Goal: Task Accomplishment & Management: Complete application form

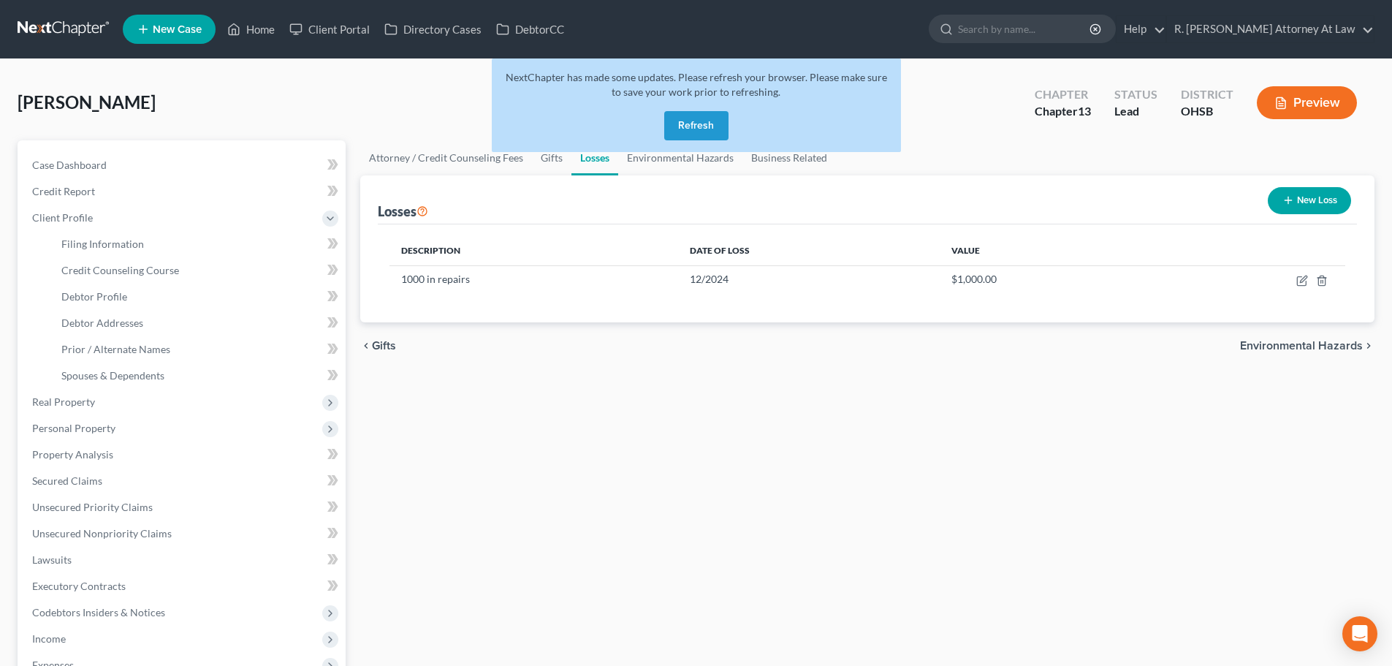
click at [695, 121] on button "Refresh" at bounding box center [696, 125] width 64 height 29
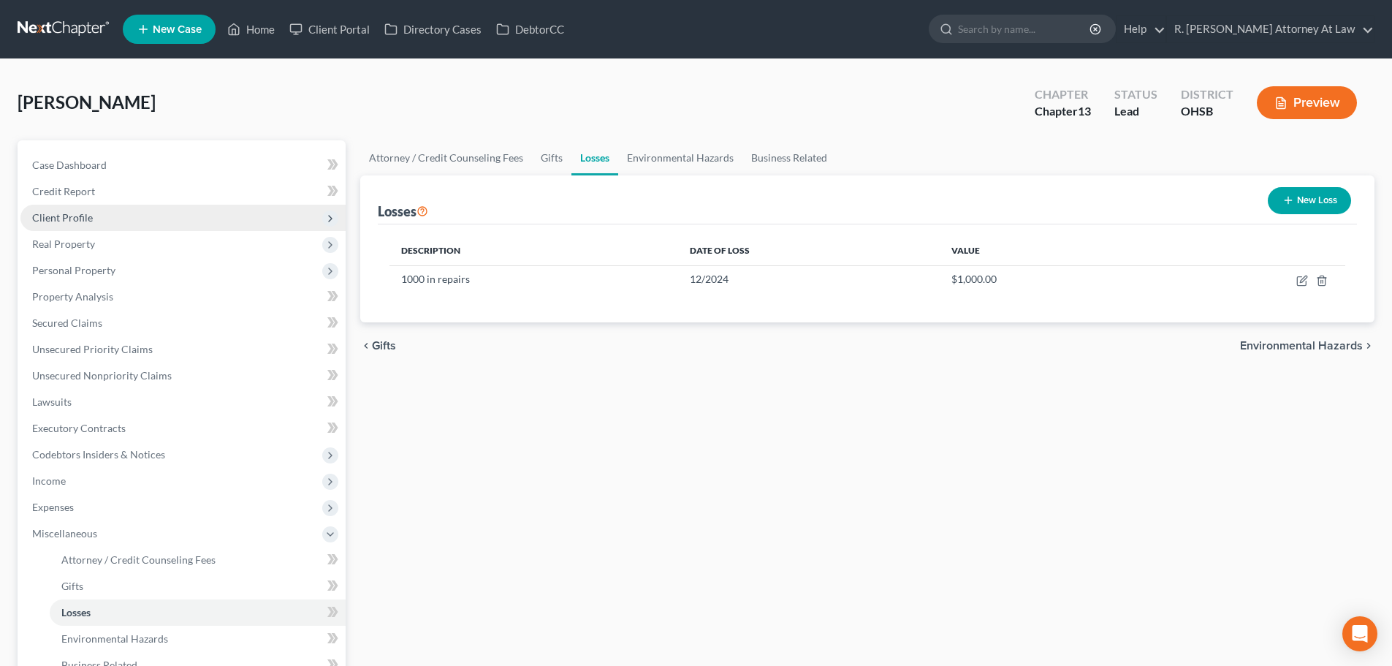
click at [67, 206] on span "Client Profile" at bounding box center [182, 218] width 325 height 26
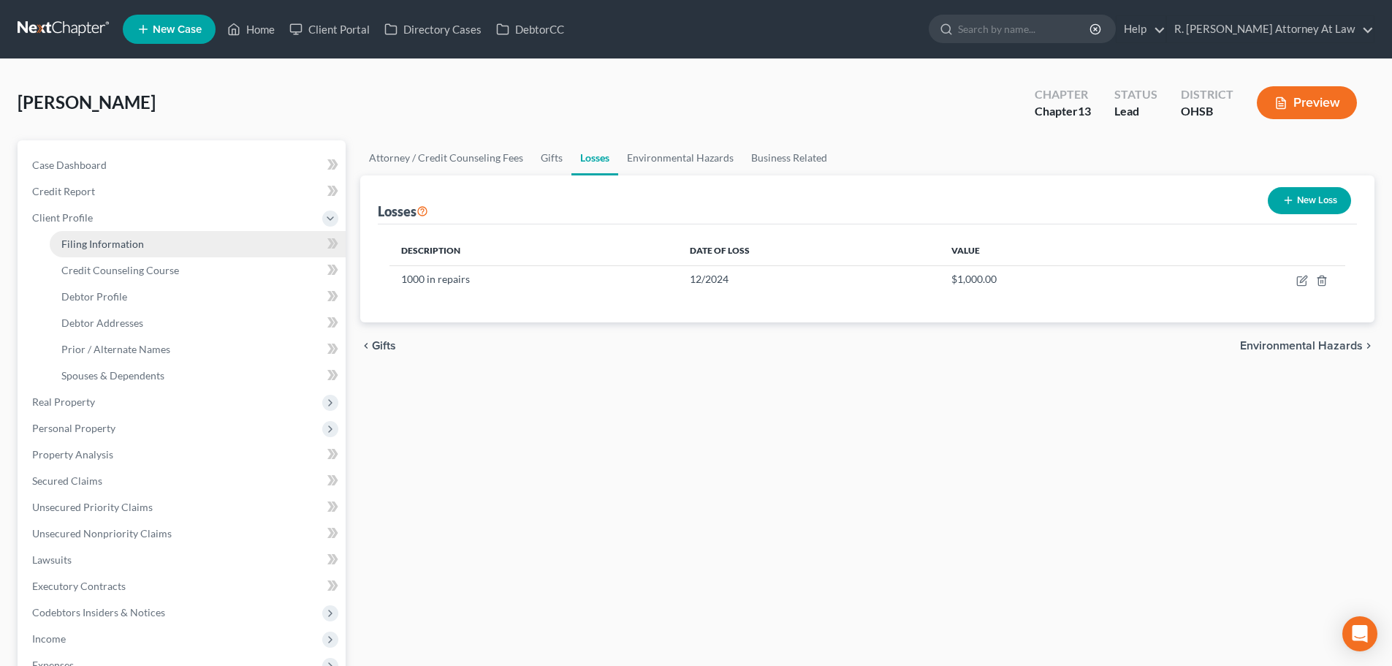
click at [75, 238] on span "Filing Information" at bounding box center [102, 243] width 83 height 12
select select "1"
select select "0"
select select "3"
select select "36"
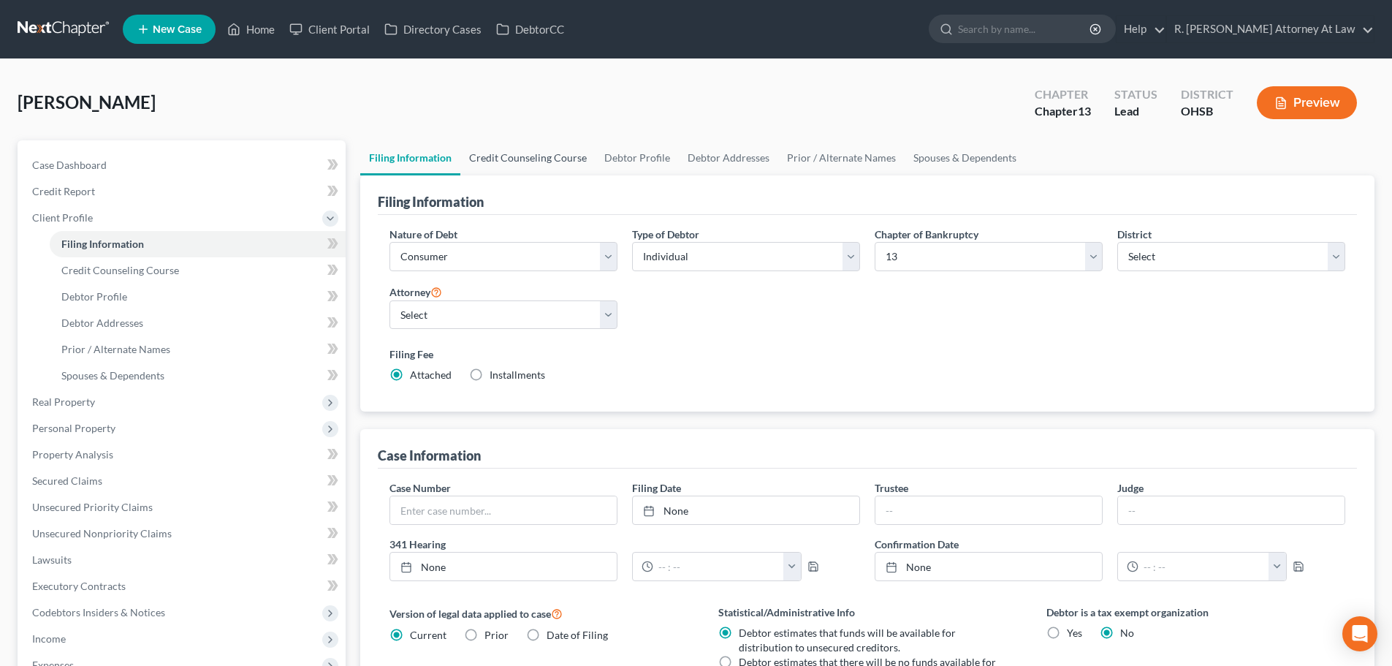
click at [506, 159] on link "Credit Counseling Course" at bounding box center [527, 157] width 135 height 35
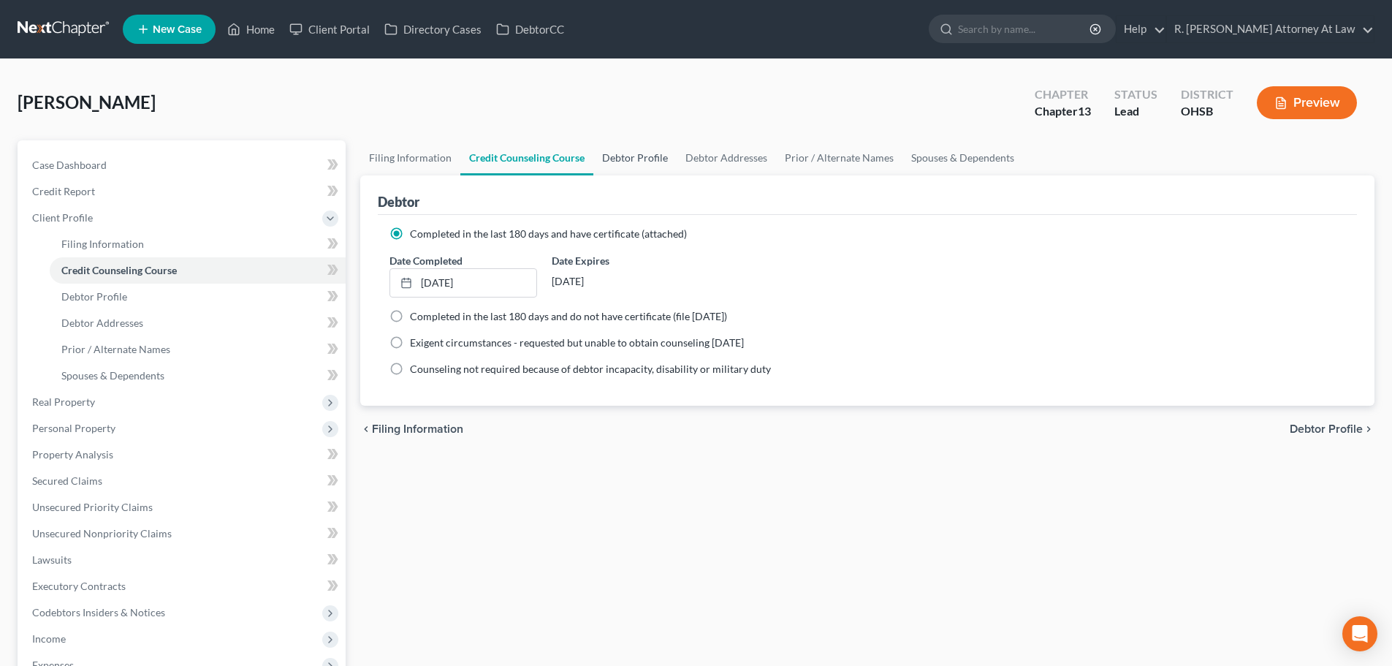
click at [617, 153] on link "Debtor Profile" at bounding box center [634, 157] width 83 height 35
select select "3"
select select "0"
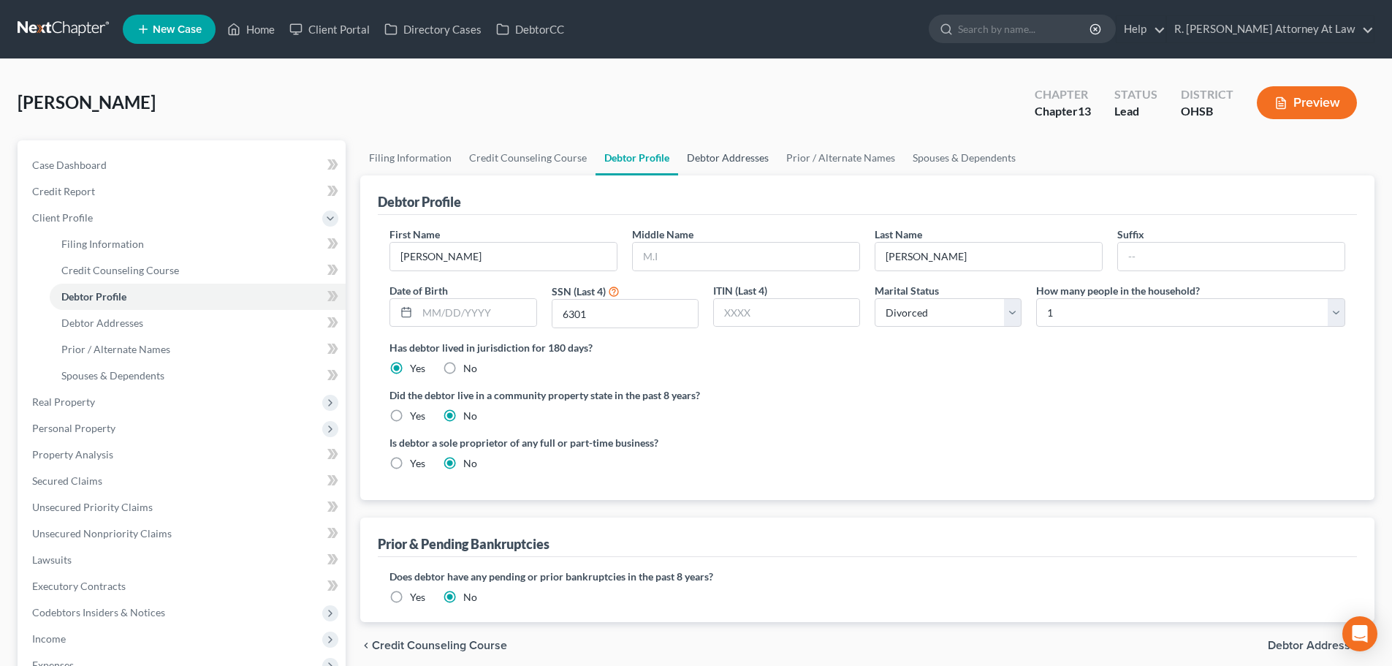
click at [698, 153] on link "Debtor Addresses" at bounding box center [727, 157] width 99 height 35
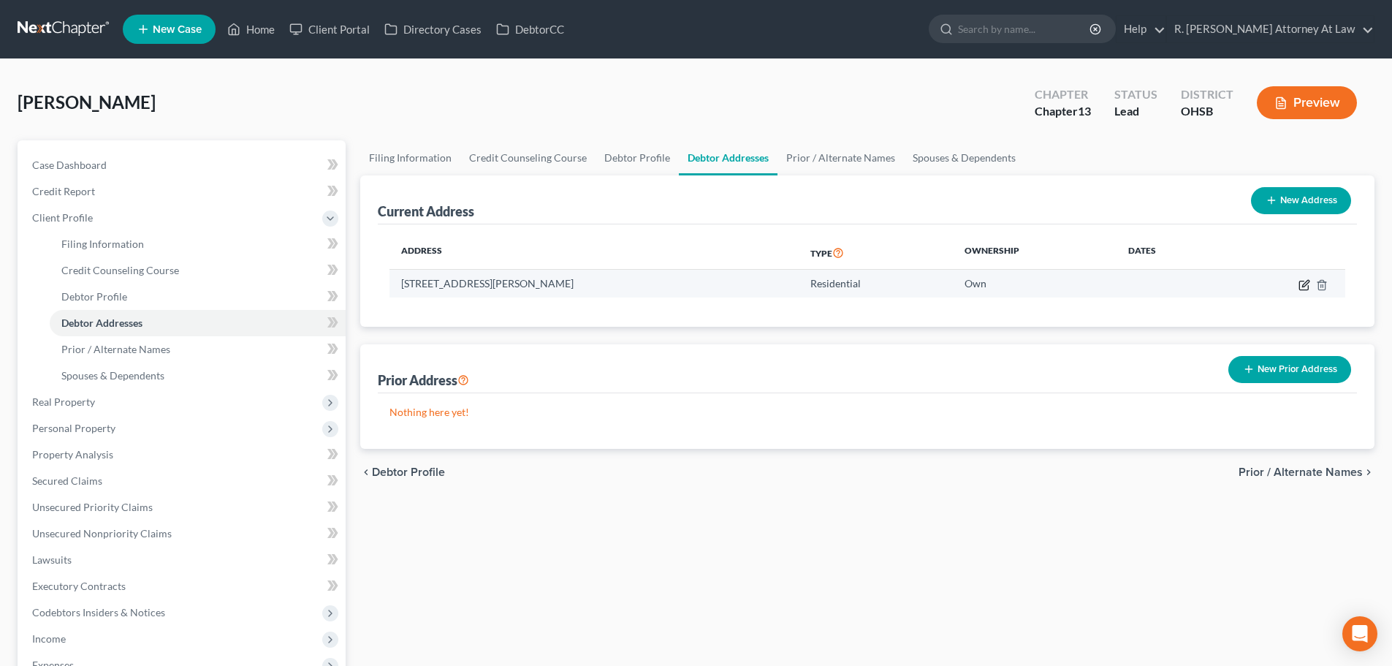
click at [1306, 285] on icon "button" at bounding box center [1304, 285] width 12 height 12
select select "36"
select select "0"
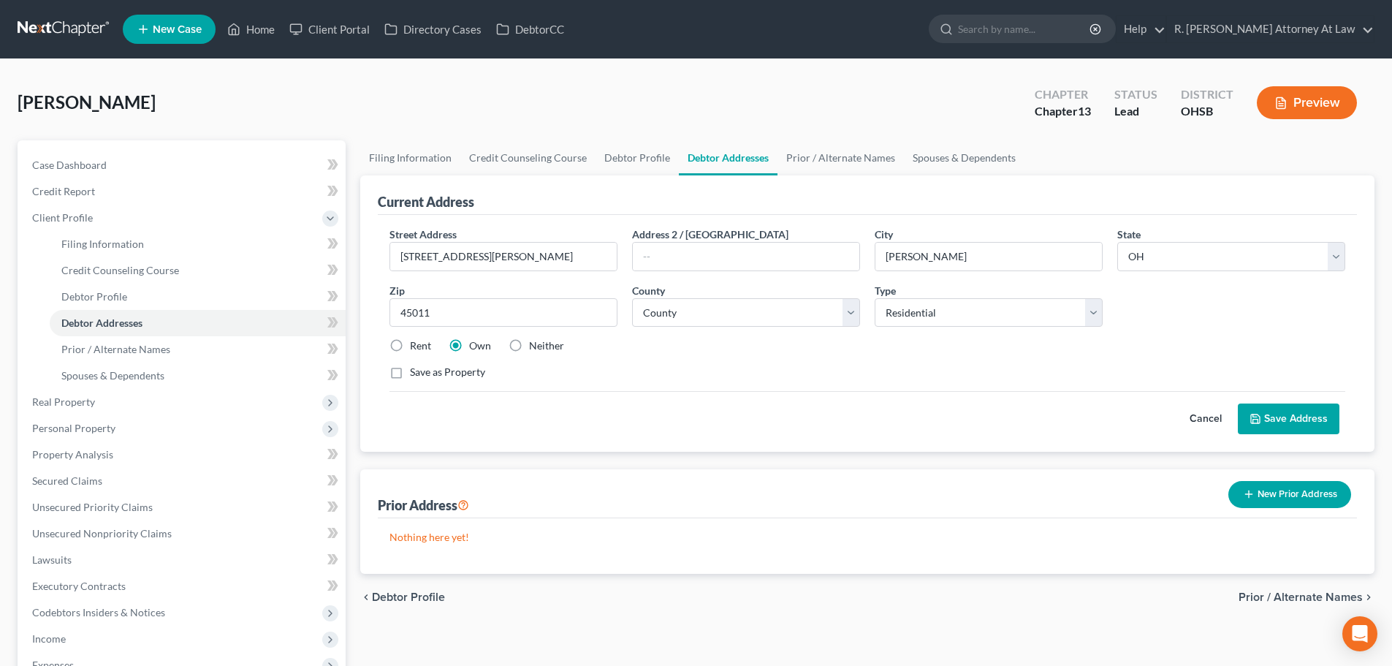
click at [1279, 411] on button "Save Address" at bounding box center [1289, 418] width 102 height 31
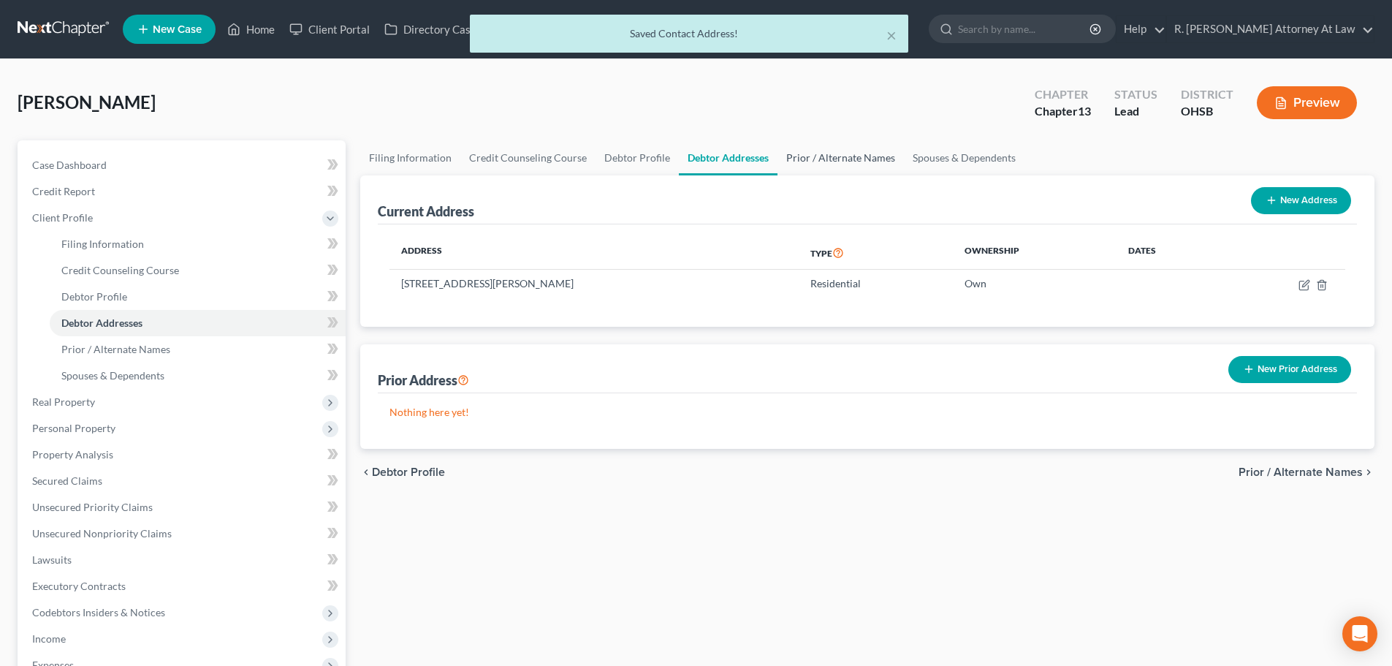
click at [840, 157] on link "Prior / Alternate Names" at bounding box center [840, 157] width 126 height 35
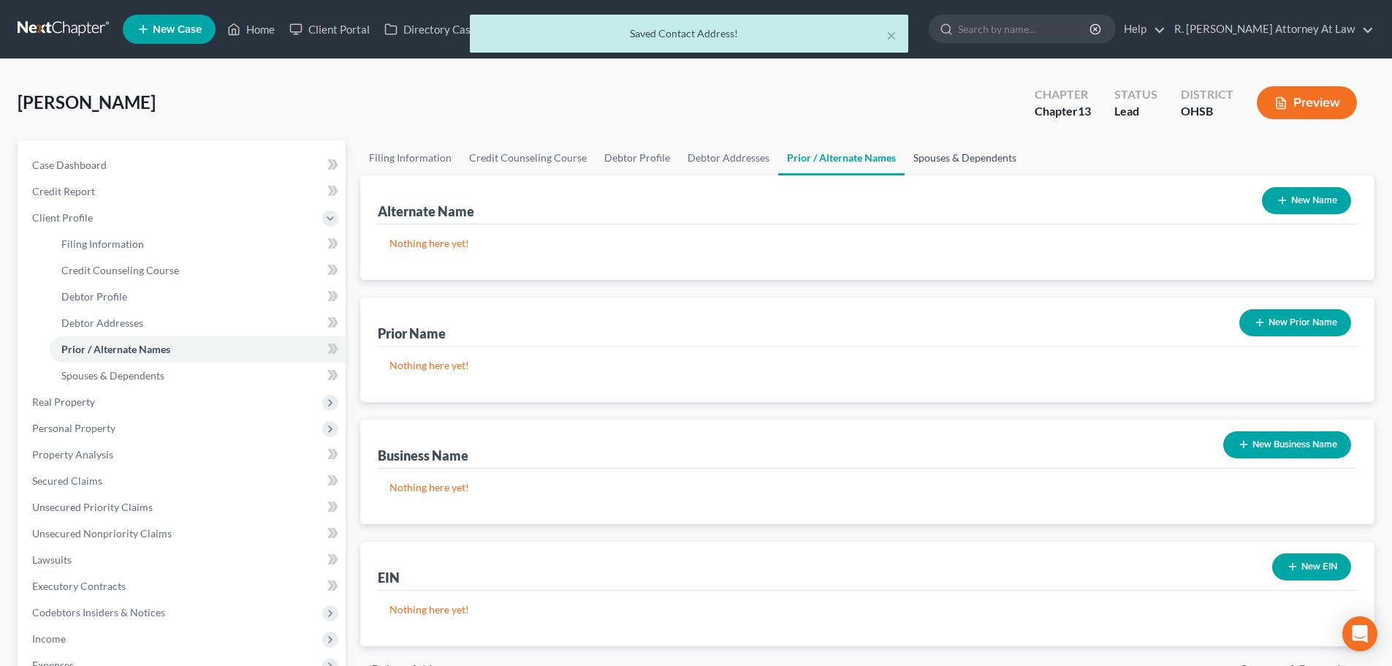
click at [934, 155] on link "Spouses & Dependents" at bounding box center [964, 157] width 121 height 35
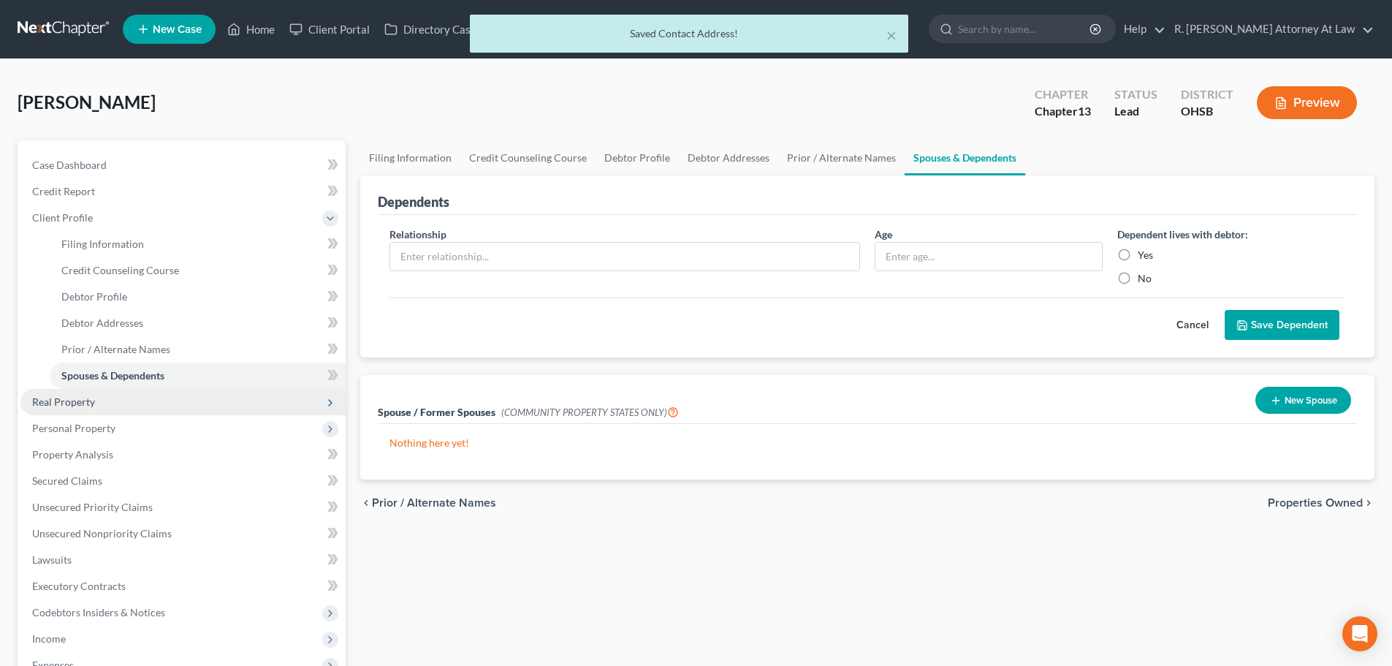
click at [77, 401] on span "Real Property" at bounding box center [63, 401] width 63 height 12
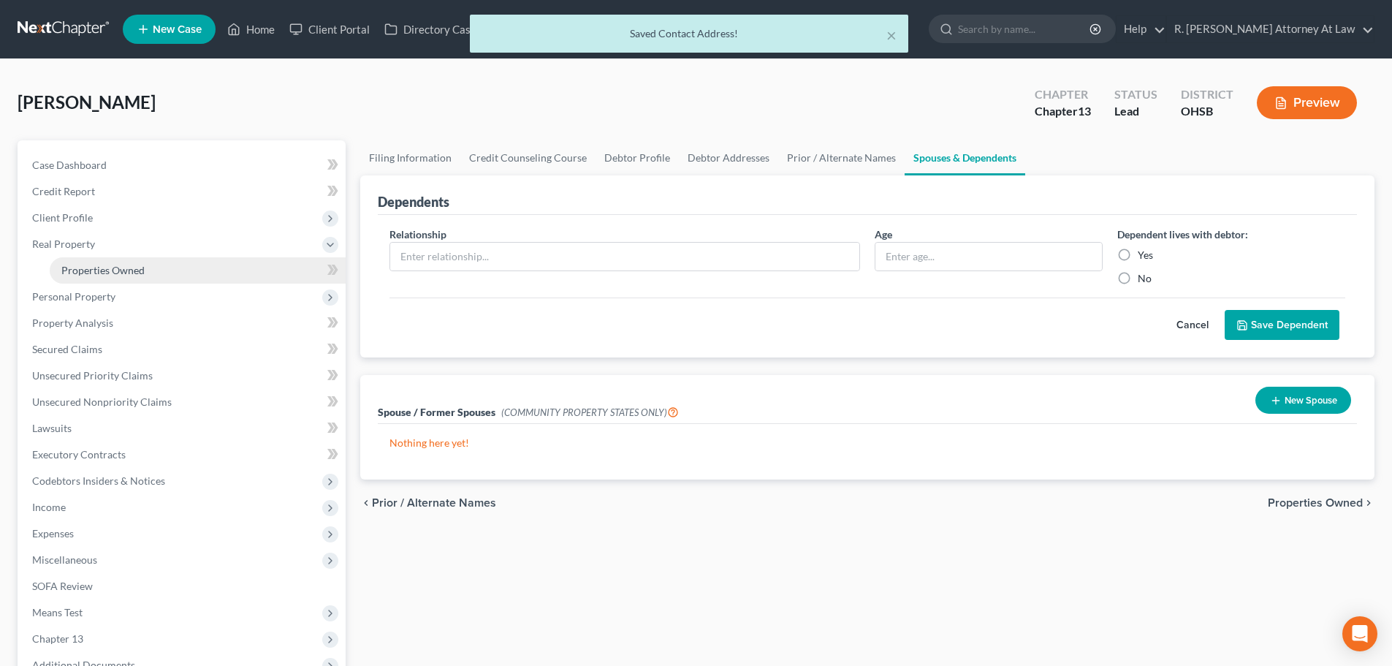
click at [89, 273] on span "Properties Owned" at bounding box center [102, 270] width 83 height 12
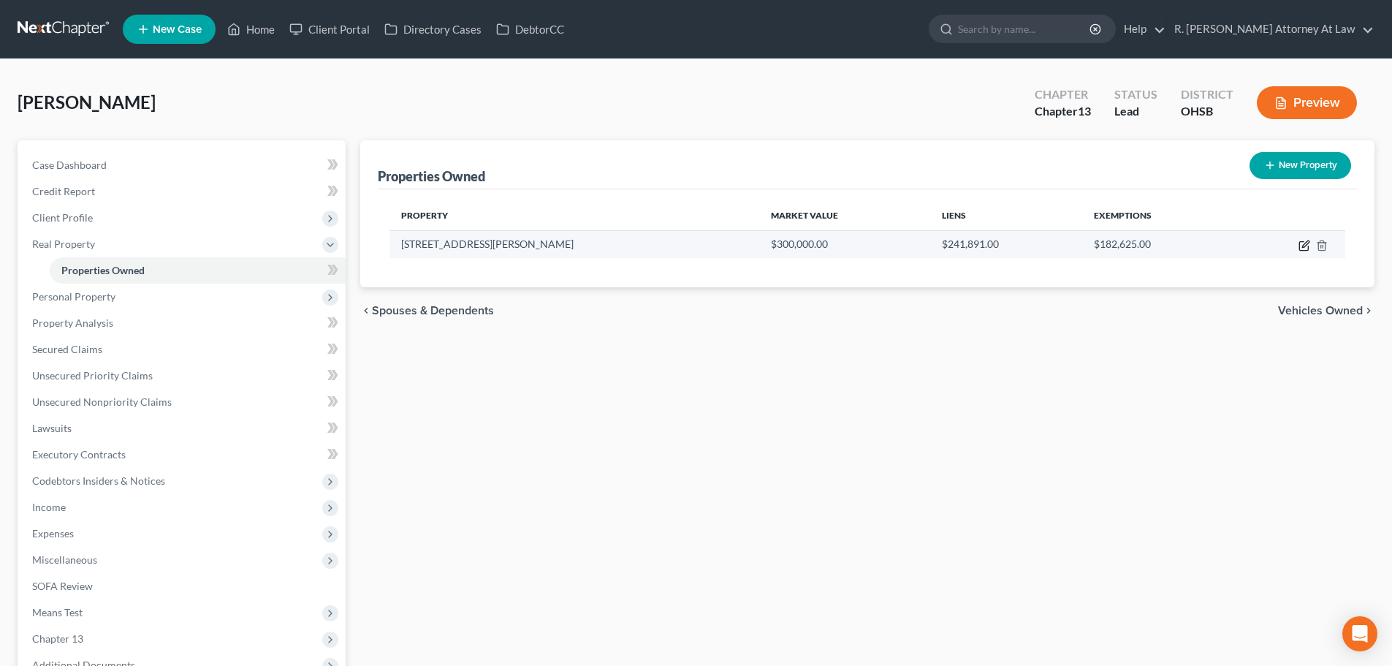
click at [1303, 243] on icon "button" at bounding box center [1304, 246] width 12 height 12
select select "36"
select select "8"
select select "0"
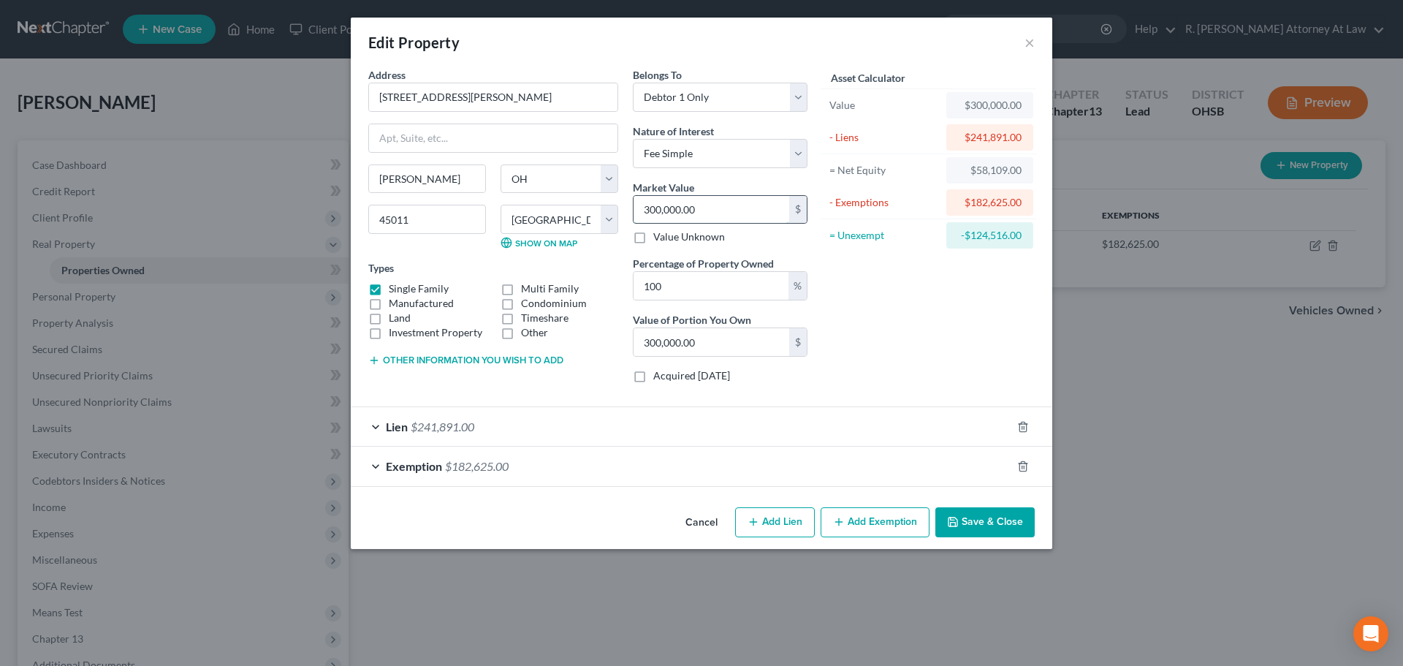
click at [744, 203] on input "300,000.00" at bounding box center [711, 210] width 156 height 28
type input "2"
type input "2.00"
type input "21"
type input "21.00"
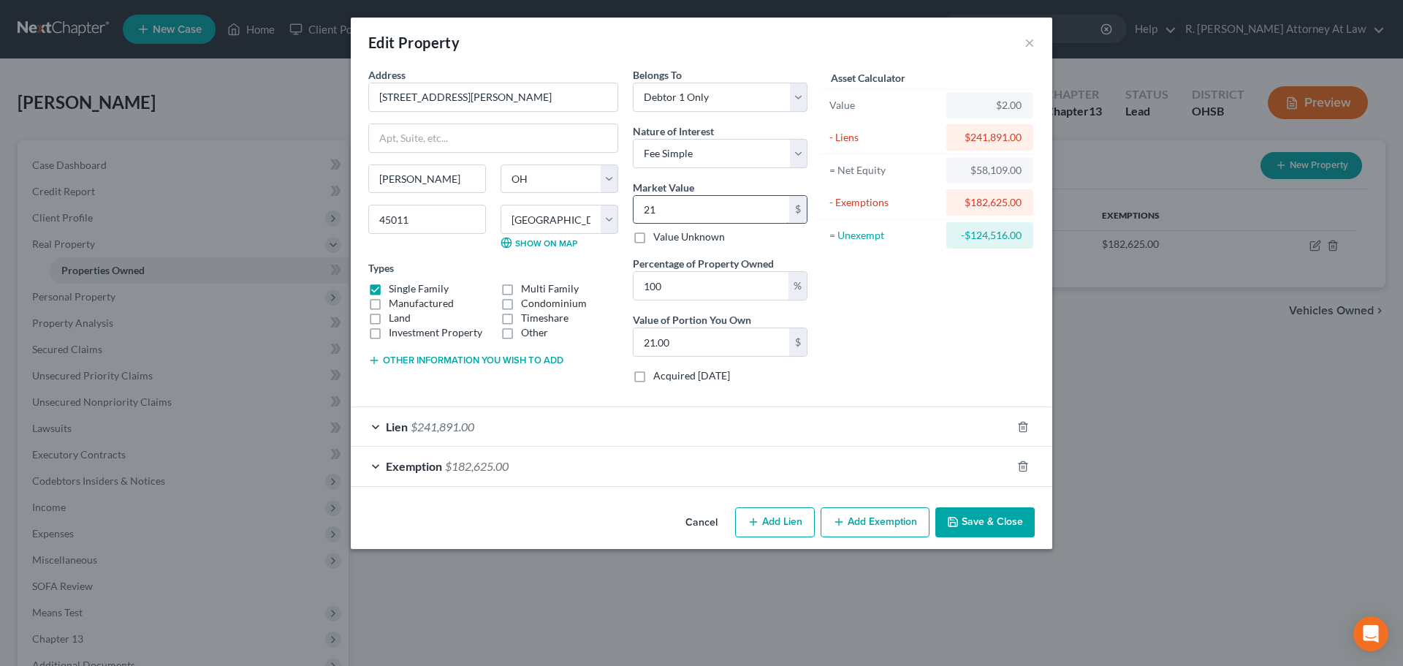
type input "215"
type input "215.00"
type input "2154"
type input "2,154.00"
type input "2,1545"
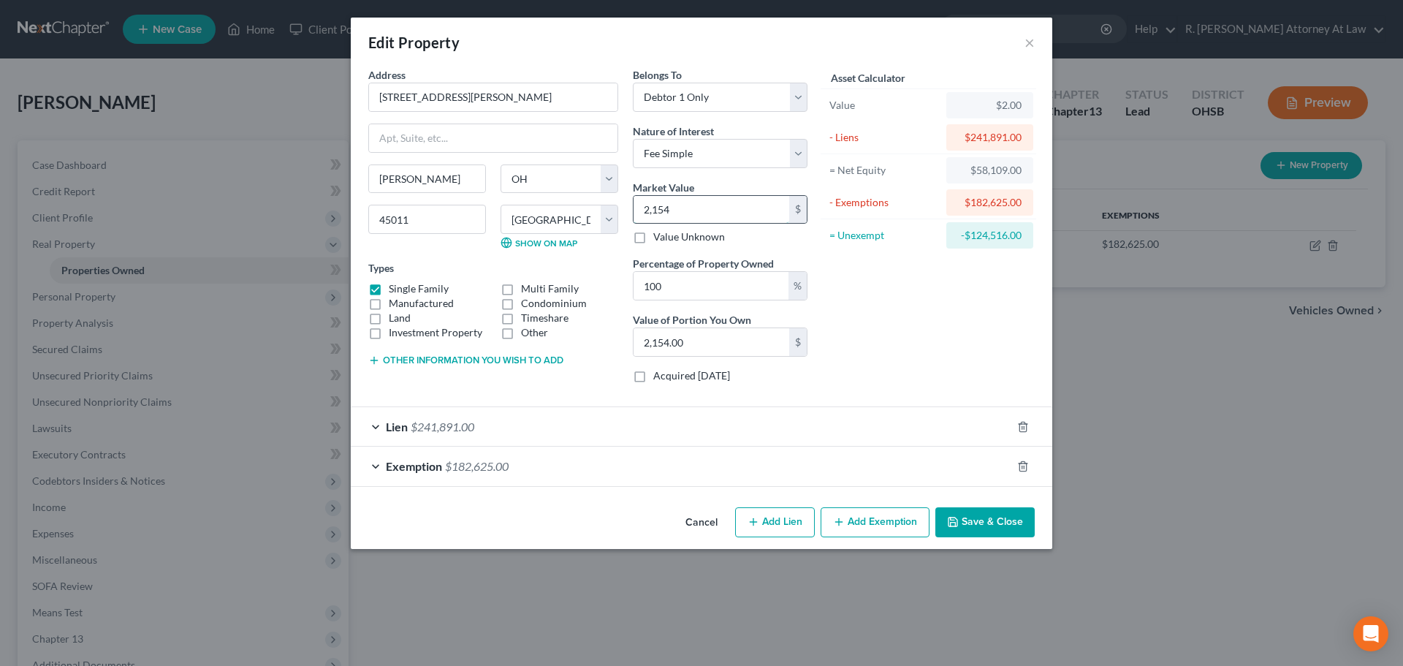
type input "21,545.00"
type input "21,5450"
type input "215,450.00"
type input "215,450"
click at [517, 356] on button "Other information you wish to add" at bounding box center [465, 360] width 195 height 12
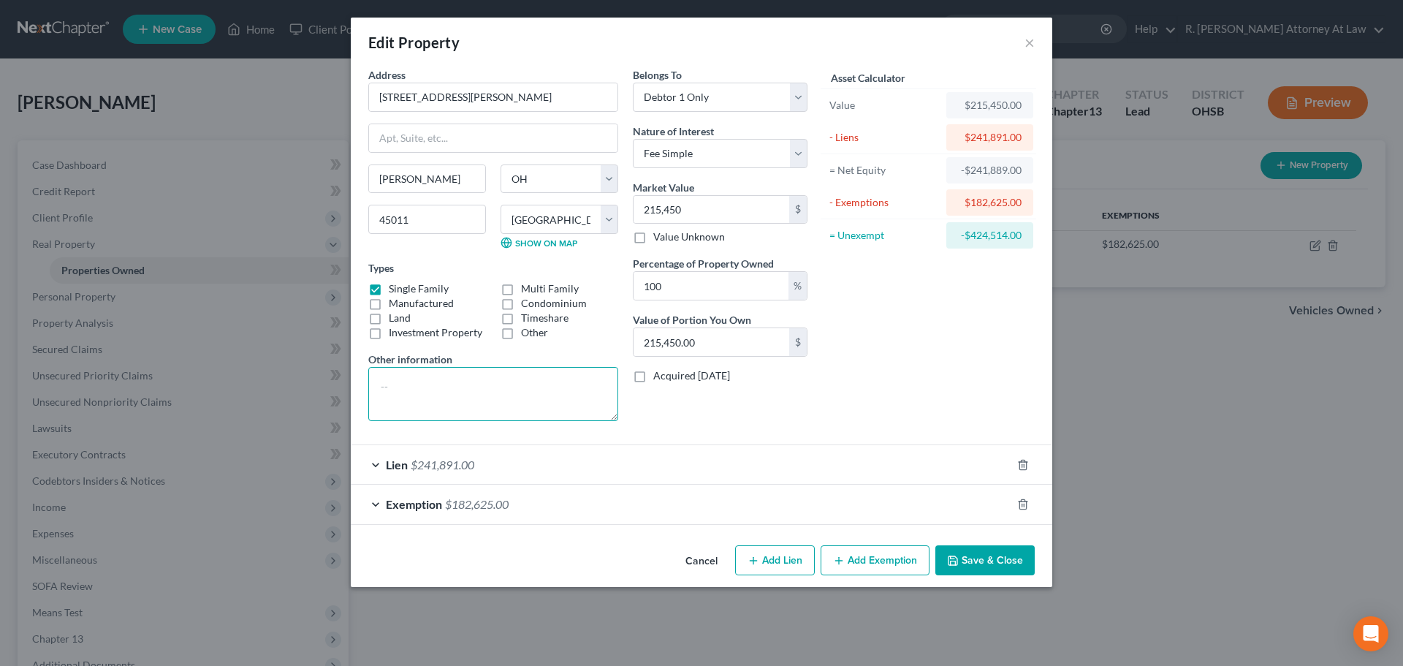
click at [425, 381] on textarea at bounding box center [493, 394] width 250 height 54
type textarea "a"
type textarea "Auditor's Value 215450"
click at [961, 556] on button "Save & Close" at bounding box center [984, 560] width 99 height 31
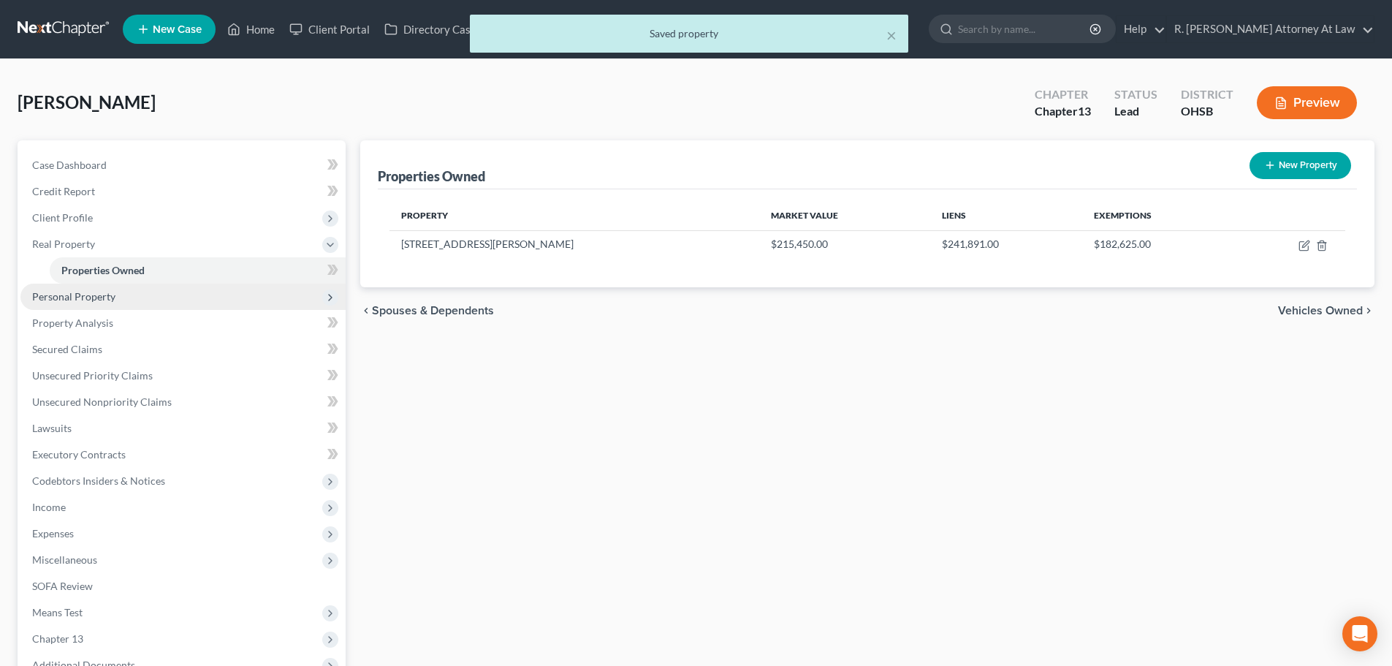
click at [86, 303] on span "Personal Property" at bounding box center [182, 296] width 325 height 26
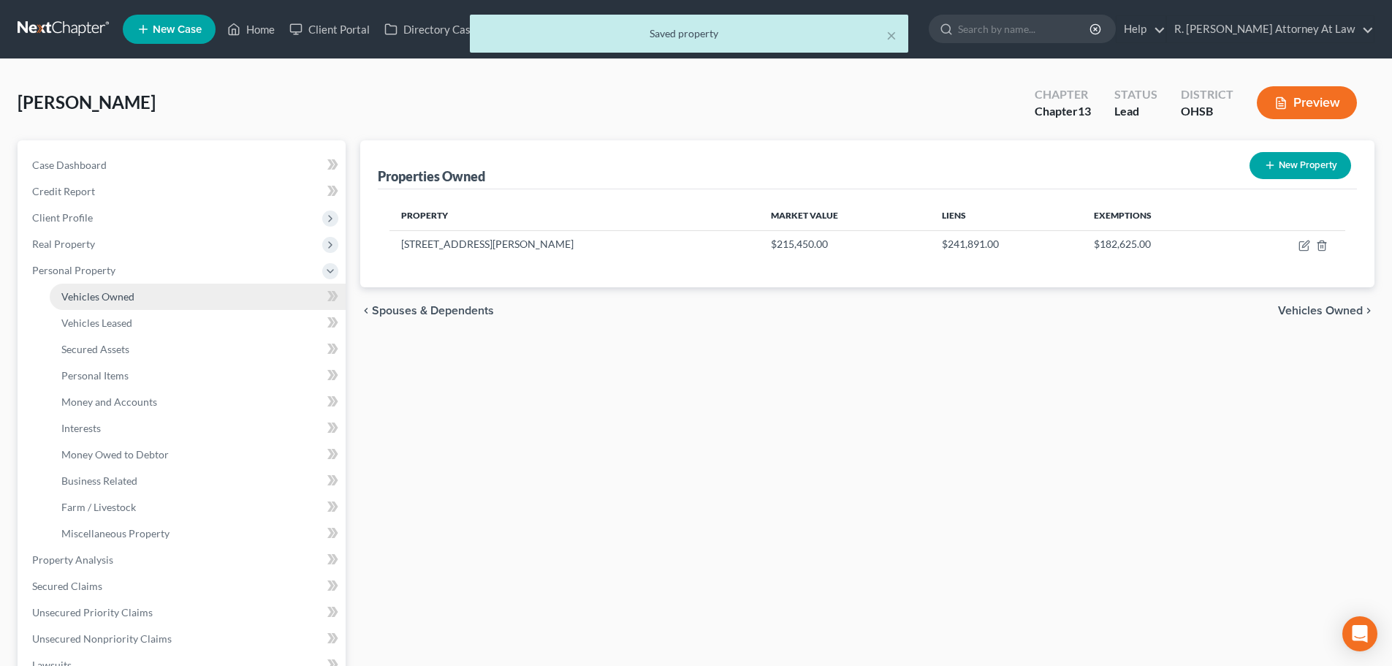
click at [87, 295] on span "Vehicles Owned" at bounding box center [97, 296] width 73 height 12
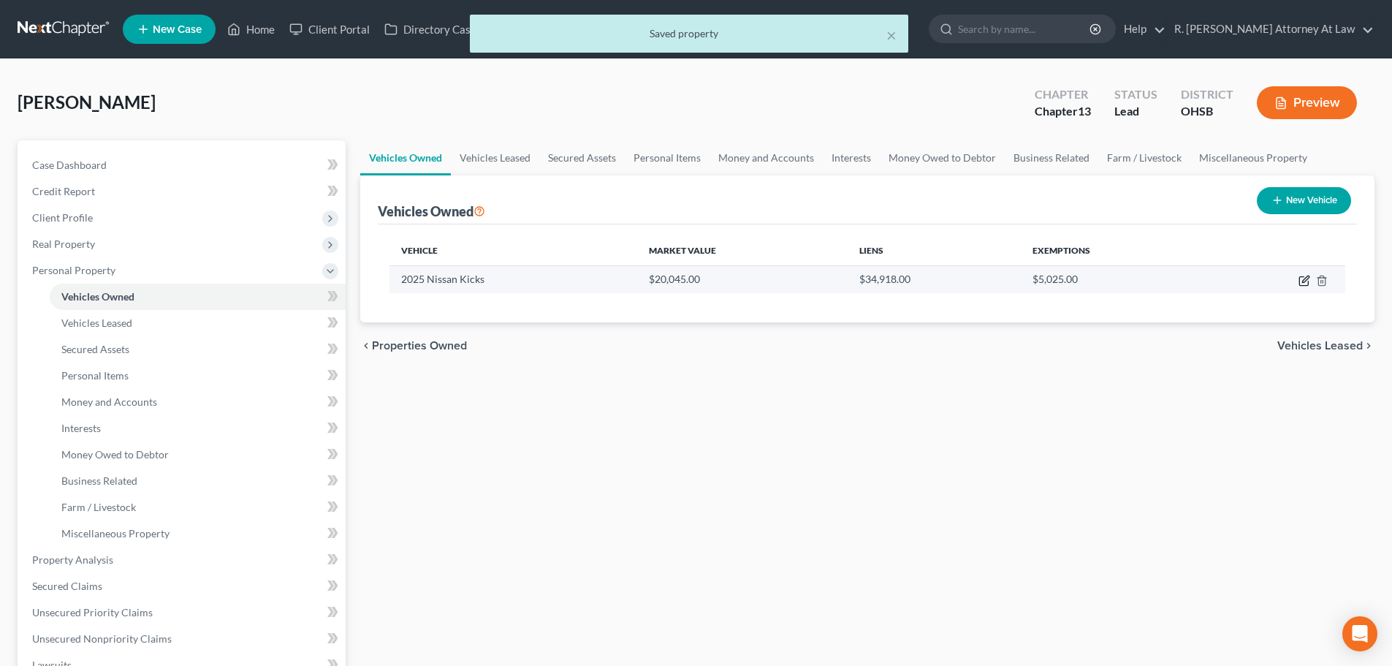
click at [1302, 277] on icon "button" at bounding box center [1303, 281] width 9 height 9
select select "0"
select select "1"
select select "2"
select select "0"
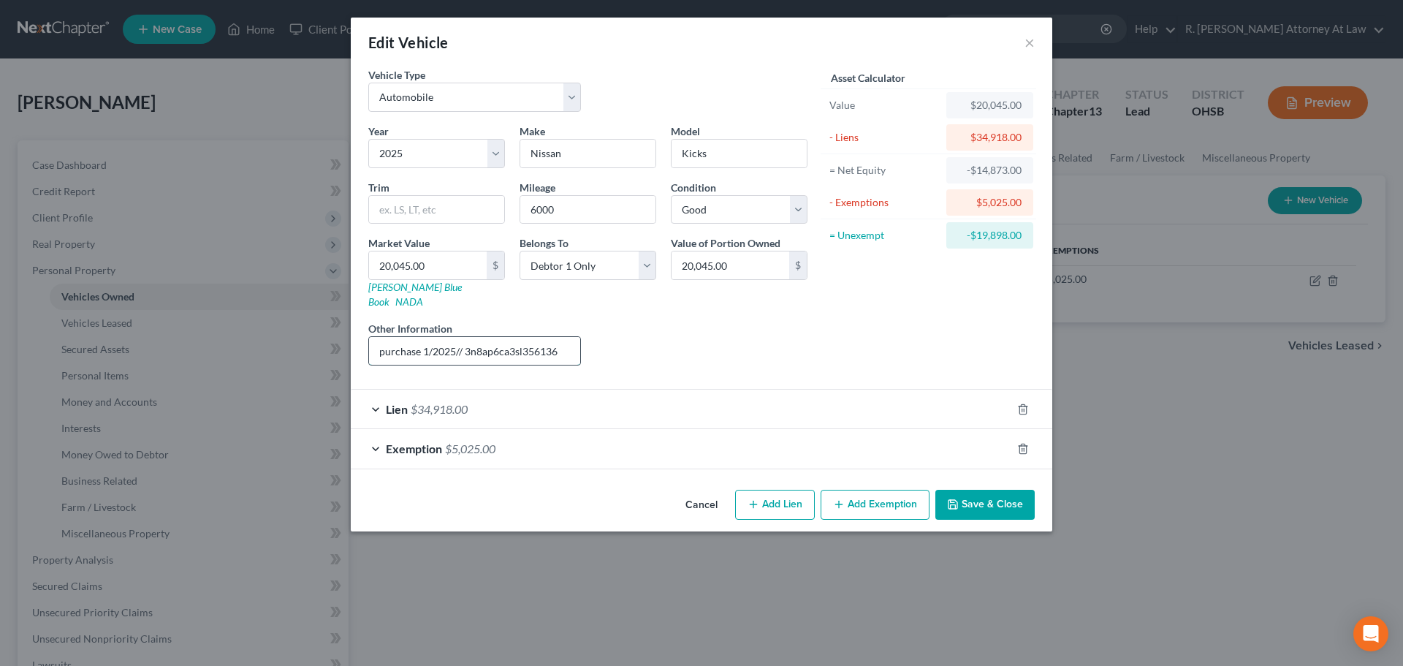
click at [463, 337] on input "purchase 1/2025// 3n8ap6ca3sl356136" at bounding box center [474, 351] width 211 height 28
type input "purchase 1/2025//"
click at [954, 489] on button "Save & Close" at bounding box center [984, 504] width 99 height 31
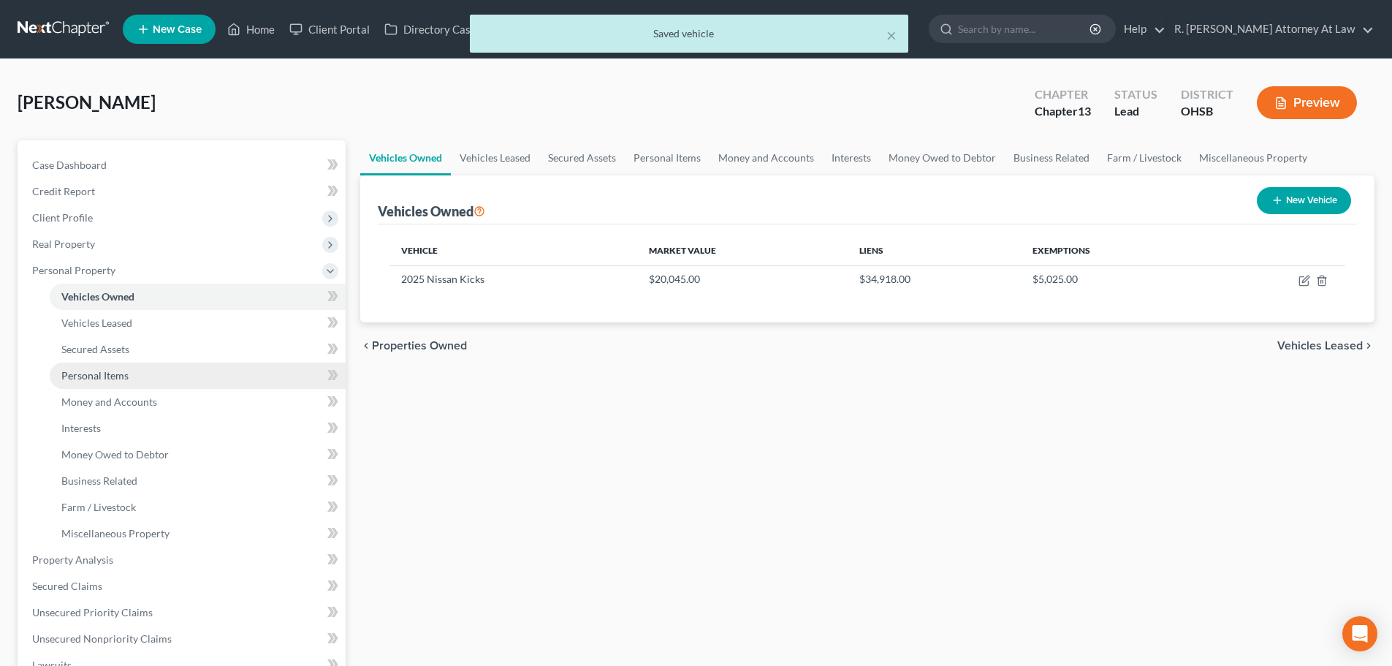
click at [105, 378] on span "Personal Items" at bounding box center [94, 375] width 67 height 12
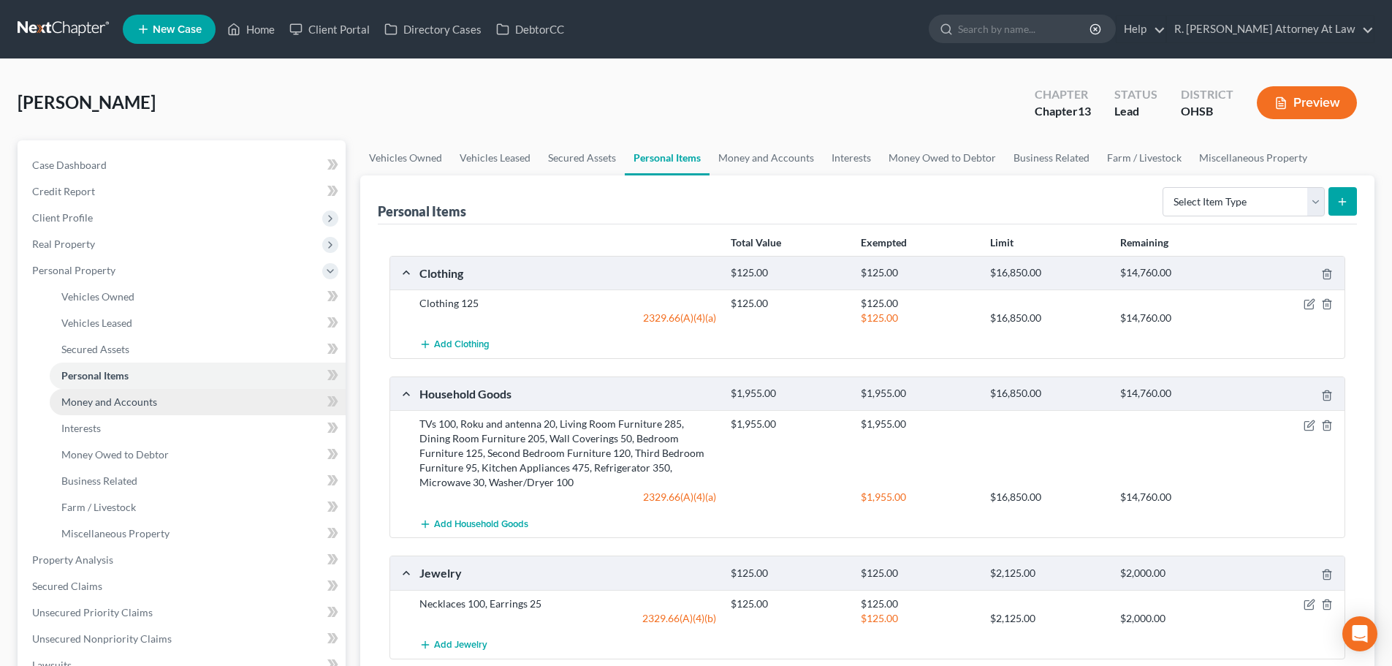
click at [83, 400] on span "Money and Accounts" at bounding box center [109, 401] width 96 height 12
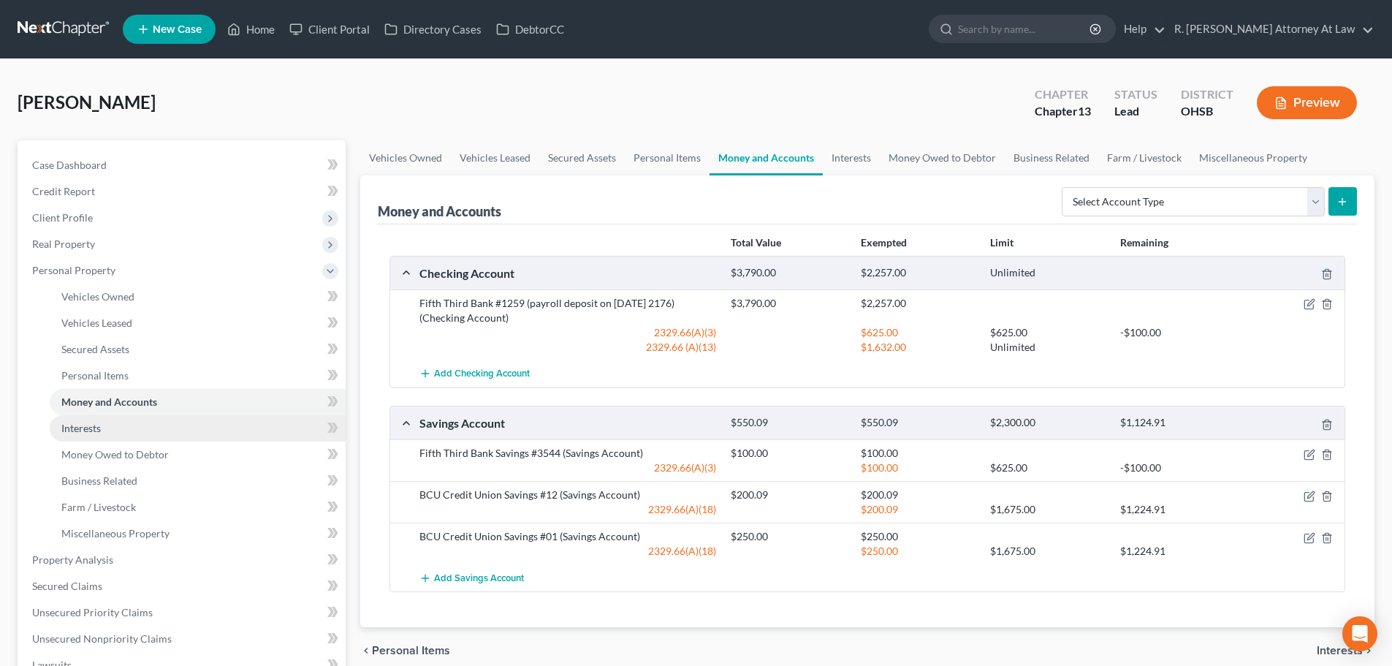
click at [75, 427] on span "Interests" at bounding box center [80, 428] width 39 height 12
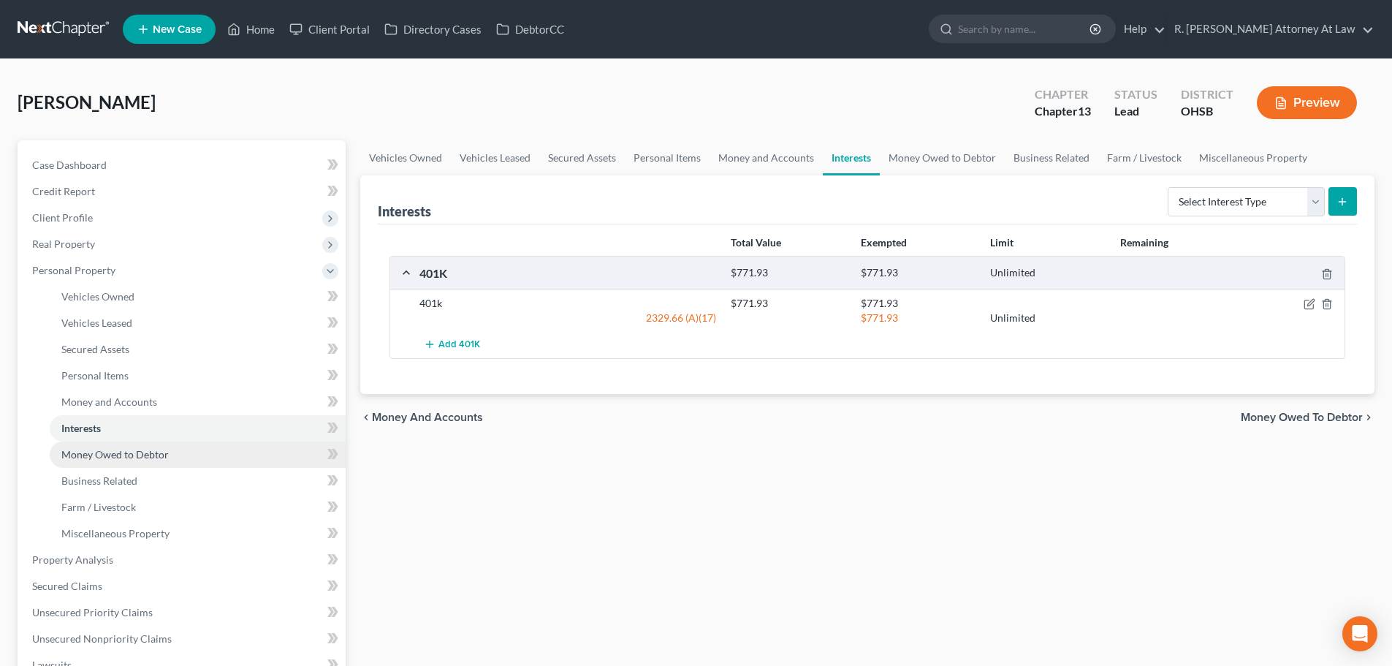
click at [75, 452] on span "Money Owed to Debtor" at bounding box center [114, 454] width 107 height 12
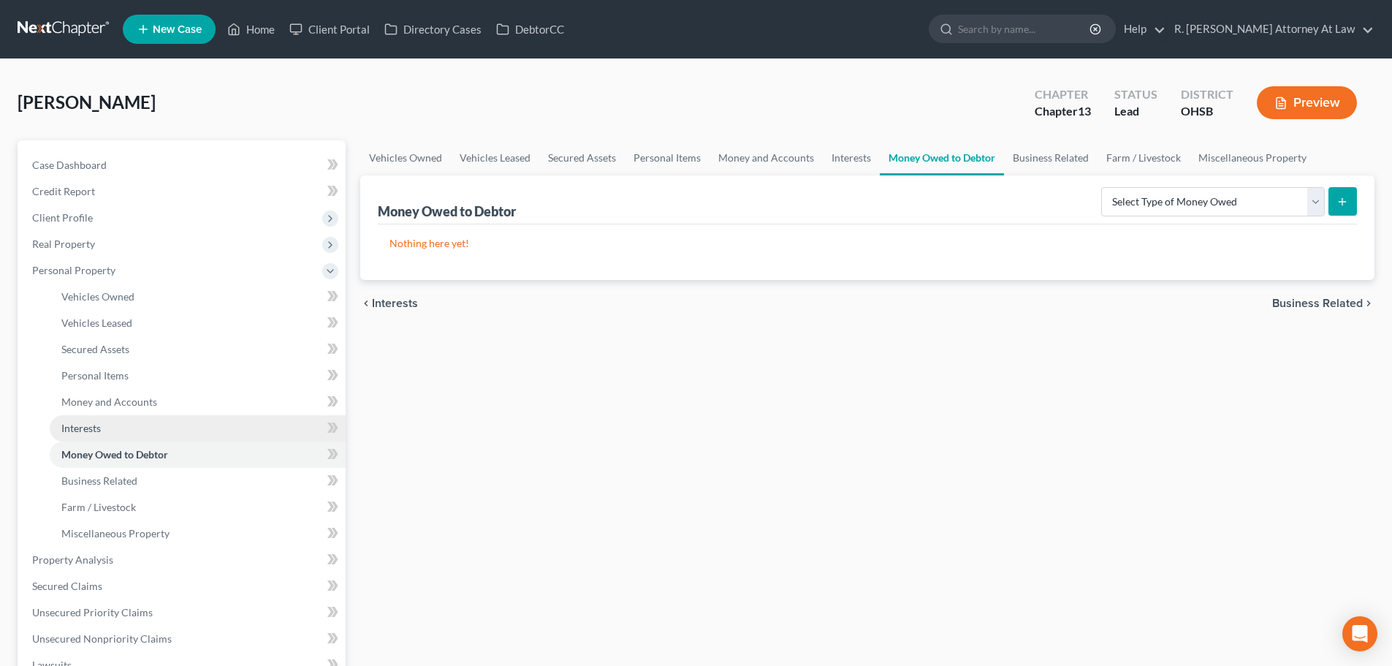
click at [83, 427] on span "Interests" at bounding box center [80, 428] width 39 height 12
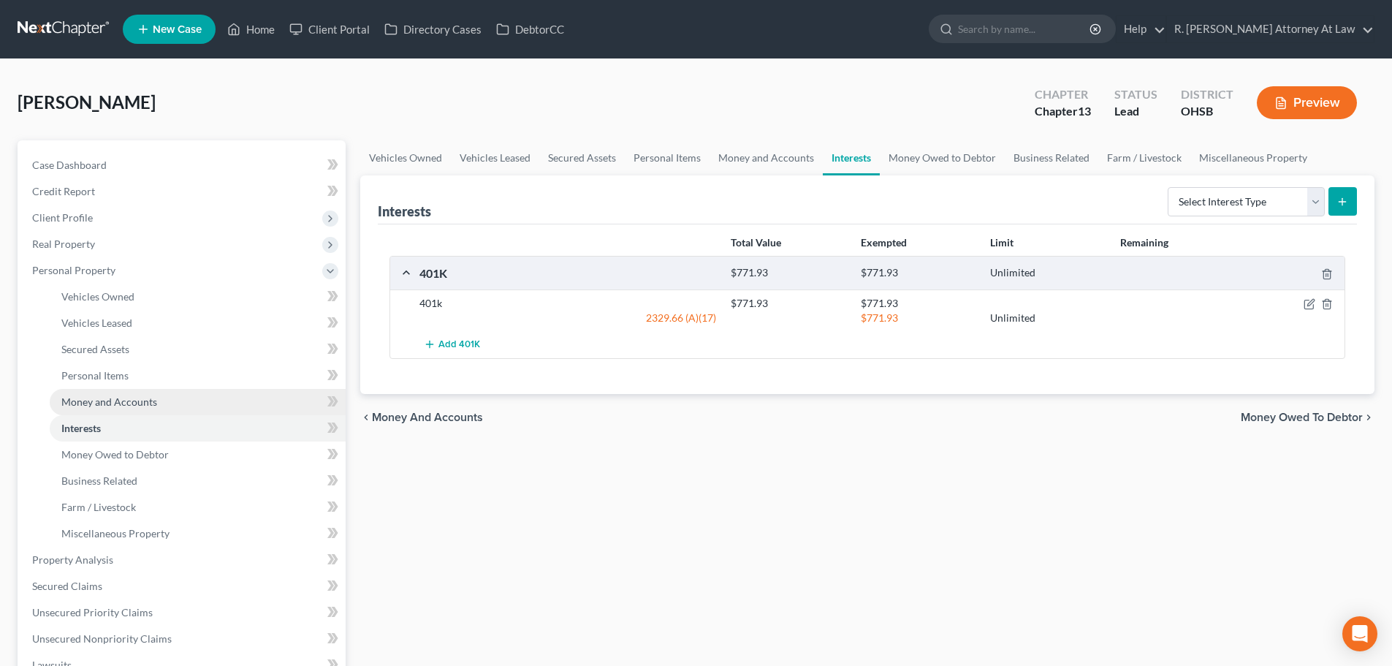
click at [85, 396] on span "Money and Accounts" at bounding box center [109, 401] width 96 height 12
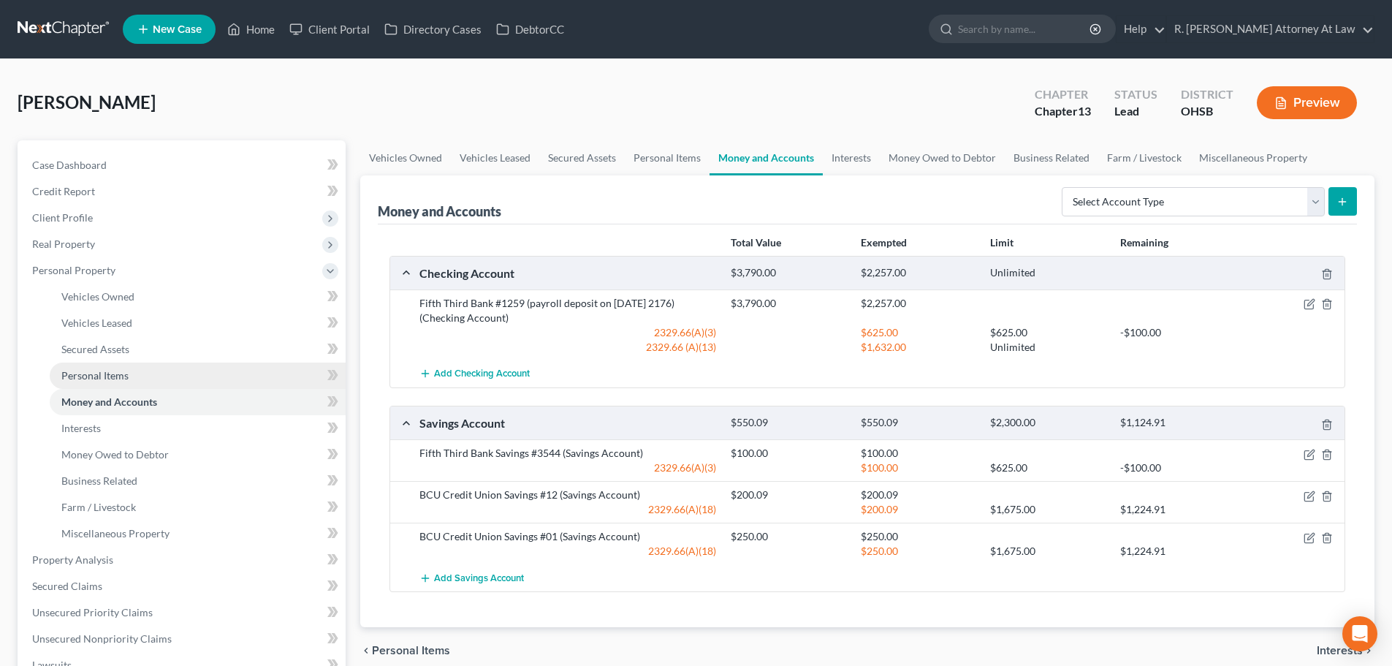
click at [85, 372] on span "Personal Items" at bounding box center [94, 375] width 67 height 12
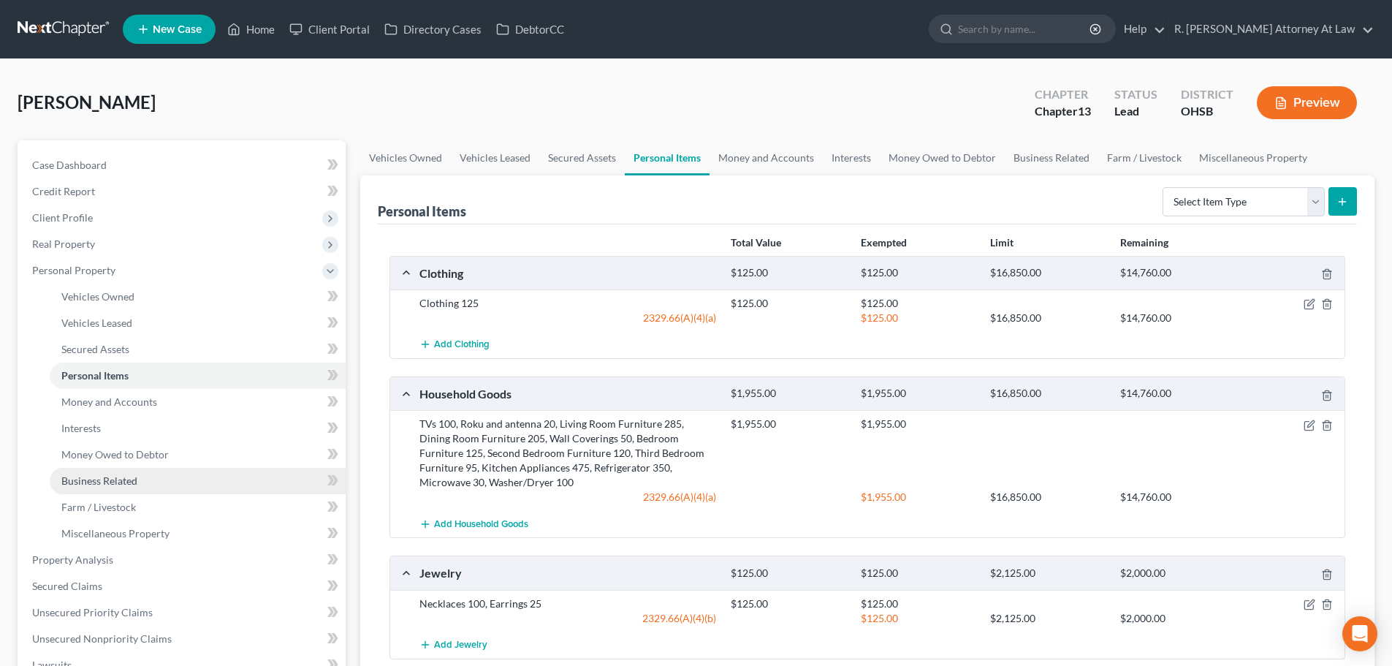
click at [86, 477] on span "Business Related" at bounding box center [99, 480] width 76 height 12
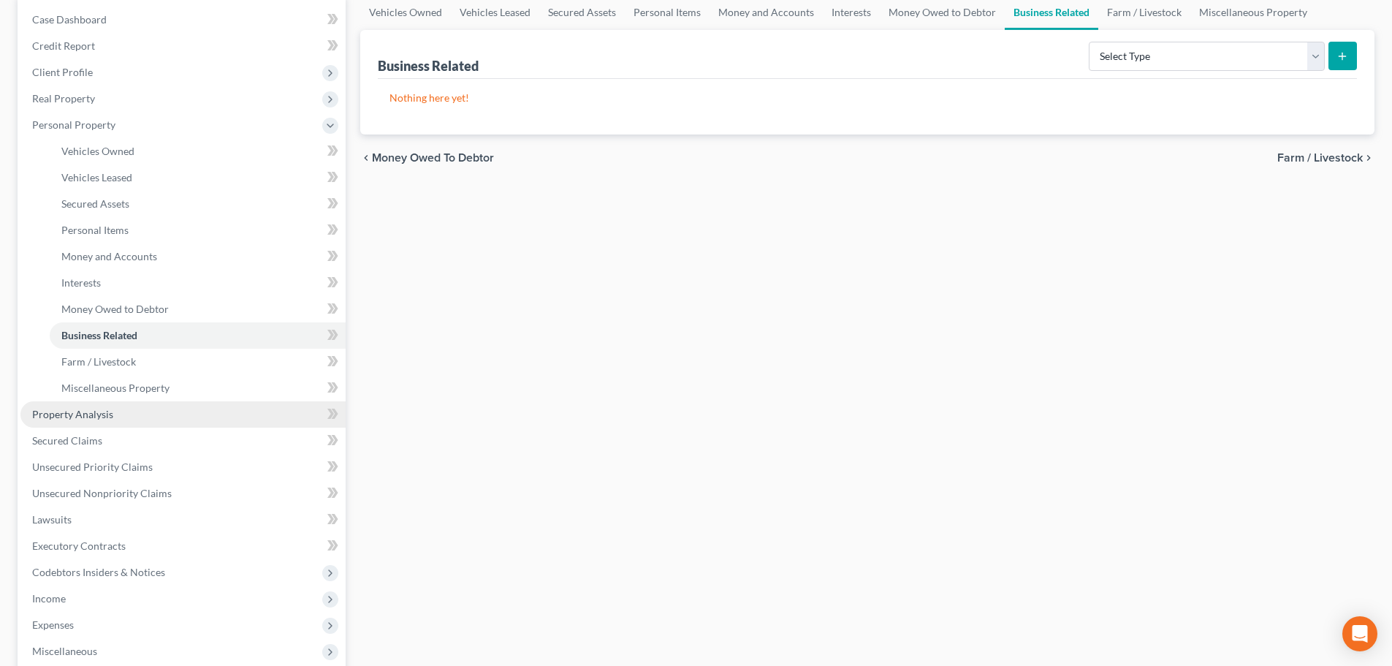
scroll to position [146, 0]
click at [70, 411] on span "Property Analysis" at bounding box center [72, 413] width 81 height 12
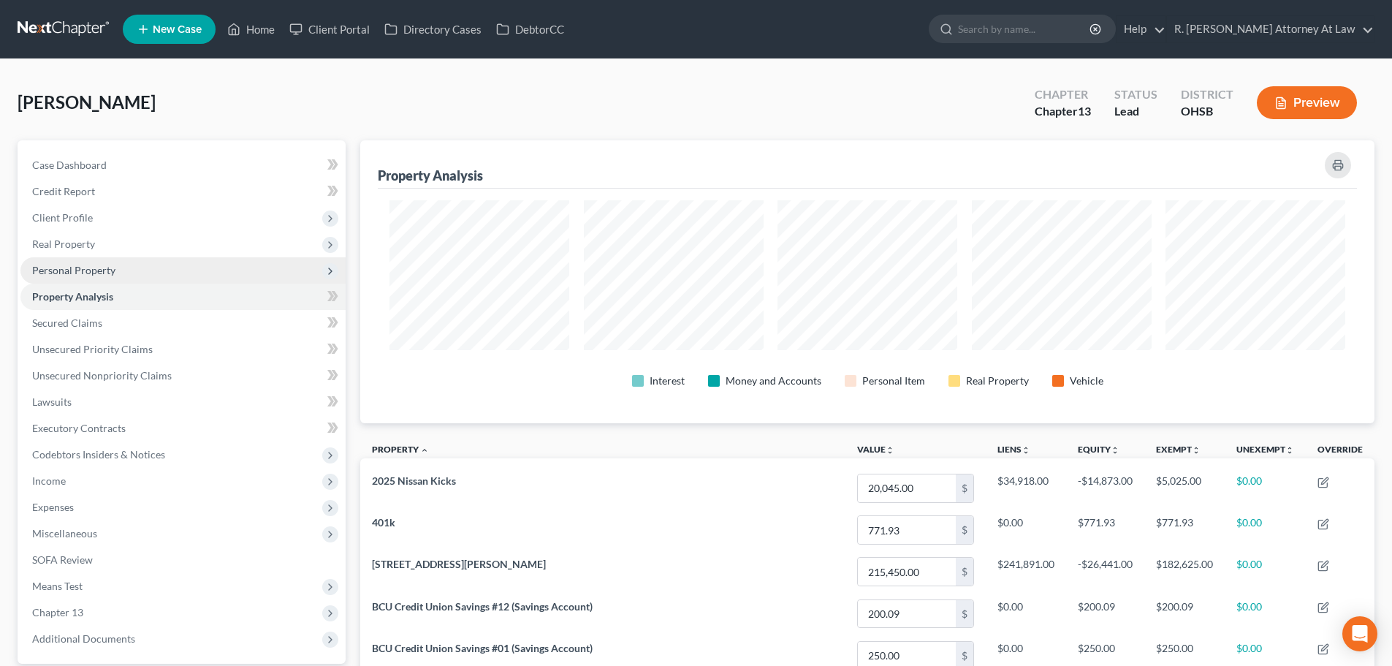
click at [49, 266] on span "Personal Property" at bounding box center [73, 270] width 83 height 12
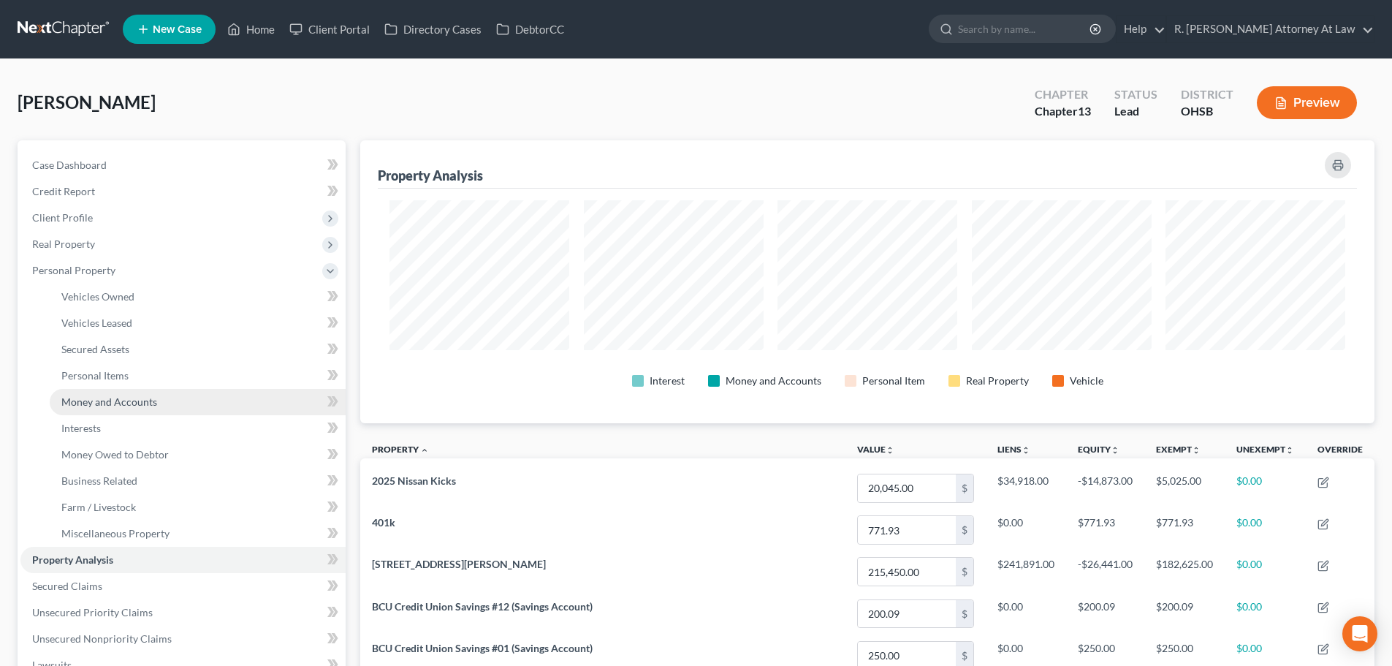
click at [69, 395] on span "Money and Accounts" at bounding box center [109, 401] width 96 height 12
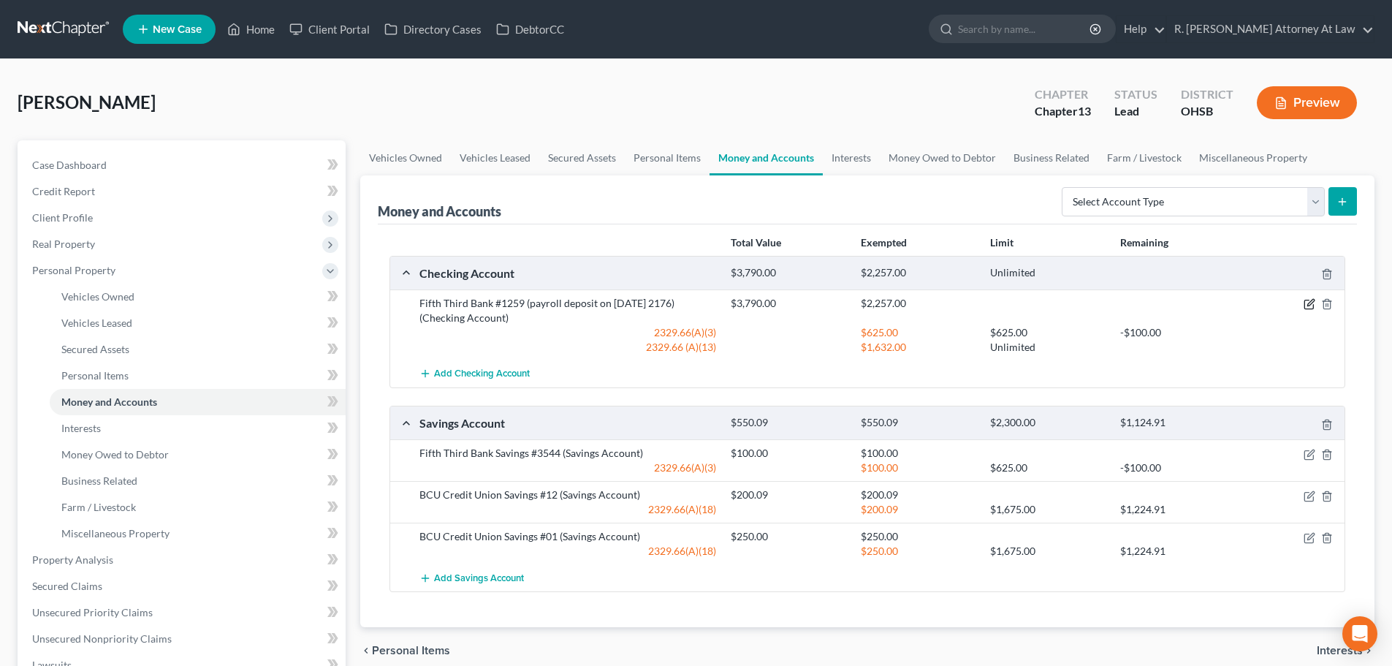
click at [1311, 302] on icon "button" at bounding box center [1309, 304] width 12 height 12
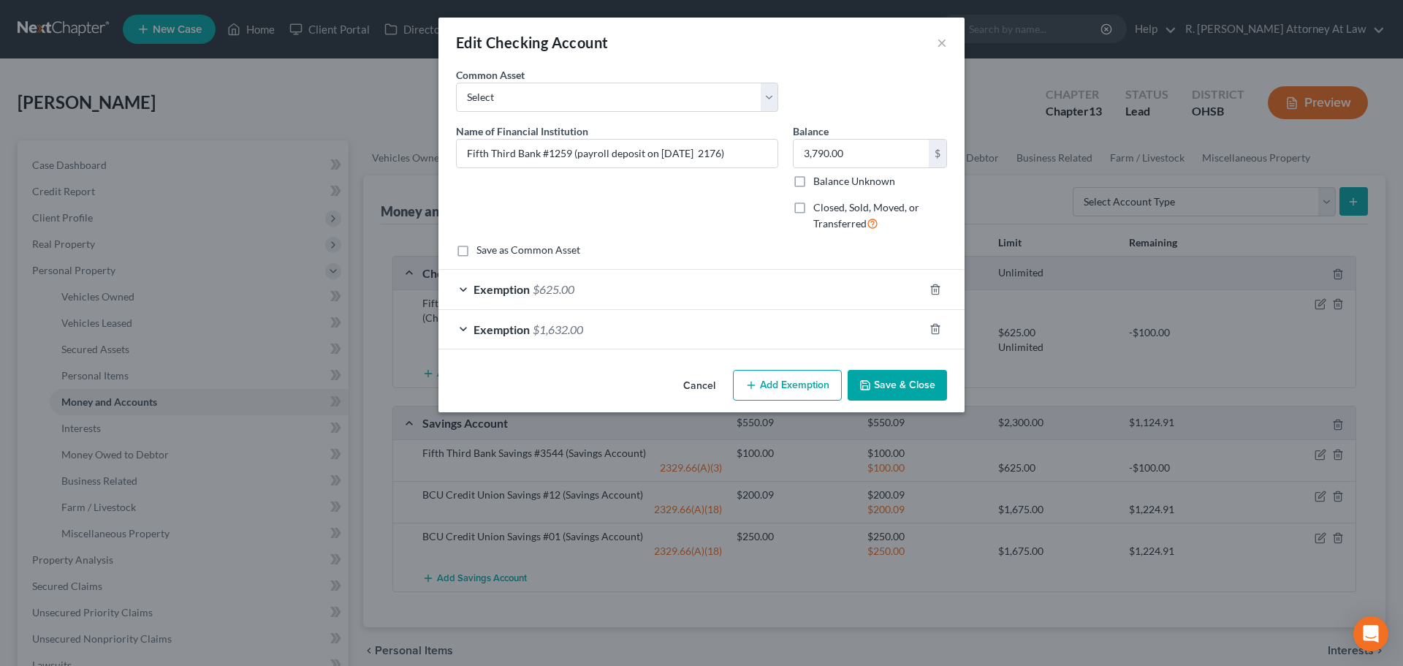
click at [820, 390] on button "Add Exemption" at bounding box center [787, 385] width 109 height 31
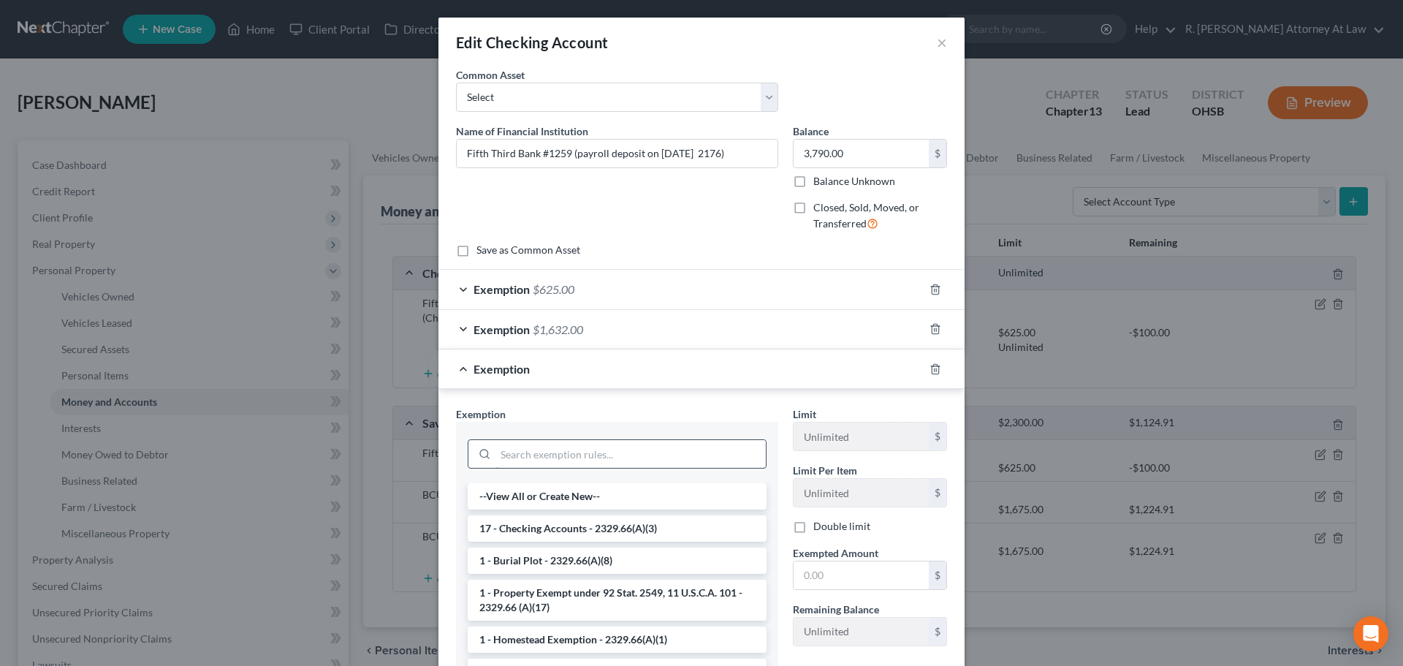
click at [530, 454] on input "search" at bounding box center [630, 454] width 270 height 28
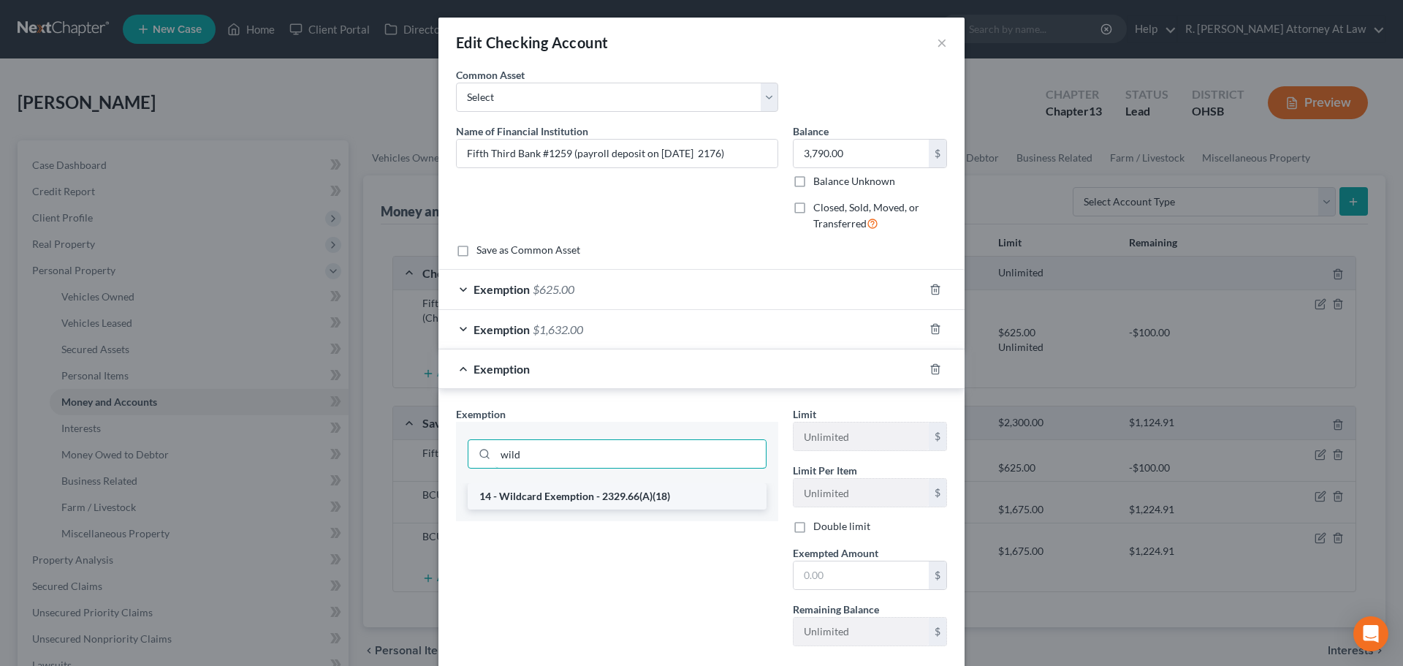
type input "wild"
click at [511, 496] on li "14 - Wildcard Exemption - 2329.66(A)(18)" at bounding box center [617, 496] width 299 height 26
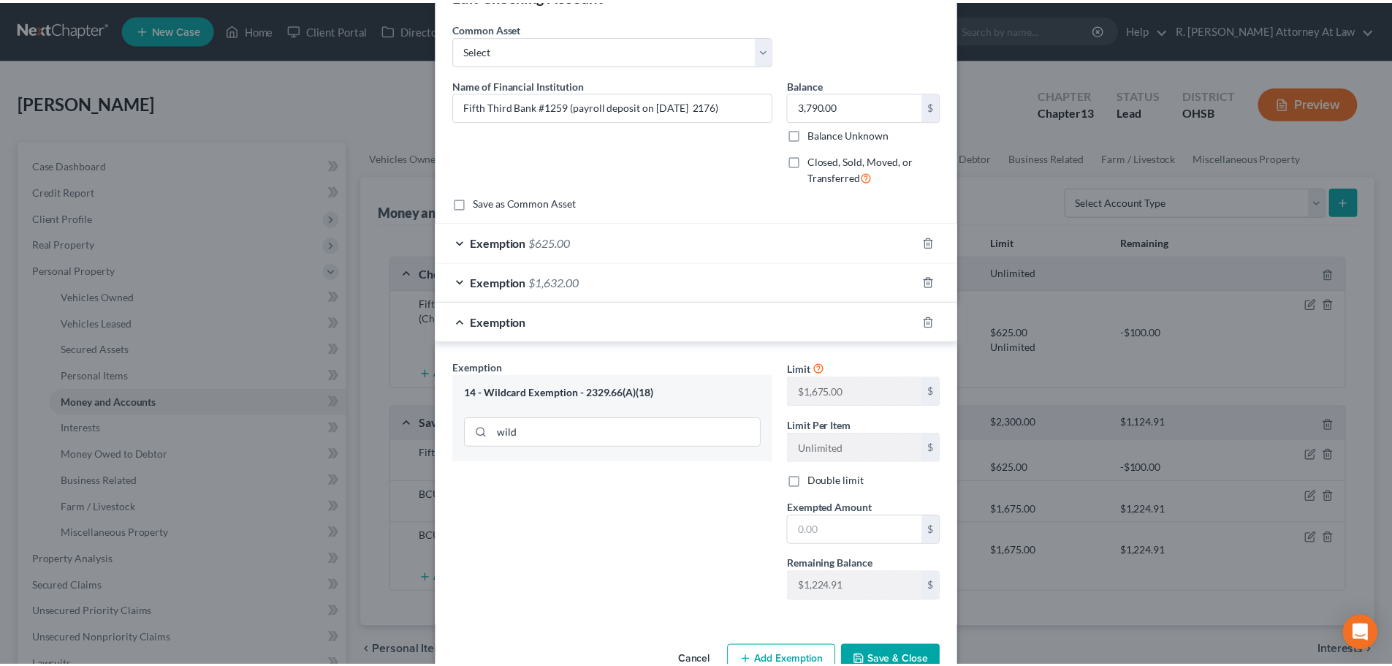
scroll to position [73, 0]
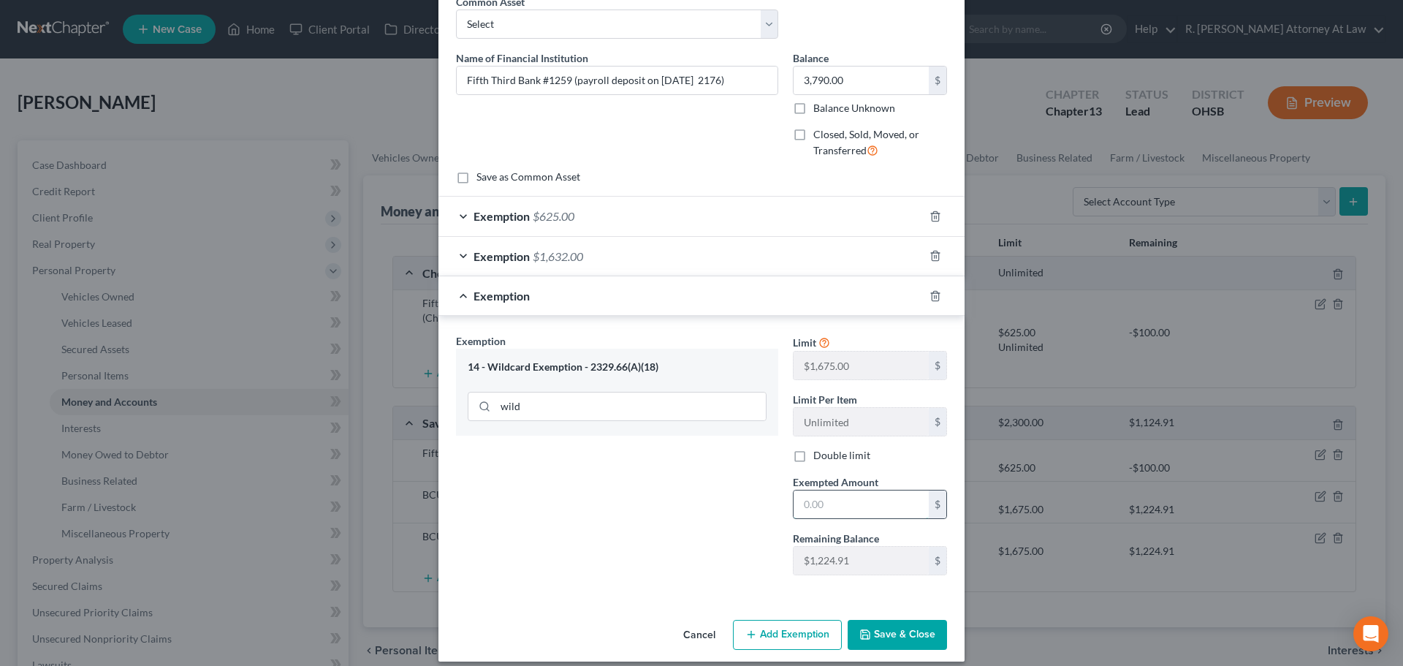
click at [810, 506] on input "text" at bounding box center [860, 504] width 135 height 28
type input "1,224.91"
click at [883, 625] on button "Save & Close" at bounding box center [896, 635] width 99 height 31
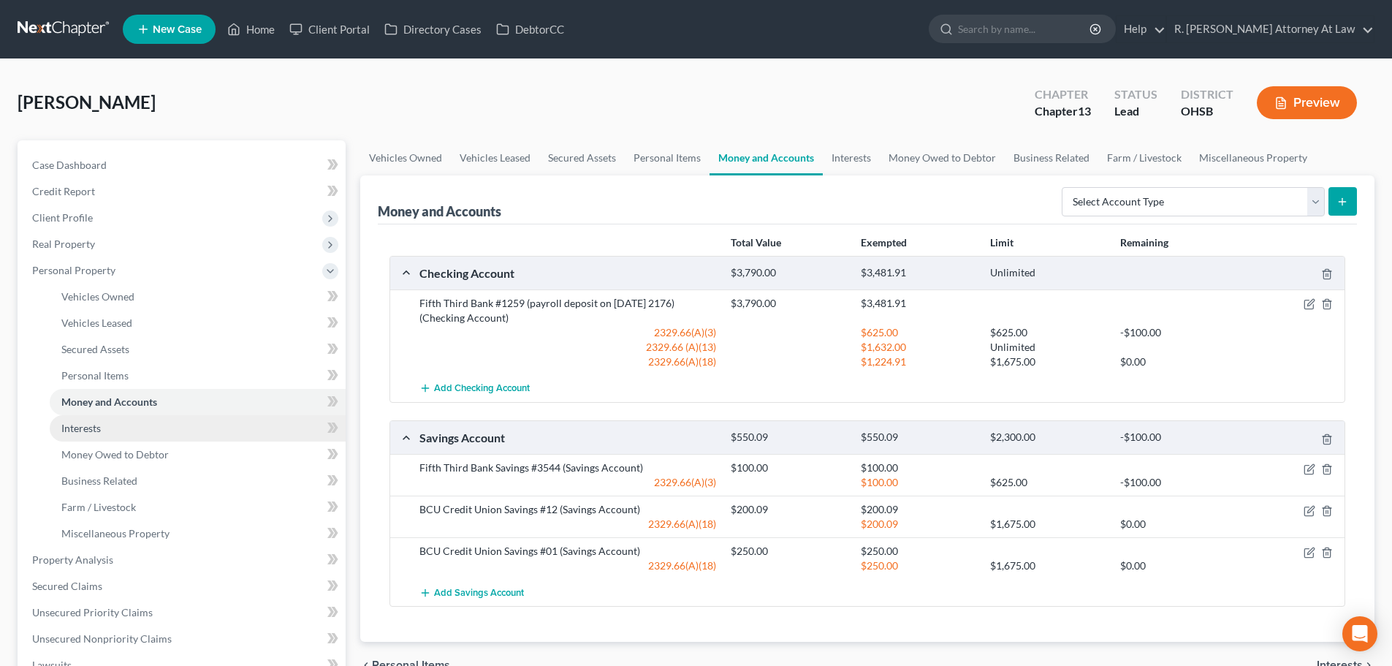
click at [85, 432] on span "Interests" at bounding box center [80, 428] width 39 height 12
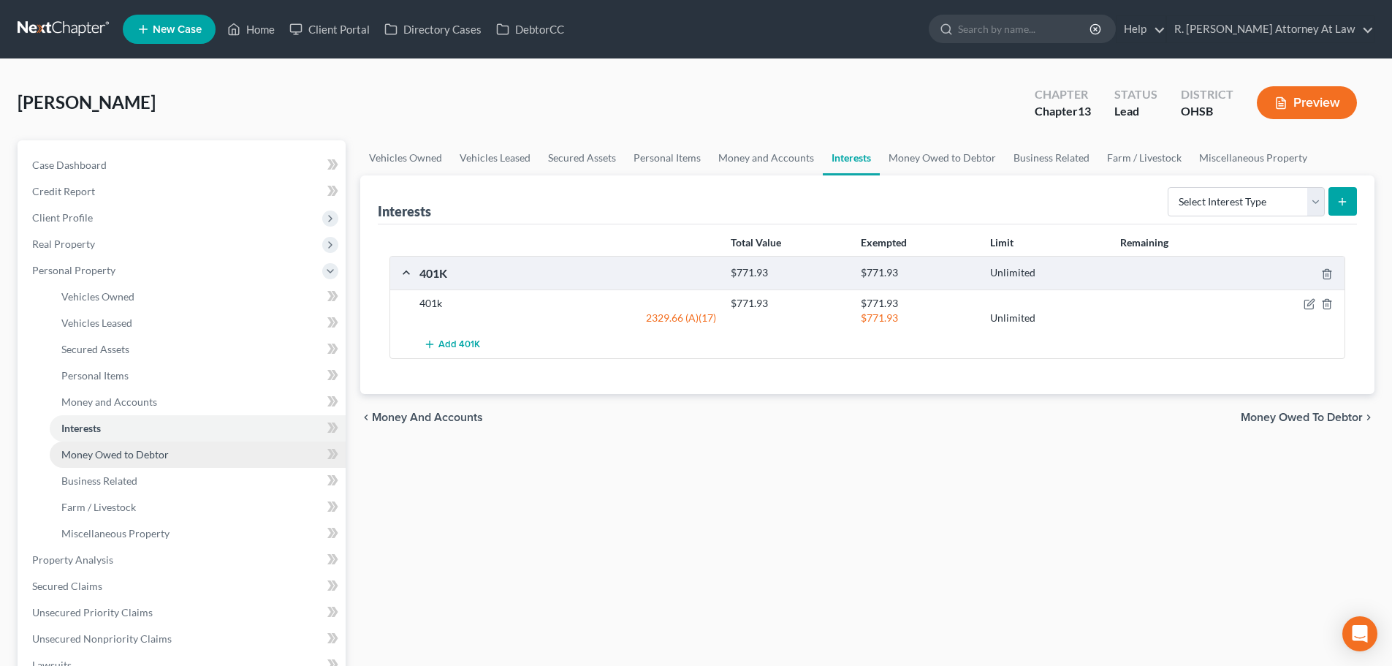
click at [90, 451] on span "Money Owed to Debtor" at bounding box center [114, 454] width 107 height 12
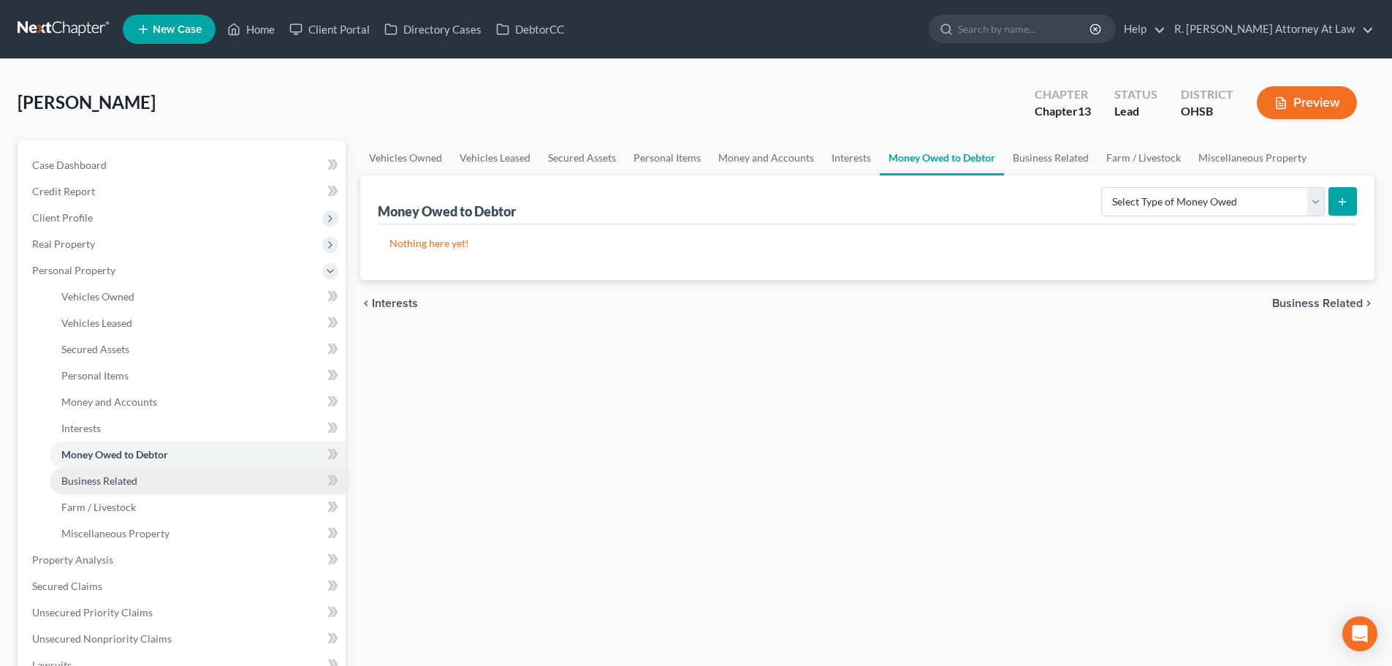
click at [88, 473] on link "Business Related" at bounding box center [198, 481] width 296 height 26
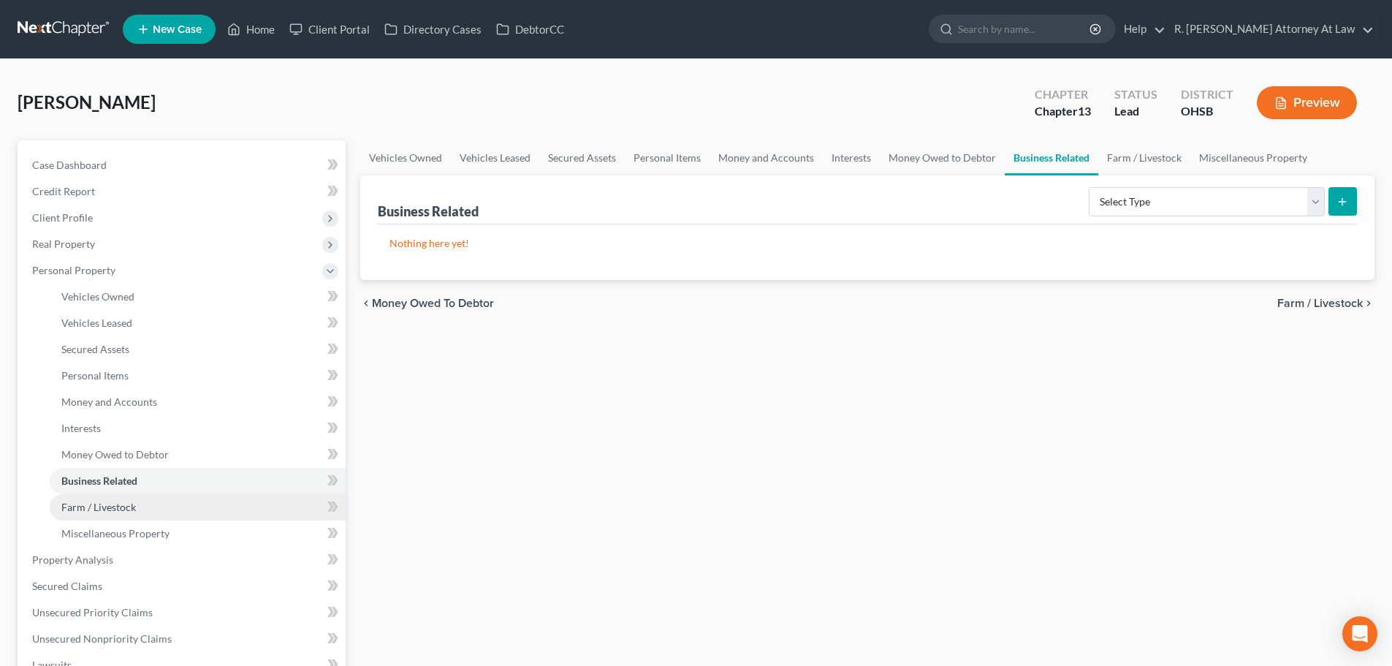
click at [83, 500] on span "Farm / Livestock" at bounding box center [98, 506] width 75 height 12
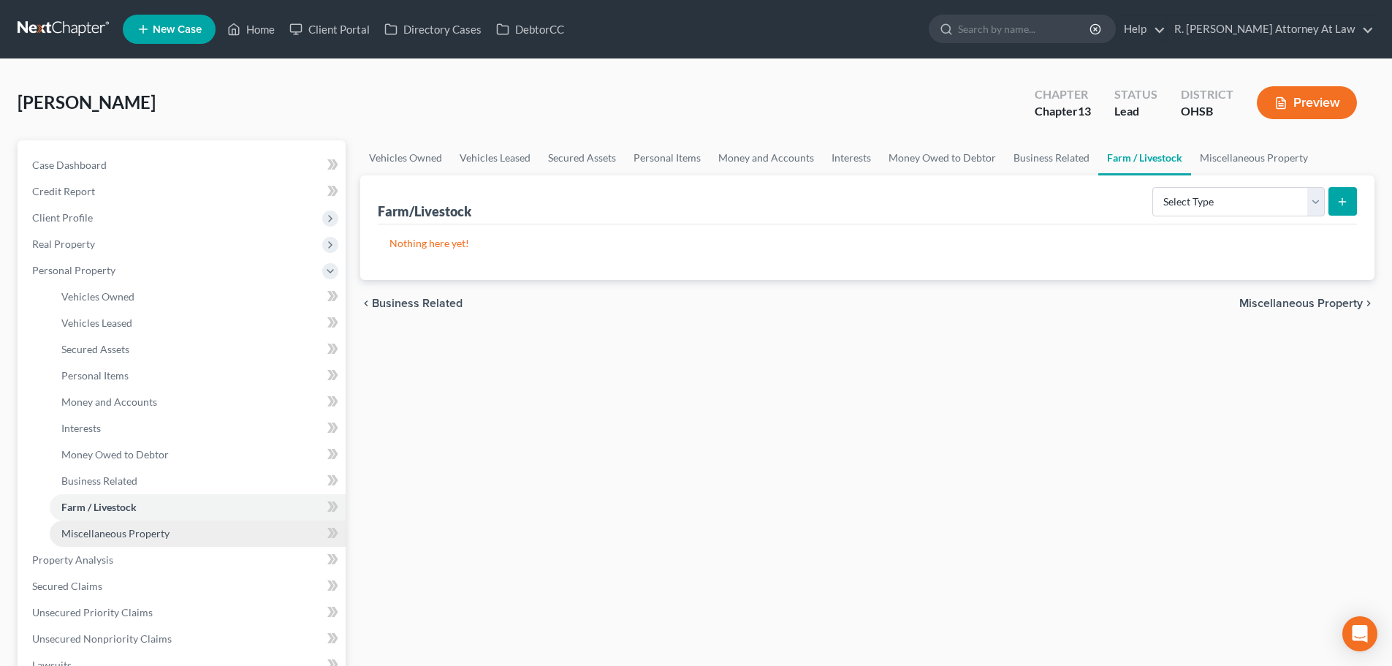
click at [82, 527] on link "Miscellaneous Property" at bounding box center [198, 533] width 296 height 26
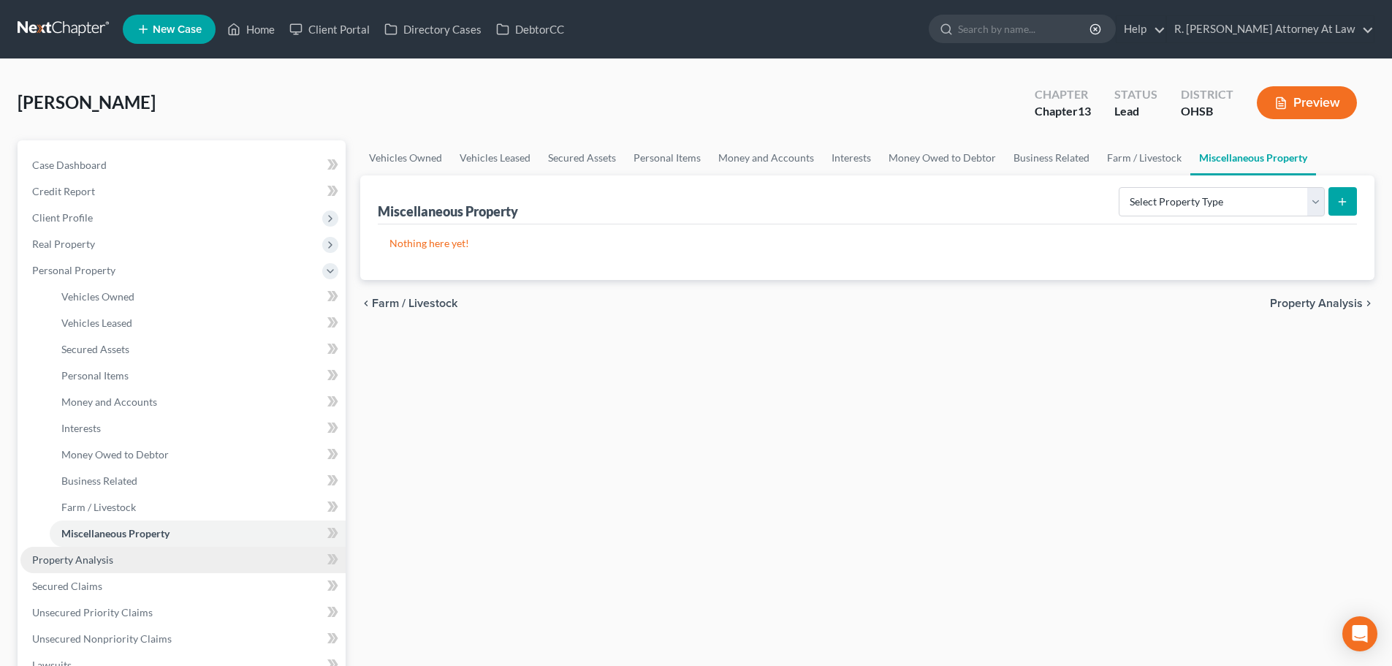
click at [78, 553] on span "Property Analysis" at bounding box center [72, 559] width 81 height 12
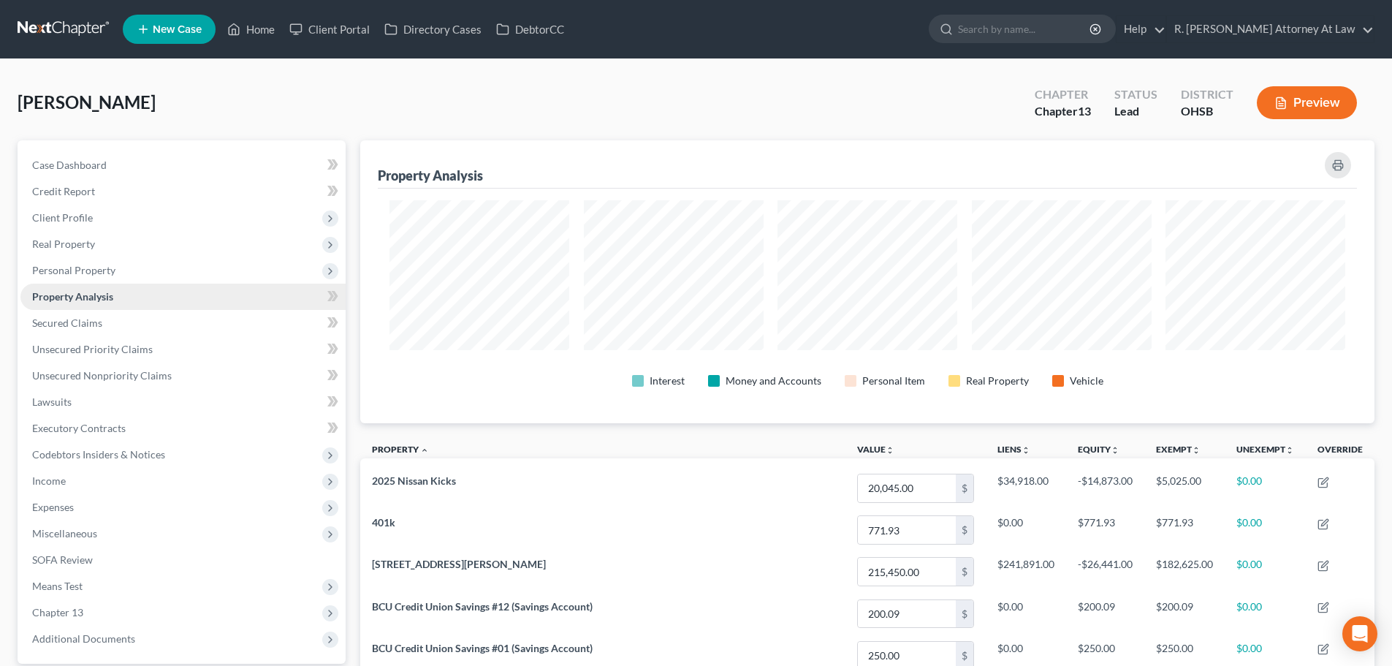
scroll to position [283, 1014]
click at [50, 267] on span "Personal Property" at bounding box center [73, 270] width 83 height 12
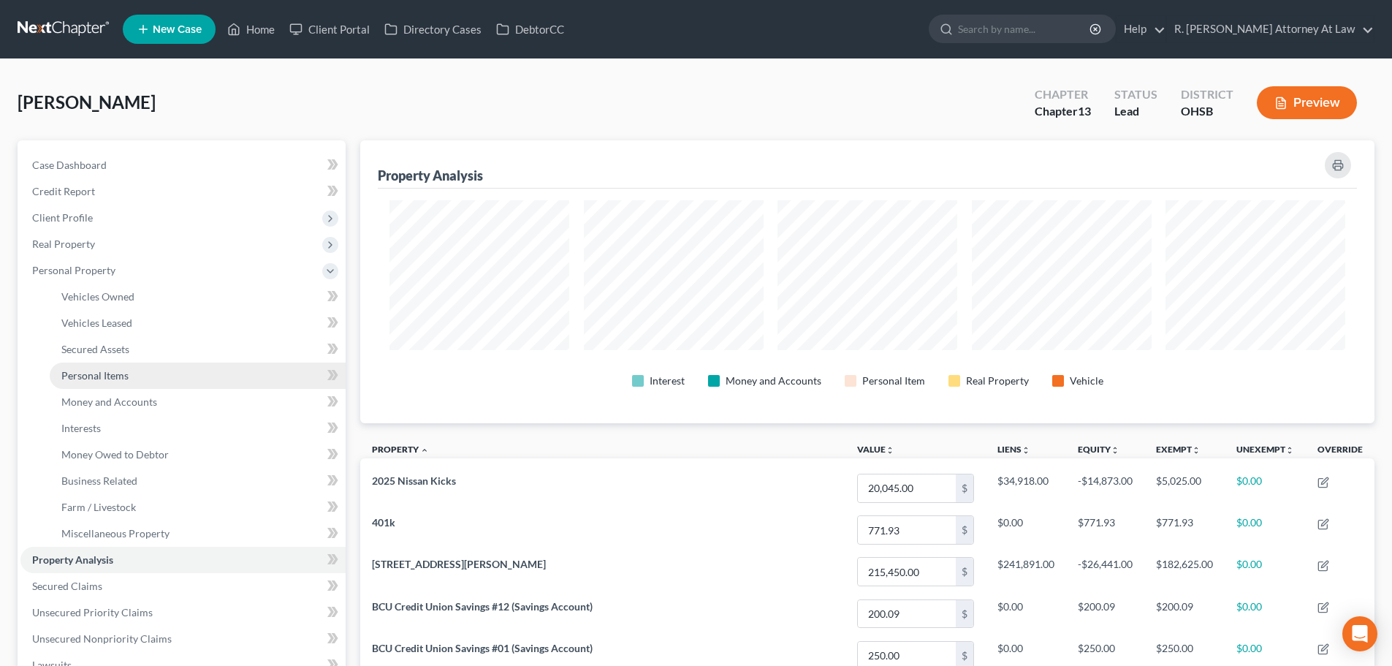
click at [91, 370] on span "Personal Items" at bounding box center [94, 375] width 67 height 12
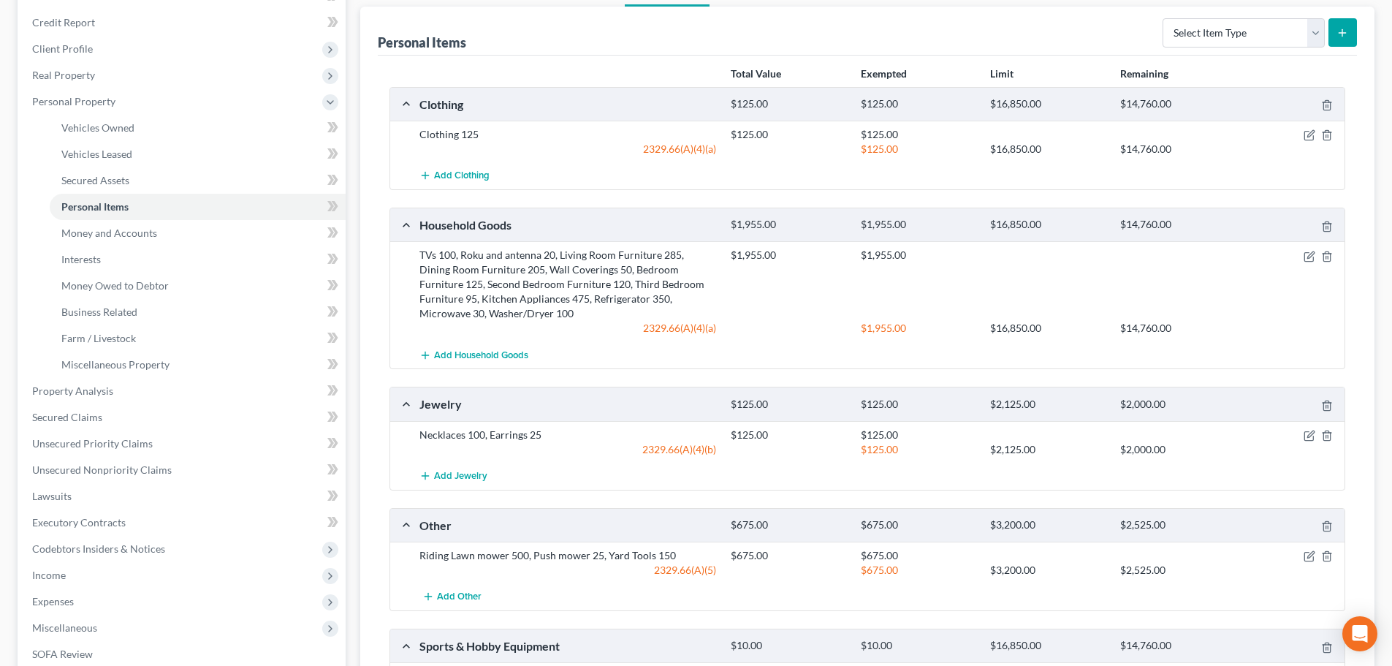
scroll to position [219, 0]
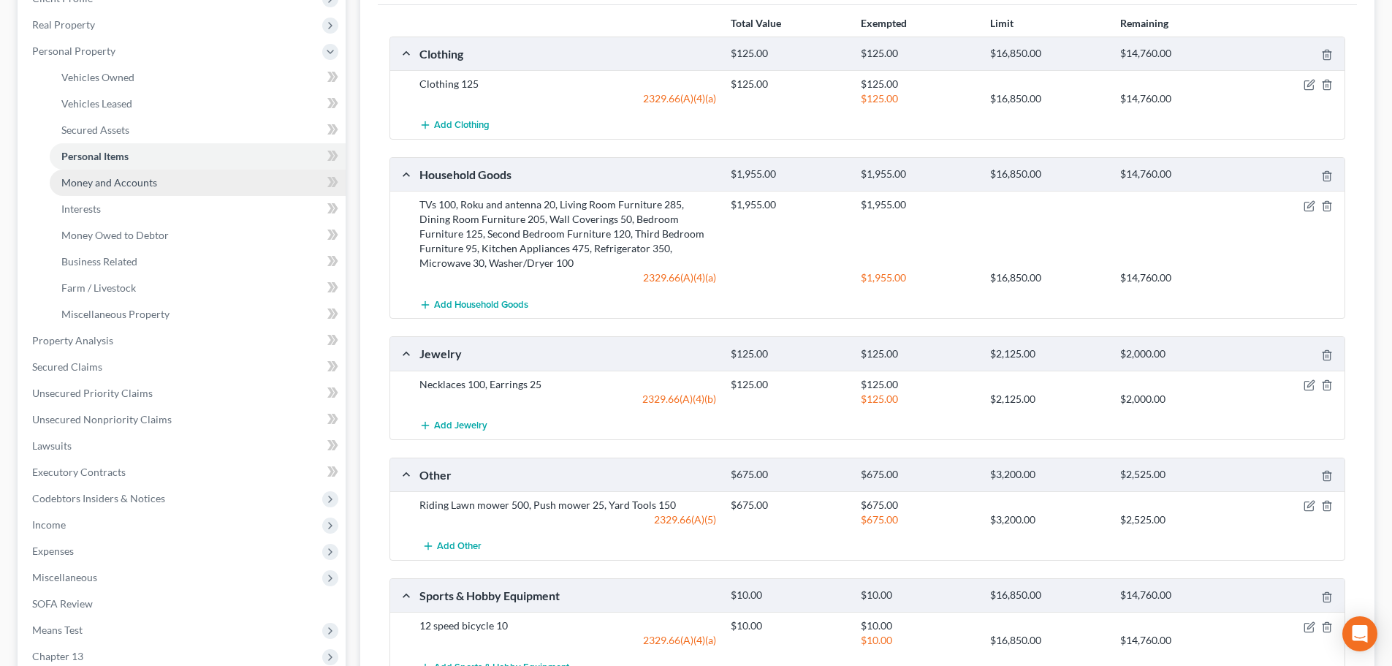
click at [94, 183] on span "Money and Accounts" at bounding box center [109, 182] width 96 height 12
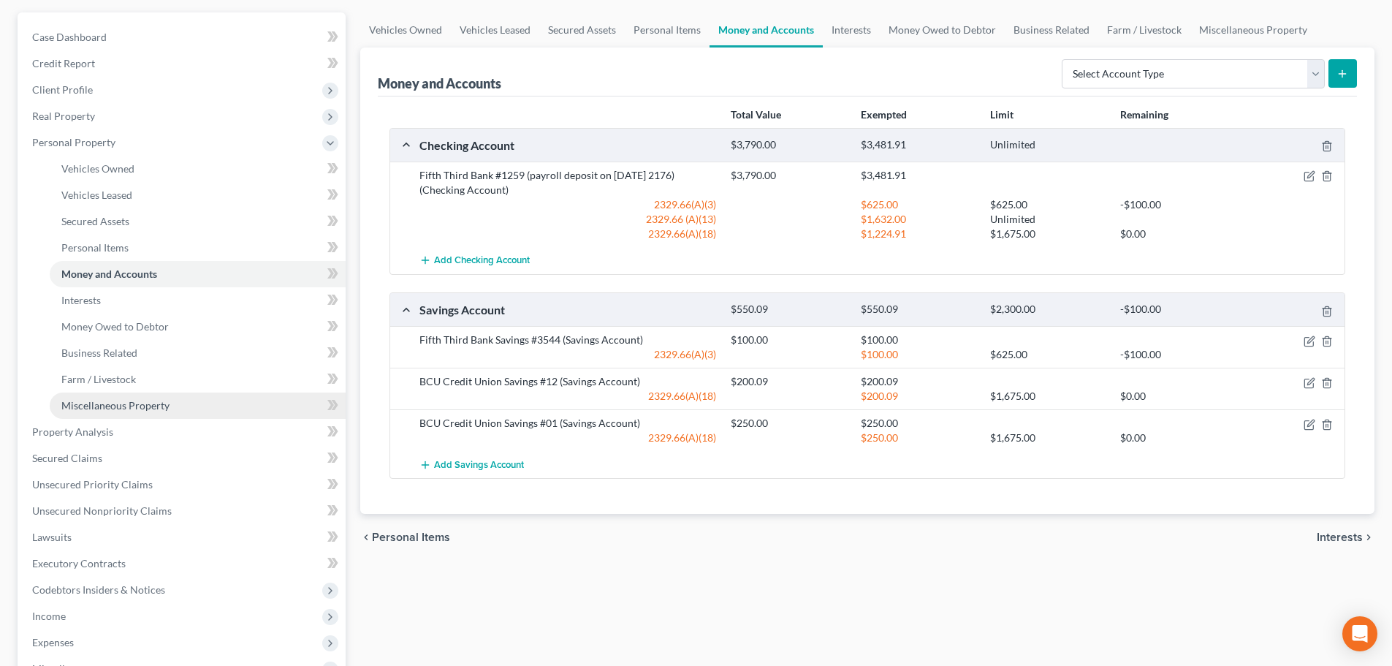
scroll to position [146, 0]
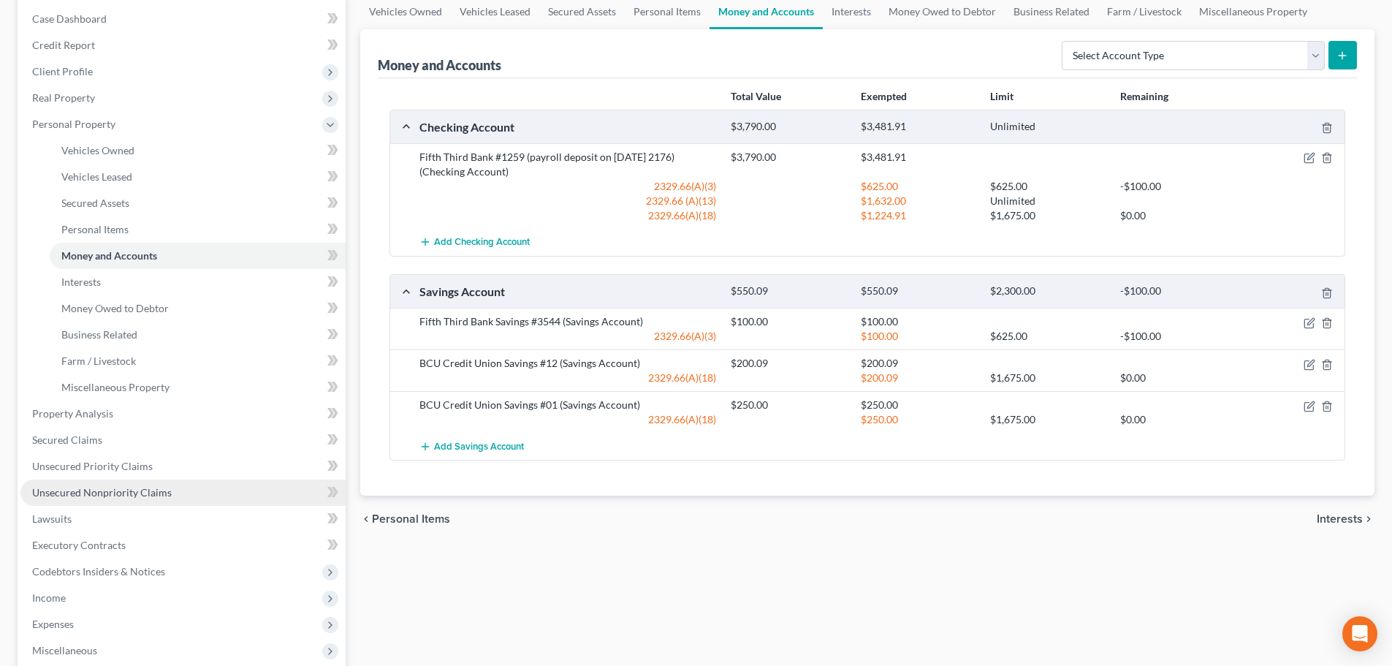
click at [62, 489] on span "Unsecured Nonpriority Claims" at bounding box center [102, 492] width 140 height 12
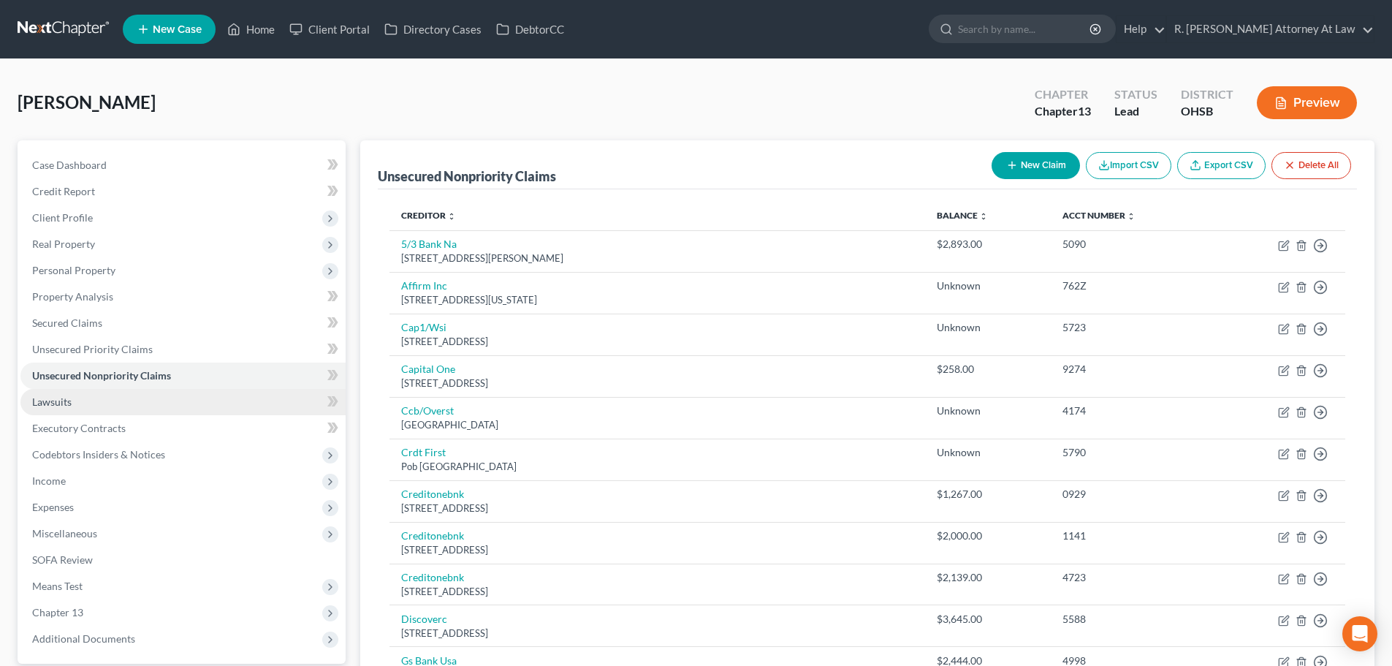
click at [39, 404] on span "Lawsuits" at bounding box center [51, 401] width 39 height 12
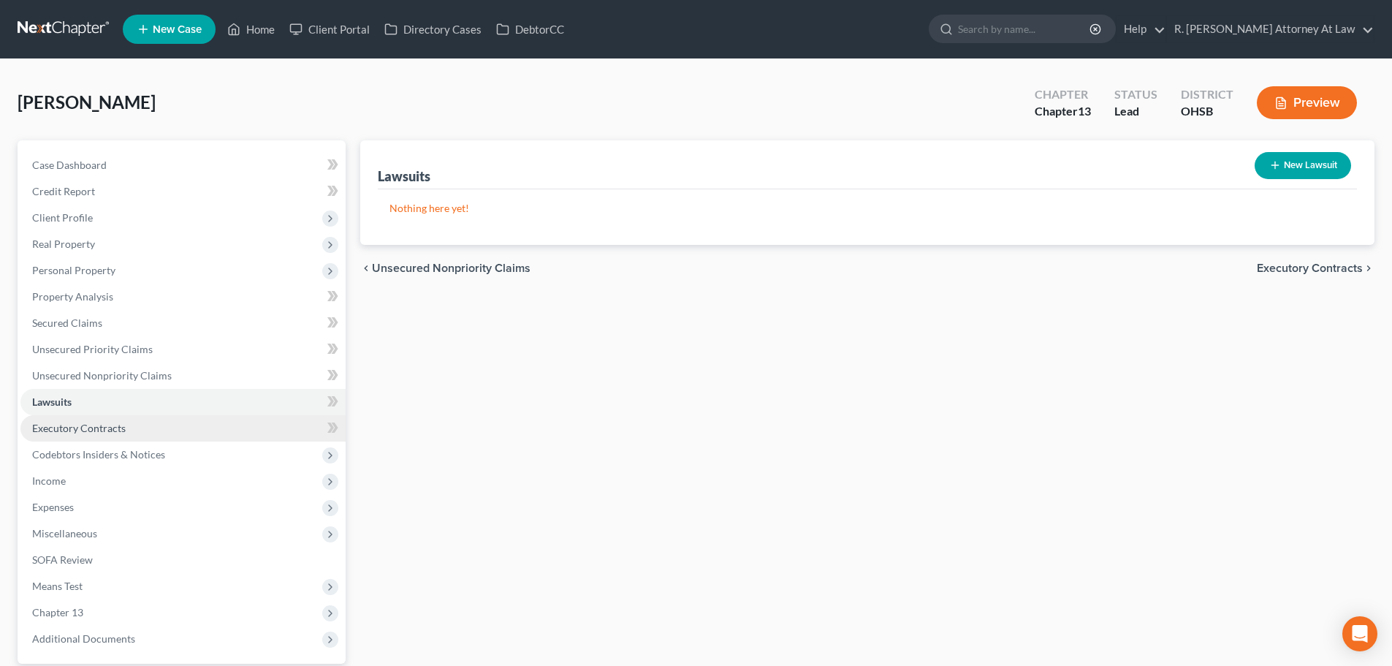
click at [47, 419] on link "Executory Contracts" at bounding box center [182, 428] width 325 height 26
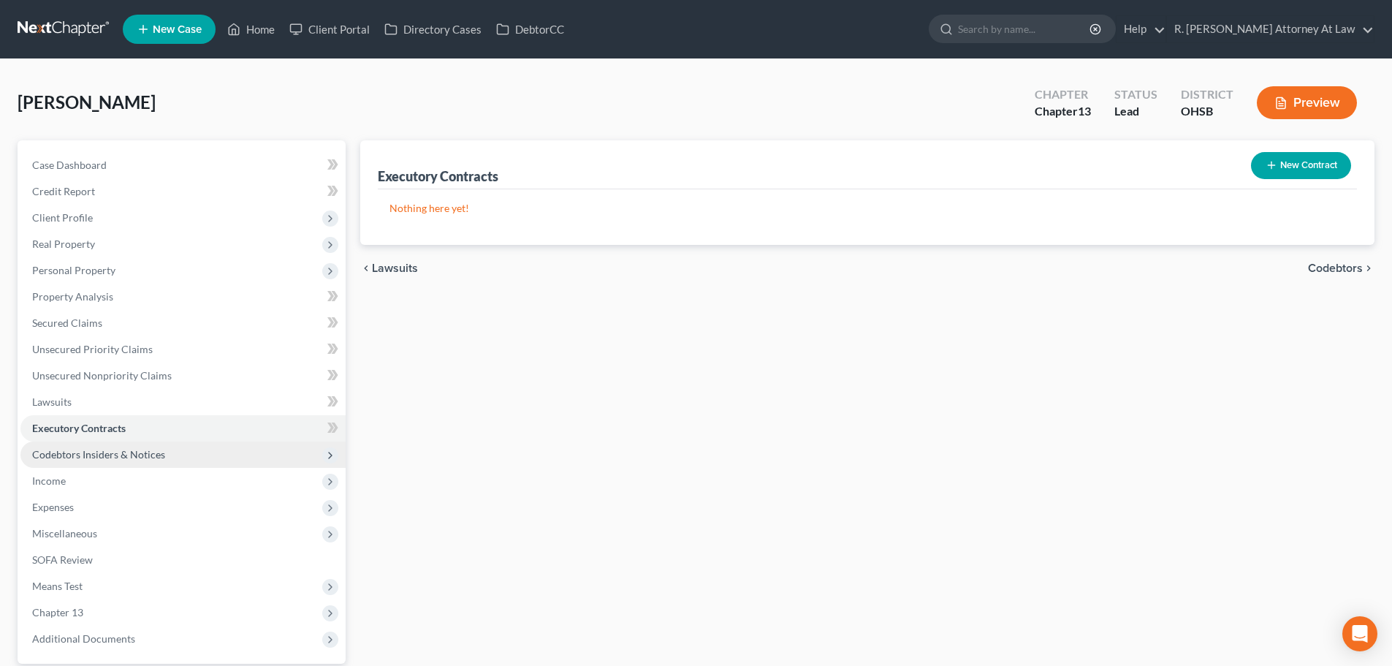
click at [56, 449] on span "Codebtors Insiders & Notices" at bounding box center [98, 454] width 133 height 12
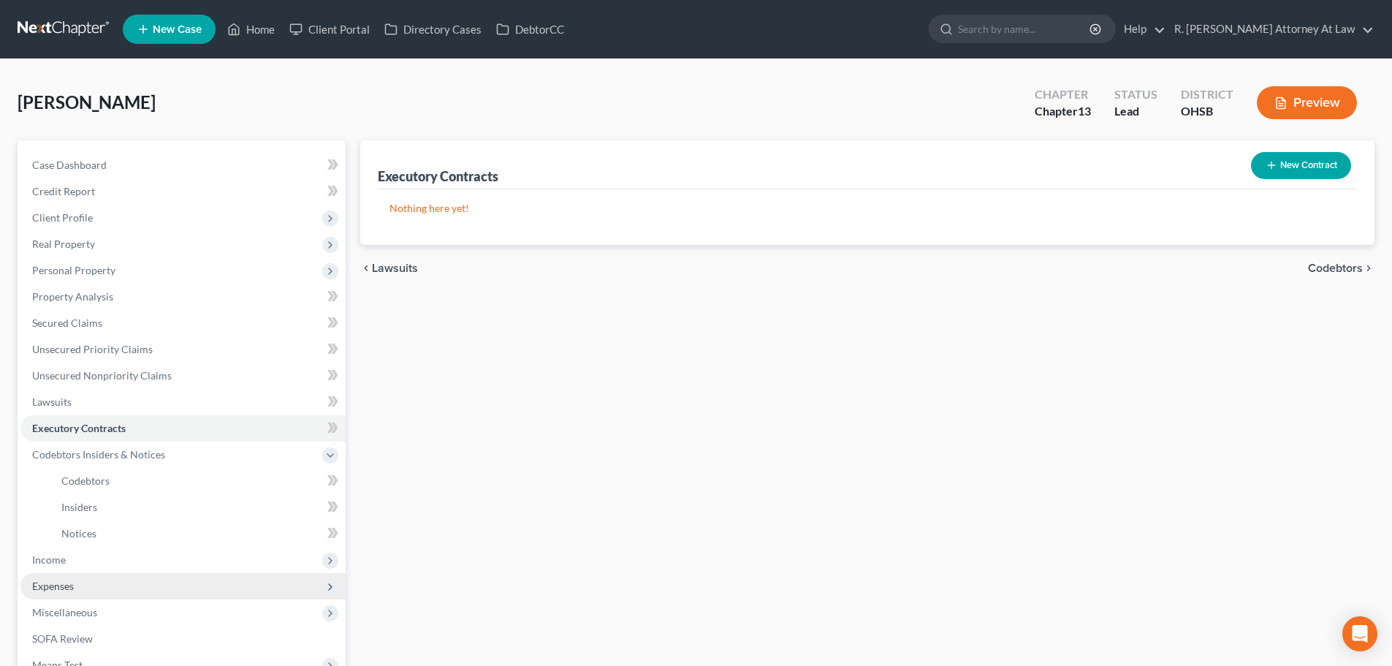
click at [43, 580] on span "Expenses" at bounding box center [53, 585] width 42 height 12
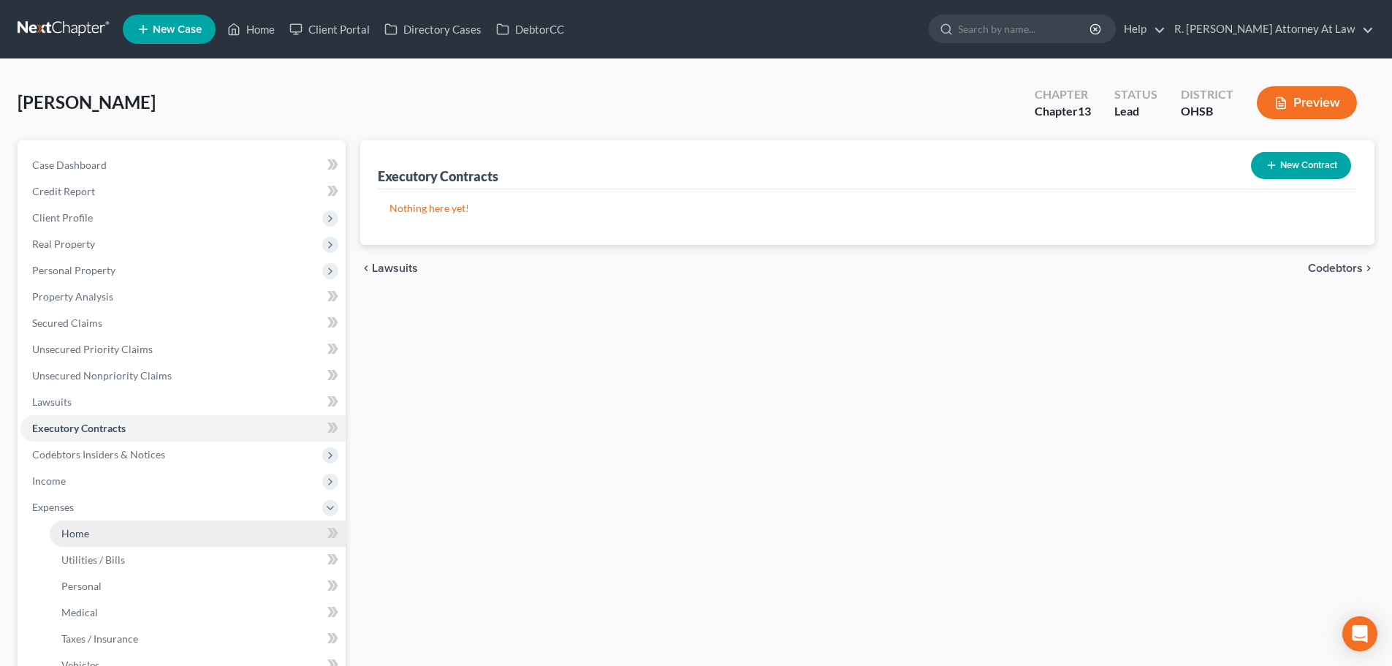
click at [82, 530] on span "Home" at bounding box center [75, 533] width 28 height 12
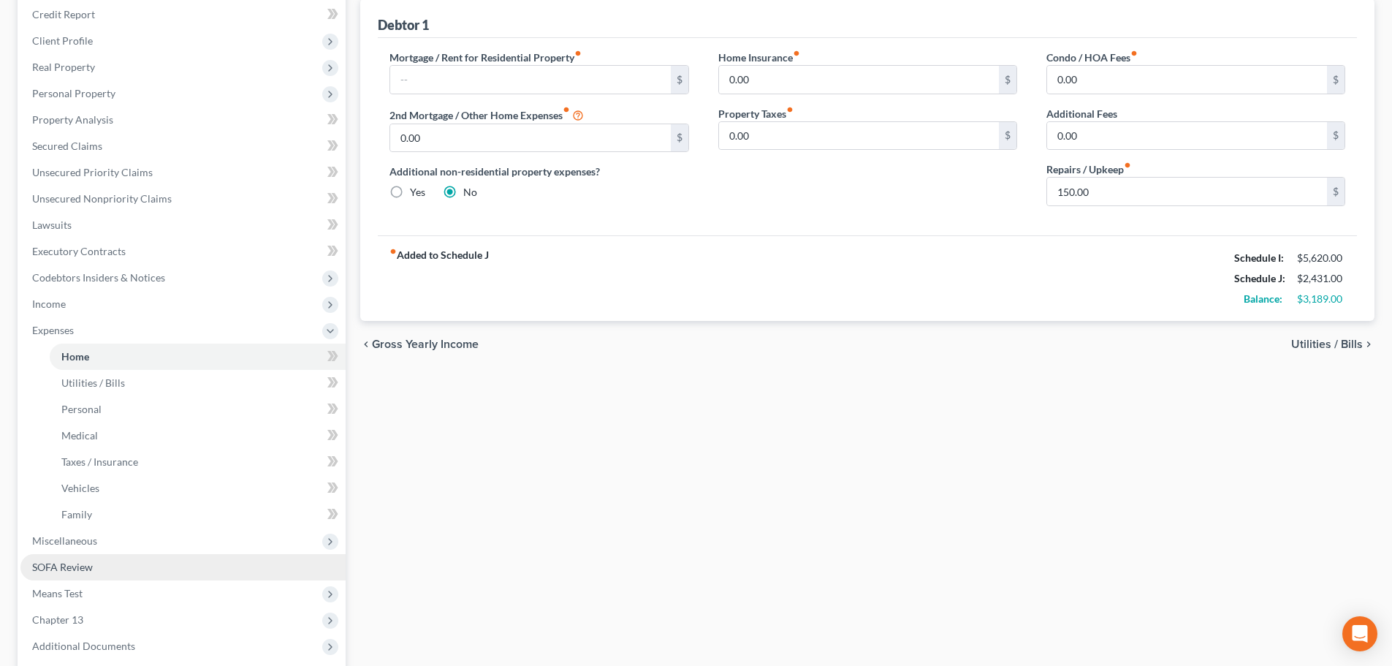
scroll to position [321, 0]
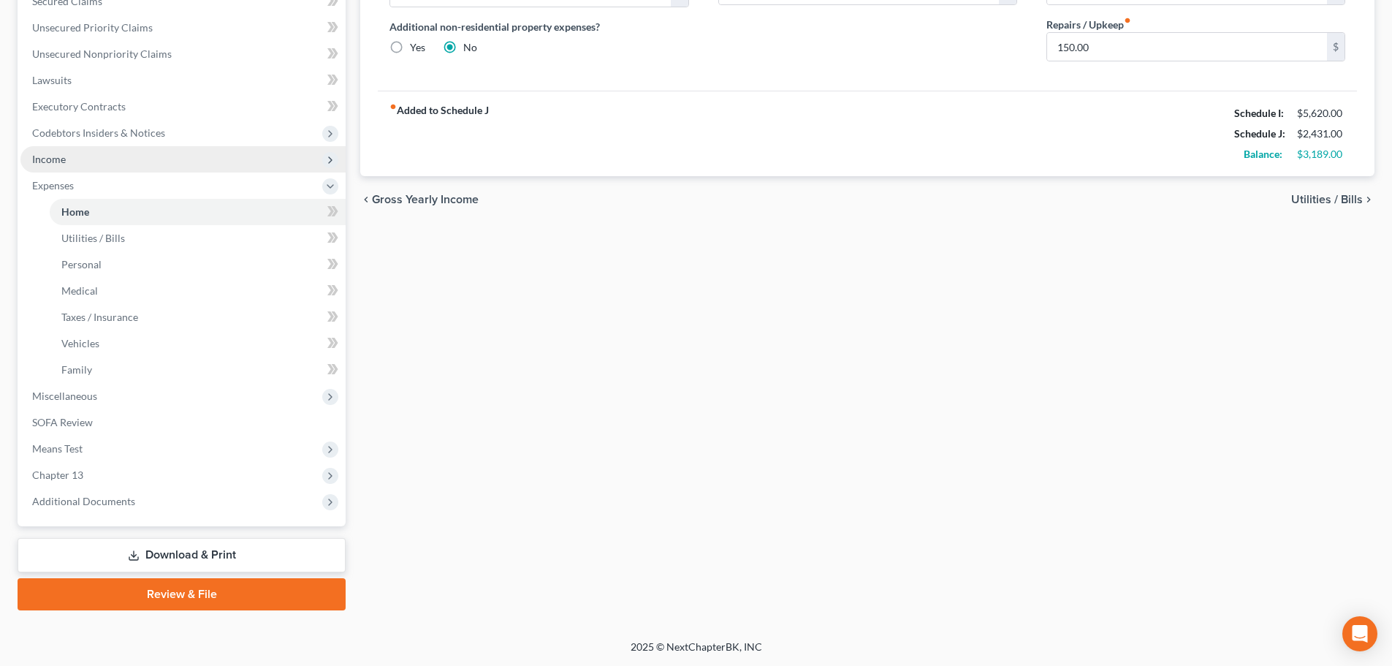
click at [42, 157] on span "Income" at bounding box center [49, 159] width 34 height 12
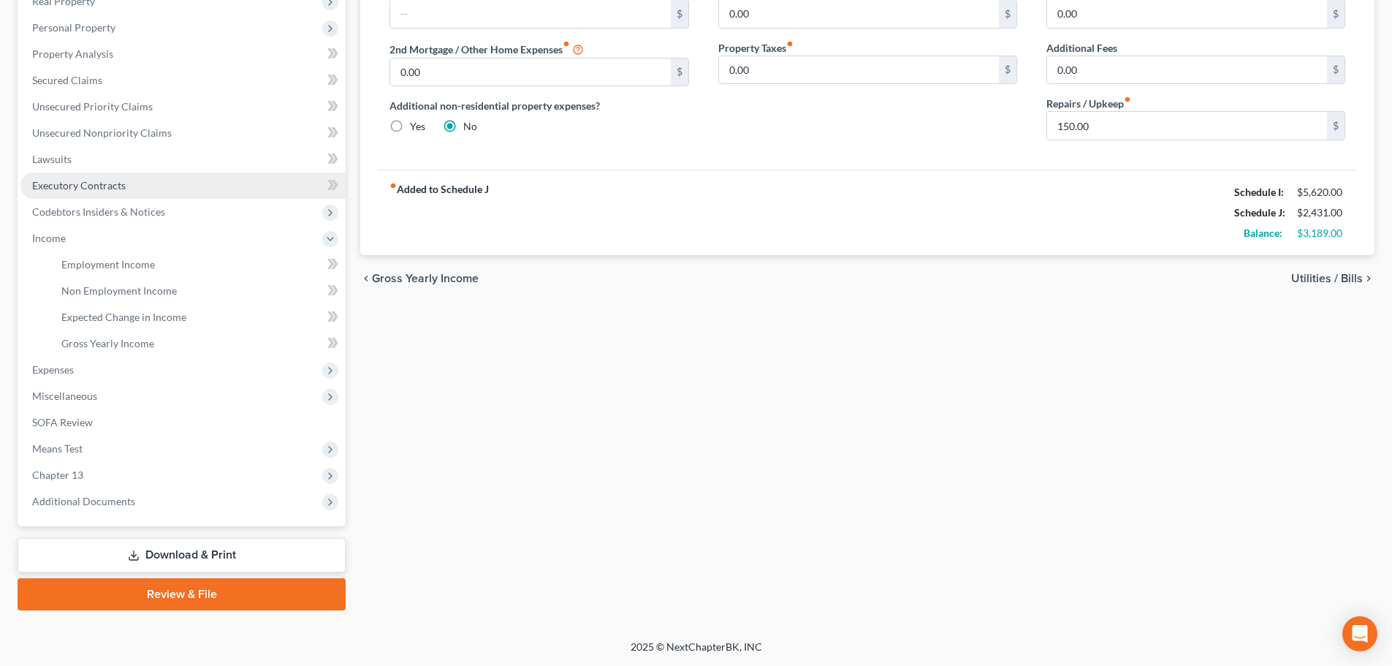
scroll to position [243, 0]
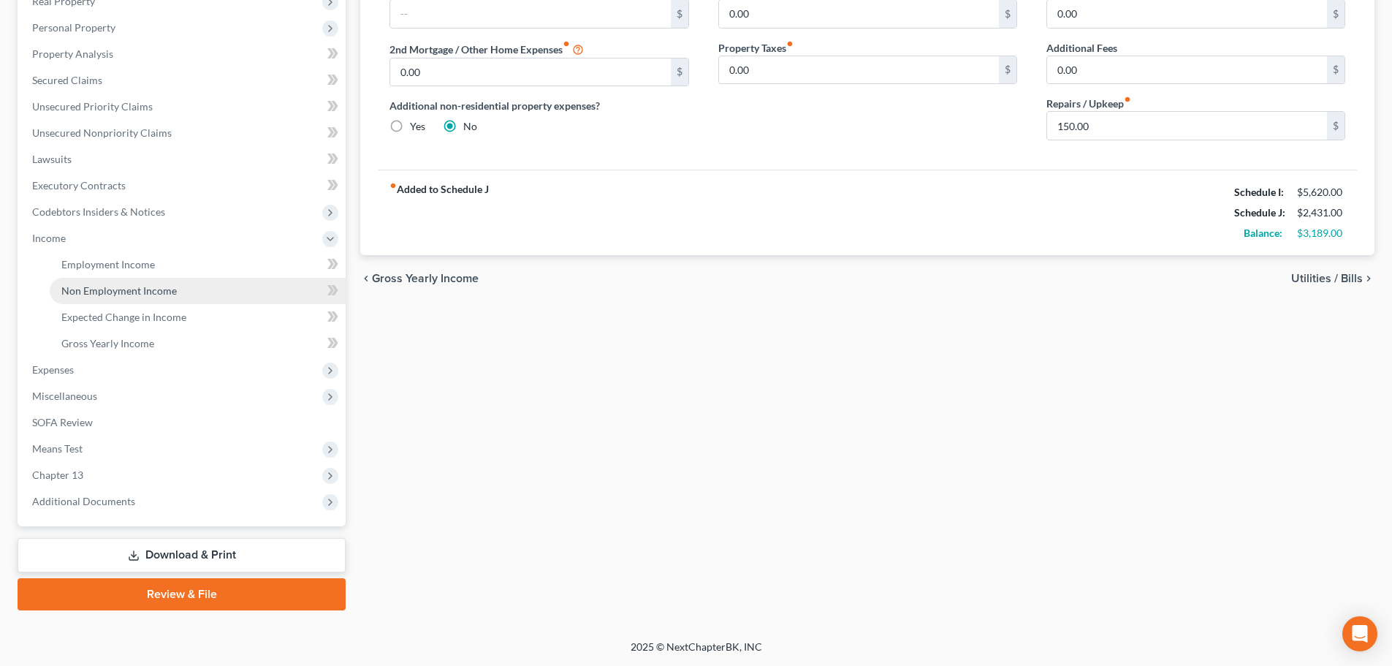
click at [100, 292] on span "Non Employment Income" at bounding box center [118, 290] width 115 height 12
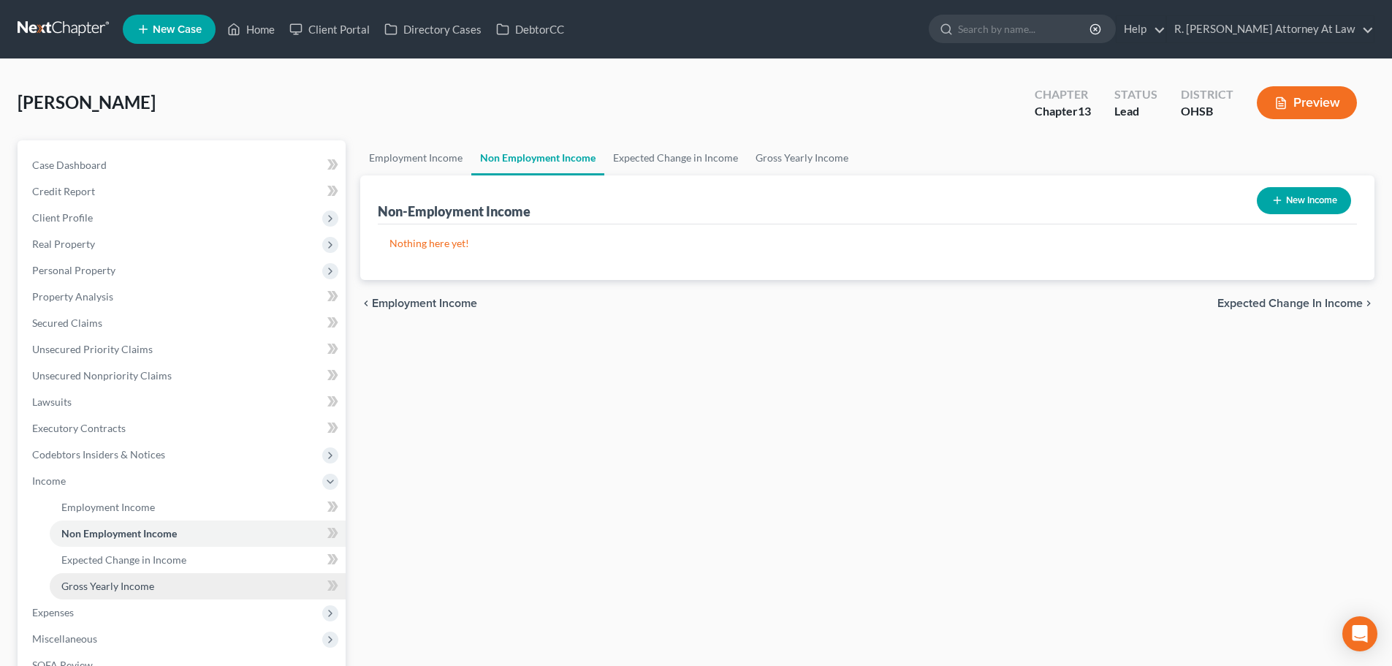
click at [88, 579] on span "Gross Yearly Income" at bounding box center [107, 585] width 93 height 12
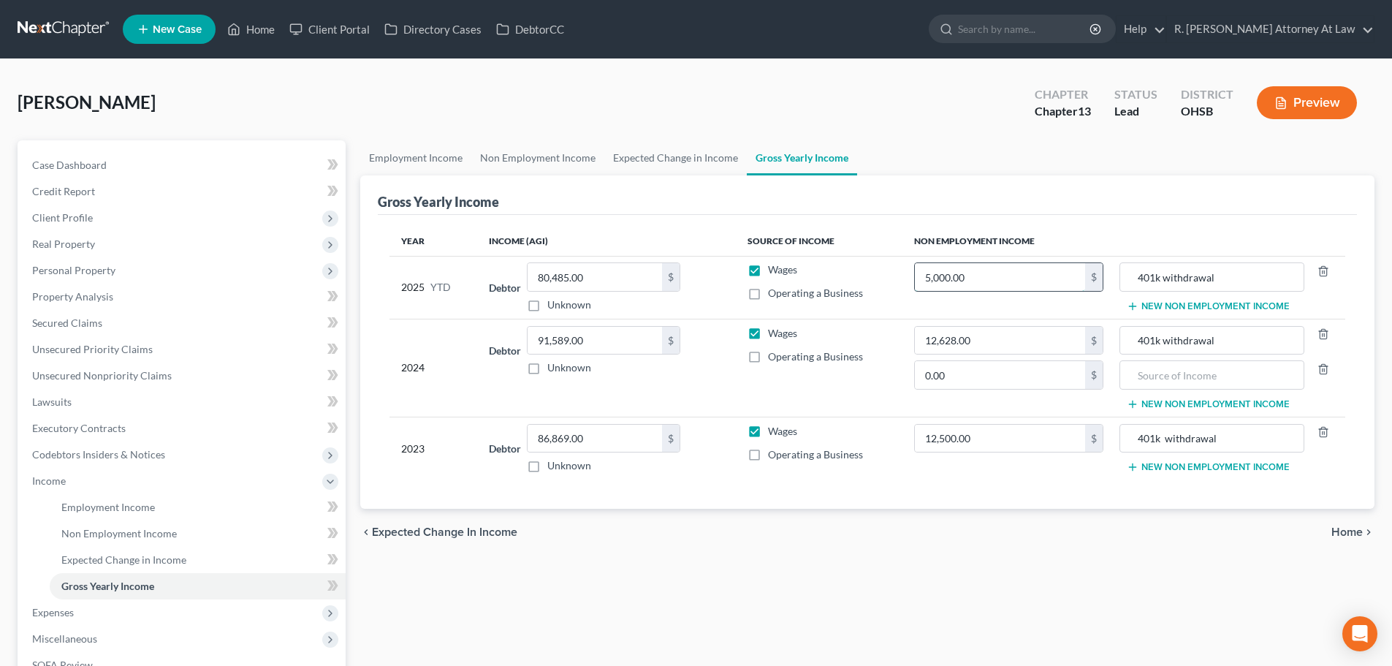
click at [1002, 283] on input "5,000.00" at bounding box center [1000, 277] width 170 height 28
click at [66, 376] on span "Unsecured Nonpriority Claims" at bounding box center [102, 375] width 140 height 12
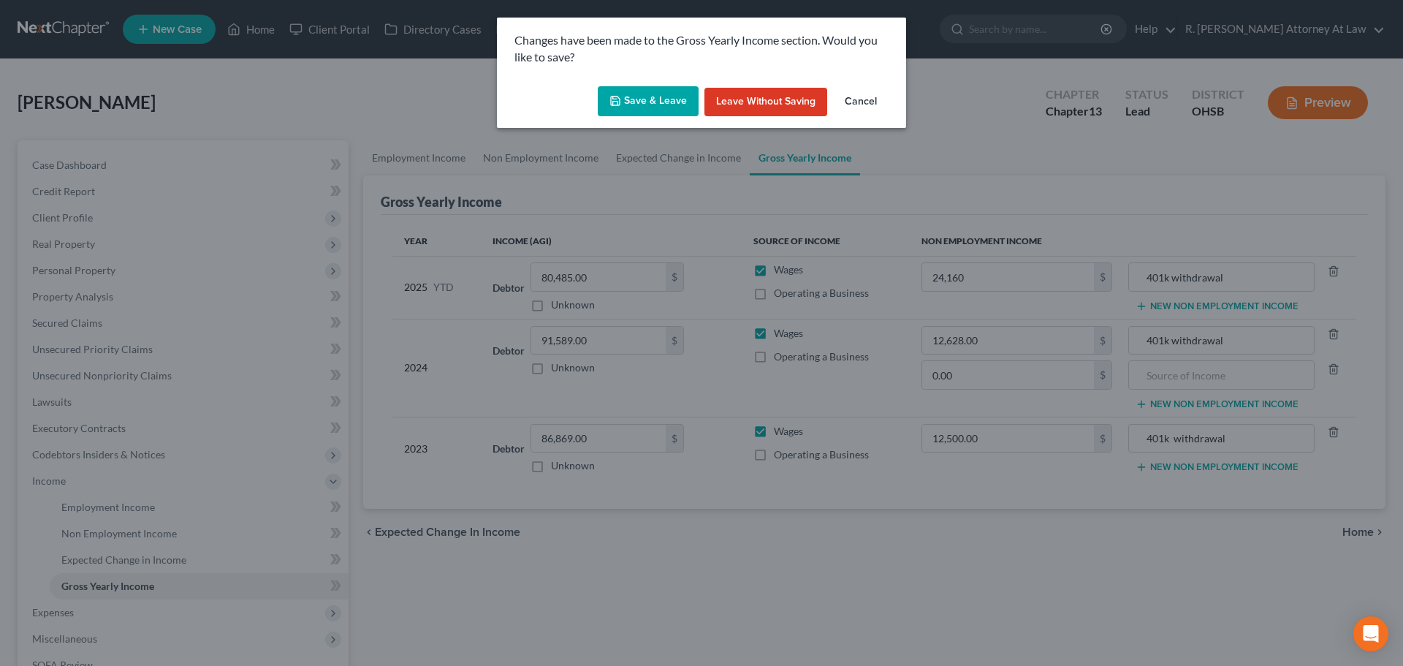
click at [655, 94] on button "Save & Leave" at bounding box center [648, 101] width 101 height 31
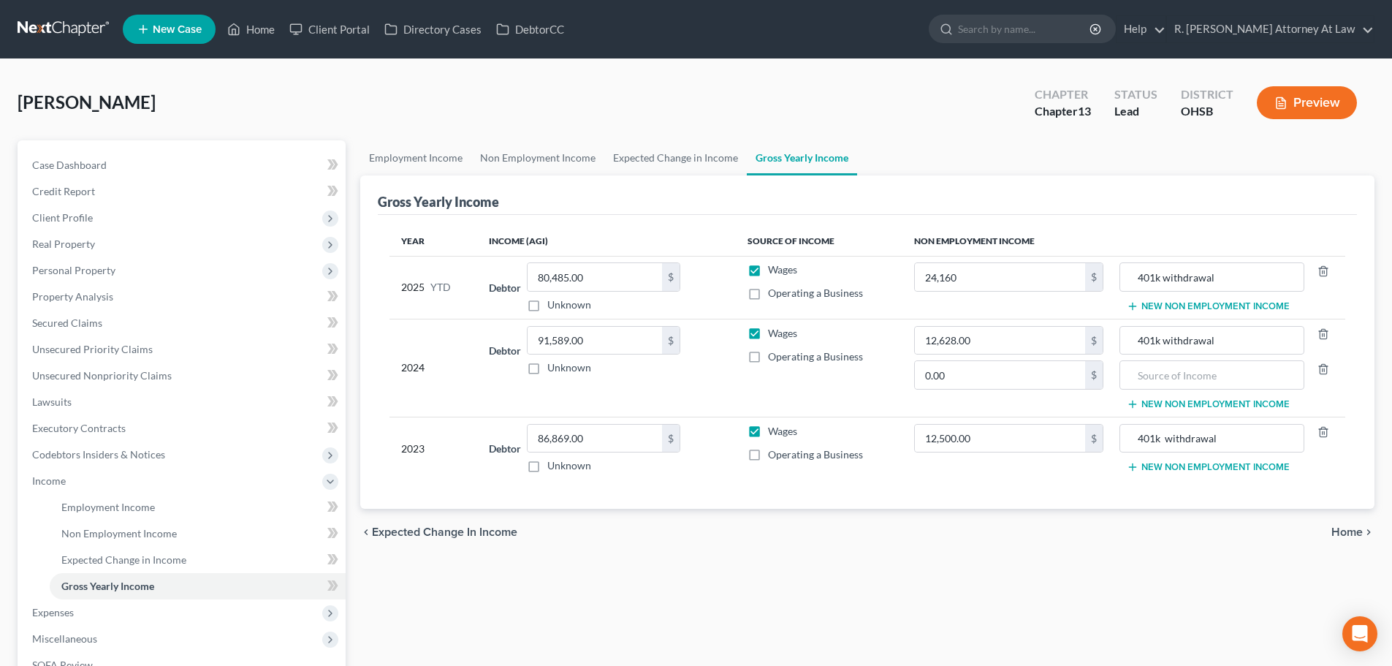
type input "24,160.00"
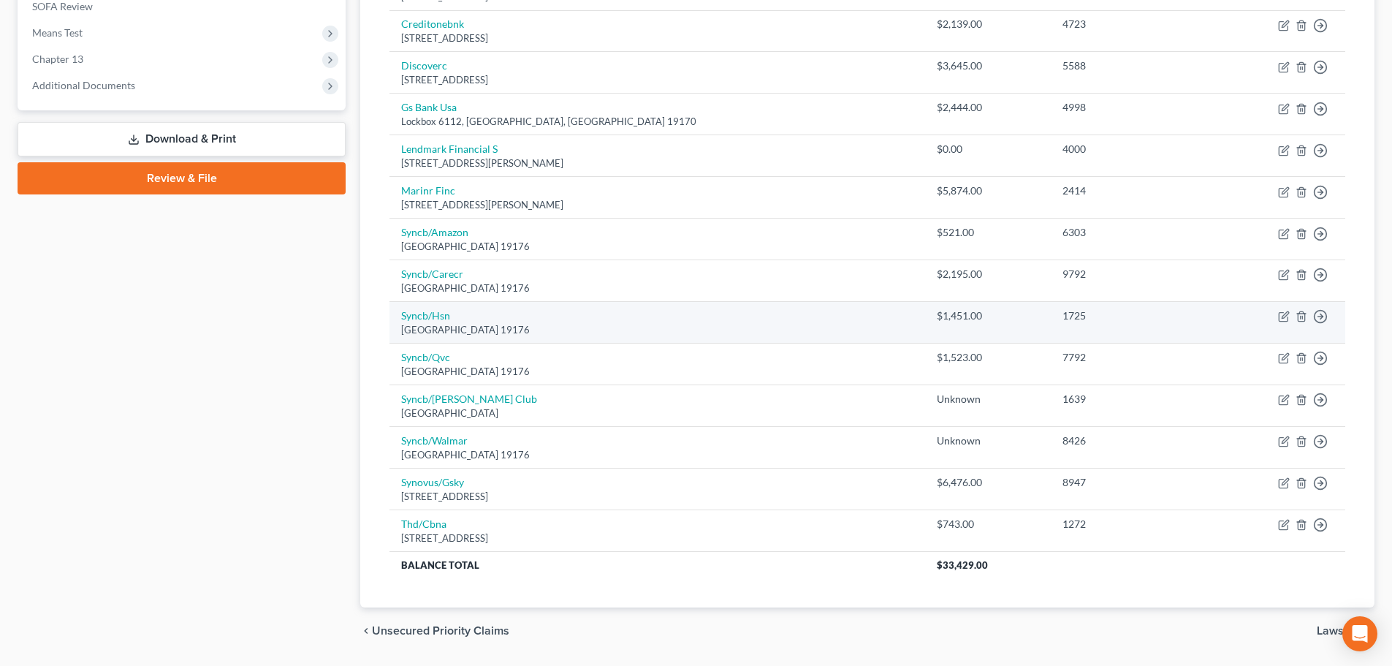
scroll to position [597, 0]
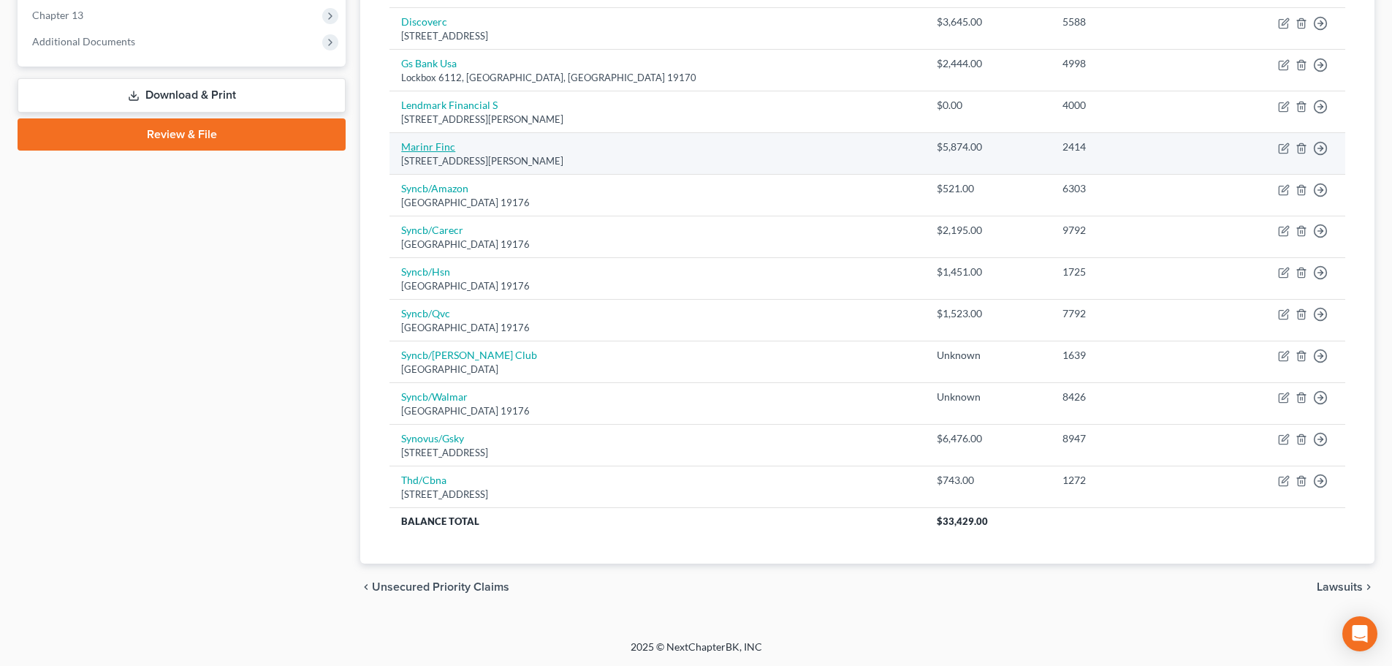
click at [428, 148] on link "Marinr Finc" at bounding box center [428, 146] width 54 height 12
select select "21"
select select "0"
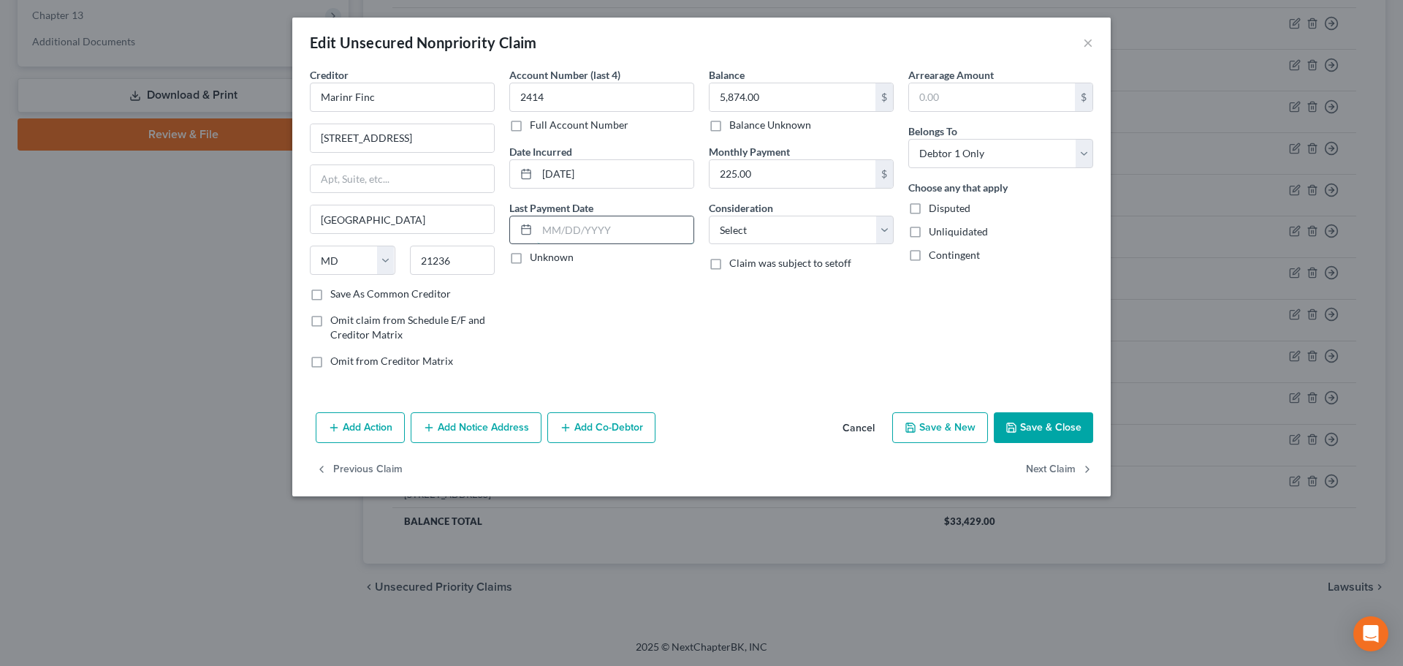
click at [563, 226] on input "text" at bounding box center [615, 230] width 156 height 28
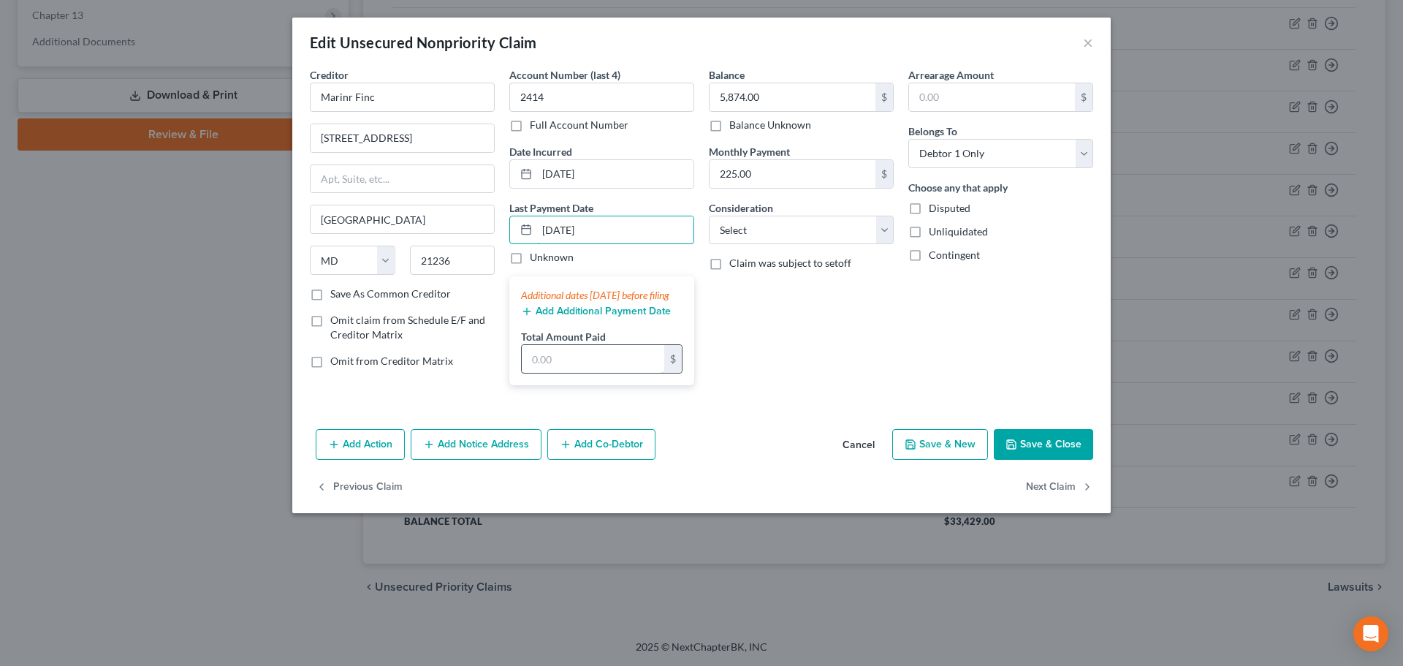
type input "[DATE]"
click at [591, 365] on input "text" at bounding box center [593, 359] width 142 height 28
type input "225.06"
click at [583, 317] on button "Add Additional Payment Date" at bounding box center [596, 311] width 150 height 12
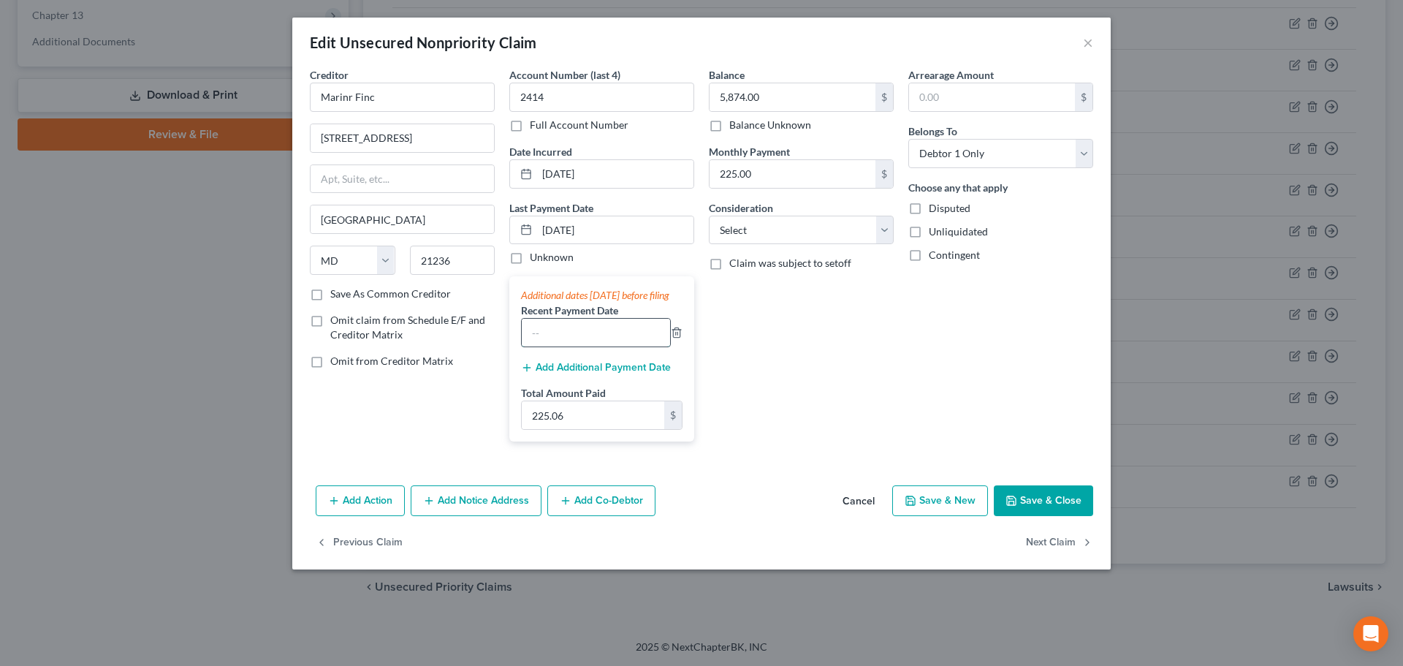
click at [571, 341] on input "text" at bounding box center [596, 333] width 148 height 28
type input "[DATE]"
click at [551, 373] on div "Add Additional Payment Date" at bounding box center [601, 366] width 161 height 15
click at [552, 373] on button "Add Additional Payment Date" at bounding box center [596, 368] width 150 height 12
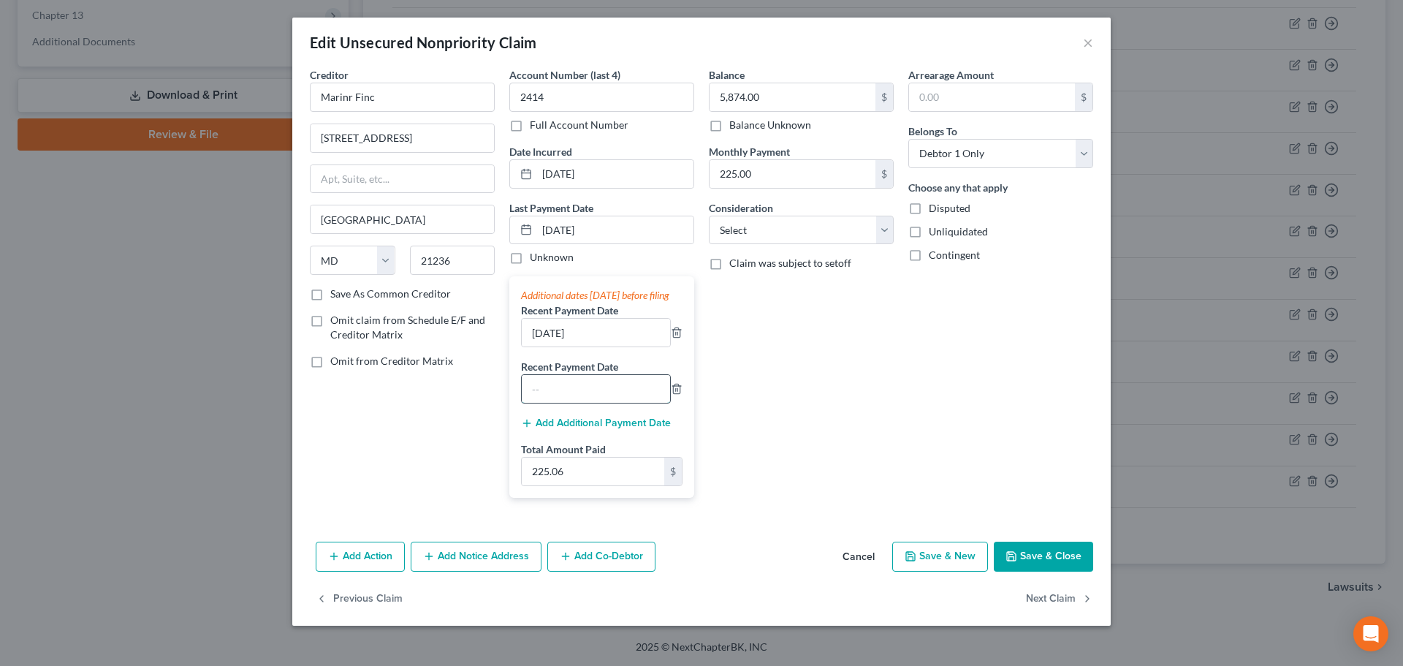
drag, startPoint x: 545, startPoint y: 395, endPoint x: 536, endPoint y: 389, distance: 11.2
click at [538, 393] on input "text" at bounding box center [596, 389] width 148 height 28
type input "[DATE]"
click at [1025, 563] on button "Save & Close" at bounding box center [1043, 556] width 99 height 31
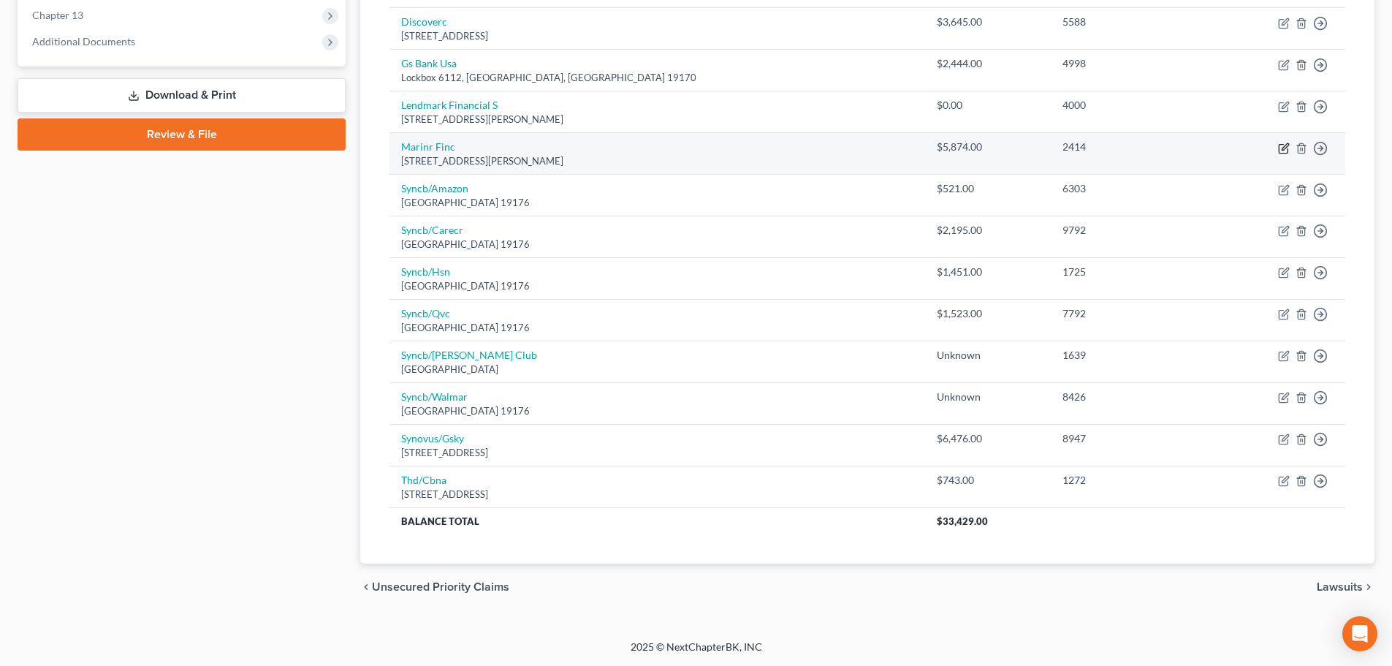
click at [1287, 145] on icon "button" at bounding box center [1284, 148] width 12 height 12
select select "21"
select select "0"
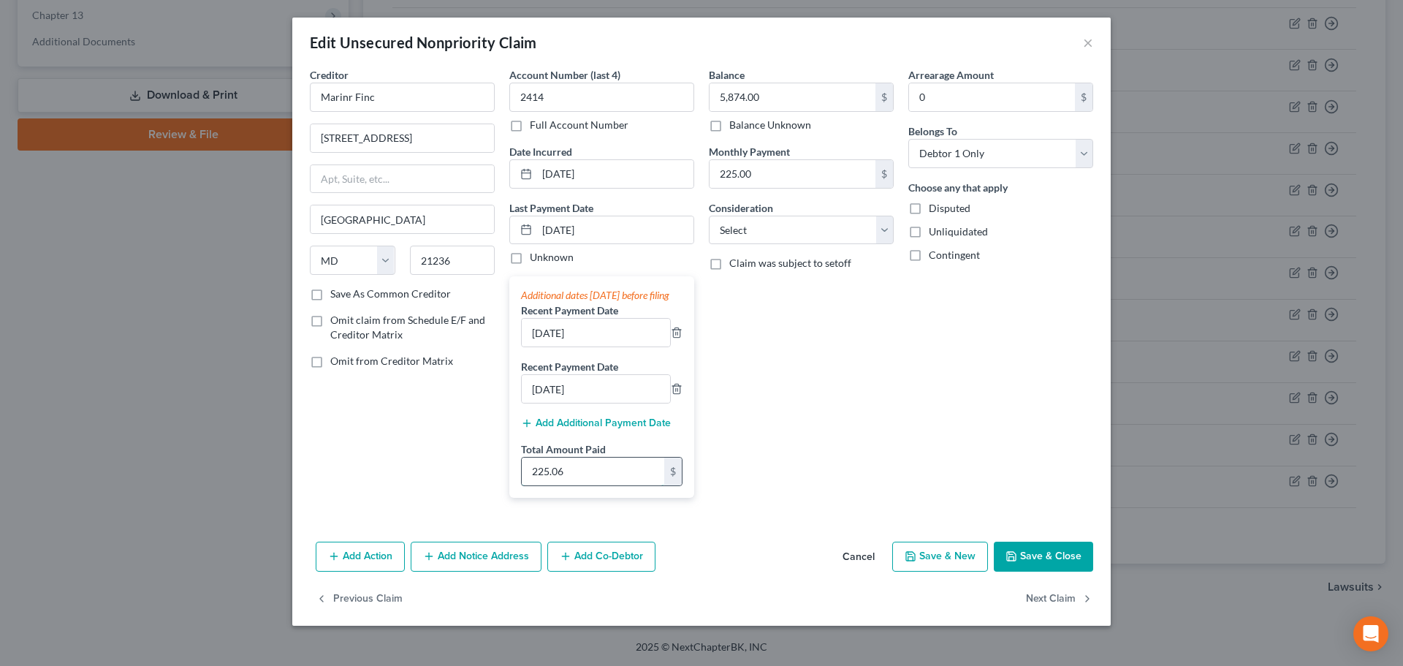
click at [570, 475] on input "225.06" at bounding box center [593, 471] width 142 height 28
type input "675.18"
click at [1016, 562] on icon "button" at bounding box center [1011, 556] width 12 height 12
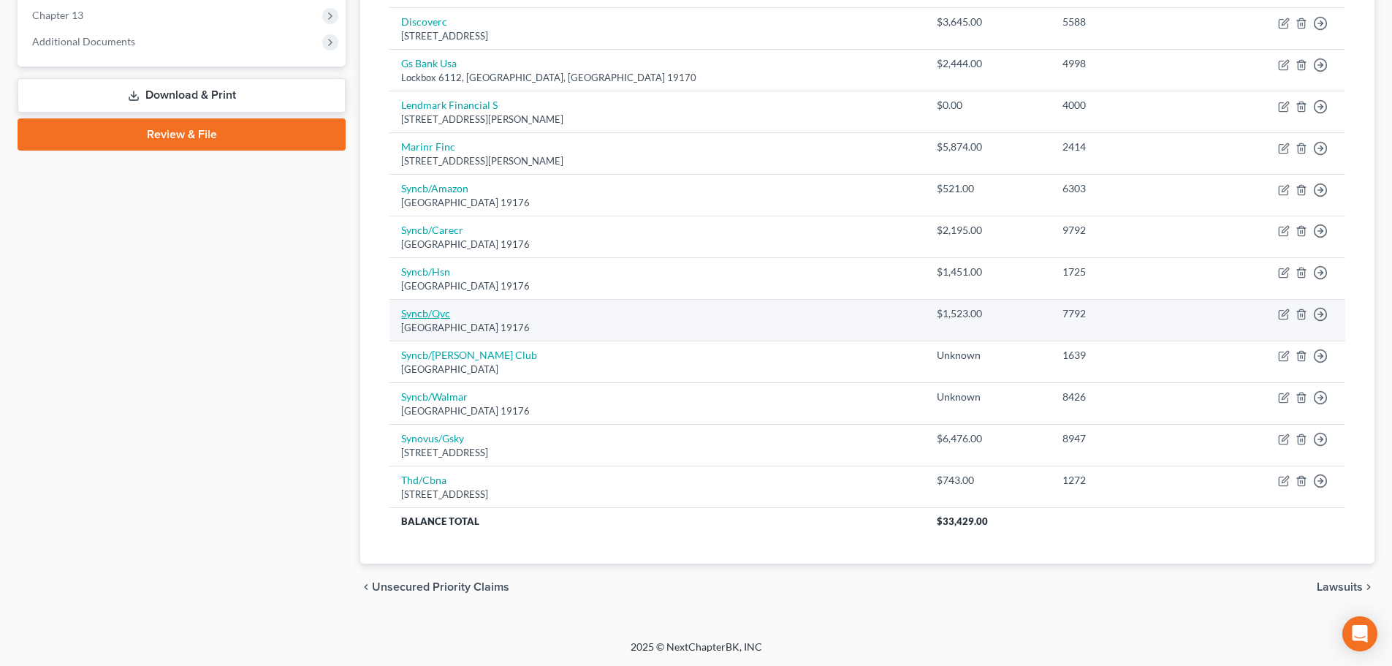
click at [435, 311] on link "Syncb/Qvc" at bounding box center [425, 313] width 49 height 12
select select "39"
select select "2"
select select "0"
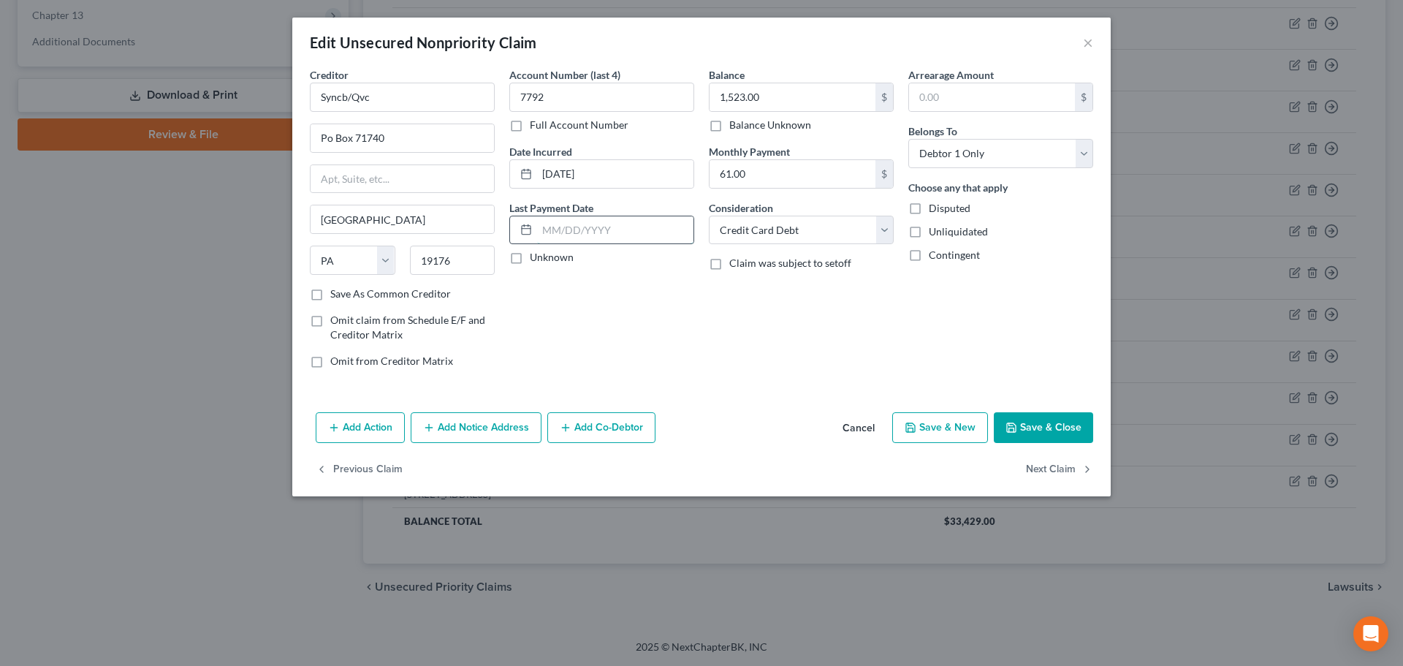
click at [572, 229] on input "text" at bounding box center [615, 230] width 156 height 28
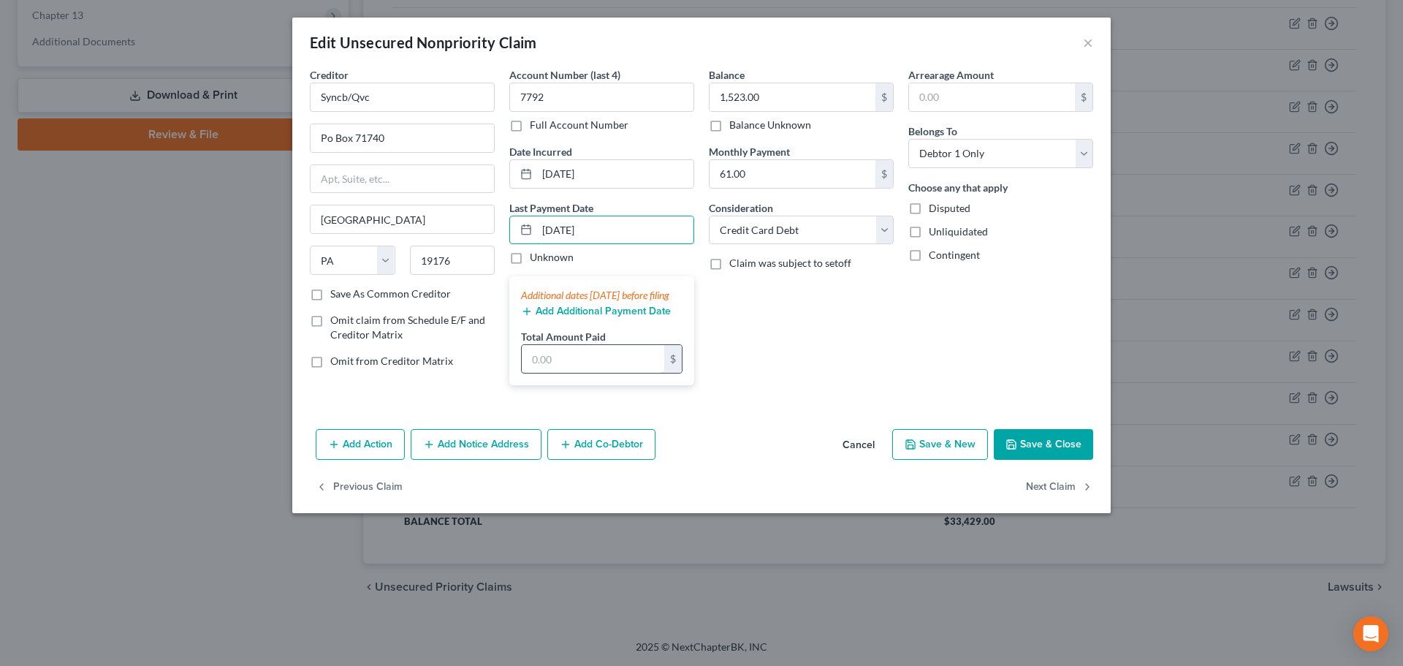
type input "[DATE]"
click at [567, 373] on input "text" at bounding box center [593, 359] width 142 height 28
type input "600"
click at [545, 317] on button "Add Additional Payment Date" at bounding box center [596, 311] width 150 height 12
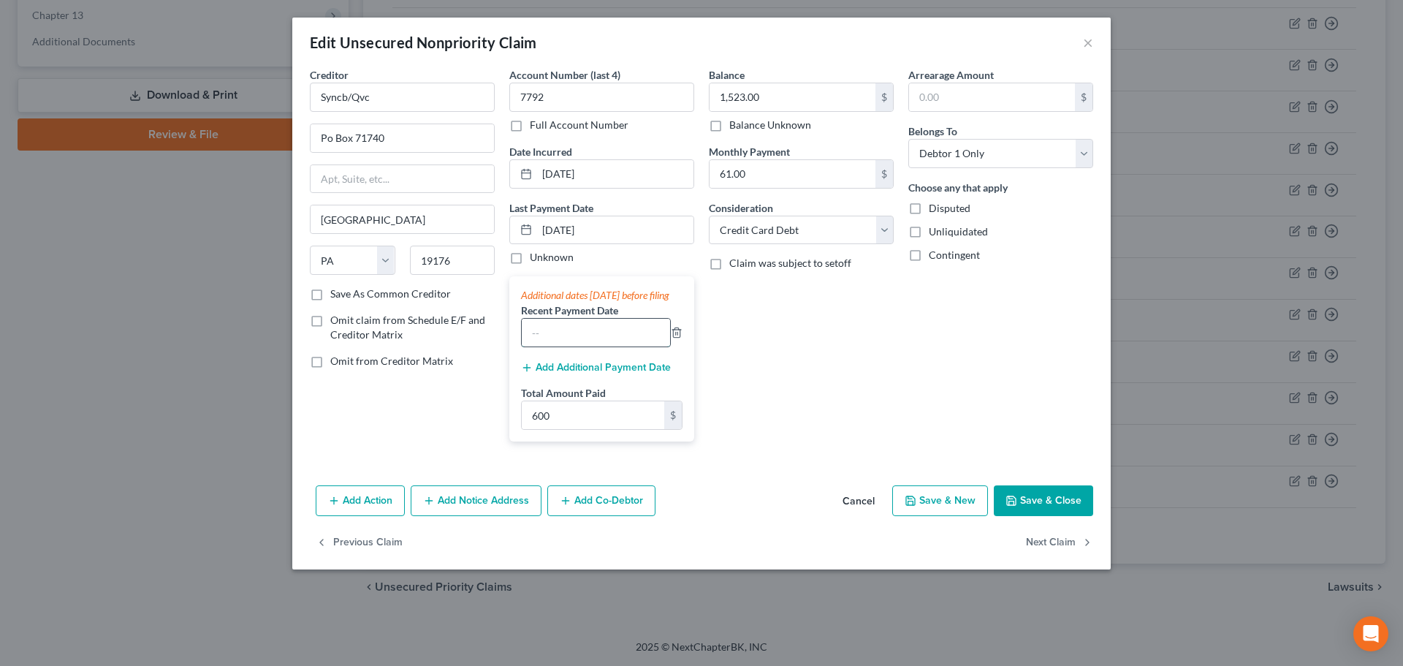
click at [548, 346] on input "text" at bounding box center [596, 333] width 148 height 28
type input "[DATE]"
click at [575, 373] on button "Add Additional Payment Date" at bounding box center [596, 368] width 150 height 12
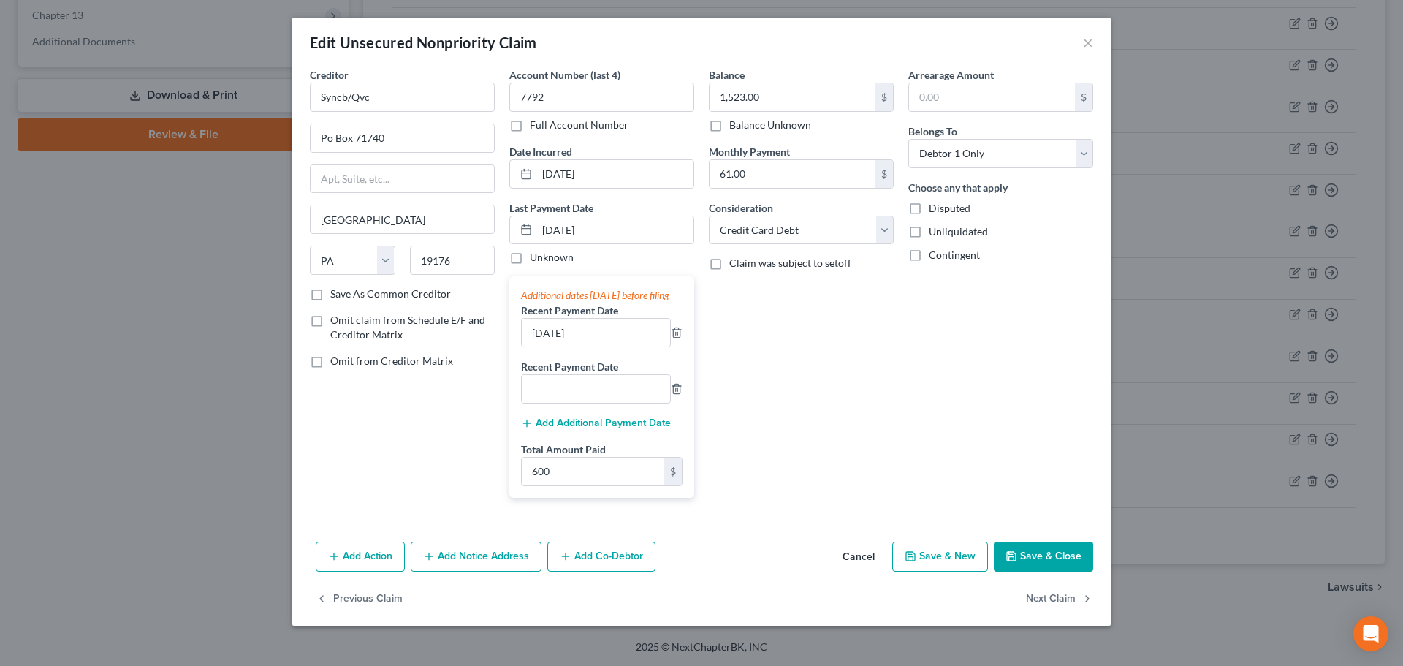
click at [596, 374] on label "Recent Payment Date" at bounding box center [569, 366] width 97 height 15
click at [586, 396] on input "text" at bounding box center [596, 389] width 148 height 28
type input "[DATE]"
click at [1041, 570] on button "Save & Close" at bounding box center [1043, 556] width 99 height 31
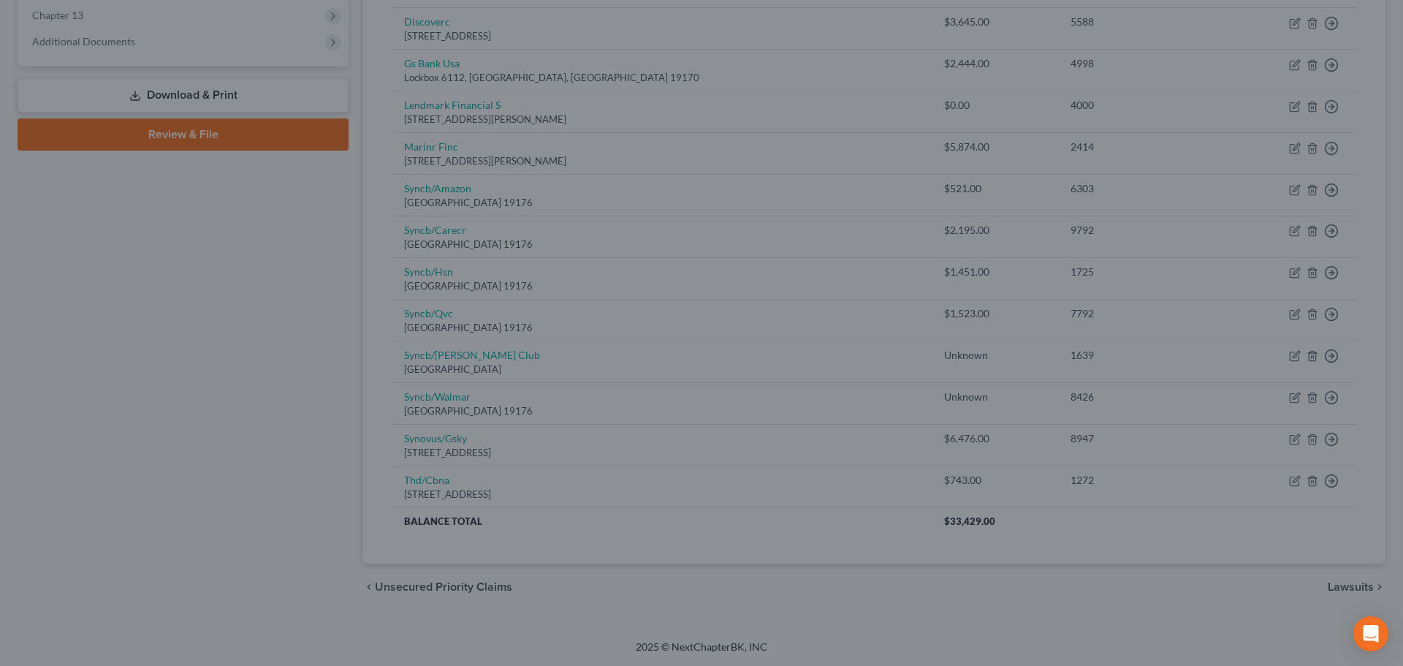
type input "0"
type input "600.00"
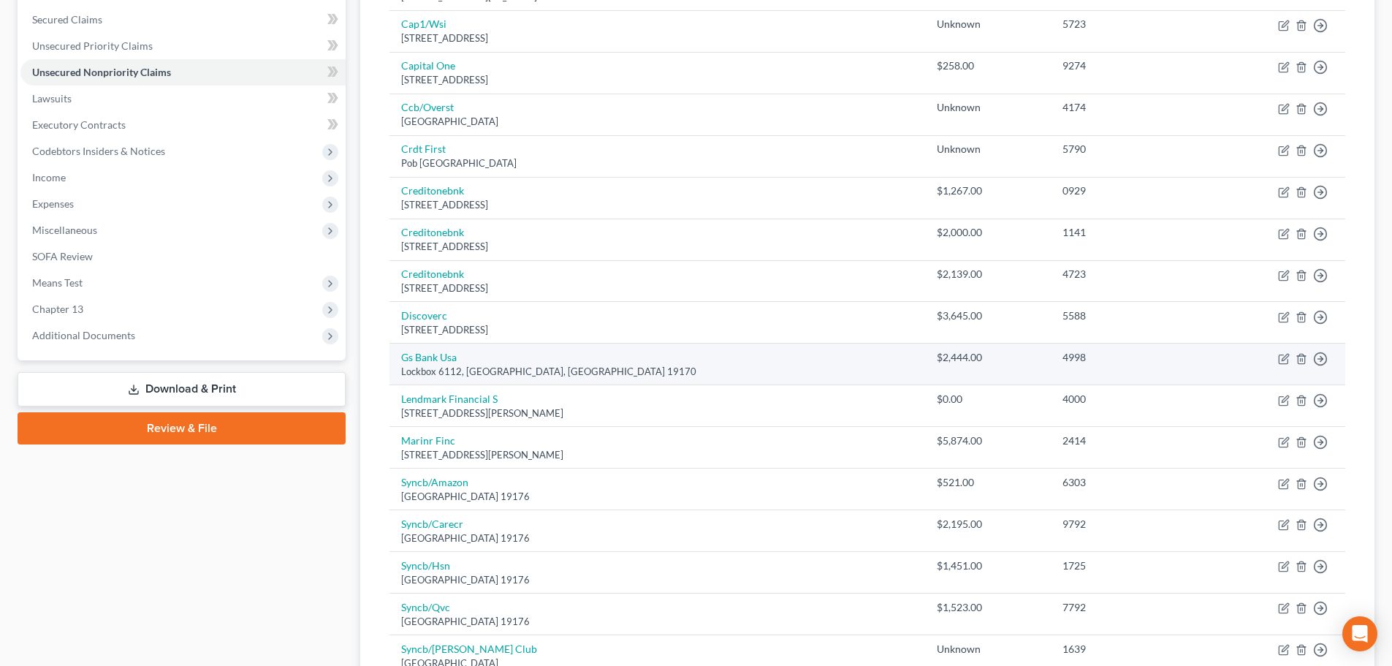
scroll to position [305, 0]
click at [1284, 356] on icon "button" at bounding box center [1284, 357] width 12 height 12
select select "39"
select select "2"
select select "0"
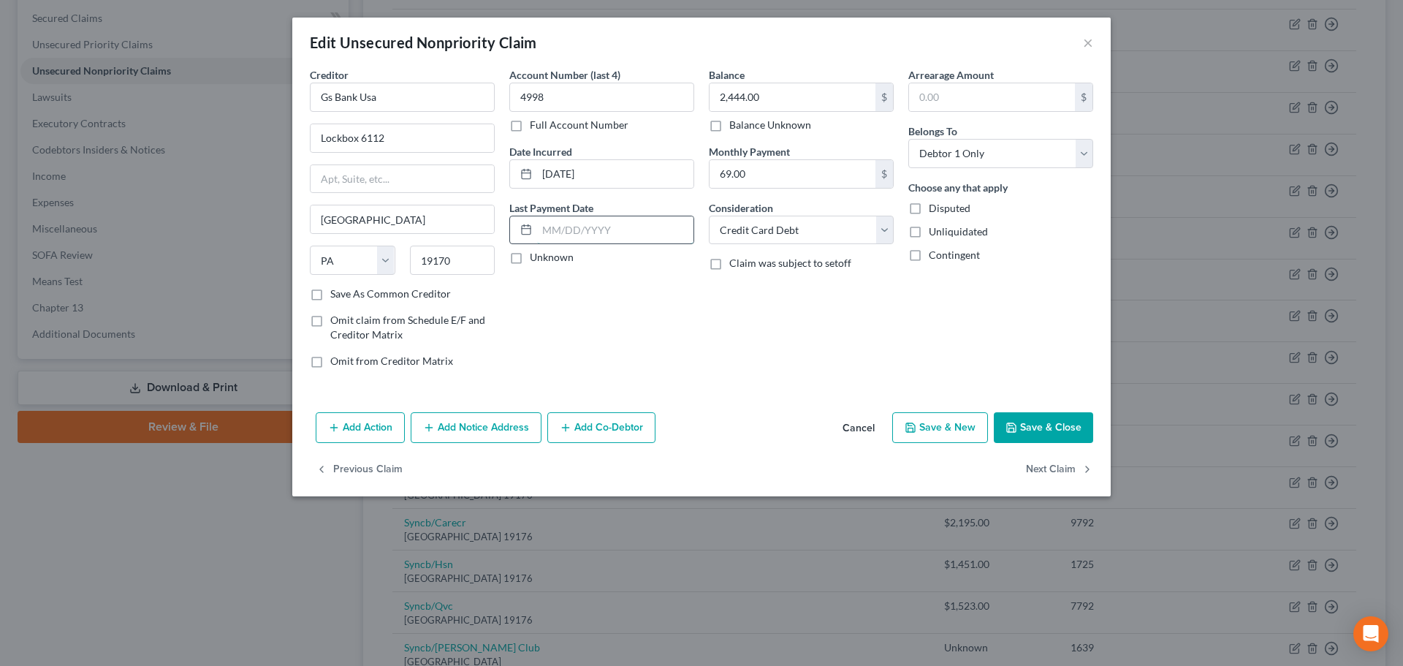
click at [575, 222] on input "text" at bounding box center [615, 230] width 156 height 28
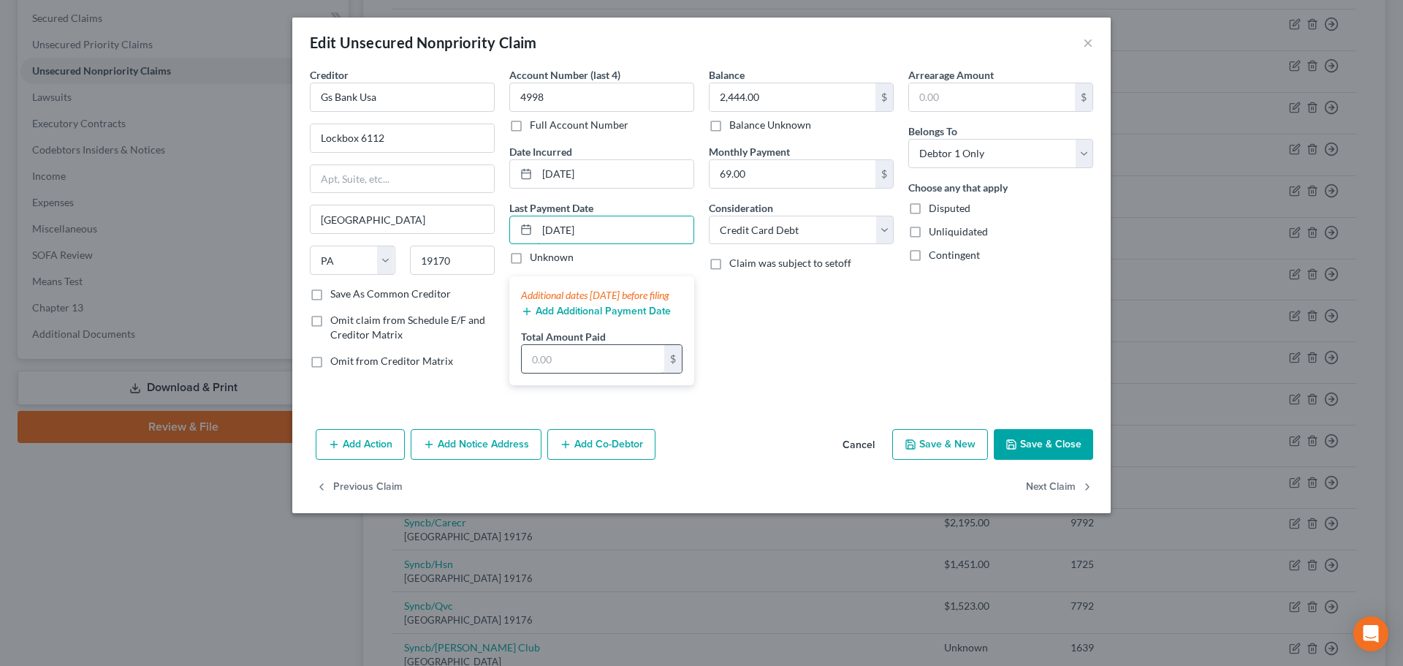
type input "[DATE]"
click at [530, 373] on input "text" at bounding box center [593, 359] width 142 height 28
type input "600"
click at [556, 317] on button "Add Additional Payment Date" at bounding box center [596, 311] width 150 height 12
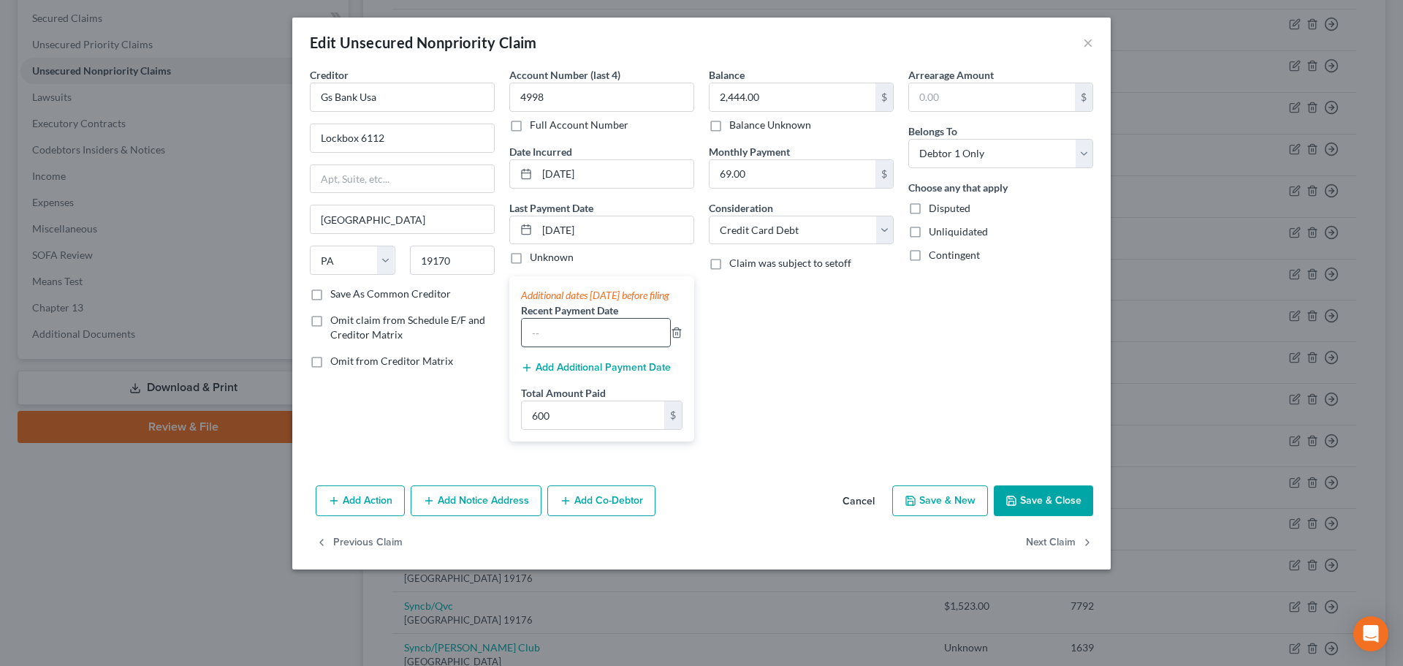
click at [557, 334] on input "text" at bounding box center [596, 333] width 148 height 28
type input "[DATE]"
click at [557, 373] on button "Add Additional Payment Date" at bounding box center [596, 368] width 150 height 12
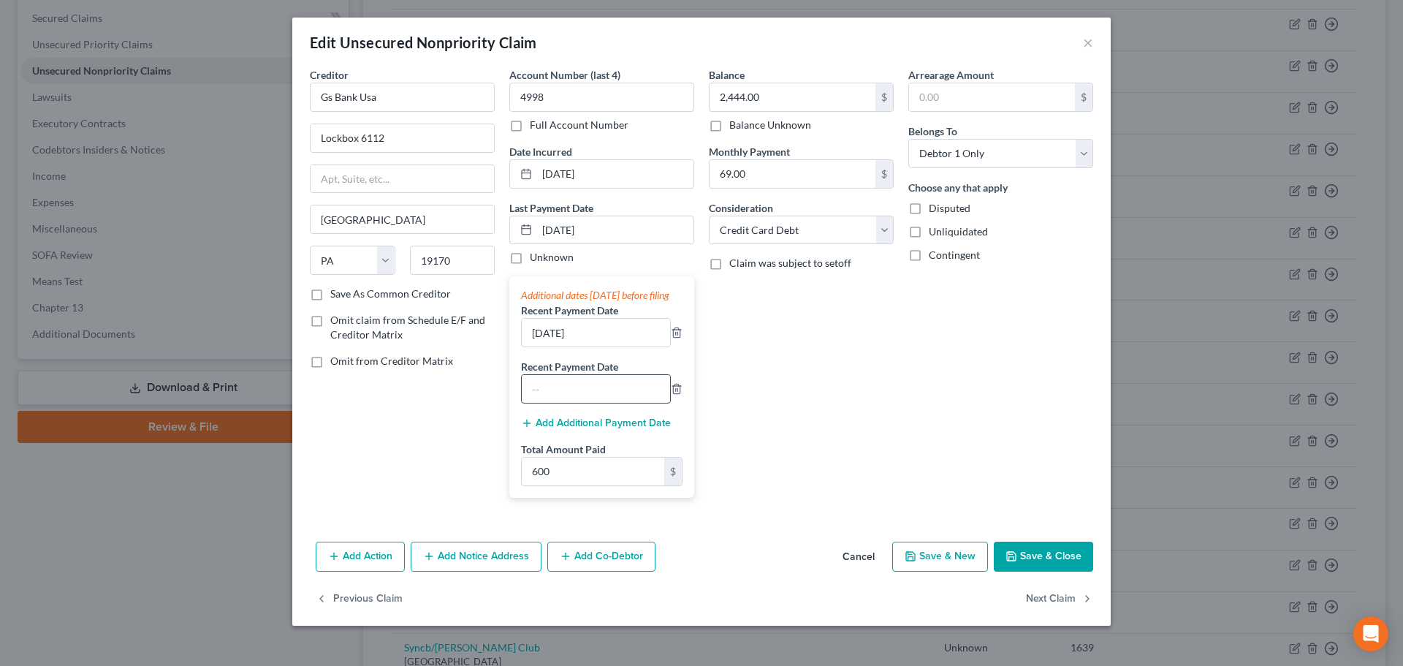
click at [554, 396] on input "text" at bounding box center [596, 389] width 148 height 28
type input "[DATE]"
click at [916, 478] on div "Arrearage Amount $ Belongs To * Select Debtor 1 Only Debtor 2 Only Debtor 1 And…" at bounding box center [1000, 288] width 199 height 442
click at [1043, 572] on button "Save & Close" at bounding box center [1043, 556] width 99 height 31
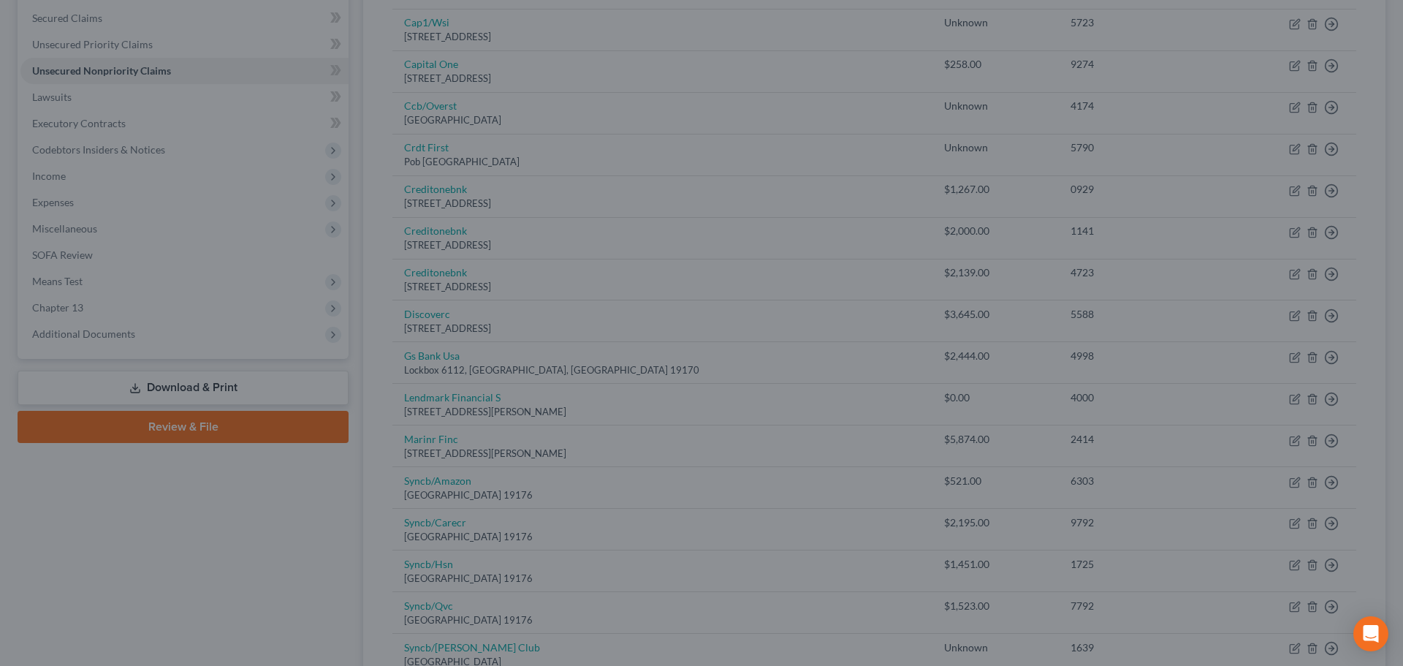
type input "0"
type input "600.00"
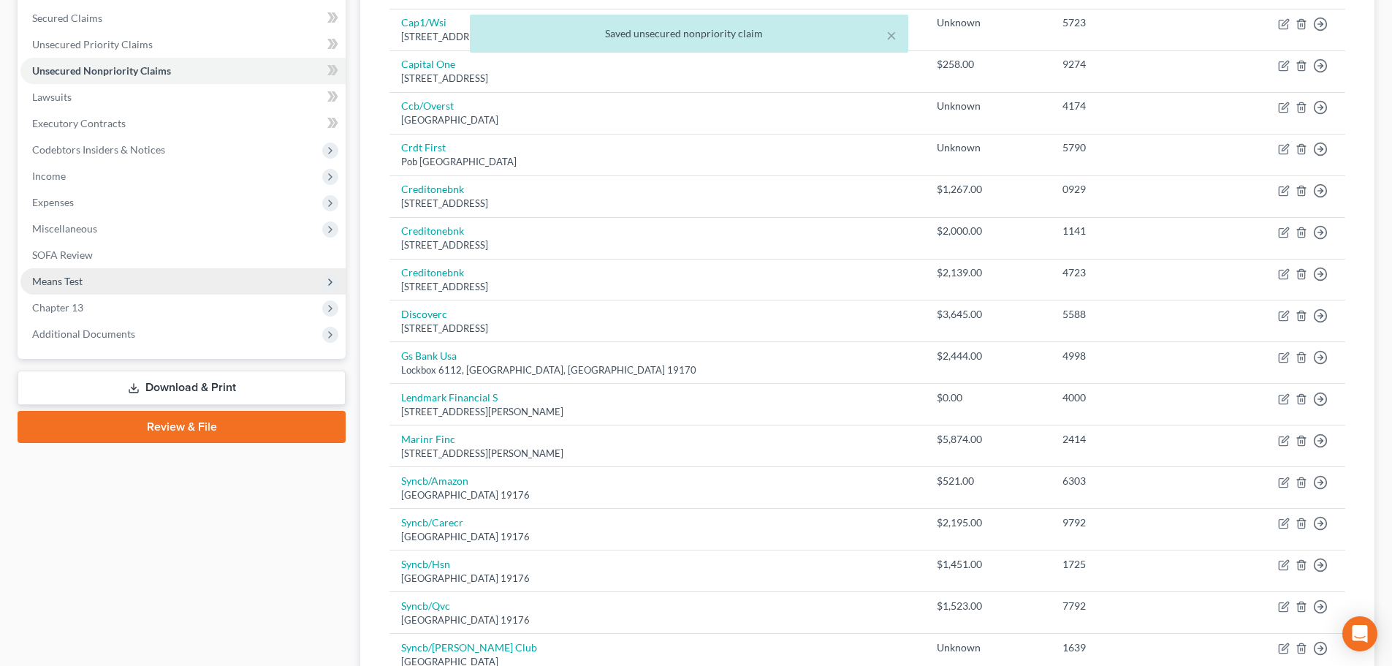
click at [60, 281] on span "Means Test" at bounding box center [57, 281] width 50 height 12
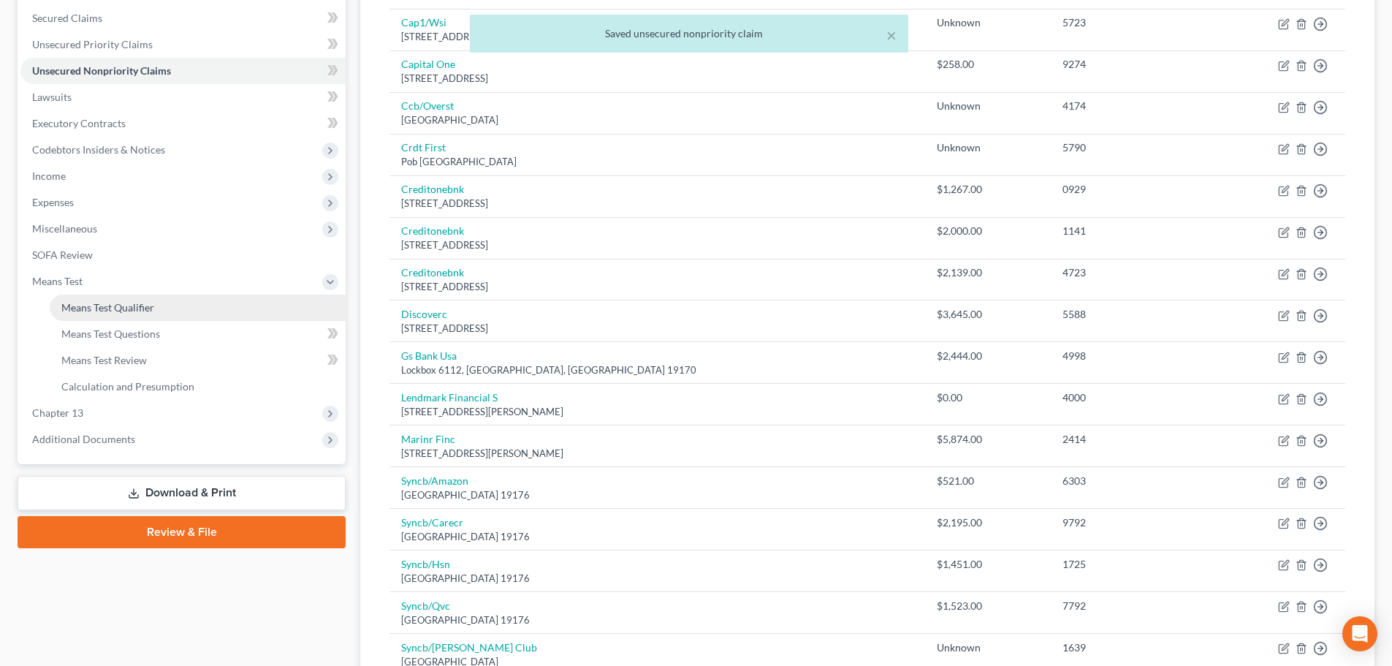
click at [59, 305] on link "Means Test Qualifier" at bounding box center [198, 307] width 296 height 26
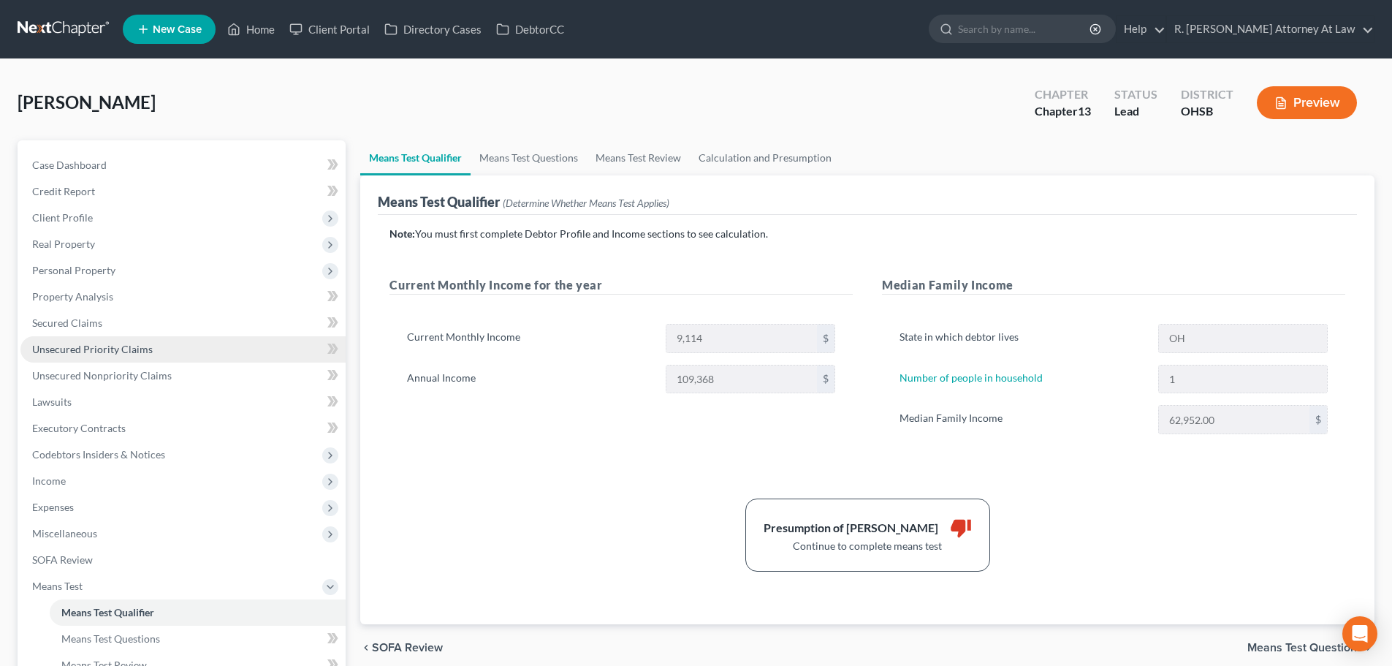
click at [78, 347] on span "Unsecured Priority Claims" at bounding box center [92, 349] width 121 height 12
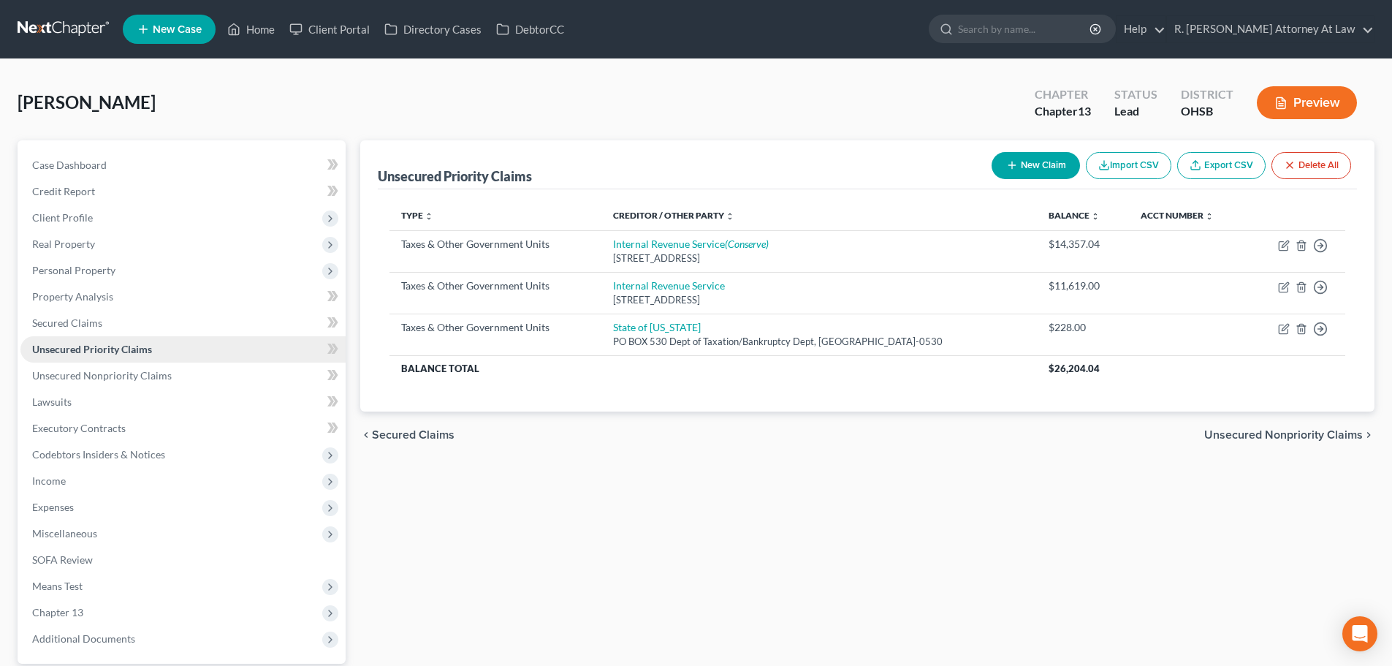
click at [78, 347] on span "Unsecured Priority Claims" at bounding box center [92, 349] width 120 height 12
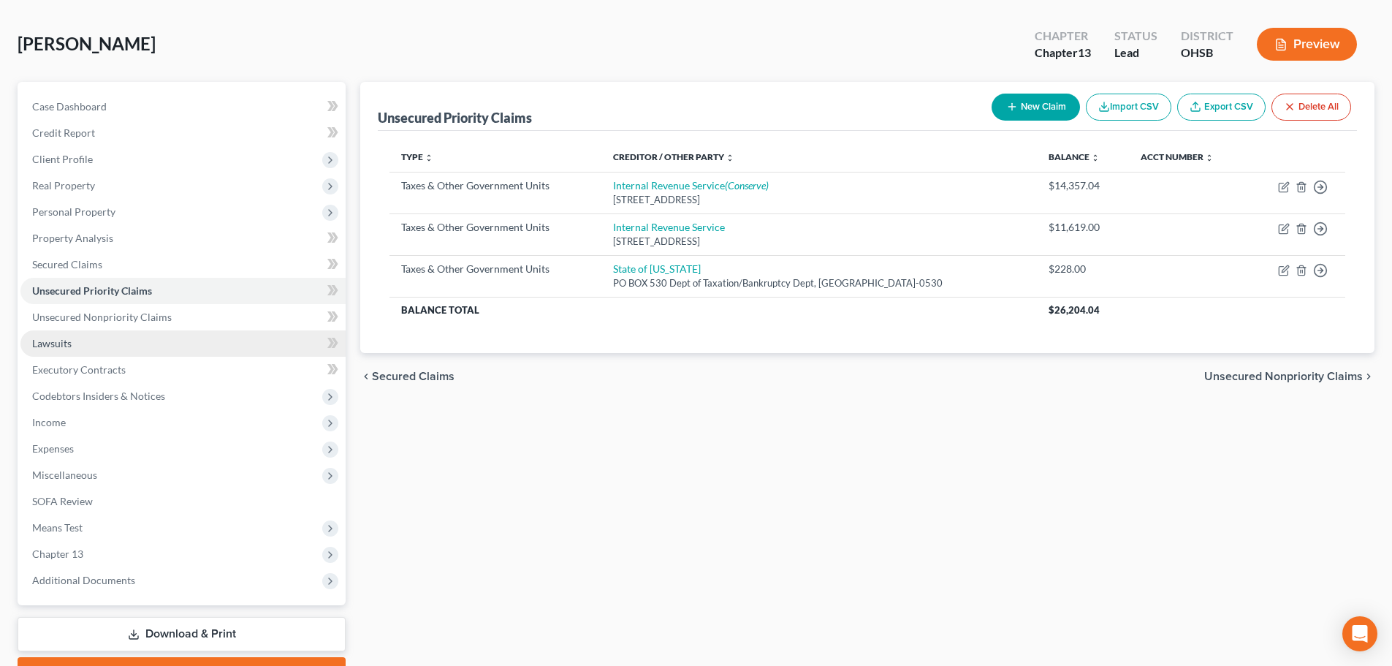
scroll to position [137, 0]
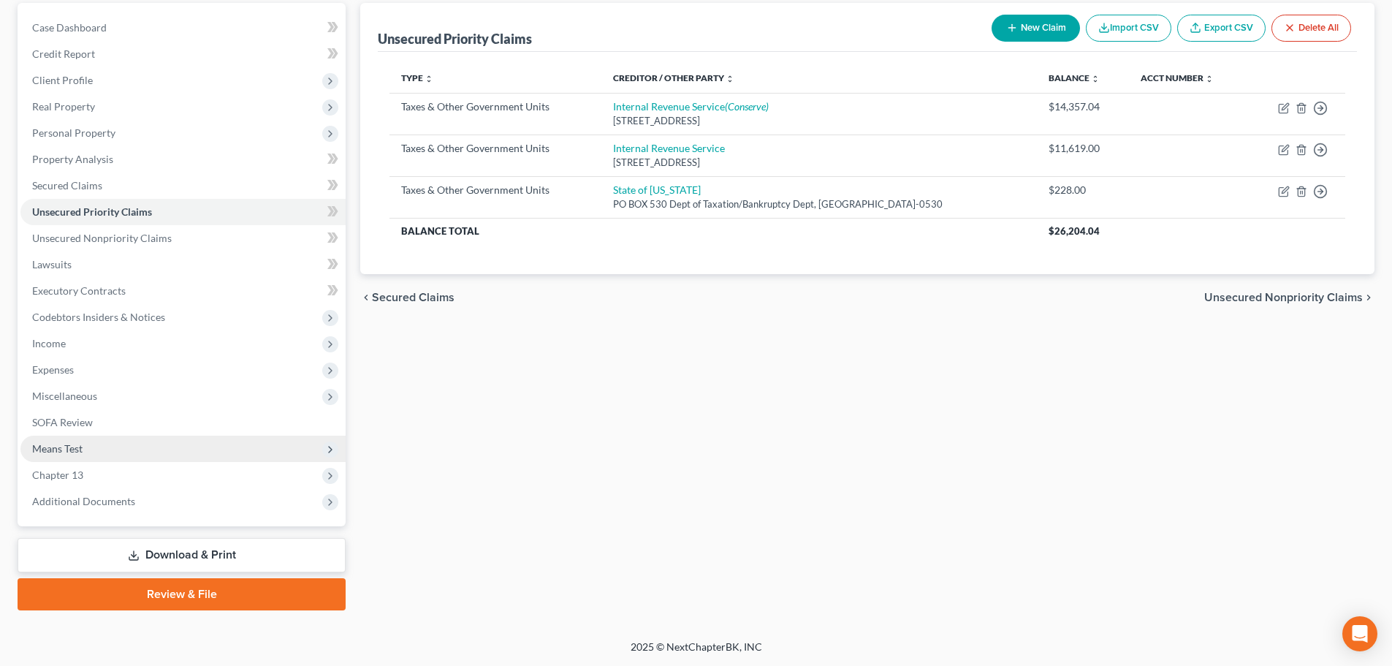
click at [74, 451] on span "Means Test" at bounding box center [57, 448] width 50 height 12
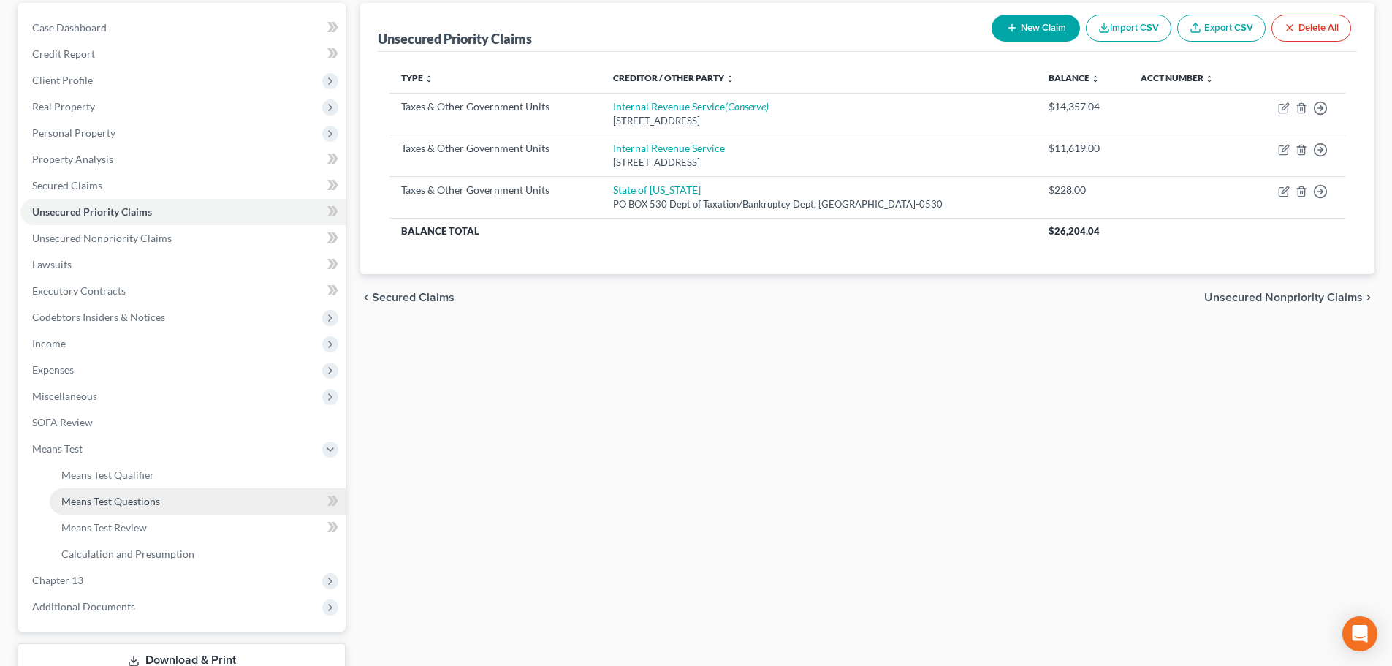
click at [99, 495] on span "Means Test Questions" at bounding box center [110, 501] width 99 height 12
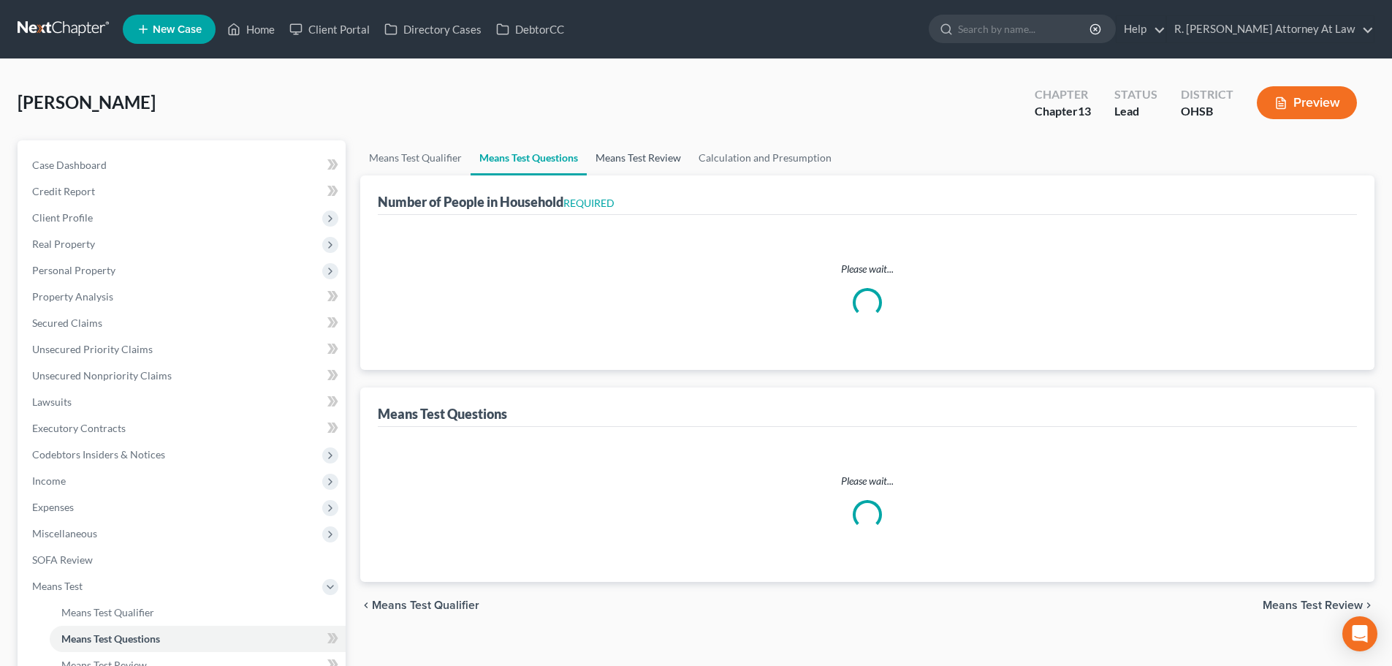
select select "0"
select select "60"
select select "1"
select select "60"
select select "1"
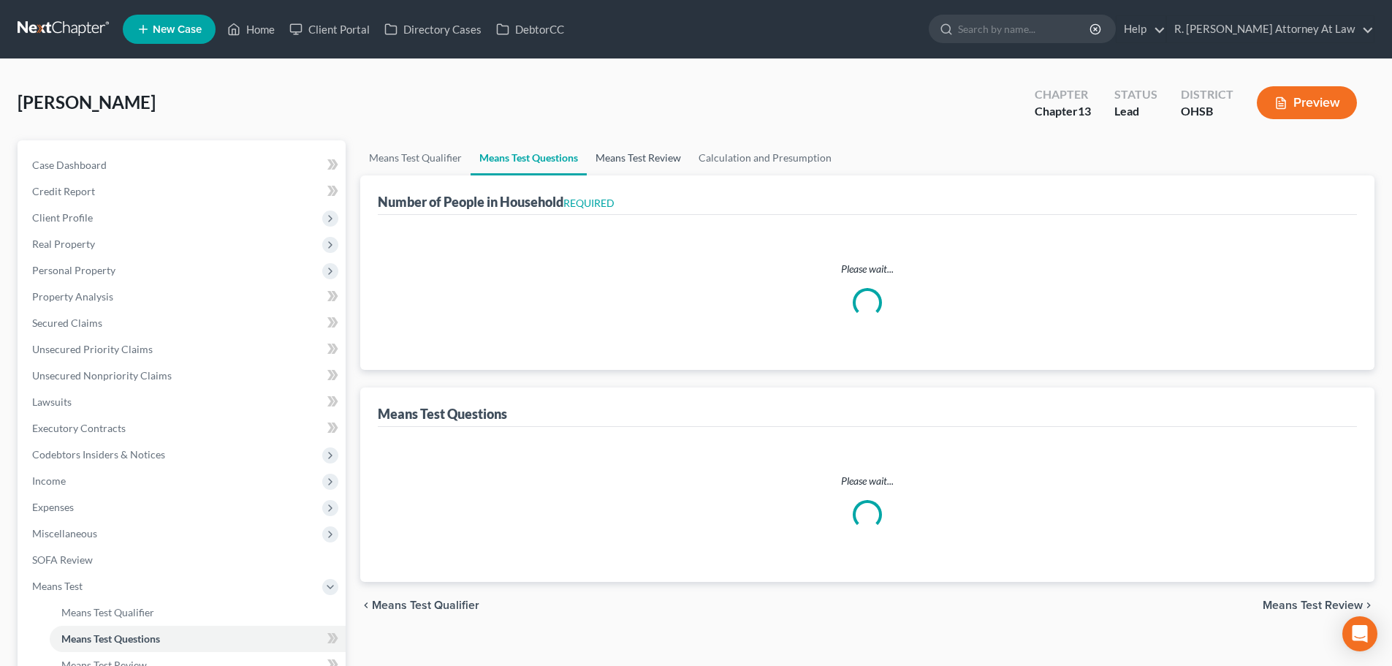
select select "1"
select select "0"
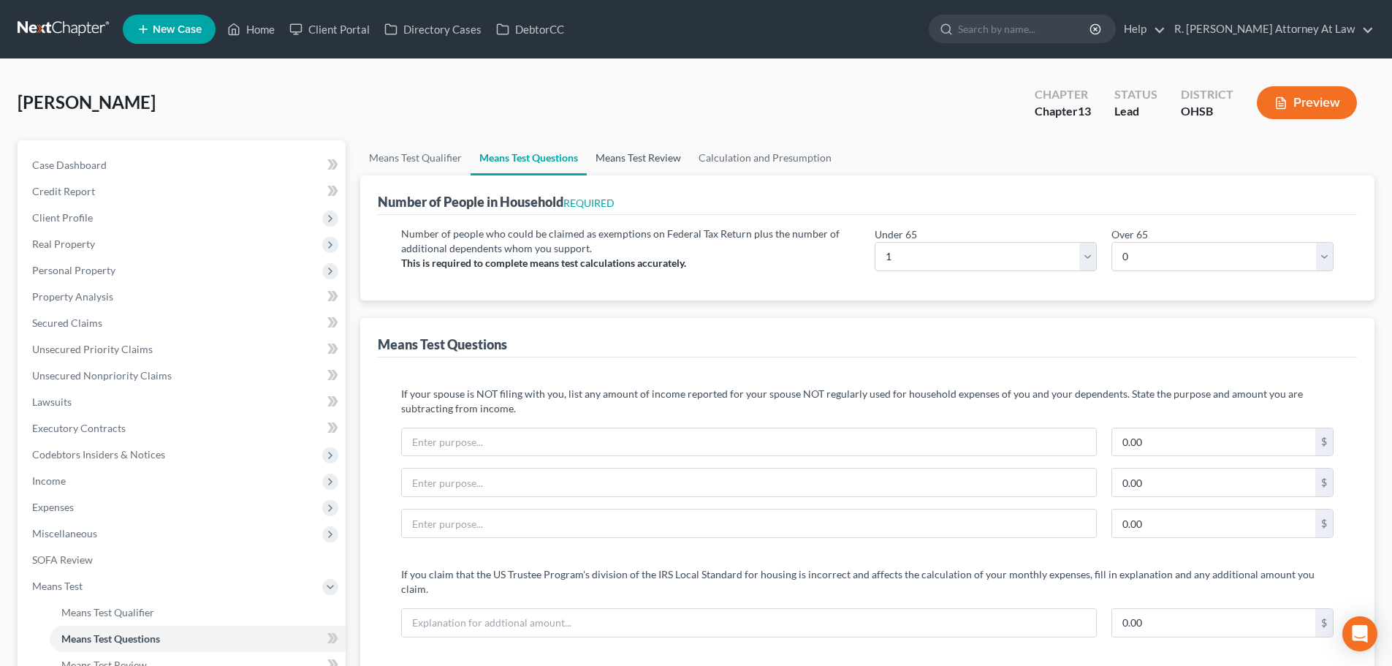
click at [636, 159] on link "Means Test Review" at bounding box center [638, 157] width 103 height 35
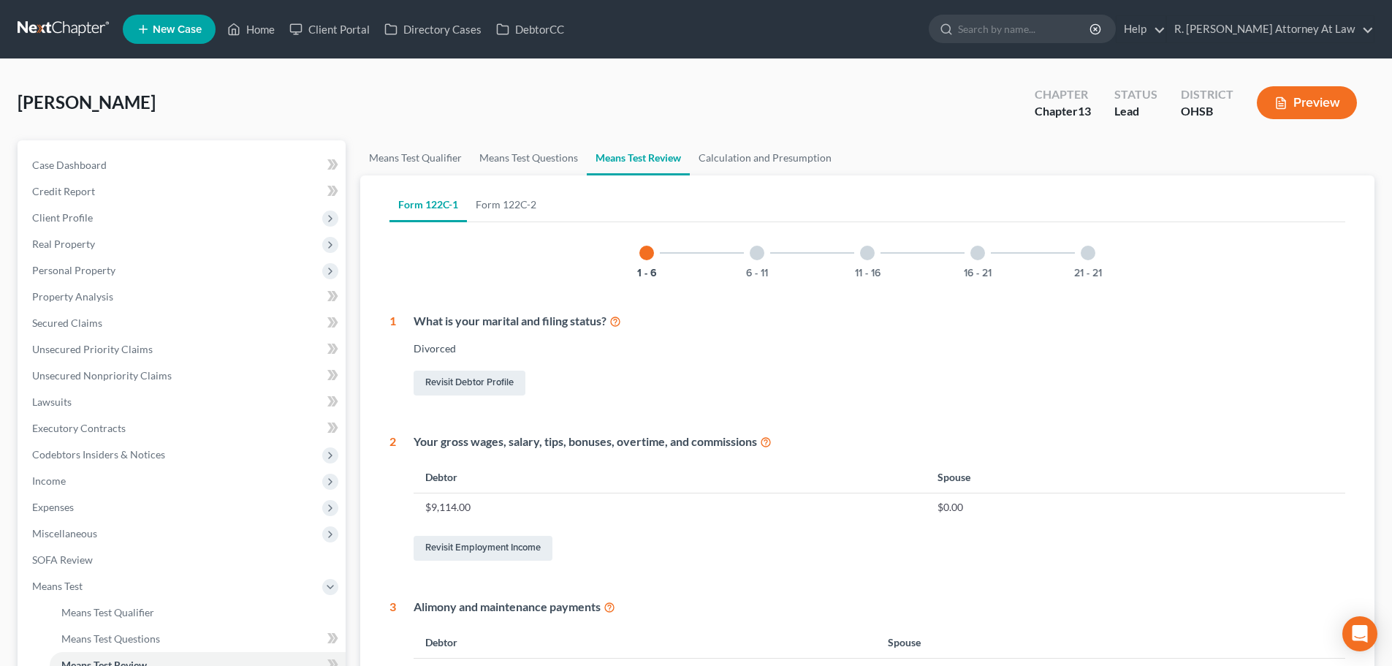
click at [757, 256] on div at bounding box center [757, 252] width 15 height 15
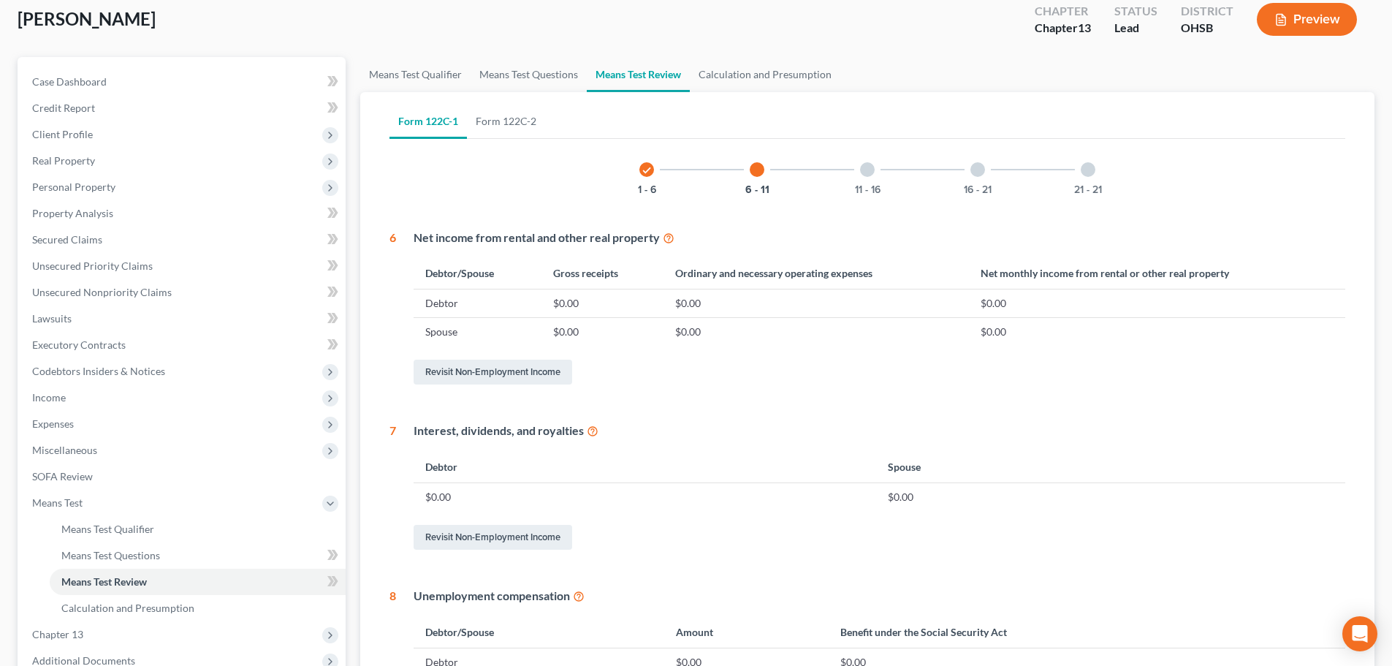
scroll to position [73, 0]
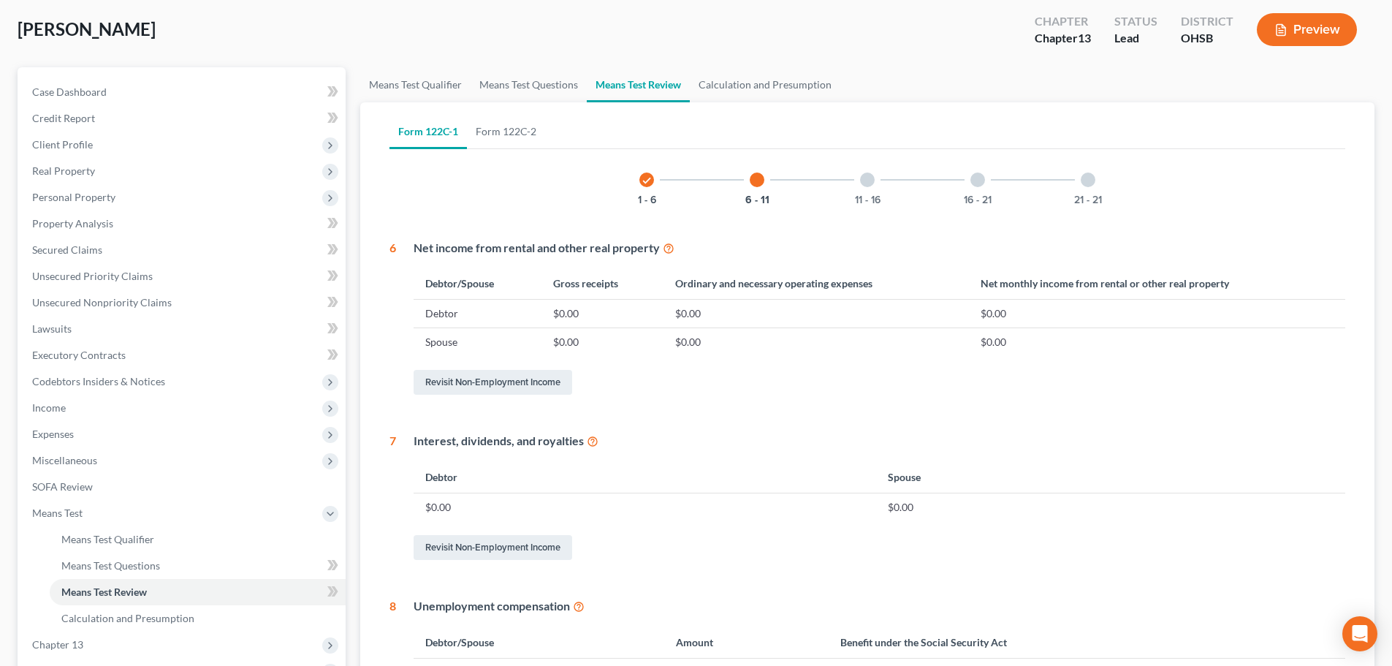
click at [865, 177] on div at bounding box center [867, 179] width 15 height 15
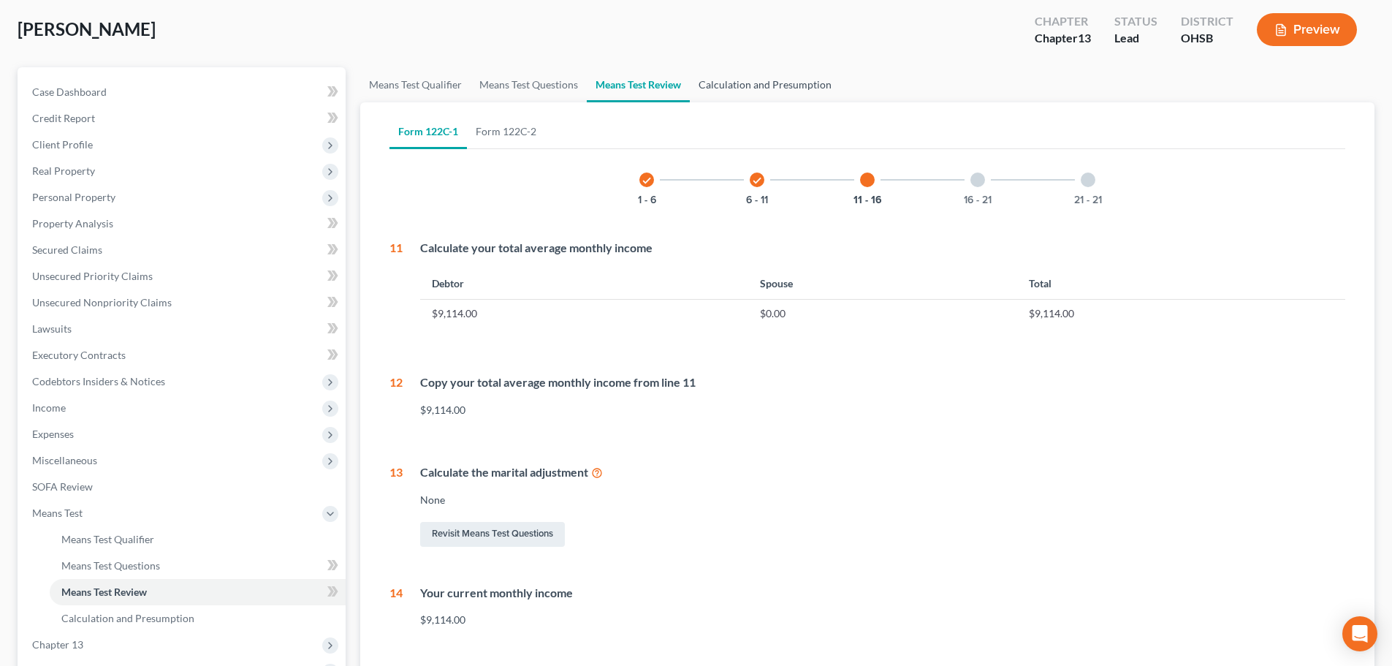
click at [775, 83] on link "Calculation and Presumption" at bounding box center [765, 84] width 150 height 35
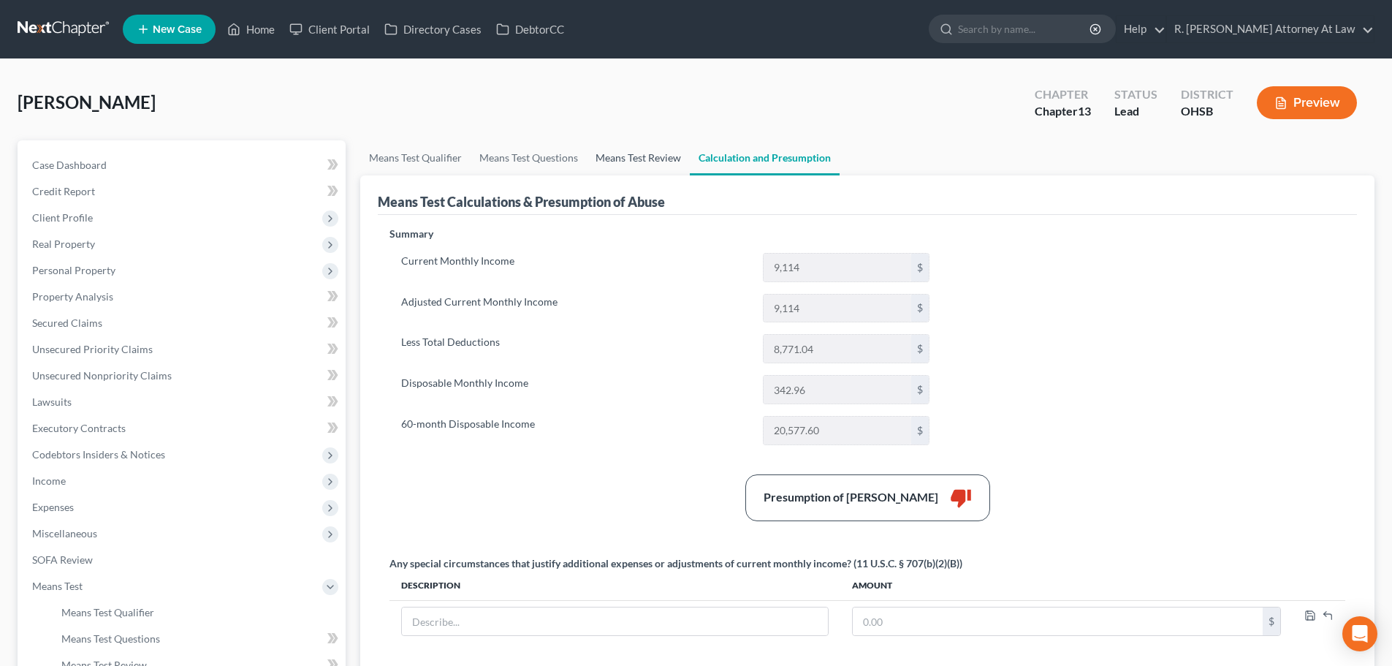
click at [658, 158] on link "Means Test Review" at bounding box center [638, 157] width 103 height 35
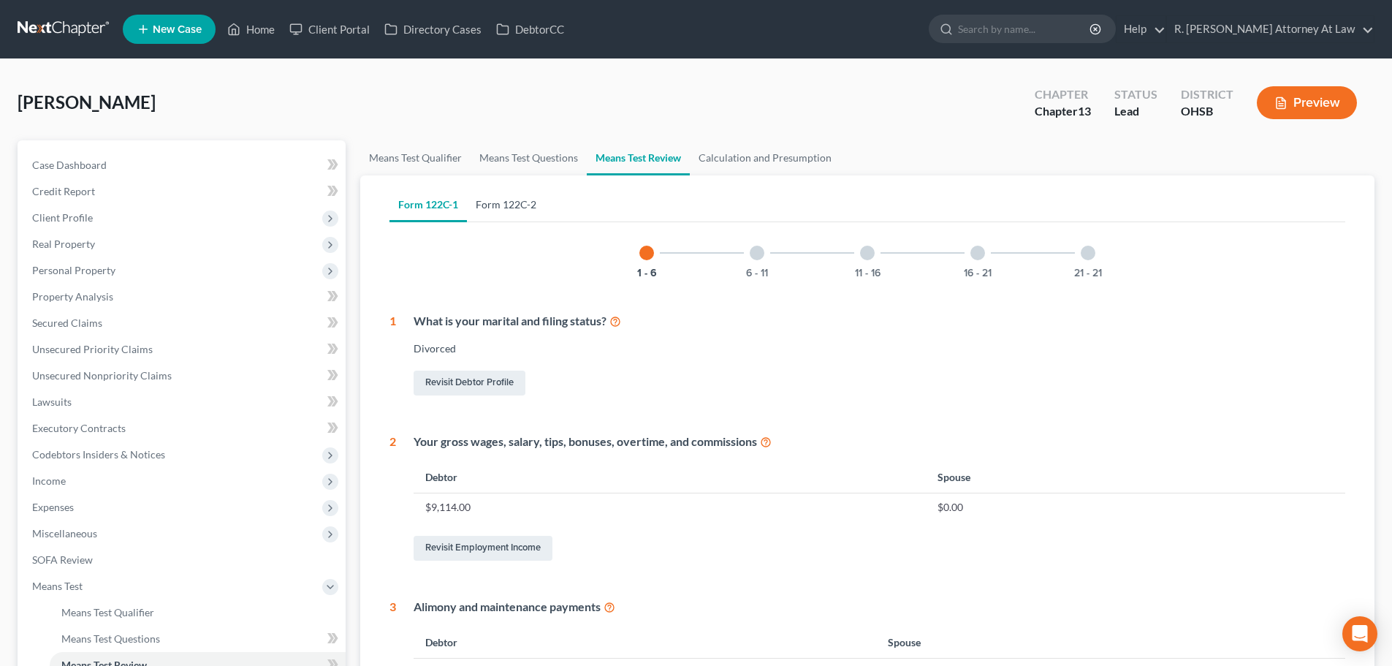
click at [509, 196] on link "Form 122C-2" at bounding box center [506, 204] width 78 height 35
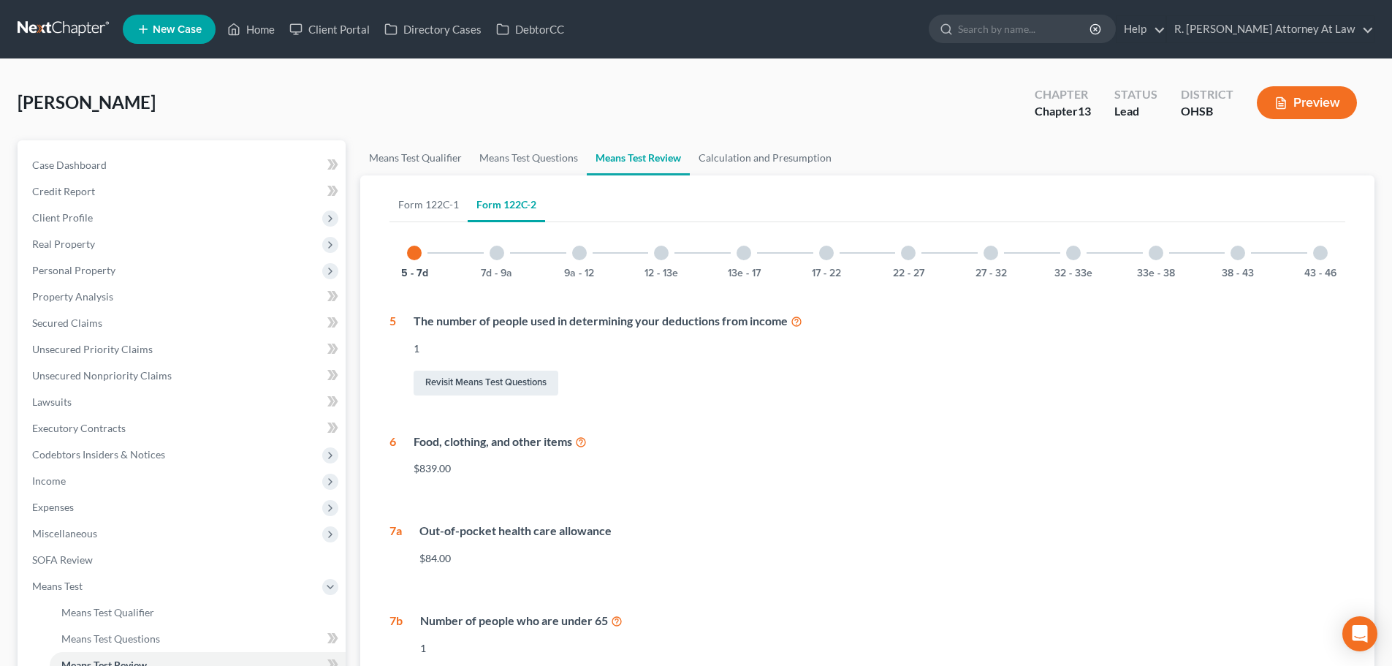
click at [503, 251] on div at bounding box center [496, 252] width 15 height 15
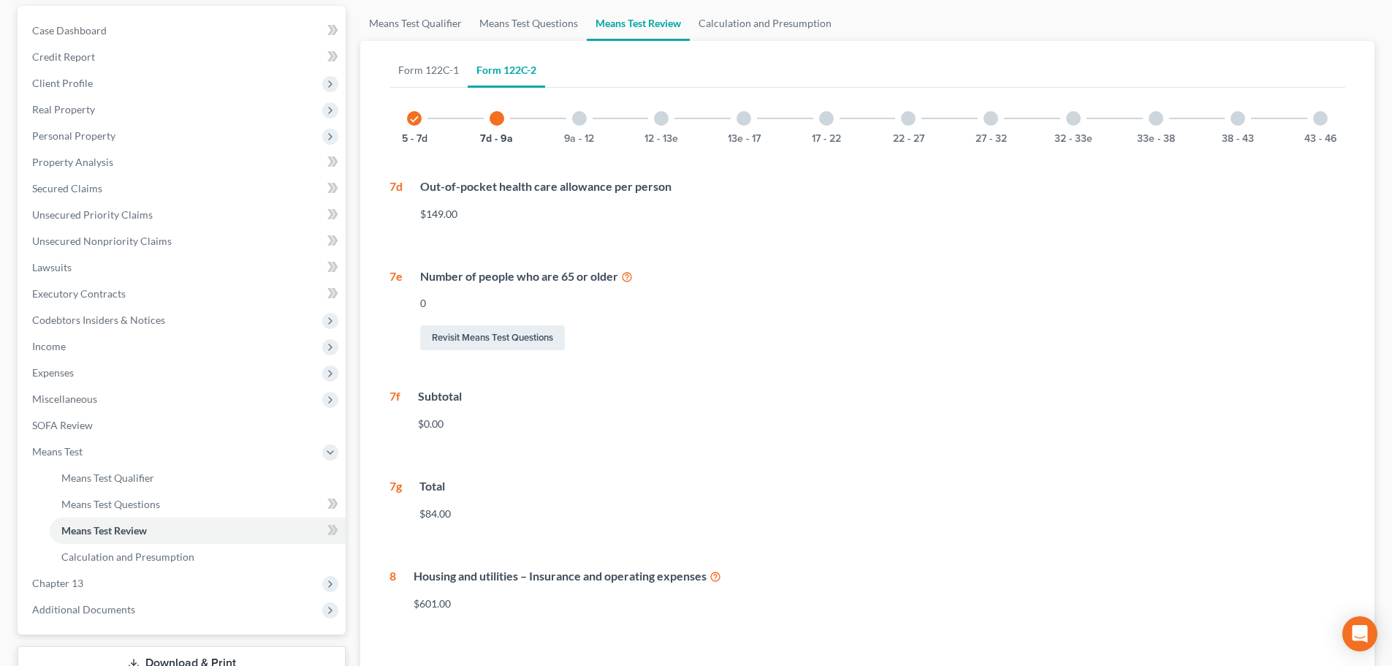
scroll to position [146, 0]
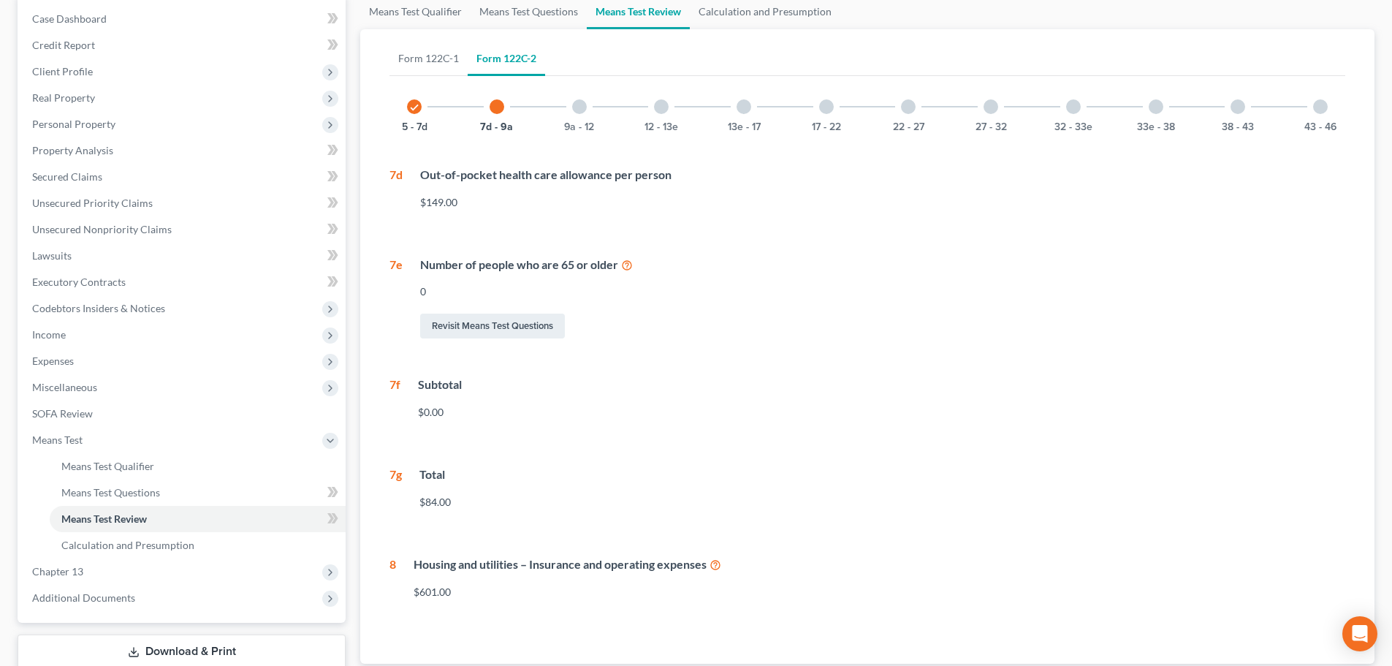
click at [576, 106] on div at bounding box center [579, 106] width 15 height 15
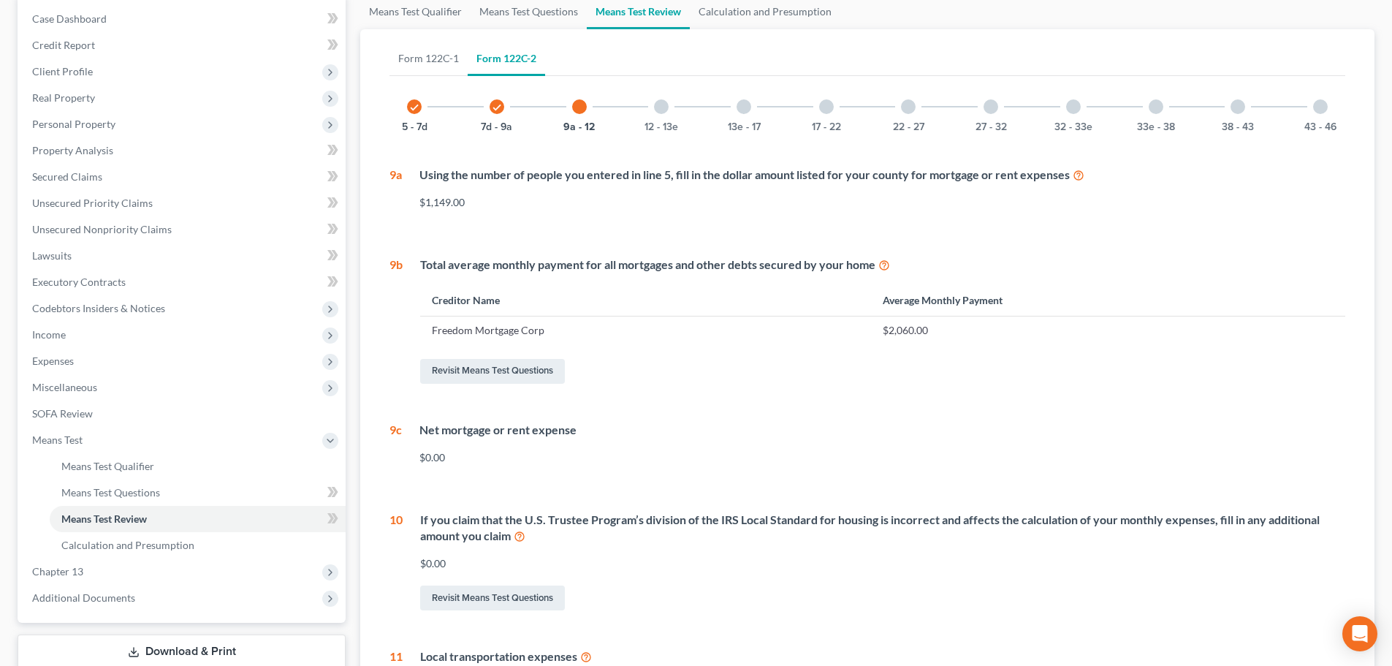
click at [661, 100] on div at bounding box center [661, 106] width 15 height 15
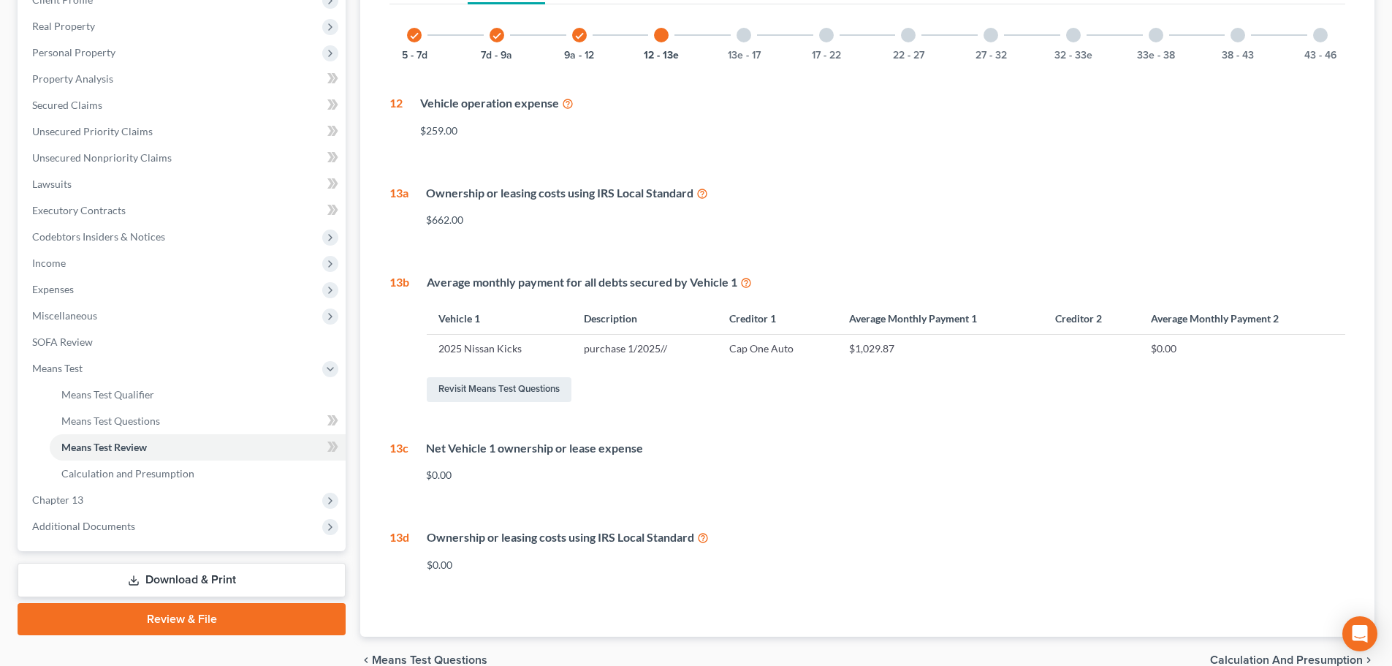
scroll to position [145, 0]
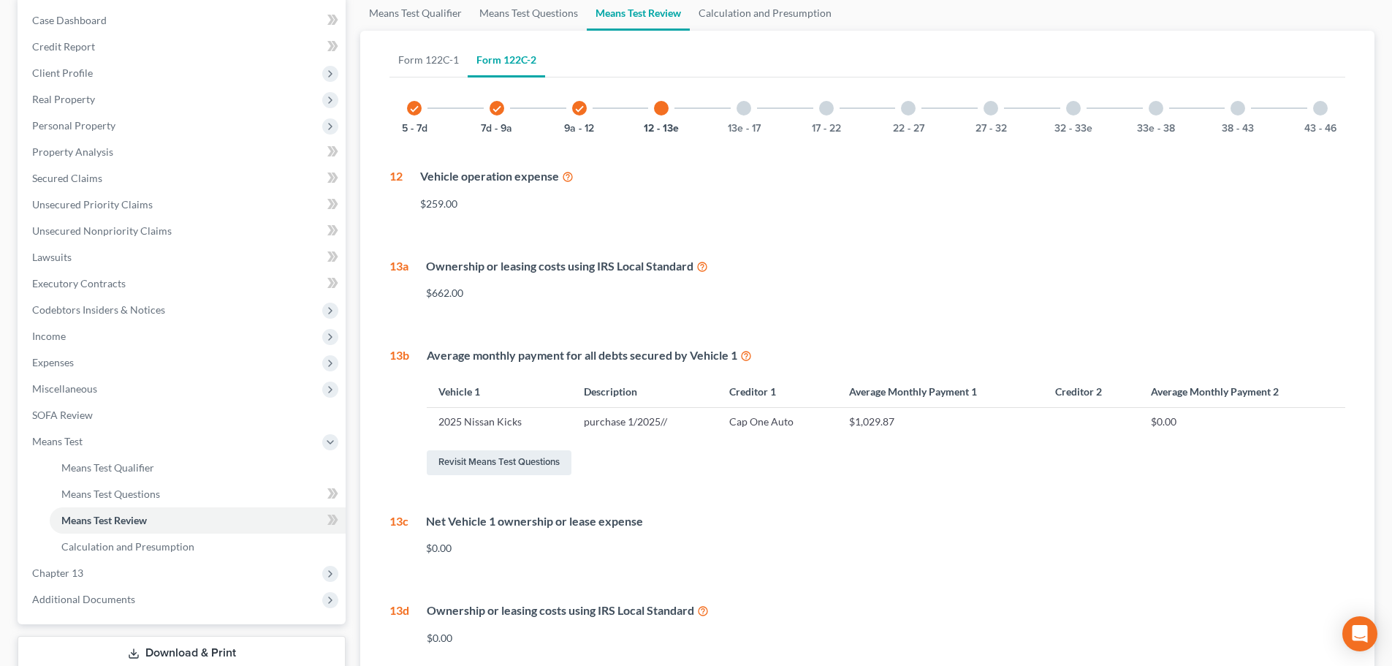
click at [744, 110] on div at bounding box center [743, 108] width 15 height 15
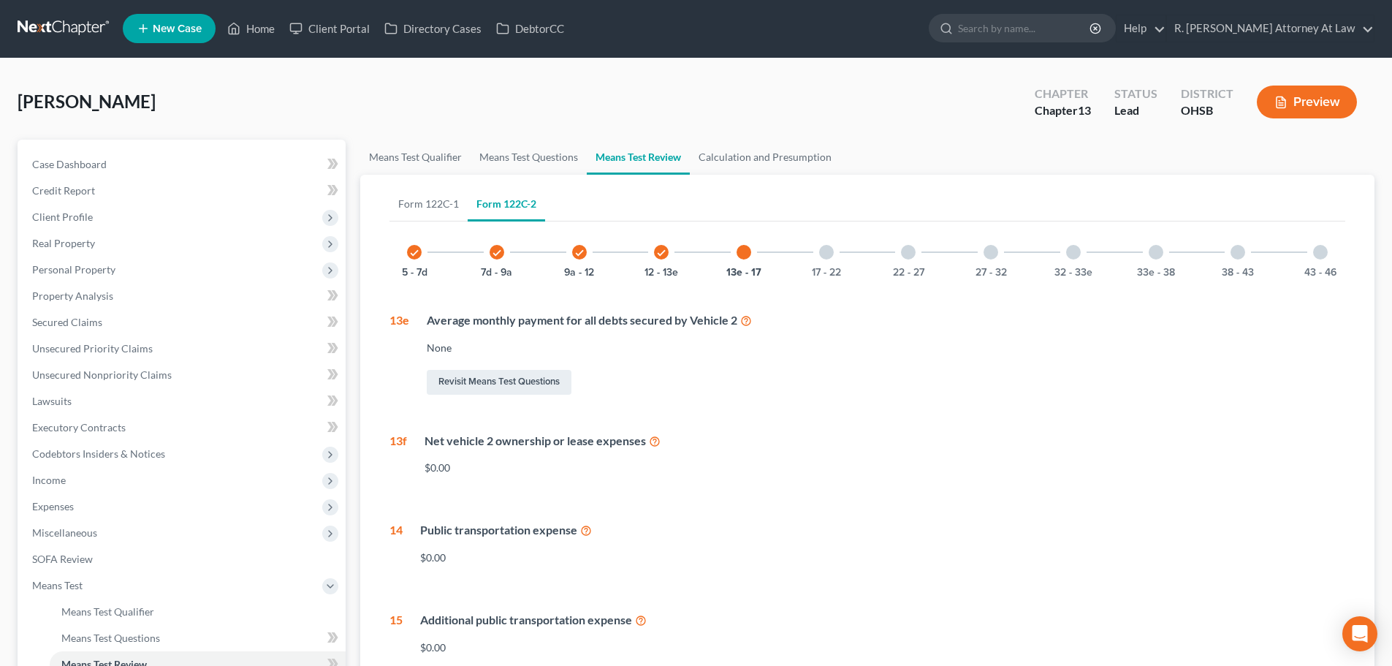
scroll to position [0, 0]
click at [827, 249] on div at bounding box center [826, 252] width 15 height 15
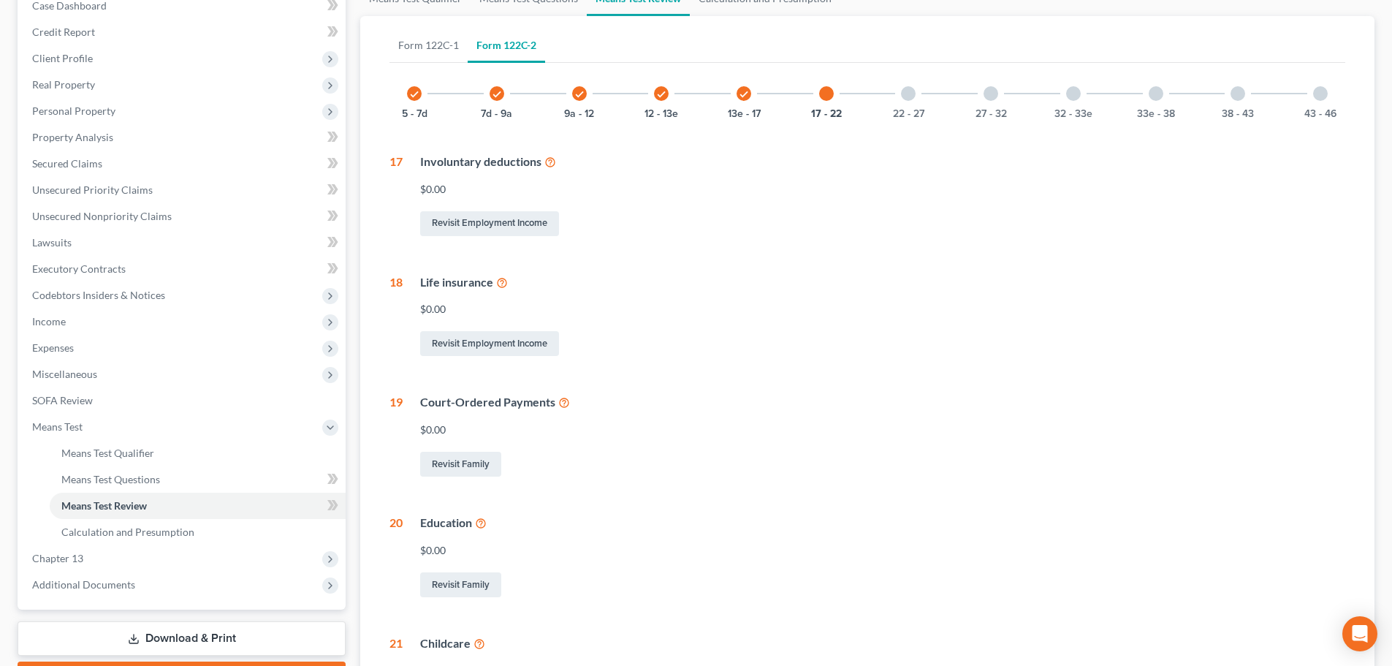
scroll to position [146, 0]
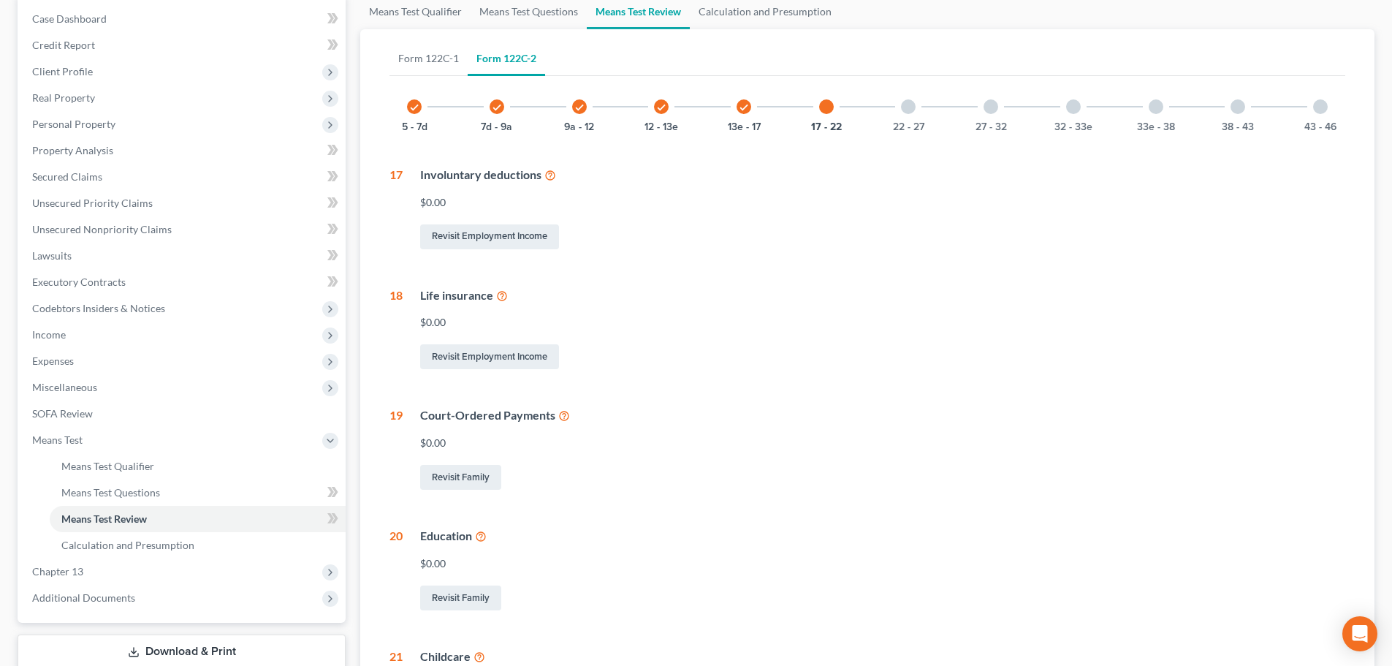
click at [908, 104] on div at bounding box center [908, 106] width 15 height 15
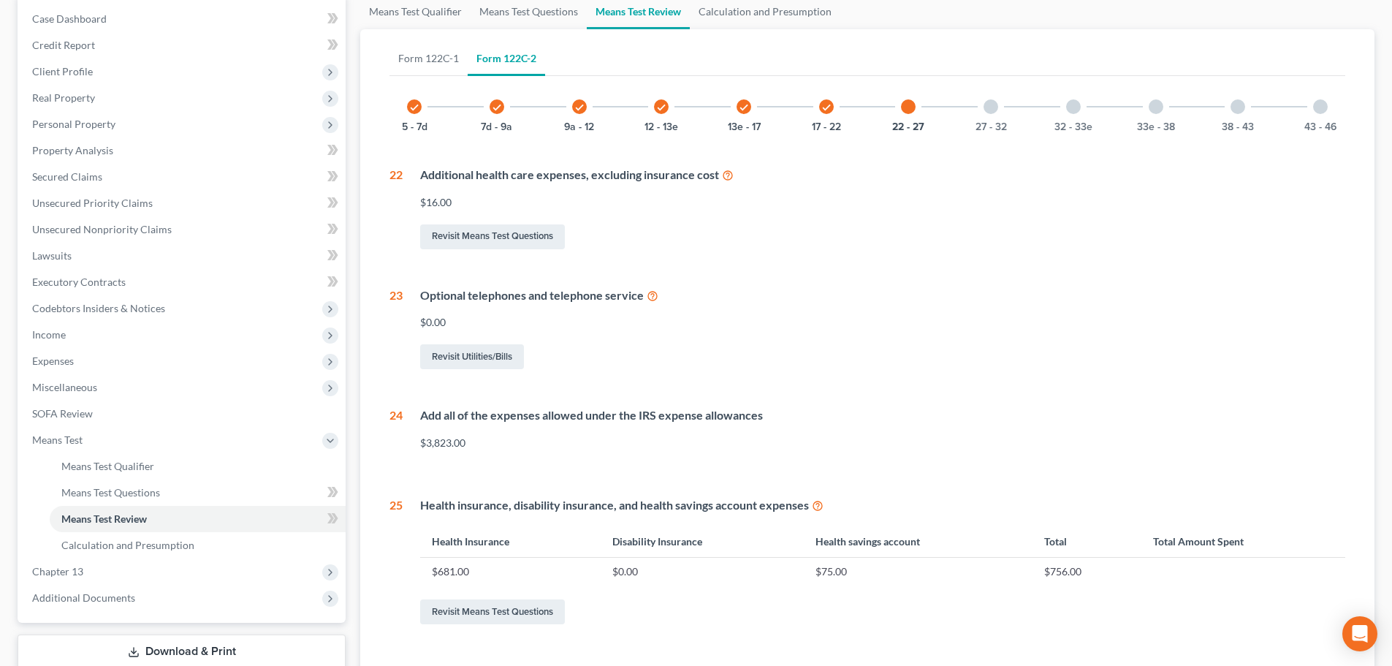
click at [986, 103] on div at bounding box center [990, 106] width 15 height 15
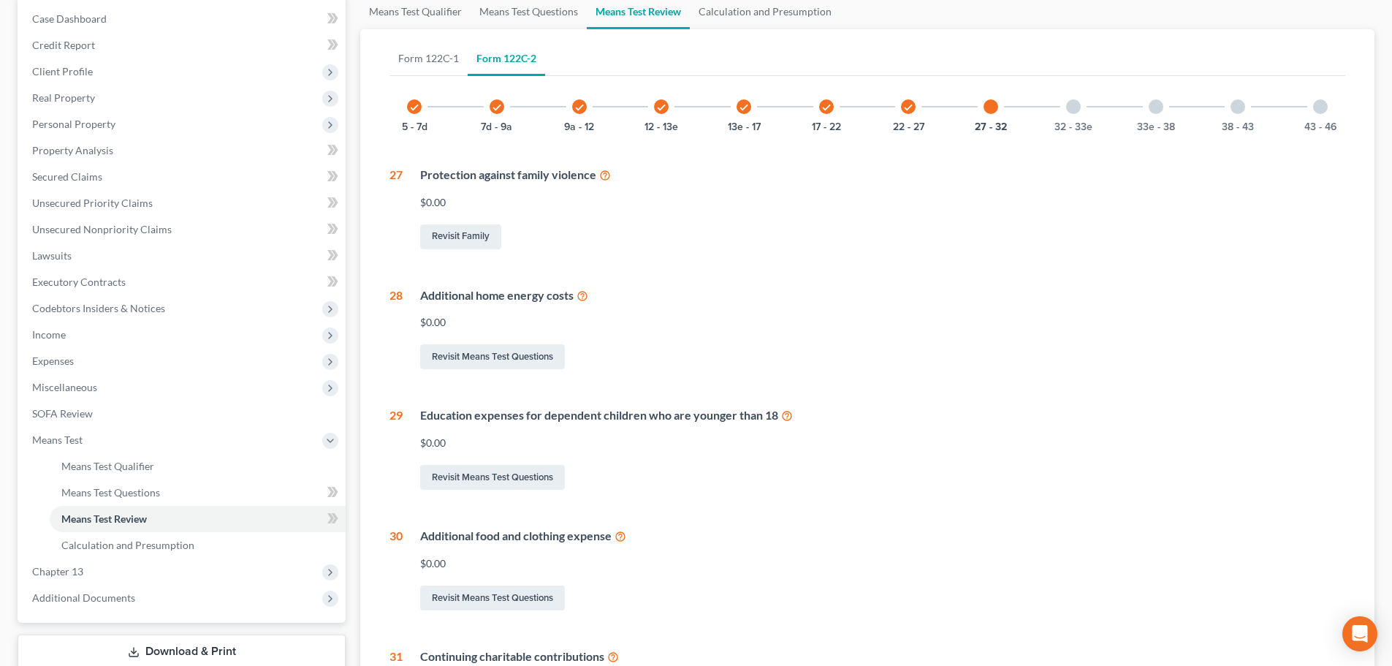
click at [912, 110] on icon "check" at bounding box center [908, 107] width 10 height 10
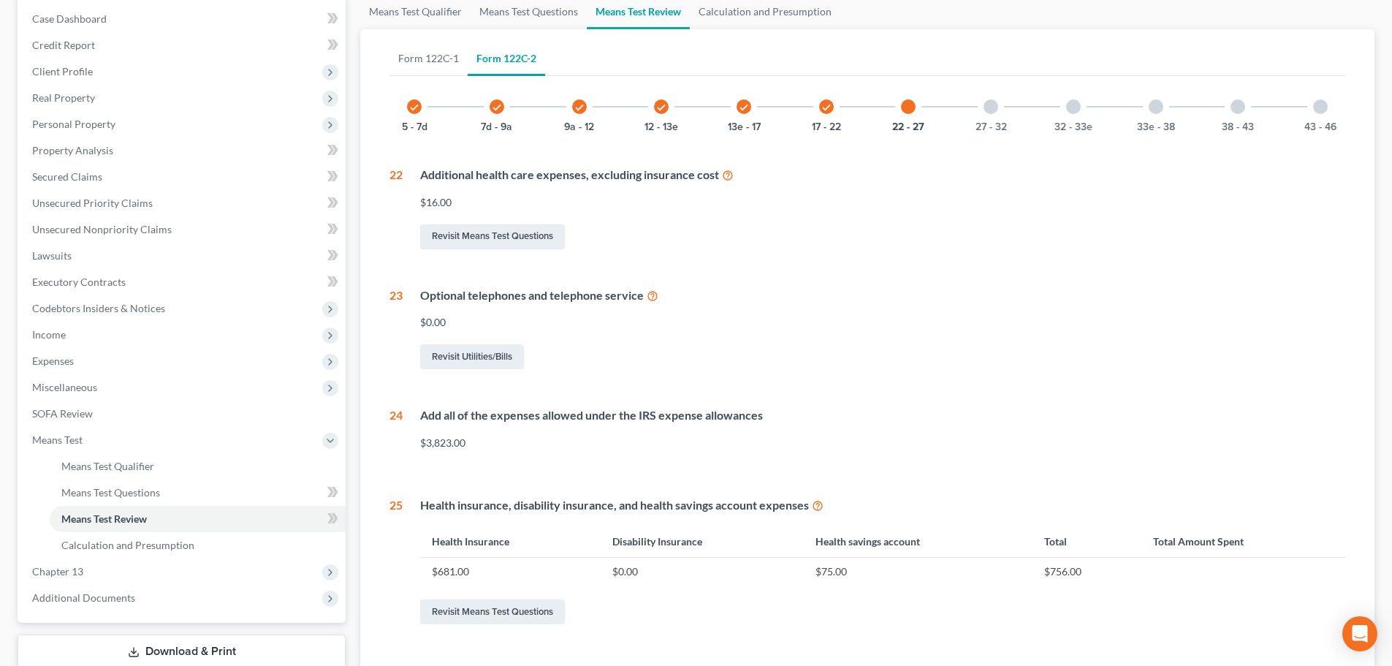
click at [988, 104] on div at bounding box center [990, 106] width 15 height 15
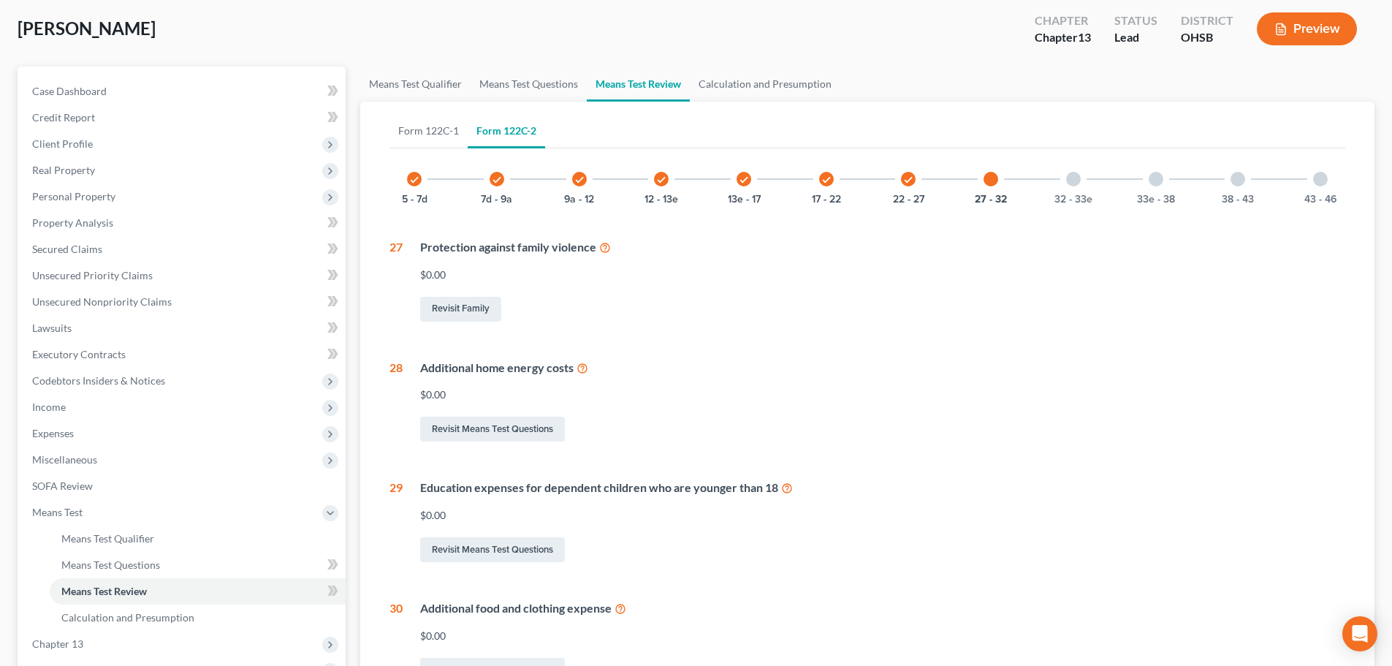
scroll to position [73, 0]
click at [1074, 176] on div at bounding box center [1073, 179] width 15 height 15
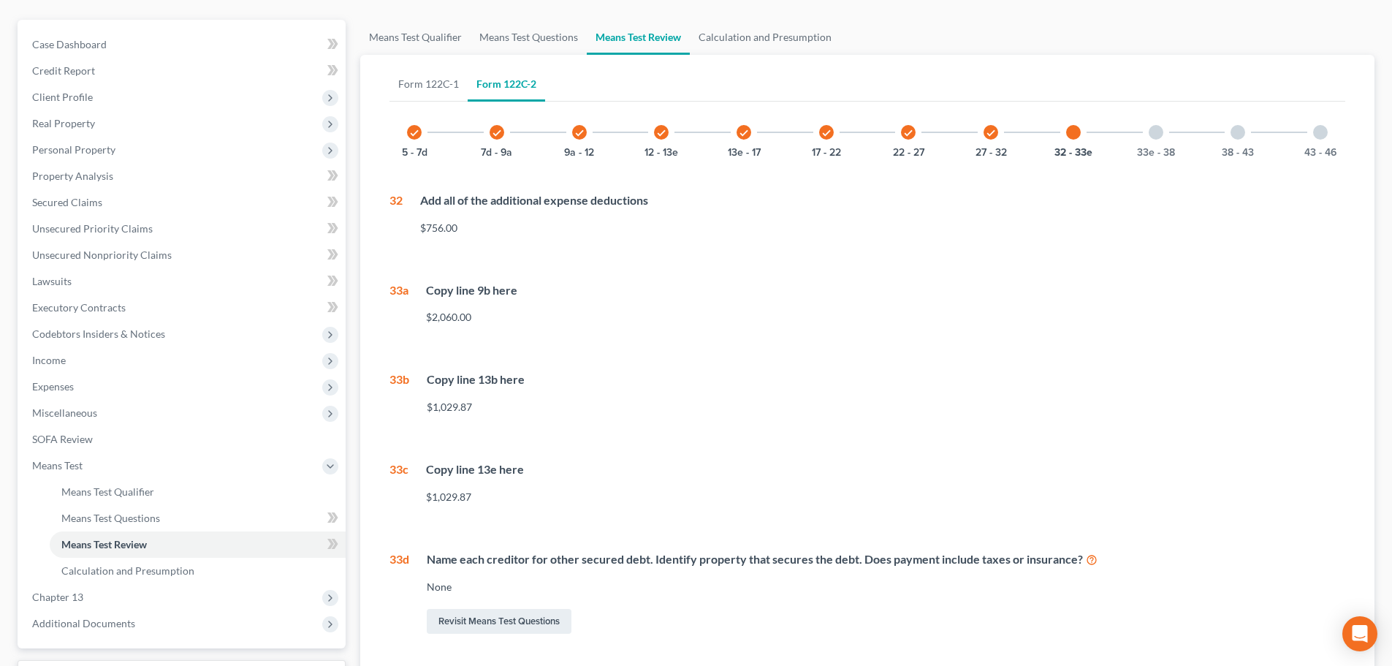
scroll to position [146, 0]
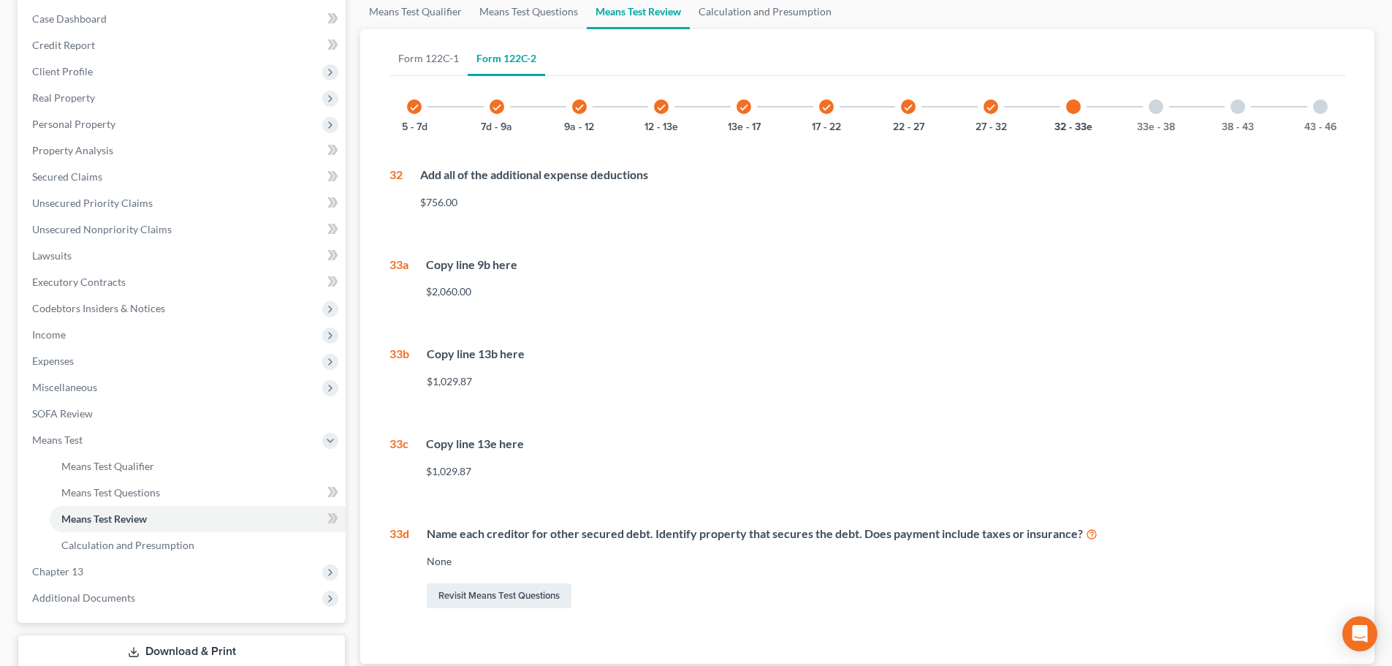
click at [1157, 107] on div at bounding box center [1155, 106] width 15 height 15
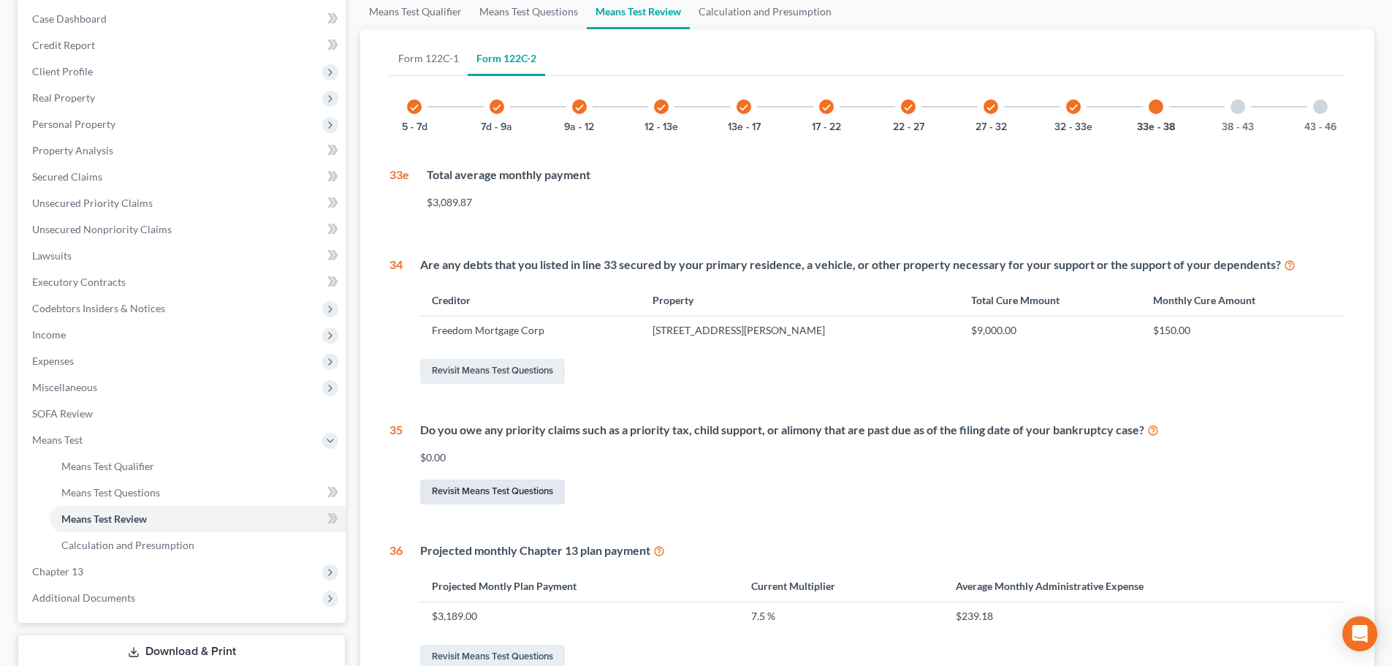
click at [493, 491] on link "Revisit Means Test Questions" at bounding box center [492, 491] width 145 height 25
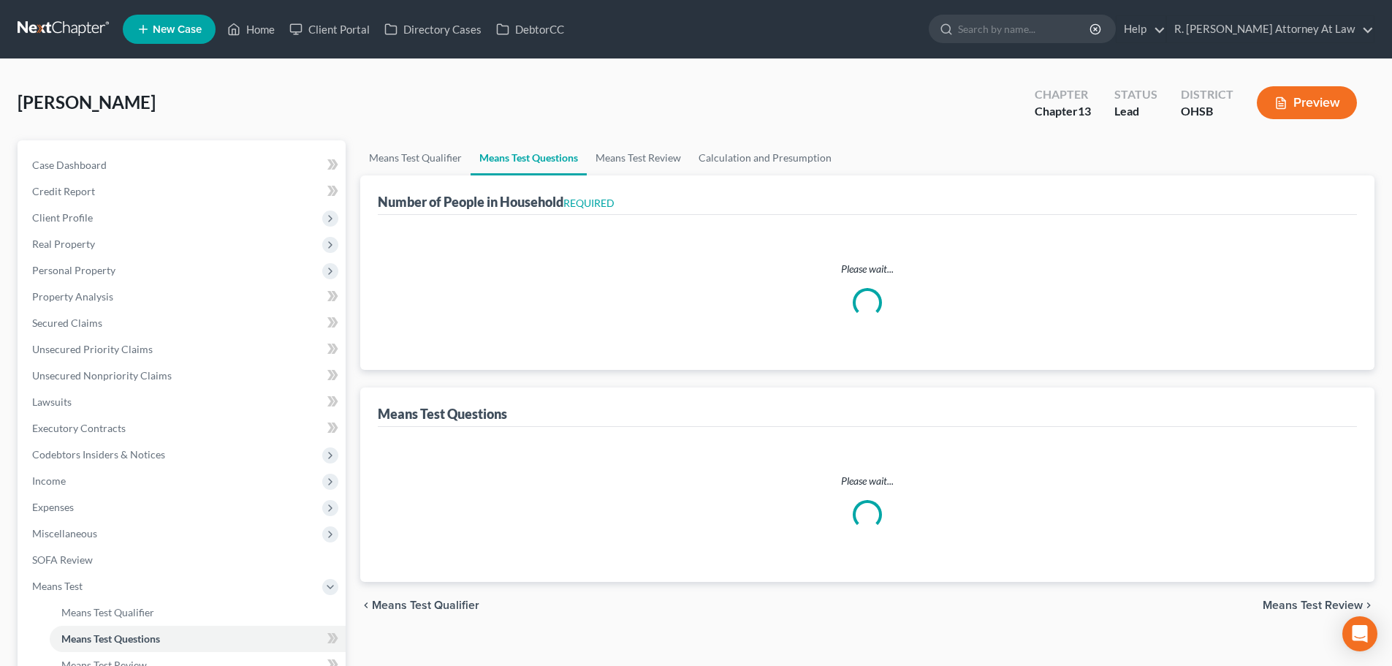
select select "0"
select select "60"
select select "1"
select select "60"
select select "1"
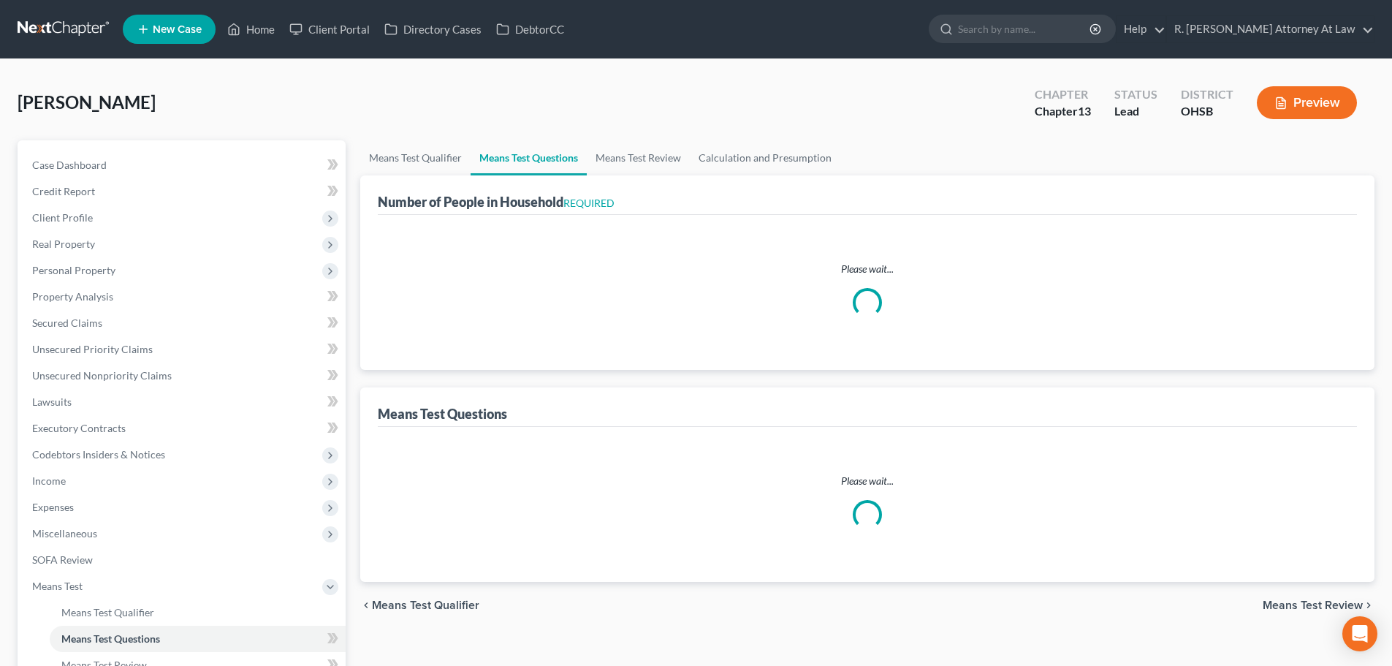
select select "0"
select select "1"
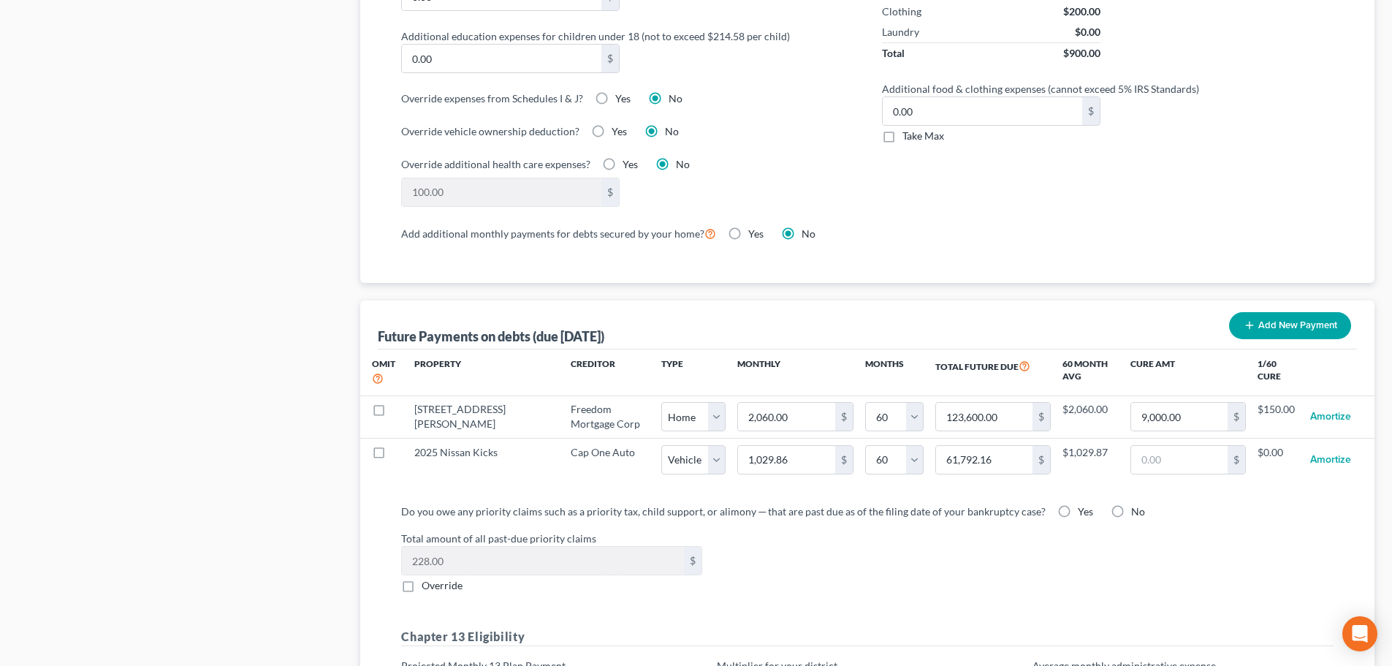
scroll to position [1242, 0]
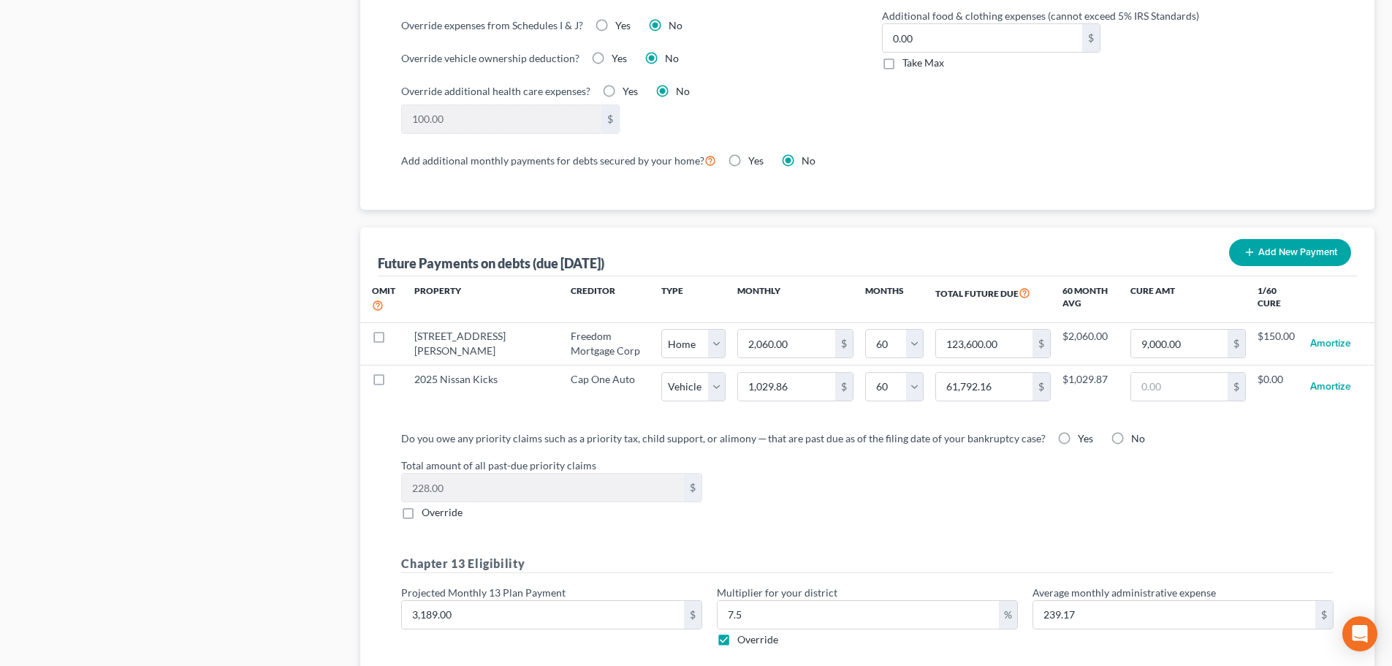
click at [1078, 431] on label "Yes" at bounding box center [1085, 438] width 15 height 15
click at [1083, 431] on input "Yes" at bounding box center [1087, 435] width 9 height 9
radio input "true"
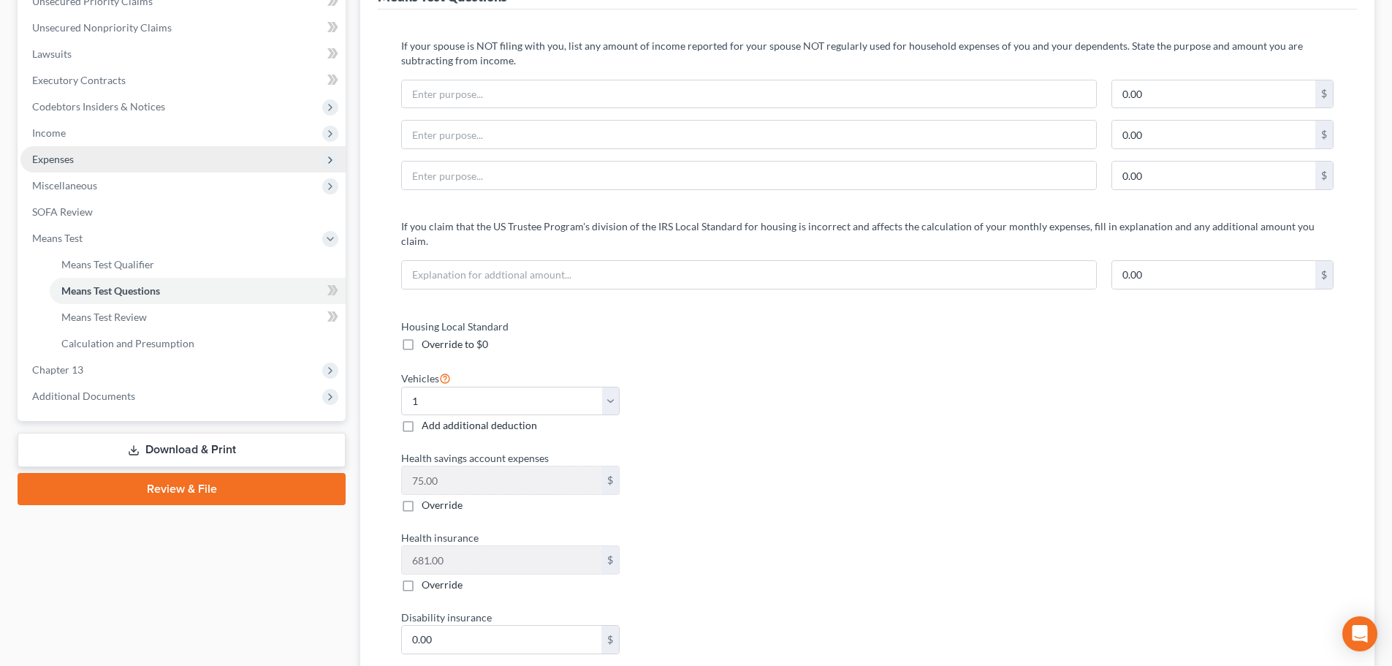
scroll to position [219, 0]
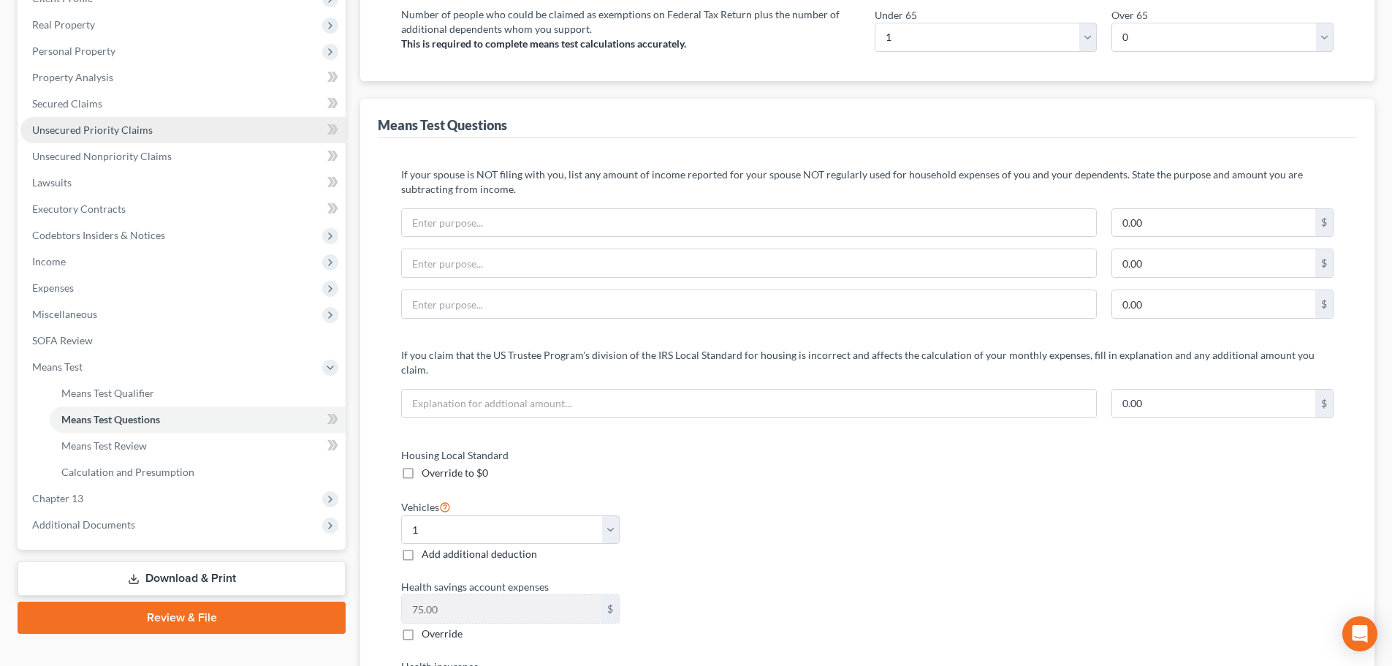
click at [72, 131] on span "Unsecured Priority Claims" at bounding box center [92, 129] width 121 height 12
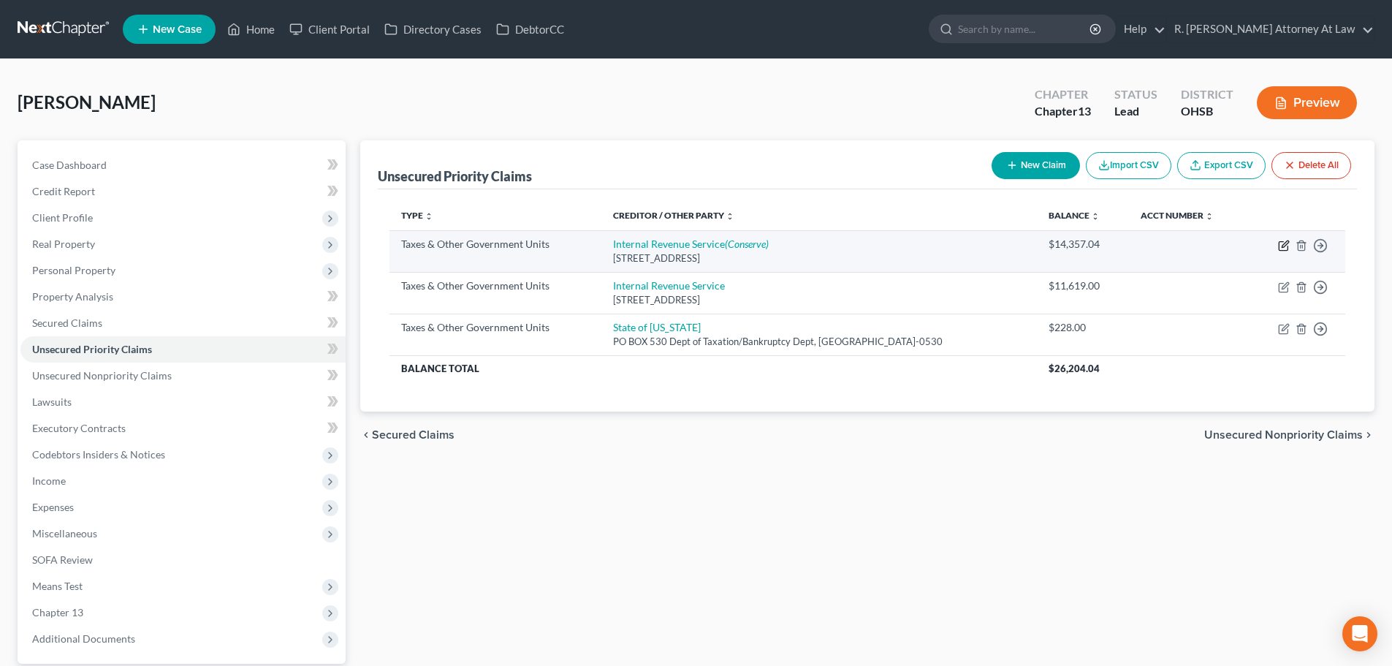
click at [1283, 245] on icon "button" at bounding box center [1284, 246] width 12 height 12
select select "0"
select select "39"
select select "0"
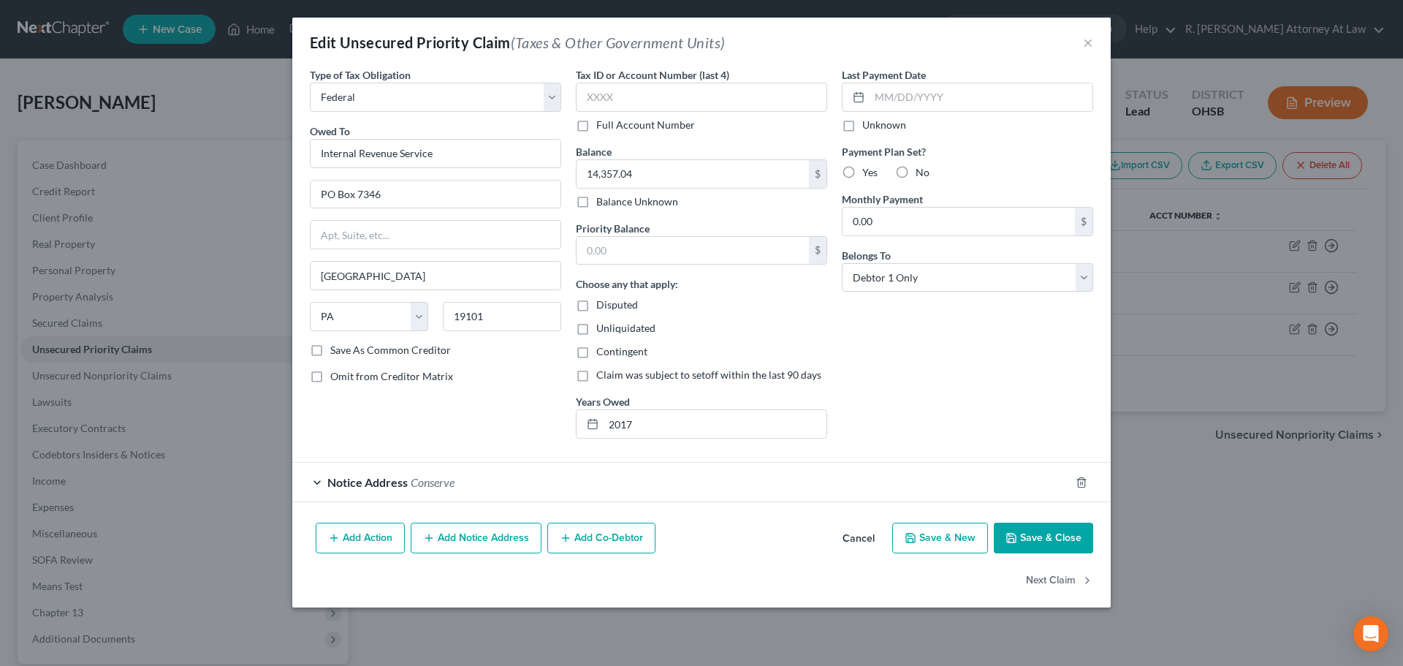
click at [866, 538] on button "Cancel" at bounding box center [859, 538] width 56 height 29
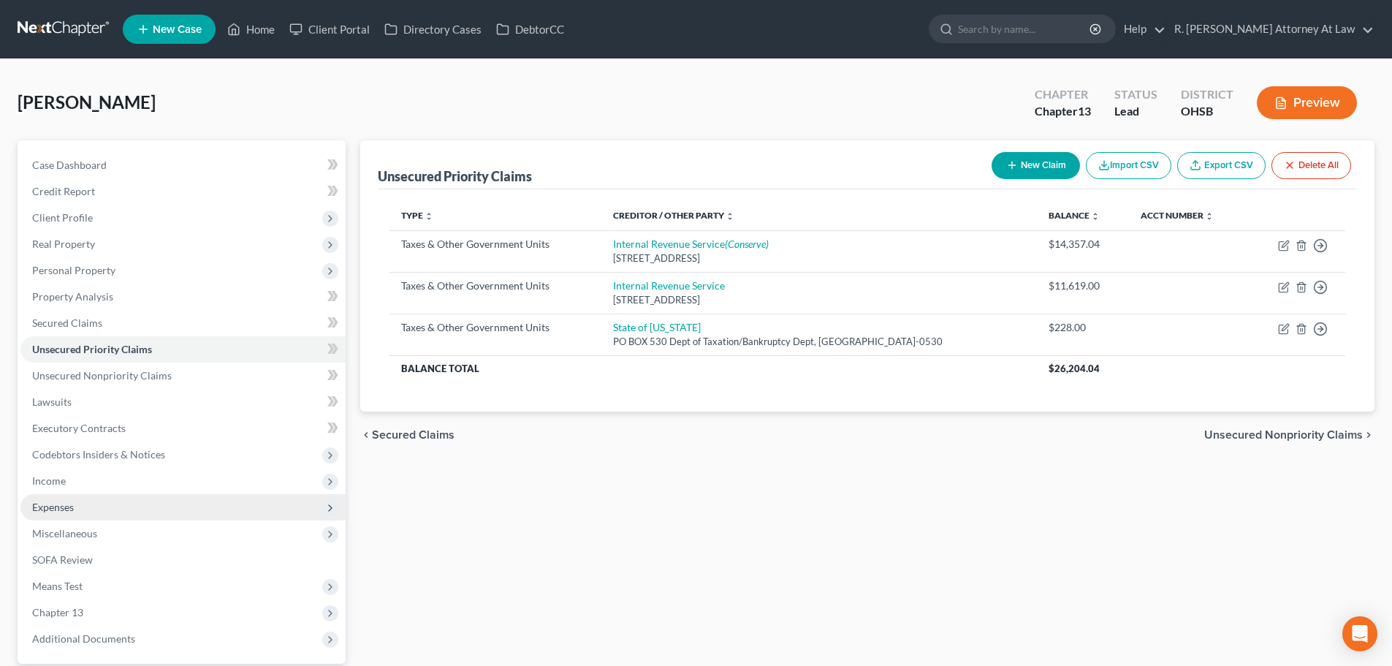
click at [67, 500] on span "Expenses" at bounding box center [53, 506] width 42 height 12
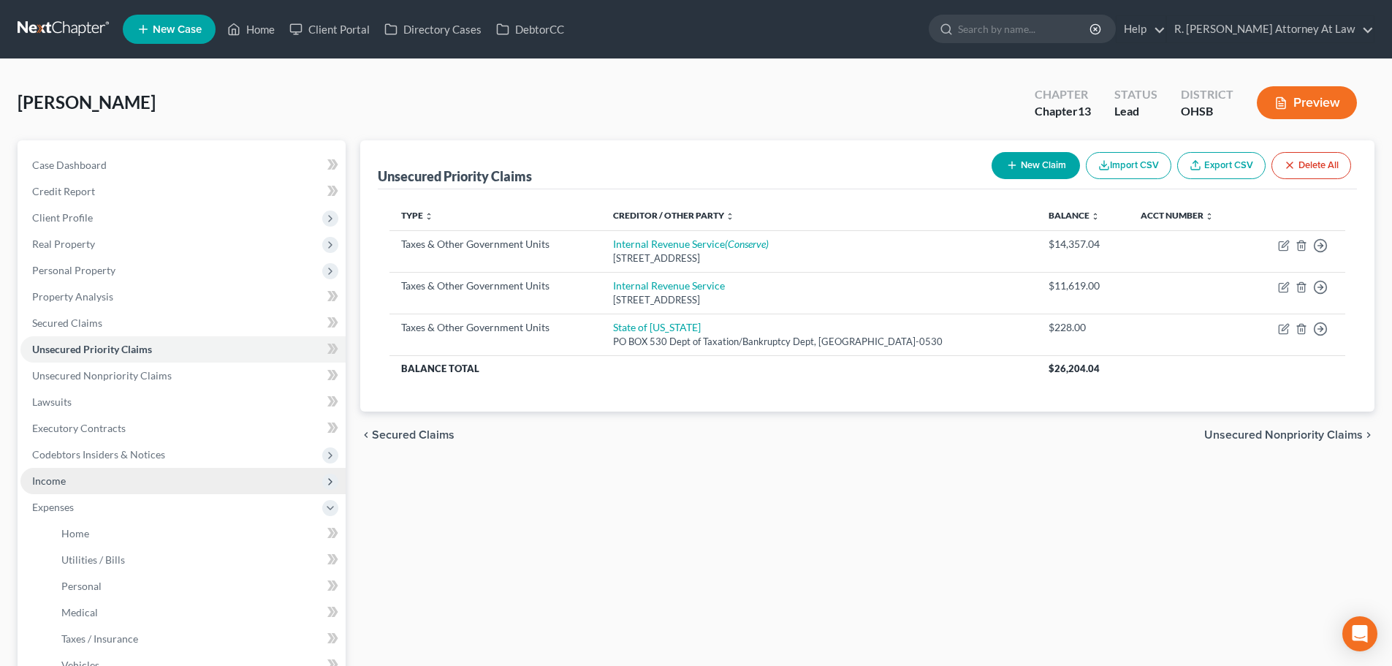
click at [58, 474] on span "Income" at bounding box center [49, 480] width 34 height 12
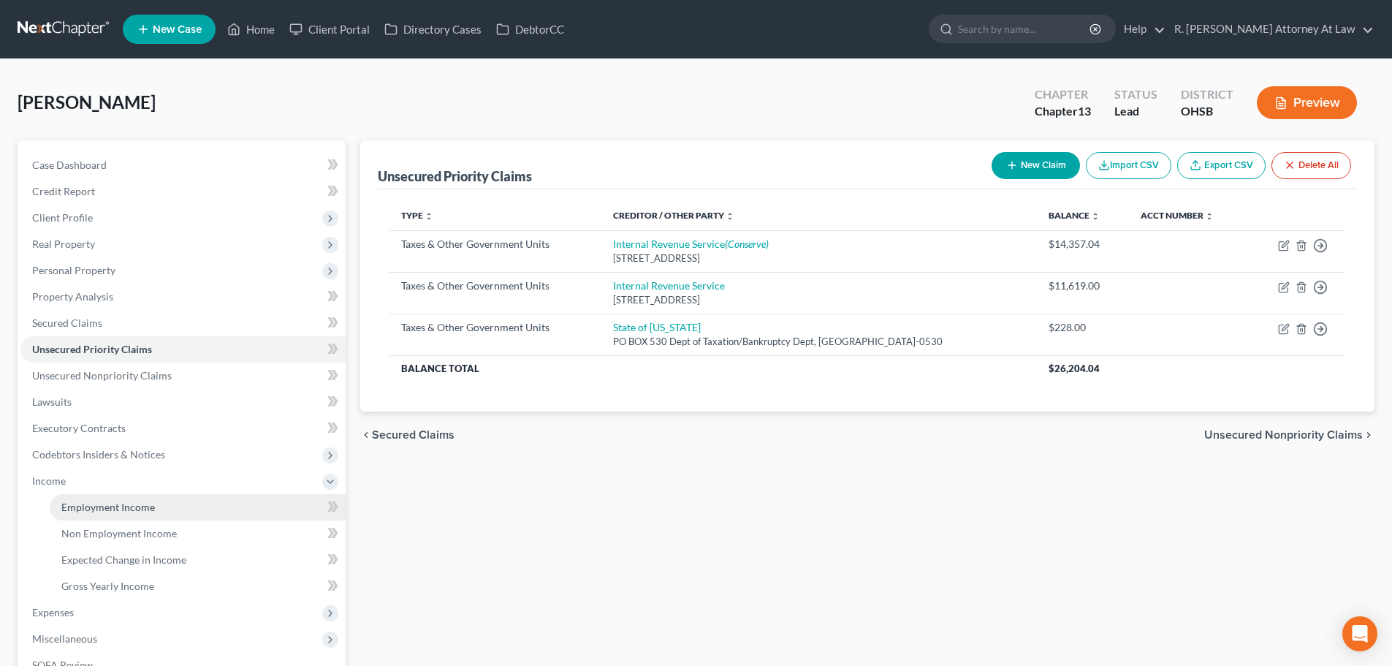
click at [77, 508] on span "Employment Income" at bounding box center [108, 506] width 94 height 12
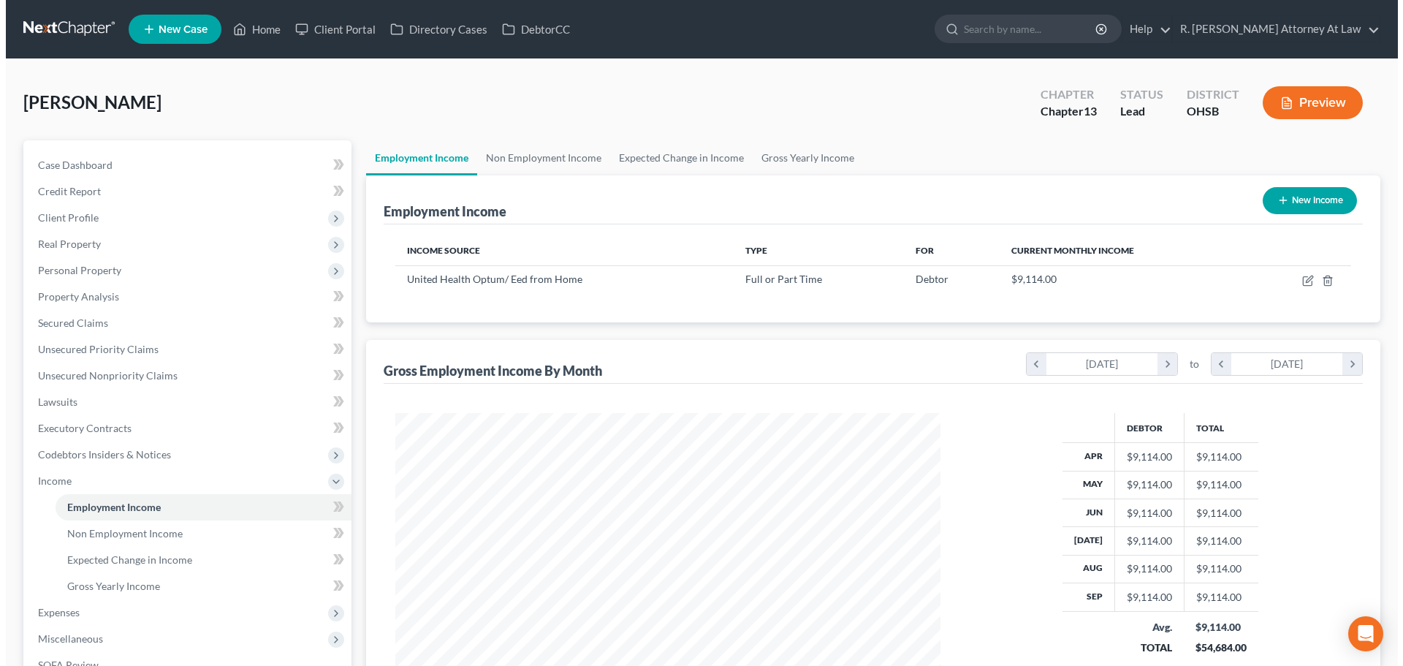
scroll to position [273, 574]
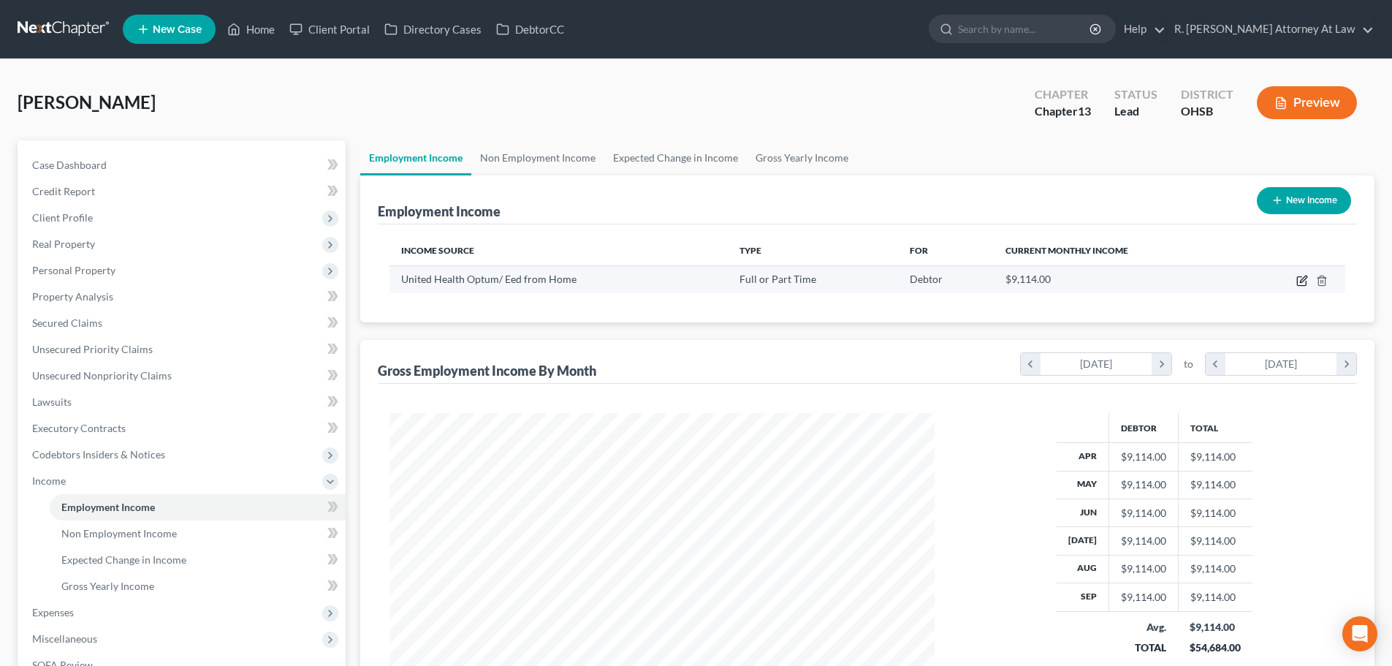
click at [1301, 275] on icon "button" at bounding box center [1302, 281] width 12 height 12
select select "0"
select select "24"
select select "0"
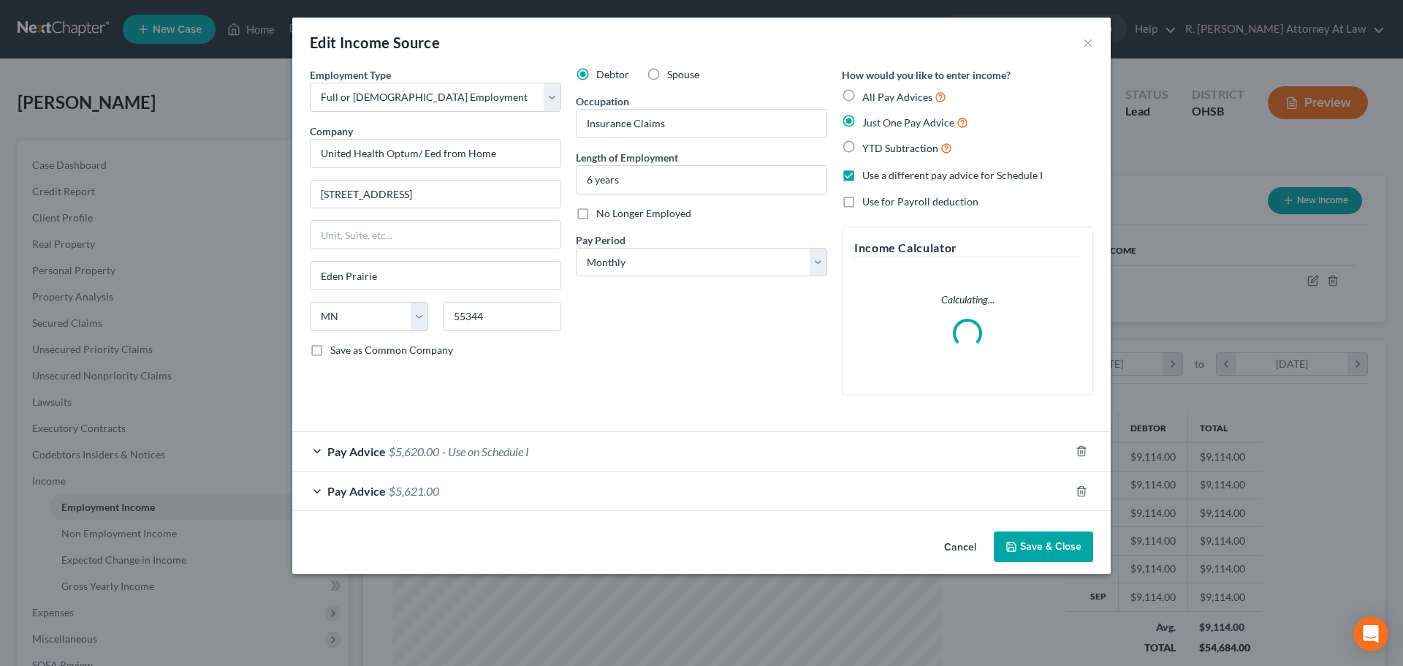
scroll to position [275, 579]
click at [713, 502] on div "Pay Advice $5,621.00" at bounding box center [680, 490] width 777 height 39
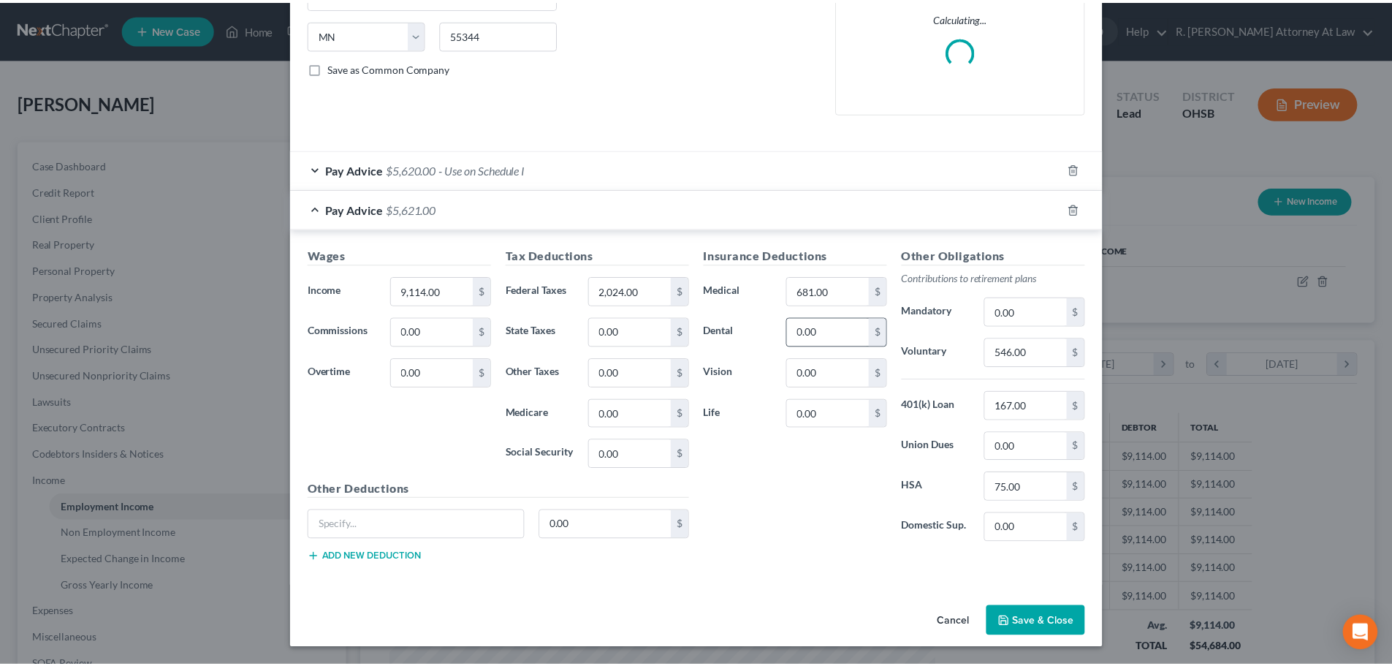
scroll to position [267, 0]
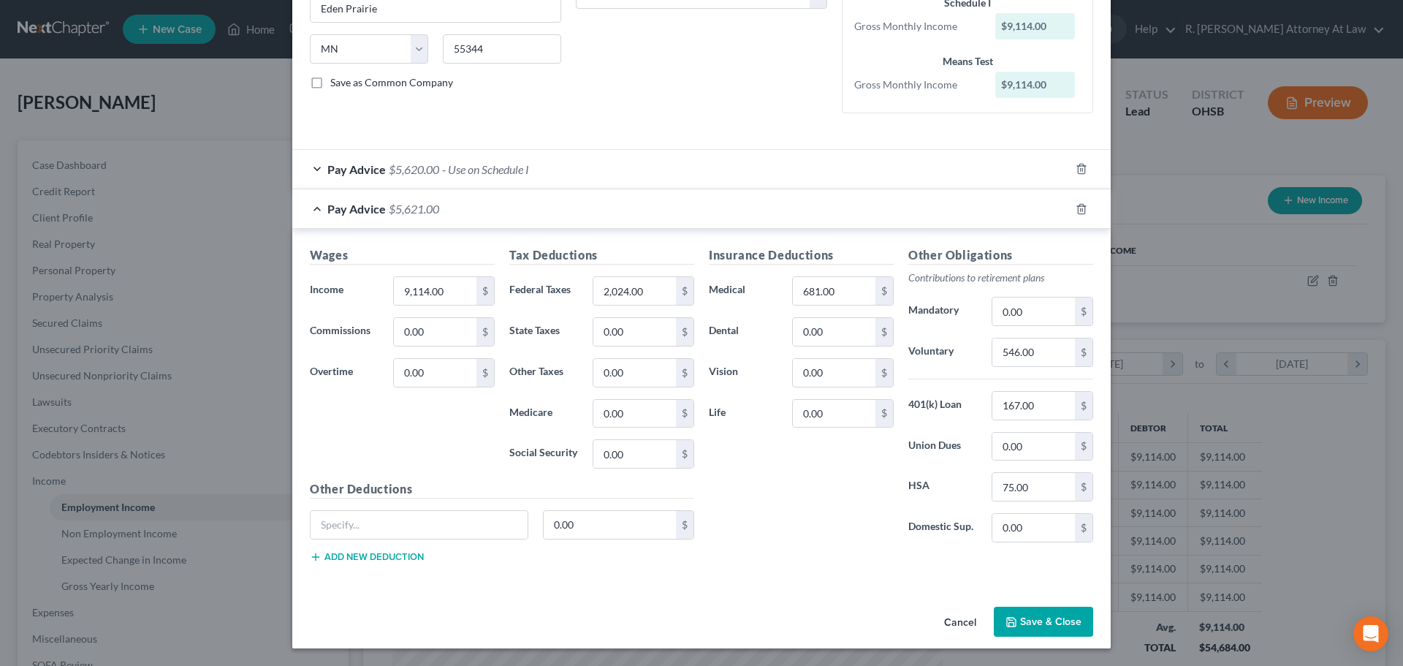
click at [1031, 620] on button "Save & Close" at bounding box center [1043, 621] width 99 height 31
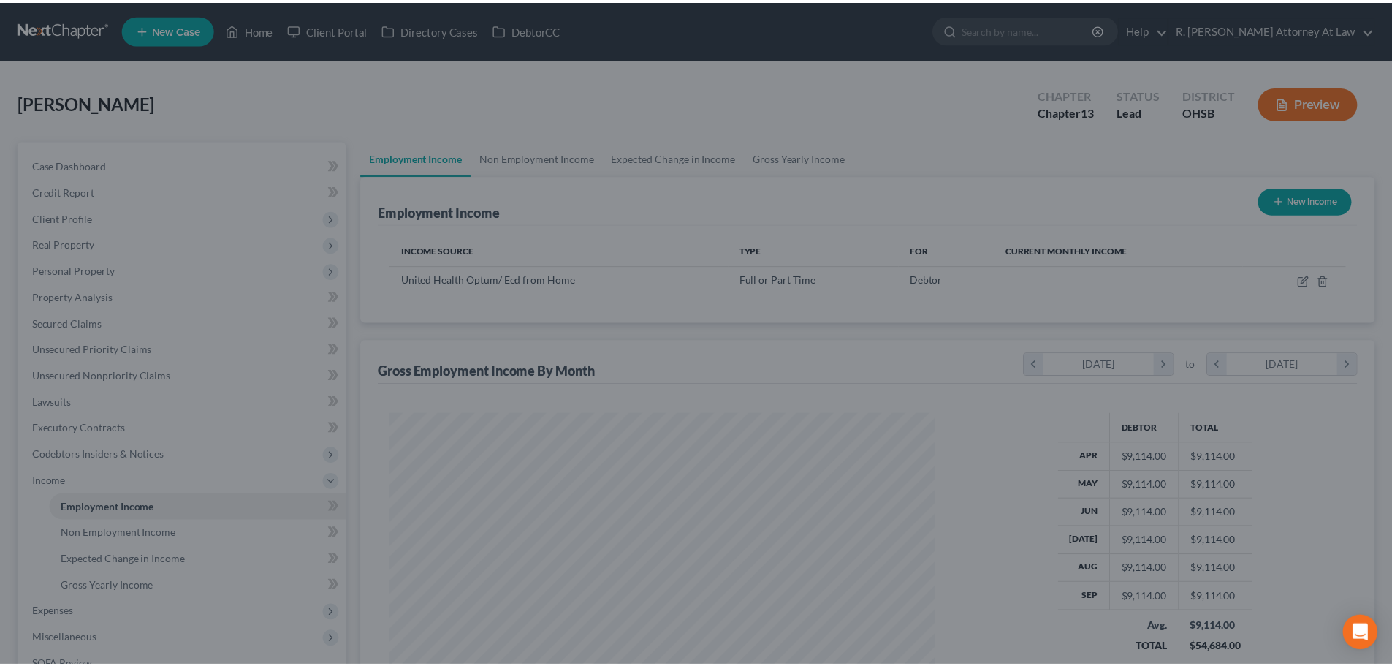
scroll to position [730307, 730005]
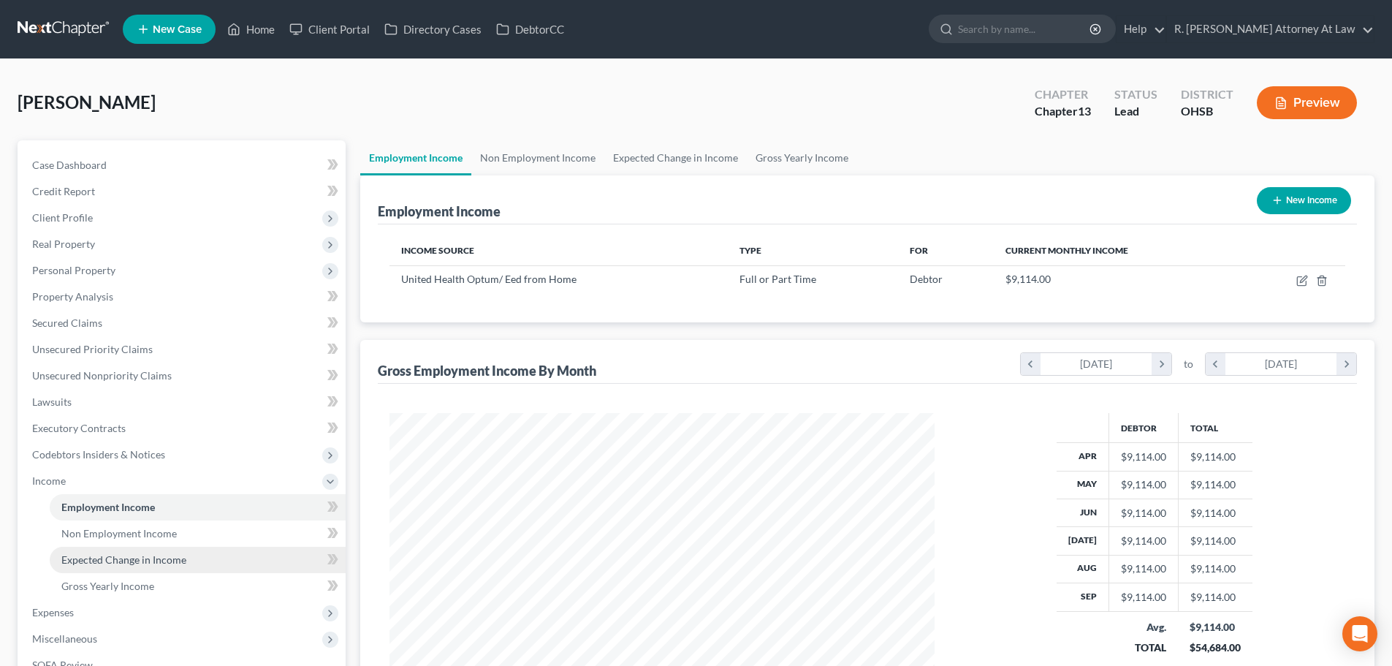
click at [116, 560] on span "Expected Change in Income" at bounding box center [123, 559] width 125 height 12
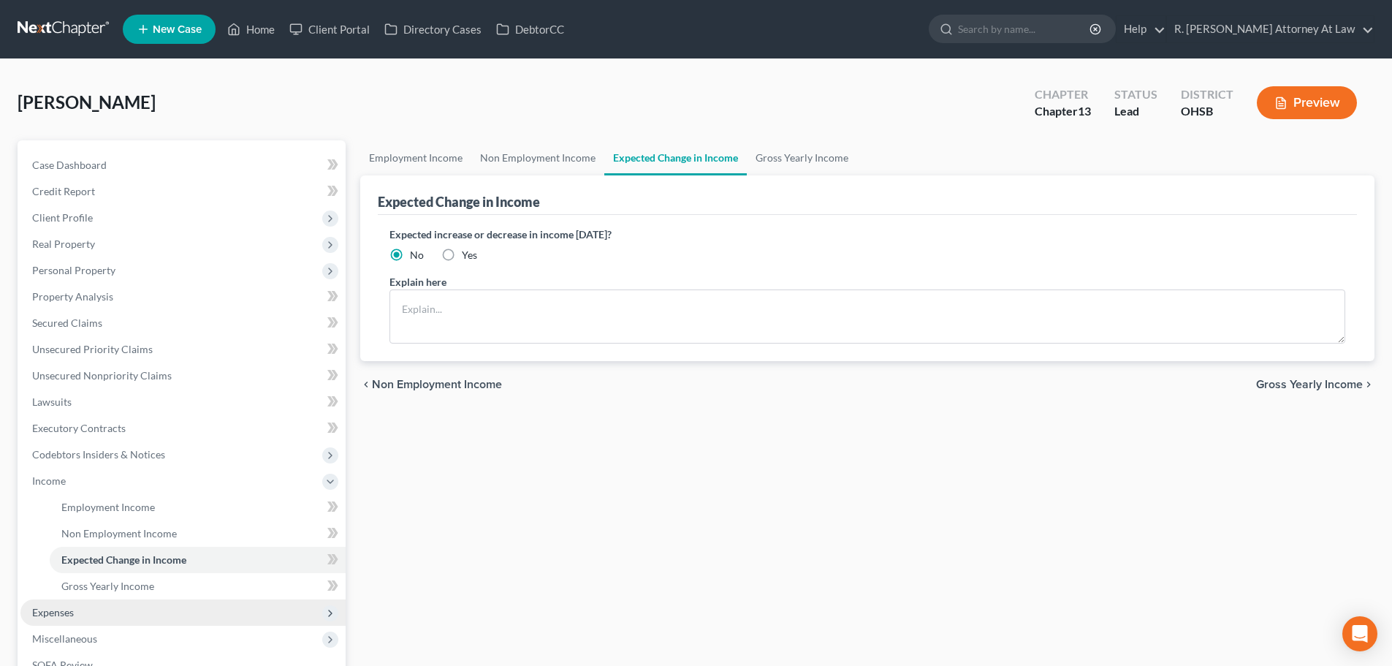
click at [58, 606] on span "Expenses" at bounding box center [53, 612] width 42 height 12
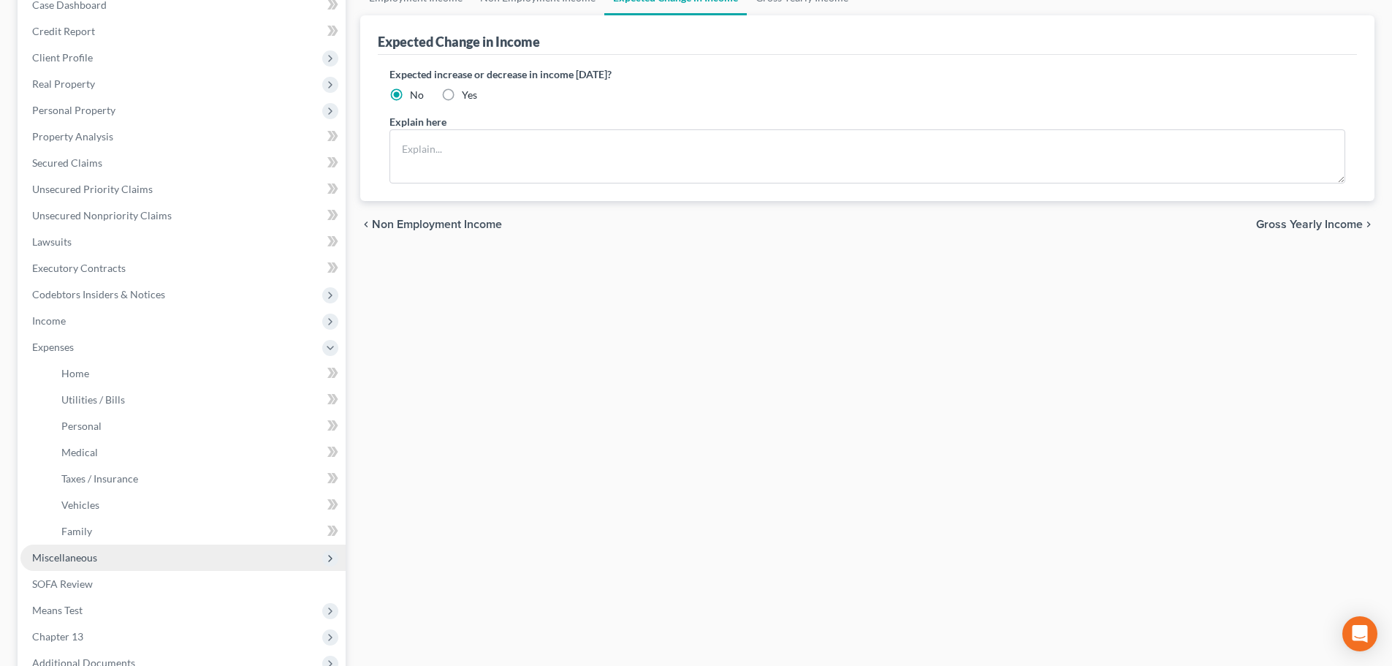
scroll to position [219, 0]
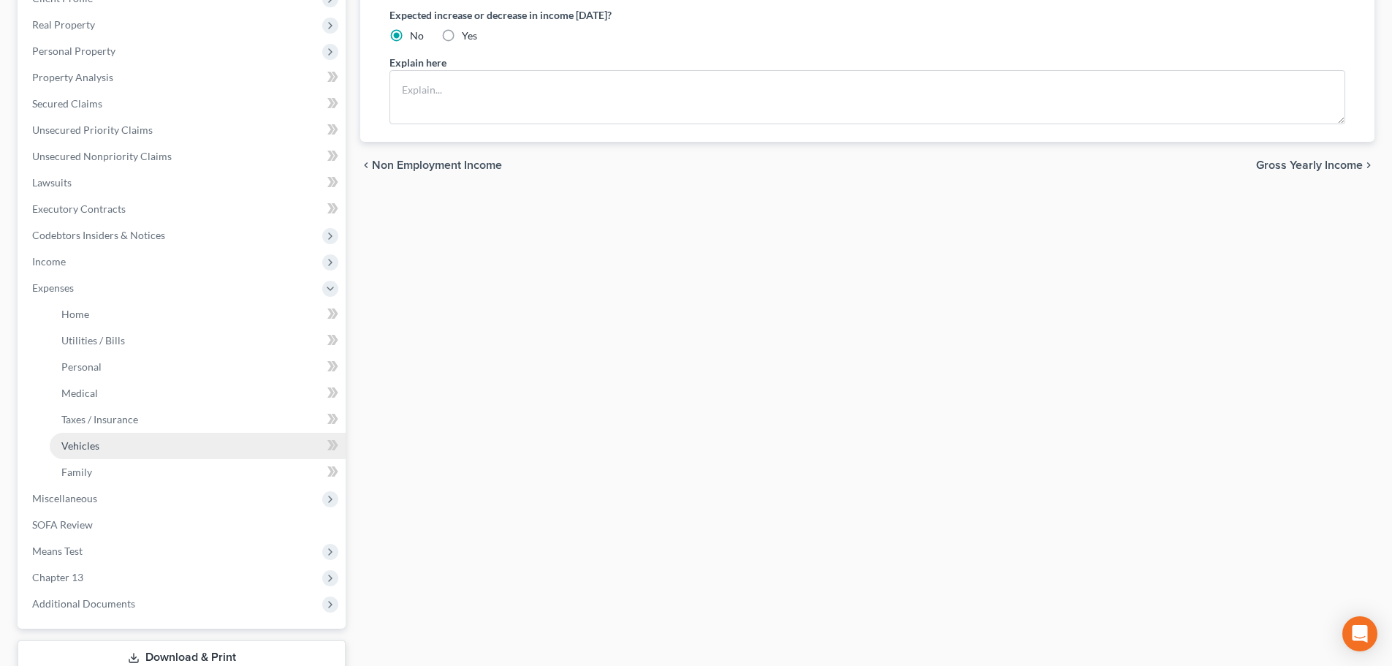
click at [80, 445] on span "Vehicles" at bounding box center [80, 445] width 38 height 12
click at [84, 472] on span "Family" at bounding box center [76, 471] width 31 height 12
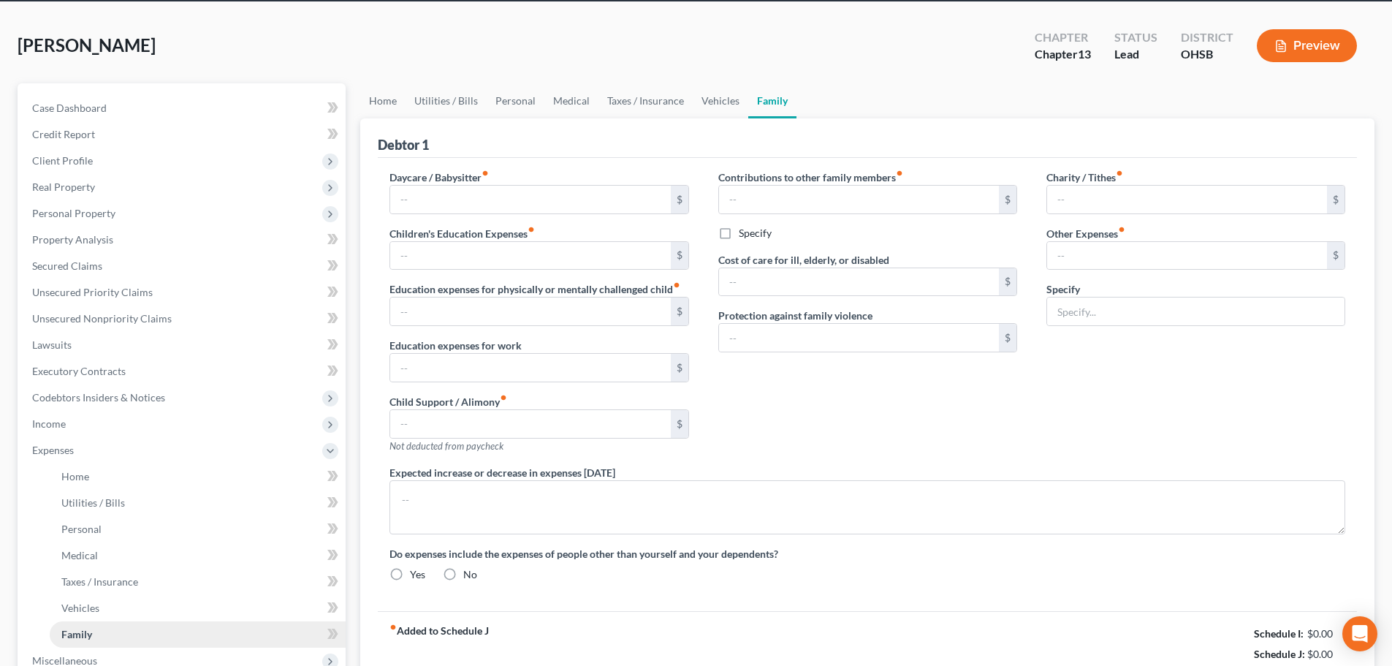
type input "0.00"
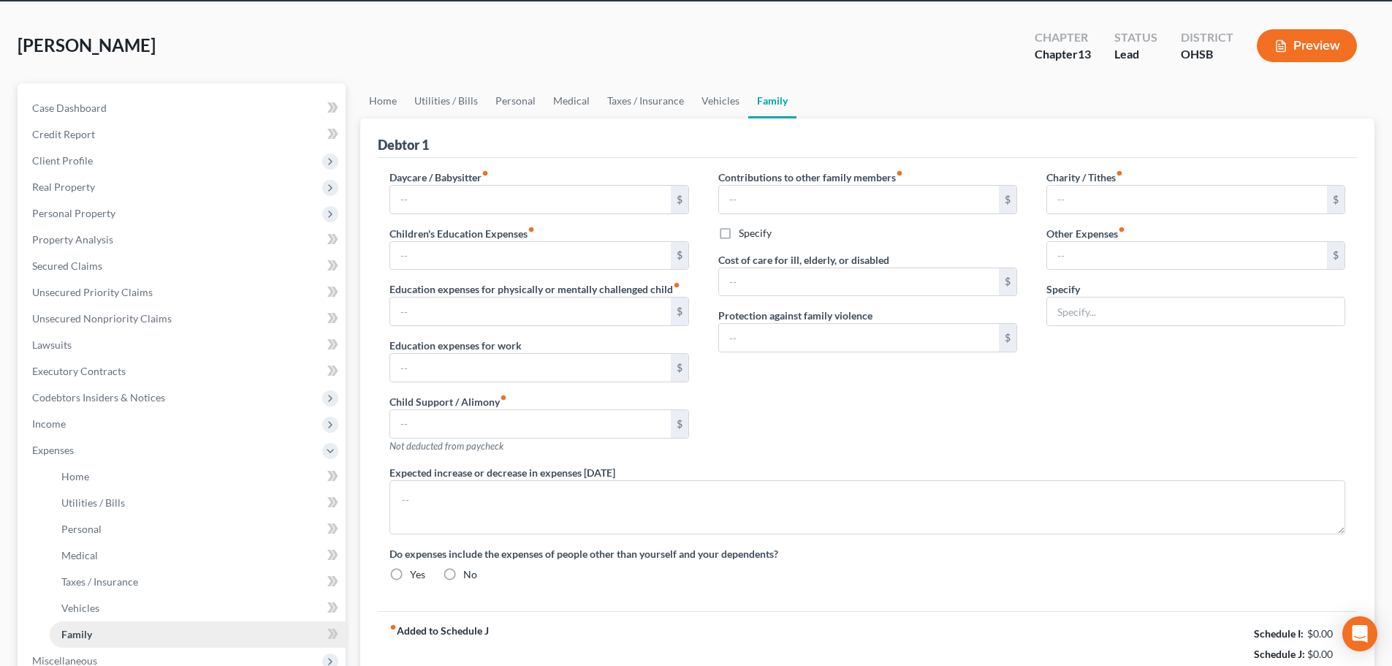
type input "0.00"
type input "154.00"
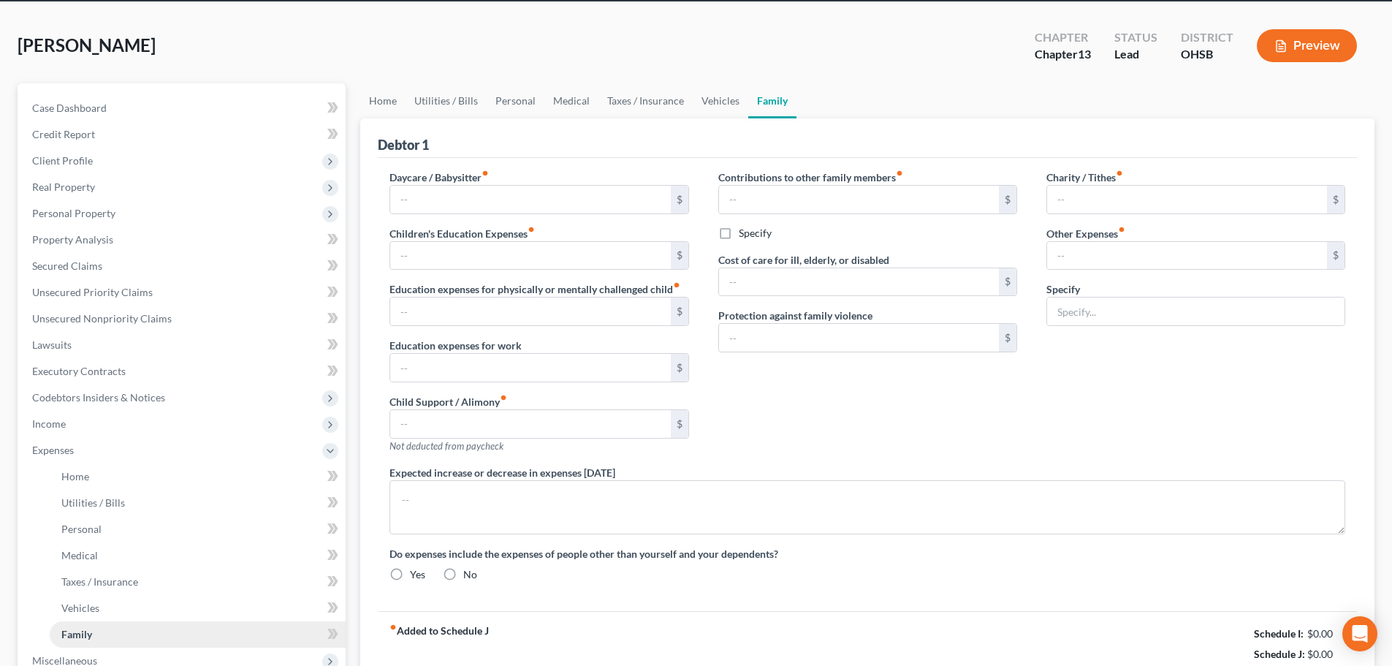
type input "2 dogs, 75 grooming, 79"
type textarea "401k loan ends 7/2028 at $ 168 per month"
radio input "true"
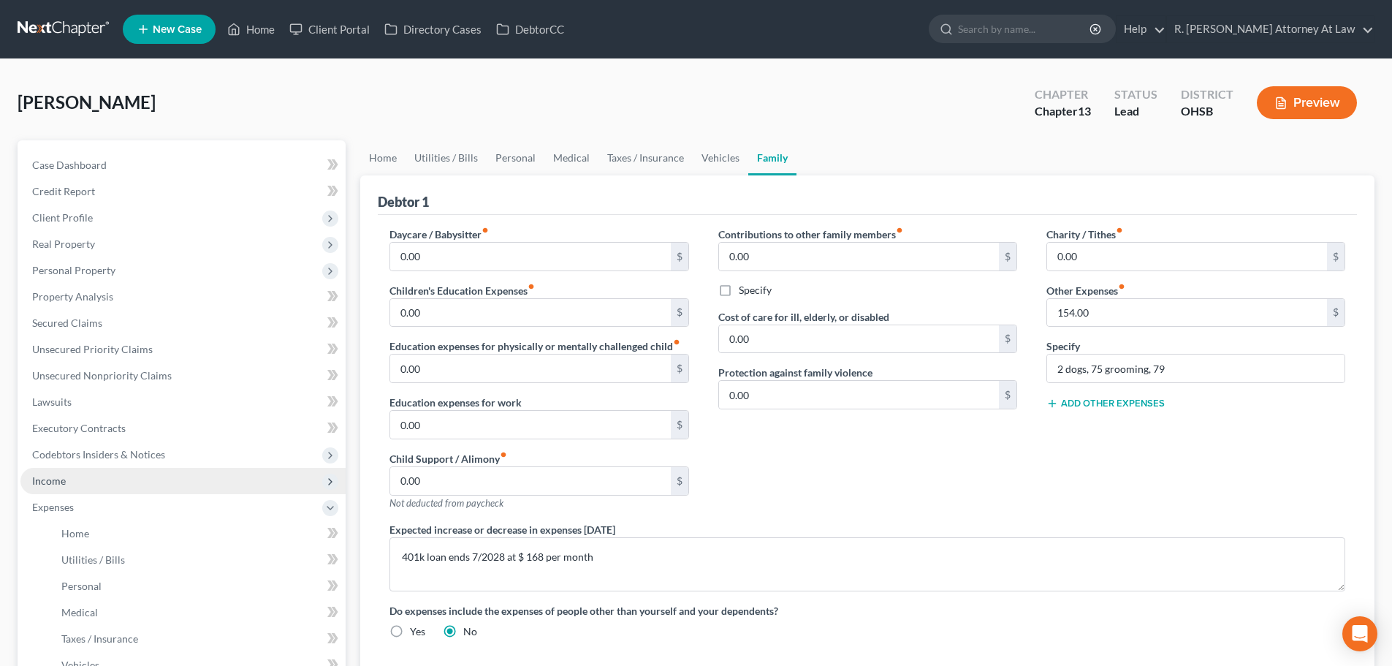
click at [40, 478] on span "Income" at bounding box center [49, 480] width 34 height 12
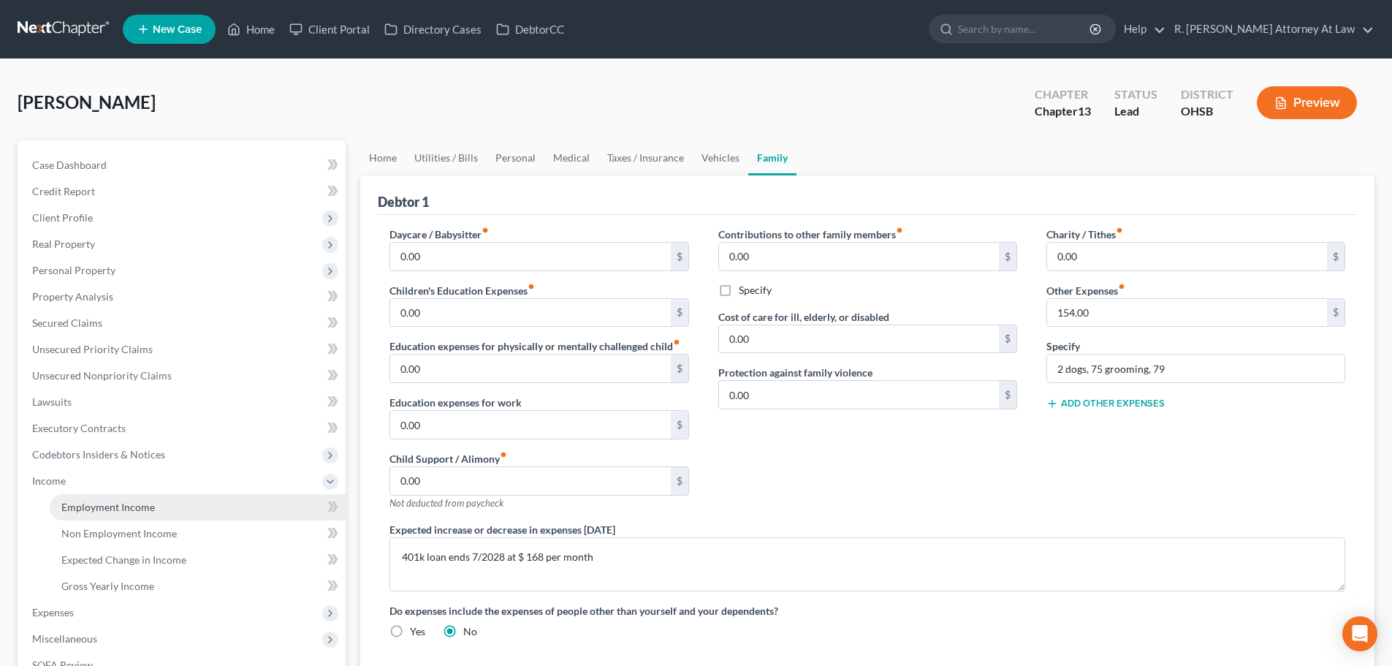
click at [89, 508] on span "Employment Income" at bounding box center [108, 506] width 94 height 12
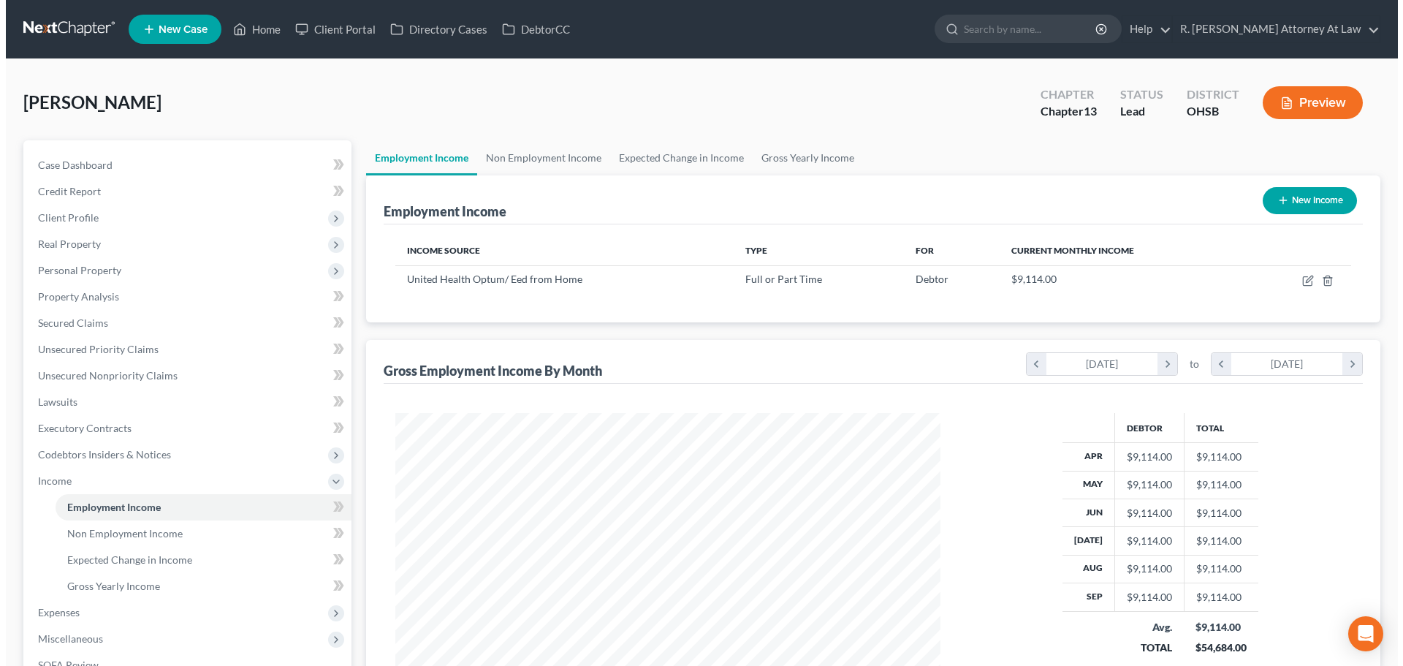
scroll to position [273, 574]
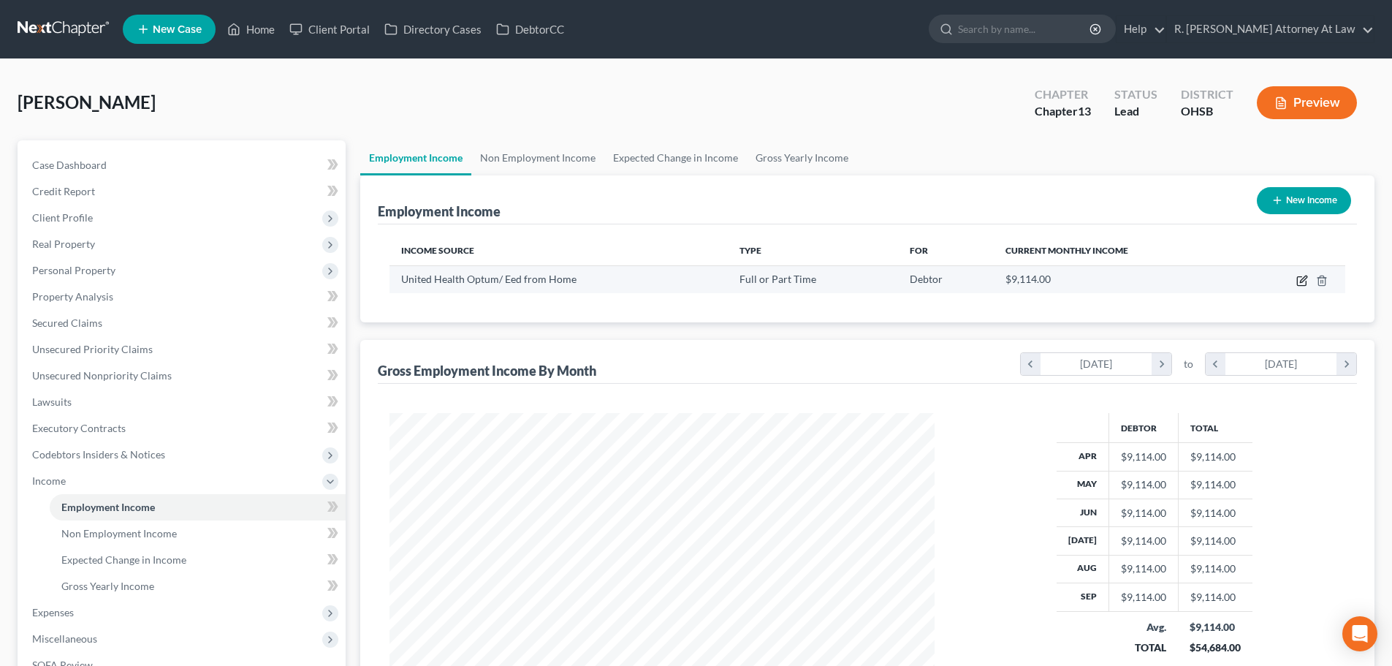
click at [1303, 282] on icon "button" at bounding box center [1302, 281] width 12 height 12
select select "0"
select select "24"
select select "0"
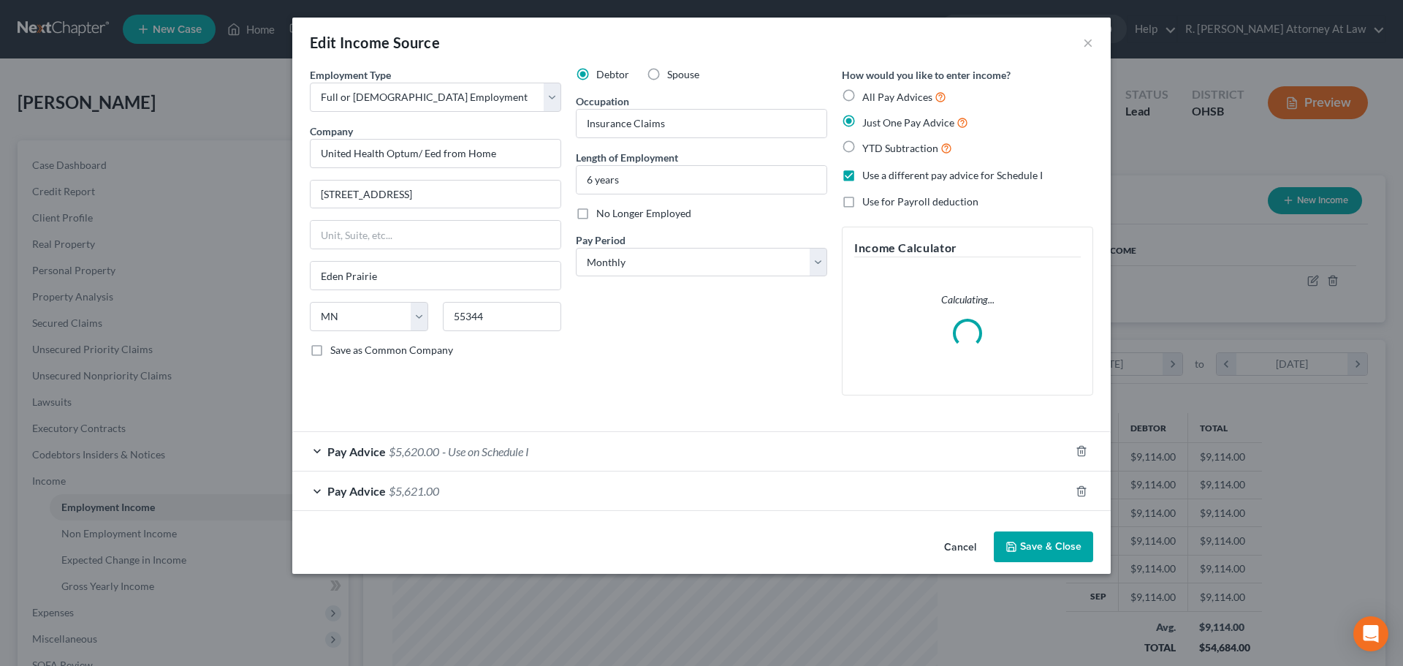
scroll to position [275, 579]
click at [788, 495] on div "Pay Advice $5,621.00" at bounding box center [680, 490] width 777 height 39
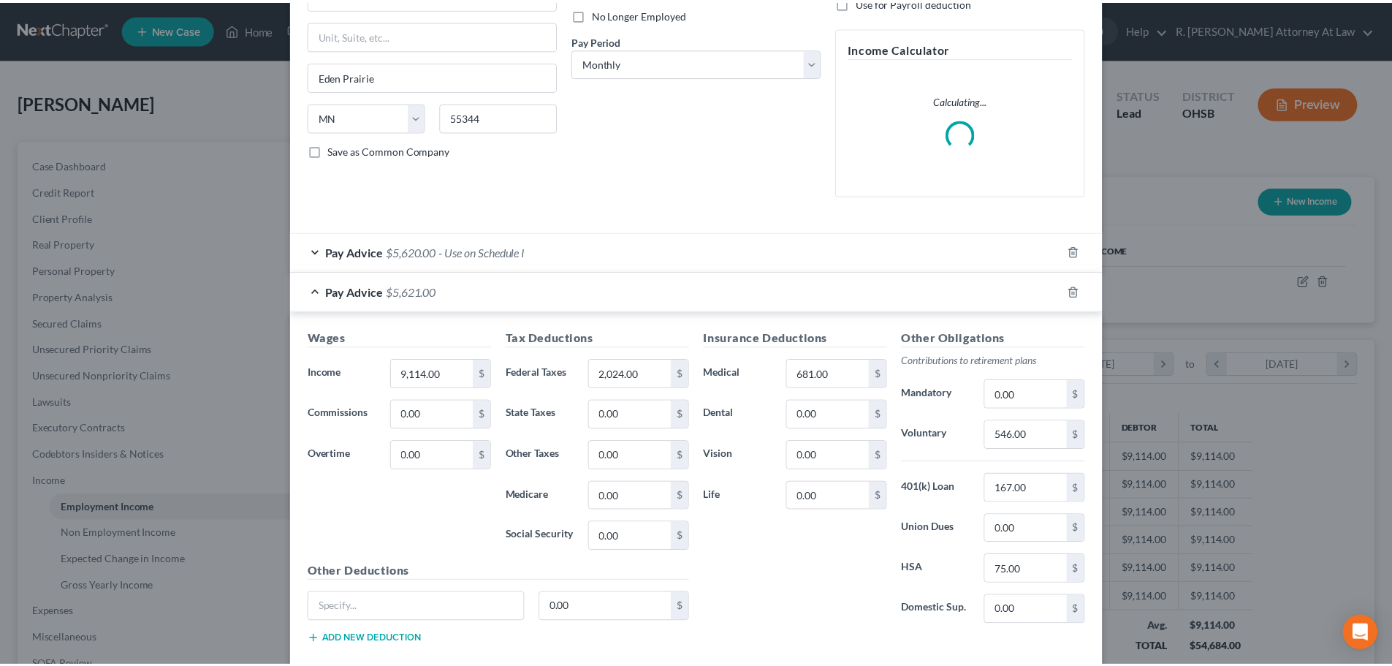
scroll to position [282, 0]
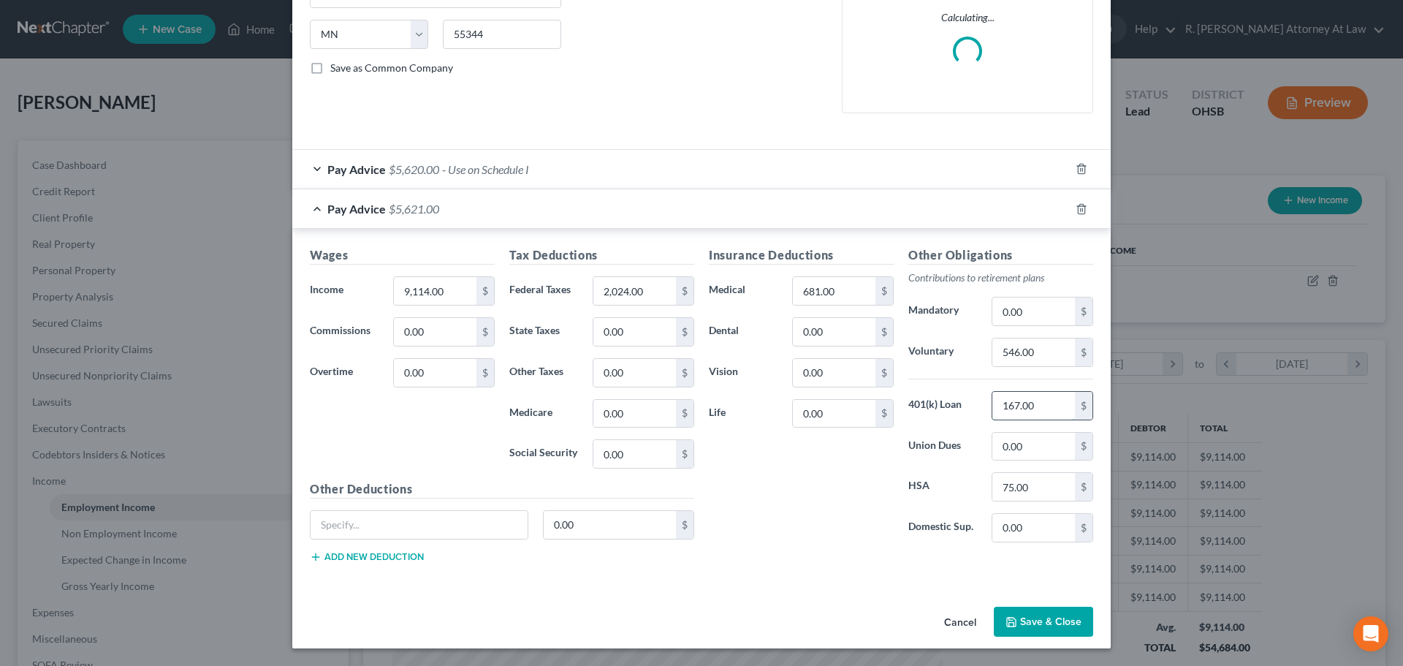
click at [1027, 404] on input "167.00" at bounding box center [1033, 406] width 83 height 28
type input "168"
click at [1018, 610] on button "Save & Close" at bounding box center [1043, 621] width 99 height 31
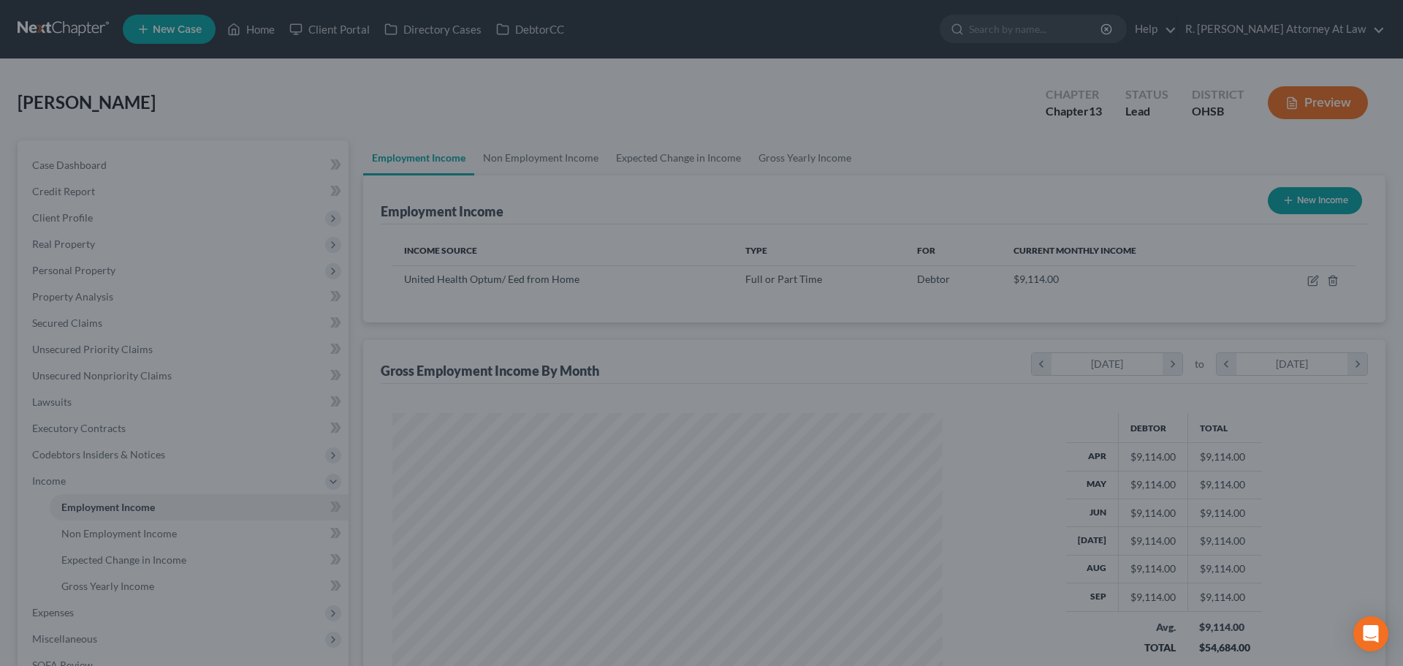
scroll to position [730307, 730005]
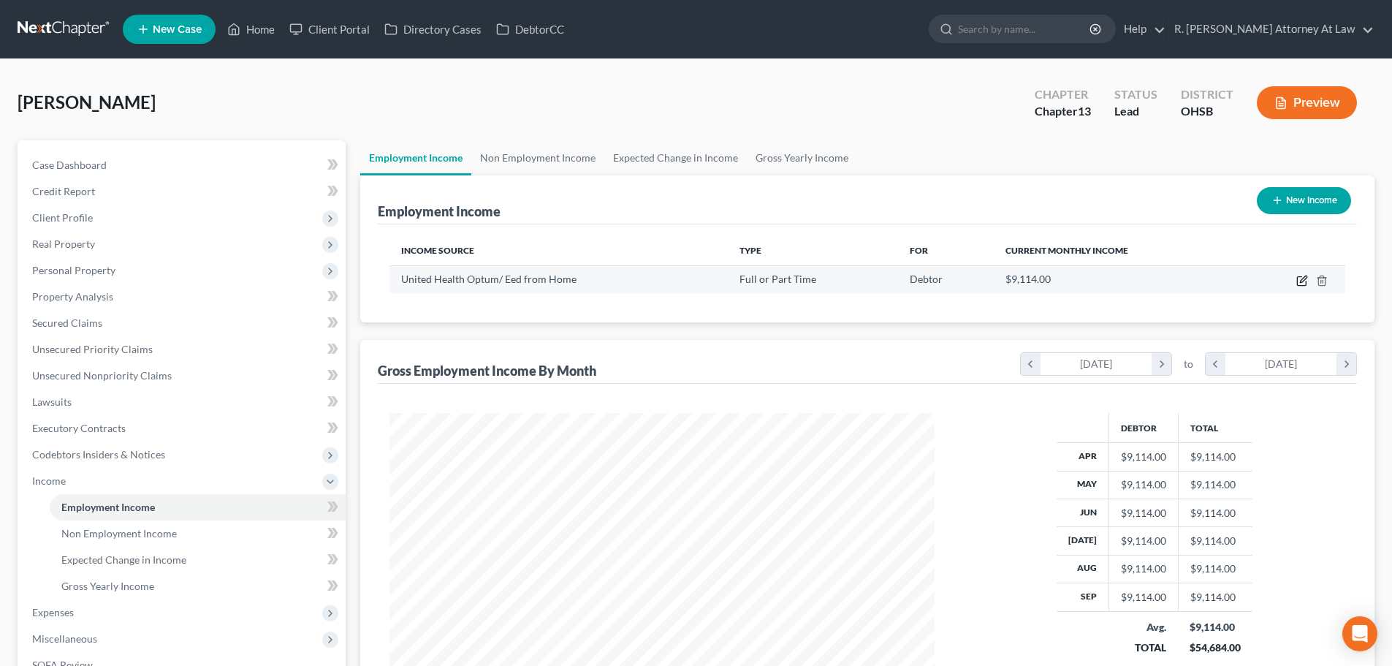
click at [1305, 281] on icon "button" at bounding box center [1302, 281] width 12 height 12
select select "0"
select select "24"
select select "0"
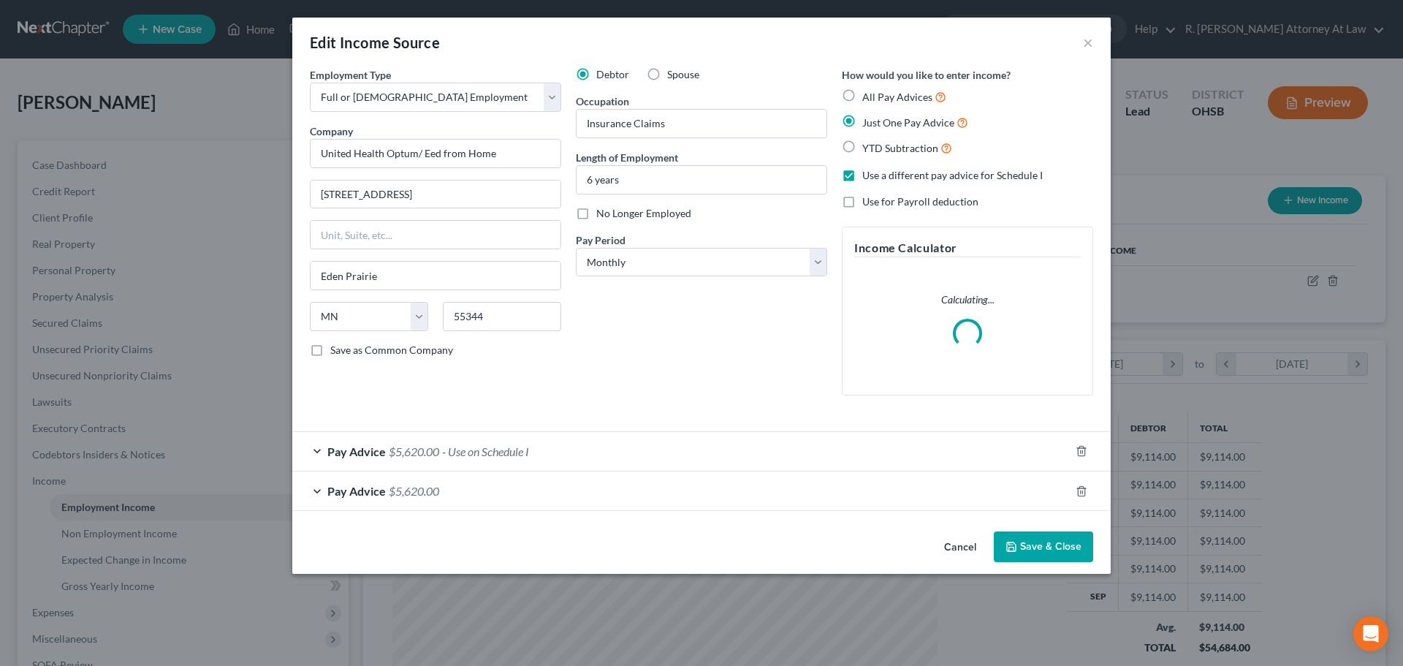
scroll to position [275, 579]
click at [705, 443] on div "Pay Advice $5,620.00 - Use on Schedule I" at bounding box center [680, 451] width 777 height 39
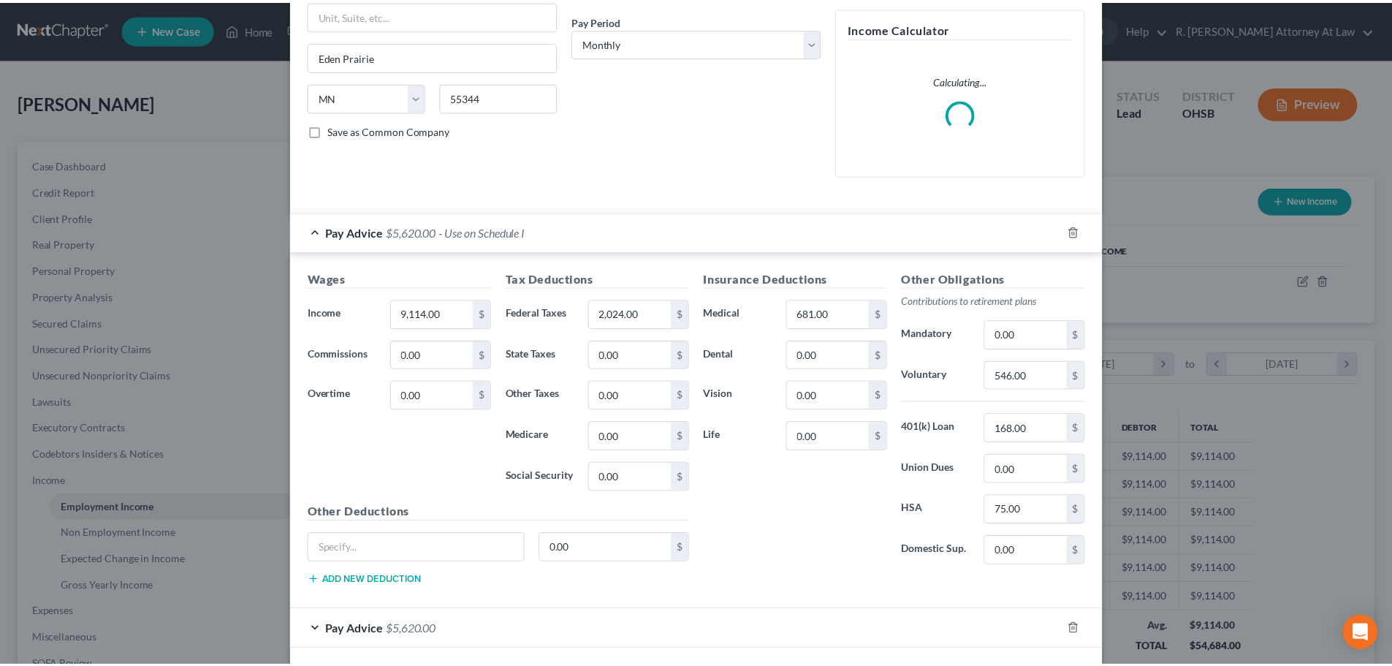
scroll to position [283, 0]
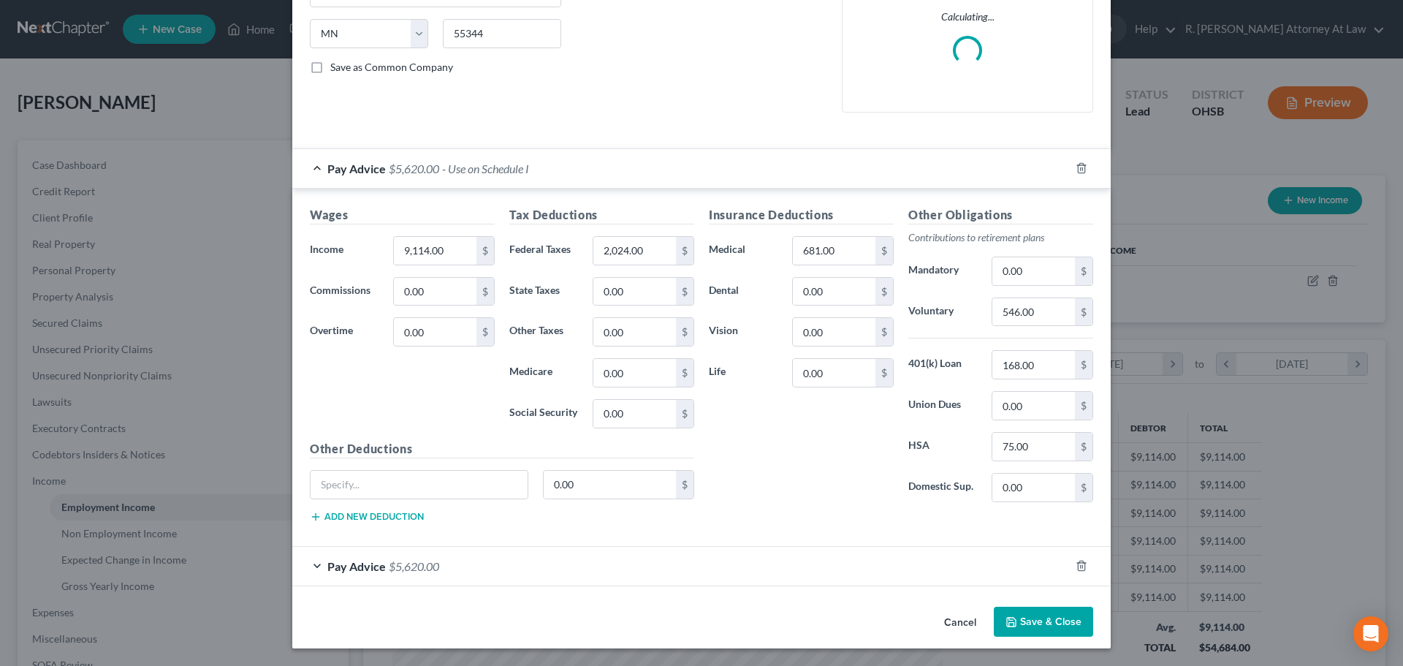
click at [1023, 620] on button "Save & Close" at bounding box center [1043, 621] width 99 height 31
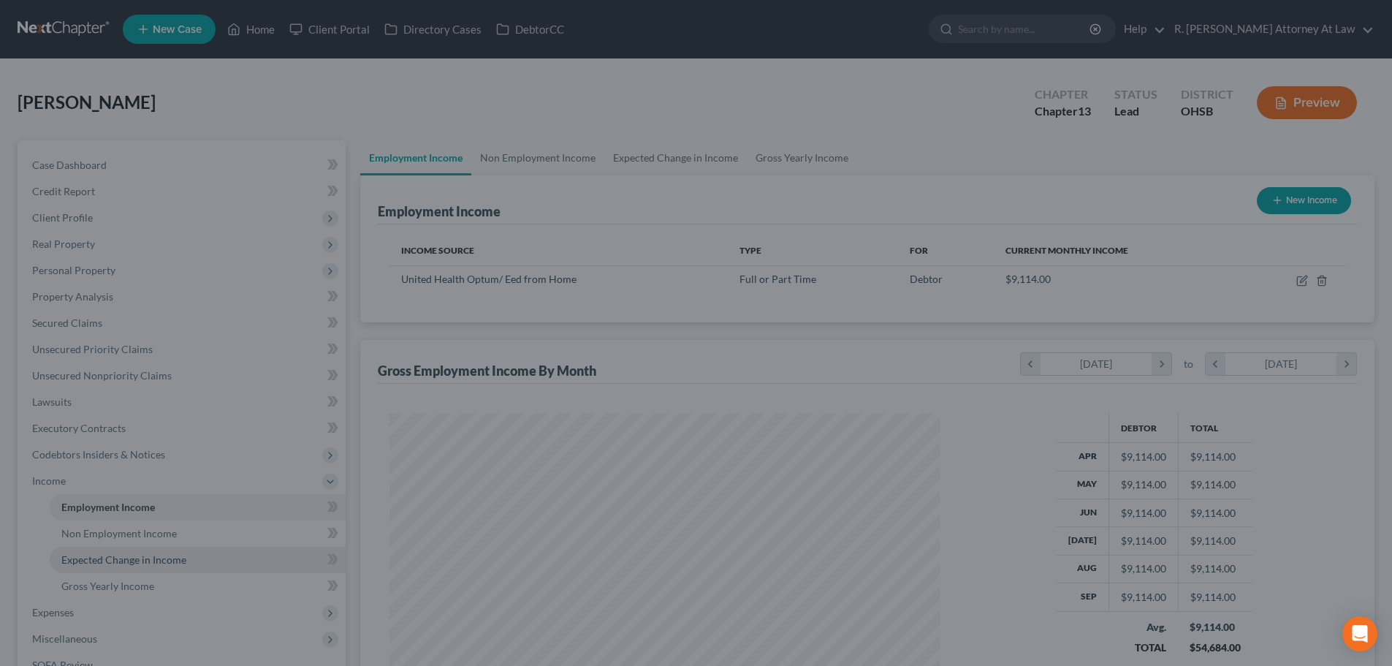
scroll to position [730307, 730005]
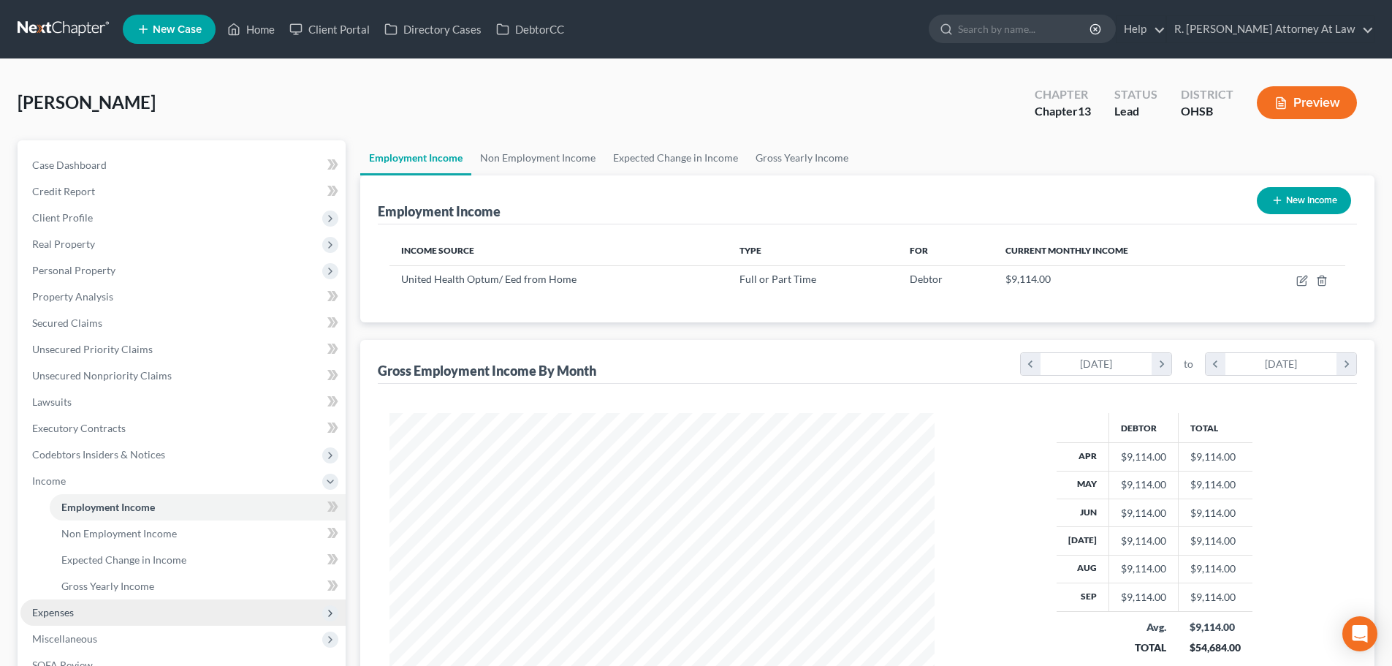
click at [52, 606] on span "Expenses" at bounding box center [53, 612] width 42 height 12
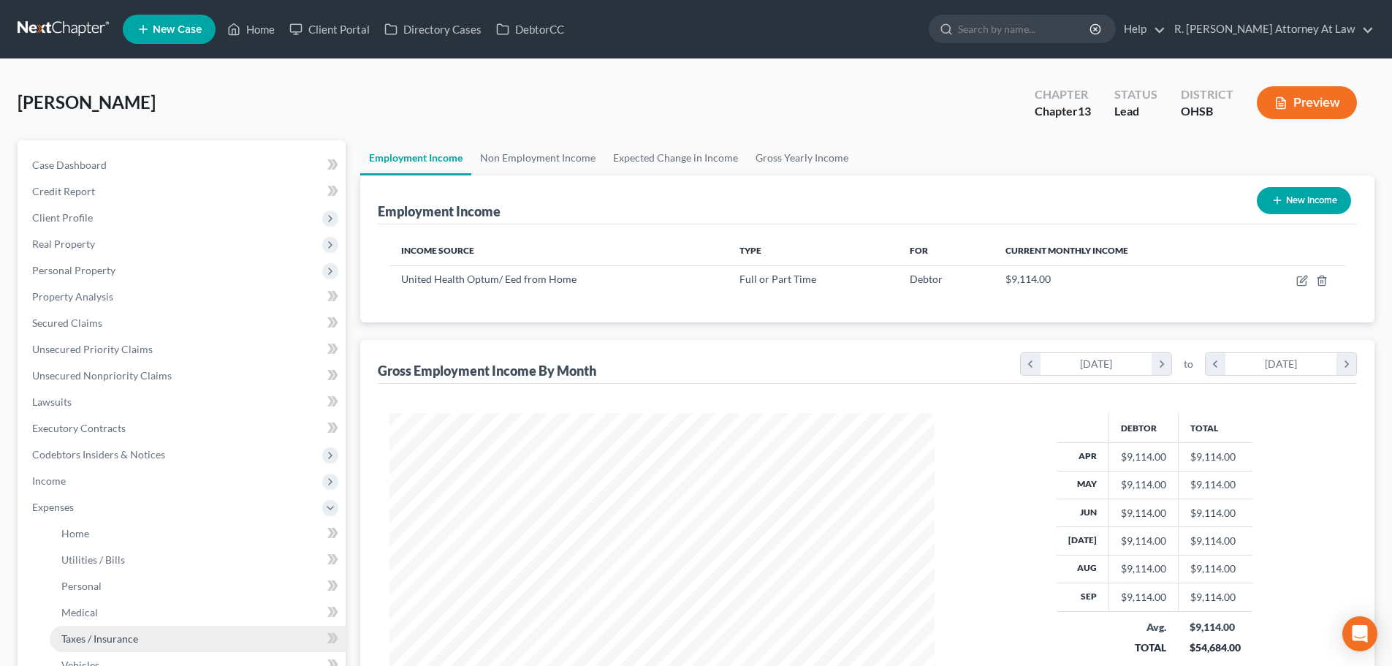
click at [70, 632] on span "Taxes / Insurance" at bounding box center [99, 638] width 77 height 12
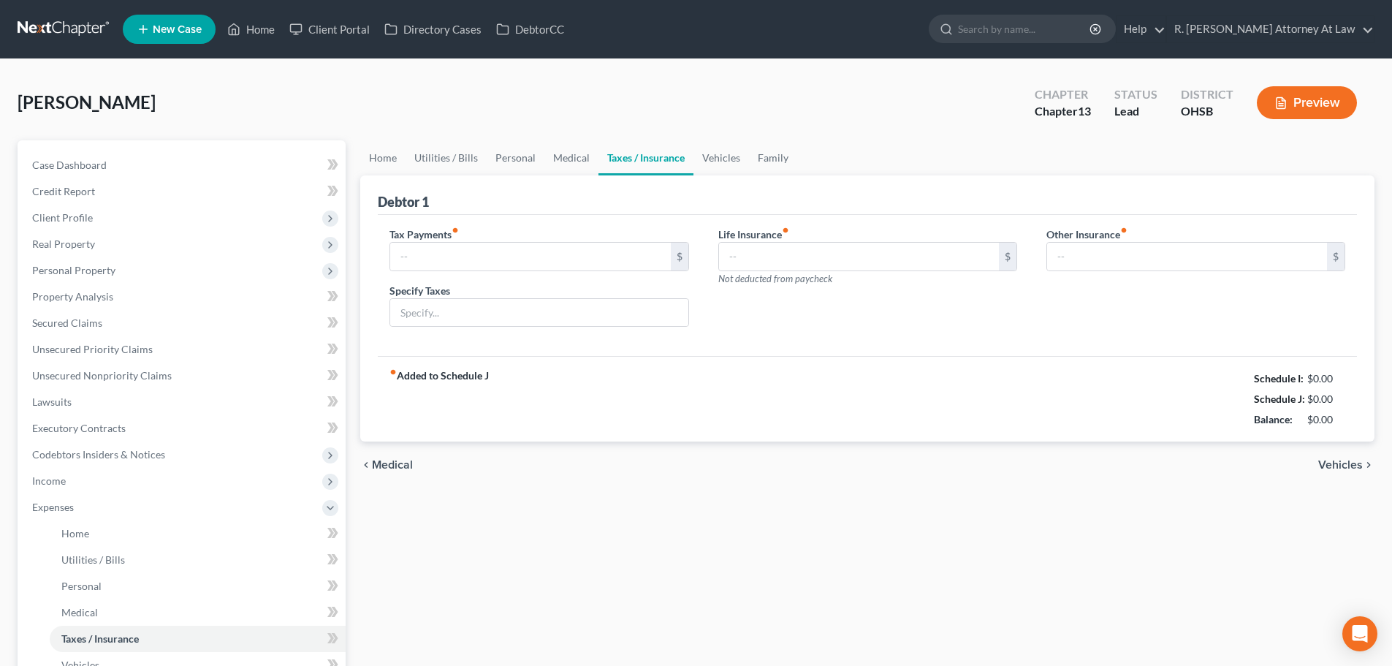
type input "0.00"
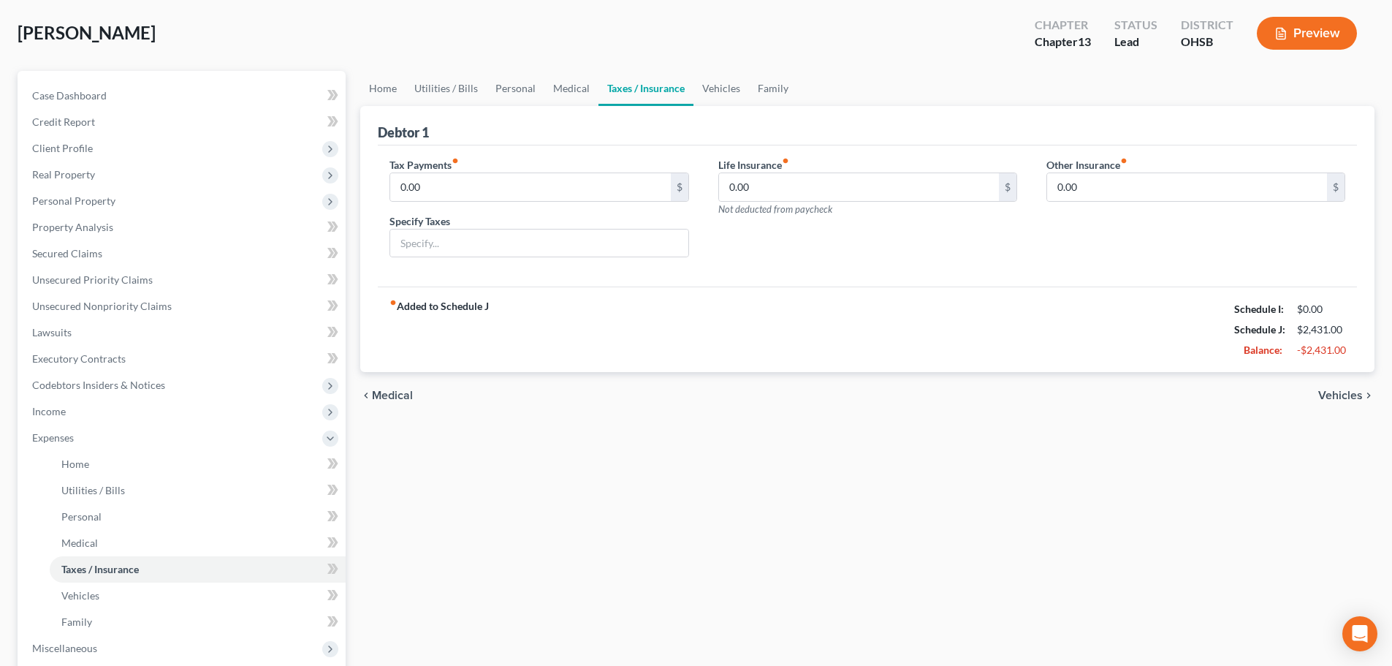
scroll to position [219, 0]
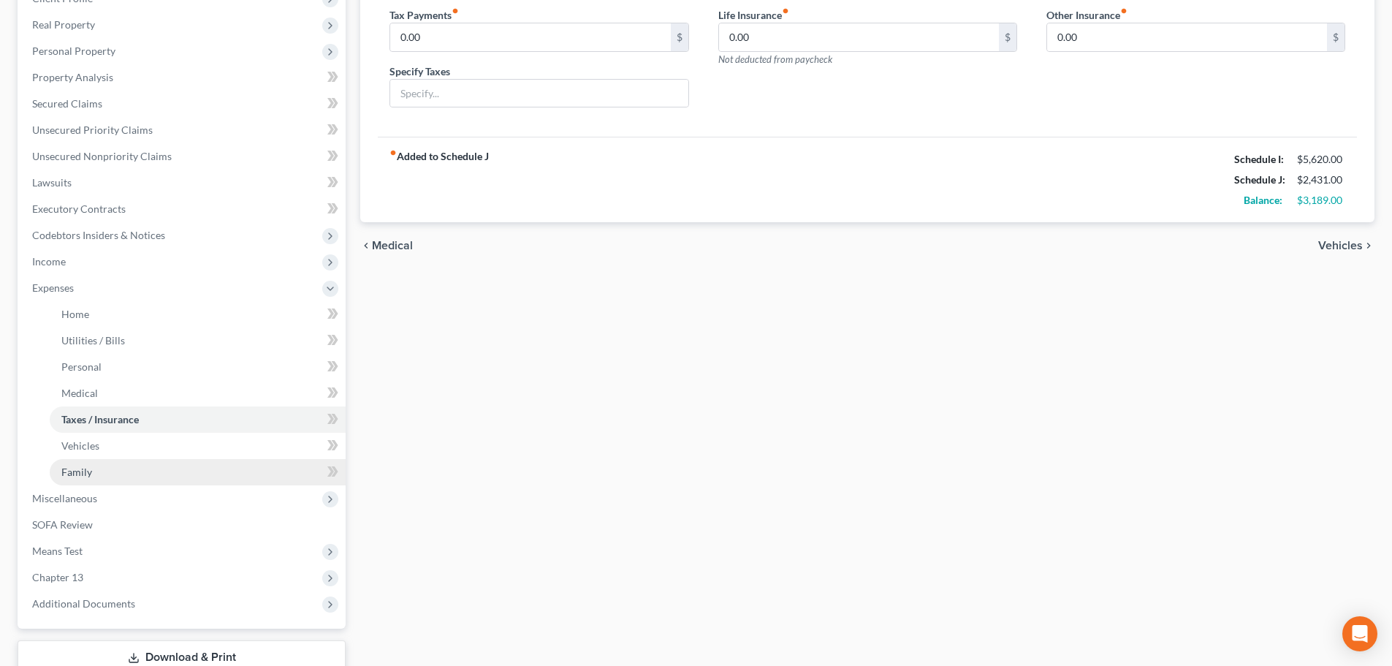
click at [72, 474] on span "Family" at bounding box center [76, 471] width 31 height 12
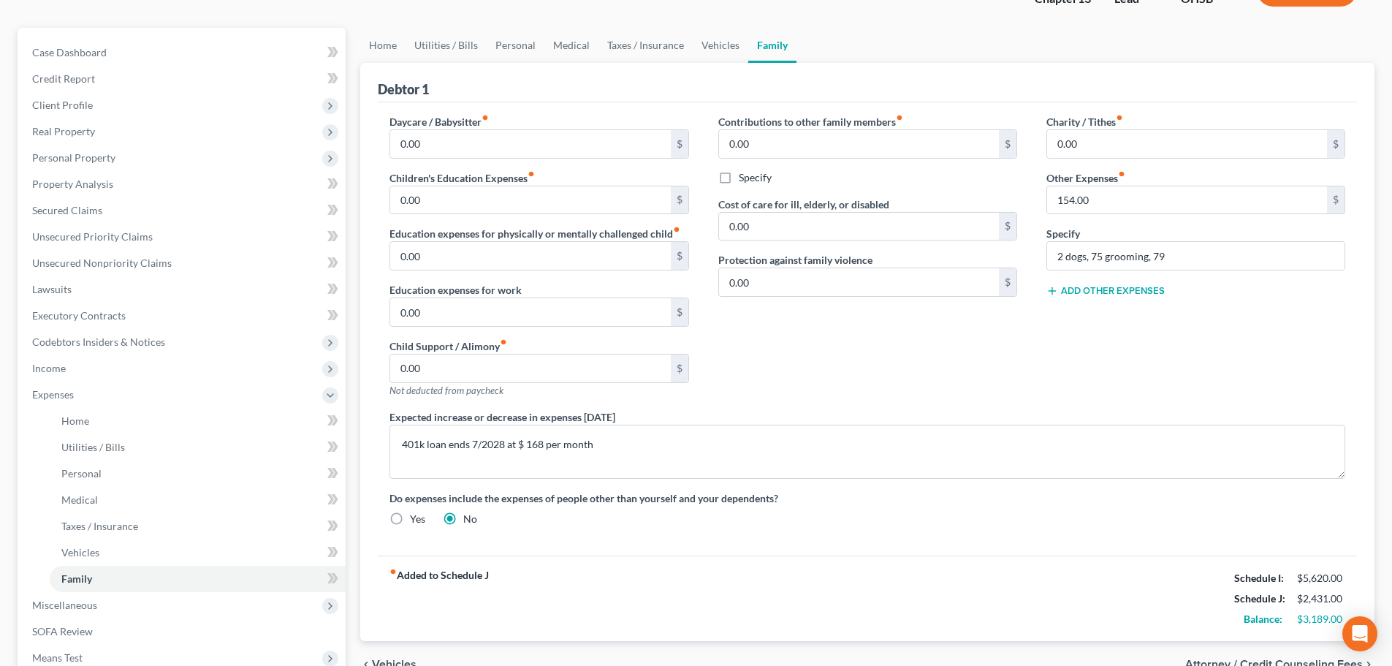
scroll to position [146, 0]
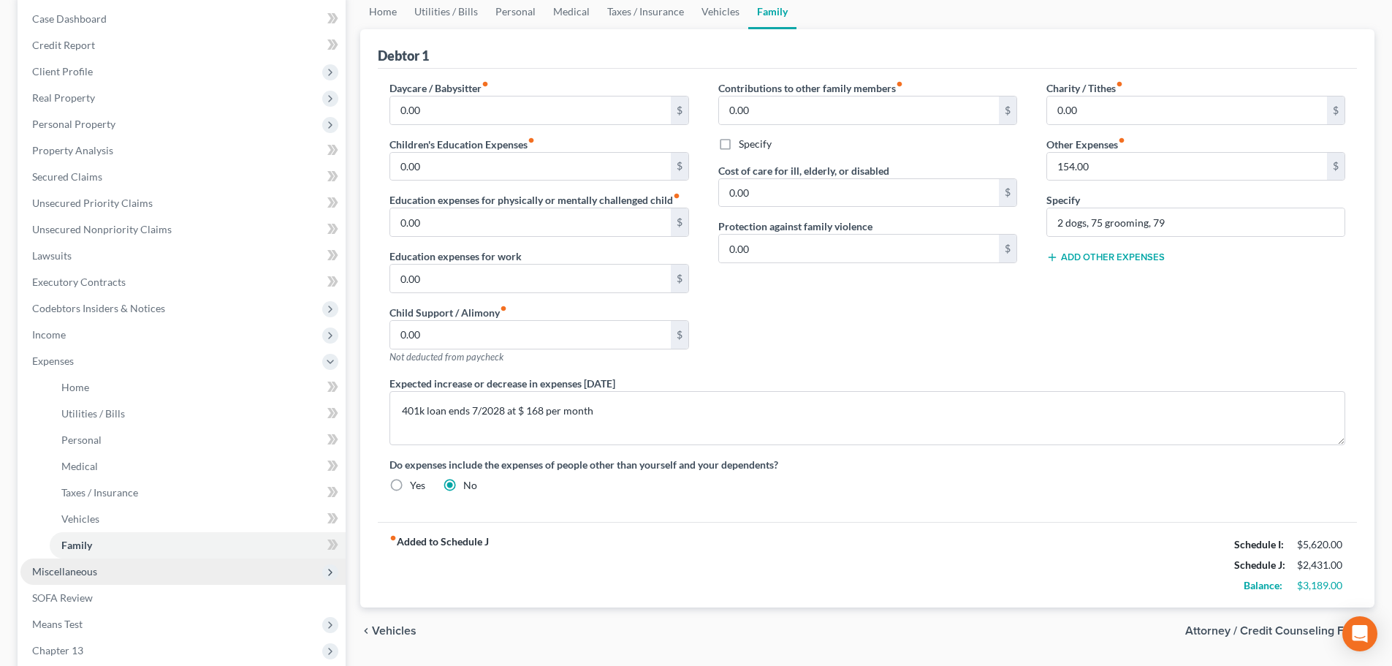
click at [76, 565] on span "Miscellaneous" at bounding box center [64, 571] width 65 height 12
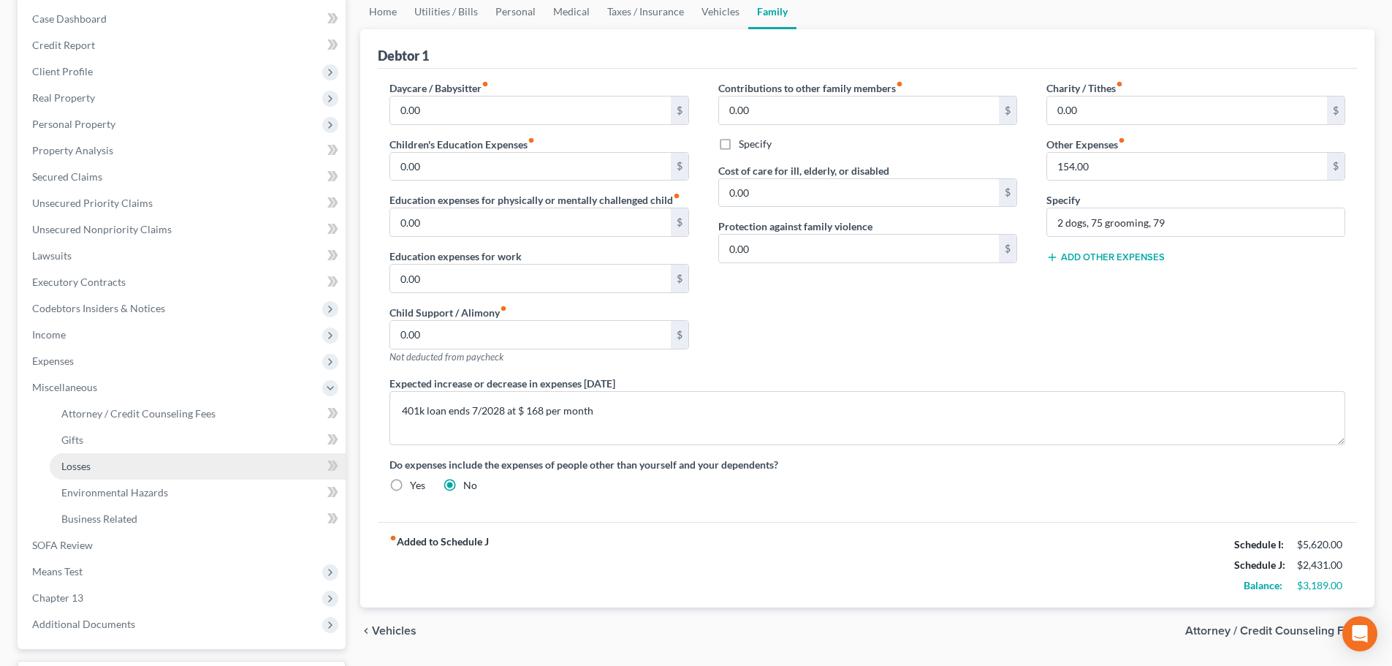
click at [79, 473] on link "Losses" at bounding box center [198, 466] width 296 height 26
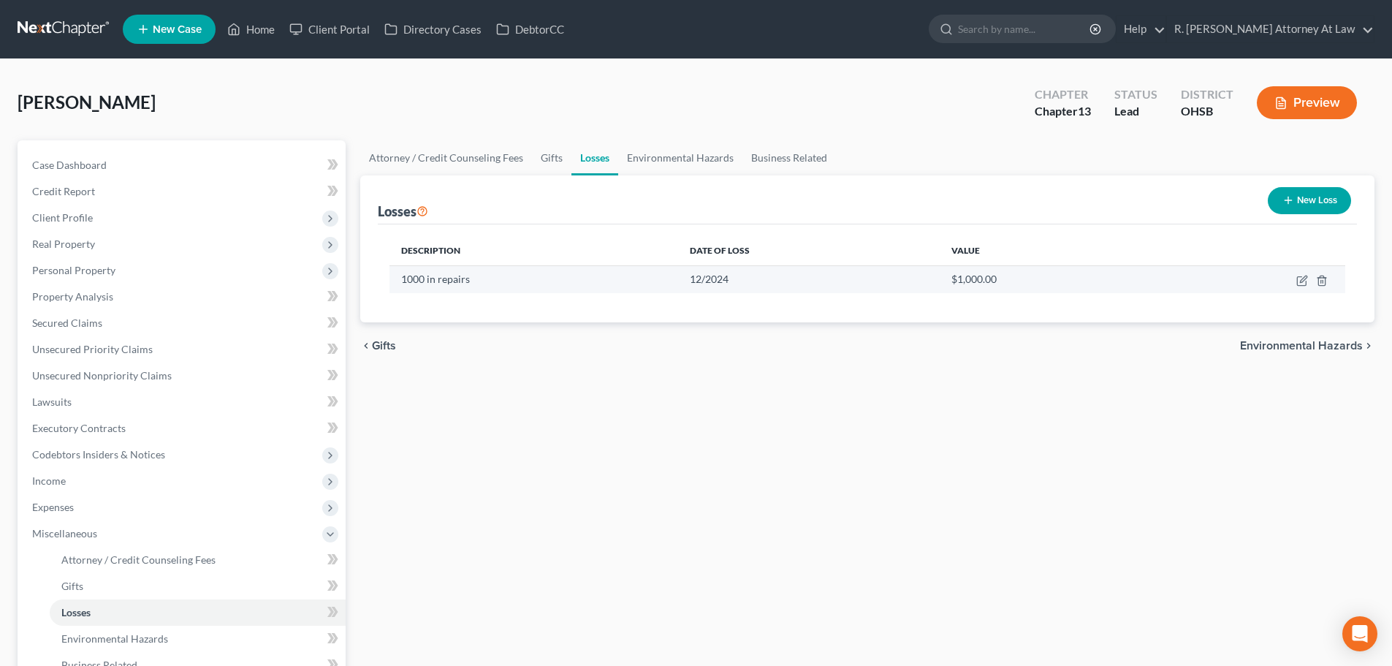
click at [1295, 278] on td at bounding box center [1250, 279] width 190 height 28
click at [1306, 276] on icon "button" at bounding box center [1303, 278] width 7 height 7
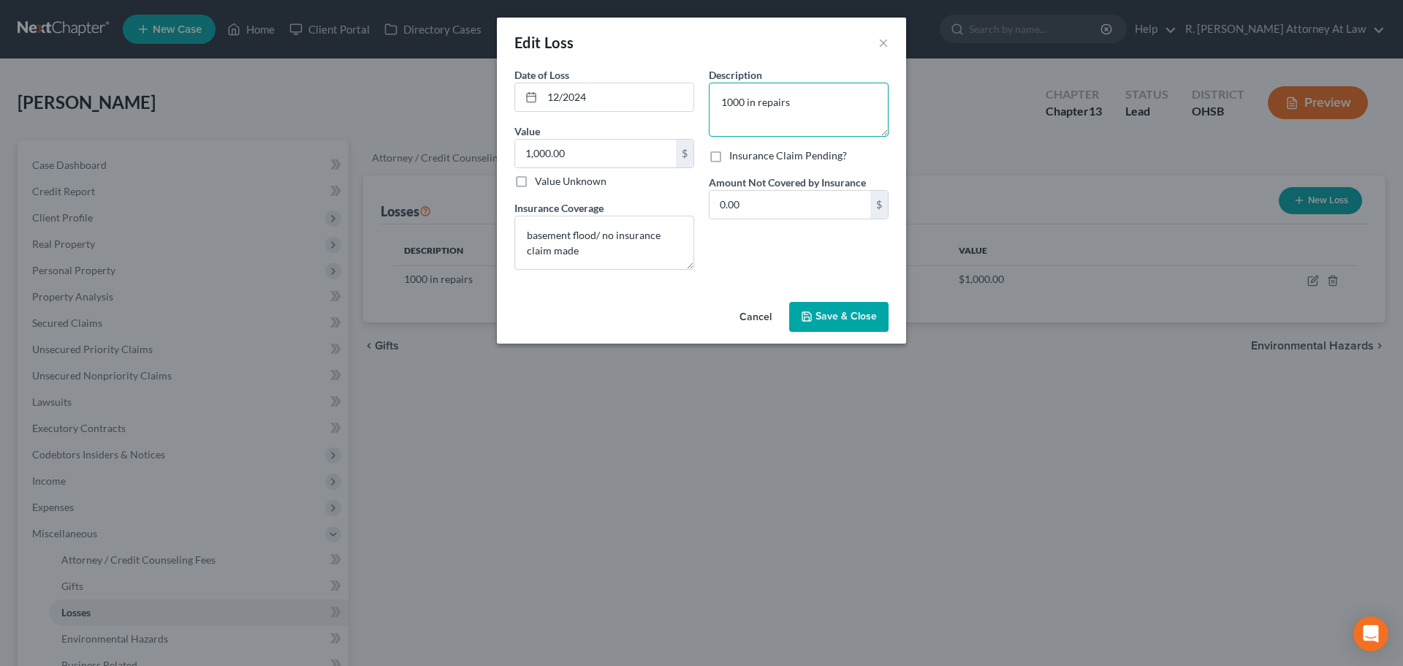
click at [755, 104] on textarea "1000 in repairs" at bounding box center [799, 110] width 180 height 54
type textarea "1000 in home repairs"
click at [820, 317] on span "Save & Close" at bounding box center [845, 316] width 61 height 12
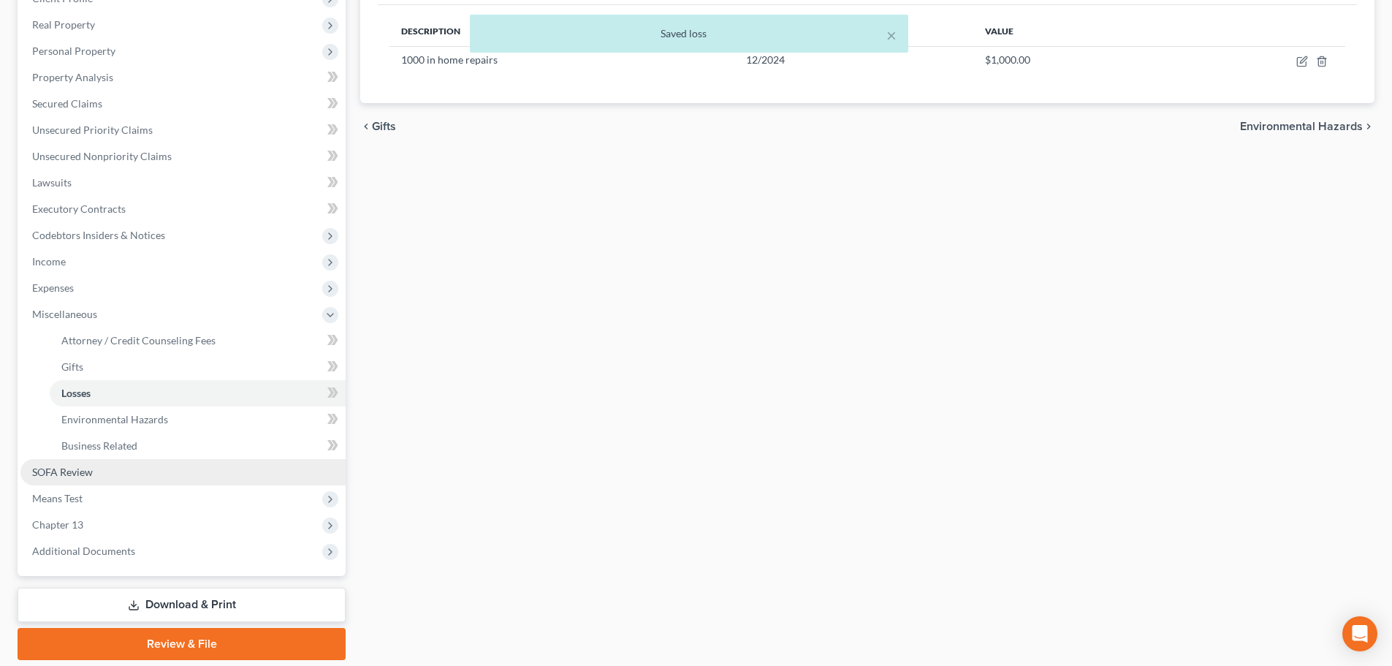
click at [83, 467] on span "SOFA Review" at bounding box center [62, 471] width 61 height 12
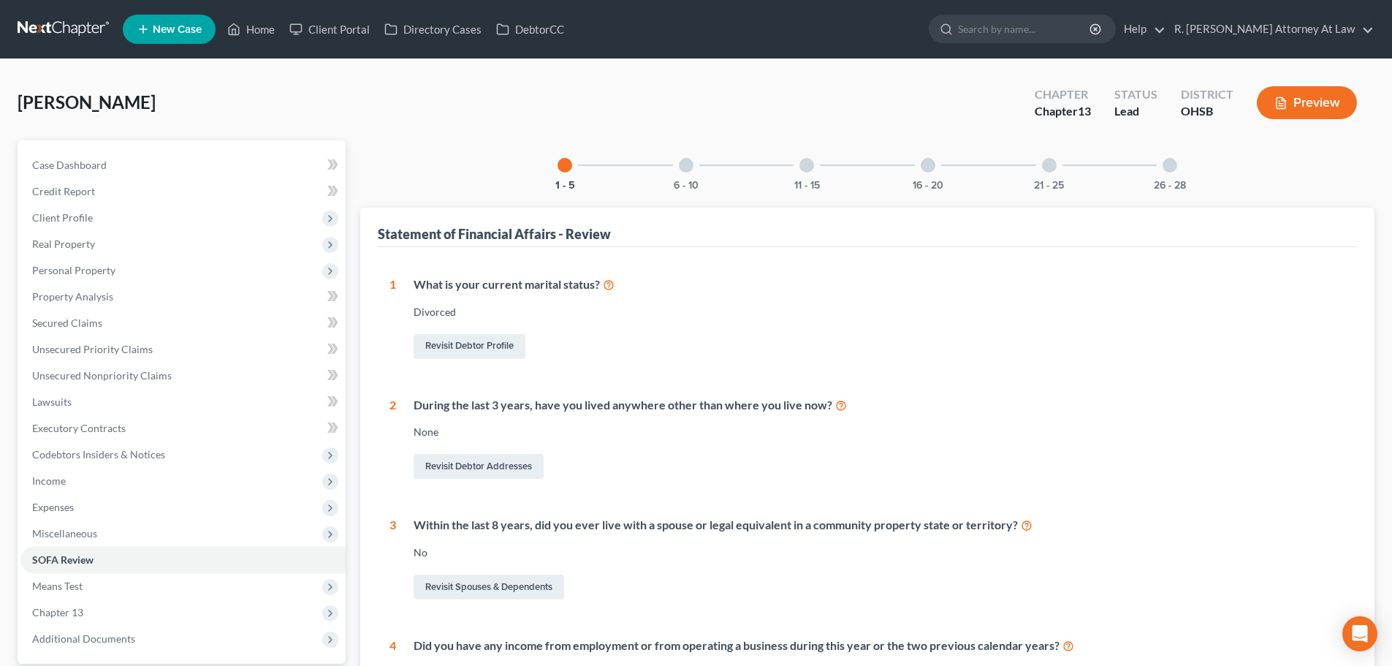
click at [1165, 168] on div at bounding box center [1169, 165] width 15 height 15
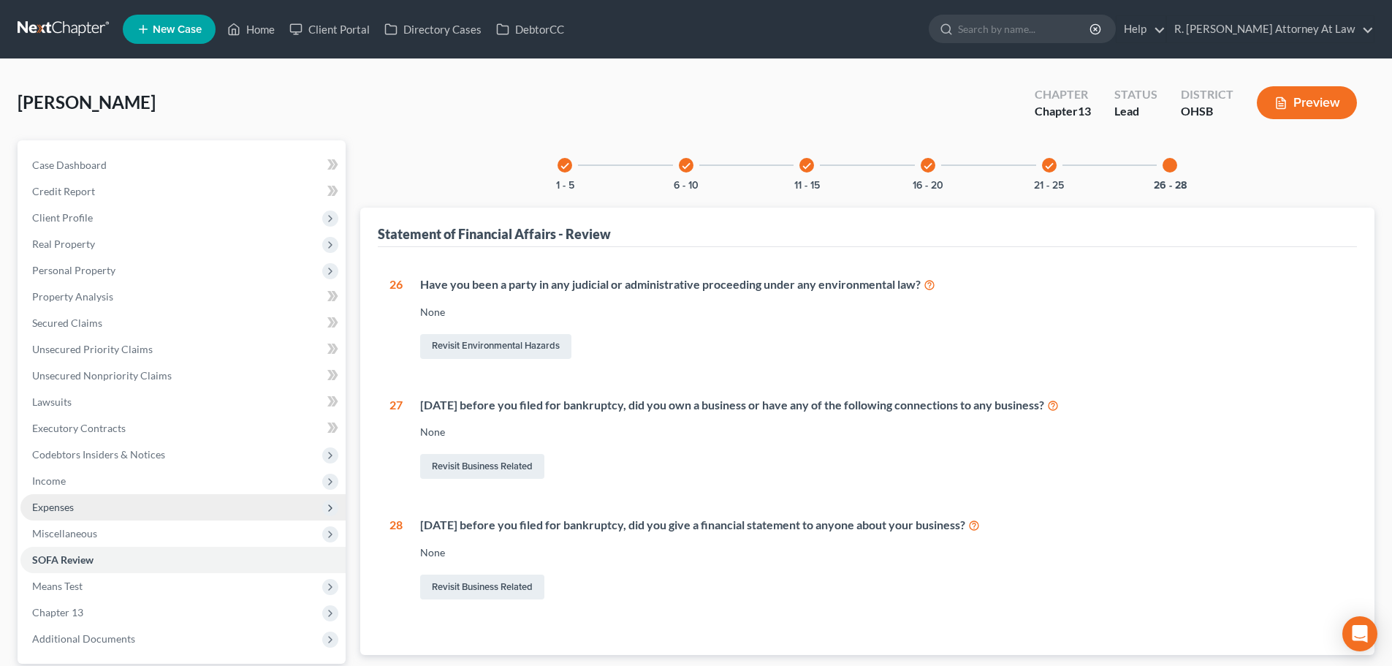
click at [48, 511] on span "Expenses" at bounding box center [53, 506] width 42 height 12
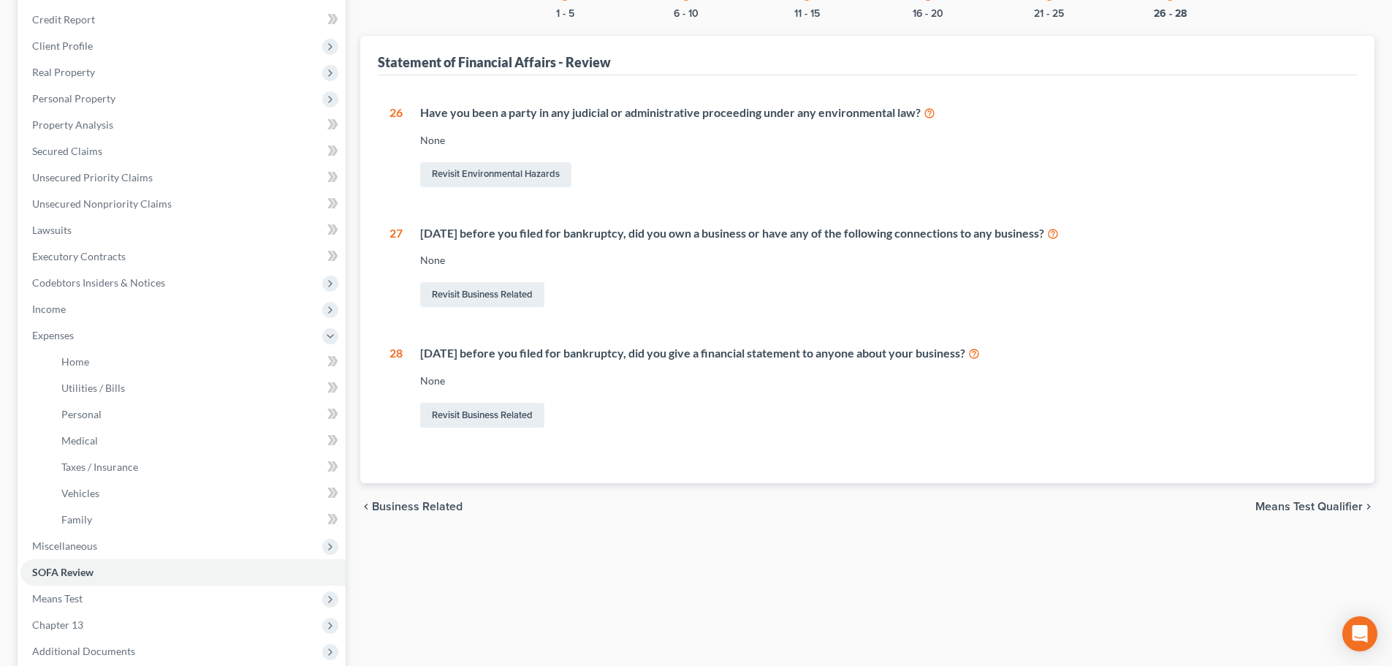
scroll to position [146, 0]
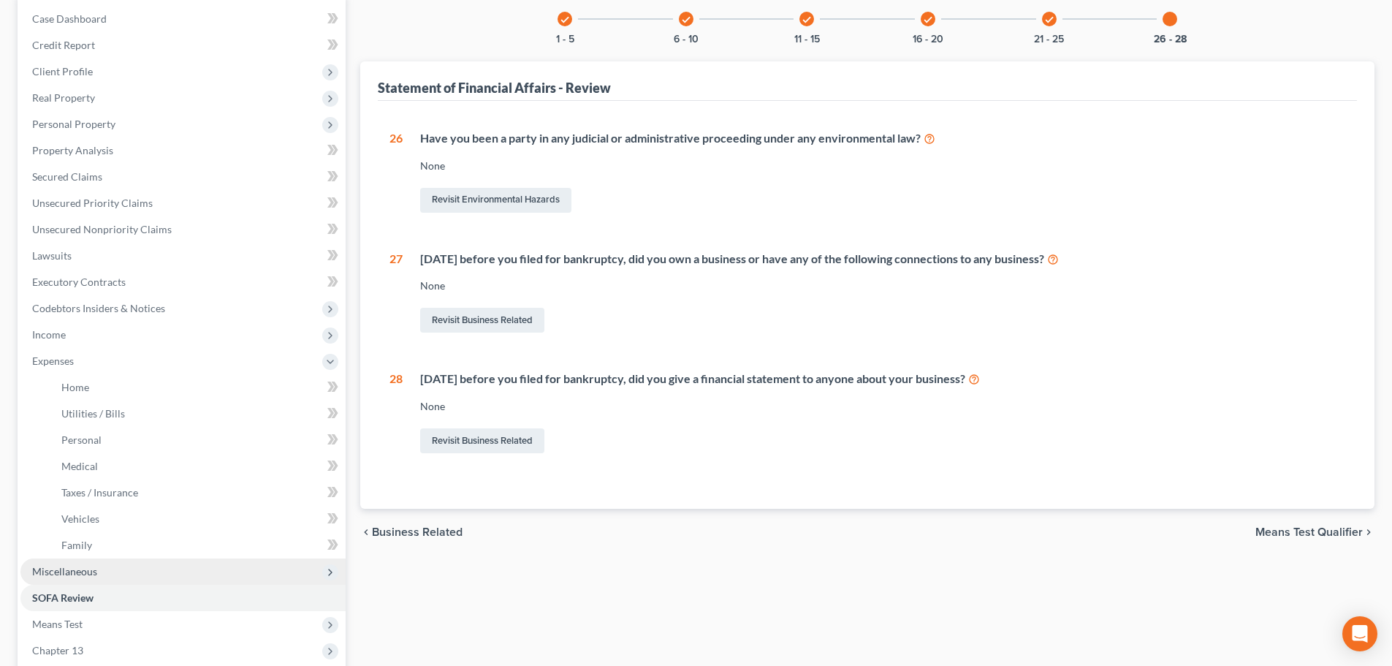
click at [43, 570] on span "Miscellaneous" at bounding box center [64, 571] width 65 height 12
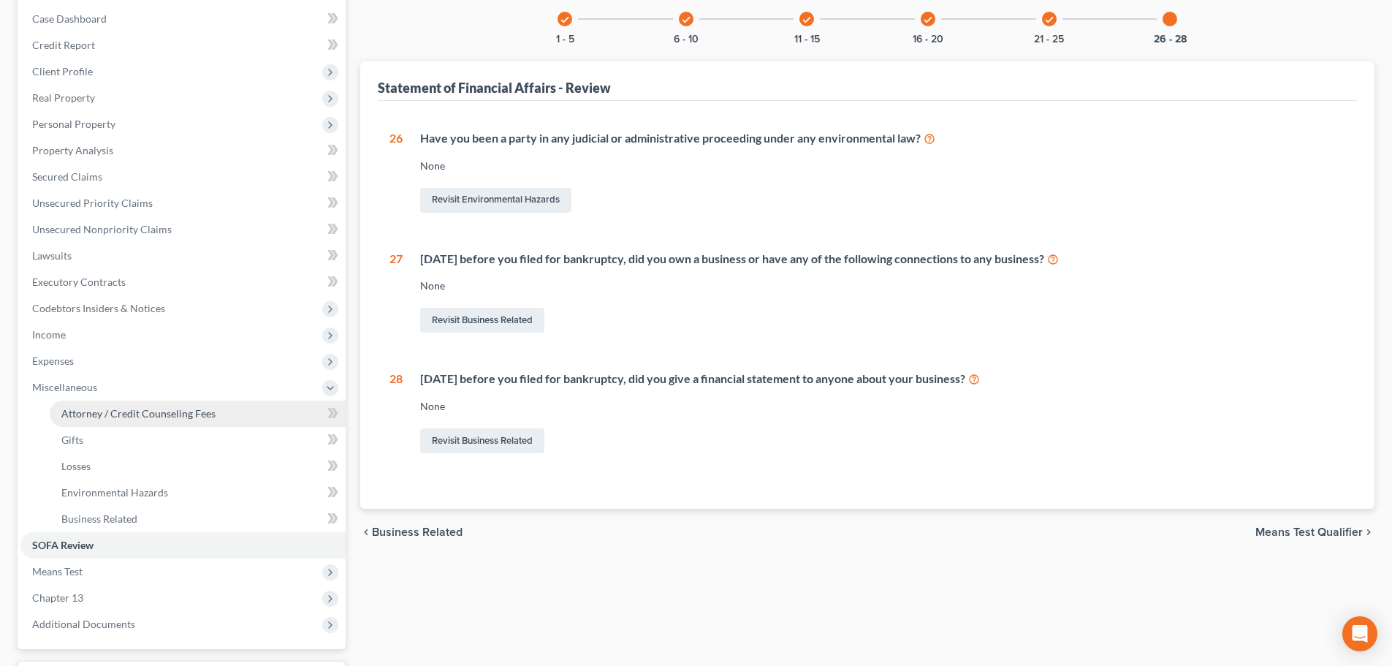
click at [79, 412] on span "Attorney / Credit Counseling Fees" at bounding box center [138, 413] width 154 height 12
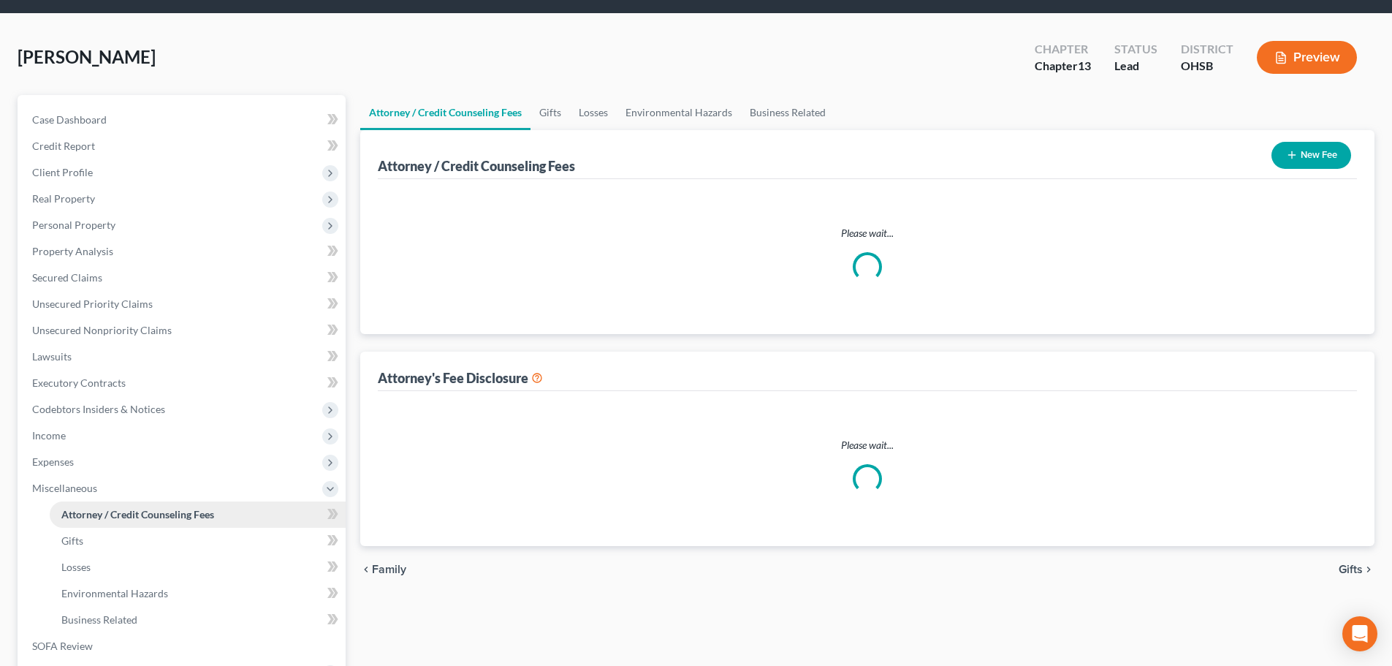
scroll to position [1, 0]
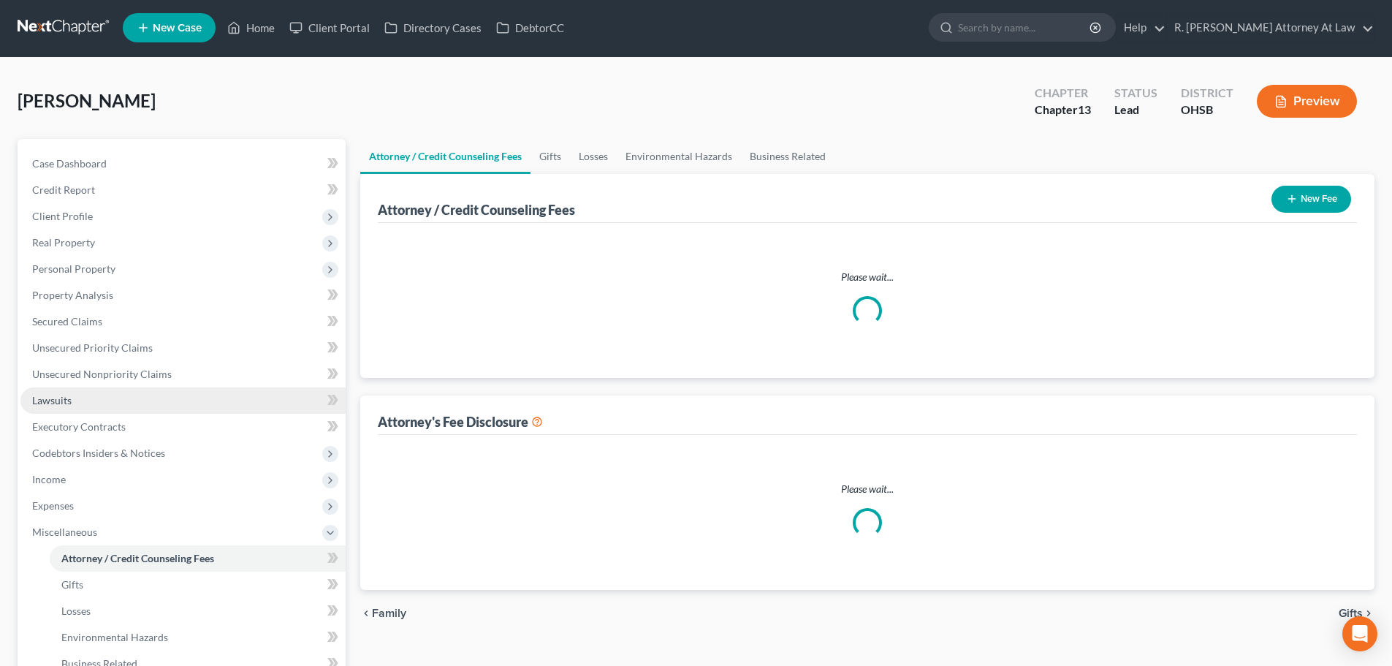
select select "1"
select select "0"
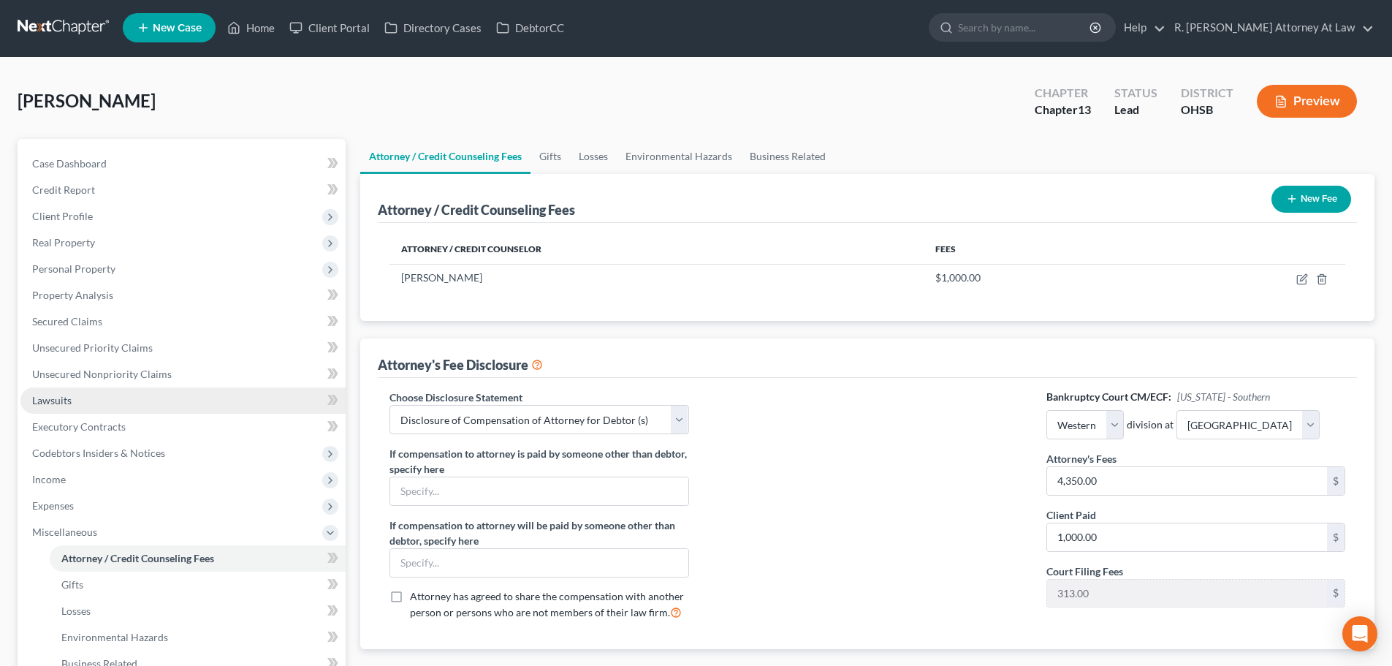
scroll to position [0, 0]
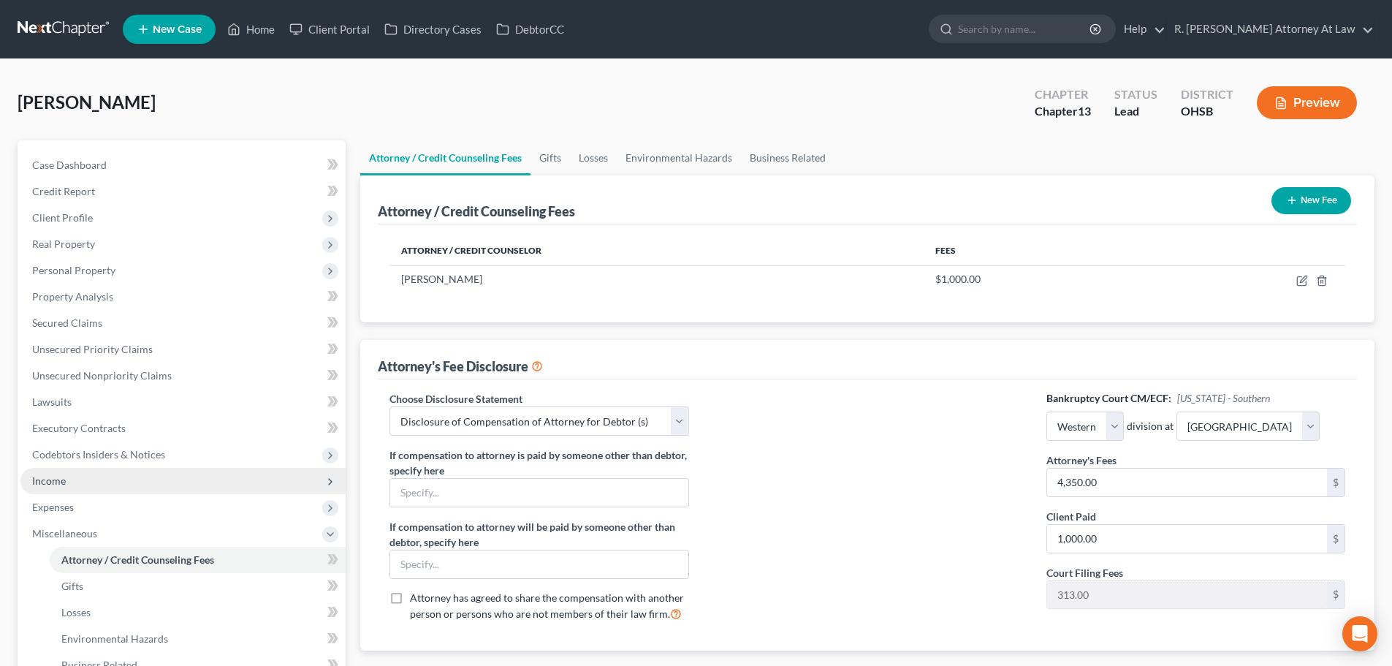
click at [47, 479] on span "Income" at bounding box center [49, 480] width 34 height 12
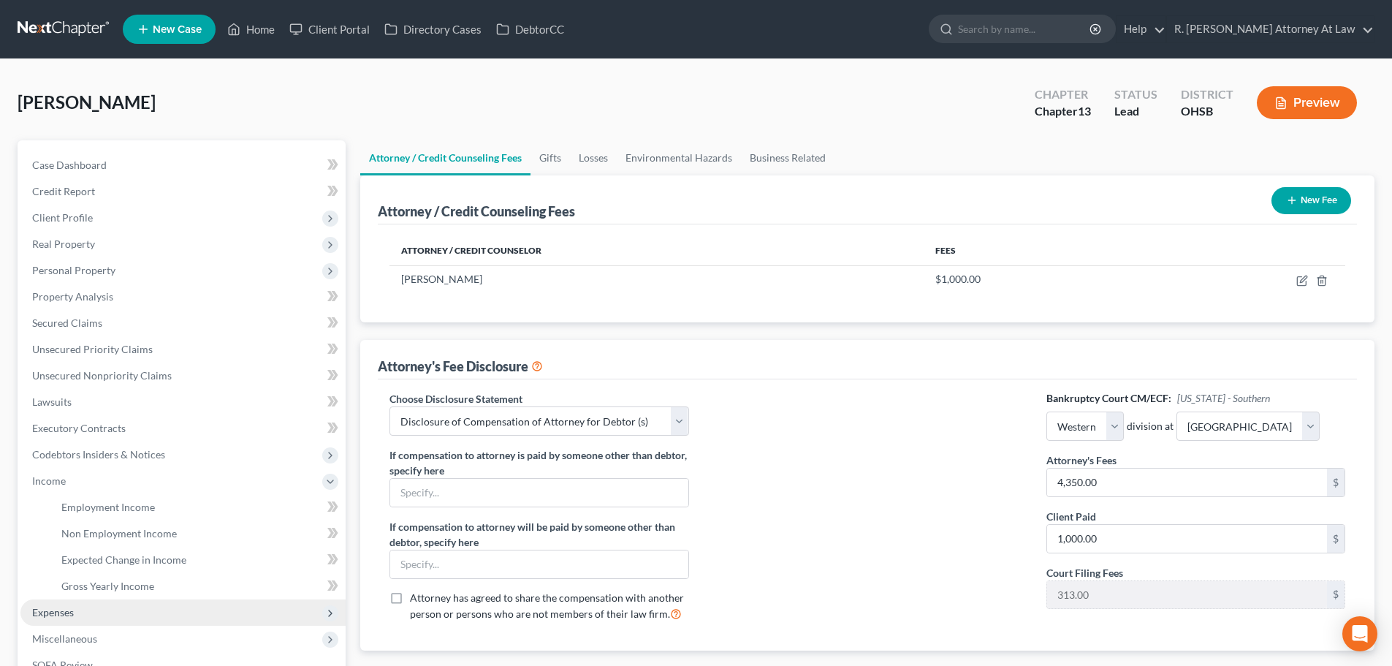
click at [48, 604] on span "Expenses" at bounding box center [182, 612] width 325 height 26
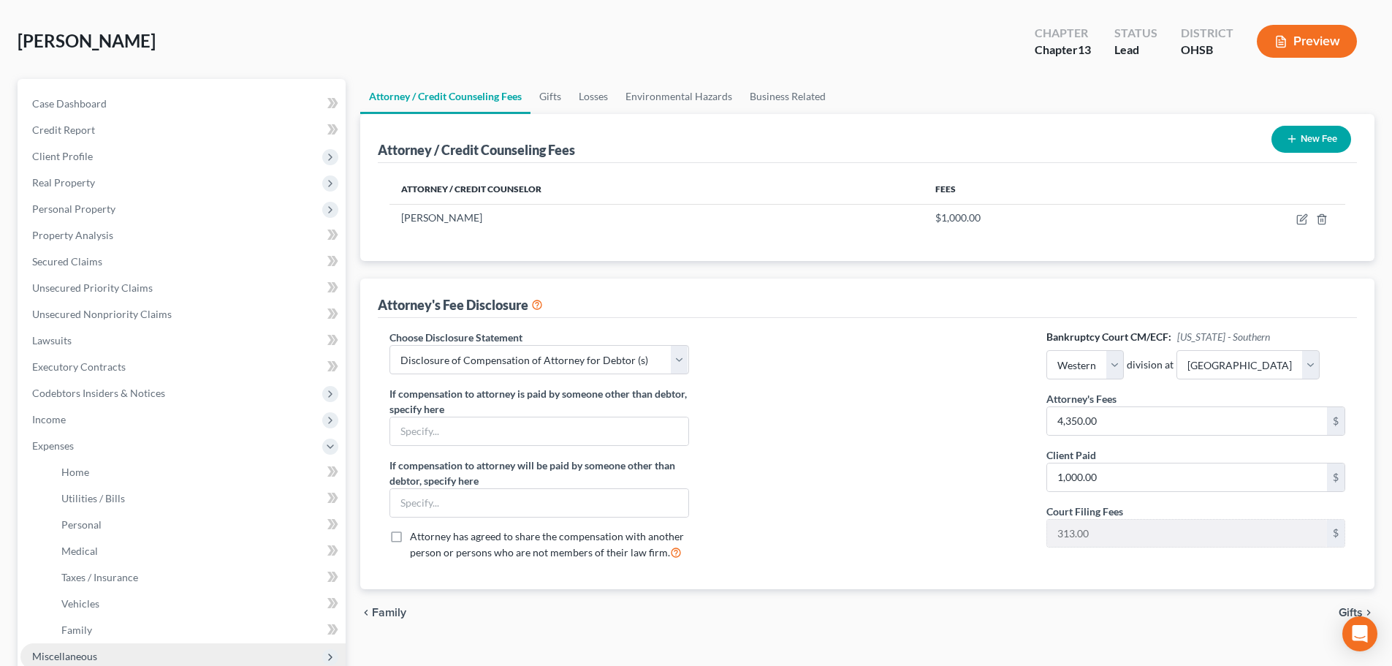
scroll to position [146, 0]
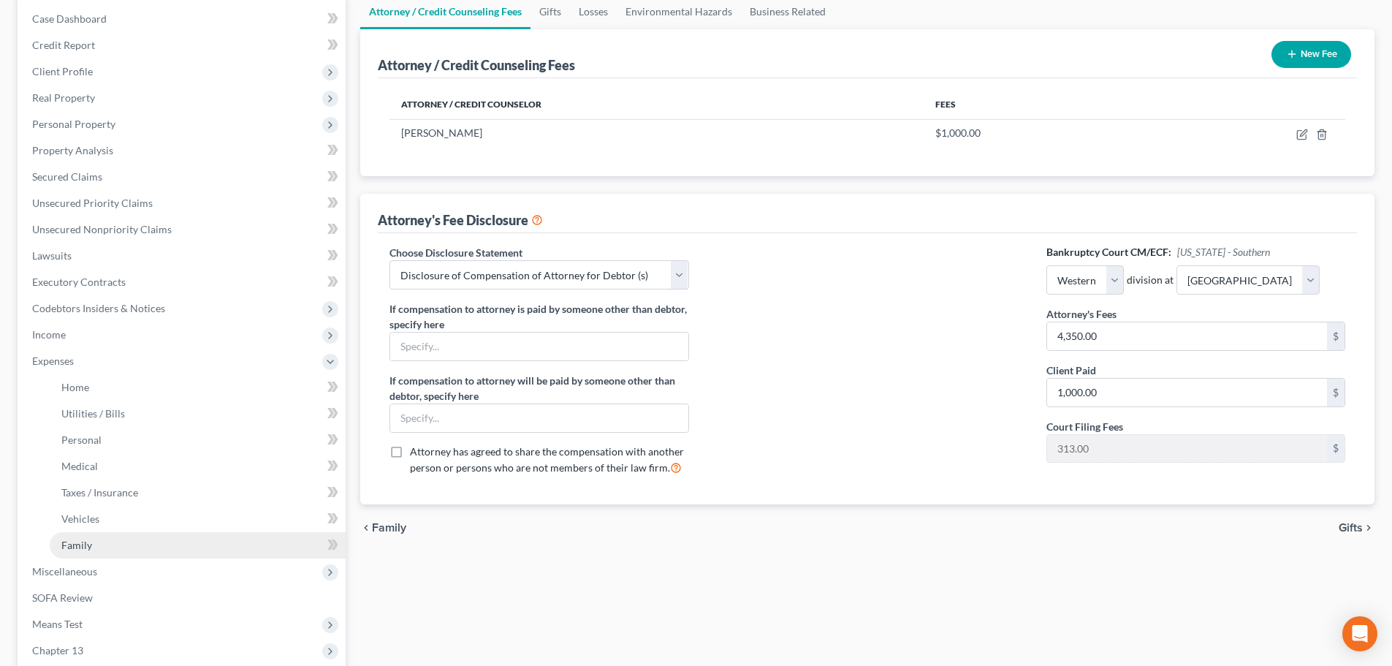
click at [79, 534] on link "Family" at bounding box center [198, 545] width 296 height 26
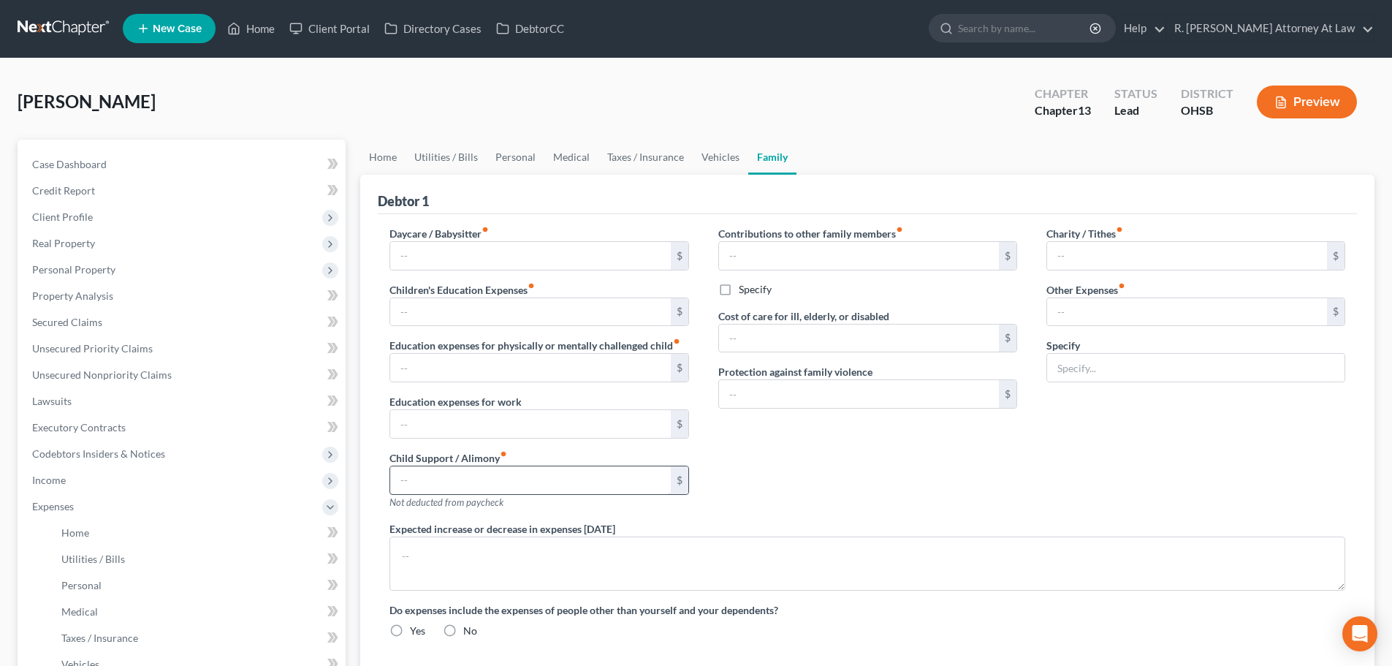
type input "0.00"
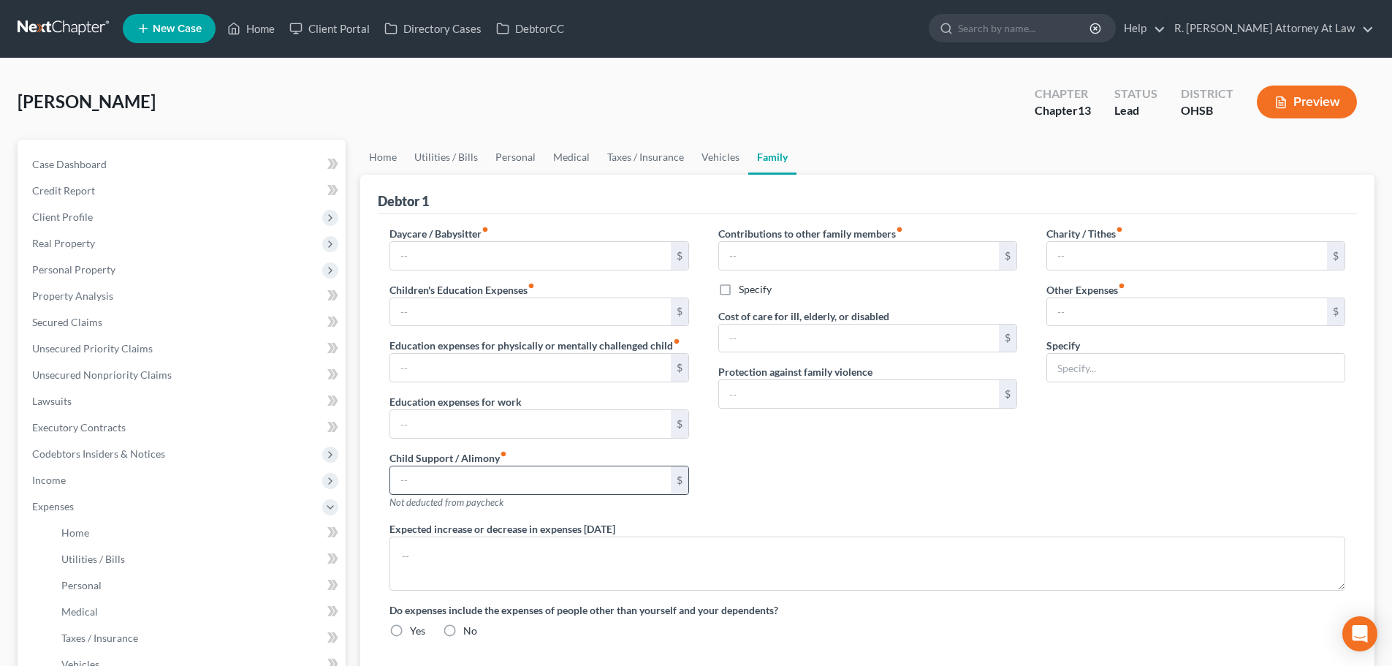
type input "0.00"
type input "154.00"
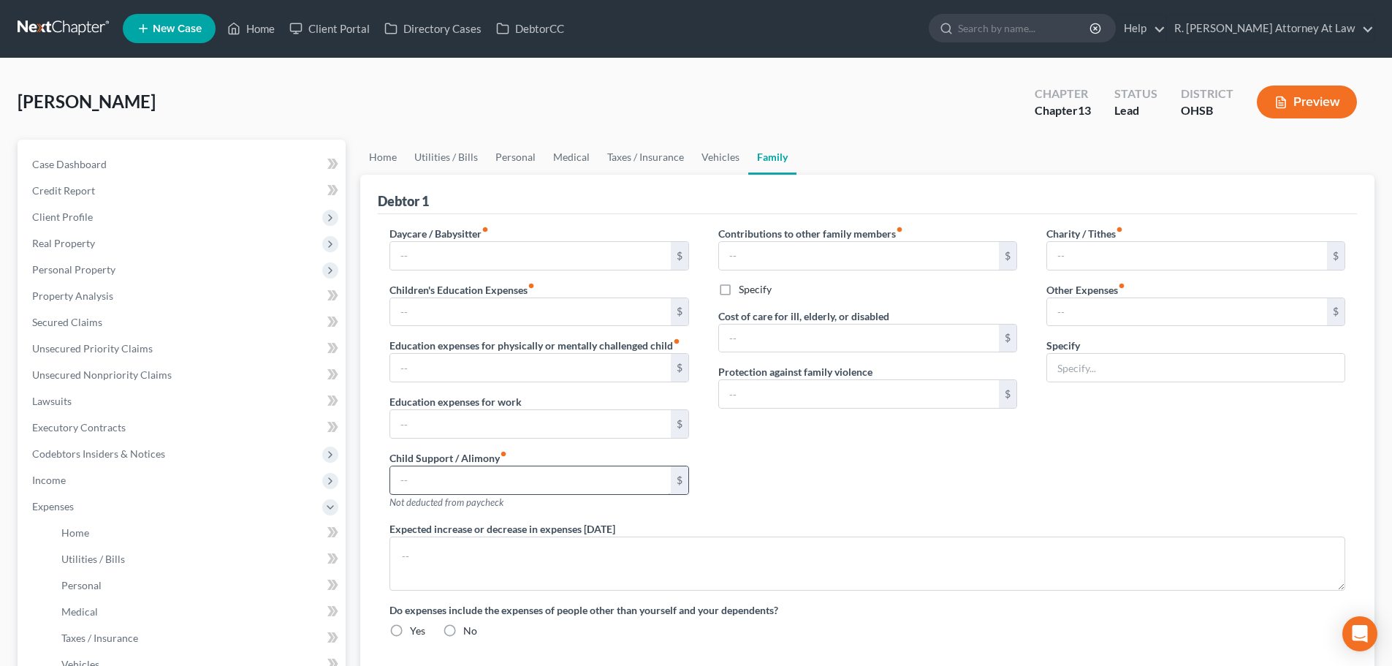
type input "2 dogs, 75 grooming, 79"
type textarea "401k loan ends 7/2028 at $ 168 per month"
radio input "true"
click at [708, 158] on link "Vehicles" at bounding box center [721, 157] width 56 height 35
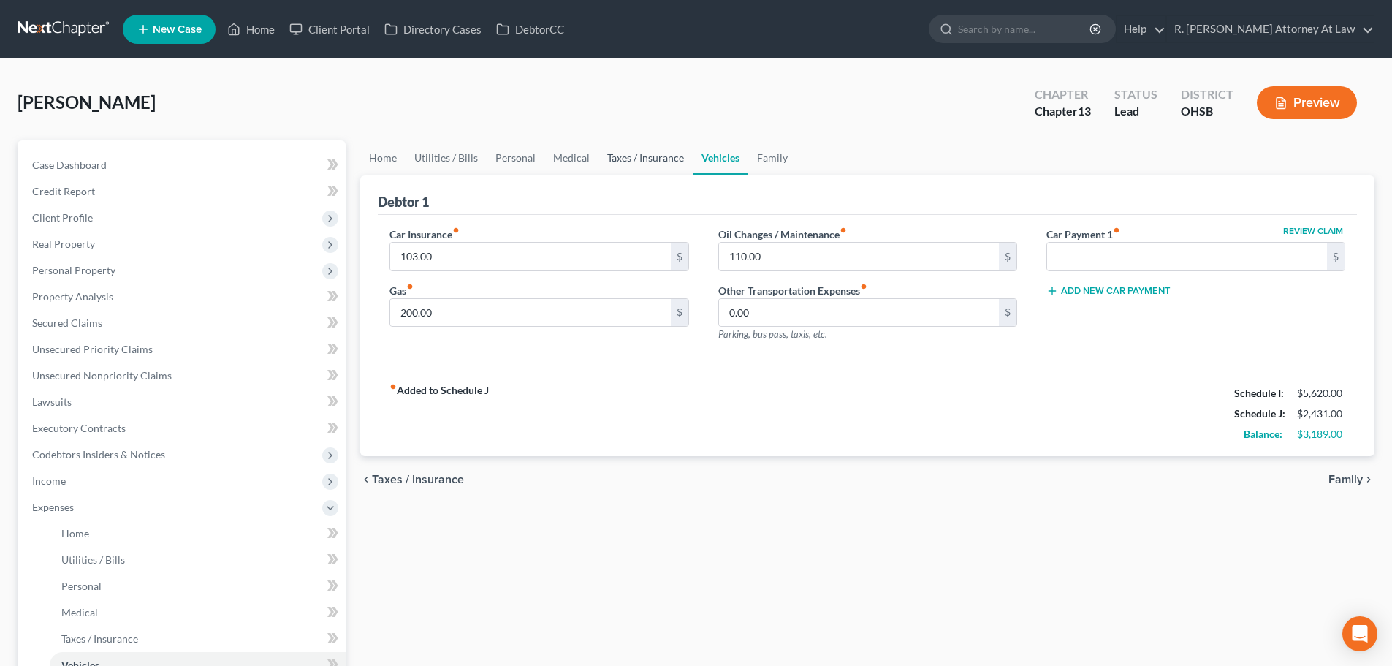
click at [630, 158] on link "Taxes / Insurance" at bounding box center [645, 157] width 94 height 35
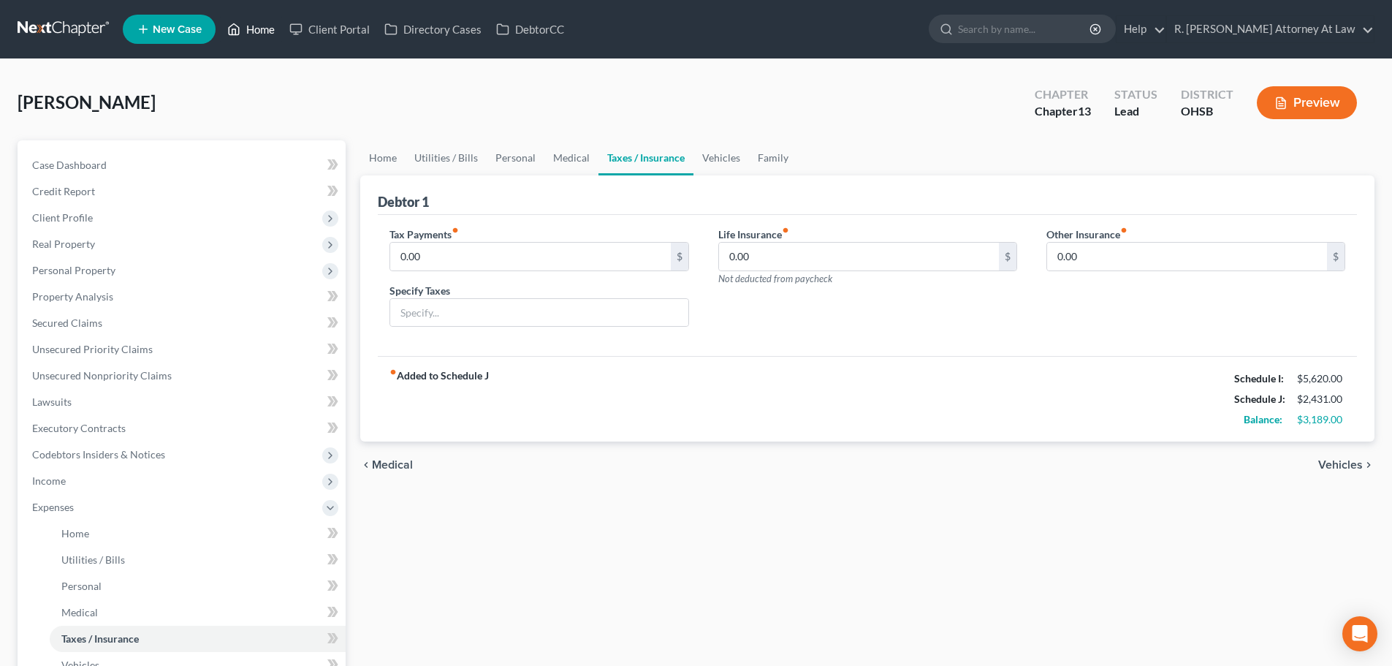
drag, startPoint x: 257, startPoint y: 28, endPoint x: 383, endPoint y: 47, distance: 127.1
click at [257, 28] on link "Home" at bounding box center [251, 29] width 62 height 26
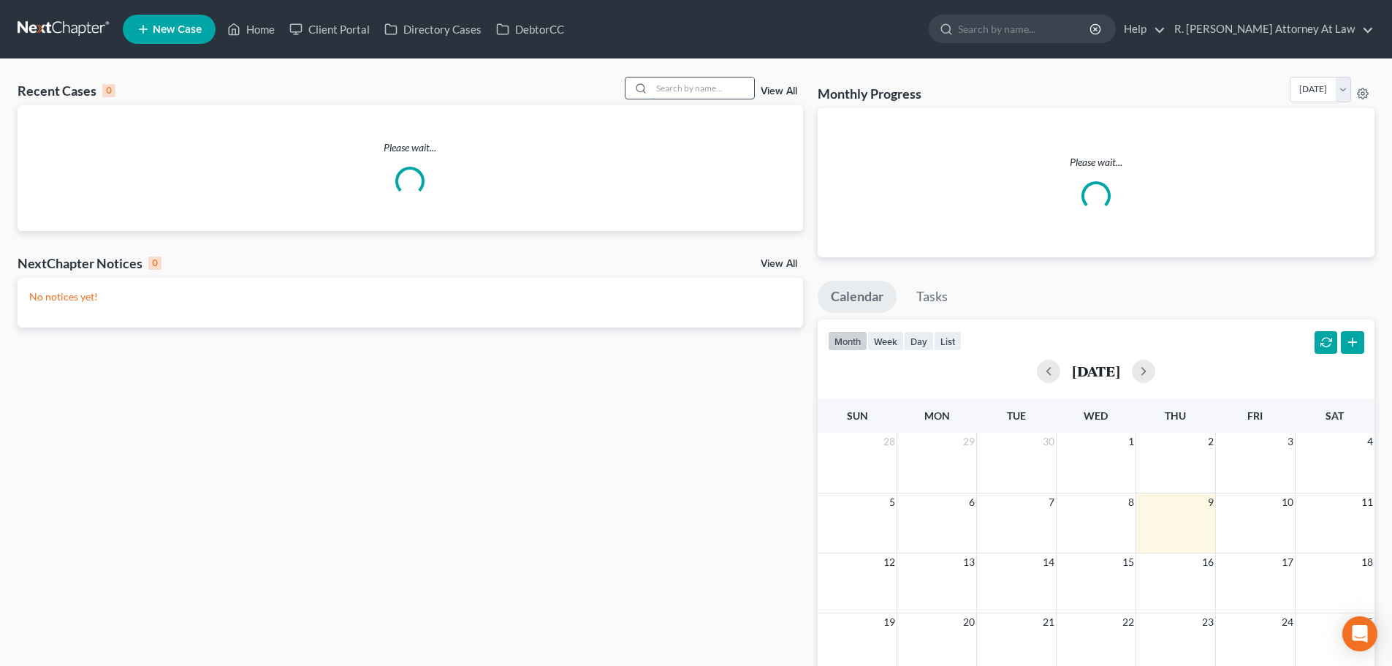
click at [706, 86] on input "search" at bounding box center [703, 87] width 102 height 21
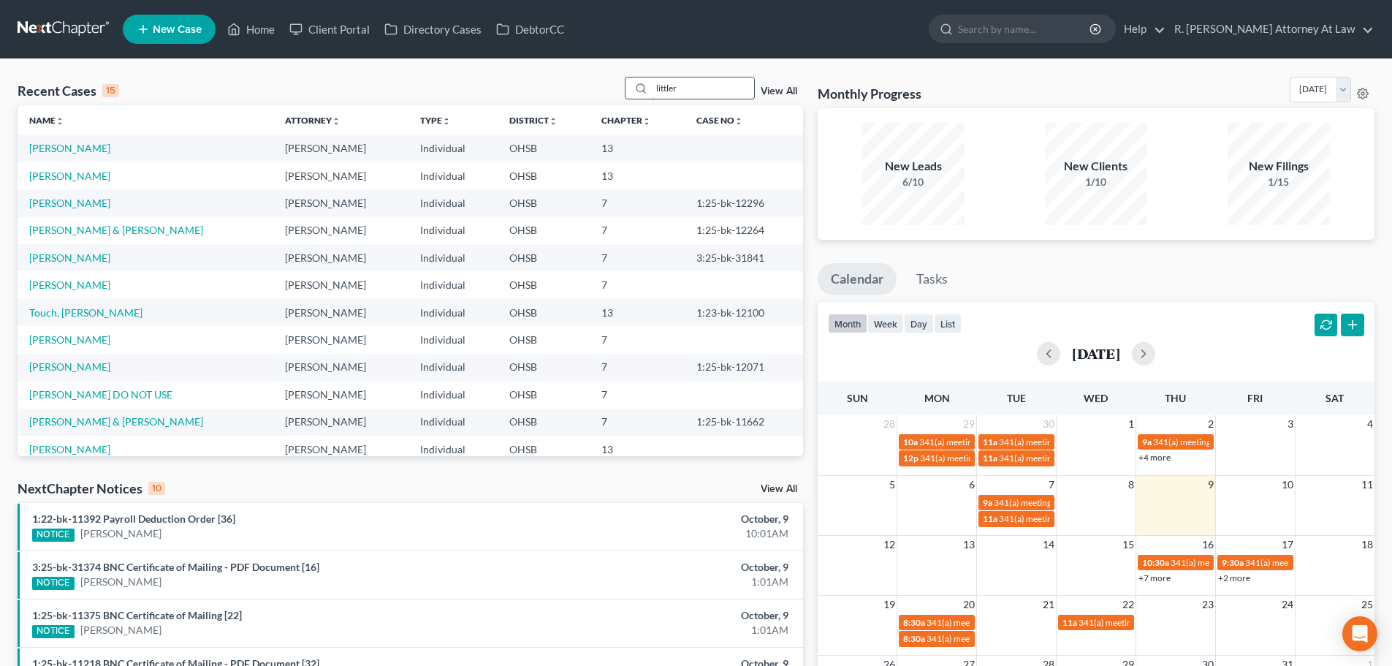
type input "littler"
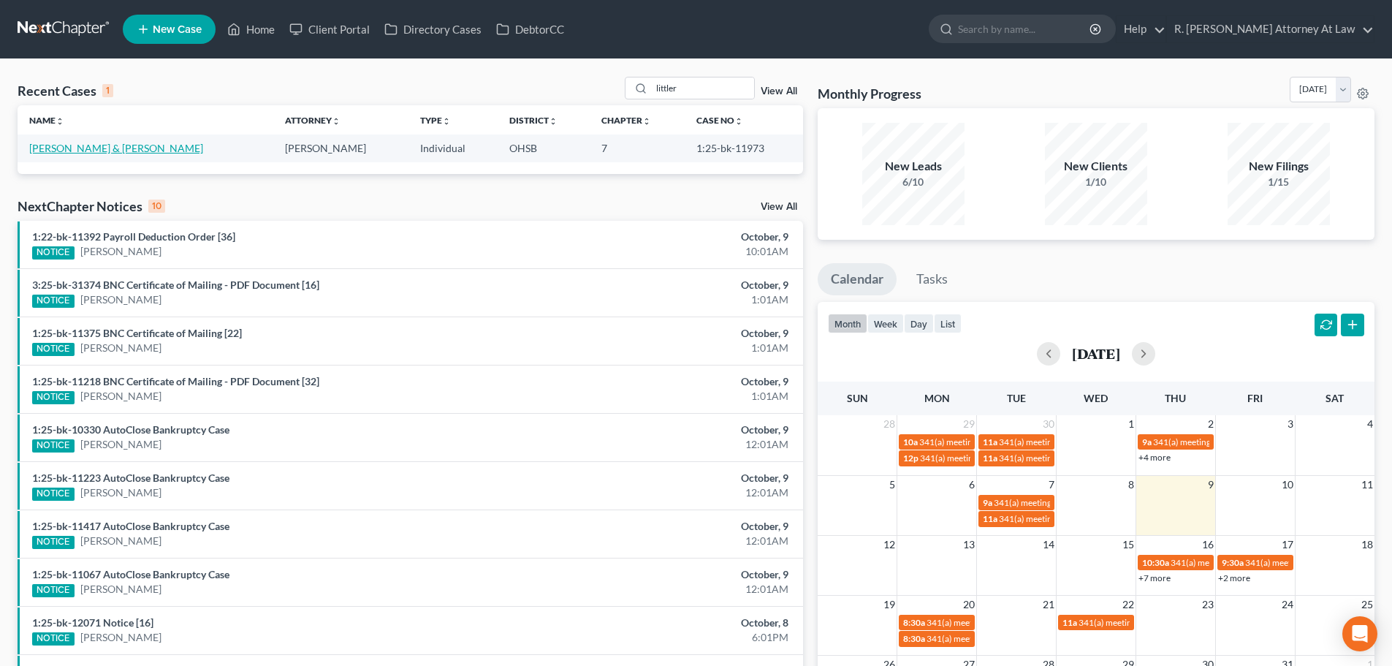
click at [81, 152] on link "[PERSON_NAME] & [PERSON_NAME]" at bounding box center [116, 148] width 174 height 12
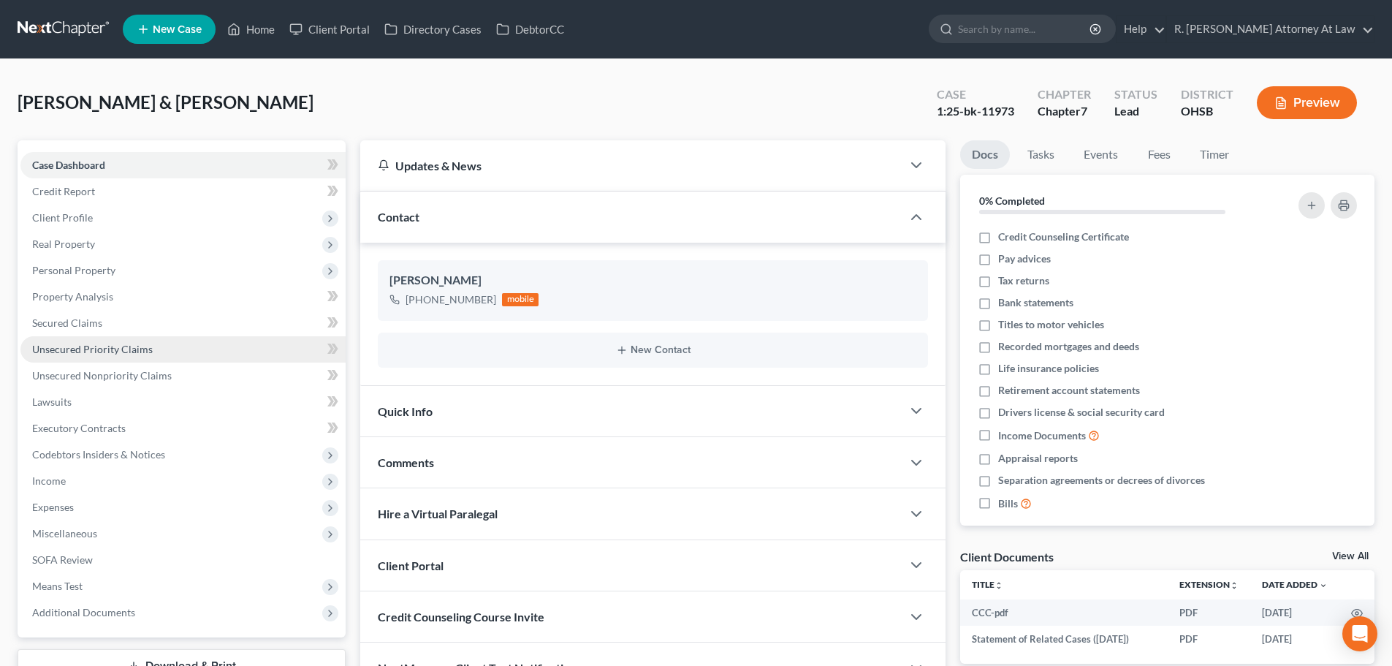
click at [90, 341] on link "Unsecured Priority Claims" at bounding box center [182, 349] width 325 height 26
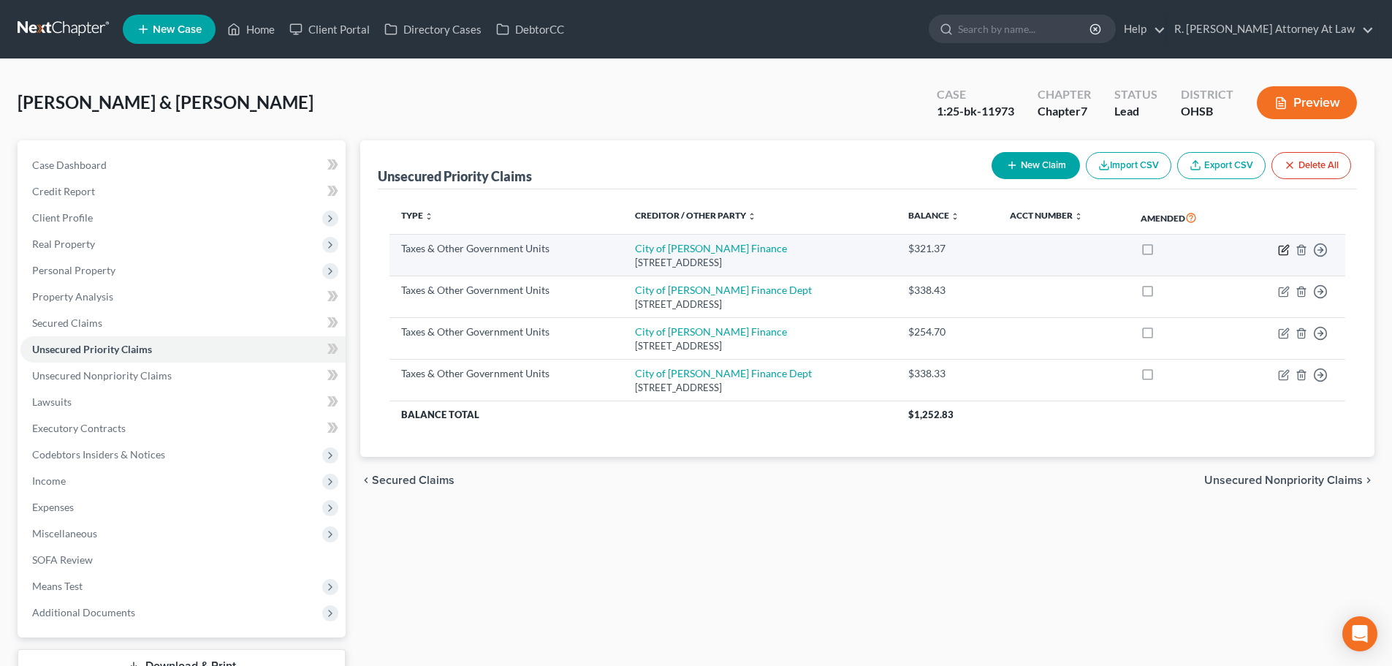
click at [1281, 244] on icon "button" at bounding box center [1284, 250] width 12 height 12
select select "1"
select select "36"
select select "2"
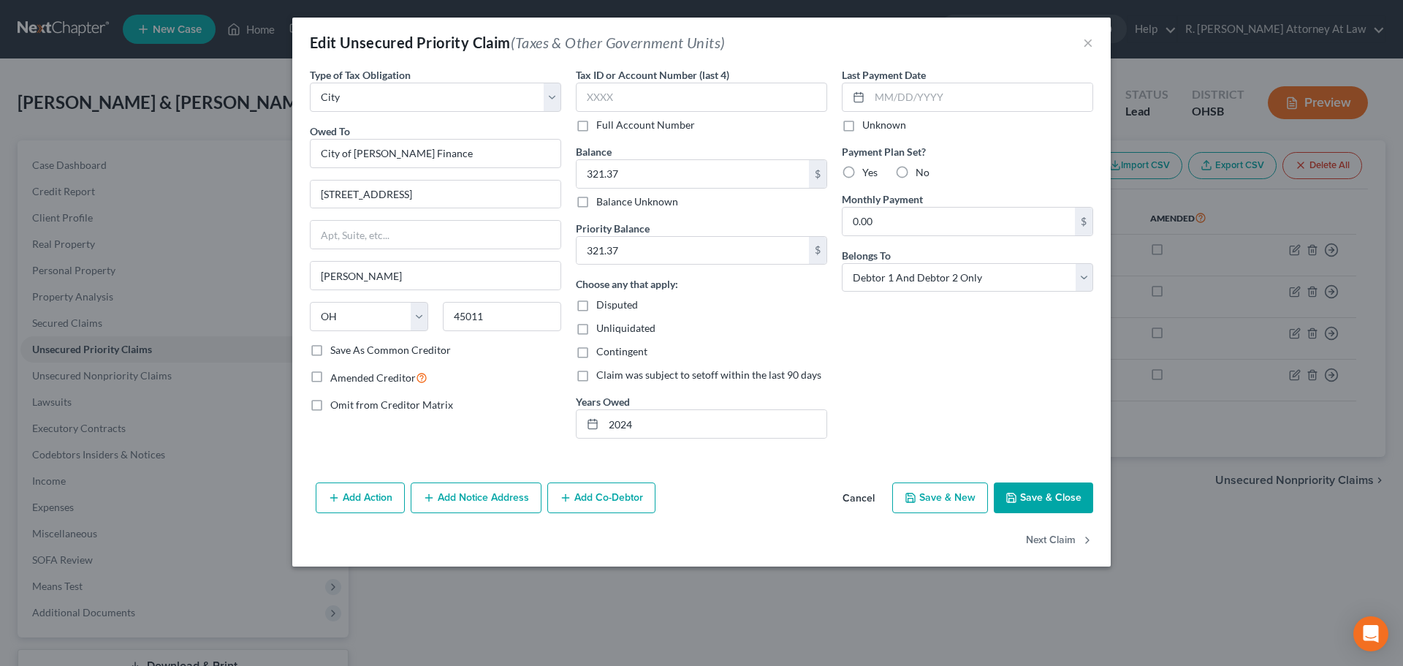
drag, startPoint x: 1029, startPoint y: 493, endPoint x: 1046, endPoint y: 476, distance: 24.8
click at [1019, 491] on button "Save & Close" at bounding box center [1043, 497] width 99 height 31
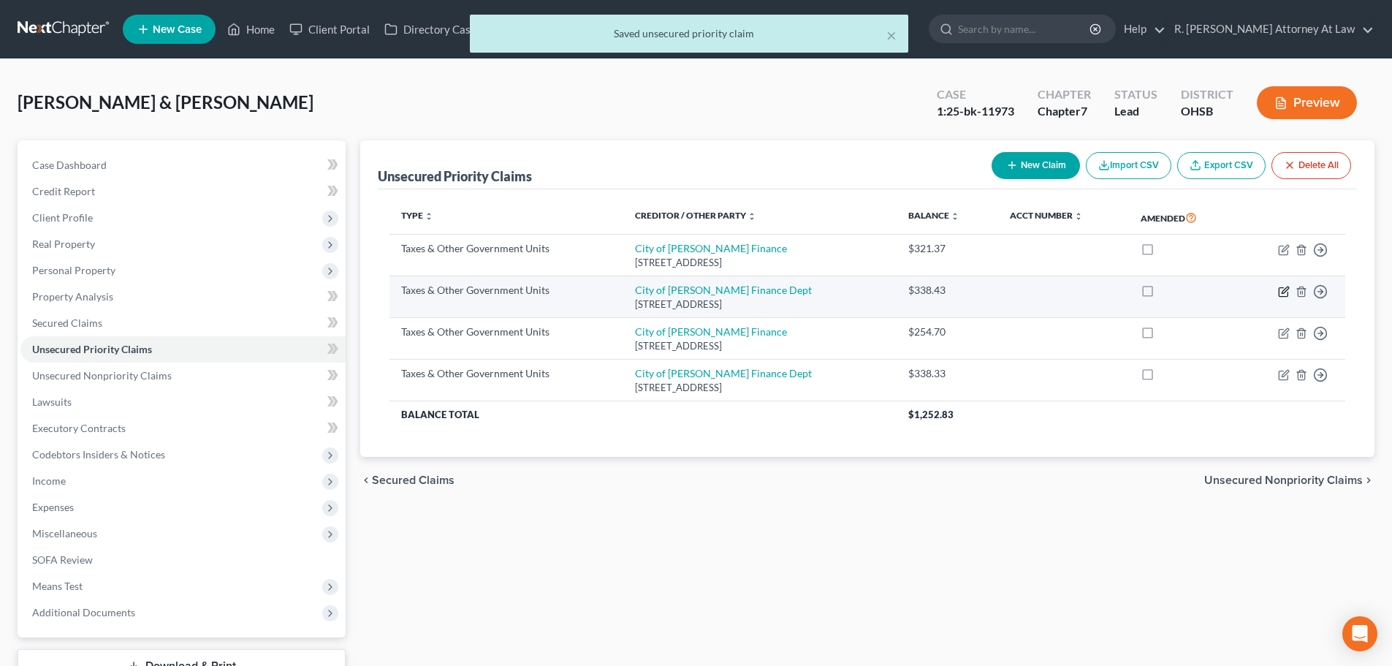
click at [1282, 289] on icon "button" at bounding box center [1284, 292] width 12 height 12
select select "1"
select select "36"
select select "2"
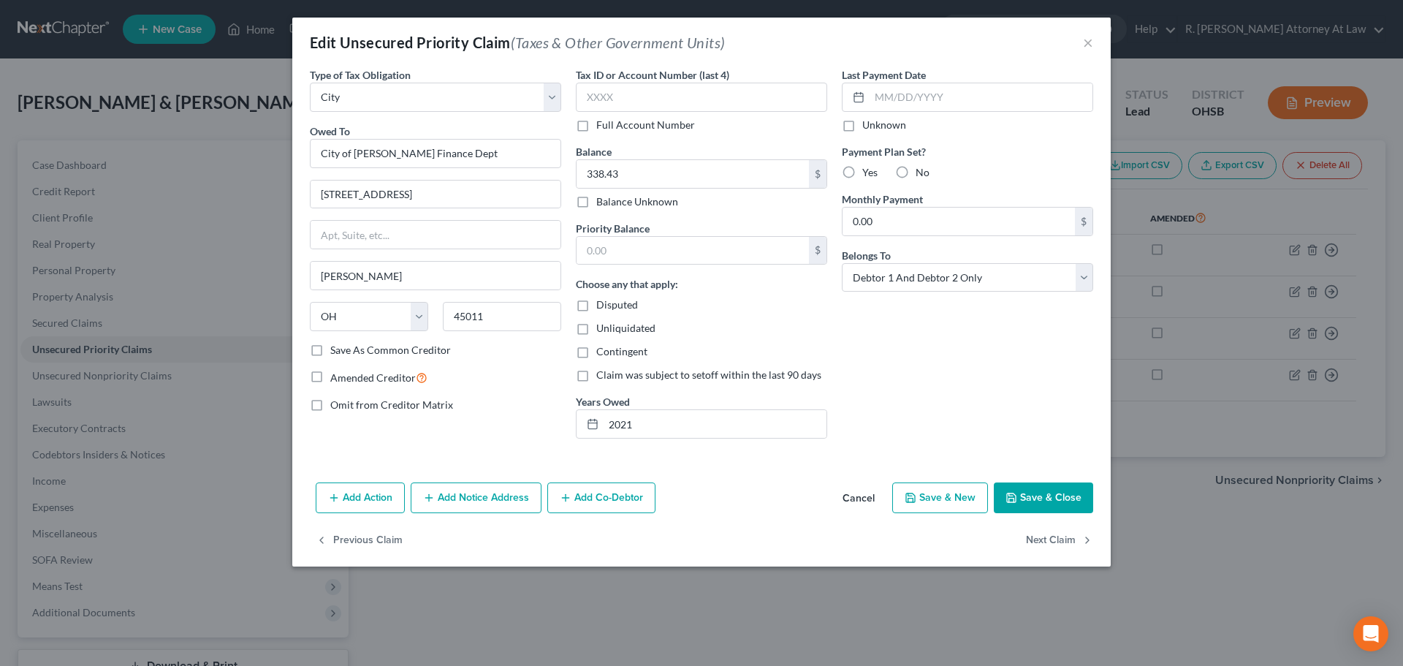
click at [1012, 496] on icon "button" at bounding box center [1011, 498] width 12 height 12
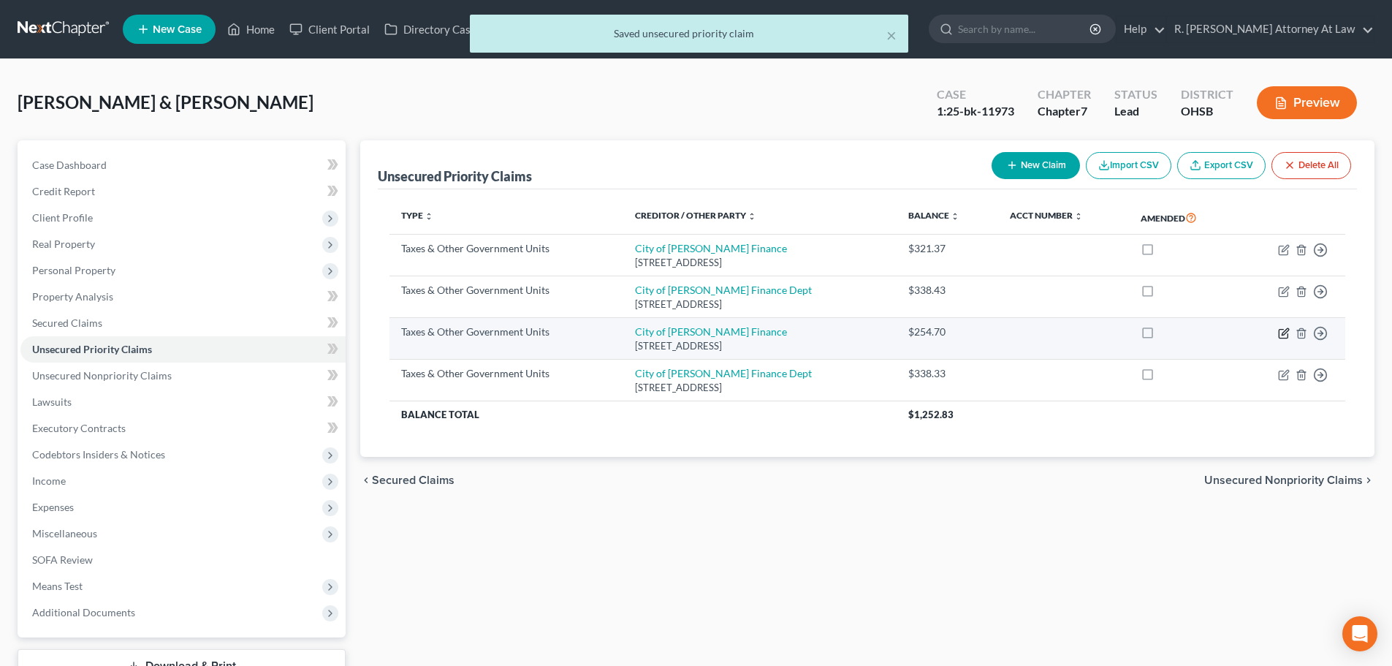
click at [1285, 332] on icon "button" at bounding box center [1284, 331] width 7 height 7
select select "1"
select select "36"
select select "2"
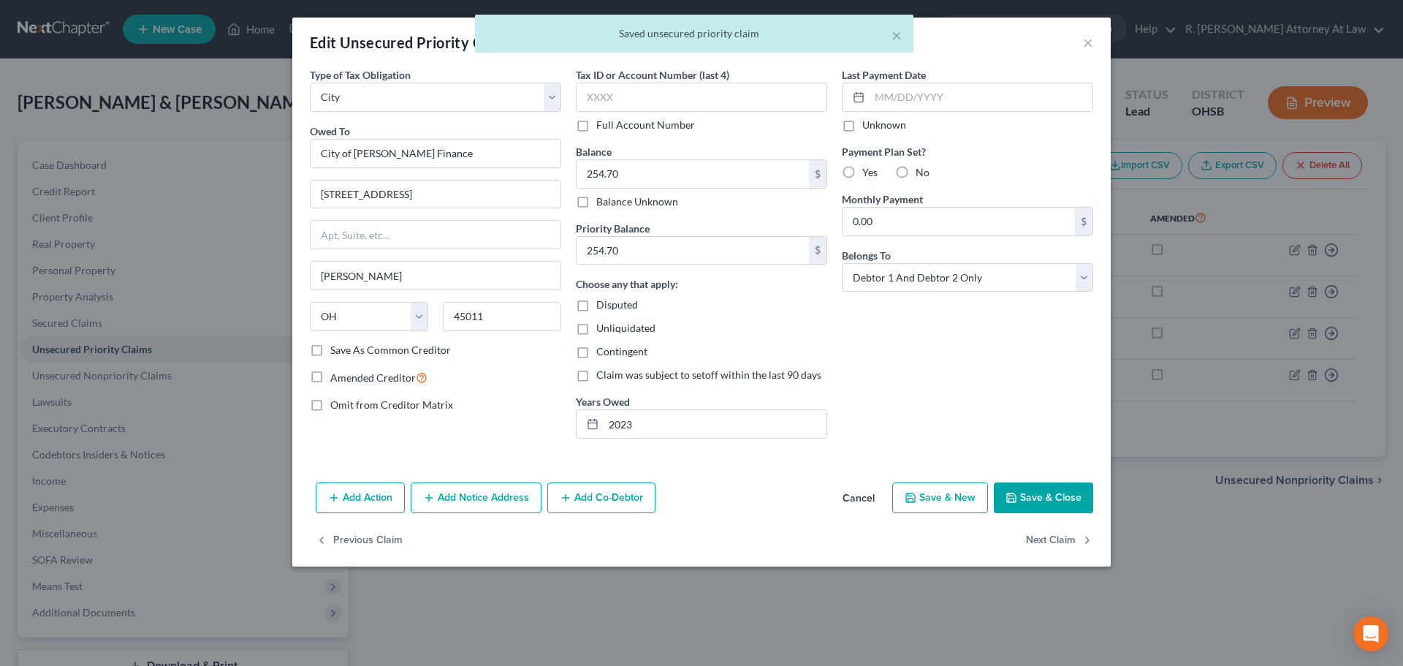
click at [1005, 496] on button "Save & Close" at bounding box center [1043, 497] width 99 height 31
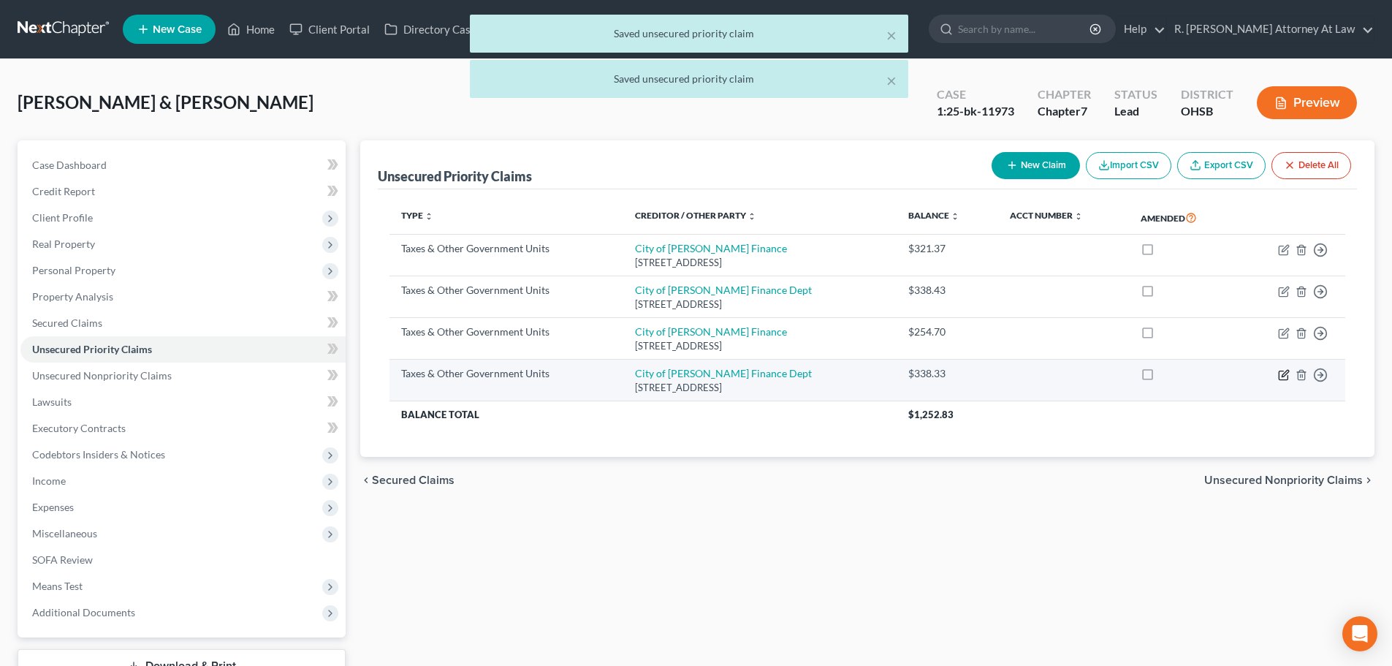
click at [1281, 370] on icon "button" at bounding box center [1283, 374] width 9 height 9
select select "1"
select select "36"
select select "2"
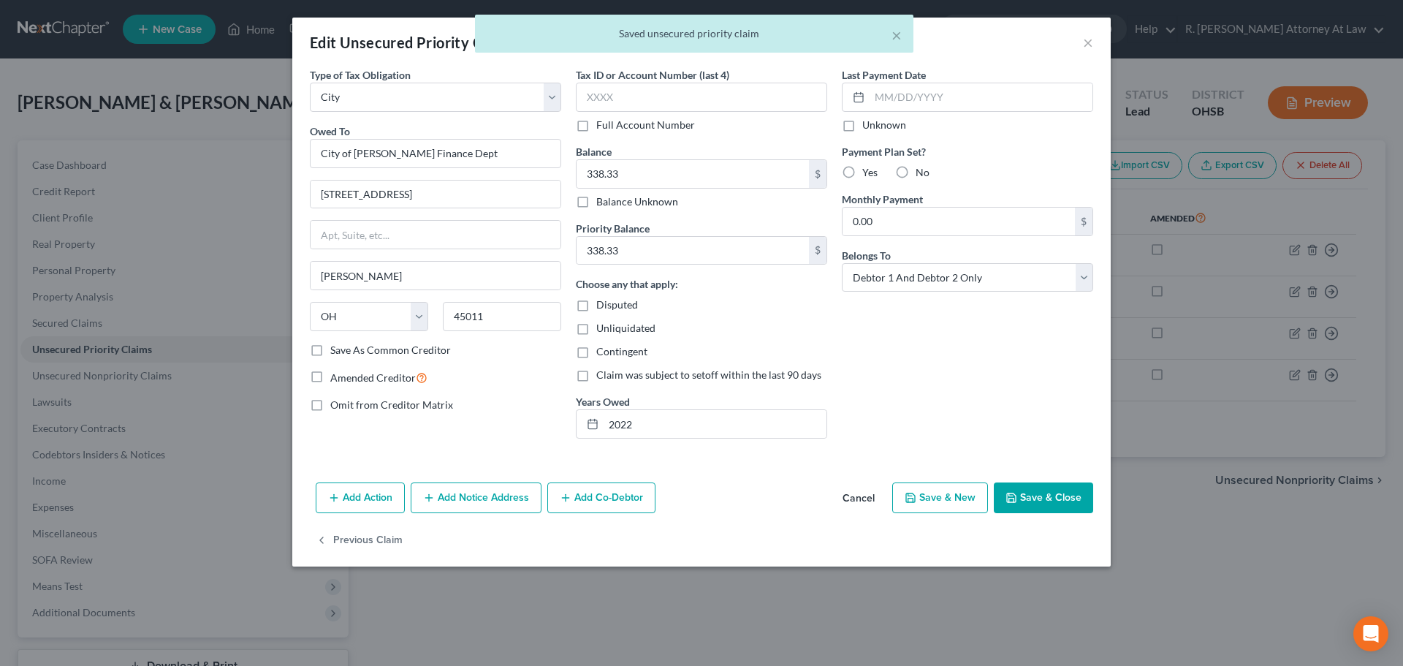
click at [1020, 498] on button "Save & Close" at bounding box center [1043, 497] width 99 height 31
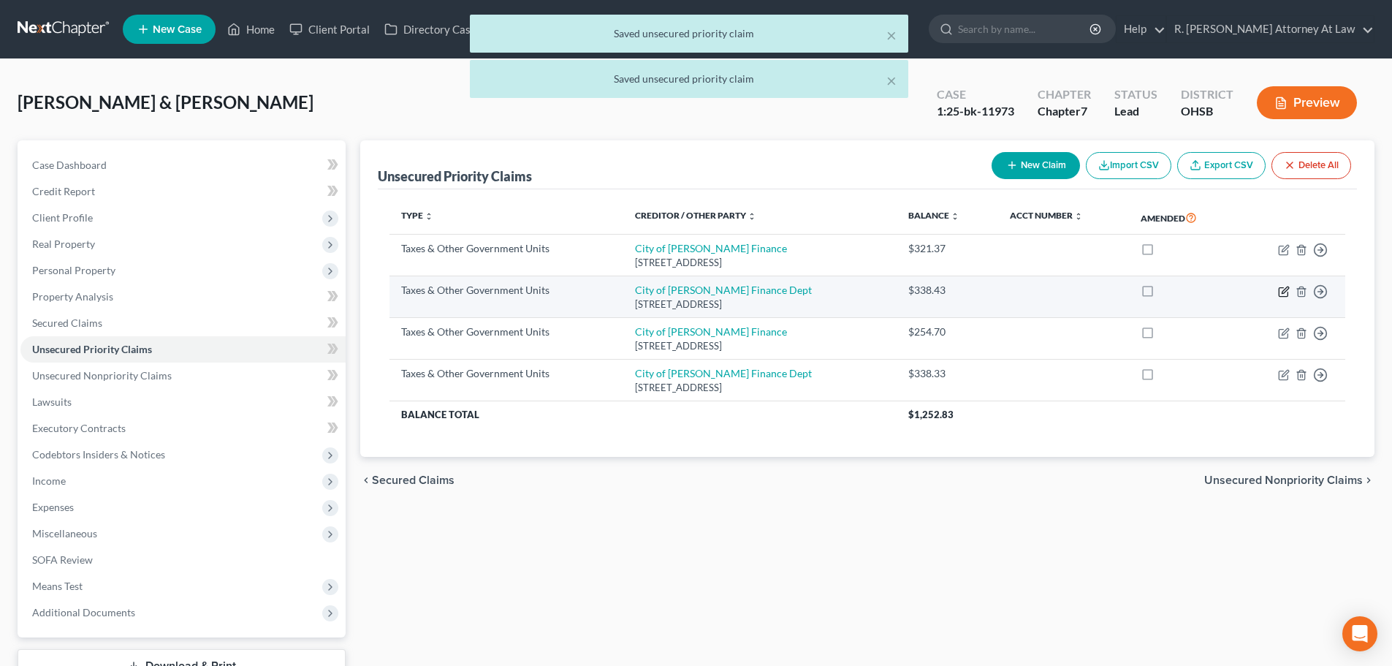
click at [1283, 287] on icon "button" at bounding box center [1283, 291] width 9 height 9
select select "1"
select select "36"
select select "2"
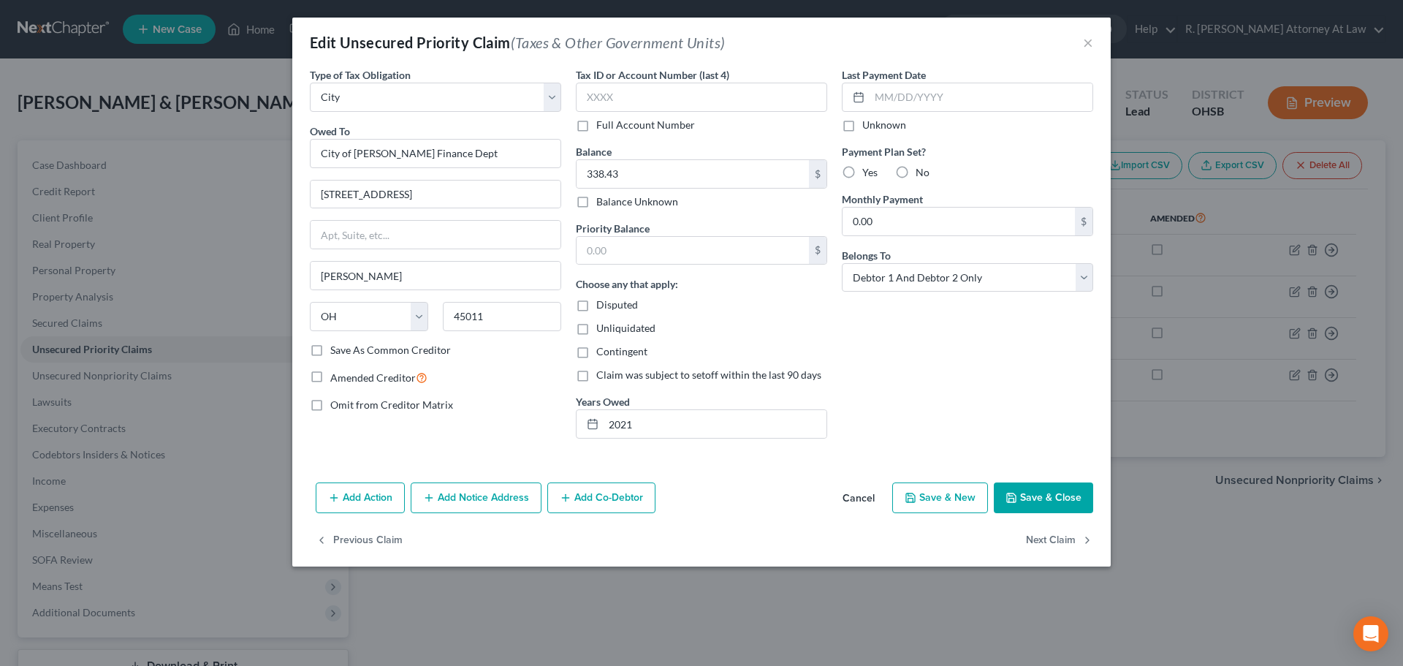
click at [1026, 484] on button "Save & Close" at bounding box center [1043, 497] width 99 height 31
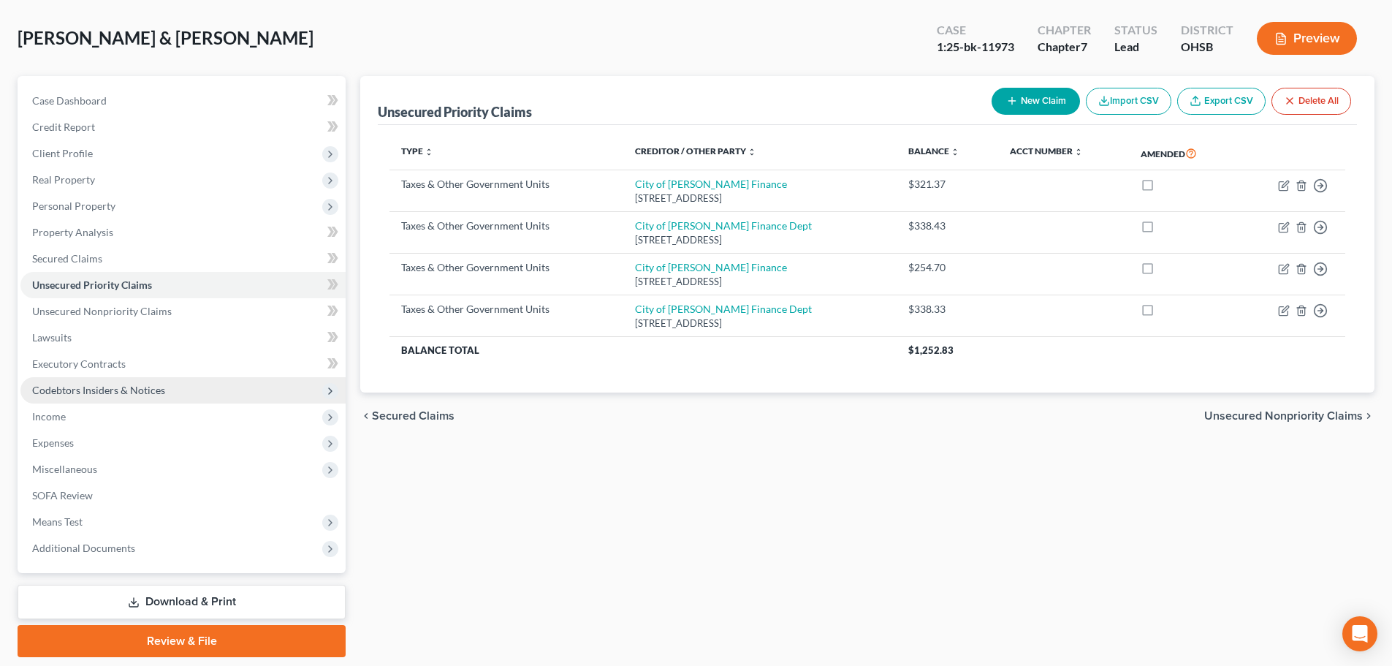
scroll to position [111, 0]
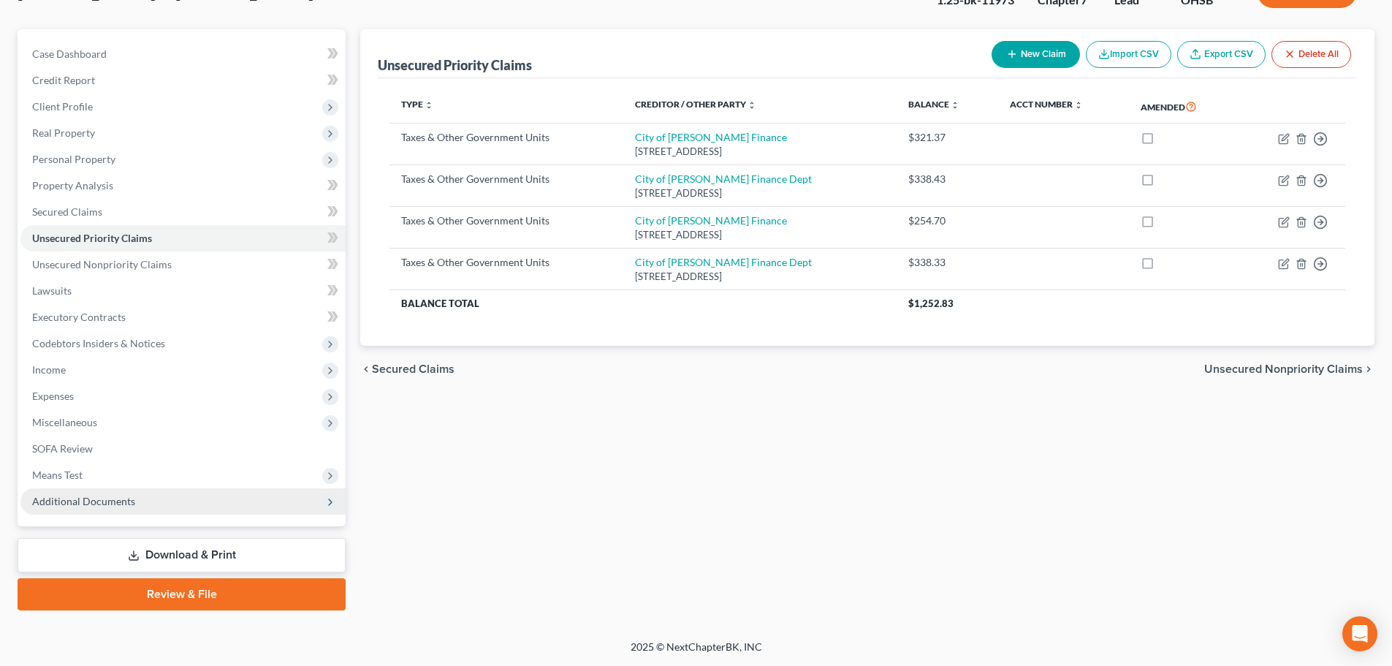
click at [141, 495] on span "Additional Documents" at bounding box center [182, 501] width 325 height 26
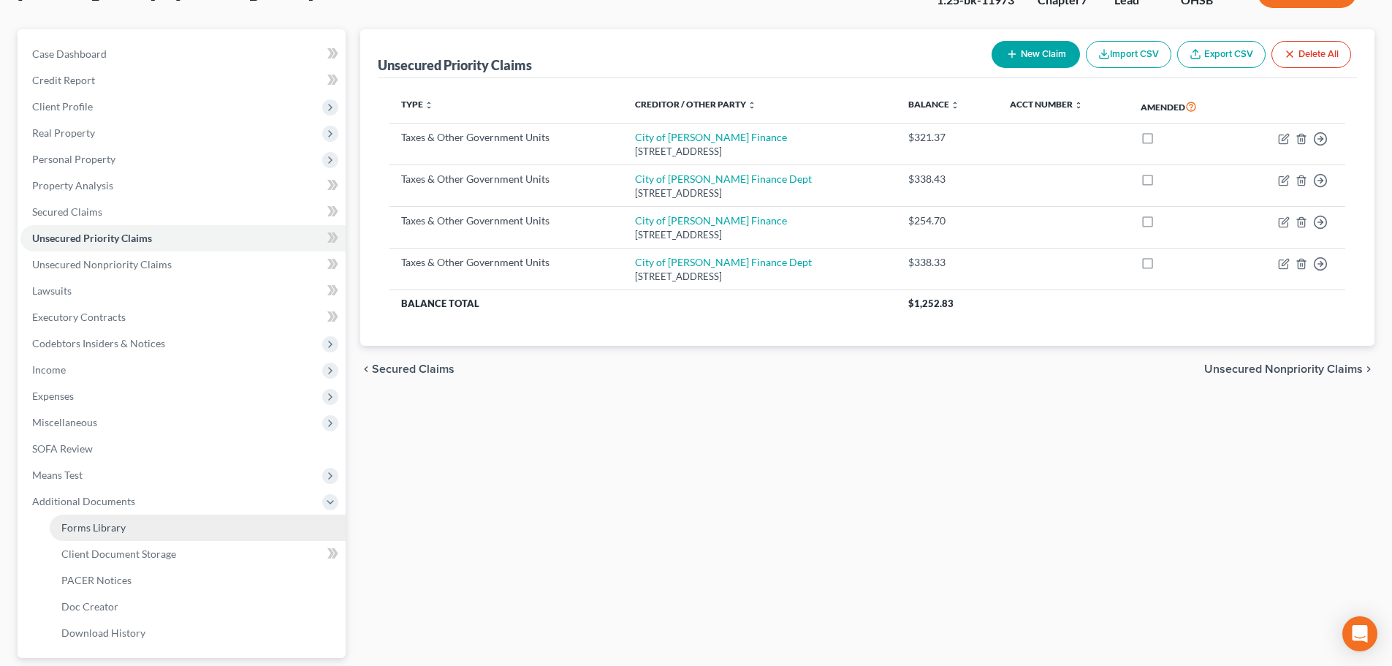
click at [107, 528] on span "Forms Library" at bounding box center [93, 527] width 64 height 12
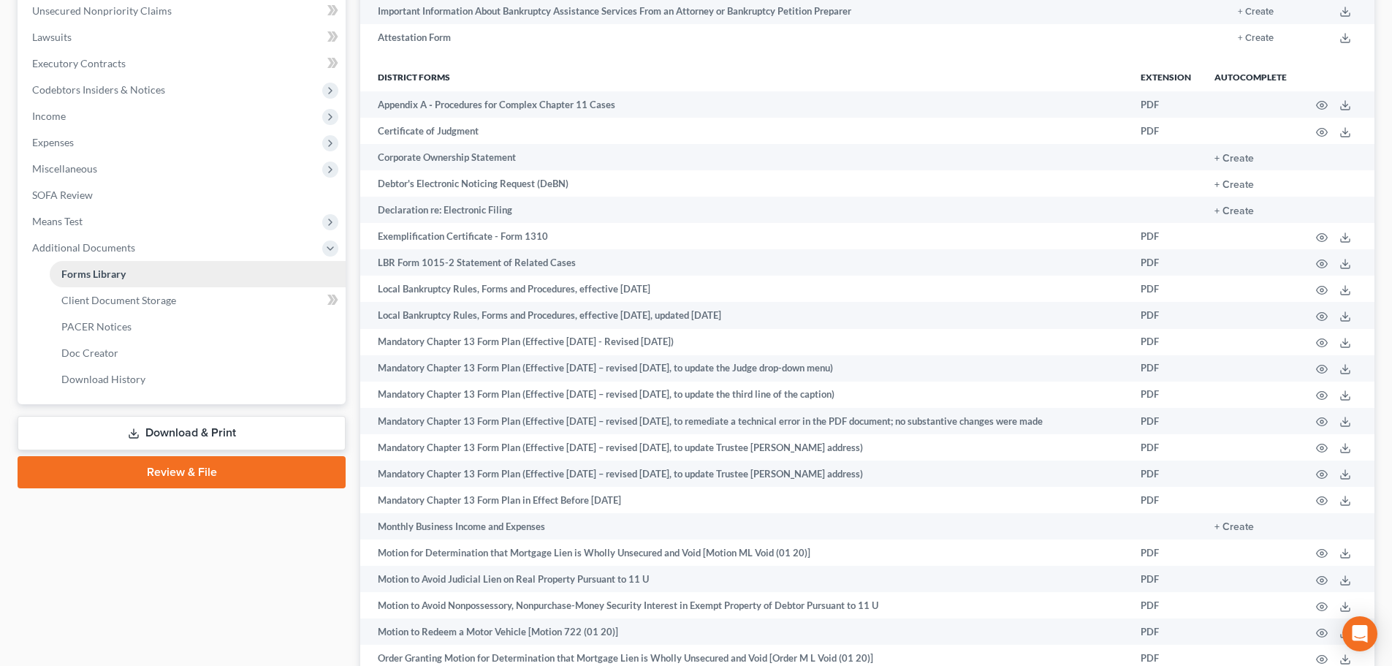
scroll to position [365, 0]
click at [101, 369] on link "Download History" at bounding box center [198, 378] width 296 height 26
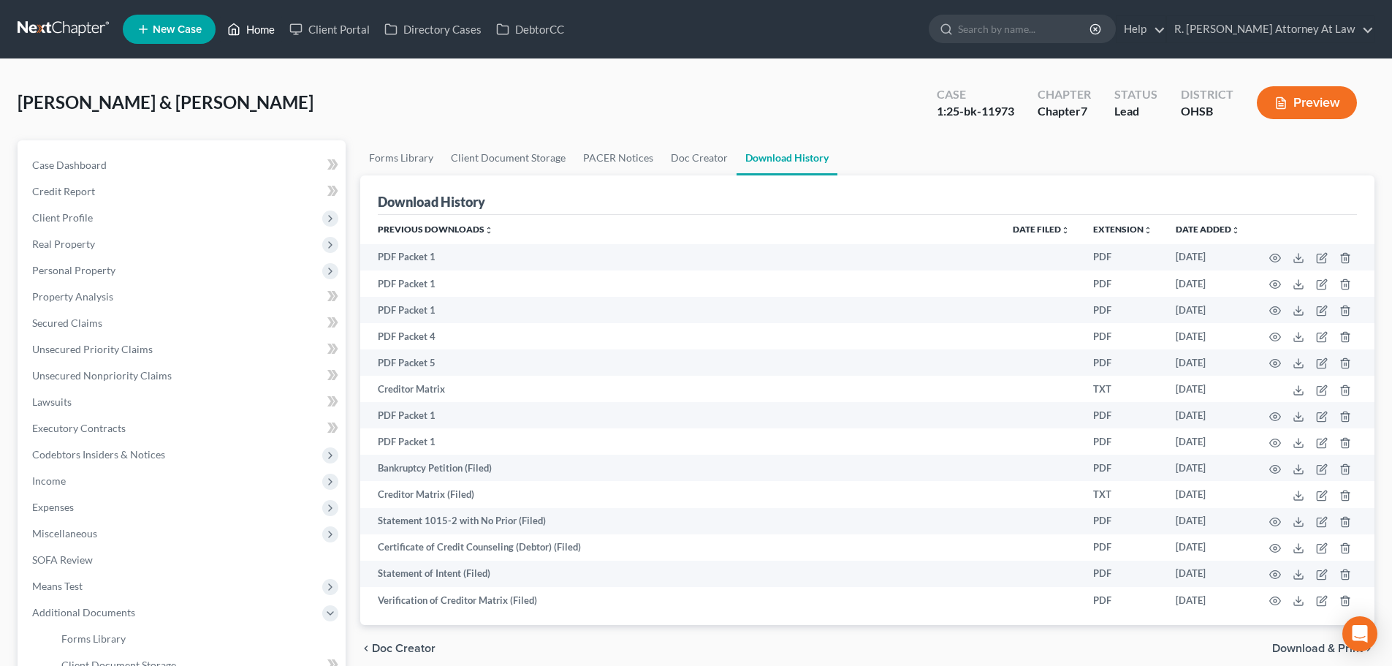
click at [263, 26] on link "Home" at bounding box center [251, 29] width 62 height 26
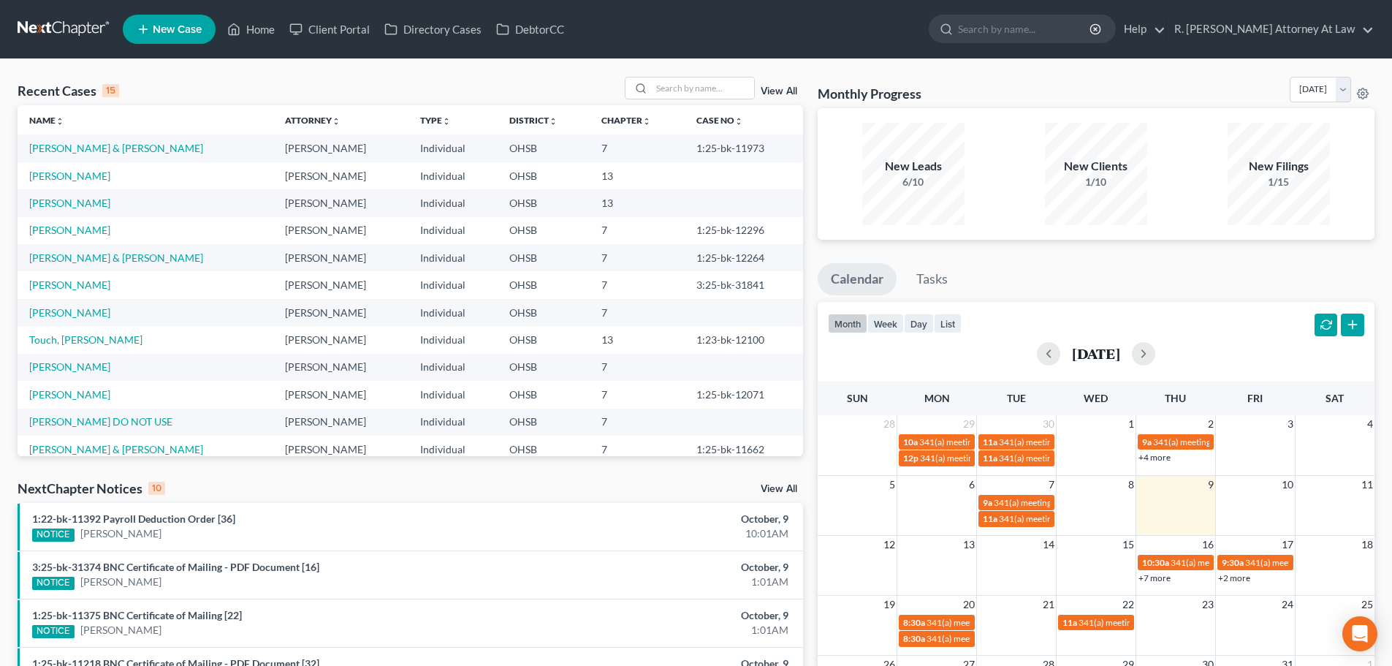
click at [156, 31] on span "New Case" at bounding box center [177, 29] width 49 height 11
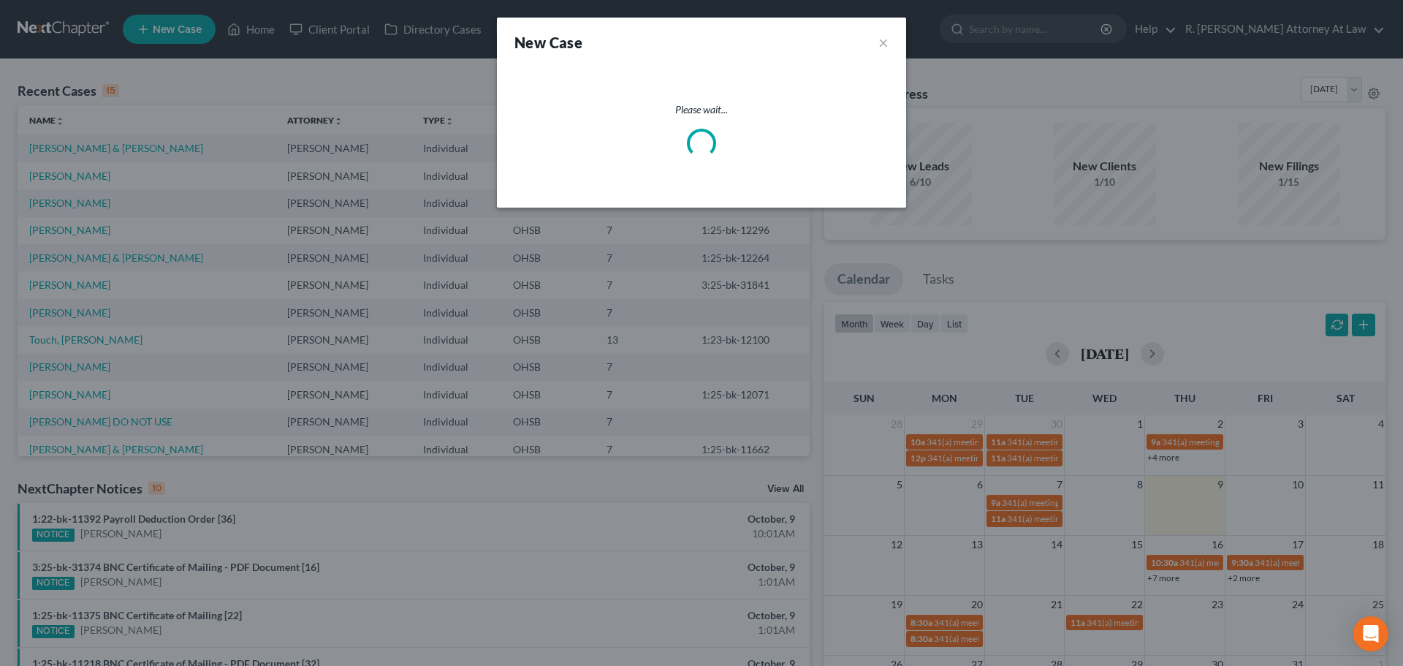
select select "62"
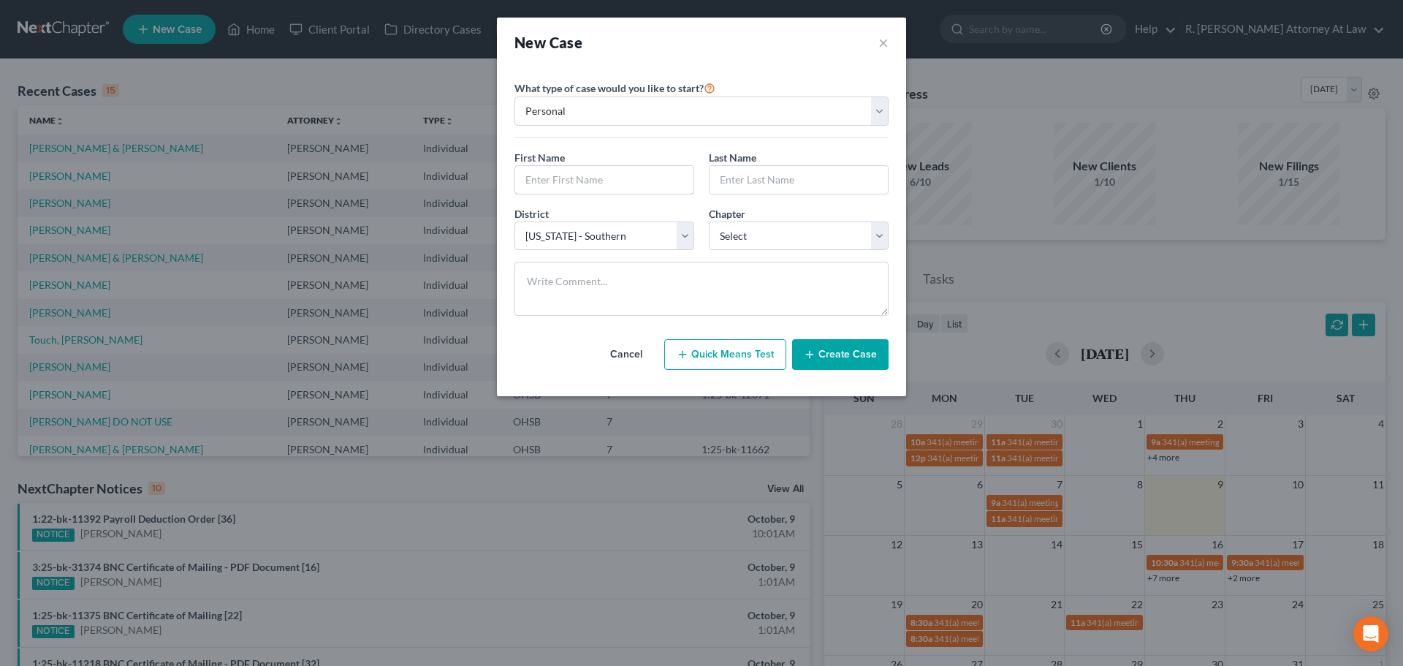
click at [580, 168] on input "text" at bounding box center [604, 180] width 178 height 28
type input "Alicia"
type input "Rogers"
click at [728, 229] on select "Select 7 11 12 13" at bounding box center [799, 235] width 180 height 29
select select "0"
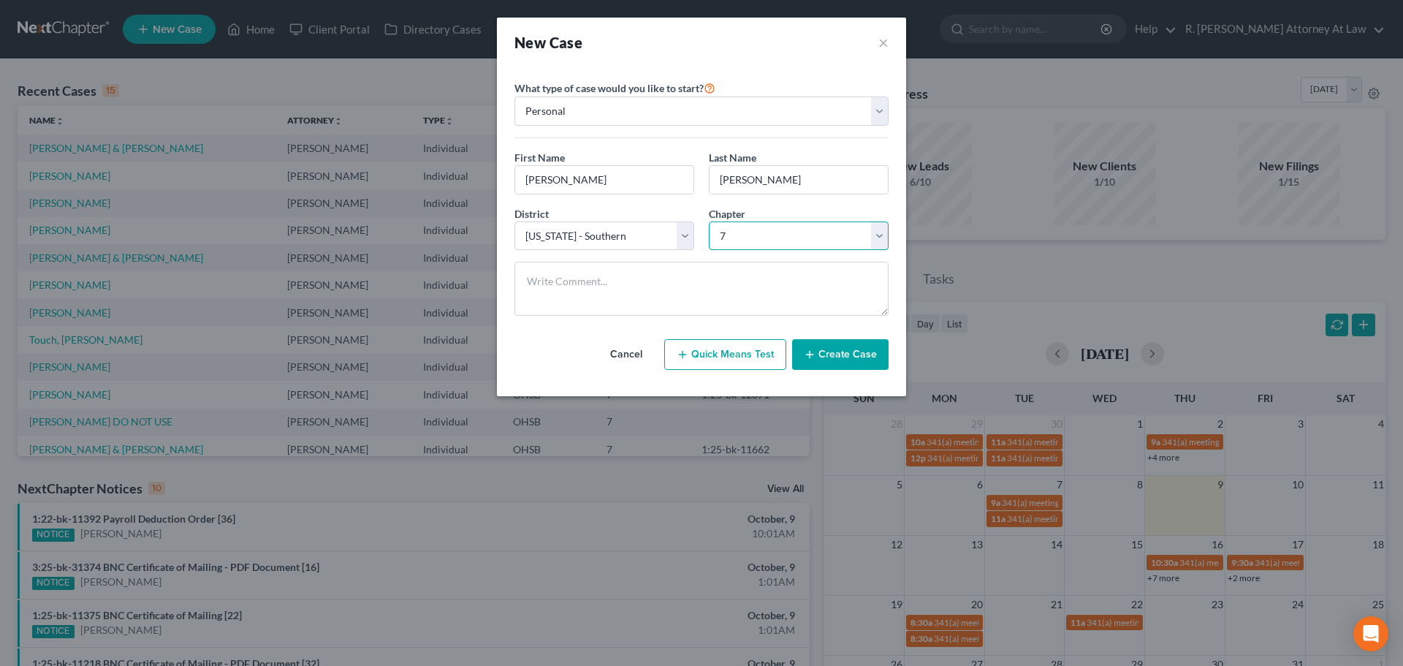
click at [709, 221] on select "Select 7 11 12 13" at bounding box center [799, 235] width 180 height 29
click at [845, 348] on button "Create Case" at bounding box center [840, 354] width 96 height 31
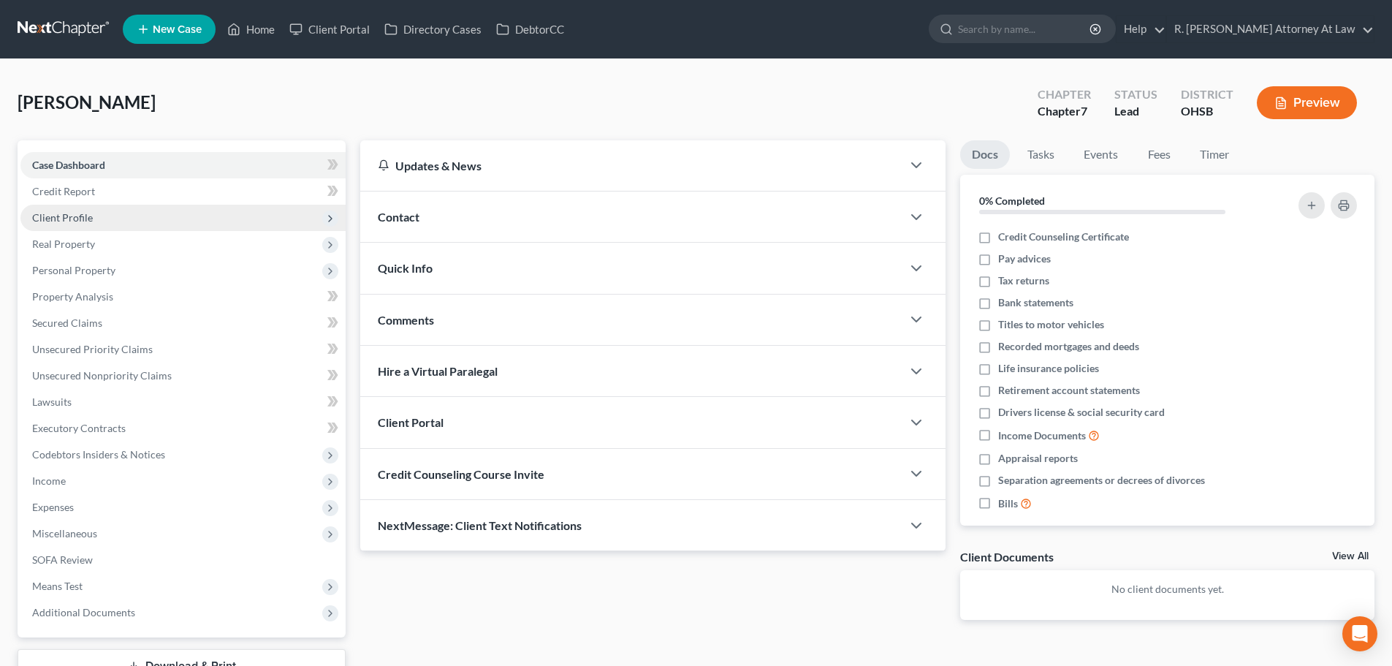
click at [55, 211] on span "Client Profile" at bounding box center [62, 217] width 61 height 12
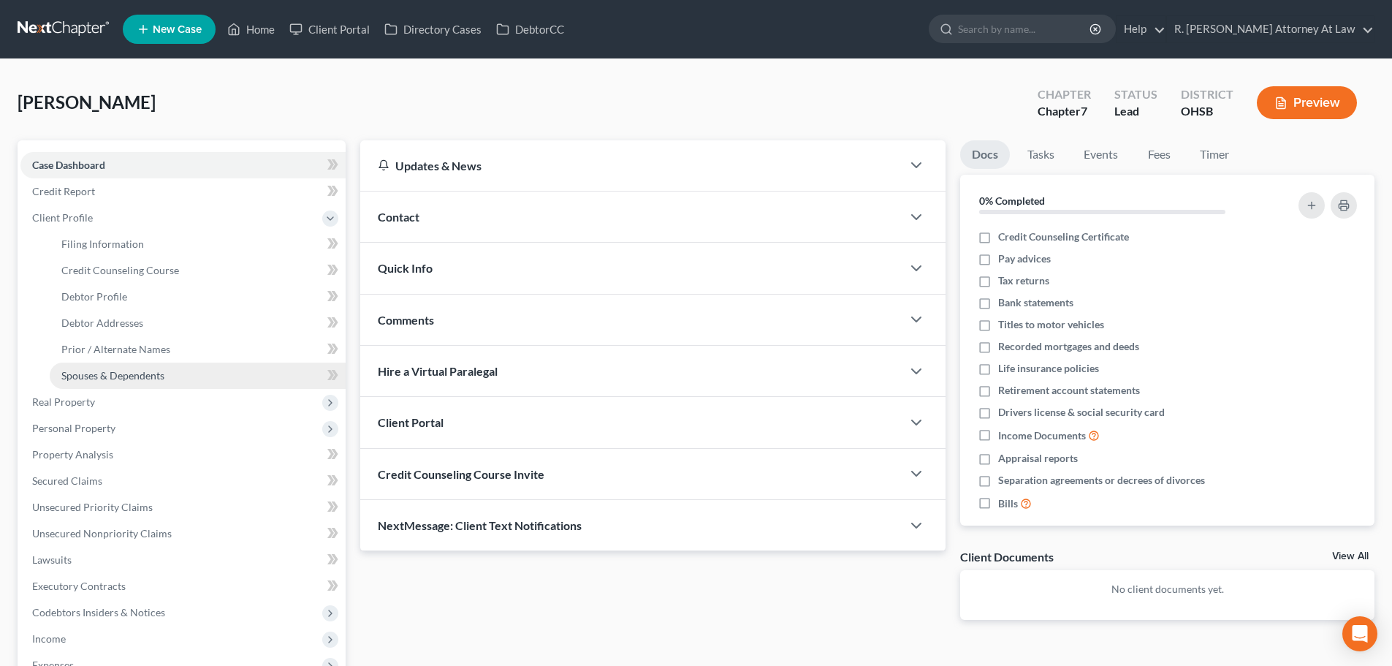
click at [70, 370] on span "Spouses & Dependents" at bounding box center [112, 375] width 103 height 12
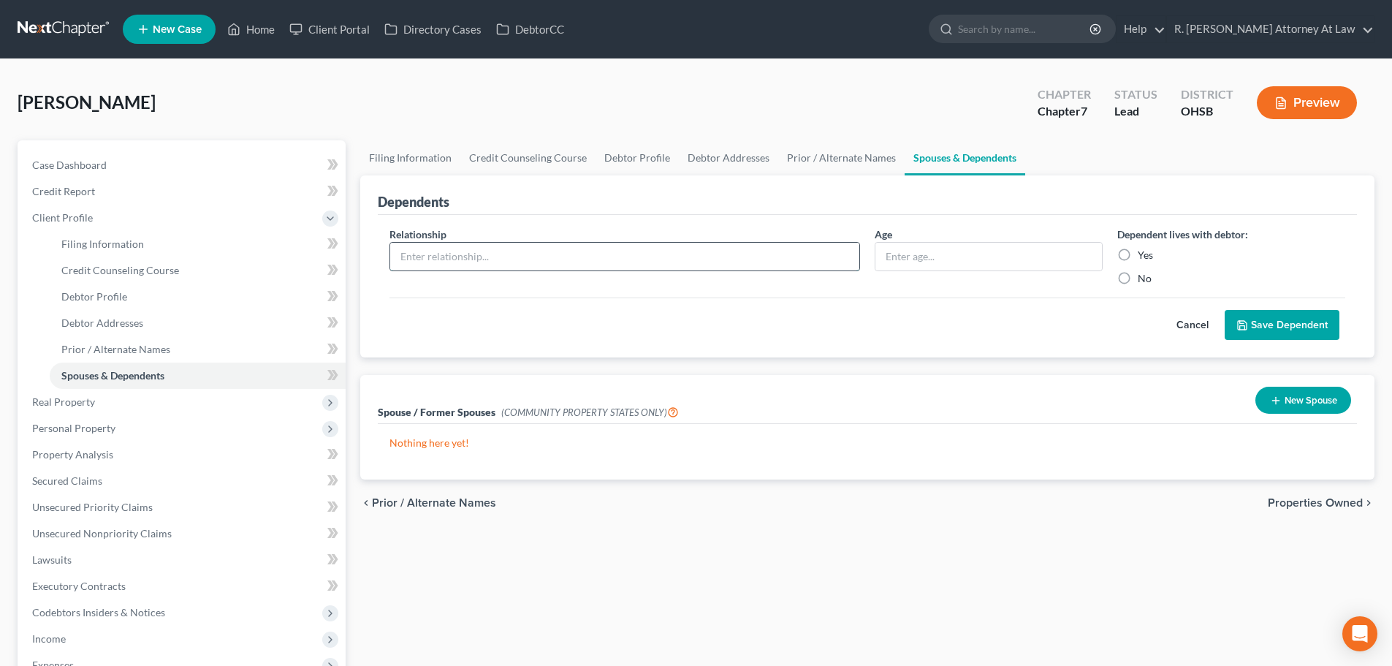
click at [428, 248] on input "text" at bounding box center [624, 257] width 469 height 28
type input "Son"
type input "14"
drag, startPoint x: 1127, startPoint y: 251, endPoint x: 1197, endPoint y: 297, distance: 84.9
click at [1138, 251] on label "Yes" at bounding box center [1145, 255] width 15 height 15
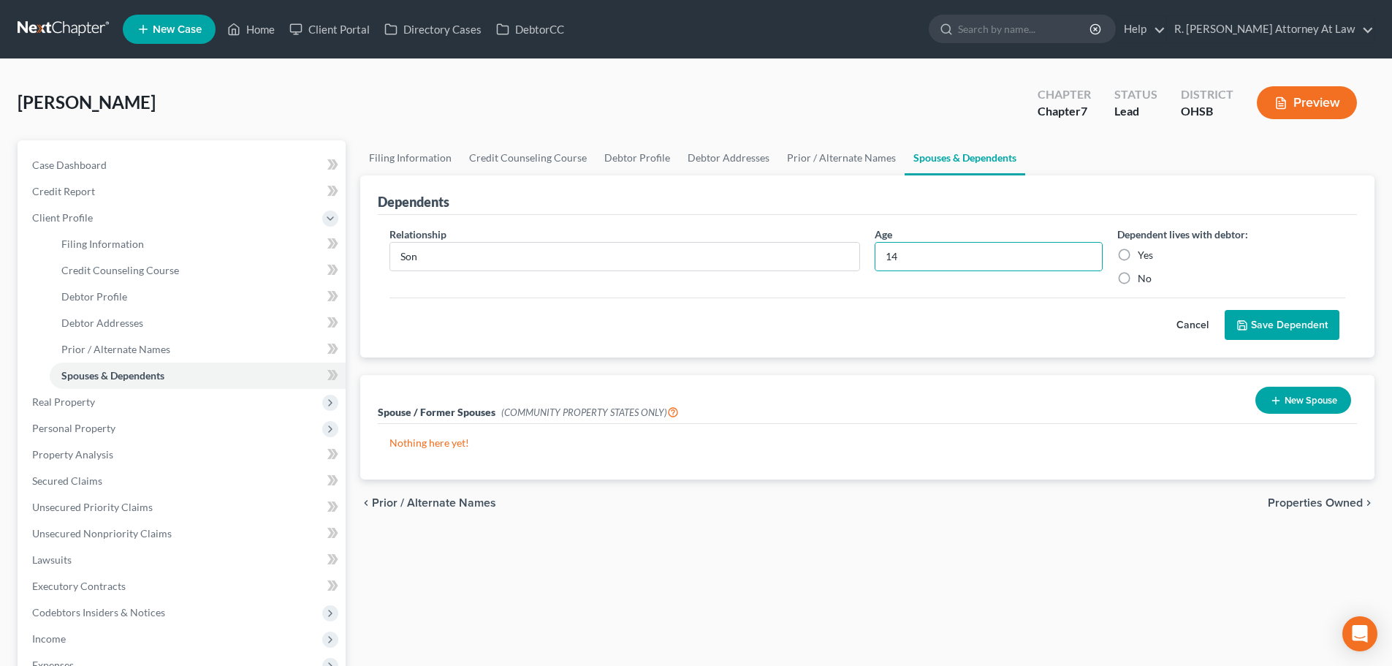
click at [1143, 251] on input "Yes" at bounding box center [1147, 252] width 9 height 9
radio input "true"
click at [1270, 321] on button "Save Dependent" at bounding box center [1281, 325] width 115 height 31
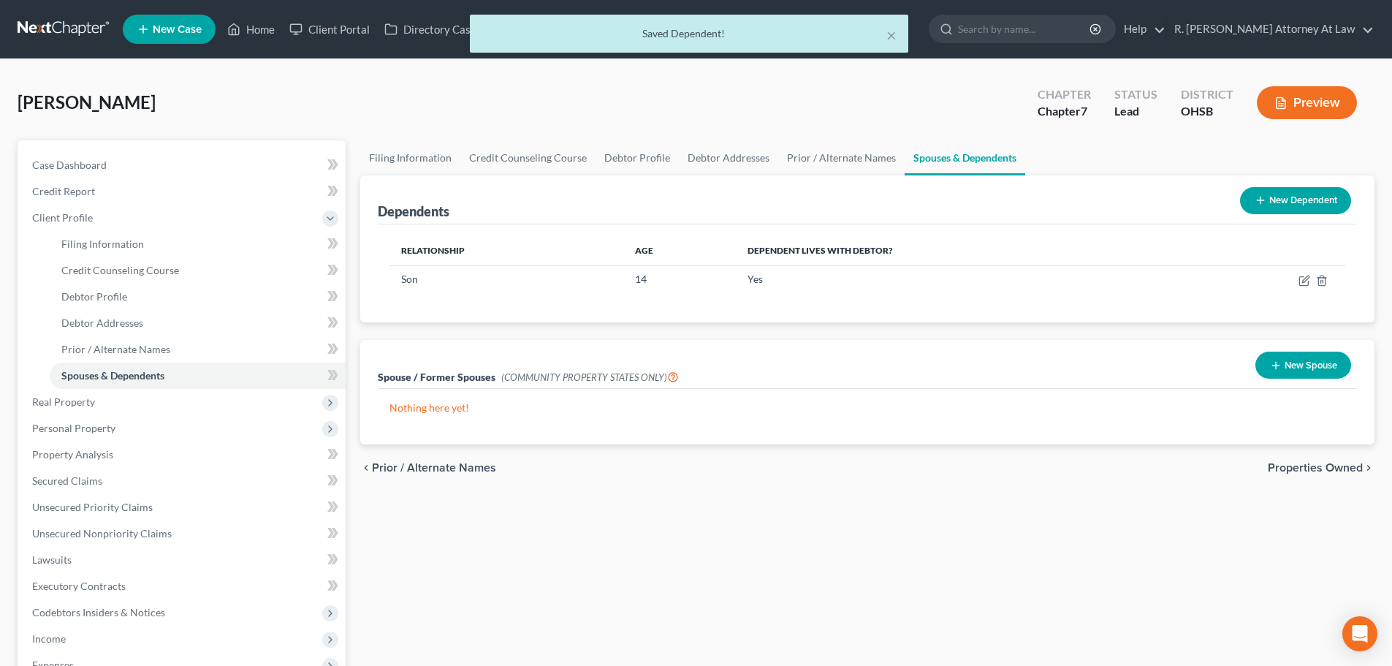
click at [1274, 206] on button "New Dependent" at bounding box center [1295, 200] width 111 height 27
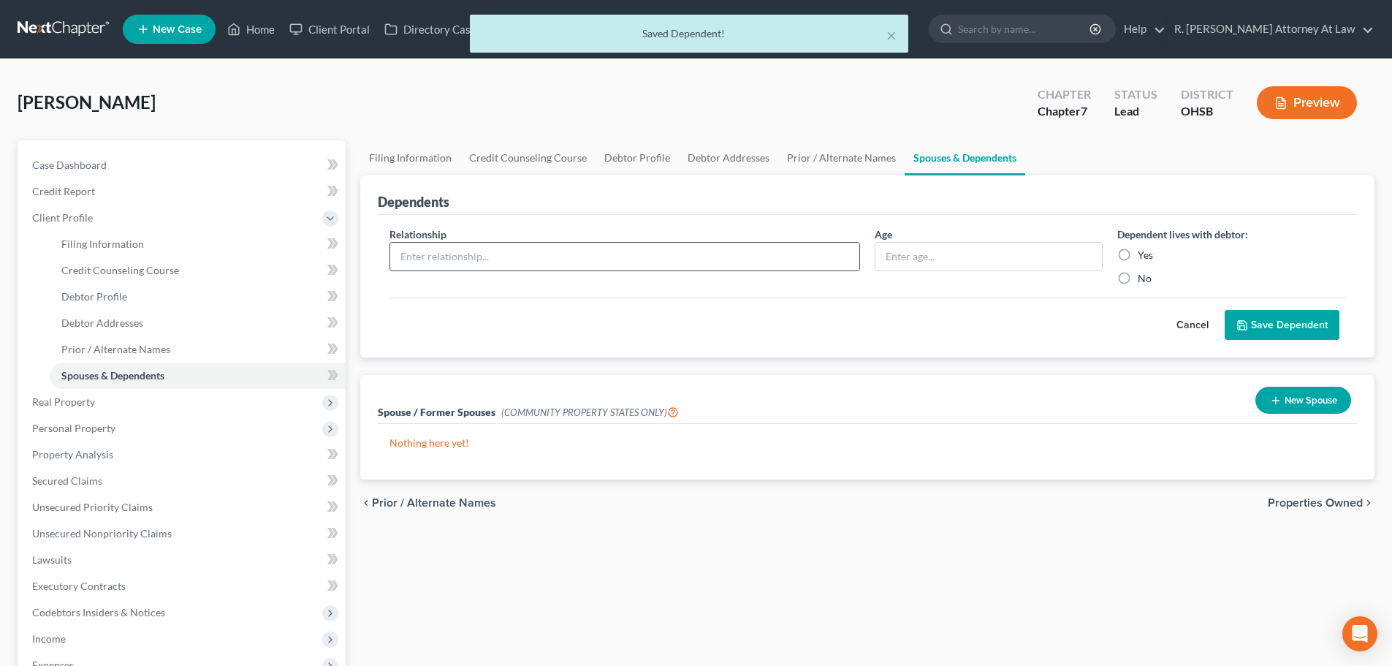
drag, startPoint x: 413, startPoint y: 257, endPoint x: 404, endPoint y: 257, distance: 8.8
click at [413, 256] on input "text" at bounding box center [624, 257] width 469 height 28
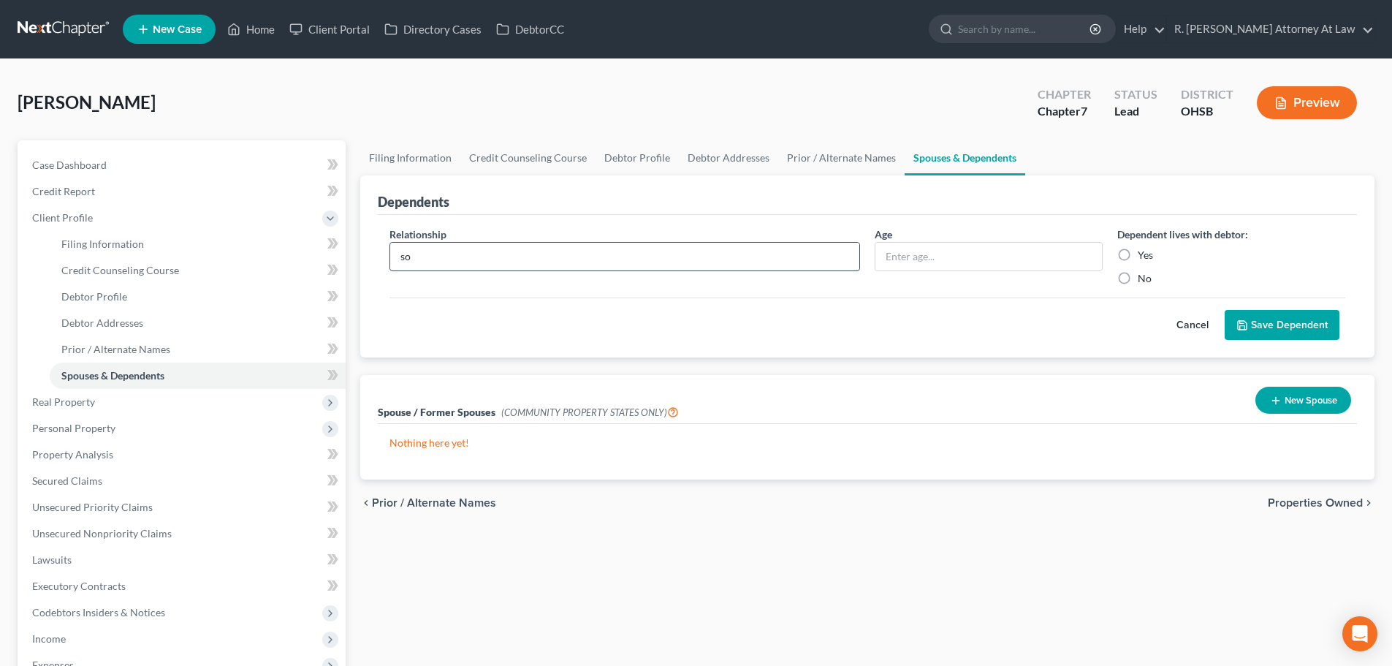
type input "s"
type input "sON"
type input "15"
click at [1138, 254] on label "Yes" at bounding box center [1145, 255] width 15 height 15
click at [1143, 254] on input "Yes" at bounding box center [1147, 252] width 9 height 9
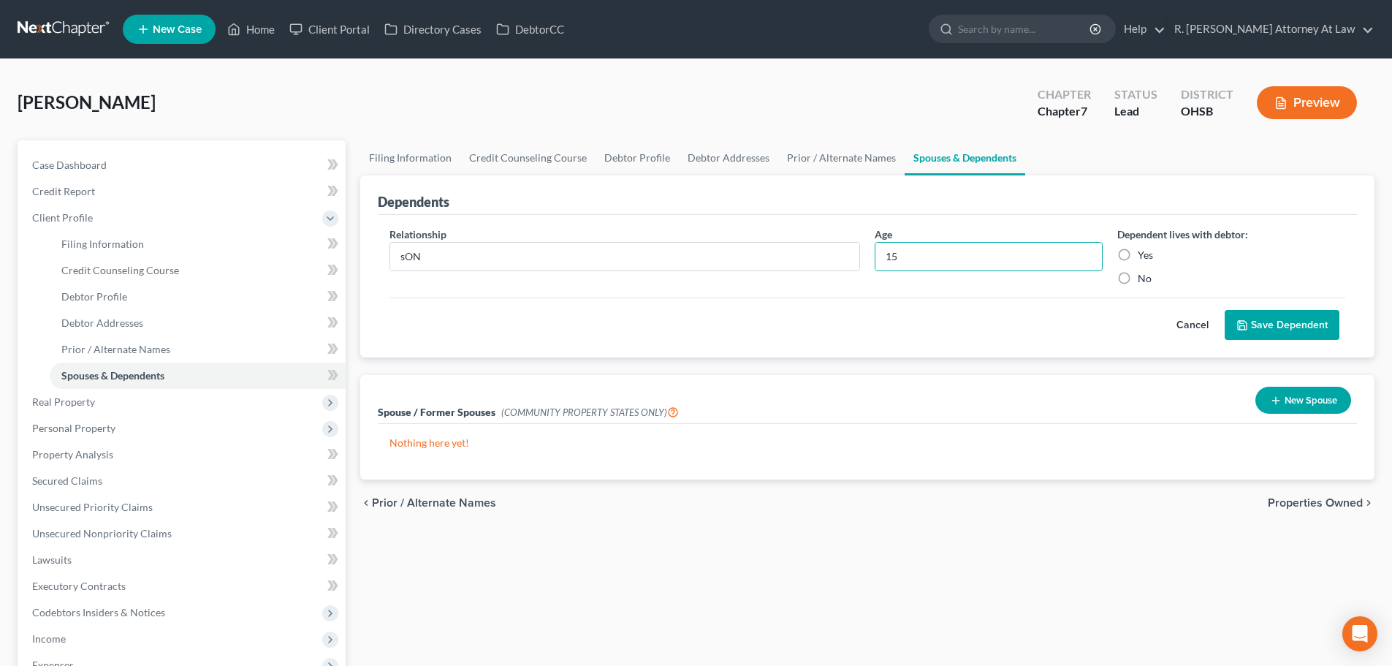
radio input "true"
click at [443, 254] on input "sON" at bounding box center [624, 257] width 469 height 28
type input "s"
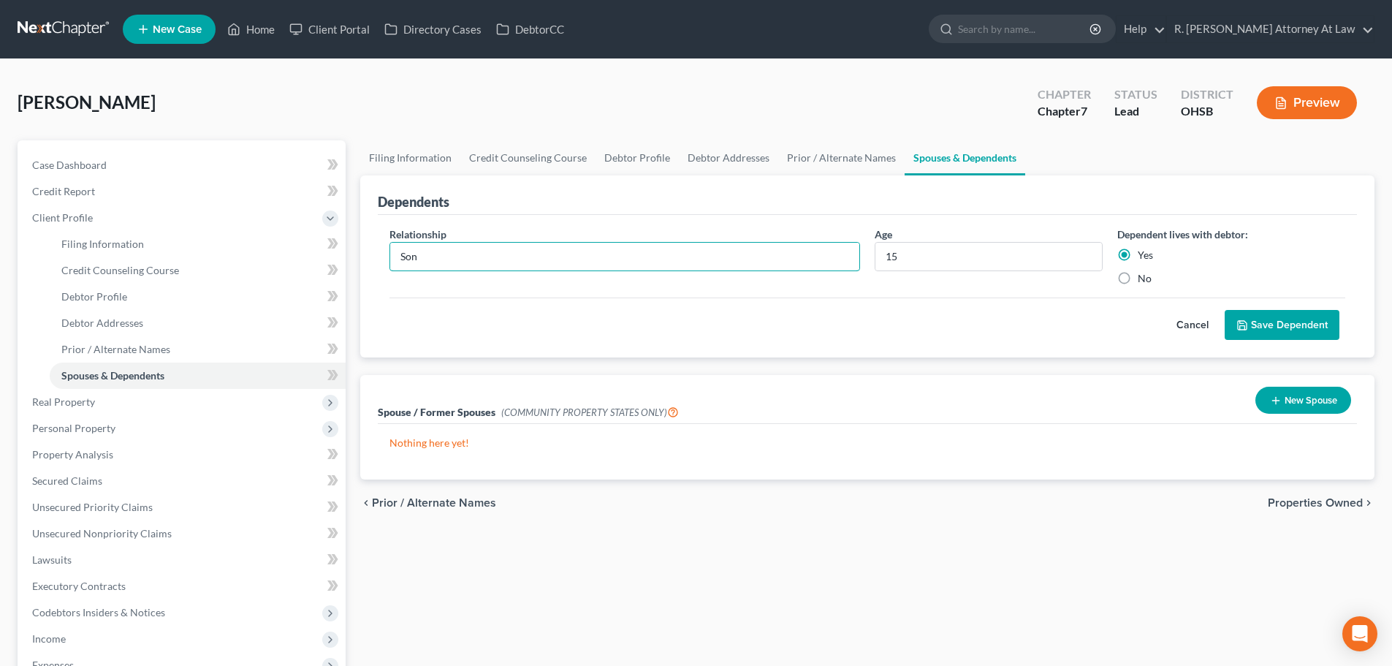
type input "Son"
click at [1264, 325] on button "Save Dependent" at bounding box center [1281, 325] width 115 height 31
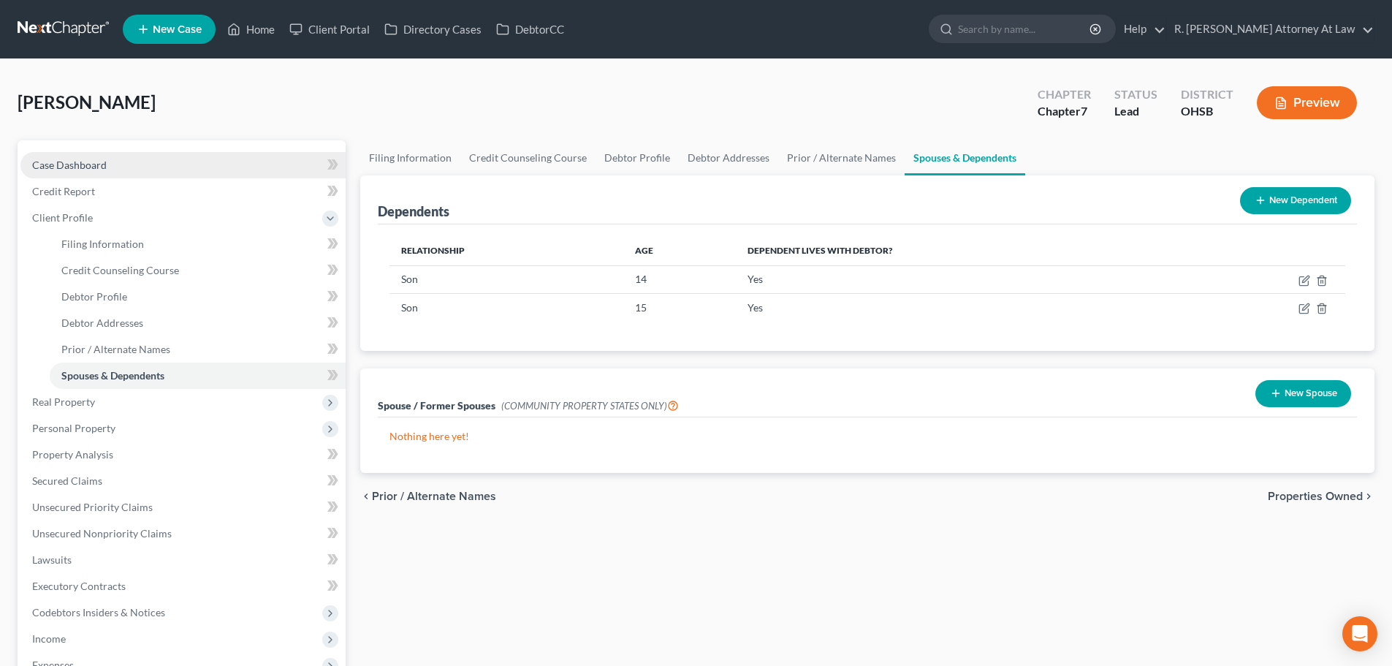
click at [54, 162] on span "Case Dashboard" at bounding box center [69, 165] width 75 height 12
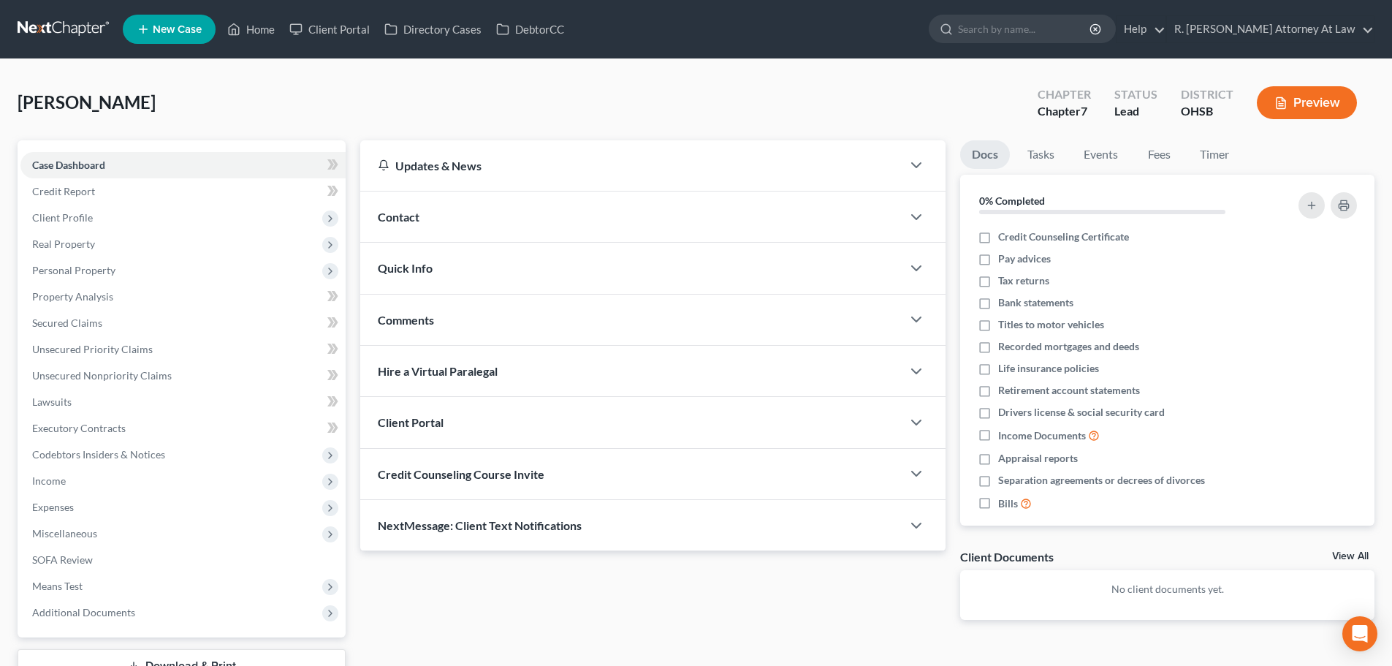
click at [401, 315] on span "Comments" at bounding box center [406, 320] width 56 height 14
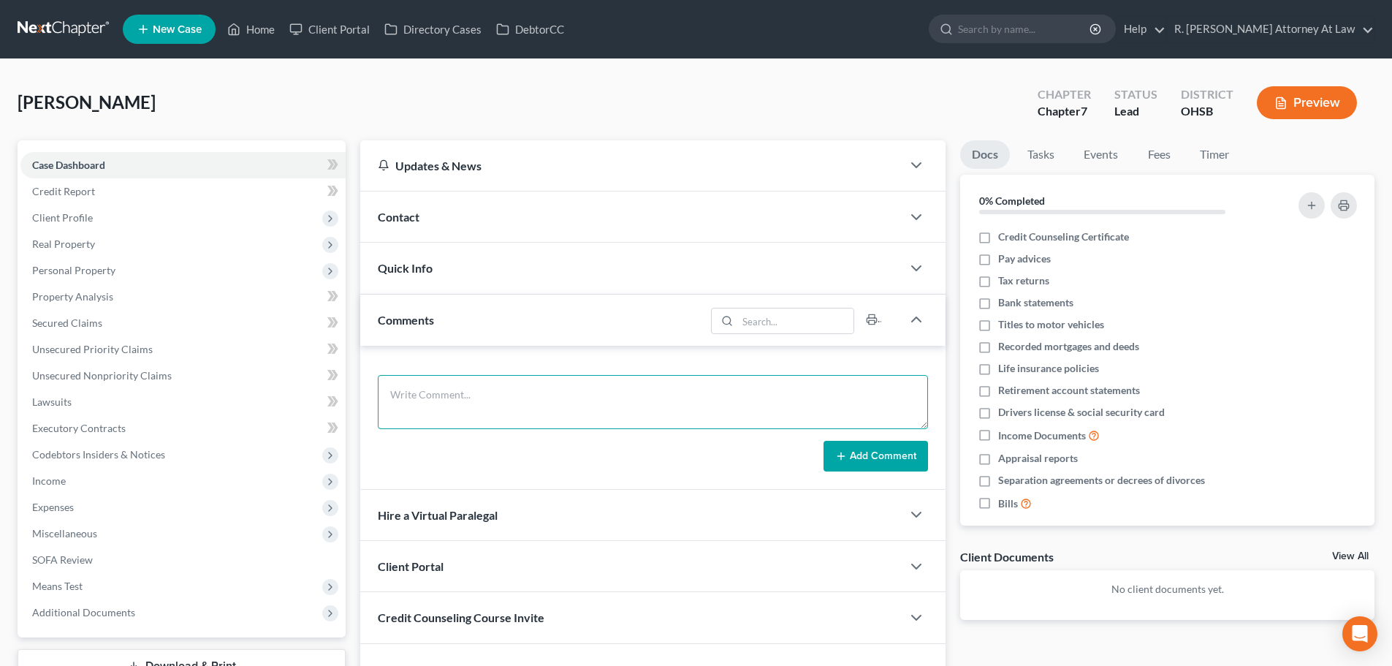
click at [429, 389] on textarea at bounding box center [653, 402] width 550 height 54
type textarea "seek filing fee waiver// has certificate//"
click at [149, 26] on icon at bounding box center [143, 29] width 13 height 18
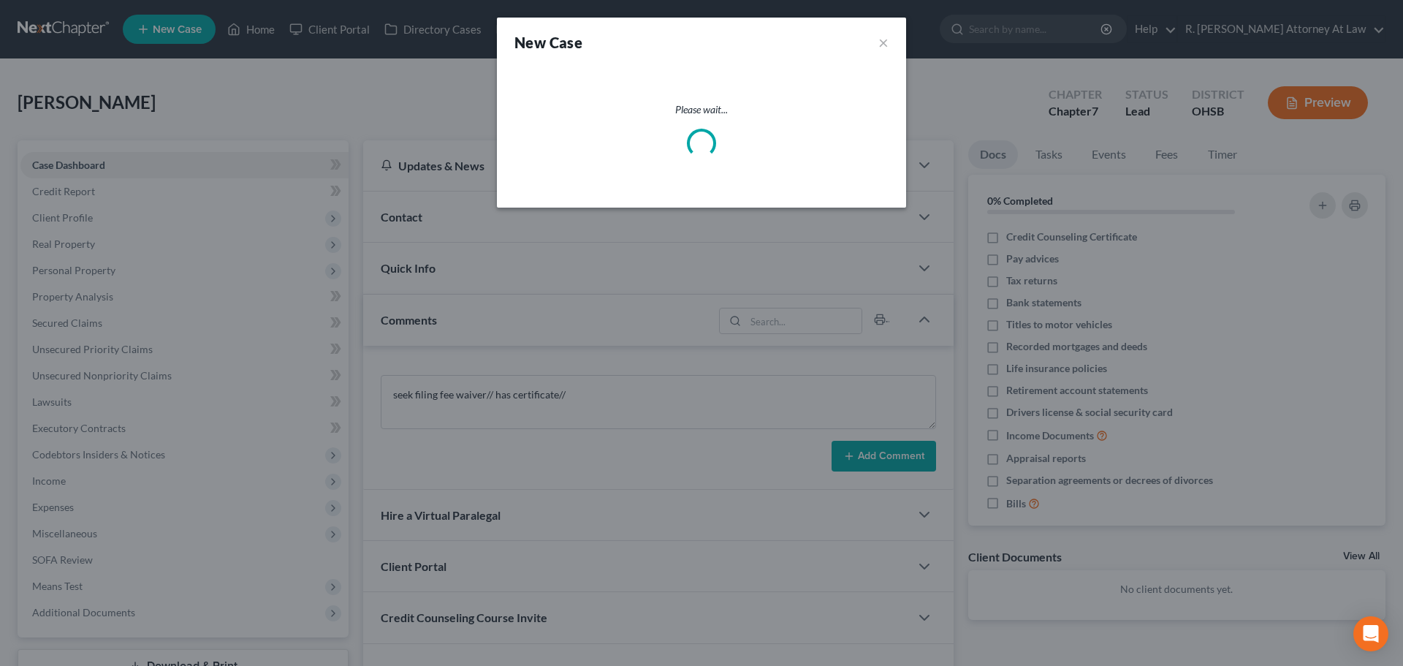
select select "62"
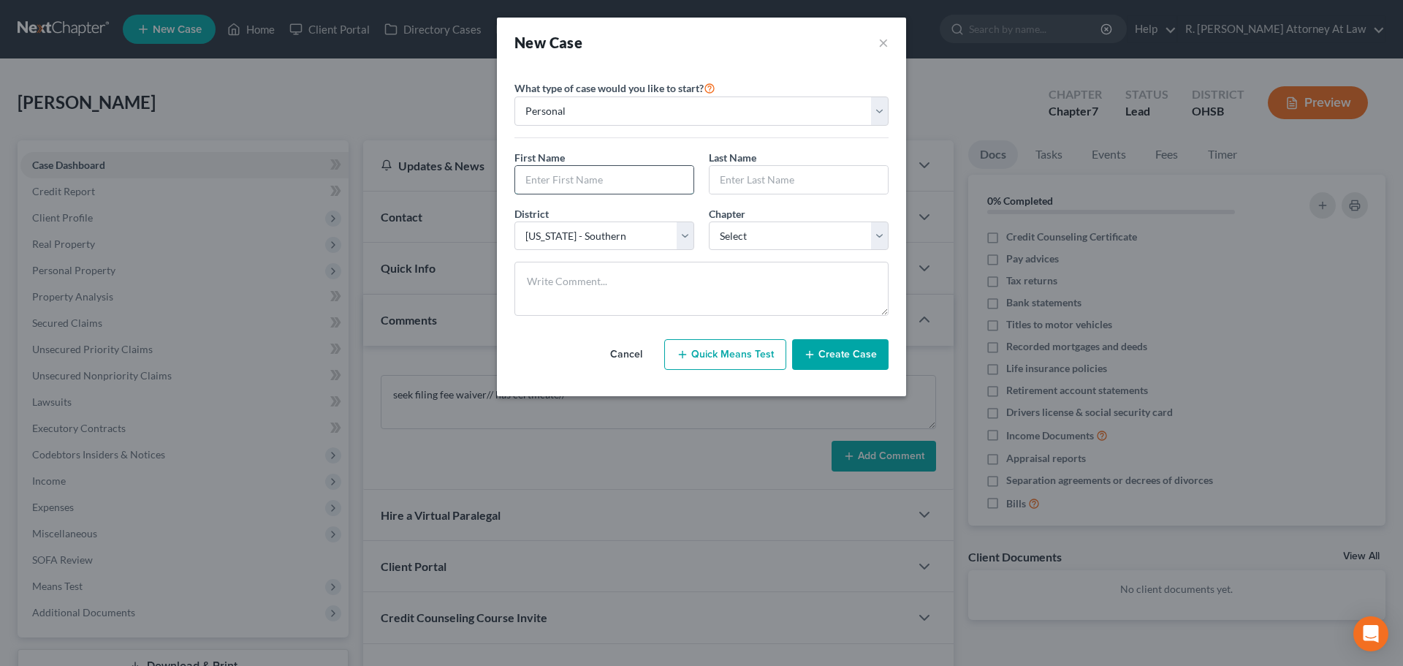
drag, startPoint x: 546, startPoint y: 181, endPoint x: 552, endPoint y: 167, distance: 15.7
click at [546, 181] on input "text" at bounding box center [604, 180] width 178 height 28
type input "Ericka"
type input "Blankenship"
drag, startPoint x: 746, startPoint y: 237, endPoint x: 740, endPoint y: 248, distance: 12.4
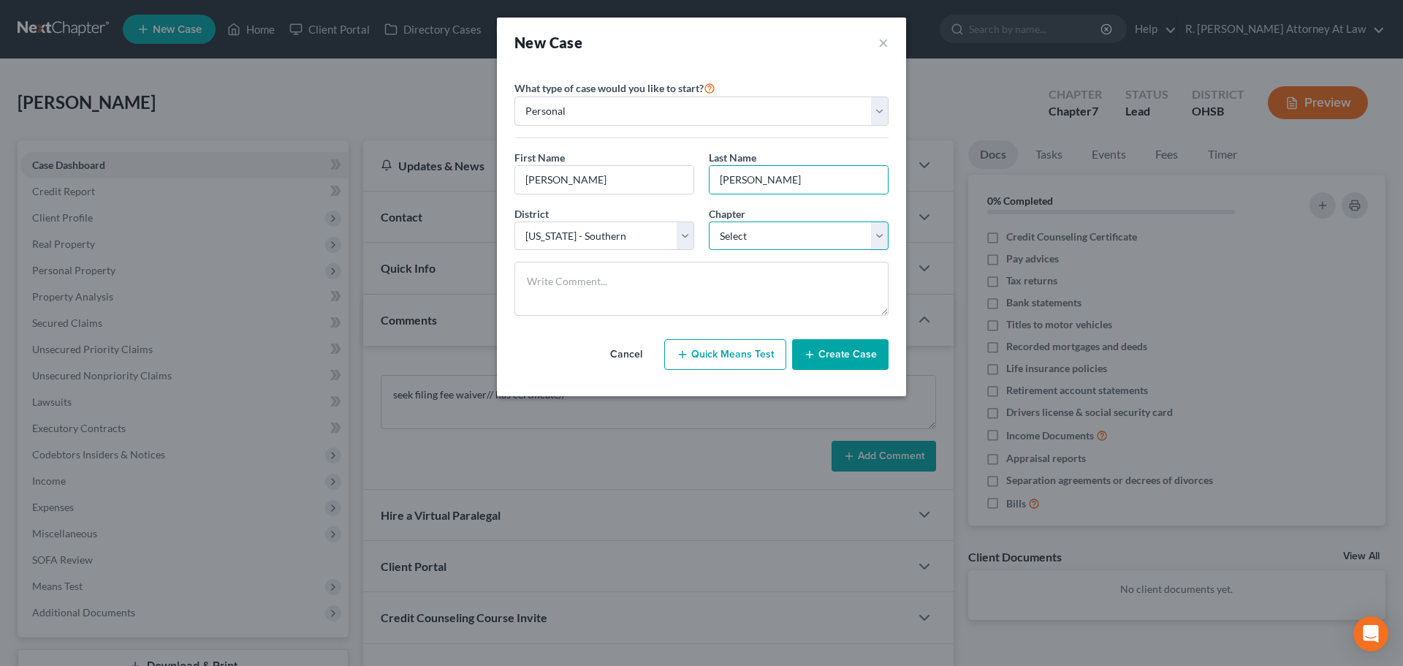
click at [746, 237] on select "Select 7 11 12 13" at bounding box center [799, 235] width 180 height 29
select select "0"
click at [709, 221] on select "Select 7 11 12 13" at bounding box center [799, 235] width 180 height 29
click at [837, 353] on button "Create Case" at bounding box center [840, 354] width 96 height 31
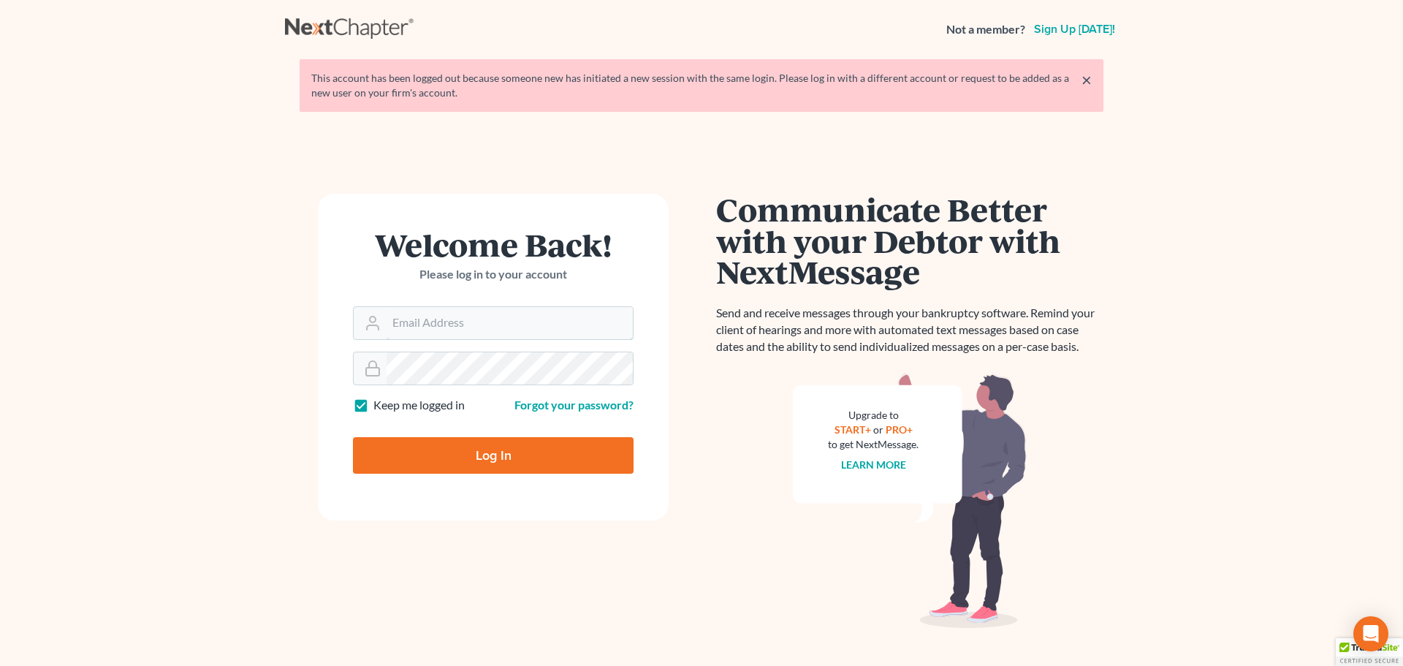
type input "[EMAIL_ADDRESS][DOMAIN_NAME]"
click at [474, 453] on input "Log In" at bounding box center [493, 455] width 281 height 37
type input "Thinking..."
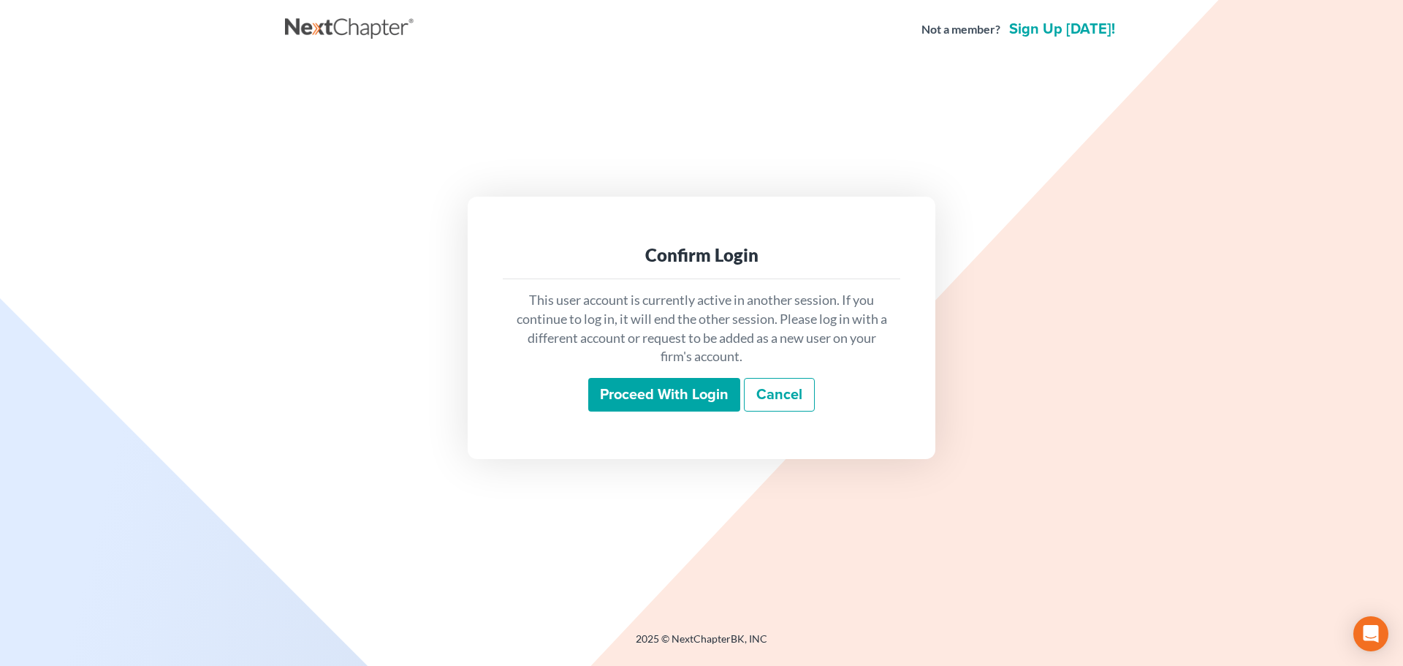
click at [653, 395] on input "Proceed with login" at bounding box center [664, 395] width 152 height 34
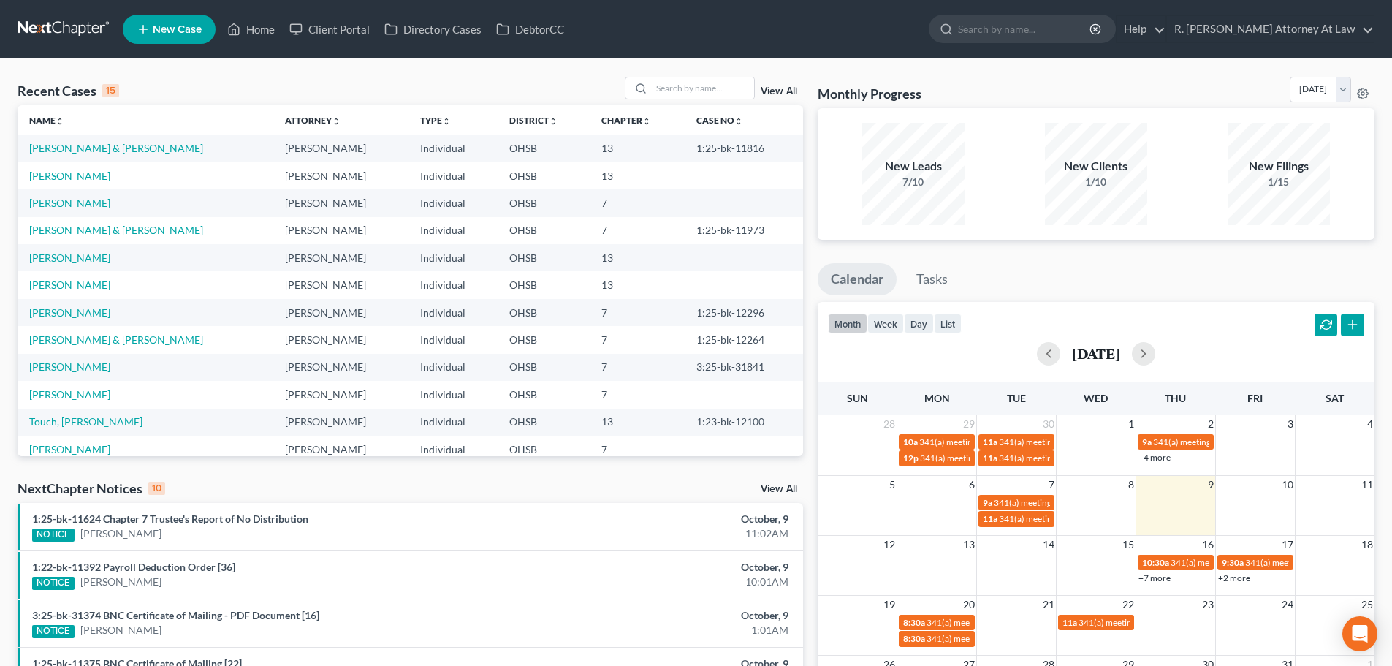
click at [164, 31] on span "New Case" at bounding box center [177, 29] width 49 height 11
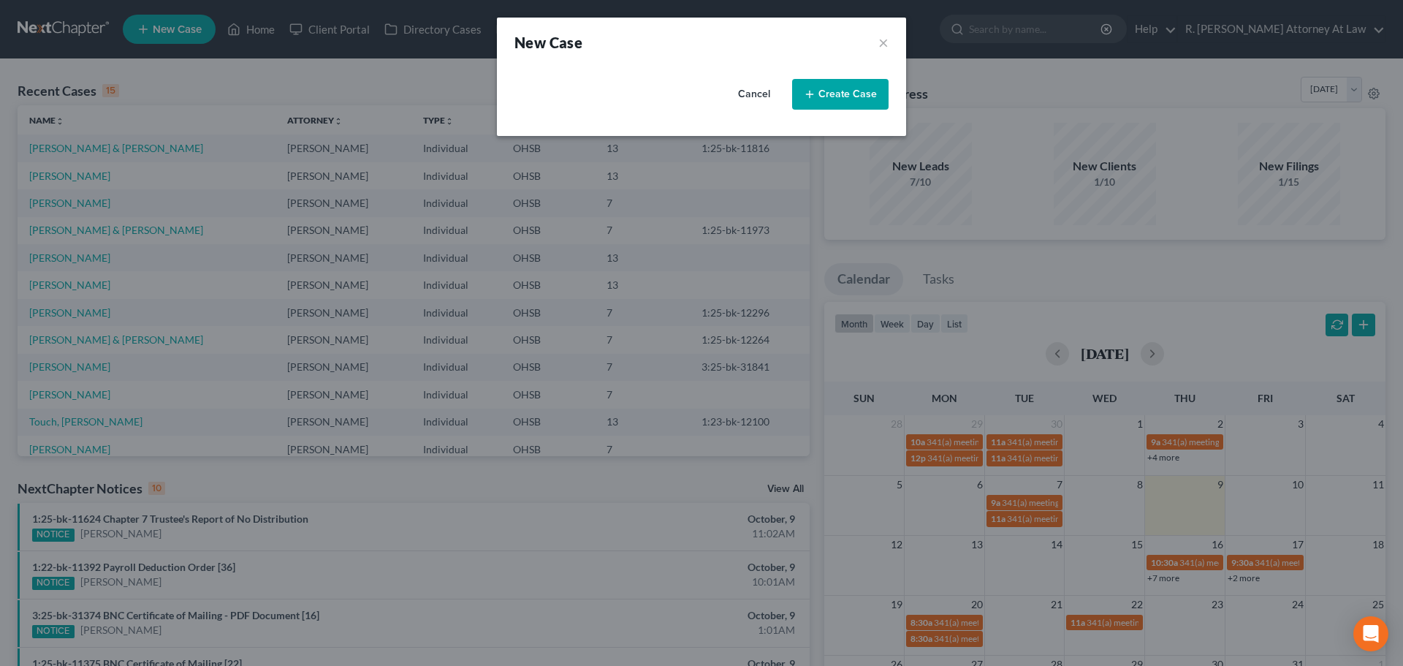
select select "62"
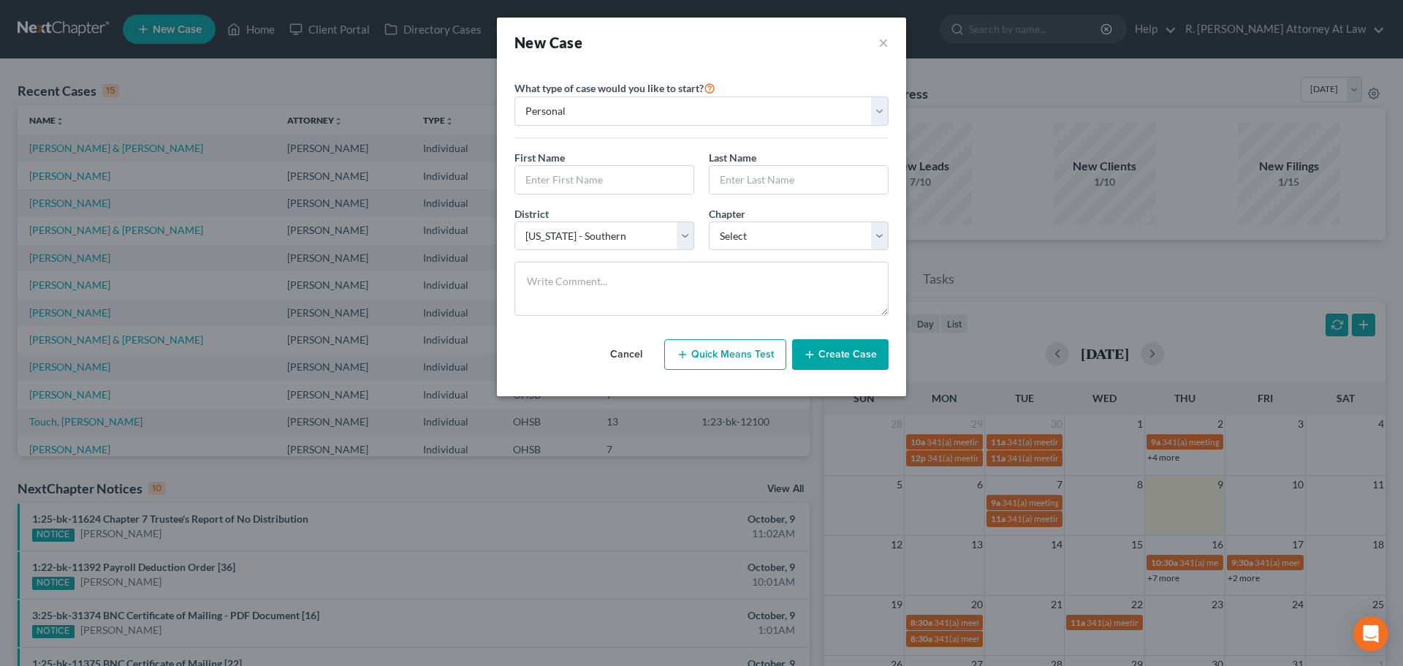
click at [624, 352] on button "Cancel" at bounding box center [626, 354] width 64 height 29
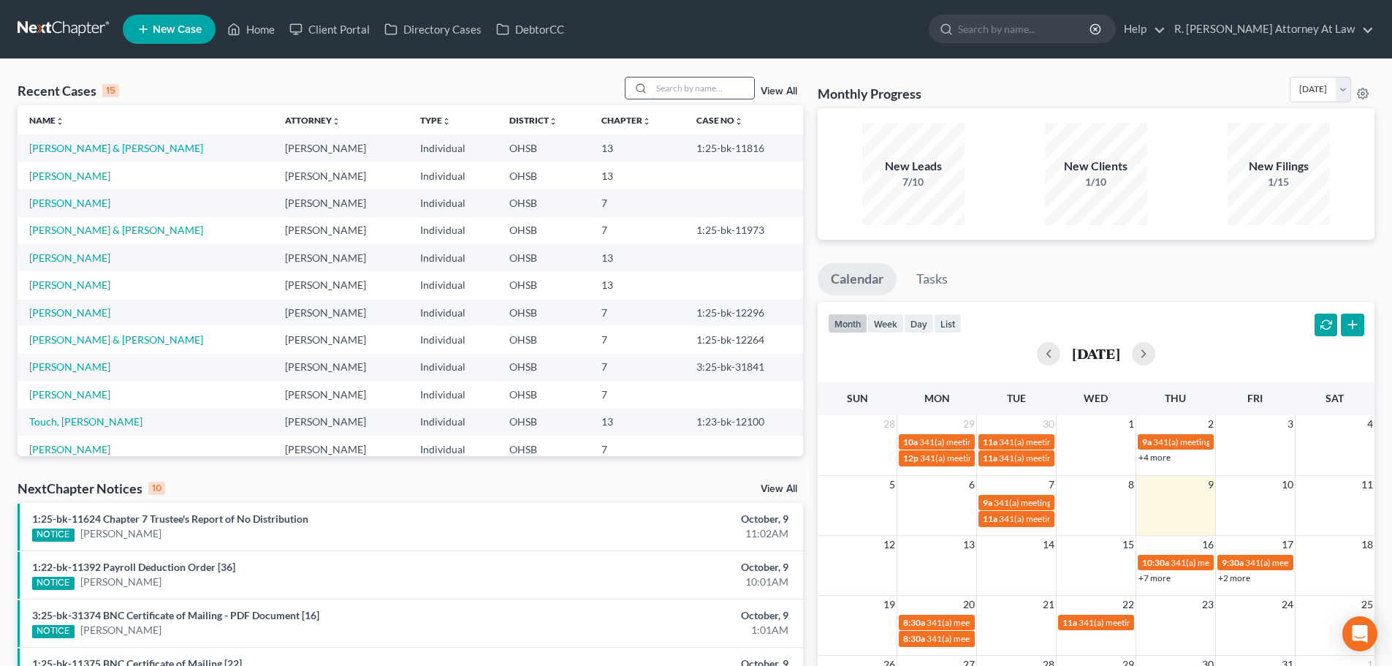
click at [682, 90] on input "search" at bounding box center [703, 87] width 102 height 21
type input "blankenship"
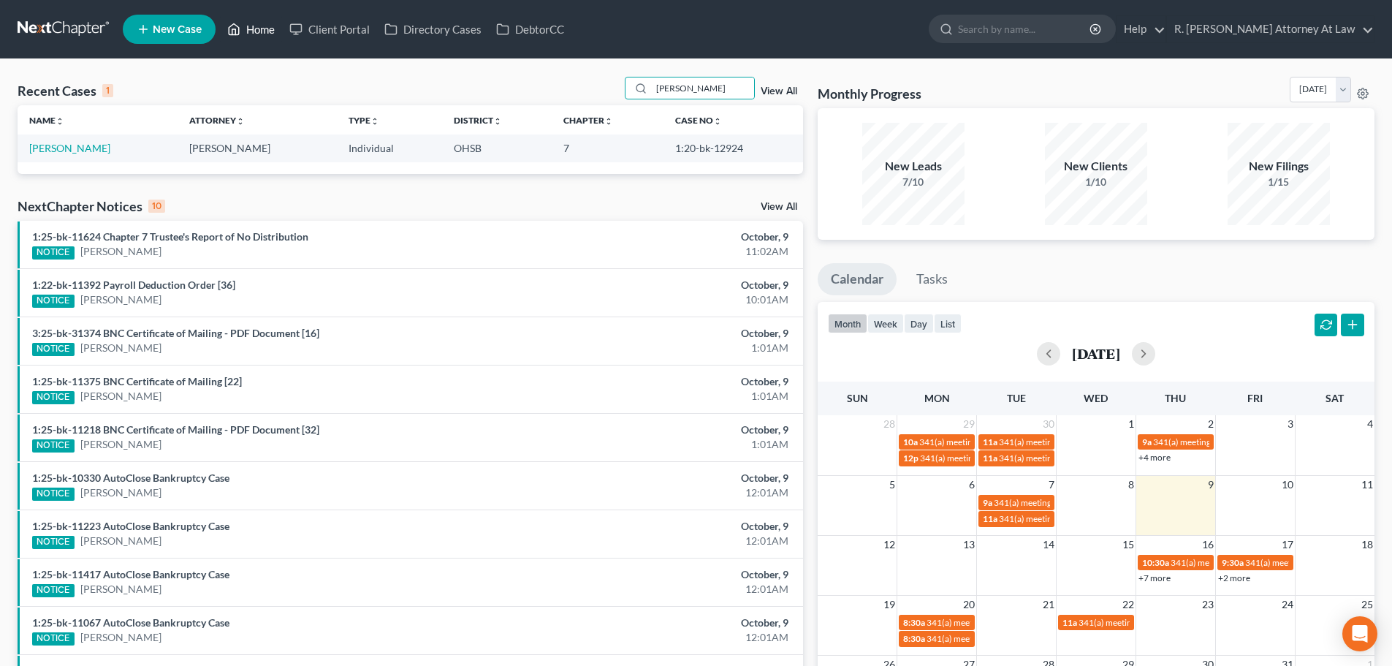
click at [243, 28] on link "Home" at bounding box center [251, 29] width 62 height 26
click at [253, 29] on link "Home" at bounding box center [251, 29] width 62 height 26
click at [168, 34] on span "New Case" at bounding box center [177, 29] width 49 height 11
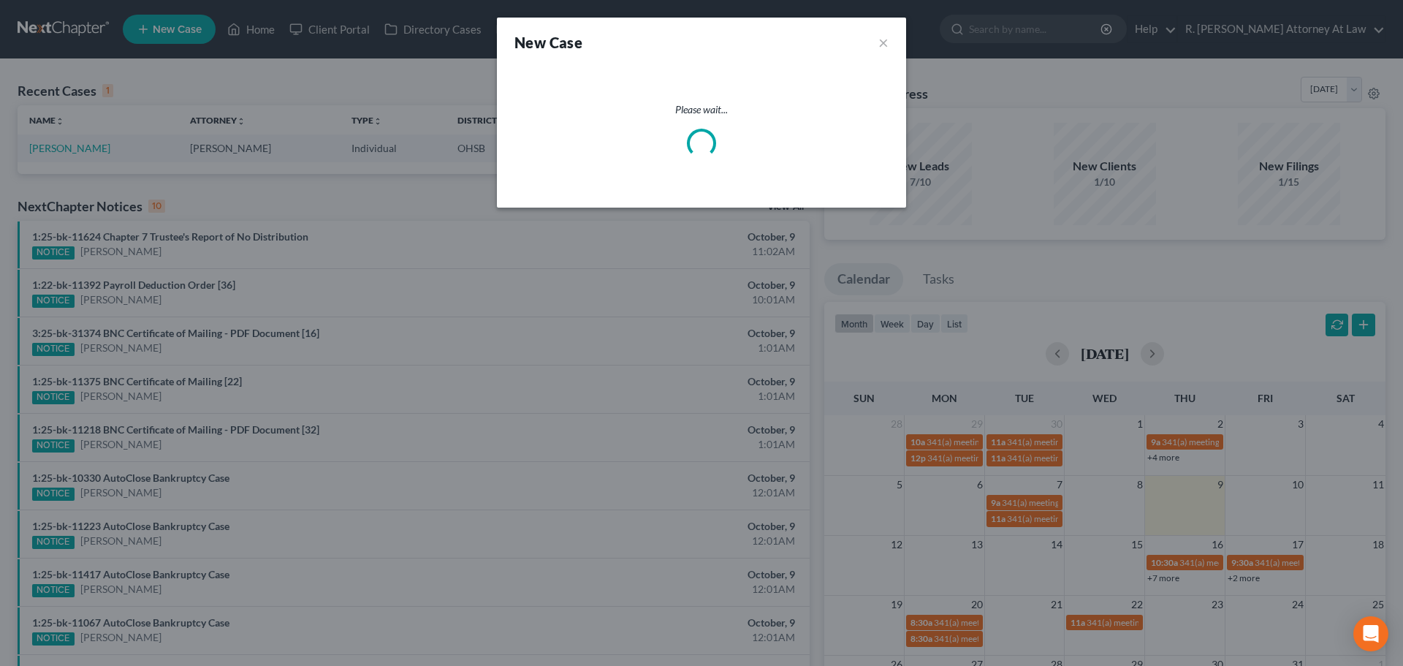
select select "62"
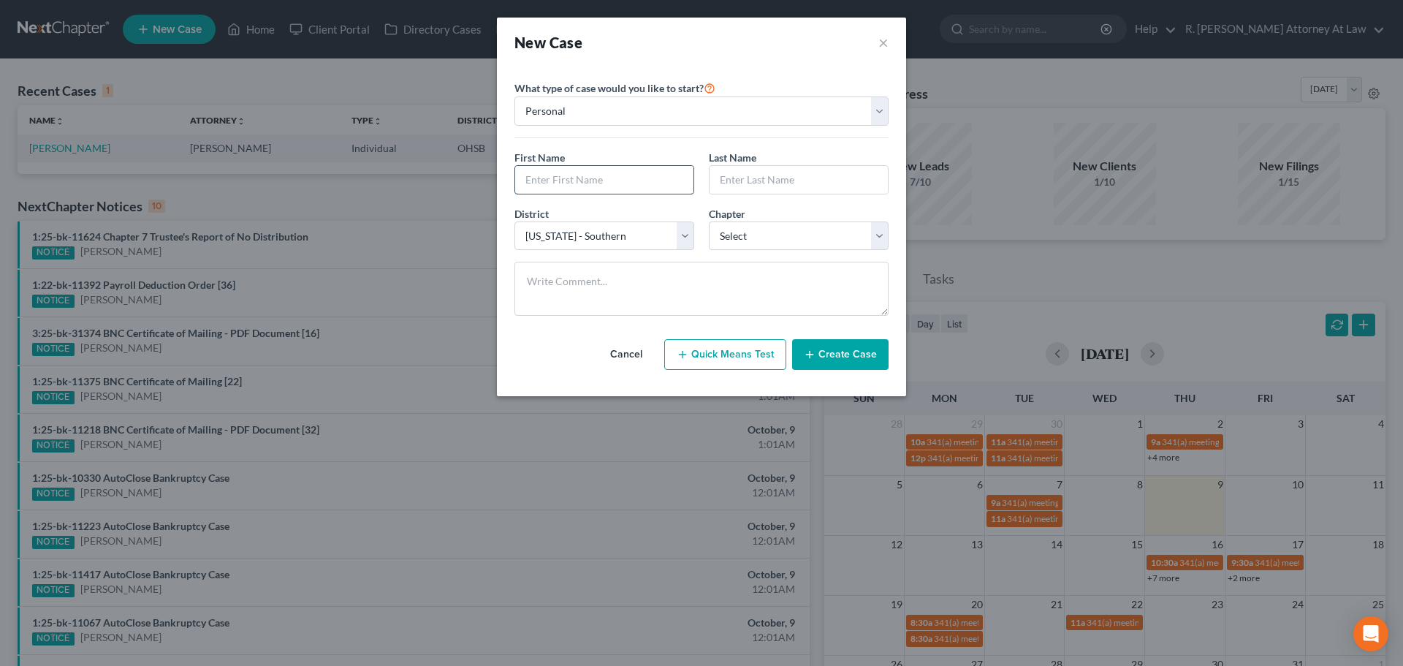
click at [587, 174] on input "text" at bounding box center [604, 180] width 178 height 28
type input "Ericka"
type input "Blankenship"
click at [721, 229] on select "Select 7 11 12 13" at bounding box center [799, 235] width 180 height 29
select select "0"
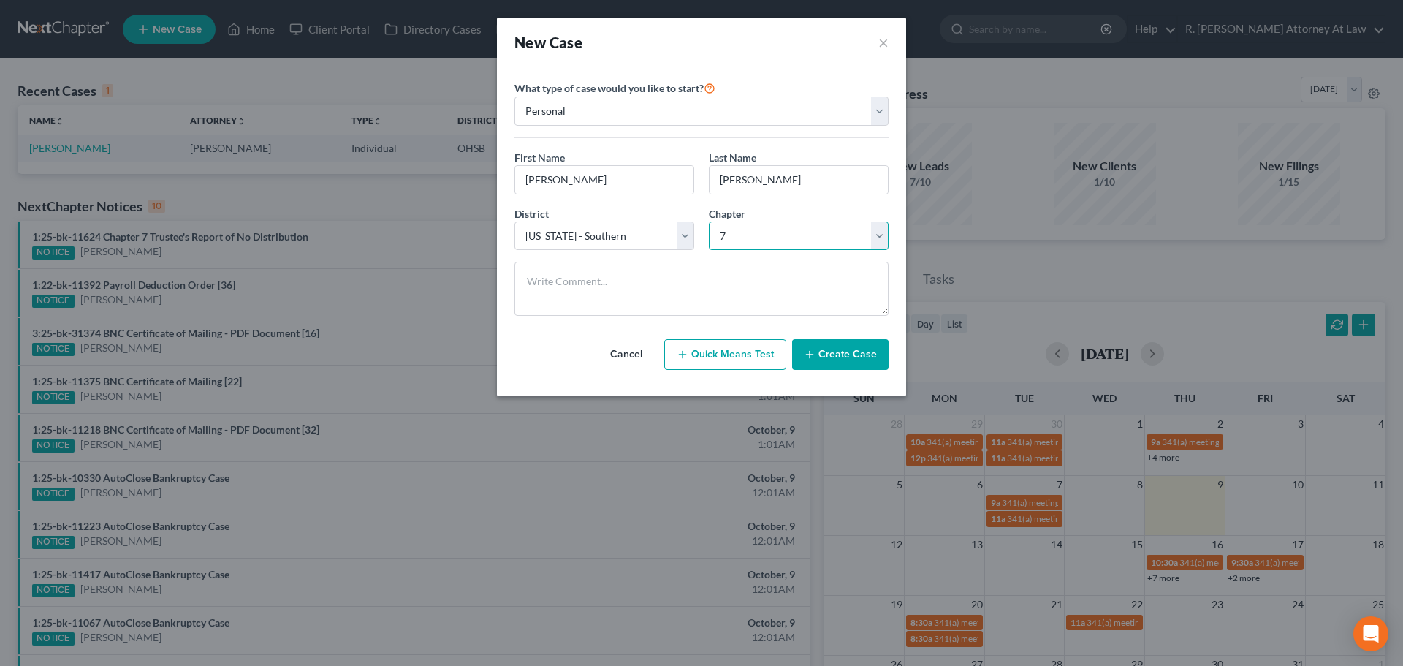
click at [709, 221] on select "Select 7 11 12 13" at bounding box center [799, 235] width 180 height 29
click at [823, 347] on button "Create Case" at bounding box center [840, 354] width 96 height 31
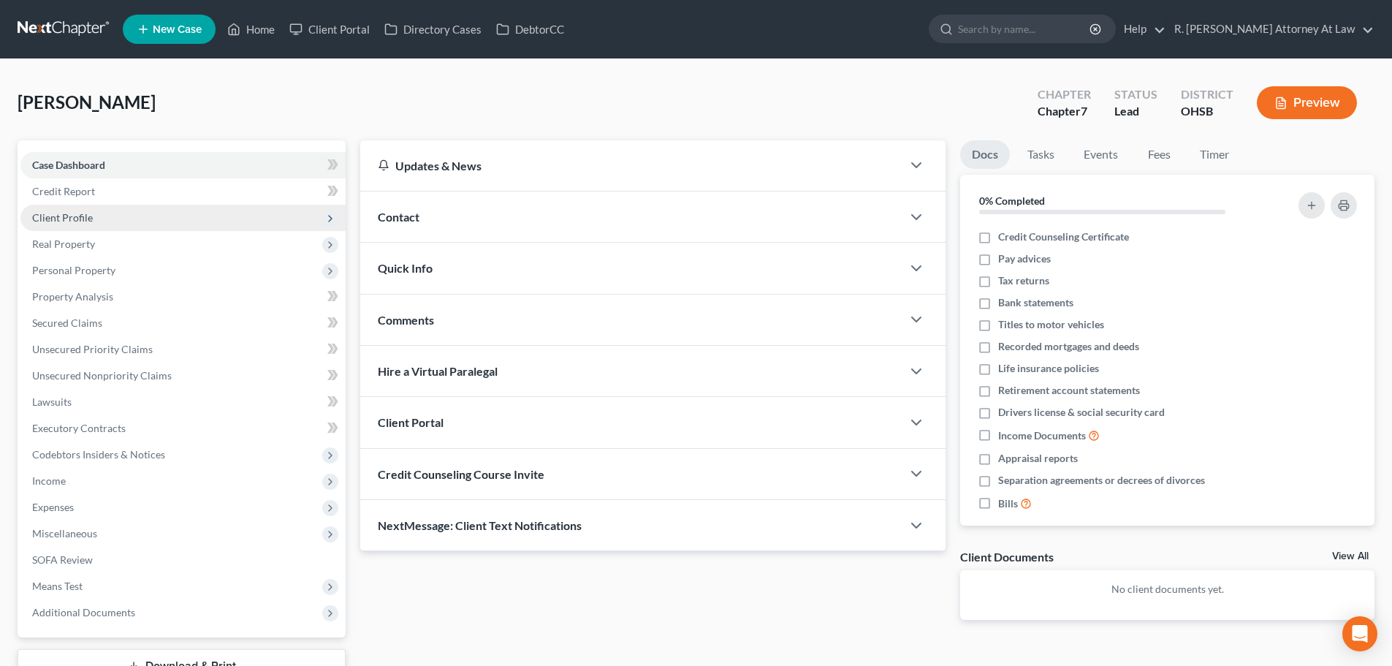
click at [50, 216] on span "Client Profile" at bounding box center [62, 217] width 61 height 12
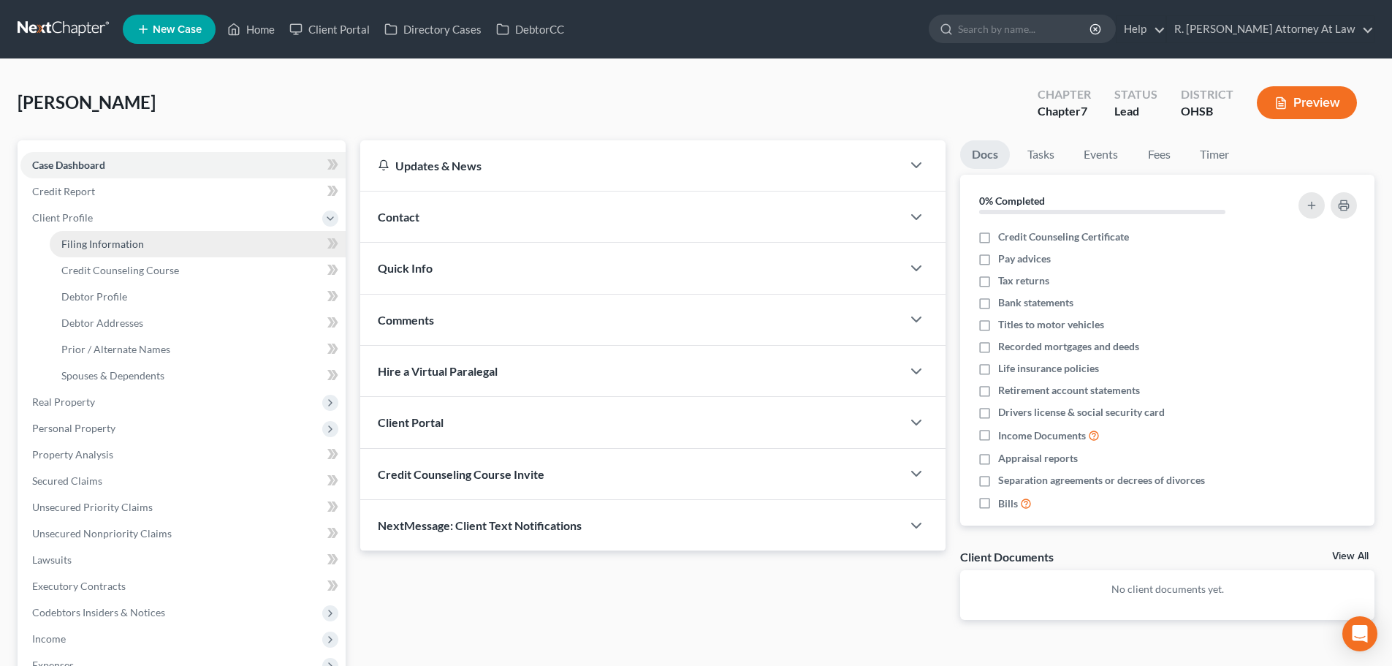
click at [70, 244] on span "Filing Information" at bounding box center [102, 243] width 83 height 12
select select "1"
select select "0"
select select "62"
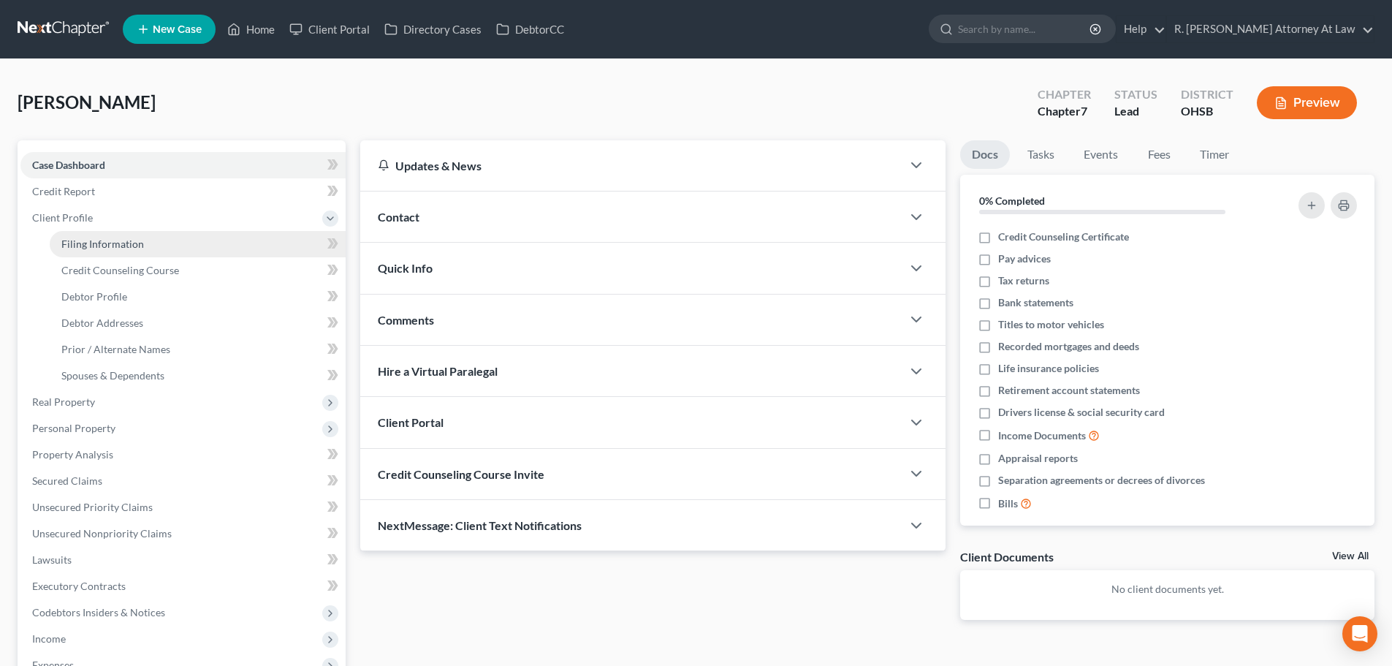
select select "36"
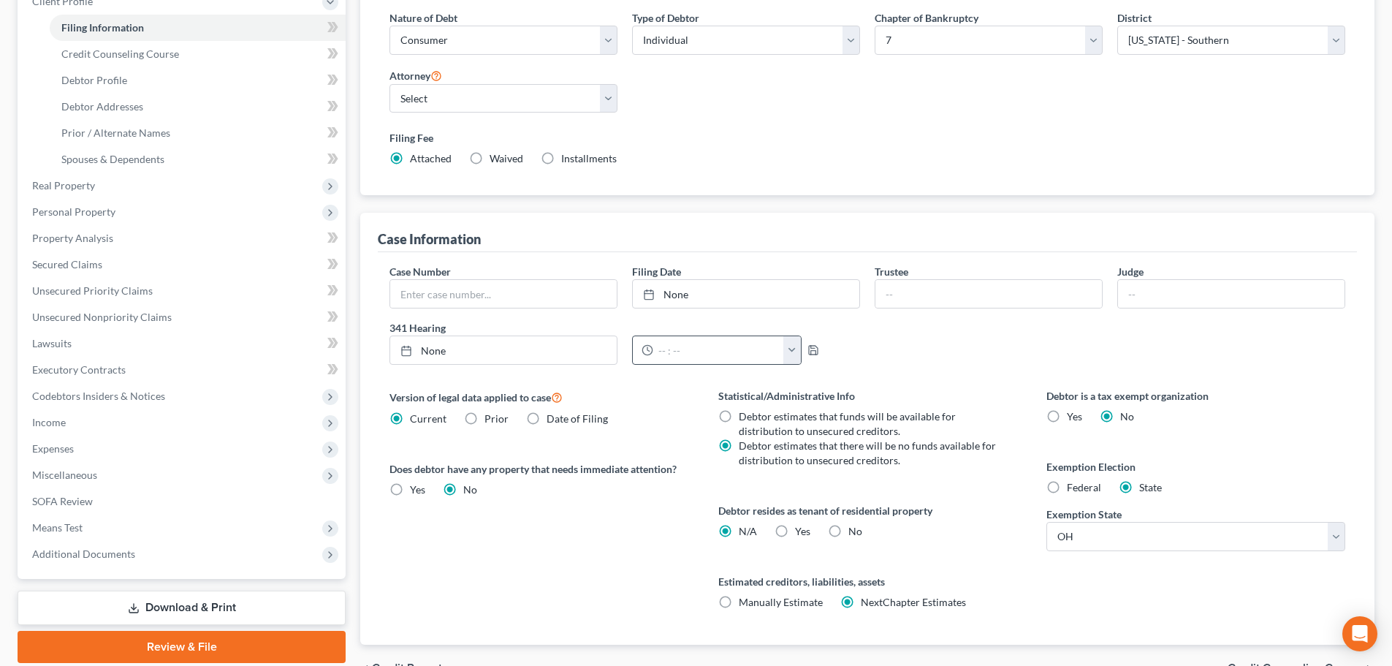
scroll to position [219, 0]
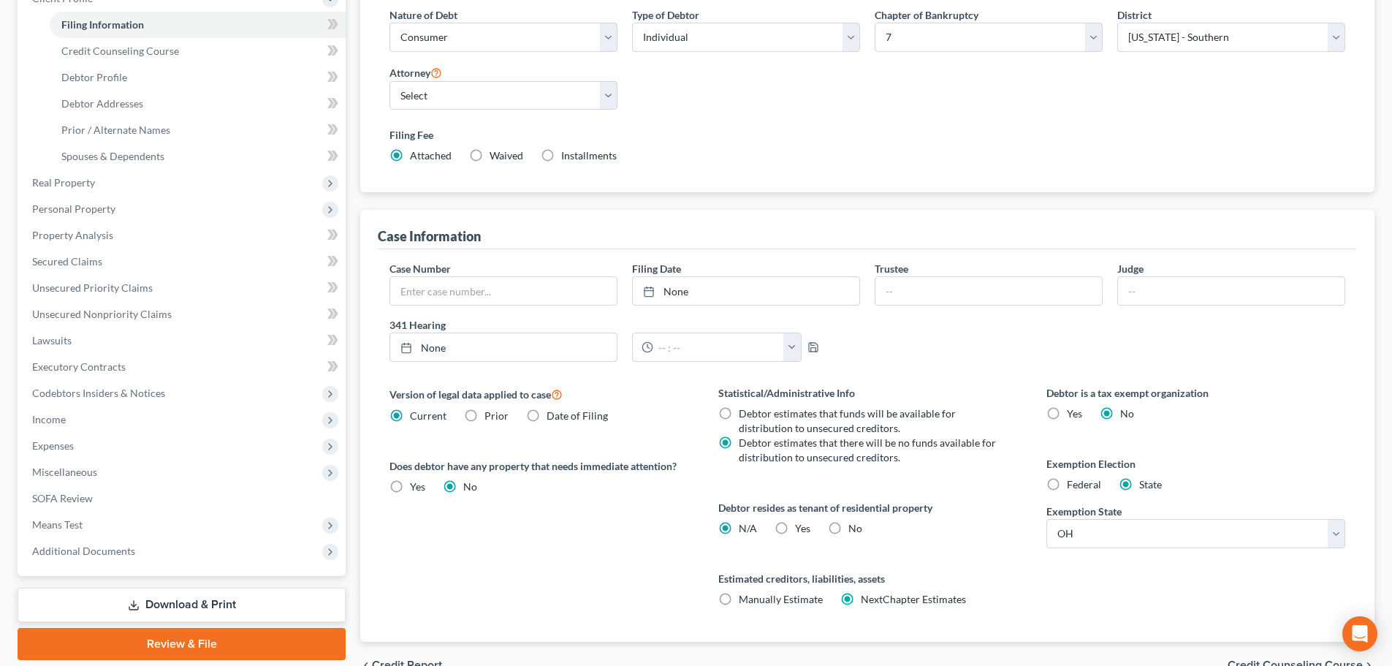
click at [795, 524] on label "Yes Yes" at bounding box center [802, 528] width 15 height 15
click at [801, 524] on input "Yes Yes" at bounding box center [805, 525] width 9 height 9
radio input "true"
radio input "false"
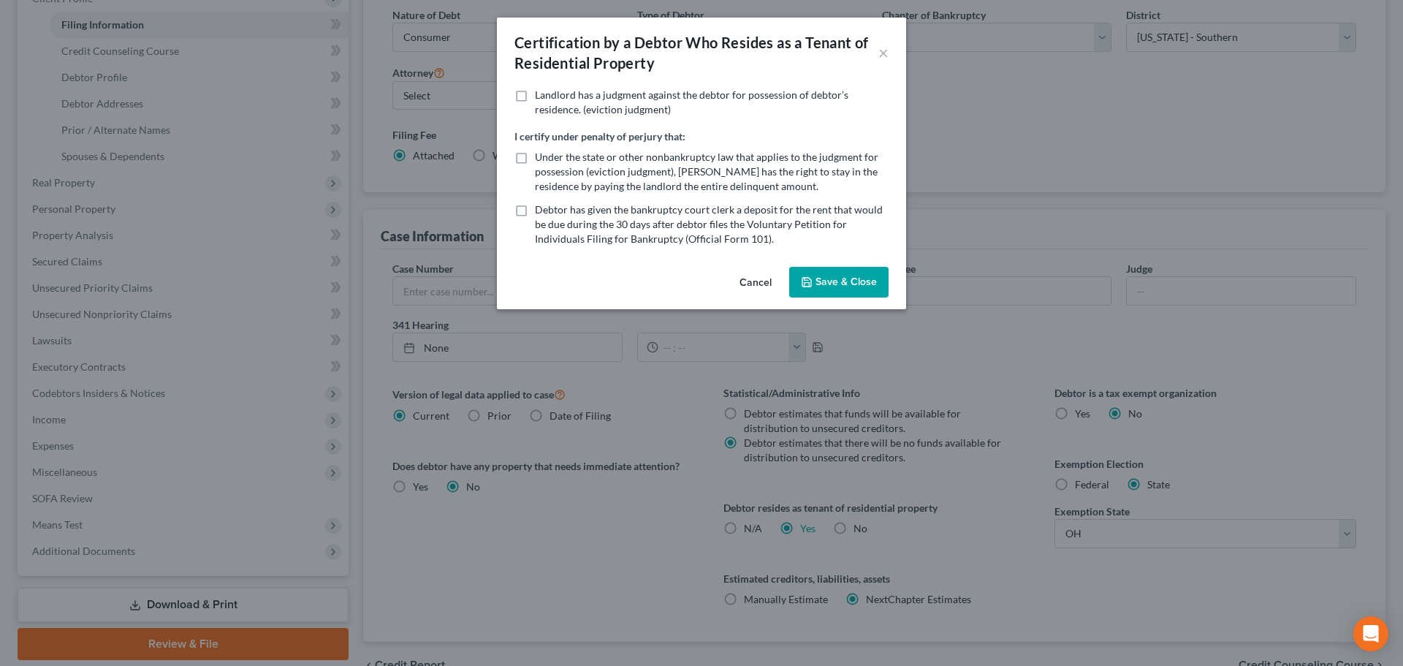
click at [834, 286] on button "Save & Close" at bounding box center [838, 282] width 99 height 31
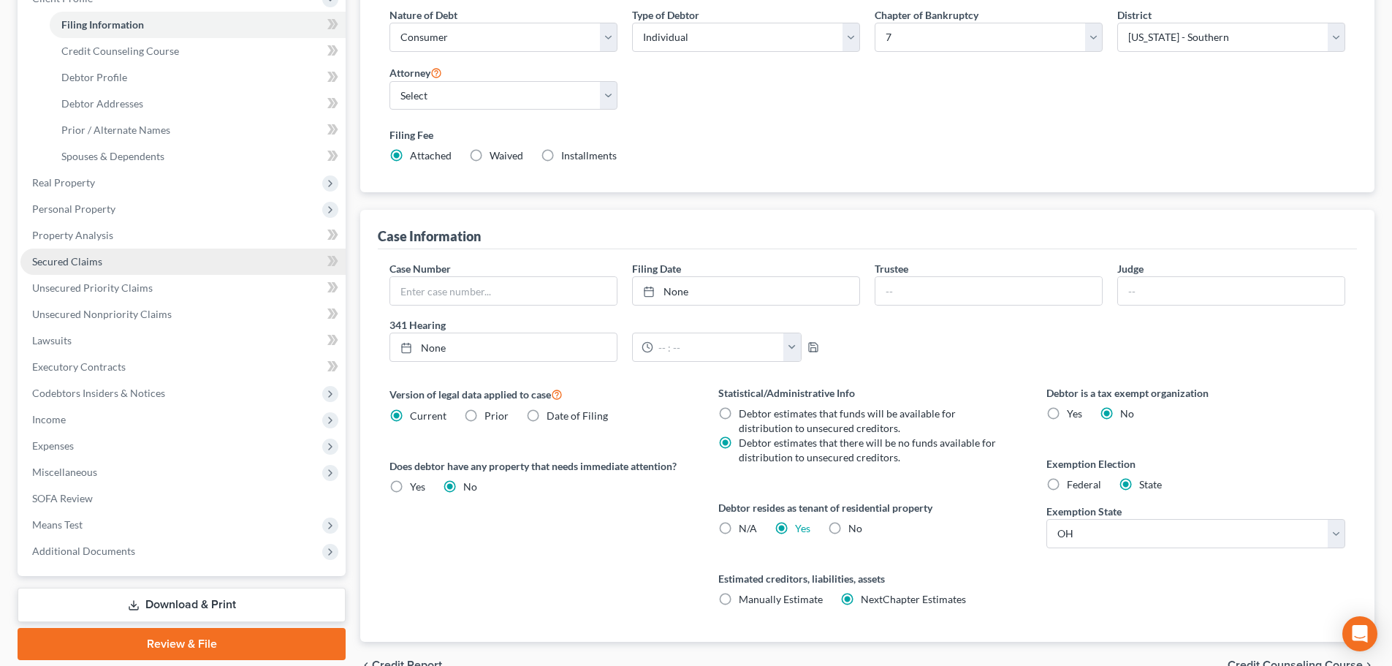
scroll to position [146, 0]
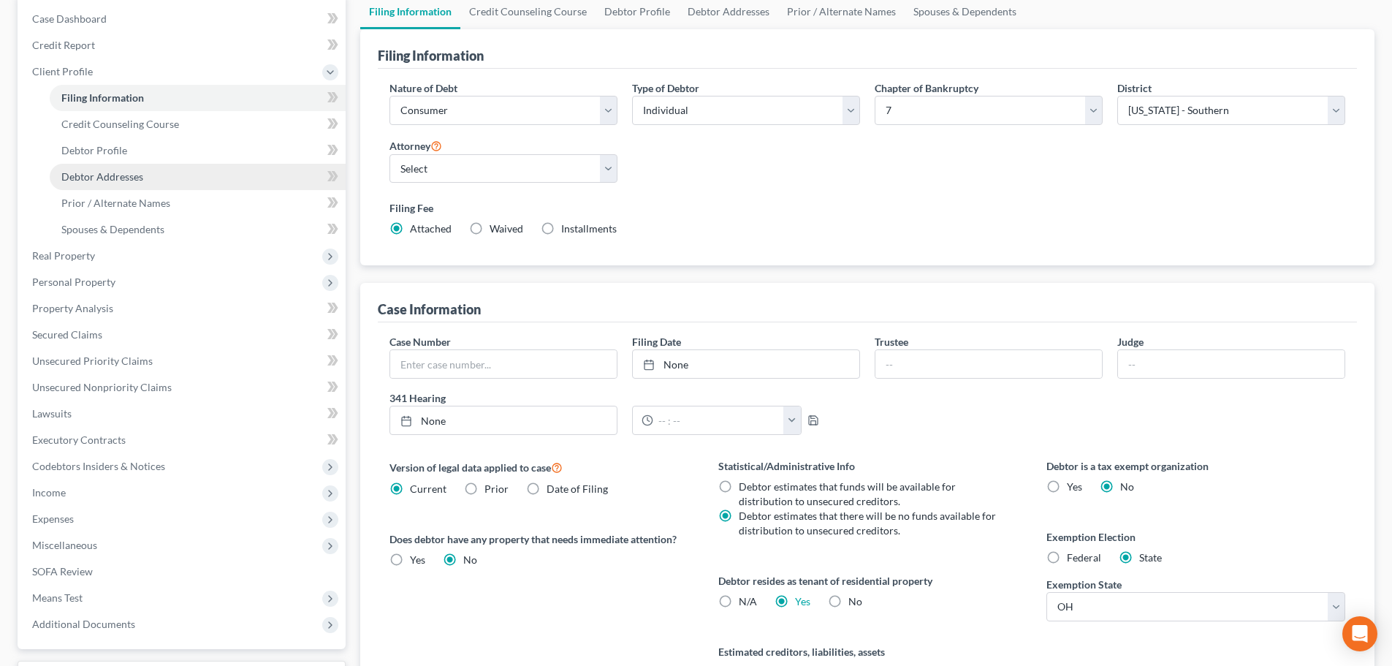
click at [102, 171] on span "Debtor Addresses" at bounding box center [102, 176] width 82 height 12
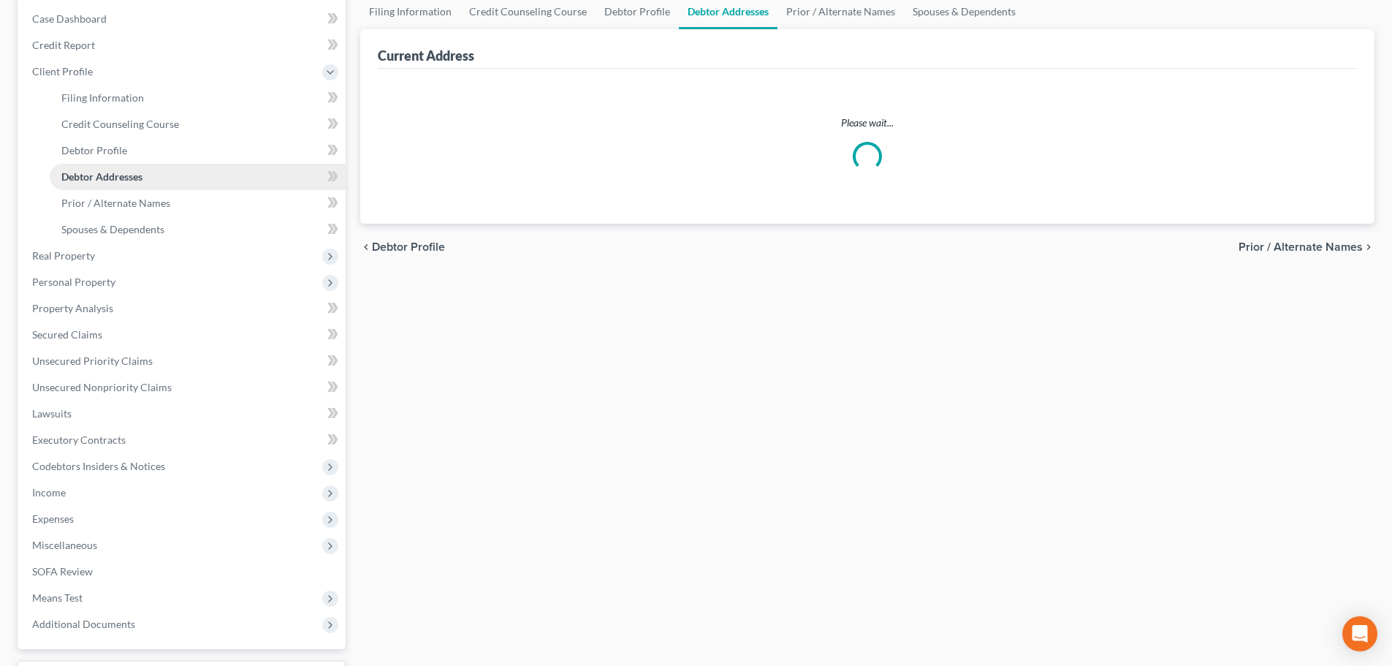
scroll to position [9, 0]
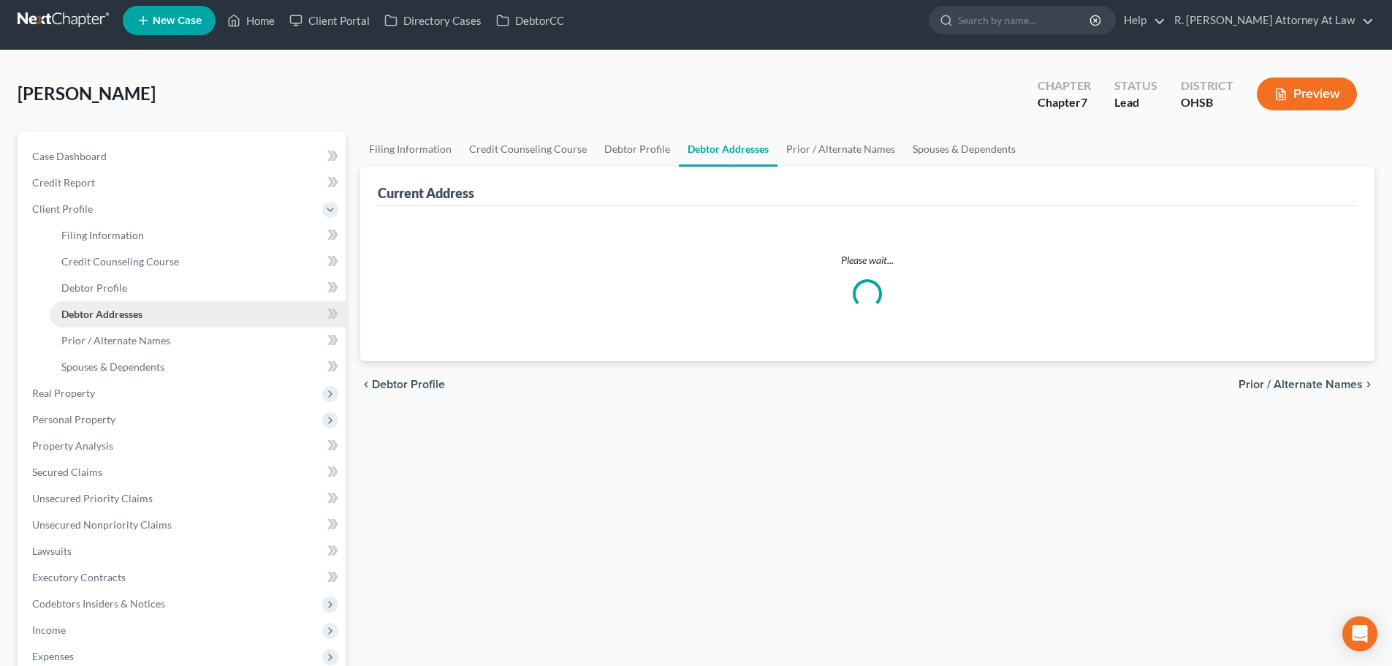
select select "0"
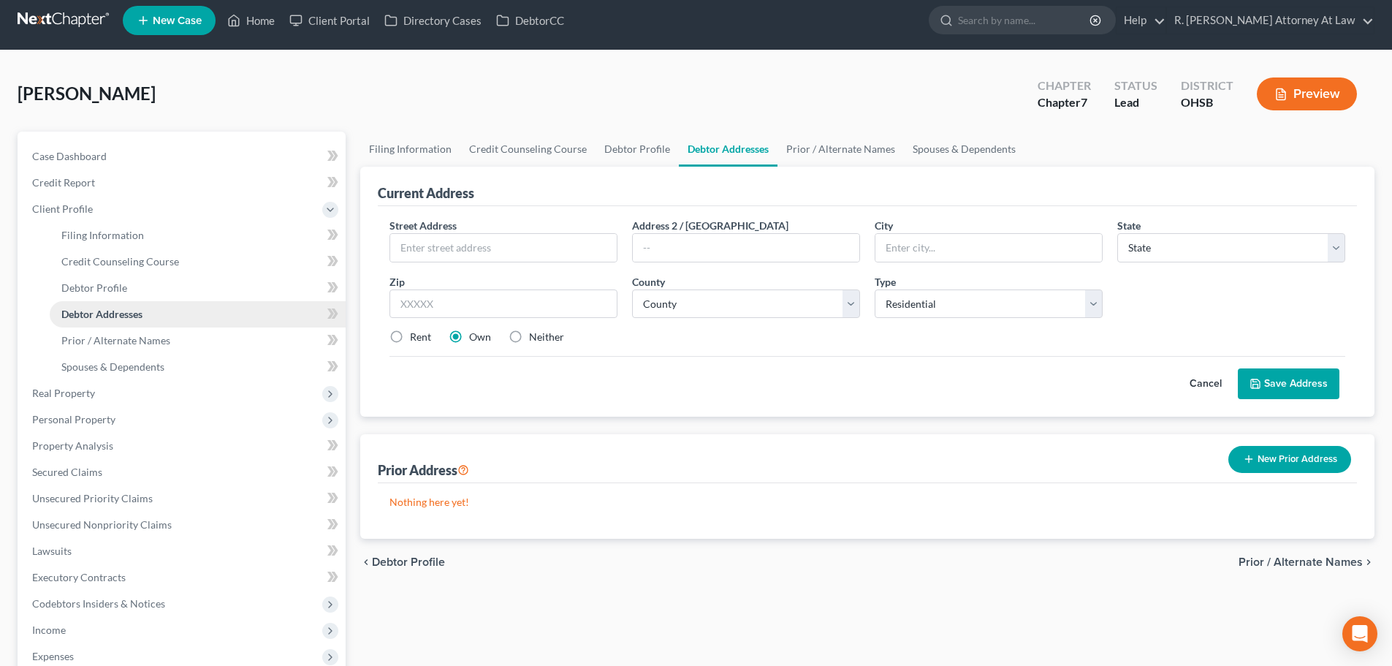
scroll to position [0, 0]
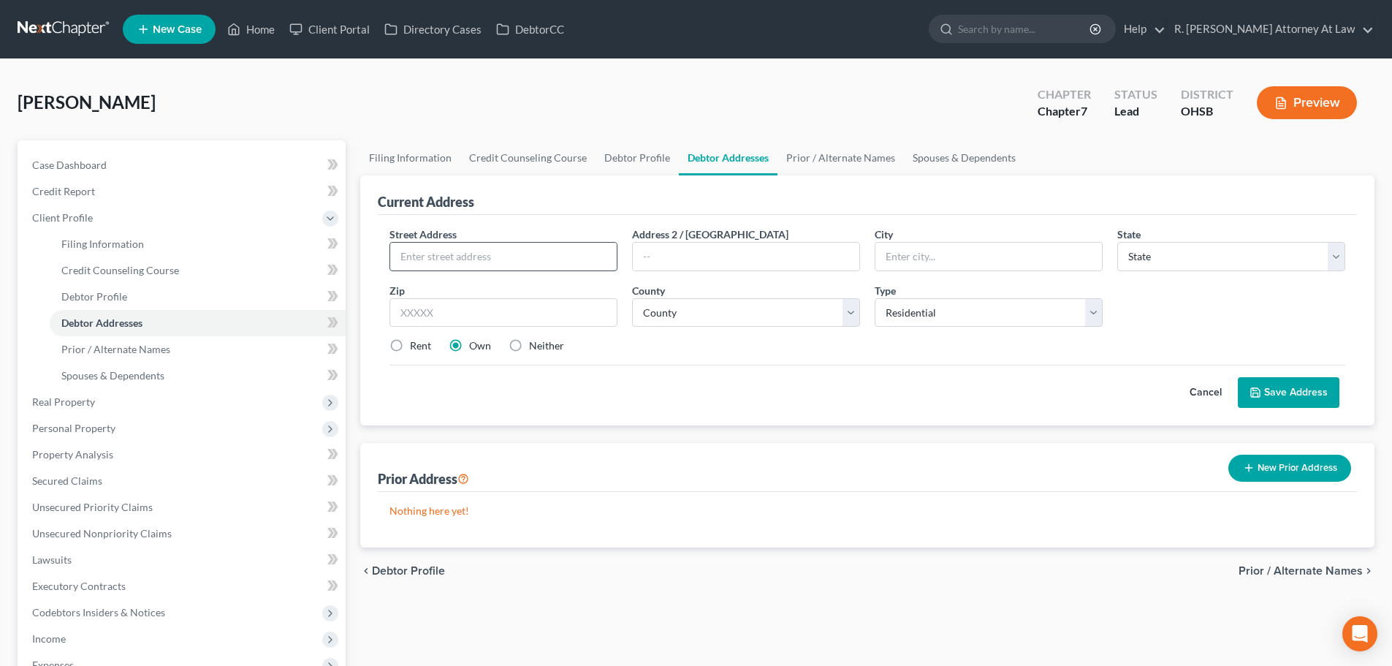
click at [424, 254] on input "text" at bounding box center [503, 257] width 226 height 28
type input "731 Gordon Smith Blvd"
type input "Apt 1"
type input "45013"
type input "Hamilton"
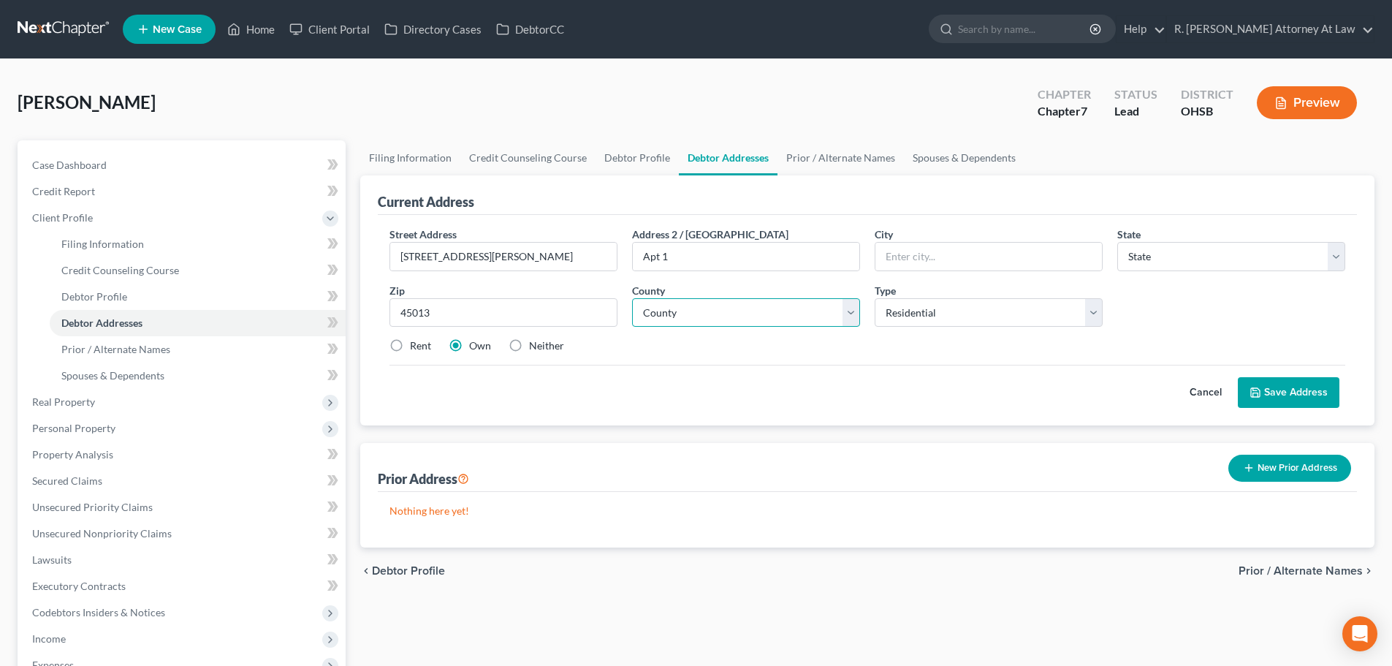
select select "36"
click at [410, 344] on label "Rent" at bounding box center [420, 345] width 21 height 15
click at [416, 344] on input "Rent" at bounding box center [420, 342] width 9 height 9
radio input "true"
click at [723, 302] on select "County Adams County Allen County Ashland County Ashtabula County Athens County …" at bounding box center [746, 312] width 228 height 29
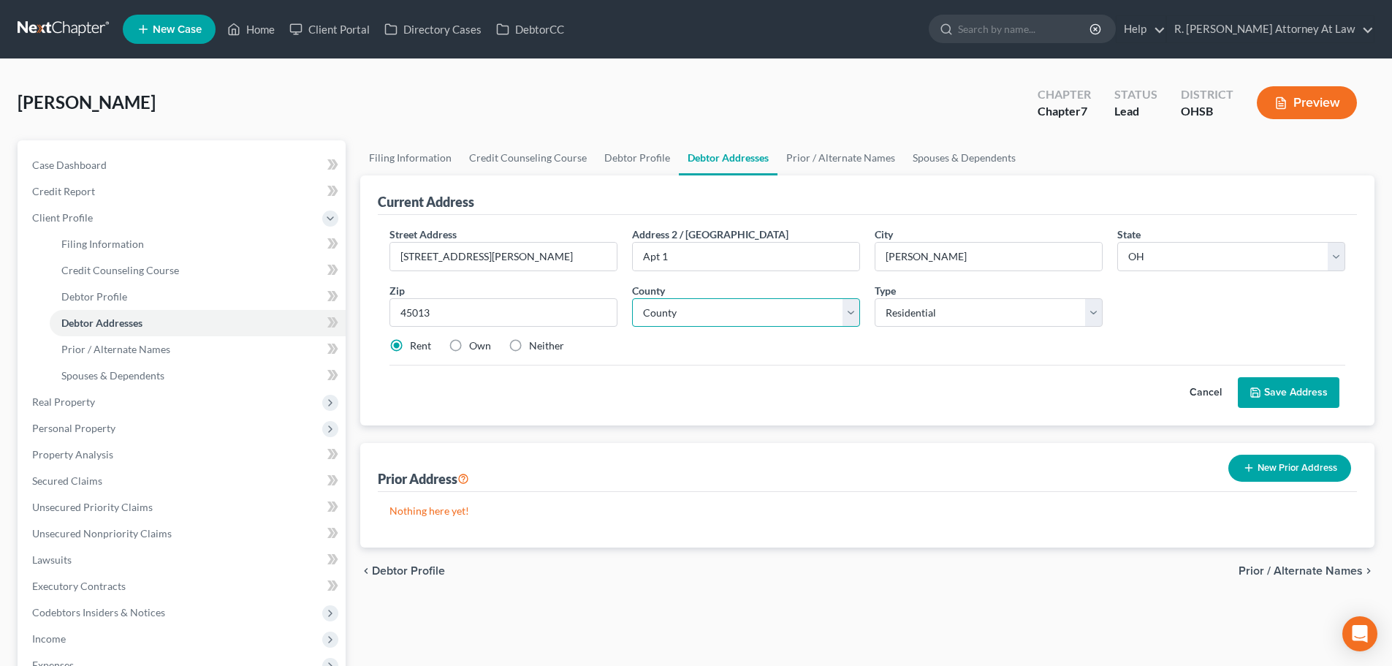
select select "8"
click at [632, 298] on select "County Adams County Allen County Ashland County Ashtabula County Athens County …" at bounding box center [746, 312] width 228 height 29
click at [1281, 395] on button "Save Address" at bounding box center [1289, 392] width 102 height 31
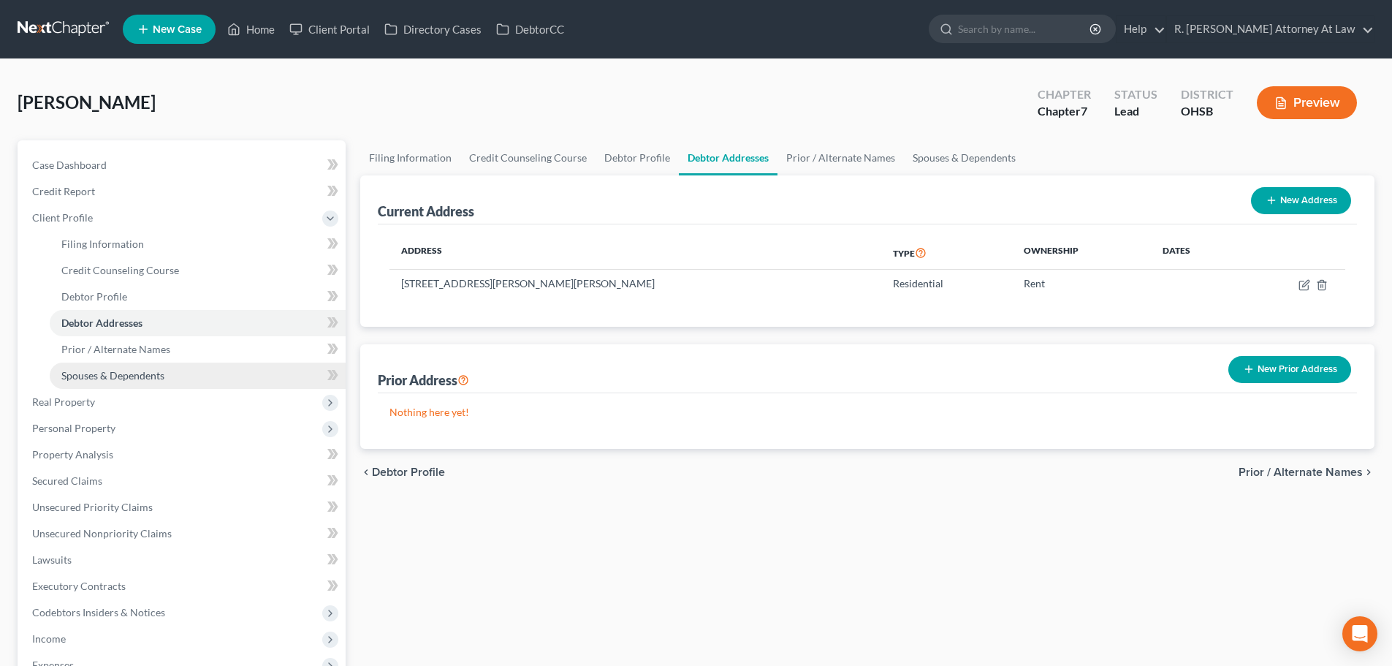
click at [79, 372] on span "Spouses & Dependents" at bounding box center [112, 375] width 103 height 12
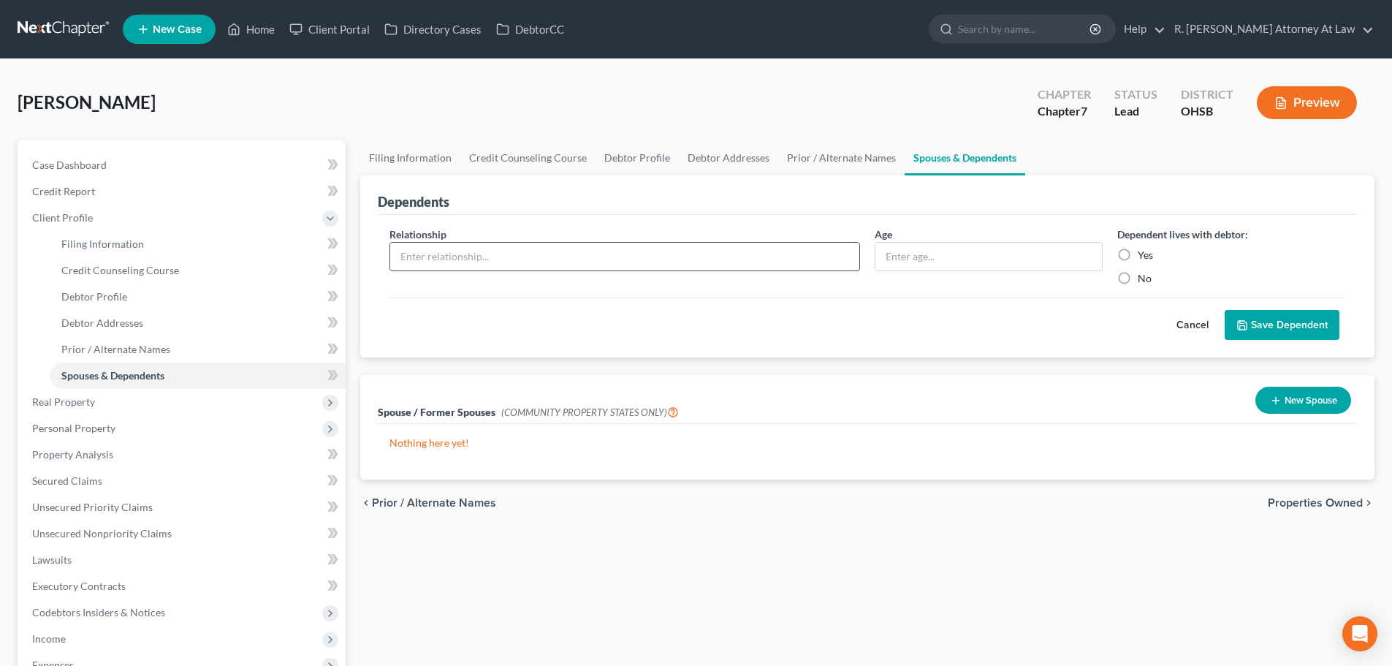
click at [476, 254] on input "text" at bounding box center [624, 257] width 469 height 28
type input "Daughter"
type input "5"
click at [1138, 253] on label "Yes" at bounding box center [1145, 255] width 15 height 15
click at [1143, 253] on input "Yes" at bounding box center [1147, 252] width 9 height 9
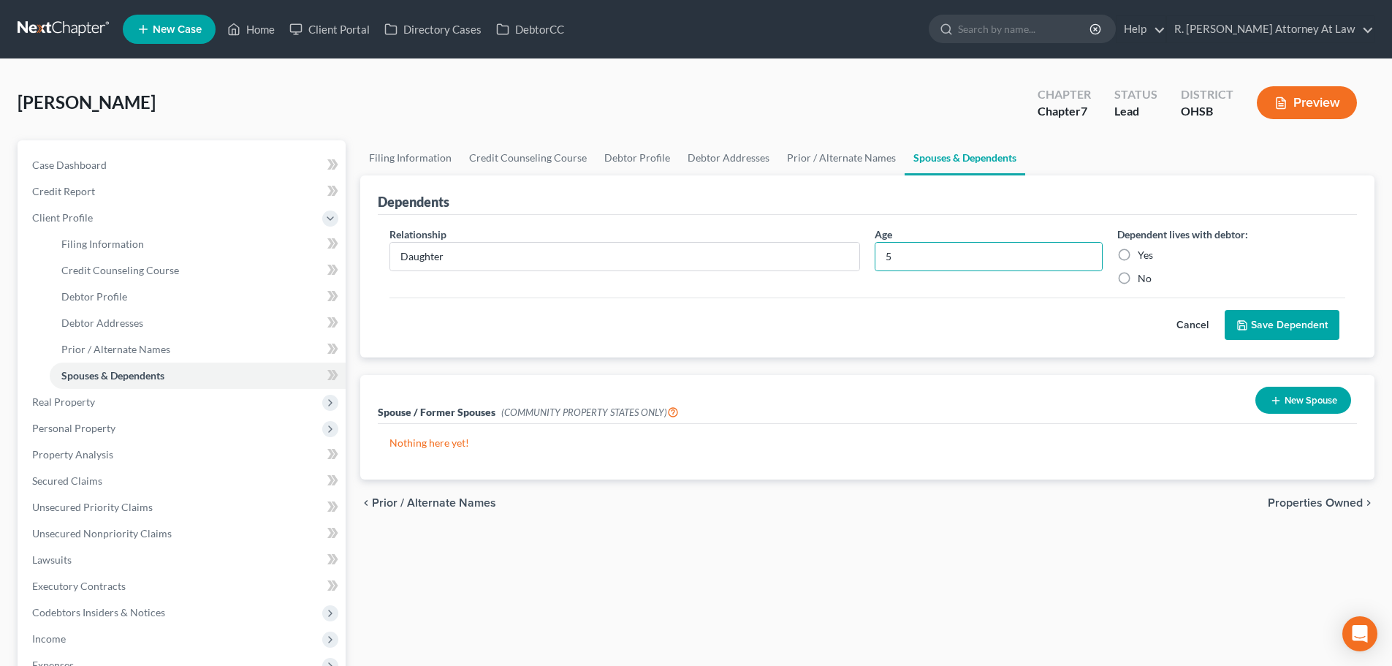
radio input "true"
click at [1277, 319] on button "Save Dependent" at bounding box center [1281, 325] width 115 height 31
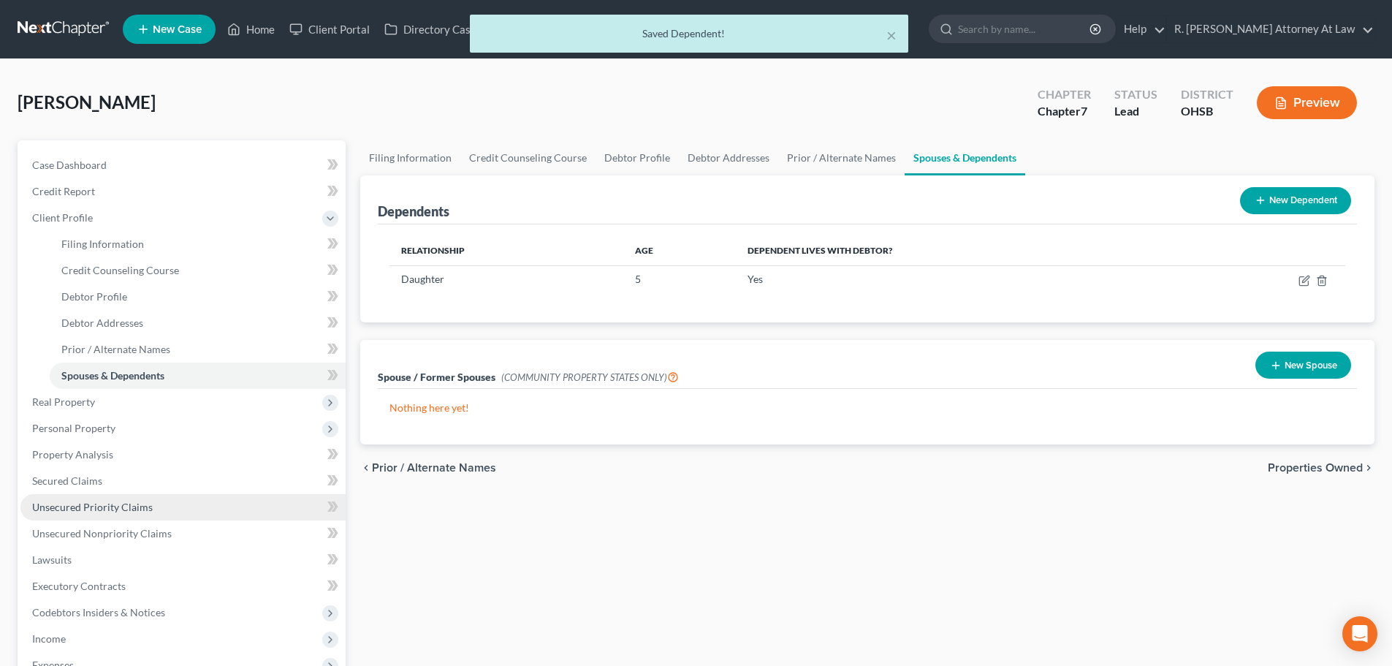
click at [42, 509] on span "Unsecured Priority Claims" at bounding box center [92, 506] width 121 height 12
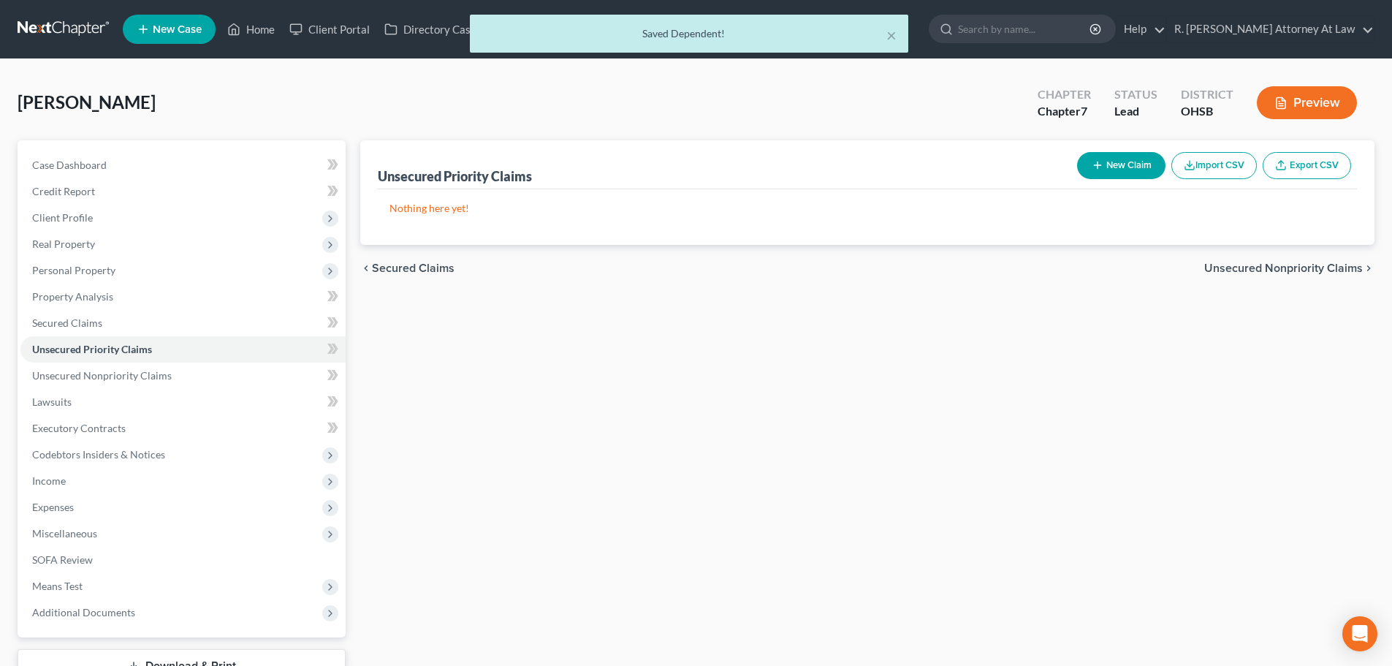
click at [1104, 168] on button "New Claim" at bounding box center [1121, 165] width 88 height 27
select select "0"
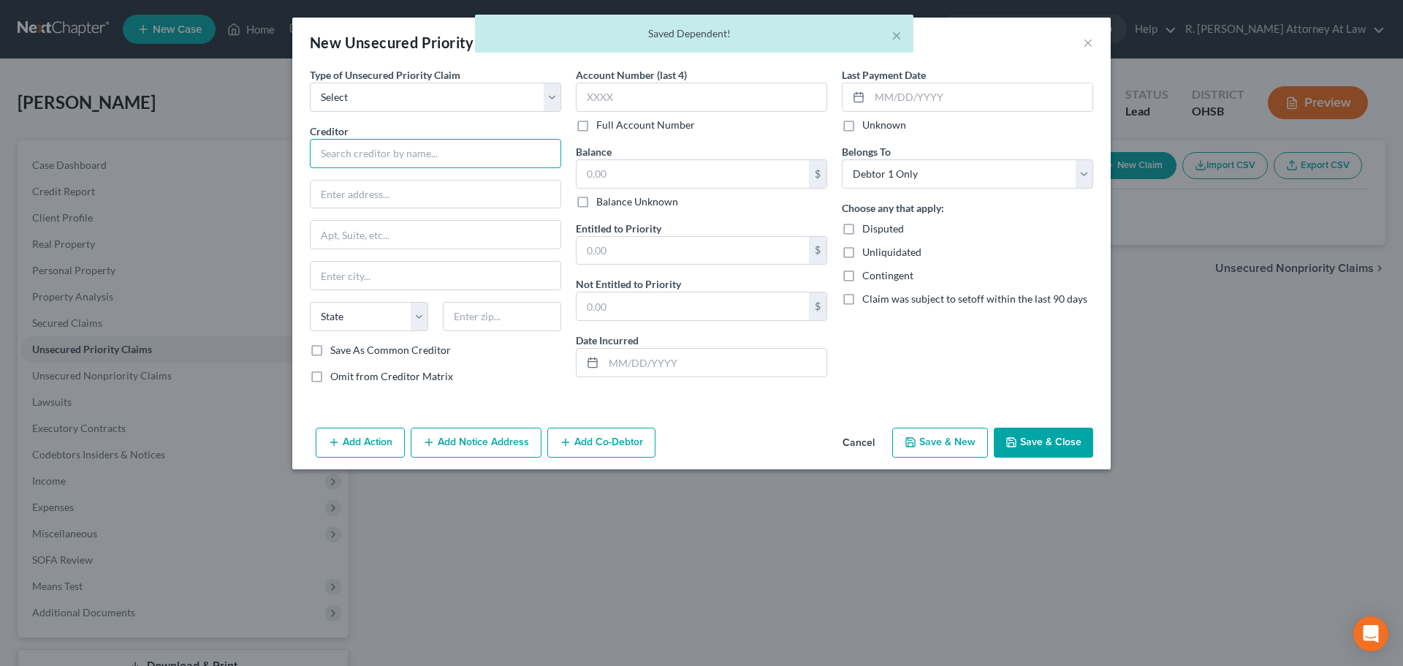
click at [351, 151] on input "text" at bounding box center [435, 153] width 251 height 29
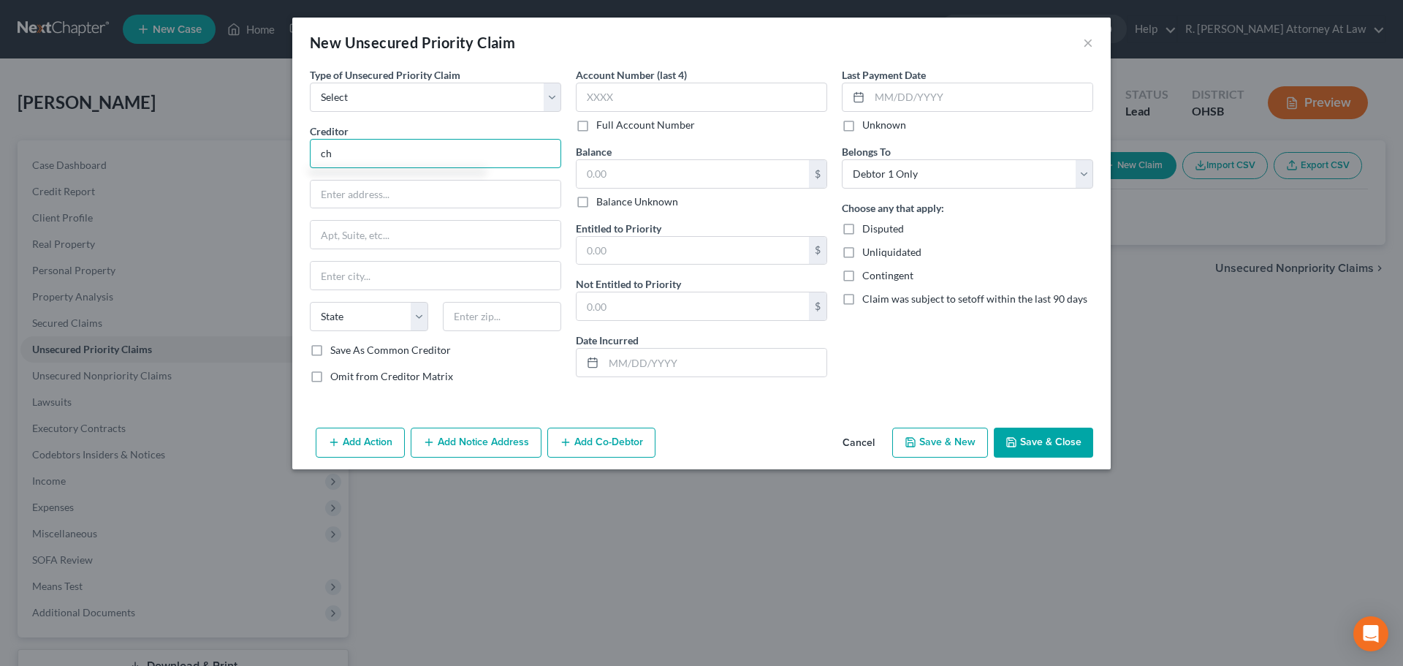
type input "c"
type input "Christian Blankenship"
click at [1035, 448] on button "Save & Close" at bounding box center [1043, 442] width 99 height 31
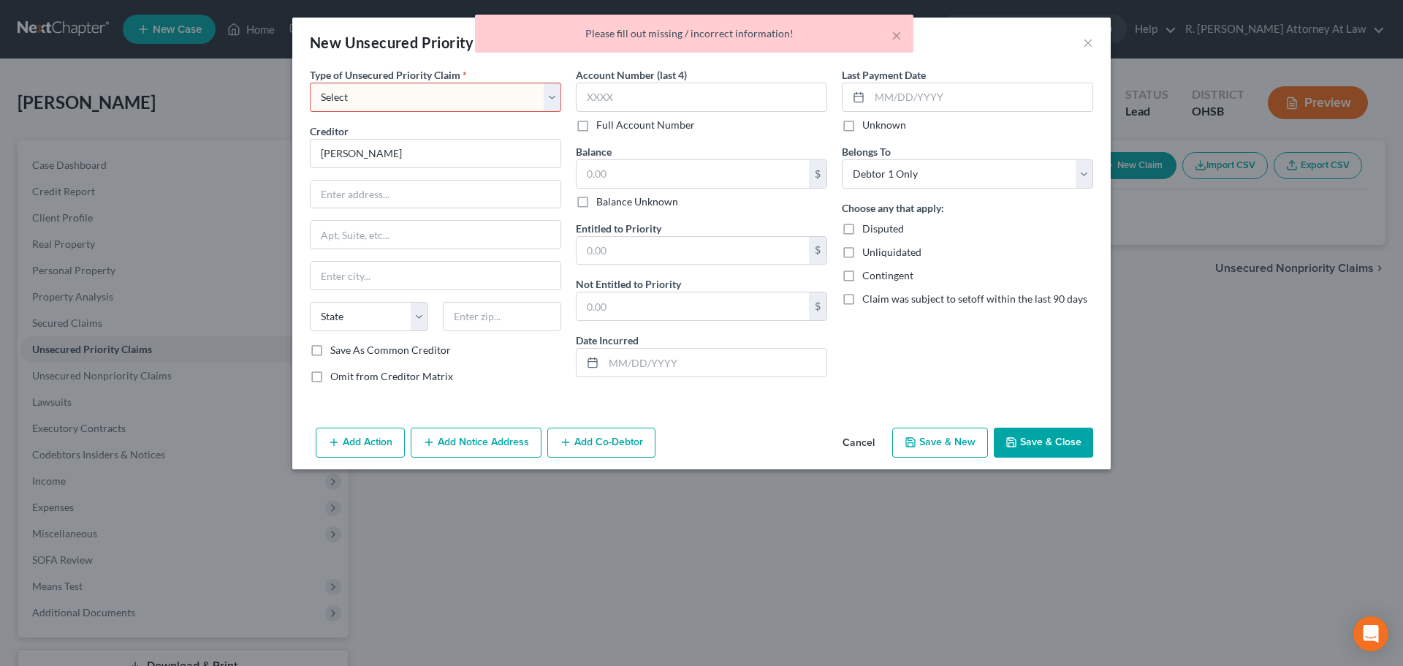
click at [338, 98] on select "Select Taxes & Other Government Units Domestic Support Obligations Extensions o…" at bounding box center [435, 97] width 251 height 29
select select "1"
click at [310, 83] on select "Select Taxes & Other Government Units Domestic Support Obligations Extensions o…" at bounding box center [435, 97] width 251 height 29
click at [1019, 444] on button "Save & Close" at bounding box center [1043, 442] width 99 height 31
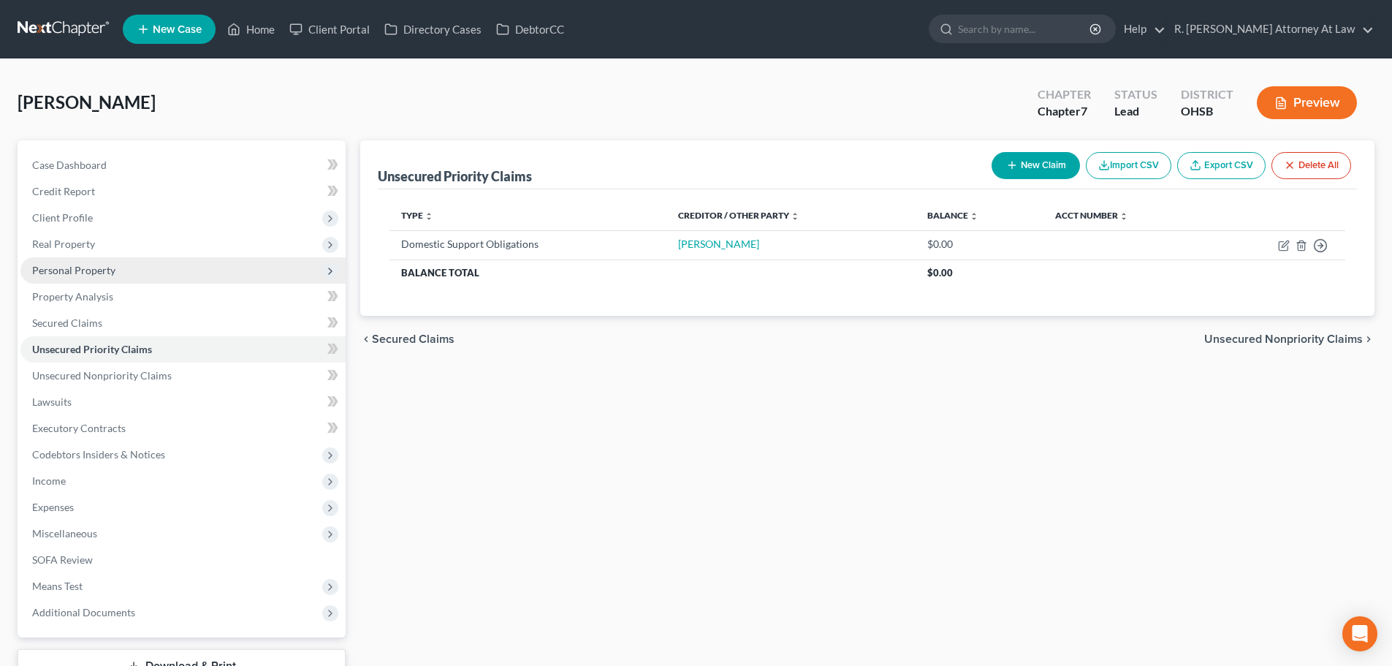
click at [111, 269] on span "Personal Property" at bounding box center [73, 270] width 83 height 12
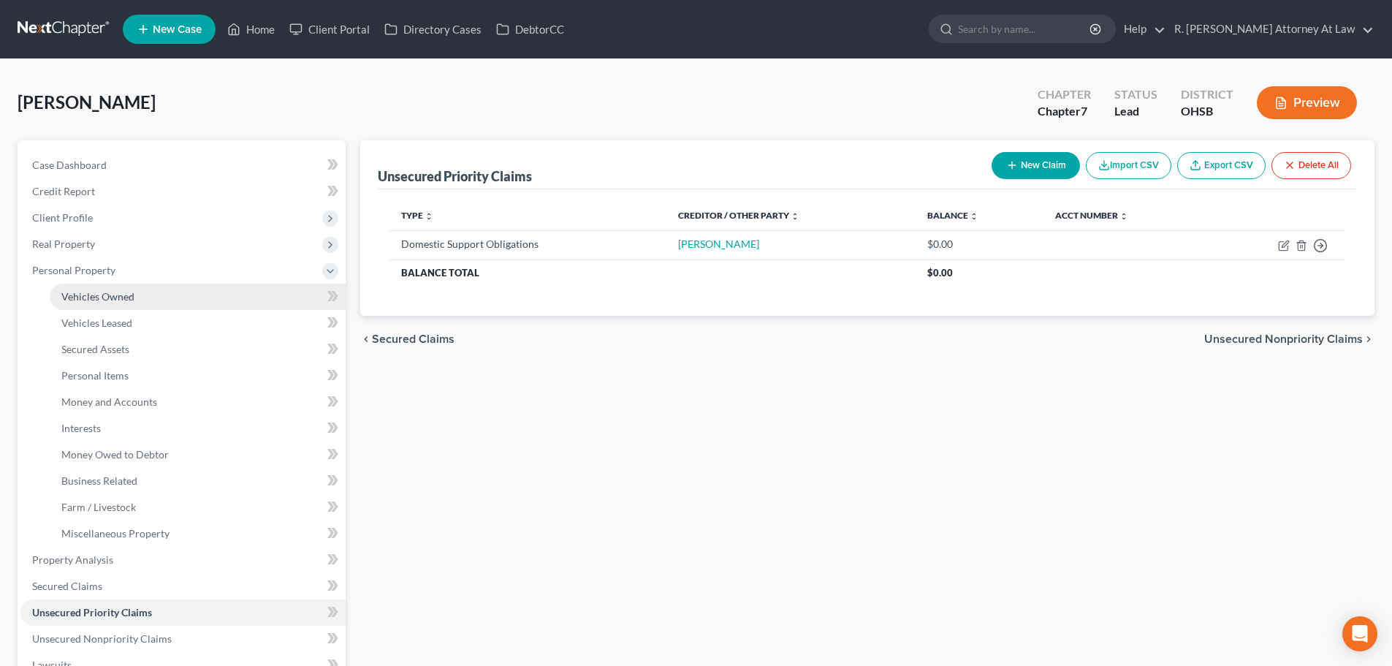
click at [115, 292] on span "Vehicles Owned" at bounding box center [97, 296] width 73 height 12
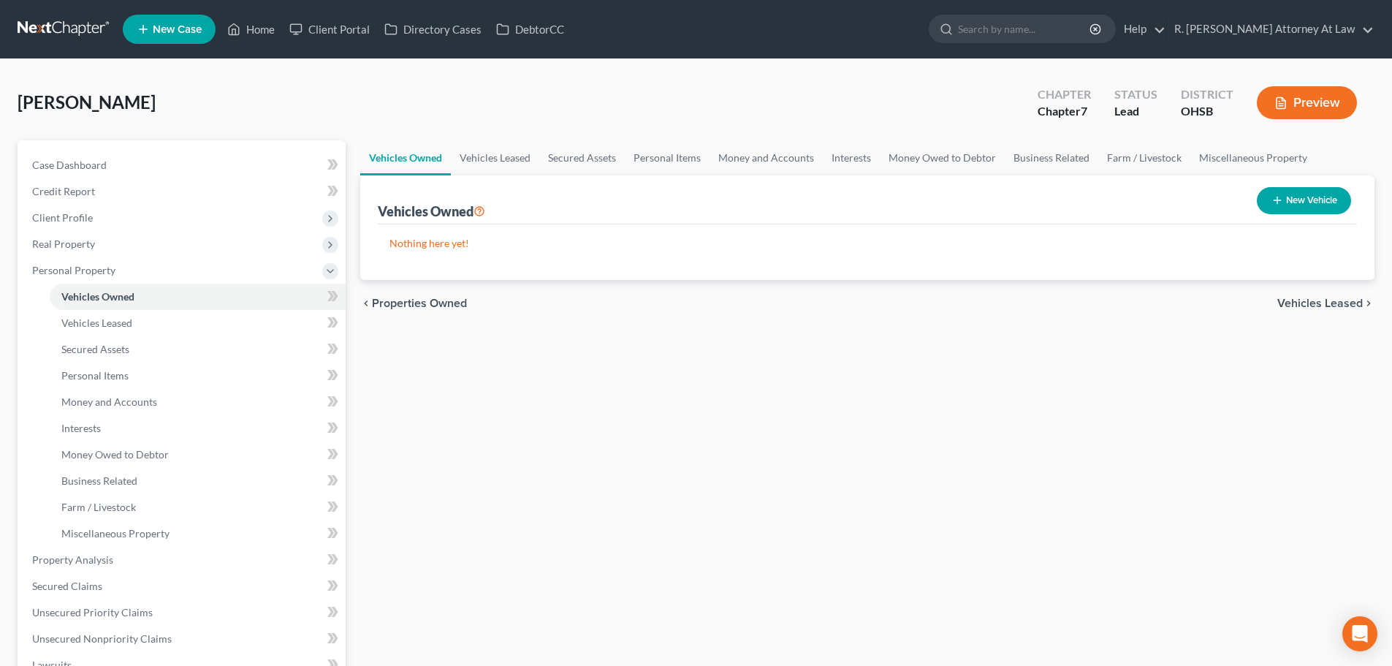
click at [1286, 204] on button "New Vehicle" at bounding box center [1304, 200] width 94 height 27
select select "0"
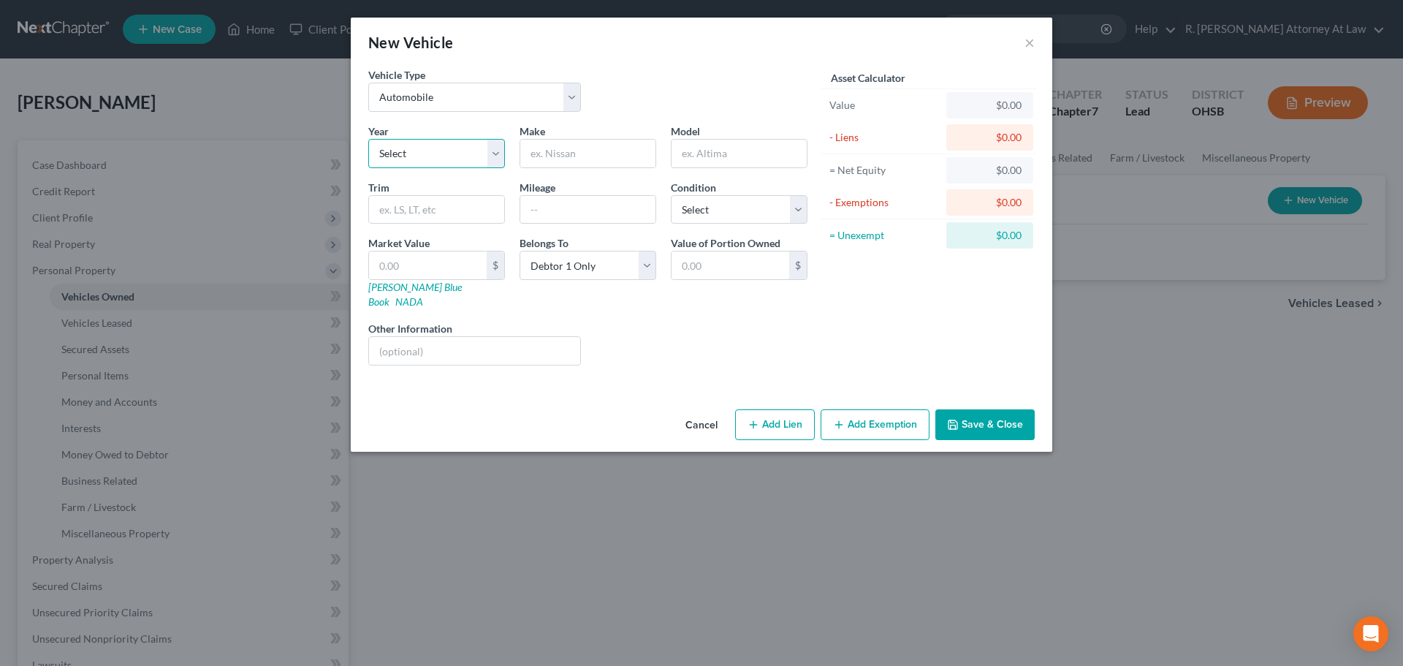
click at [498, 152] on select "Select 2026 2025 2024 2023 2022 2021 2020 2019 2018 2017 2016 2015 2014 2013 20…" at bounding box center [436, 153] width 137 height 29
select select "8"
click at [368, 139] on select "Select 2026 2025 2024 2023 2022 2021 2020 2019 2018 2017 2016 2015 2014 2013 20…" at bounding box center [436, 153] width 137 height 29
click at [560, 159] on input "text" at bounding box center [587, 154] width 135 height 28
type input "Ford"
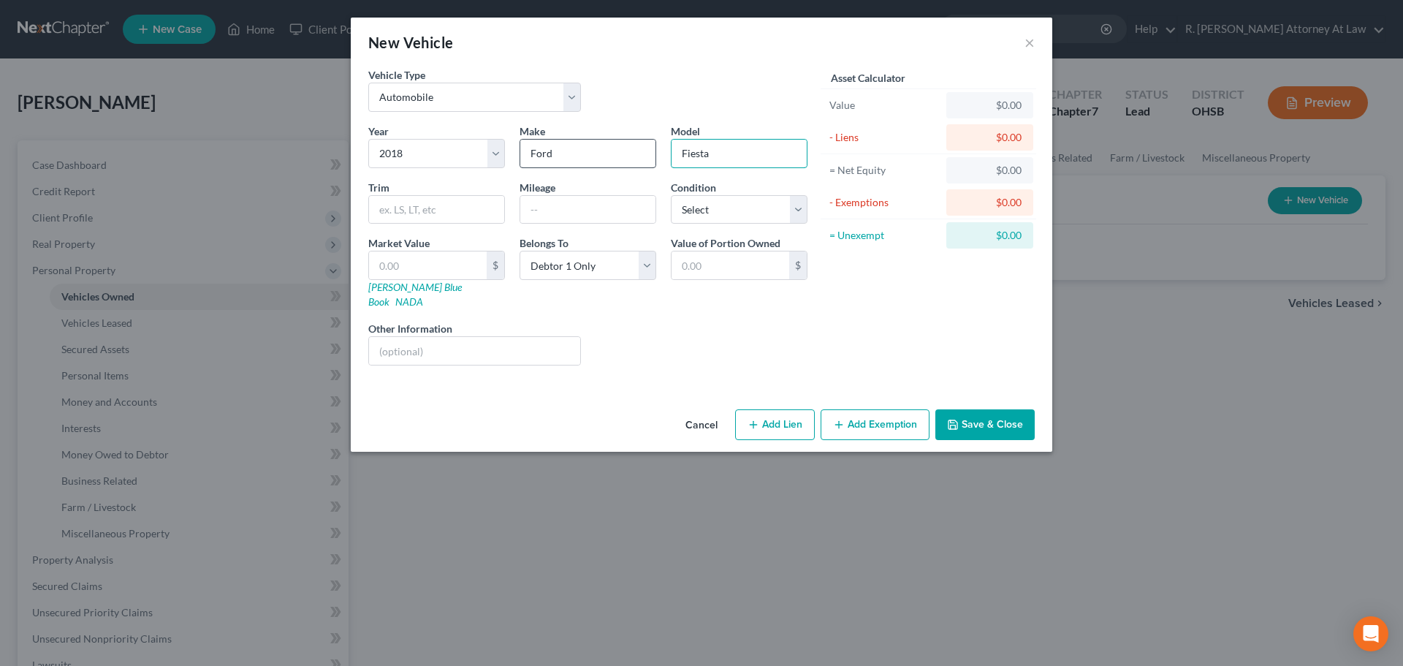
type input "Fiesta"
click at [620, 205] on input "text" at bounding box center [587, 210] width 135 height 28
type input "50000"
click at [706, 214] on select "Select Excellent Very Good Good Fair Poor" at bounding box center [739, 209] width 137 height 29
select select "2"
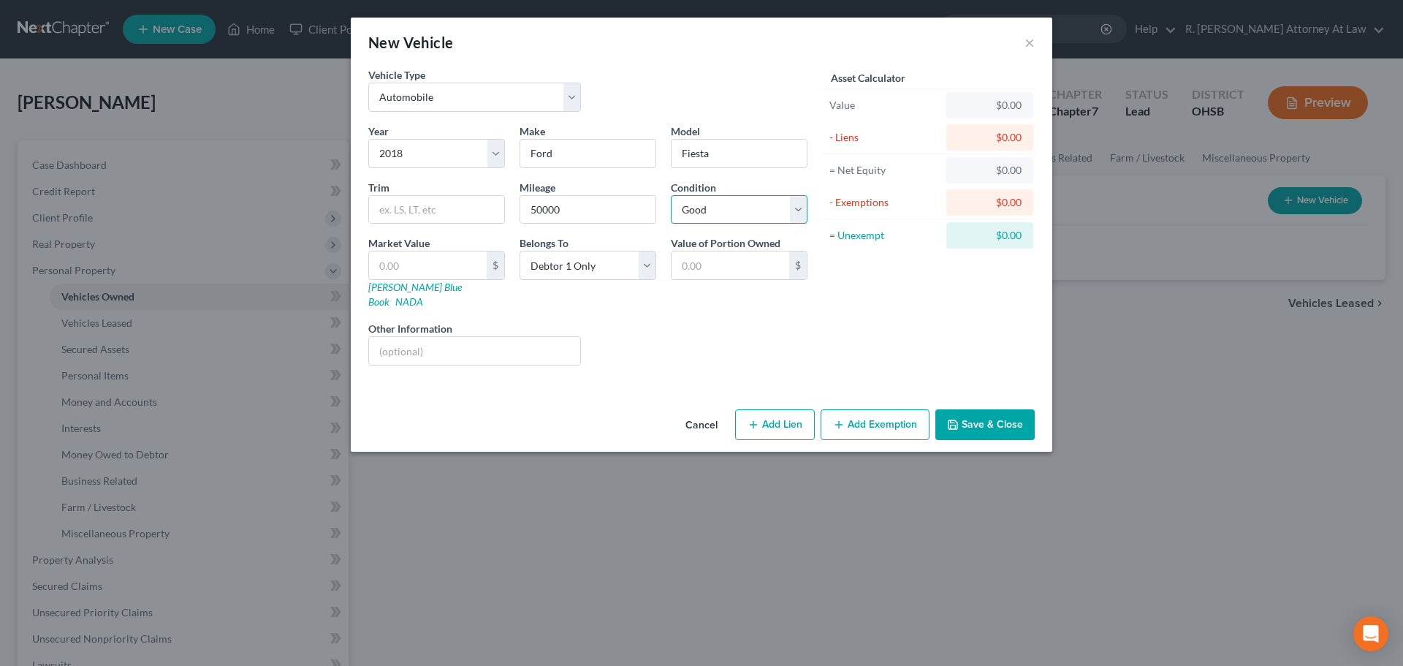
click at [671, 195] on select "Select Excellent Very Good Good Fair Poor" at bounding box center [739, 209] width 137 height 29
drag, startPoint x: 404, startPoint y: 328, endPoint x: 417, endPoint y: 332, distance: 13.6
click at [404, 337] on input "text" at bounding box center [474, 351] width 211 height 28
type input "Salvage Title"
click at [412, 272] on input "text" at bounding box center [428, 265] width 118 height 28
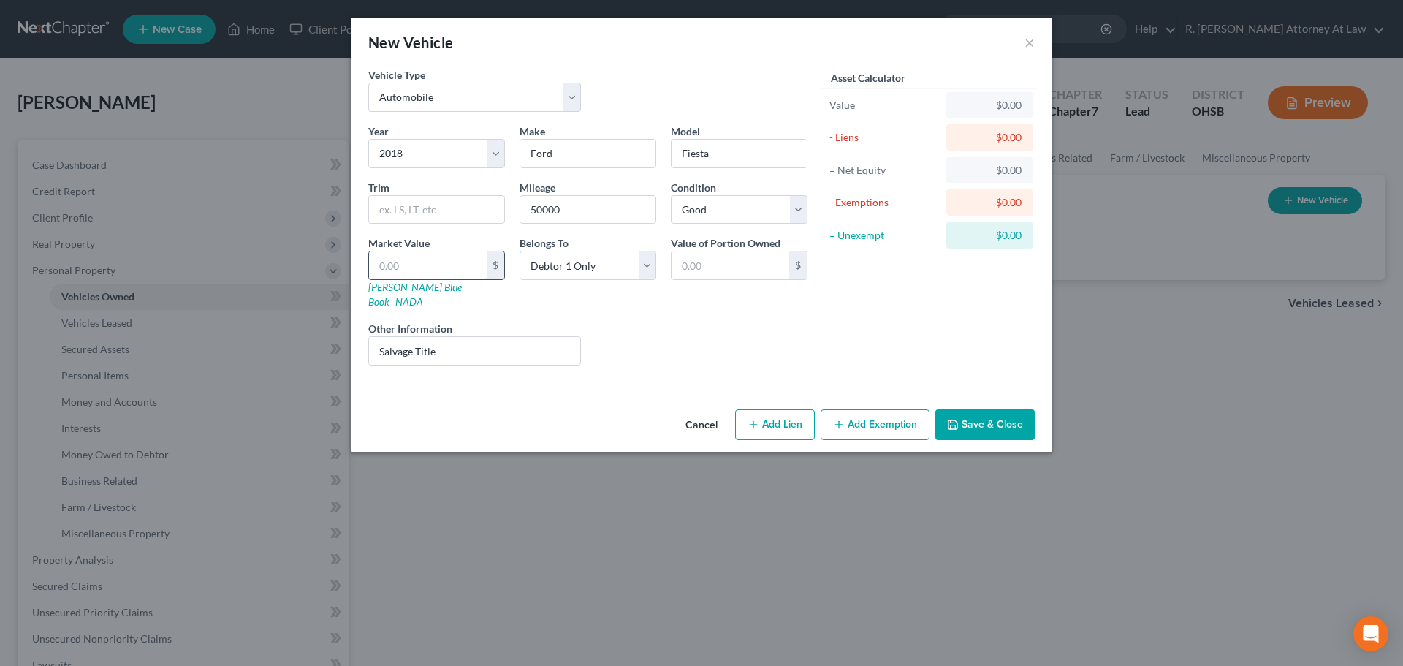
type input "6"
type input "6.00"
type input "60"
type input "60.00"
type input "608"
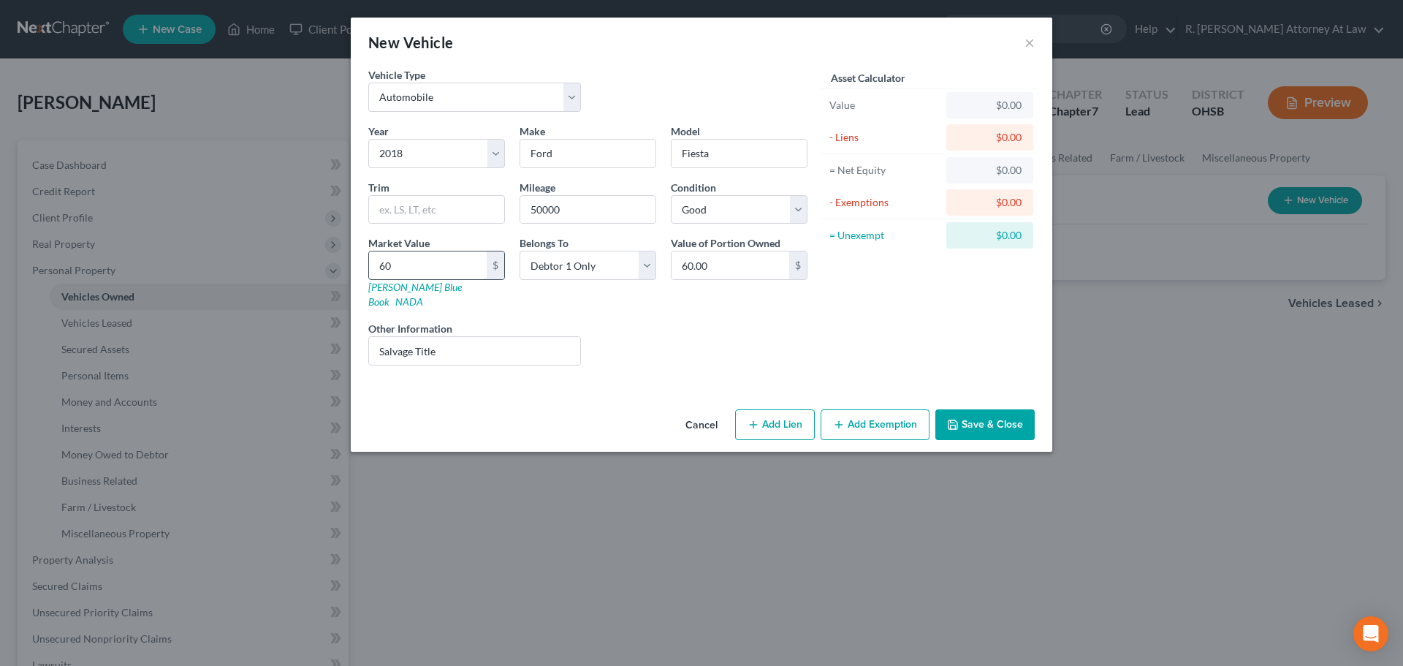
type input "608.00"
type input "6084"
type input "6,084.00"
type input "6,084"
click at [456, 337] on input "Salvage Title" at bounding box center [474, 351] width 211 height 28
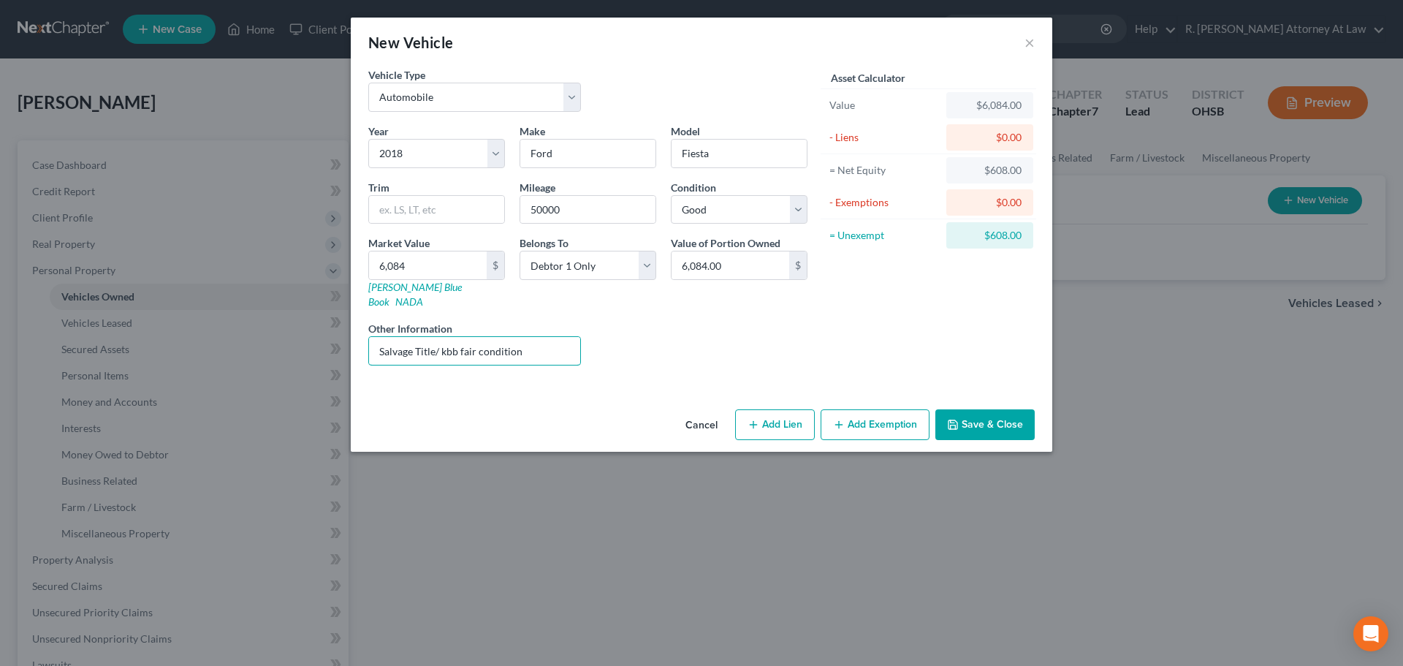
type input "Salvage Title/ kbb fair condition"
click at [978, 410] on button "Save & Close" at bounding box center [984, 424] width 99 height 31
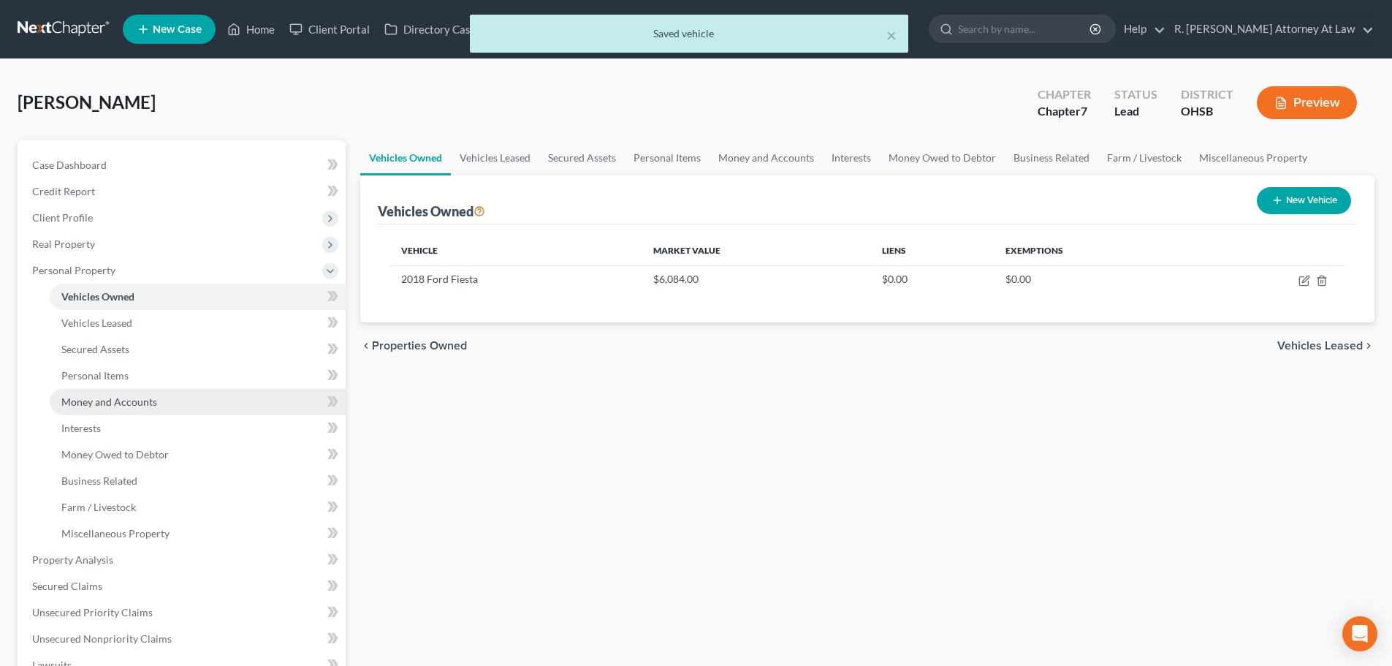
click at [77, 395] on link "Money and Accounts" at bounding box center [198, 402] width 296 height 26
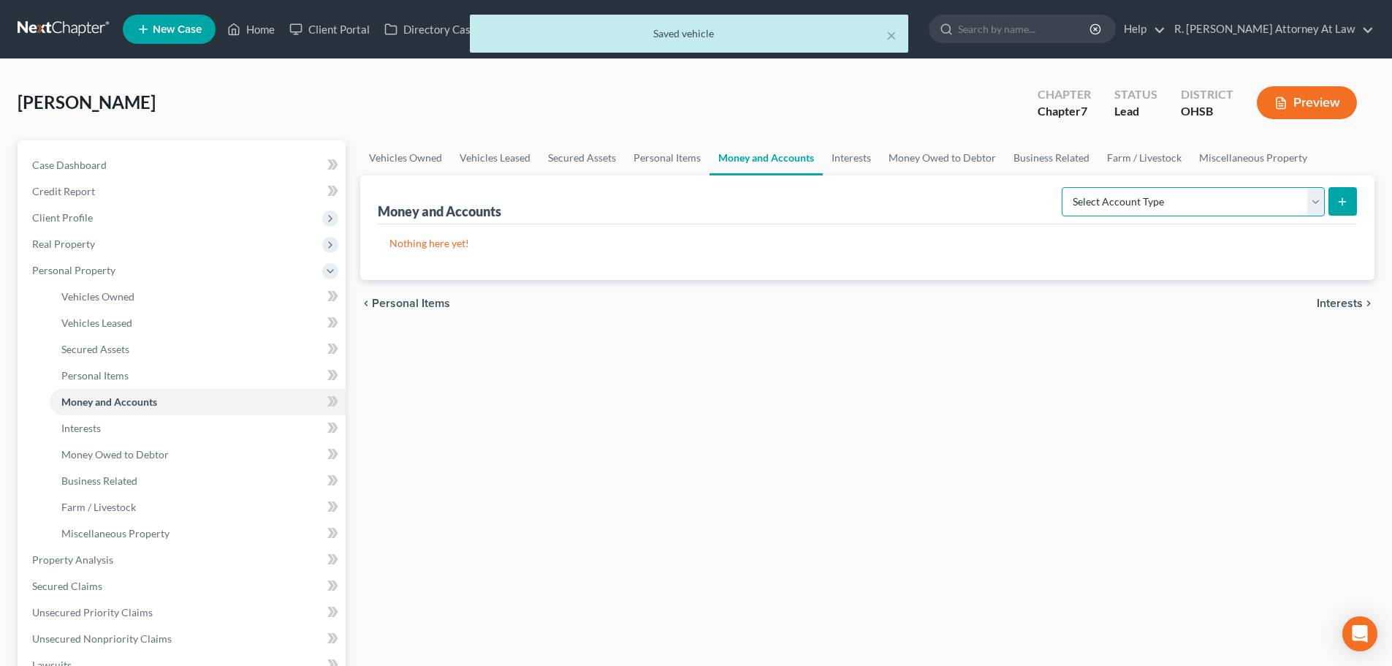
click at [1201, 199] on select "Select Account Type Brokerage Cash on Hand Certificates of Deposit Checking Acc…" at bounding box center [1193, 201] width 263 height 29
select select "checking"
click at [1064, 187] on select "Select Account Type Brokerage Cash on Hand Certificates of Deposit Checking Acc…" at bounding box center [1193, 201] width 263 height 29
click at [1349, 206] on button "submit" at bounding box center [1342, 201] width 28 height 28
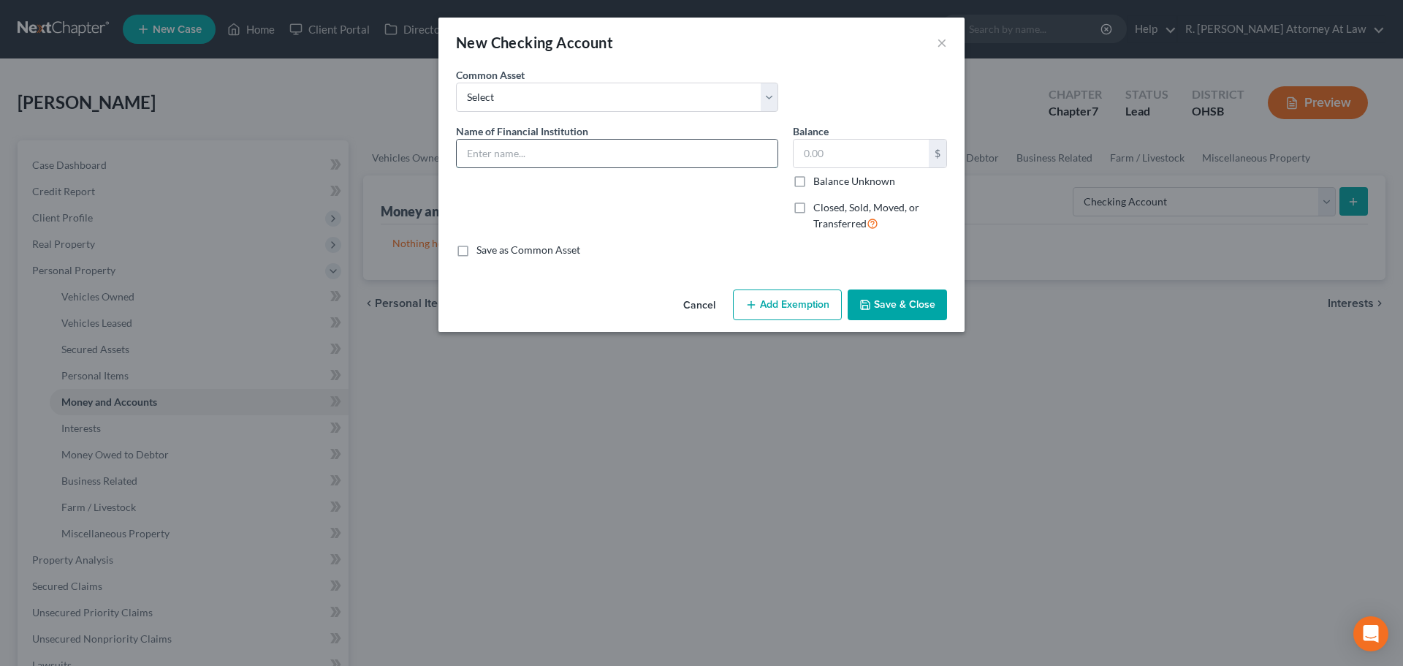
click at [495, 159] on input "text" at bounding box center [617, 154] width 321 height 28
type input "PNC Bank checking"
click at [895, 302] on button "Save & Close" at bounding box center [896, 304] width 99 height 31
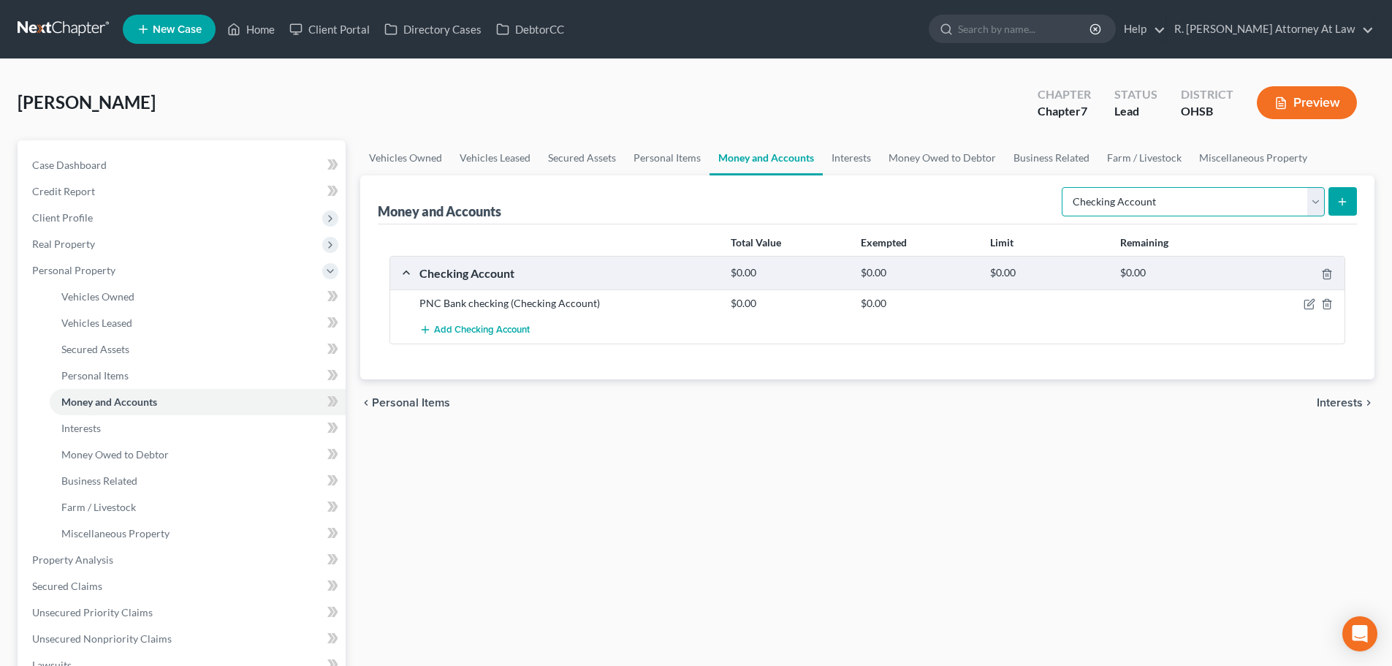
click at [1148, 197] on select "Select Account Type Brokerage Cash on Hand Certificates of Deposit Checking Acc…" at bounding box center [1193, 201] width 263 height 29
select select "savings"
click at [1064, 187] on select "Select Account Type Brokerage Cash on Hand Certificates of Deposit Checking Acc…" at bounding box center [1193, 201] width 263 height 29
click at [1345, 198] on icon "submit" at bounding box center [1342, 202] width 12 height 12
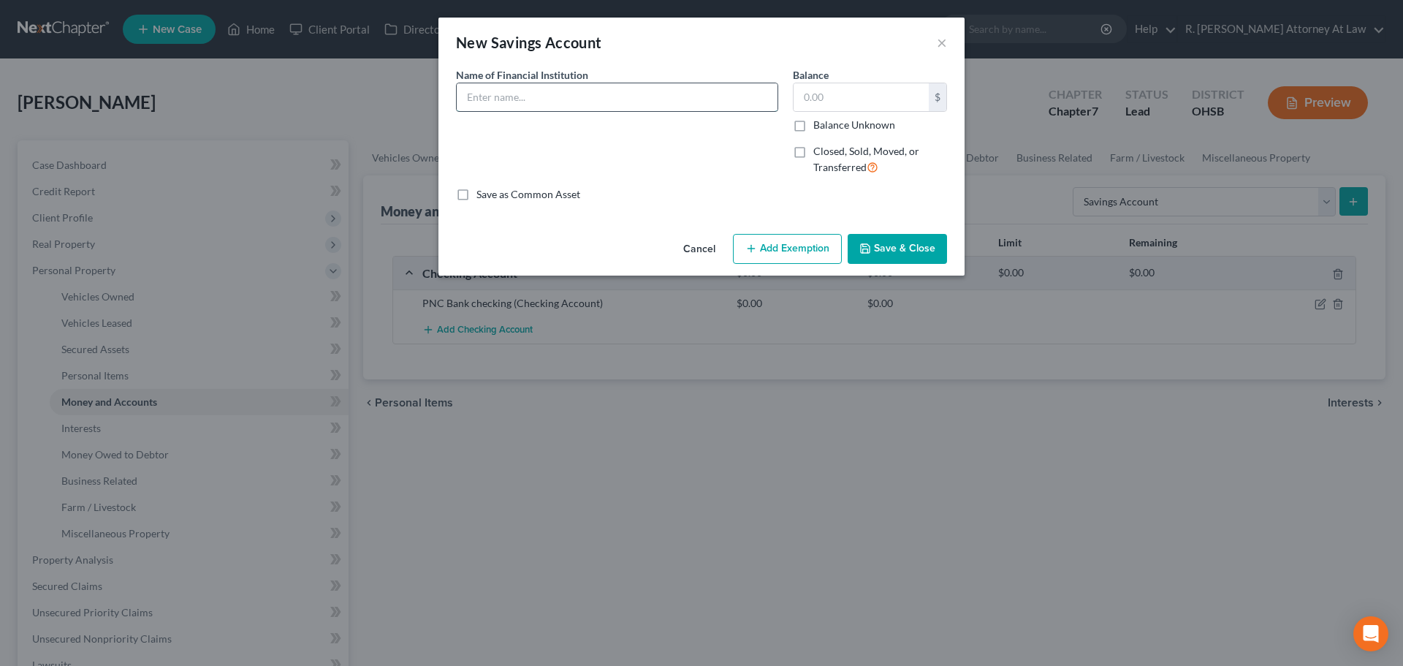
click at [487, 102] on input "text" at bounding box center [617, 97] width 321 height 28
type input "PNC Bank Reserve"
click at [899, 247] on button "Save & Close" at bounding box center [896, 249] width 99 height 31
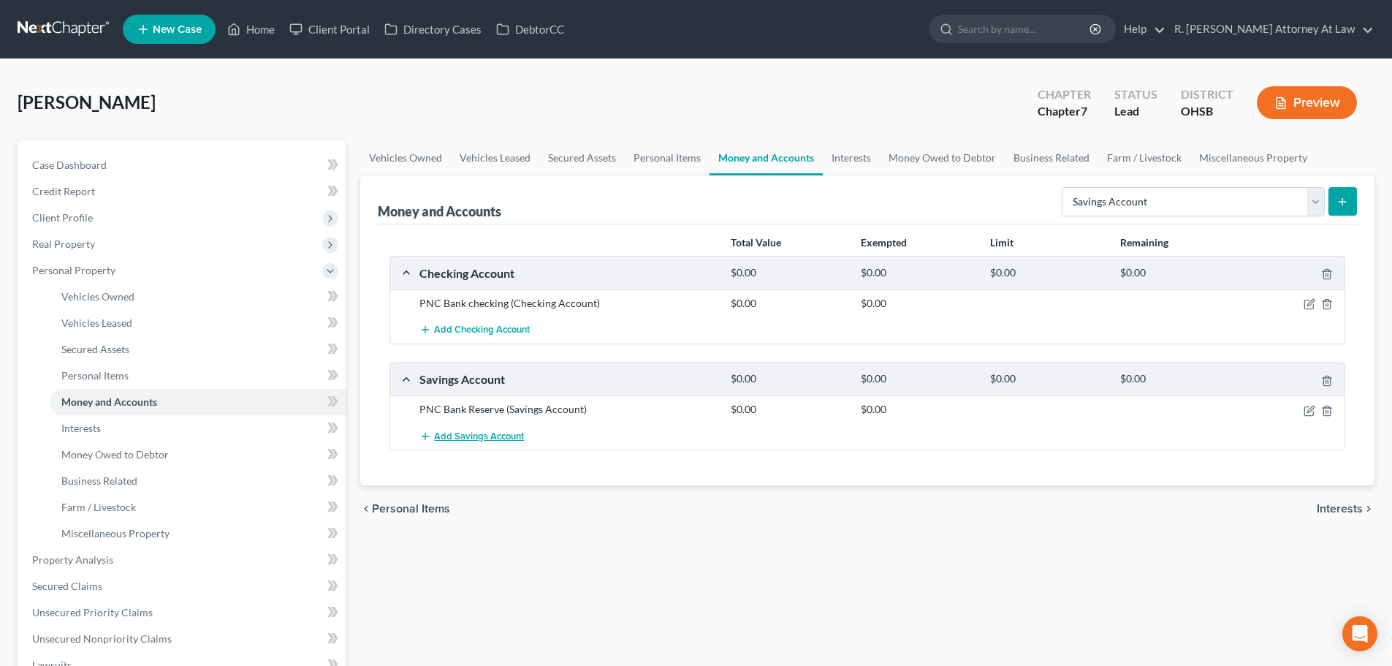
click at [463, 432] on span "Add Savings Account" at bounding box center [479, 436] width 90 height 12
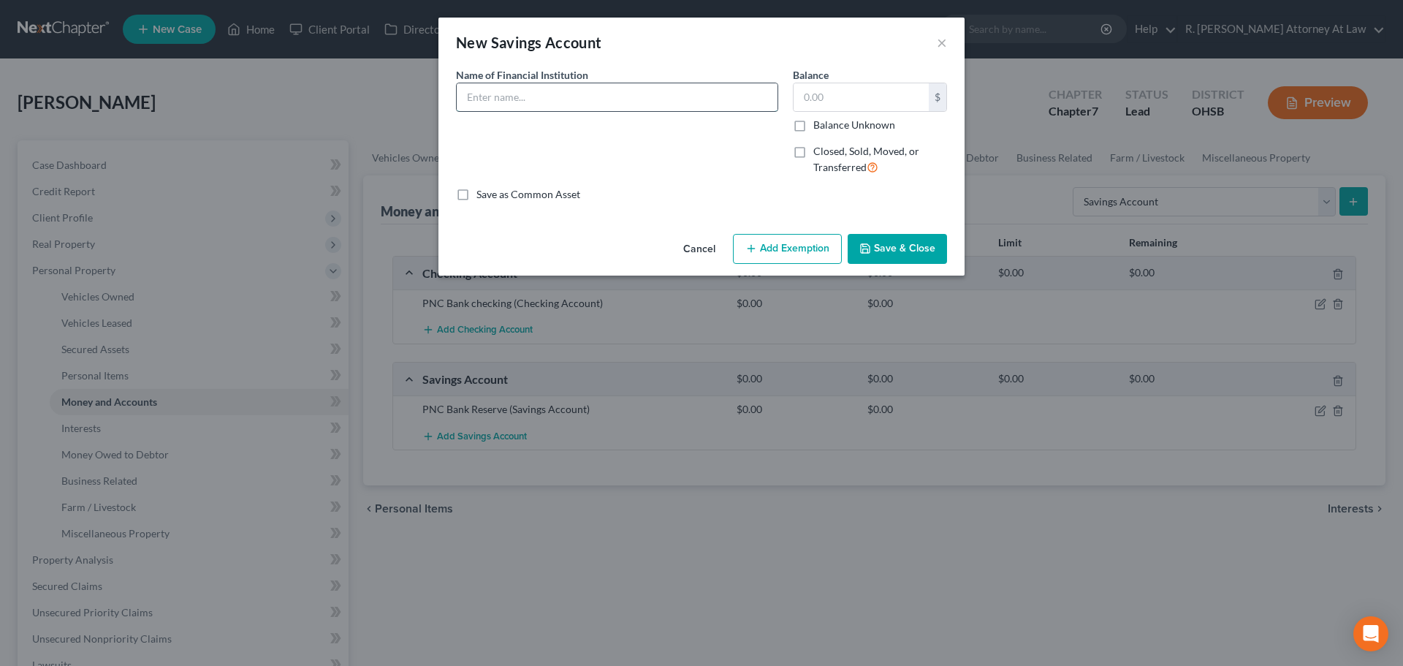
drag, startPoint x: 498, startPoint y: 93, endPoint x: 496, endPoint y: 84, distance: 9.0
click at [498, 93] on input "text" at bounding box center [617, 97] width 321 height 28
type input "PNC Bank Growth"
click at [869, 248] on icon "button" at bounding box center [865, 249] width 12 height 12
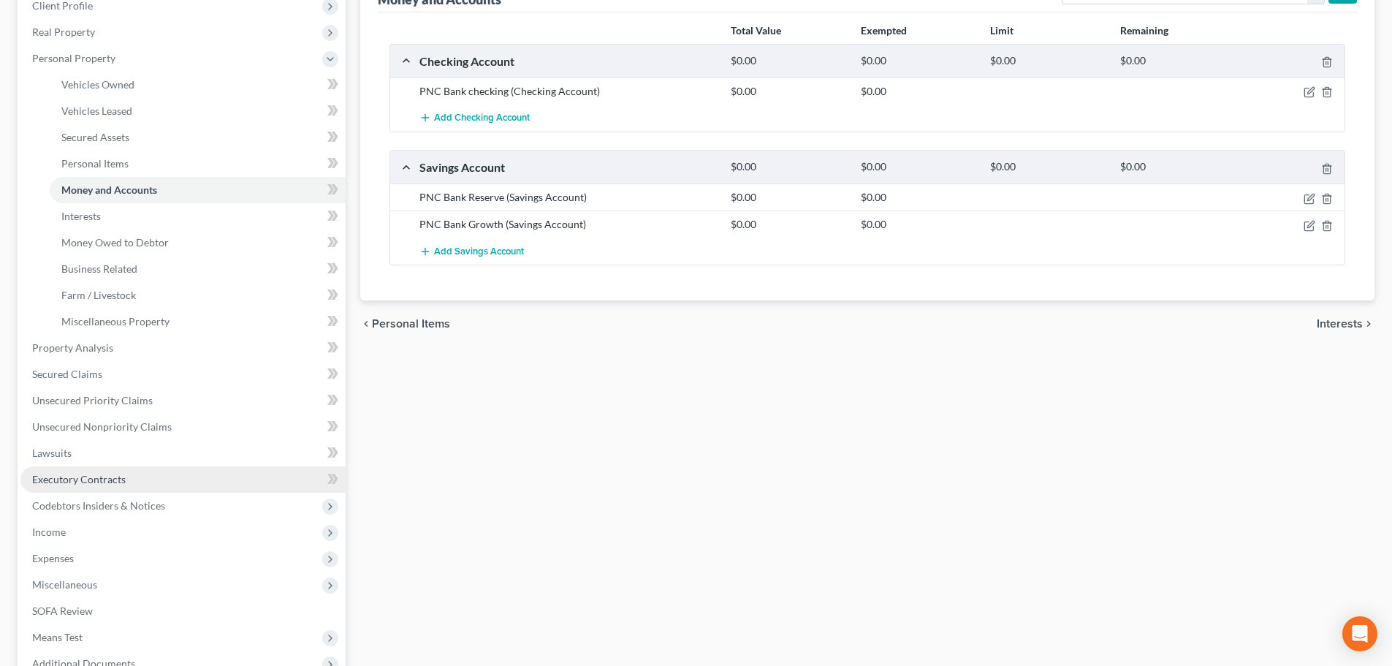
scroll to position [219, 0]
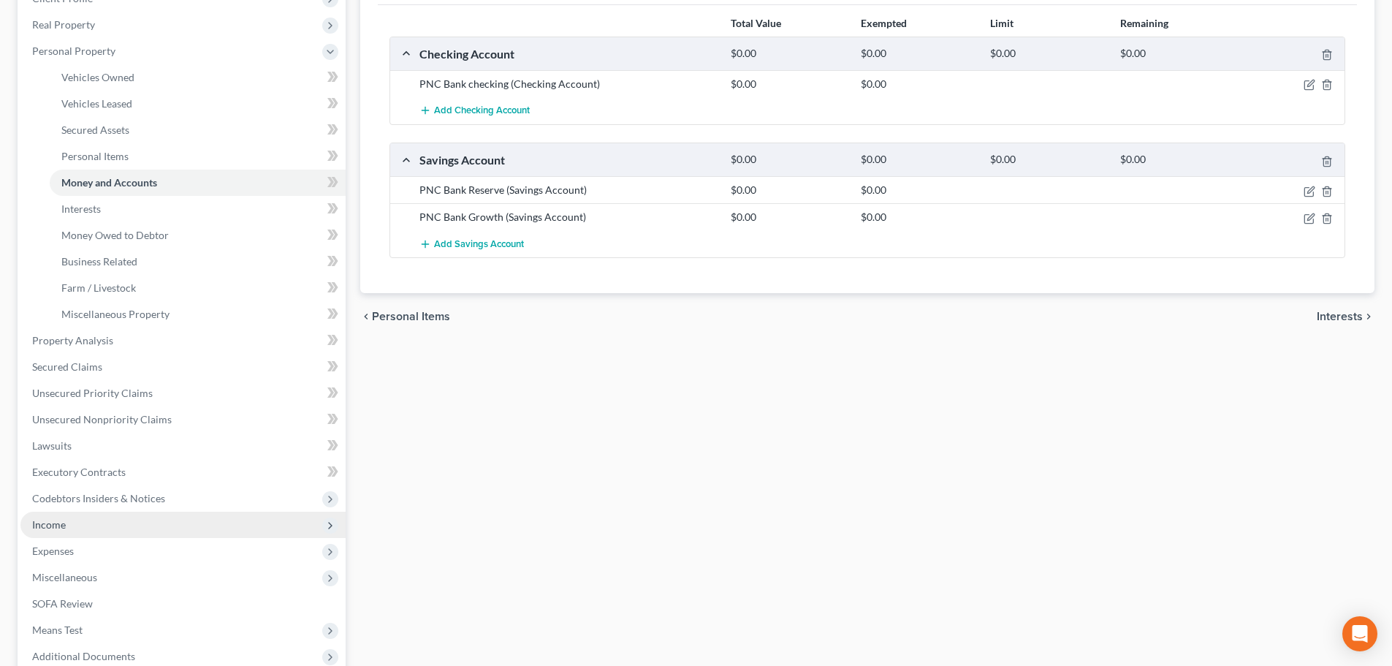
click at [50, 518] on span "Income" at bounding box center [49, 524] width 34 height 12
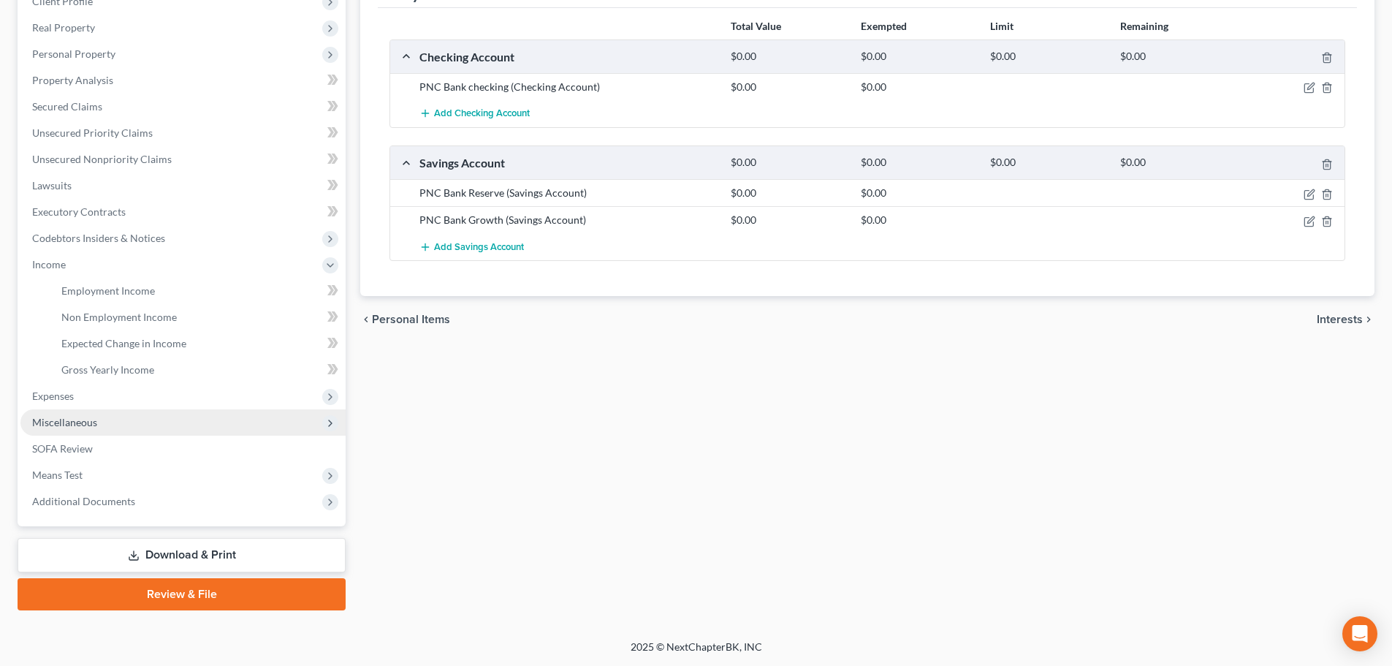
scroll to position [216, 0]
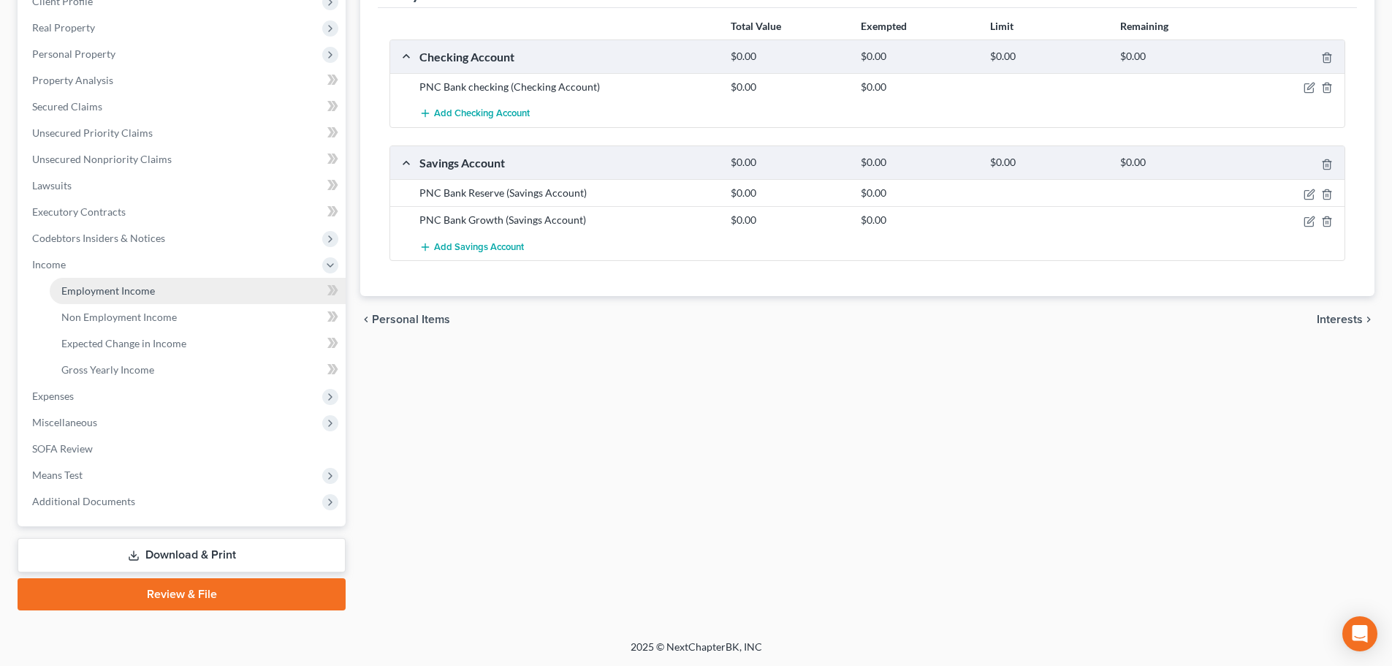
click at [84, 294] on span "Employment Income" at bounding box center [108, 290] width 94 height 12
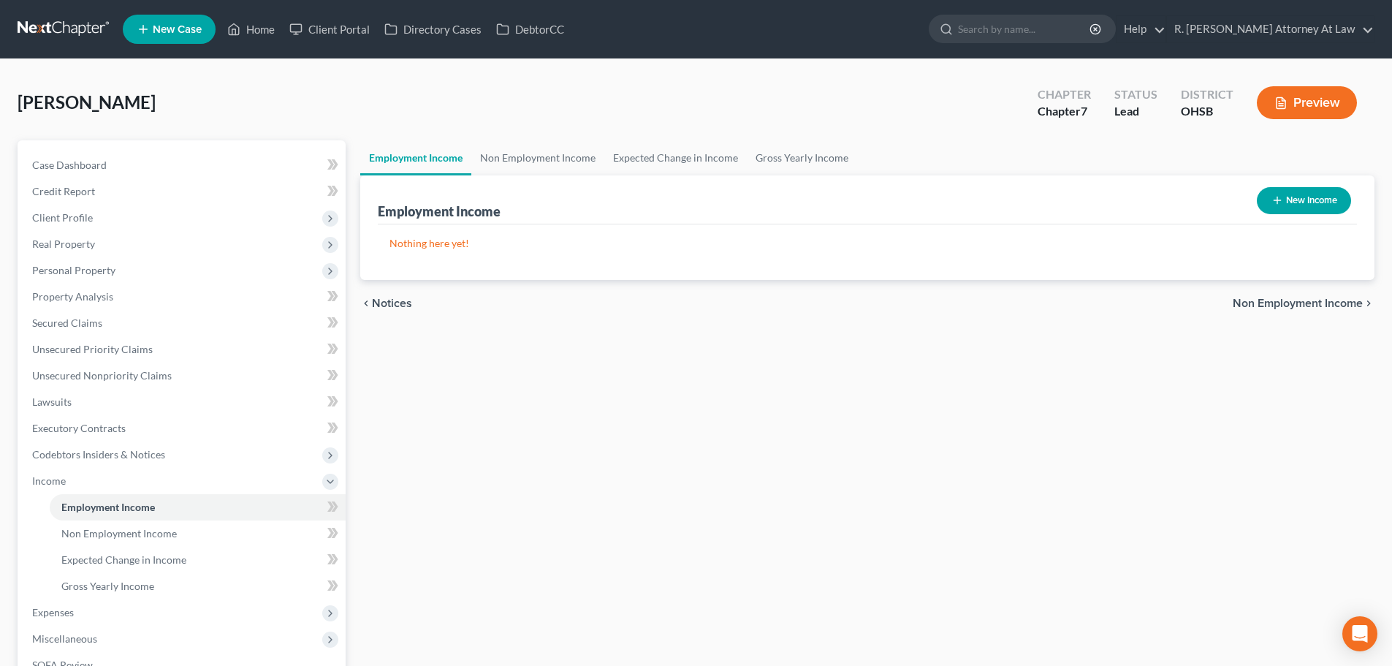
click at [1300, 194] on button "New Income" at bounding box center [1304, 200] width 94 height 27
select select "0"
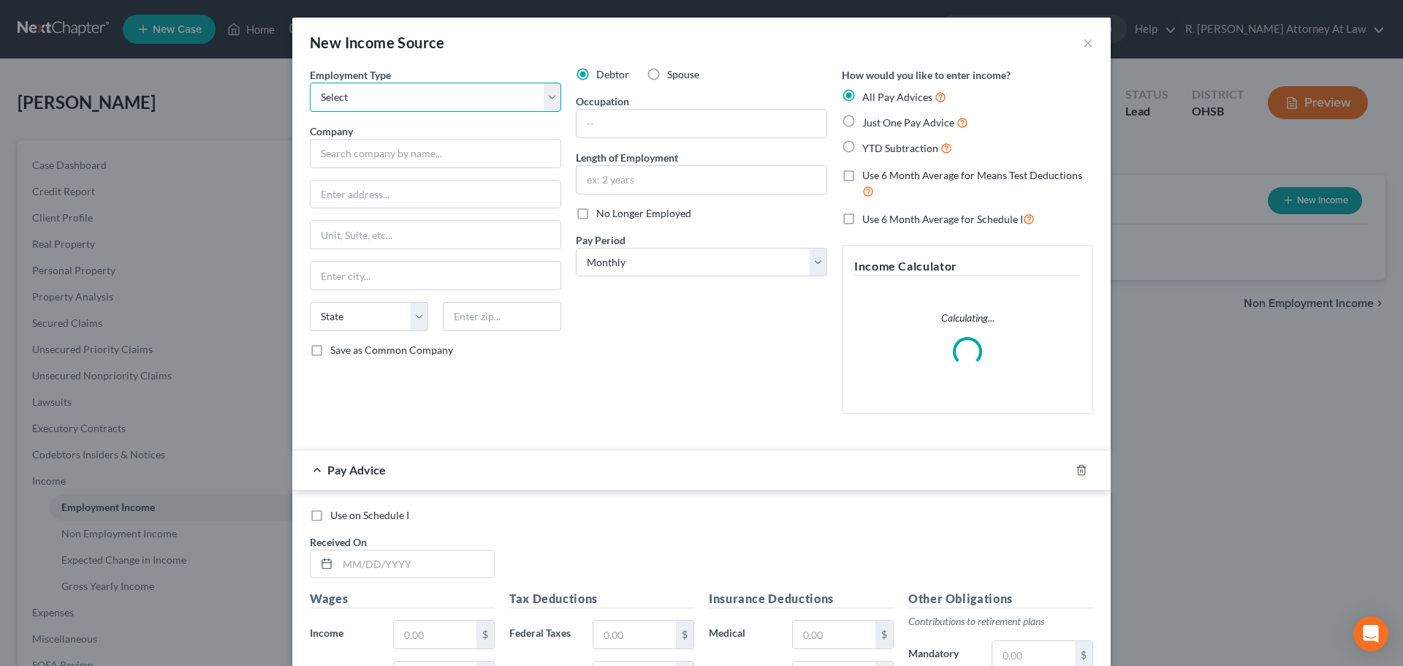
click at [336, 90] on select "Select Full or Part Time Employment Self Employment" at bounding box center [435, 97] width 251 height 29
select select "0"
click at [310, 83] on select "Select Full or Part Time Employment Self Employment" at bounding box center [435, 97] width 251 height 29
click at [338, 152] on input "text" at bounding box center [435, 153] width 251 height 29
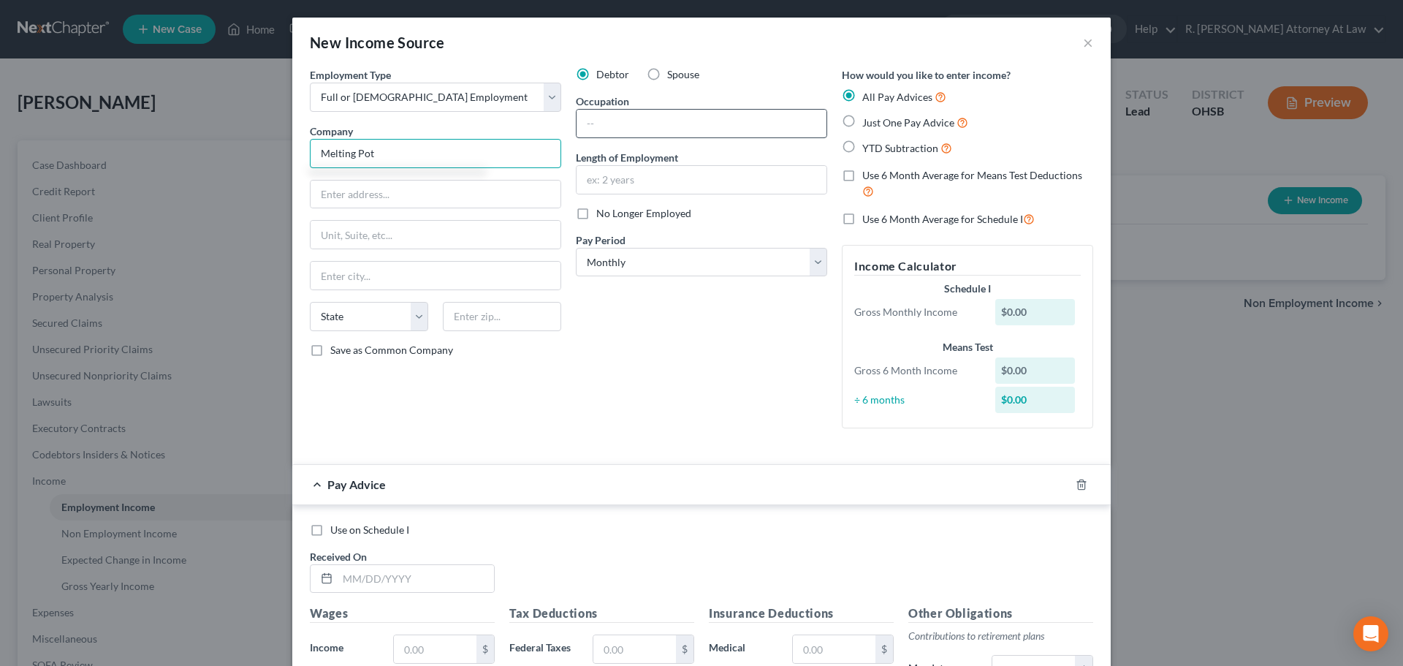
type input "Melting Pot"
drag, startPoint x: 650, startPoint y: 128, endPoint x: 644, endPoint y: 107, distance: 22.2
click at [650, 127] on input "text" at bounding box center [701, 124] width 250 height 28
type input "Server"
type input "1 month"
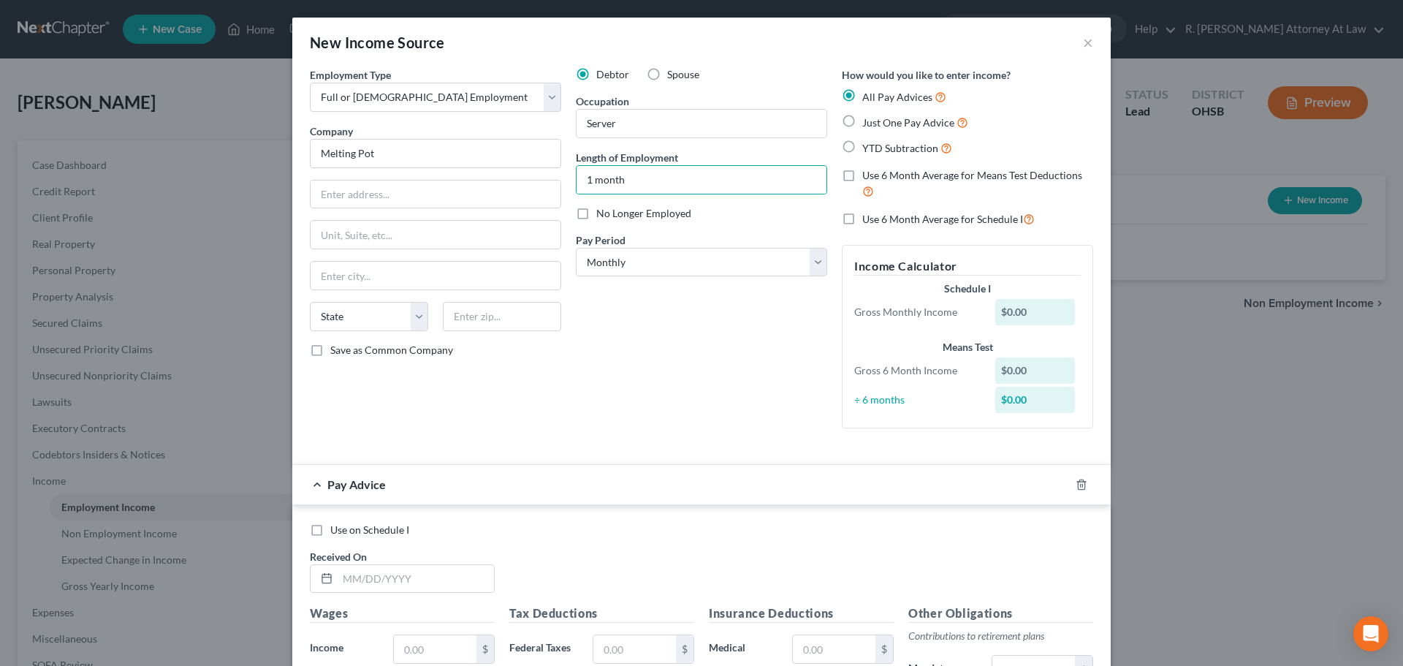
click at [862, 122] on label "Just One Pay Advice" at bounding box center [915, 122] width 106 height 17
click at [868, 122] on input "Just One Pay Advice" at bounding box center [872, 118] width 9 height 9
radio input "true"
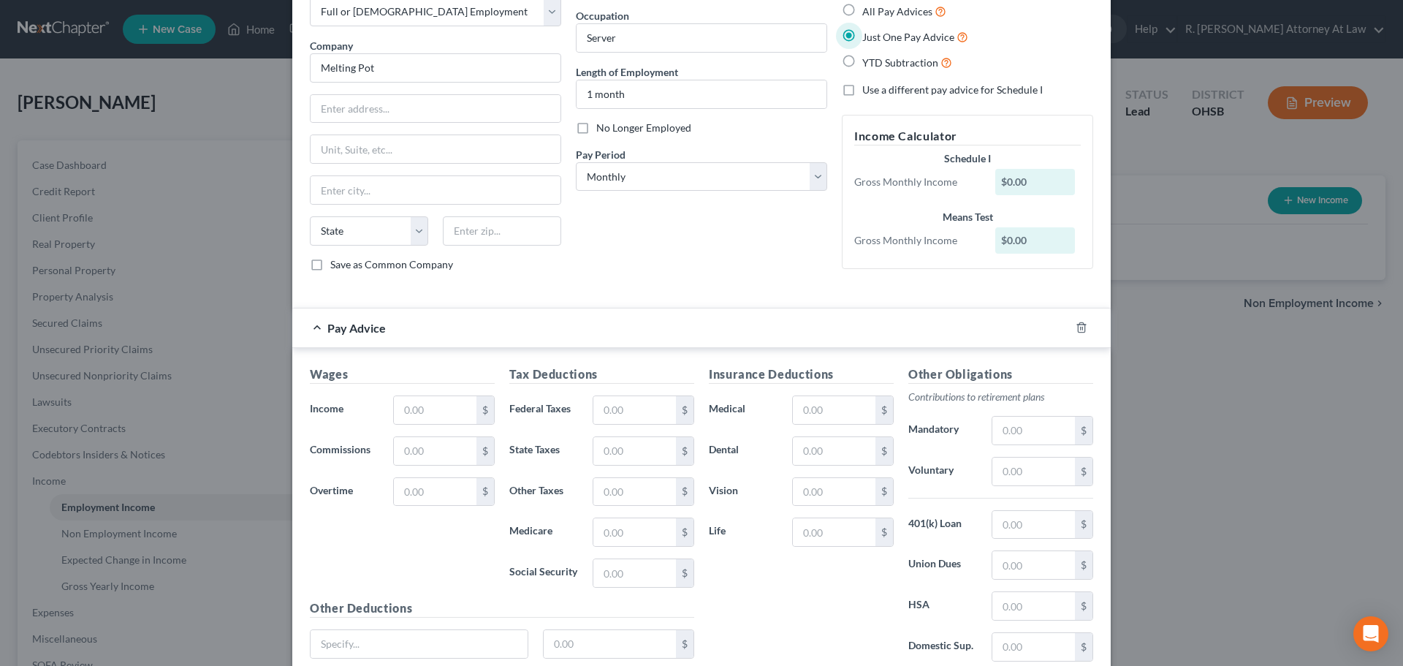
scroll to position [205, 0]
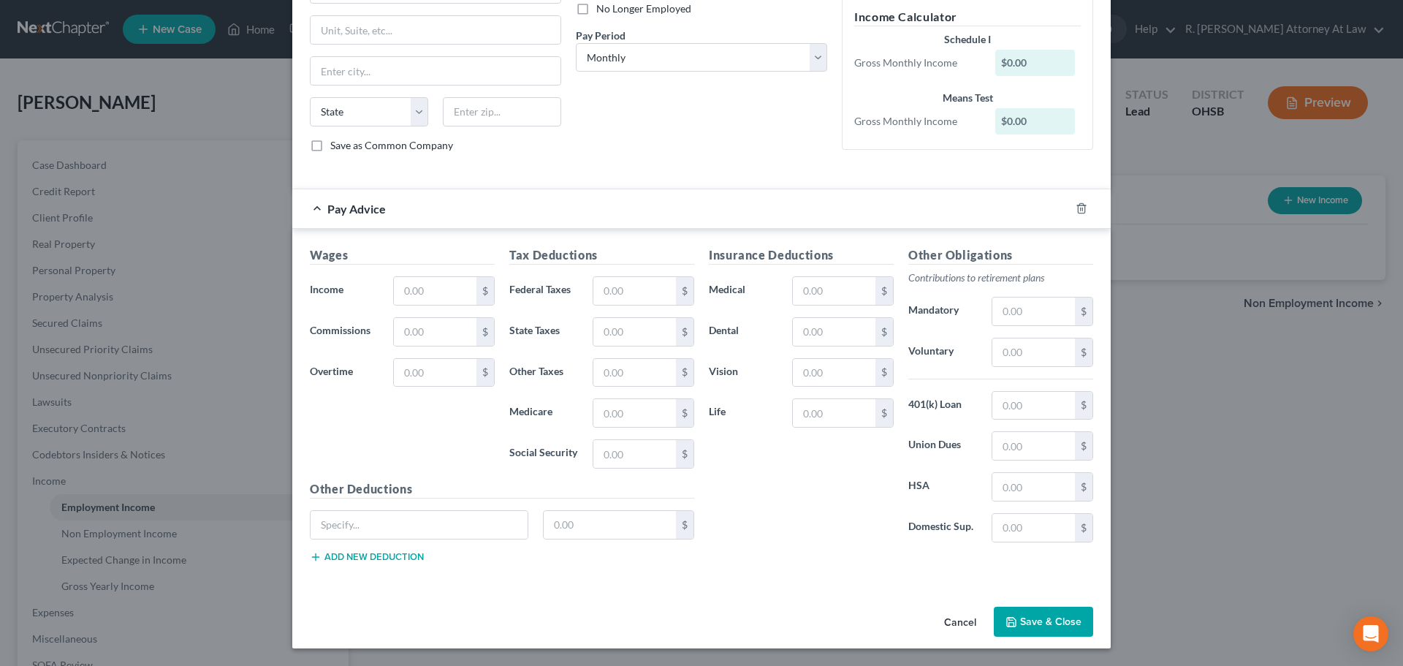
click at [1016, 610] on button "Save & Close" at bounding box center [1043, 621] width 99 height 31
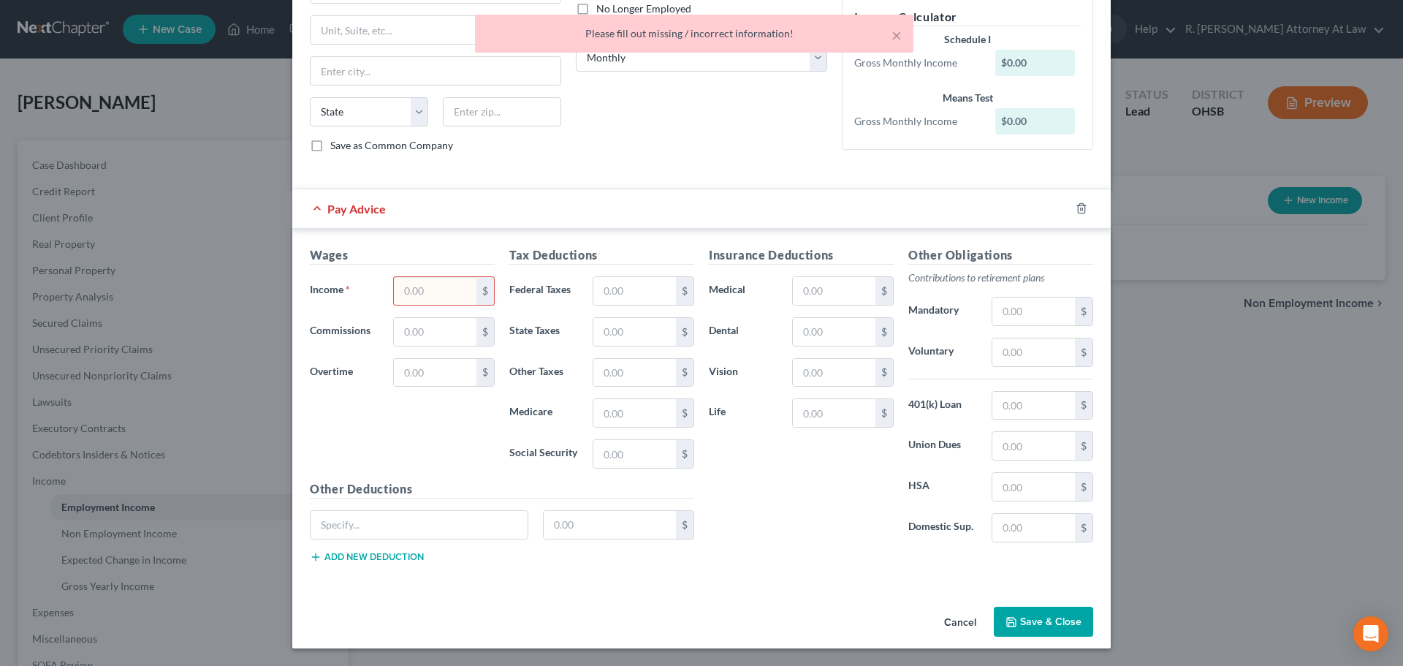
click at [441, 287] on input "text" at bounding box center [435, 291] width 83 height 28
type input "50"
click at [1019, 623] on button "Save & Close" at bounding box center [1043, 621] width 99 height 31
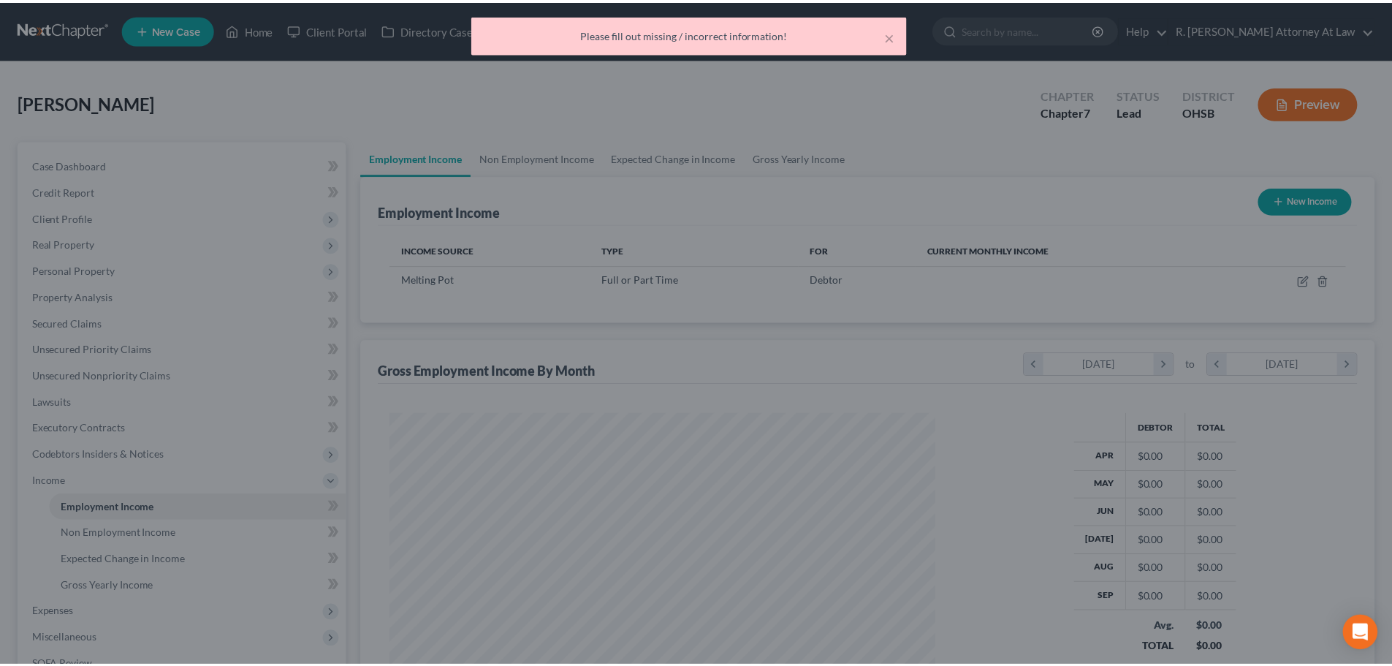
scroll to position [273, 574]
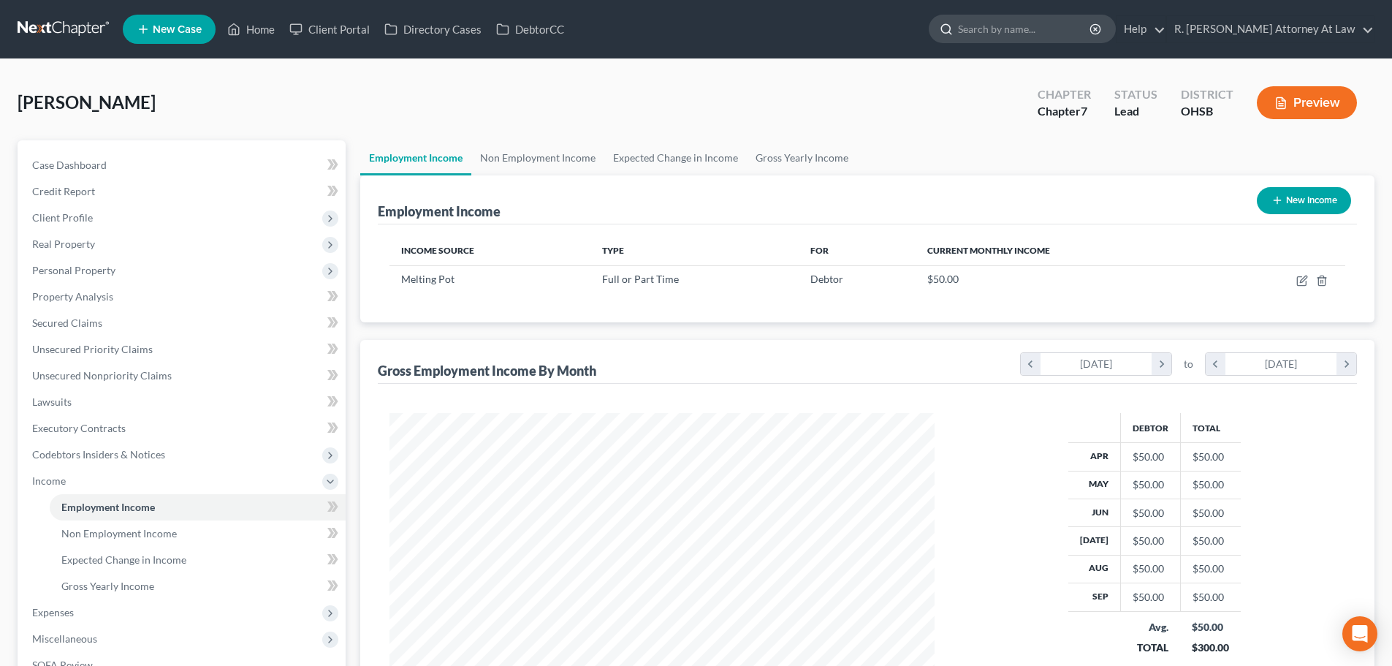
click at [1063, 28] on input "search" at bounding box center [1025, 28] width 134 height 27
click at [256, 29] on link "Home" at bounding box center [251, 29] width 62 height 26
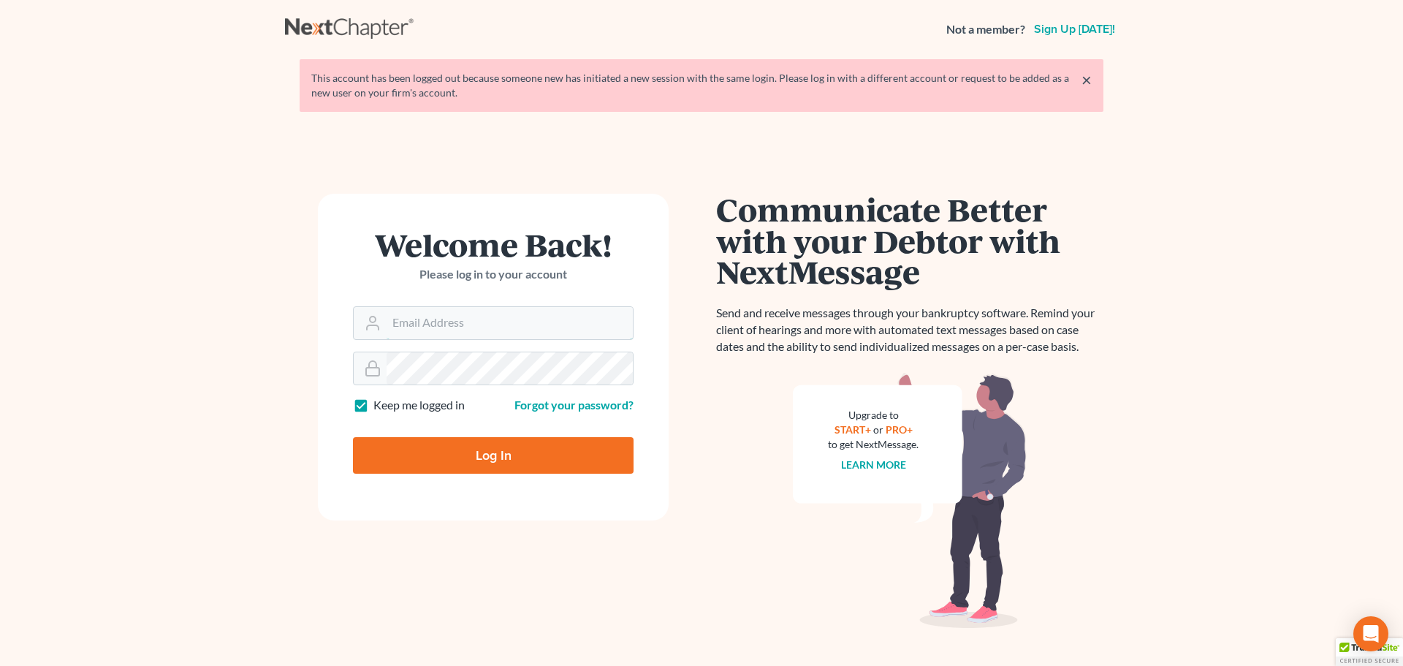
type input "[EMAIL_ADDRESS][DOMAIN_NAME]"
click at [462, 441] on input "Log In" at bounding box center [493, 455] width 281 height 37
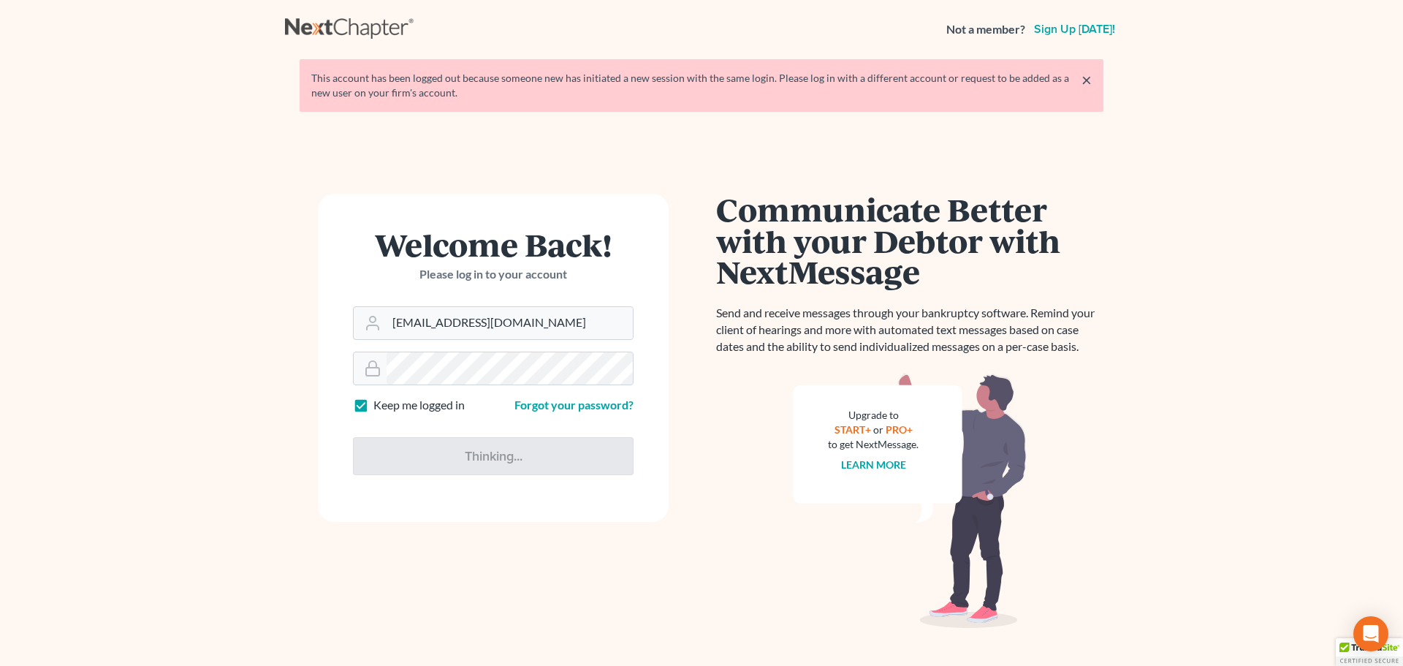
type input "Thinking..."
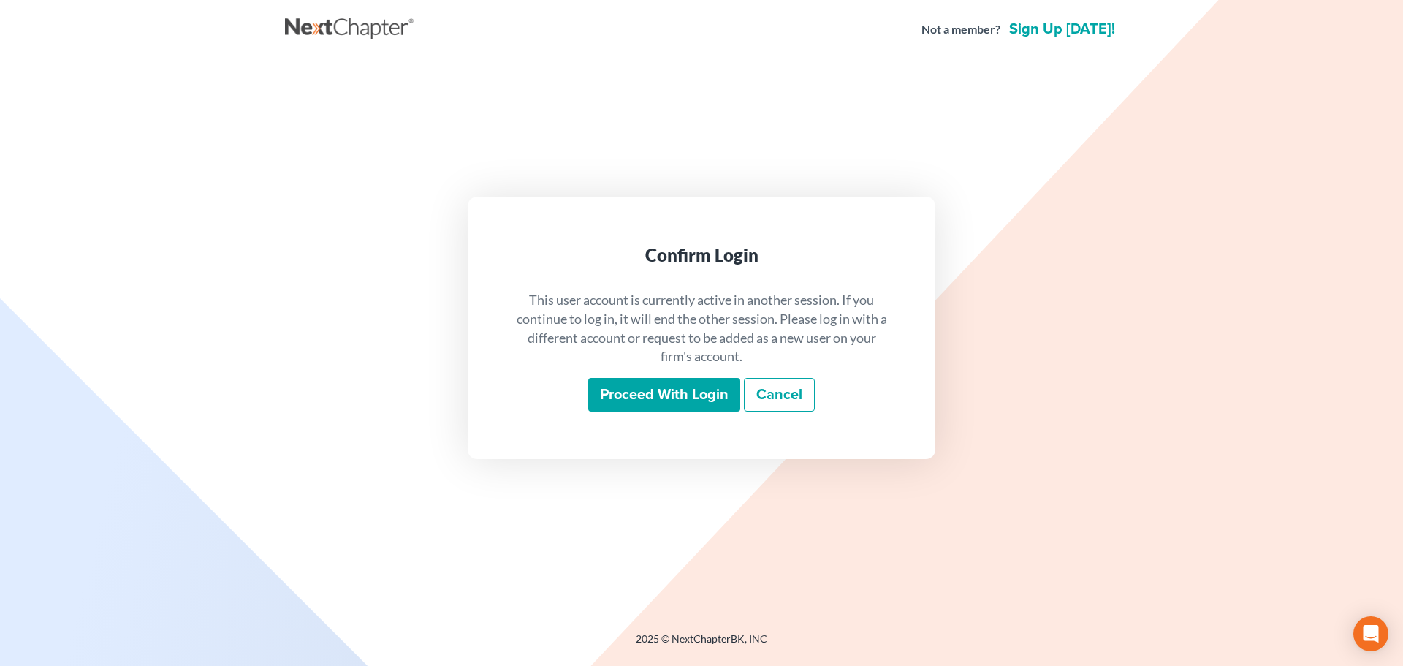
click at [635, 398] on input "Proceed with login" at bounding box center [664, 395] width 152 height 34
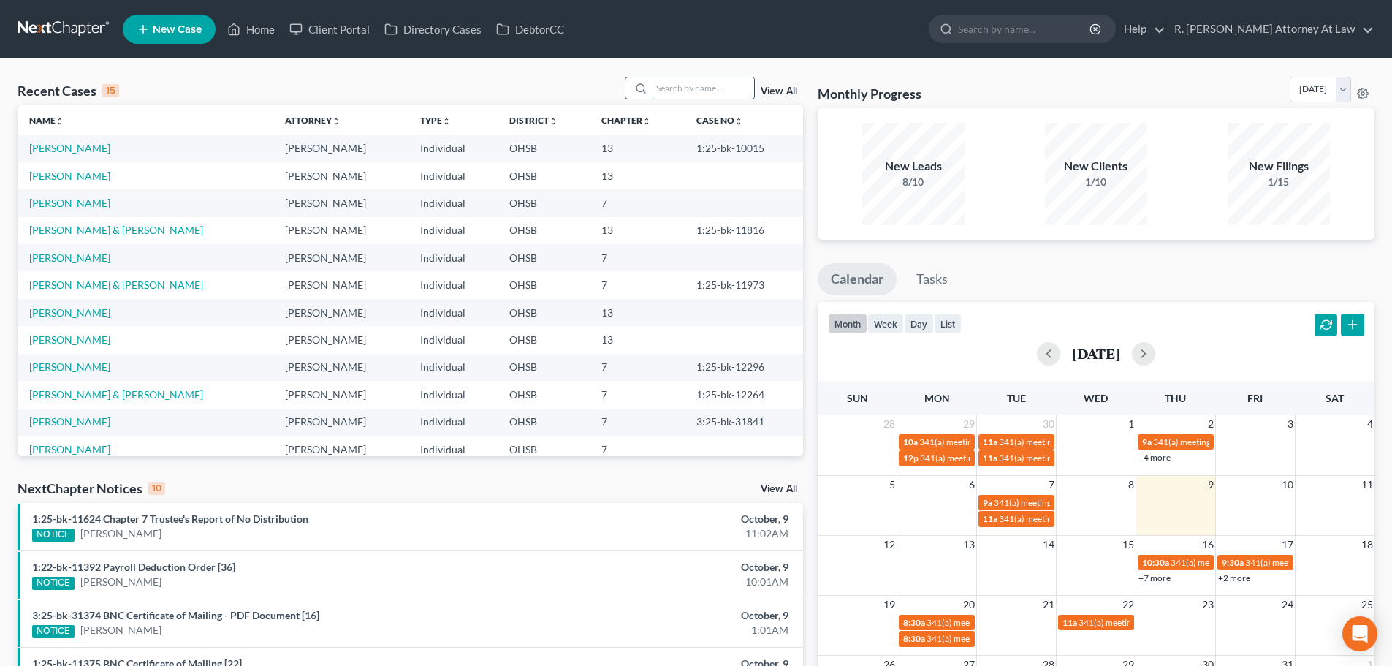
click at [682, 84] on input "search" at bounding box center [703, 87] width 102 height 21
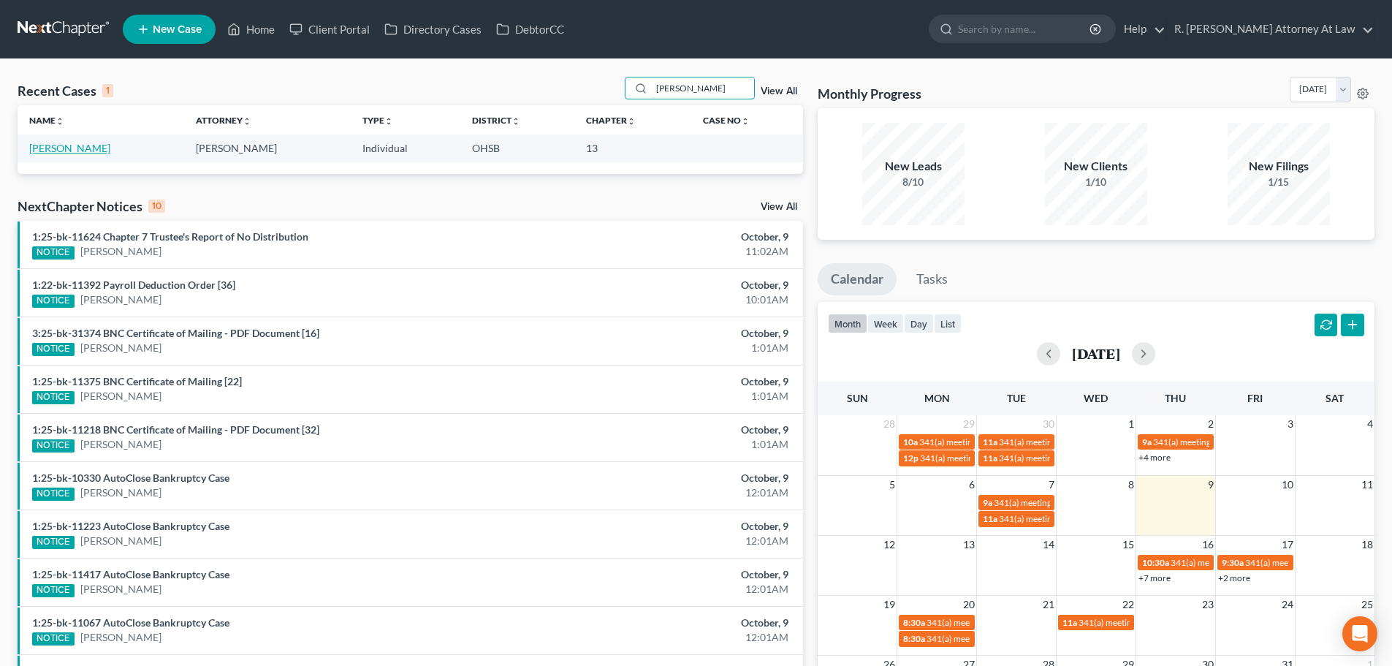
type input "[PERSON_NAME]"
click at [73, 145] on link "[PERSON_NAME]" at bounding box center [69, 148] width 81 height 12
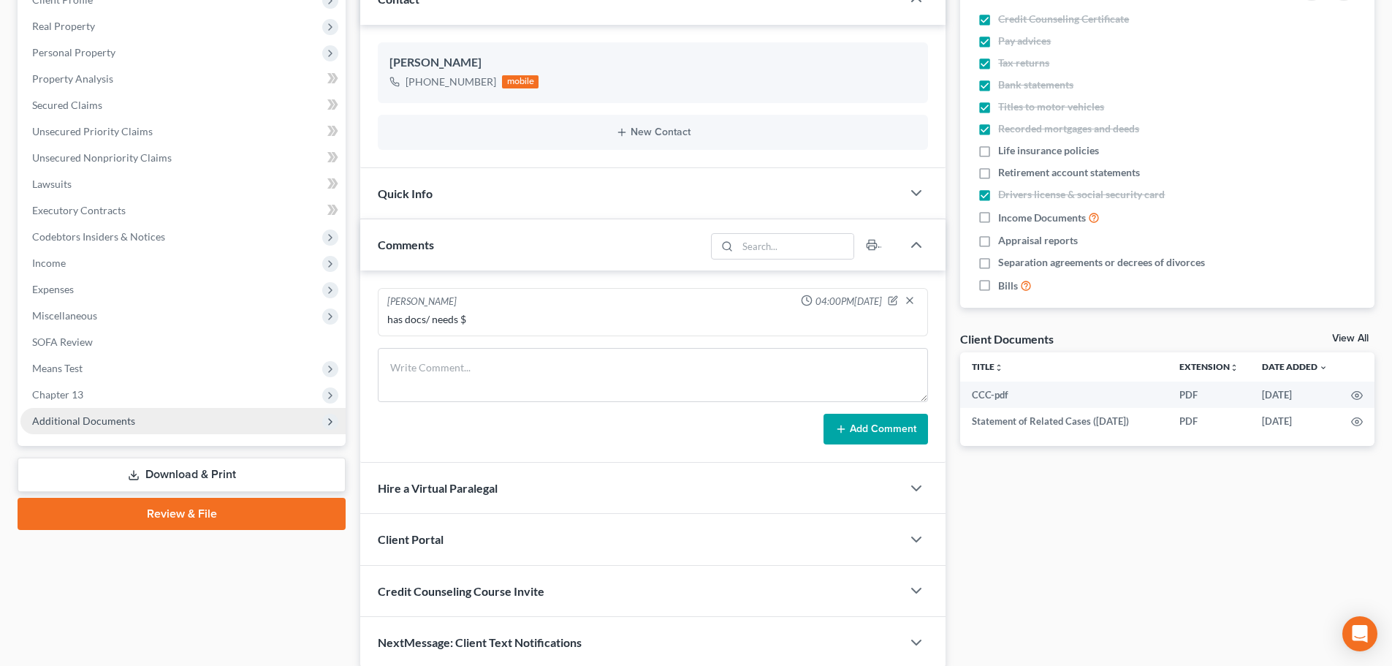
scroll to position [219, 0]
click at [117, 414] on span "Additional Documents" at bounding box center [83, 419] width 103 height 12
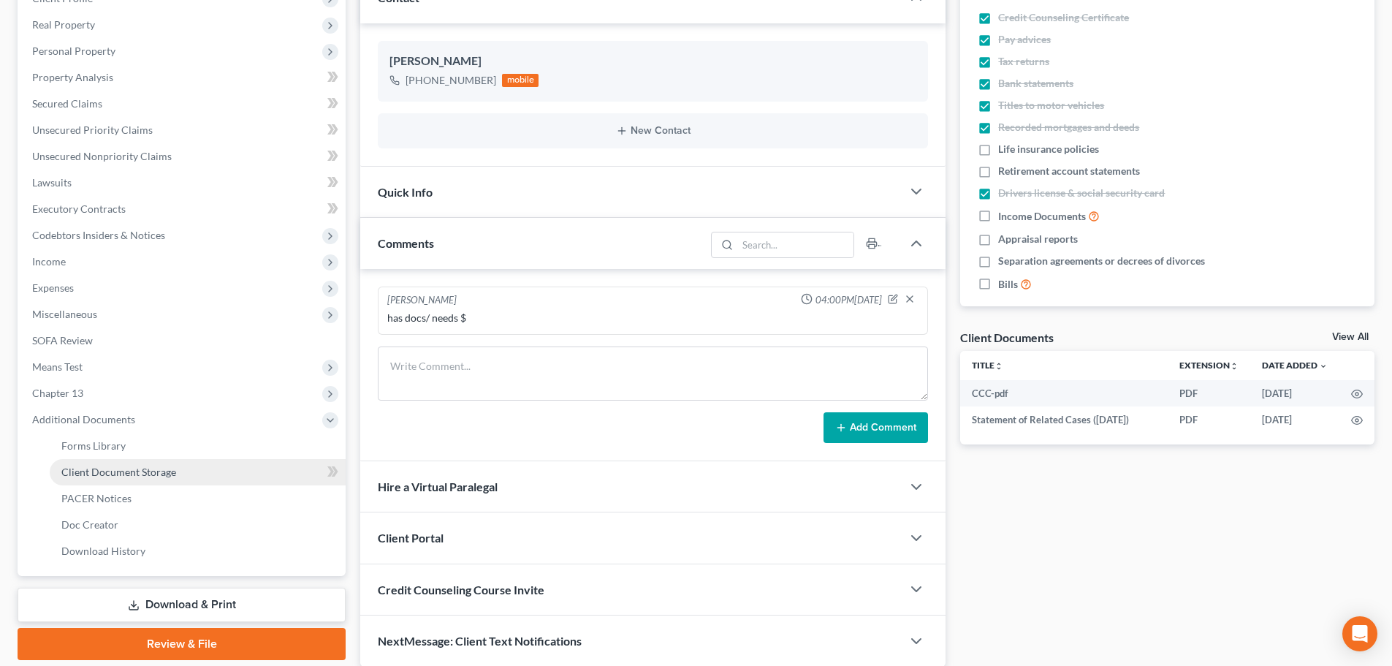
click at [116, 465] on span "Client Document Storage" at bounding box center [118, 471] width 115 height 12
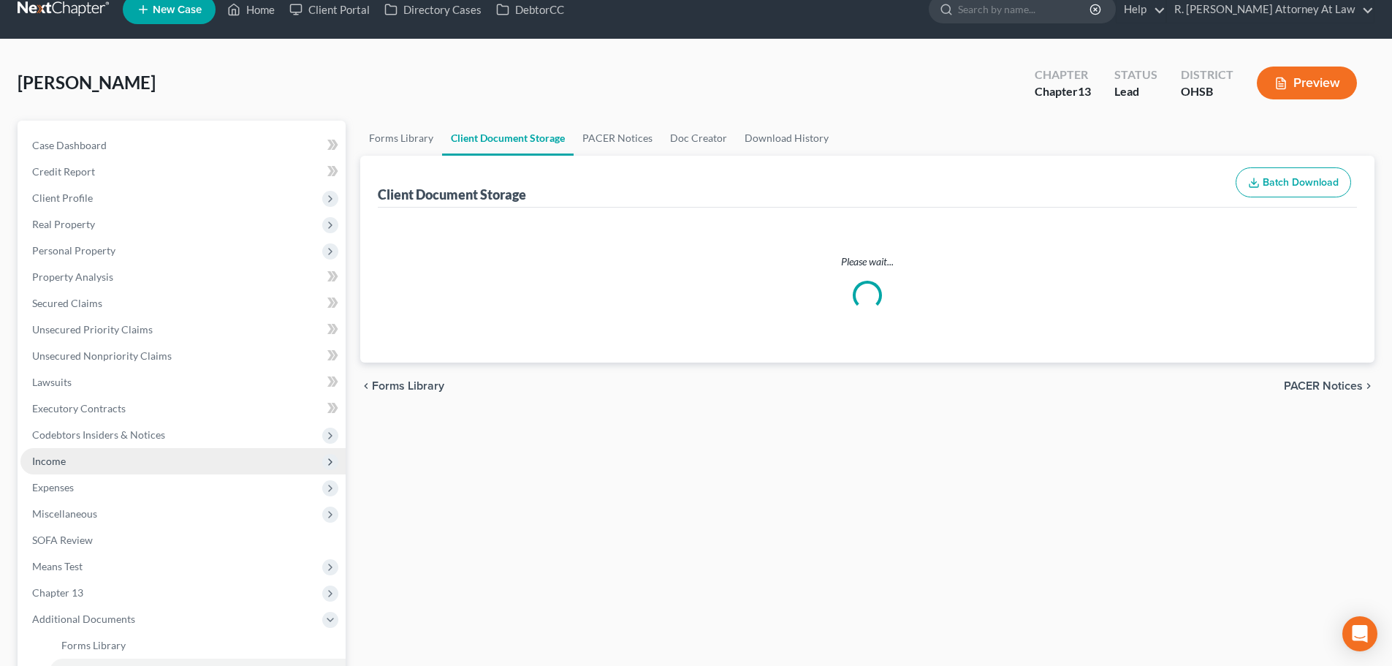
select select "52"
select select "7"
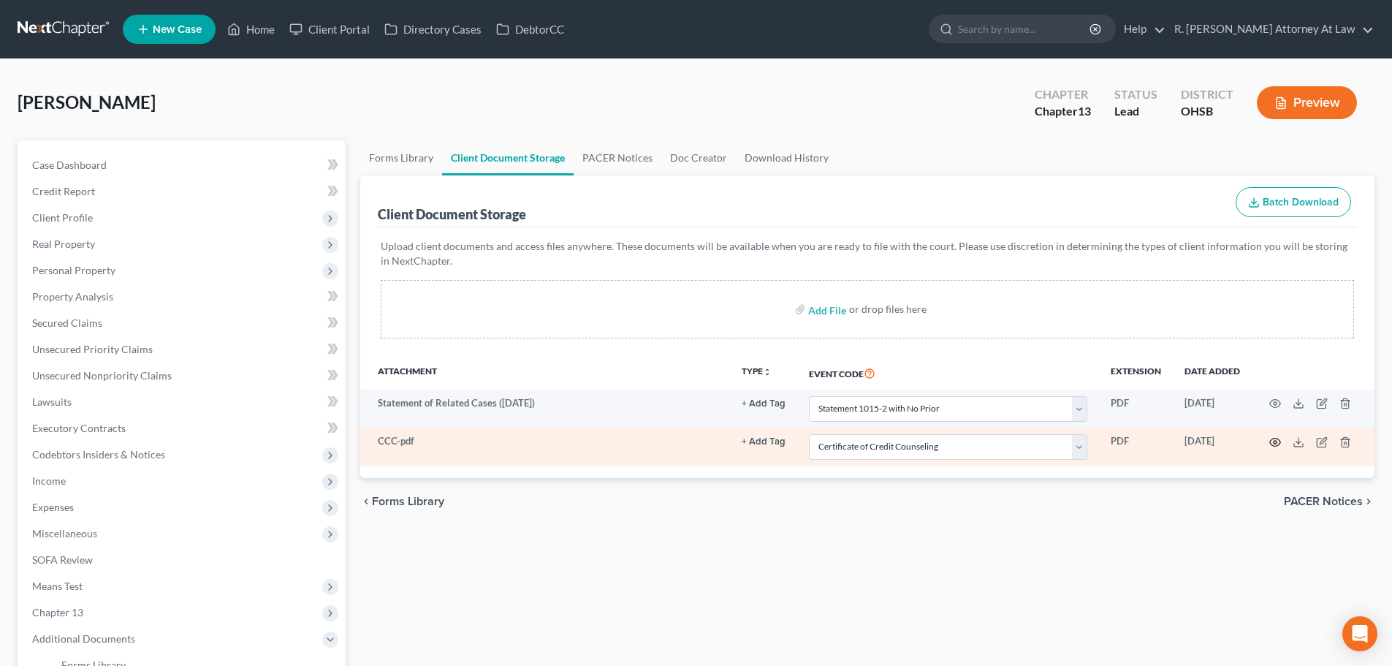
click at [1276, 439] on icon "button" at bounding box center [1275, 442] width 12 height 12
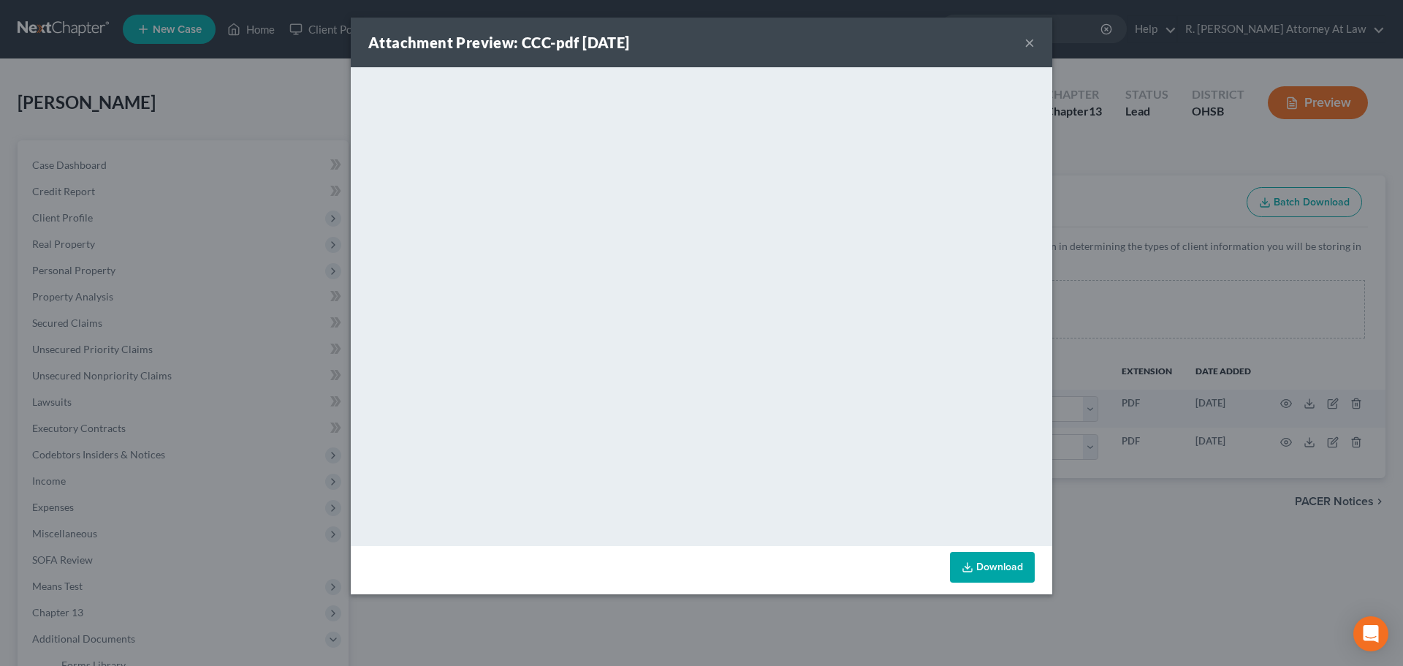
click at [1030, 43] on button "×" at bounding box center [1029, 43] width 10 height 18
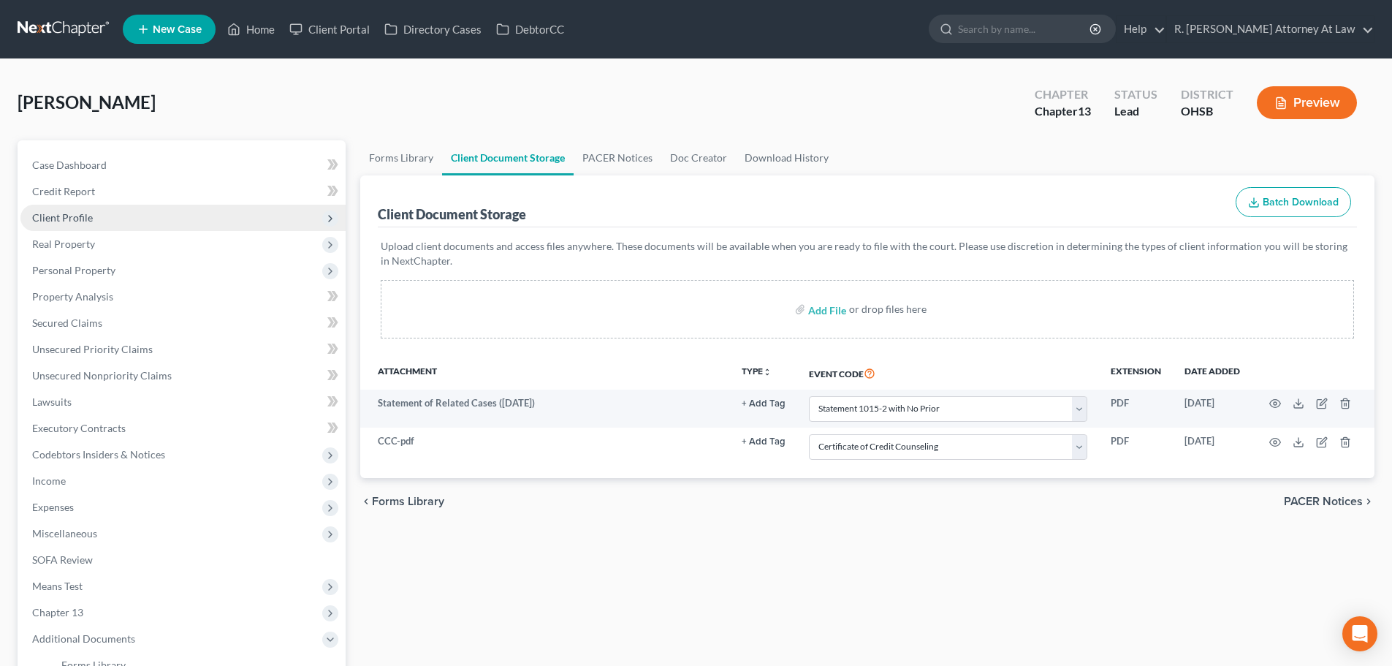
click at [50, 210] on span "Client Profile" at bounding box center [182, 218] width 325 height 26
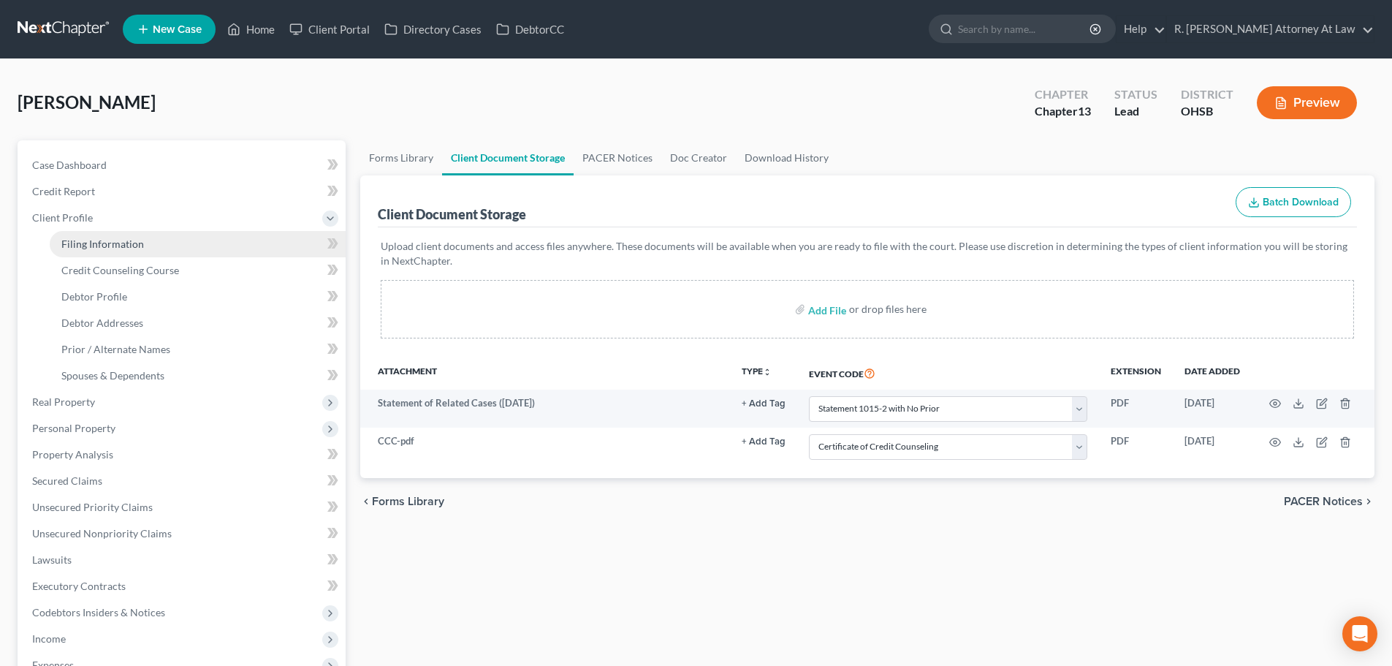
click at [77, 236] on link "Filing Information" at bounding box center [198, 244] width 296 height 26
select select "1"
select select "0"
select select "3"
select select "36"
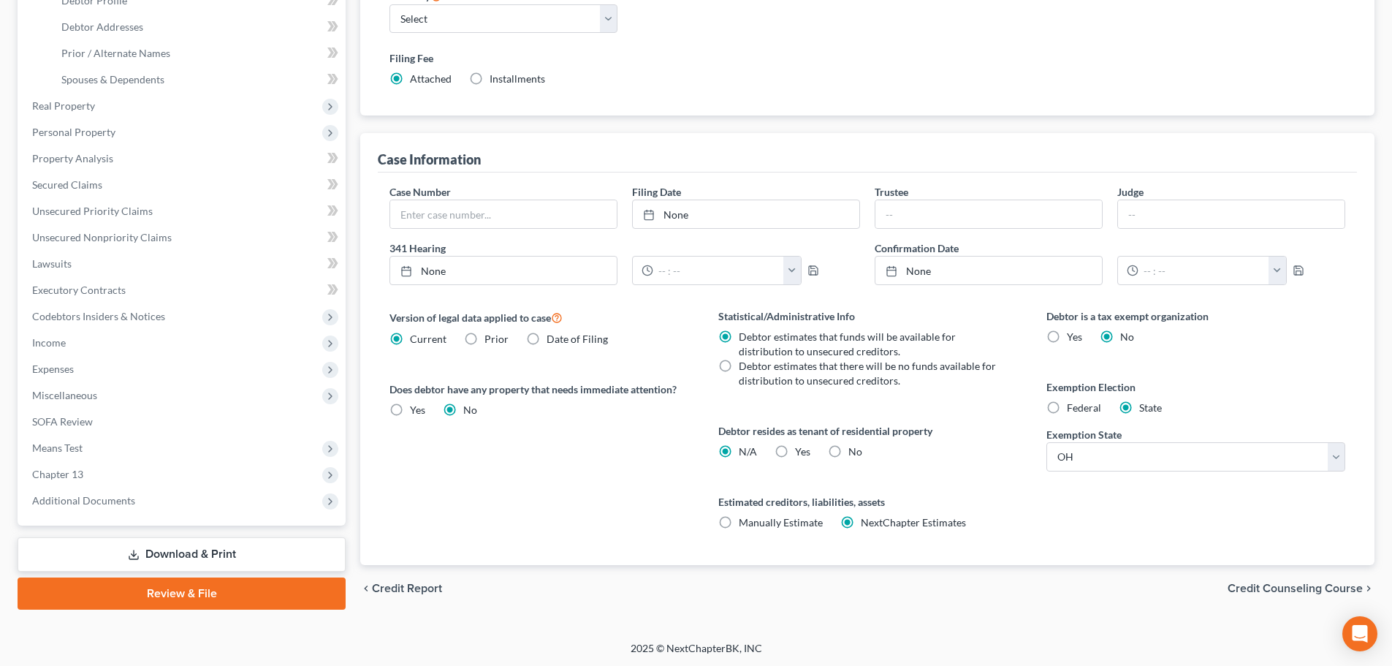
scroll to position [297, 0]
click at [197, 546] on link "Download & Print" at bounding box center [182, 553] width 328 height 34
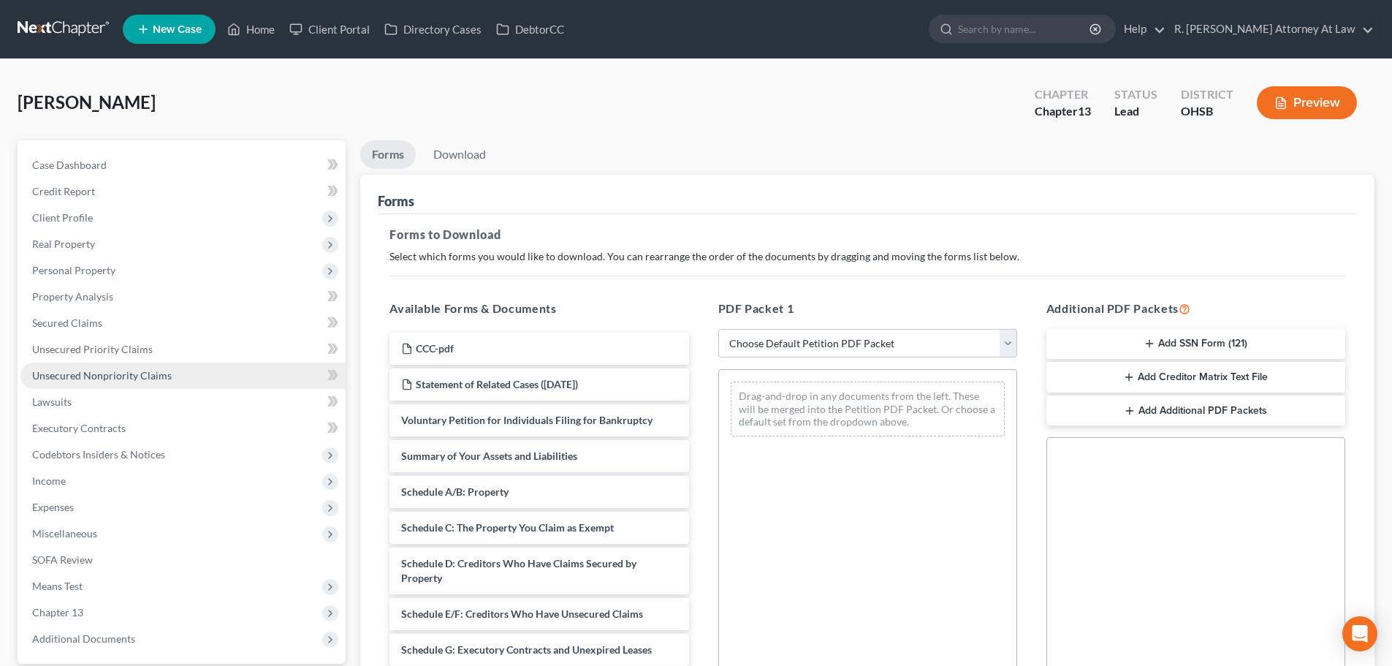
click at [104, 379] on span "Unsecured Nonpriority Claims" at bounding box center [102, 375] width 140 height 12
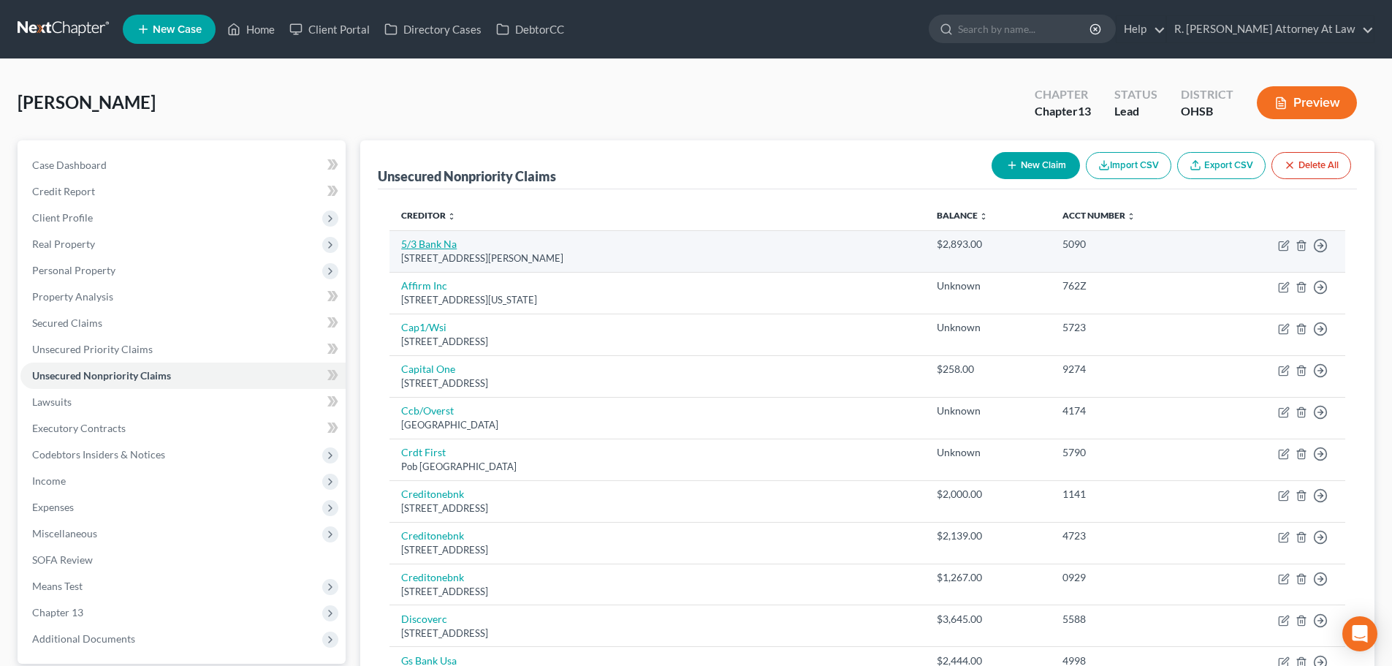
click at [419, 245] on link "5/3 Bank Na" at bounding box center [429, 243] width 56 height 12
select select "36"
select select "0"
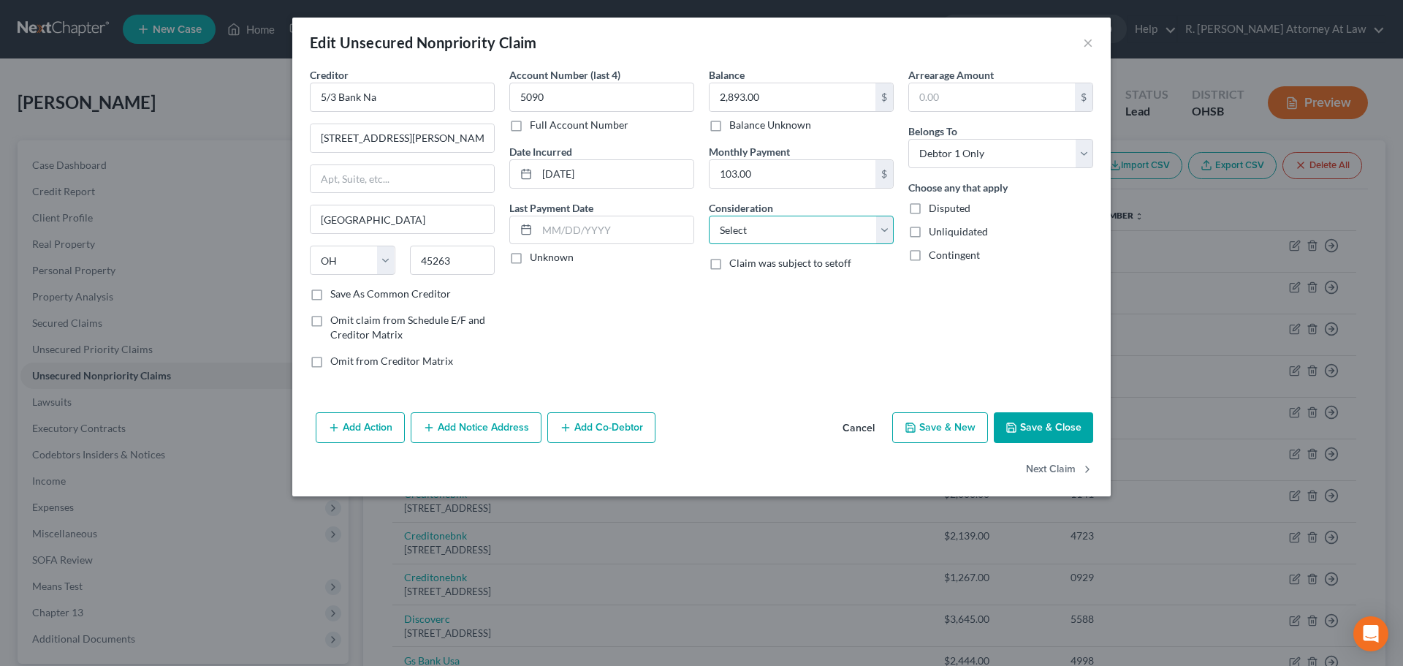
click at [769, 235] on select "Select Cable / Satellite Services Collection Agency Credit Card Debt Debt Couns…" at bounding box center [801, 230] width 185 height 29
select select "2"
click at [709, 216] on select "Select Cable / Satellite Services Collection Agency Credit Card Debt Debt Couns…" at bounding box center [801, 230] width 185 height 29
click at [1051, 466] on button "Next Claim" at bounding box center [1059, 469] width 67 height 31
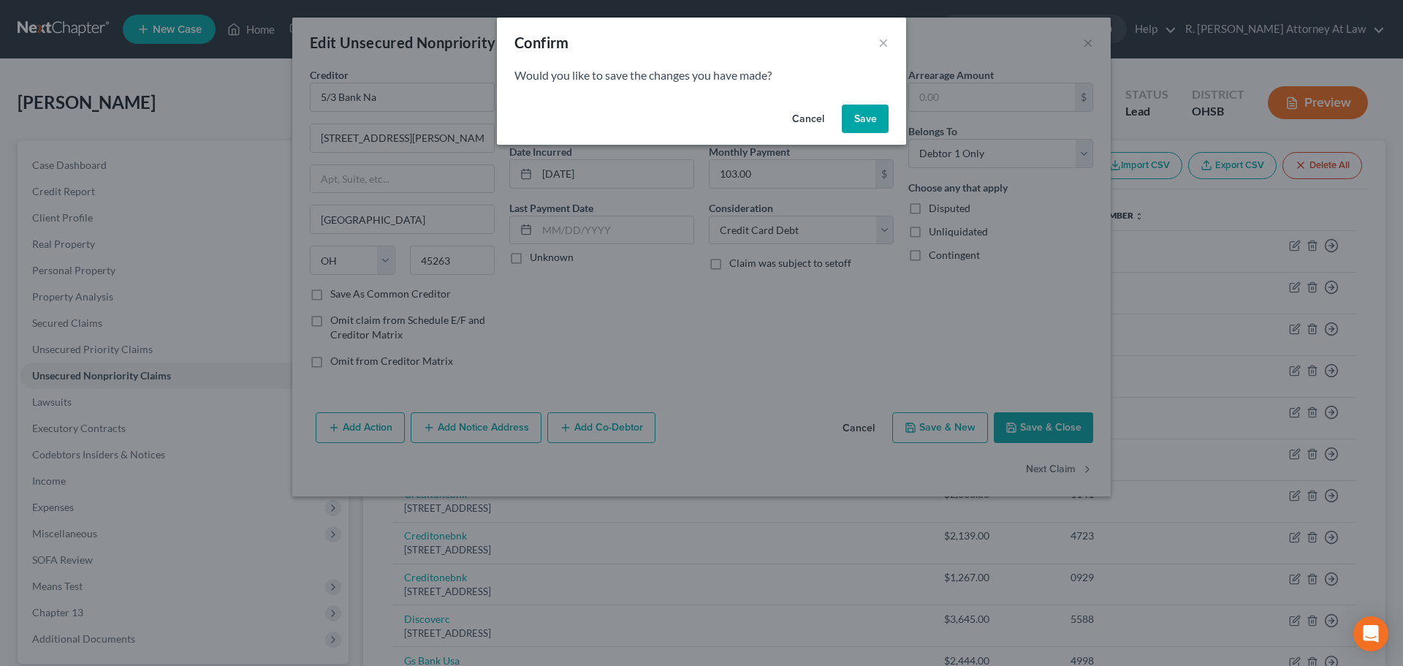
click at [853, 116] on button "Save" at bounding box center [865, 118] width 47 height 29
select select "4"
select select "10"
select select "0"
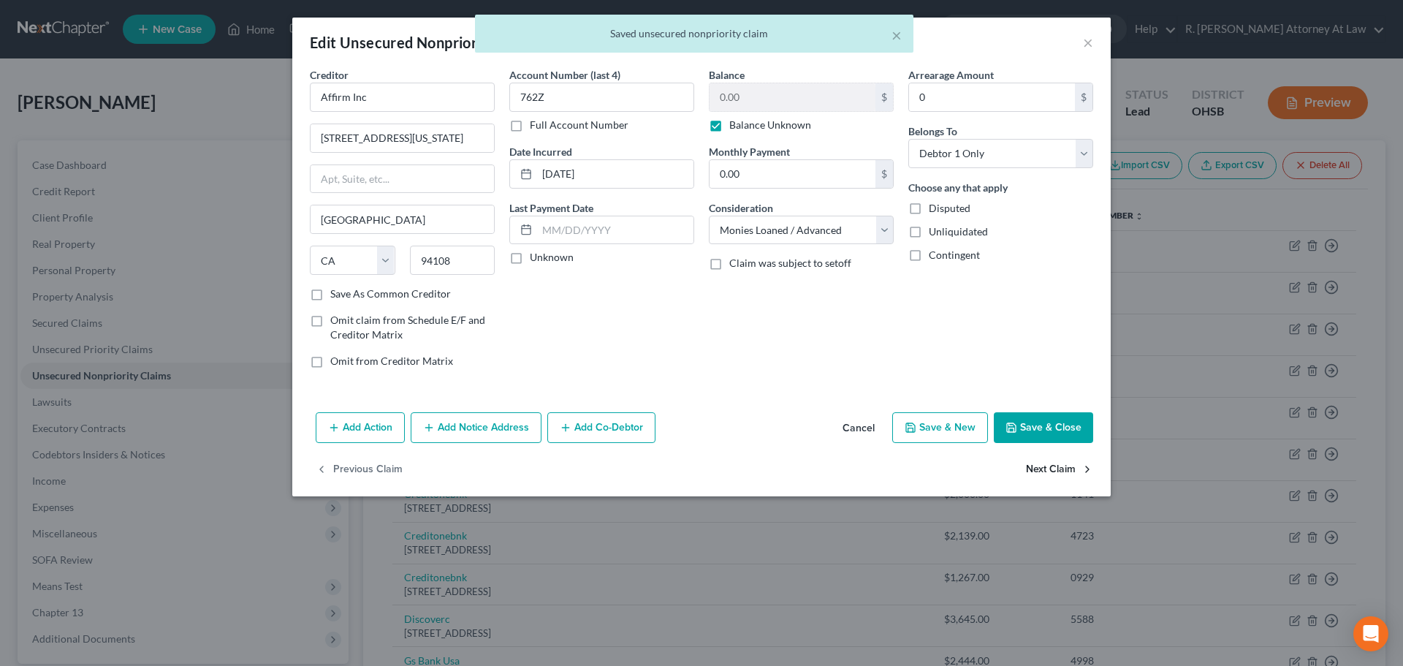
click at [1028, 469] on button "Next Claim" at bounding box center [1059, 469] width 67 height 31
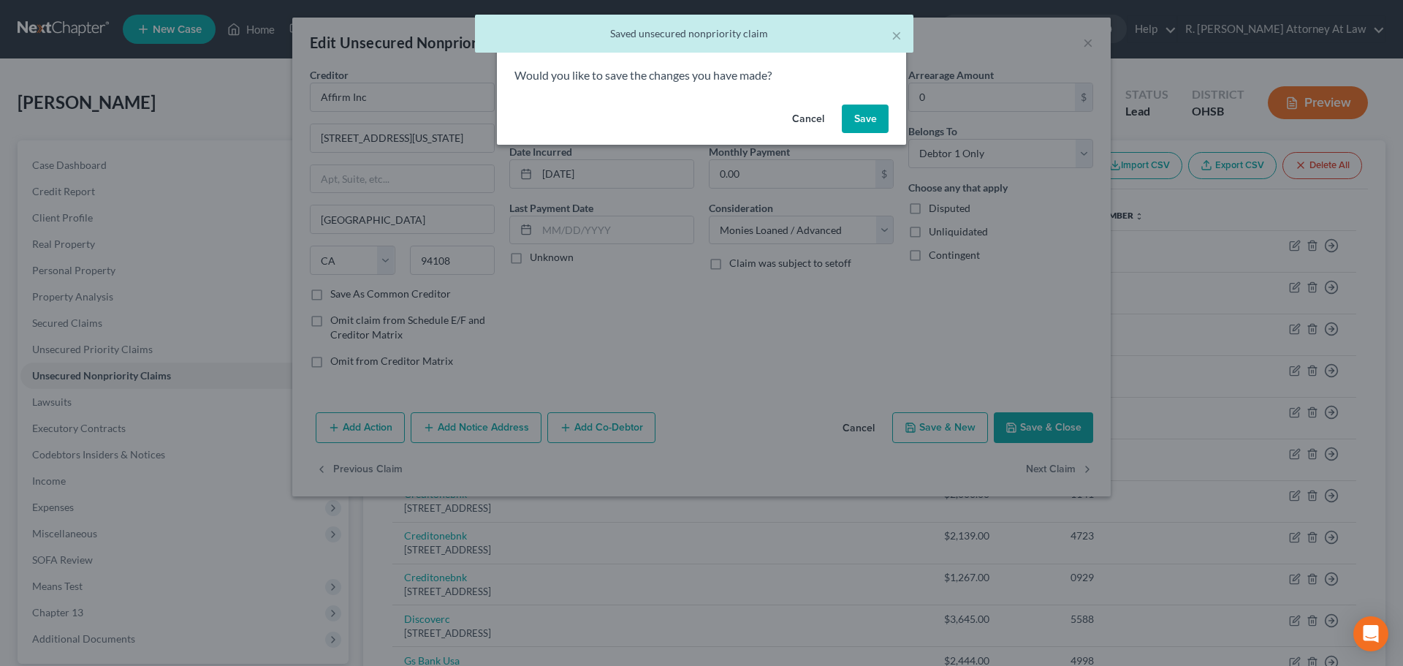
click at [848, 113] on button "Save" at bounding box center [865, 118] width 47 height 29
select select "46"
select select "2"
select select "0"
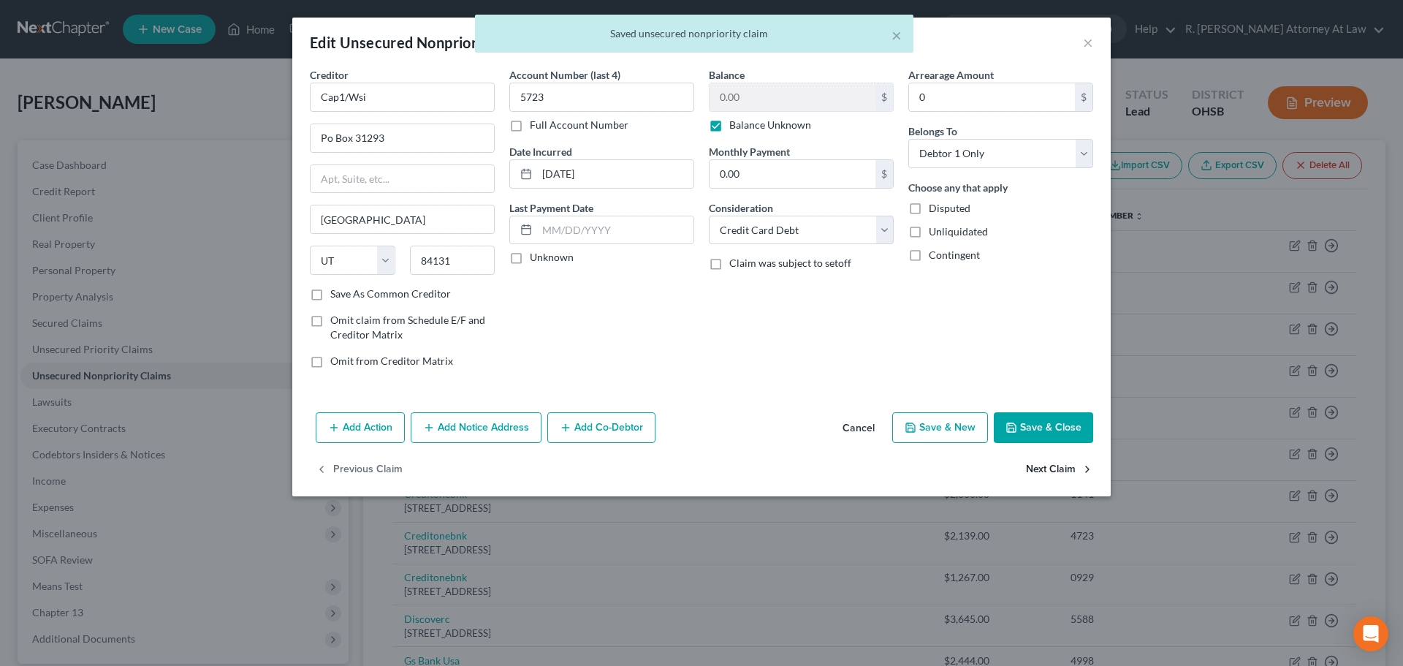
click at [1042, 462] on button "Next Claim" at bounding box center [1059, 469] width 67 height 31
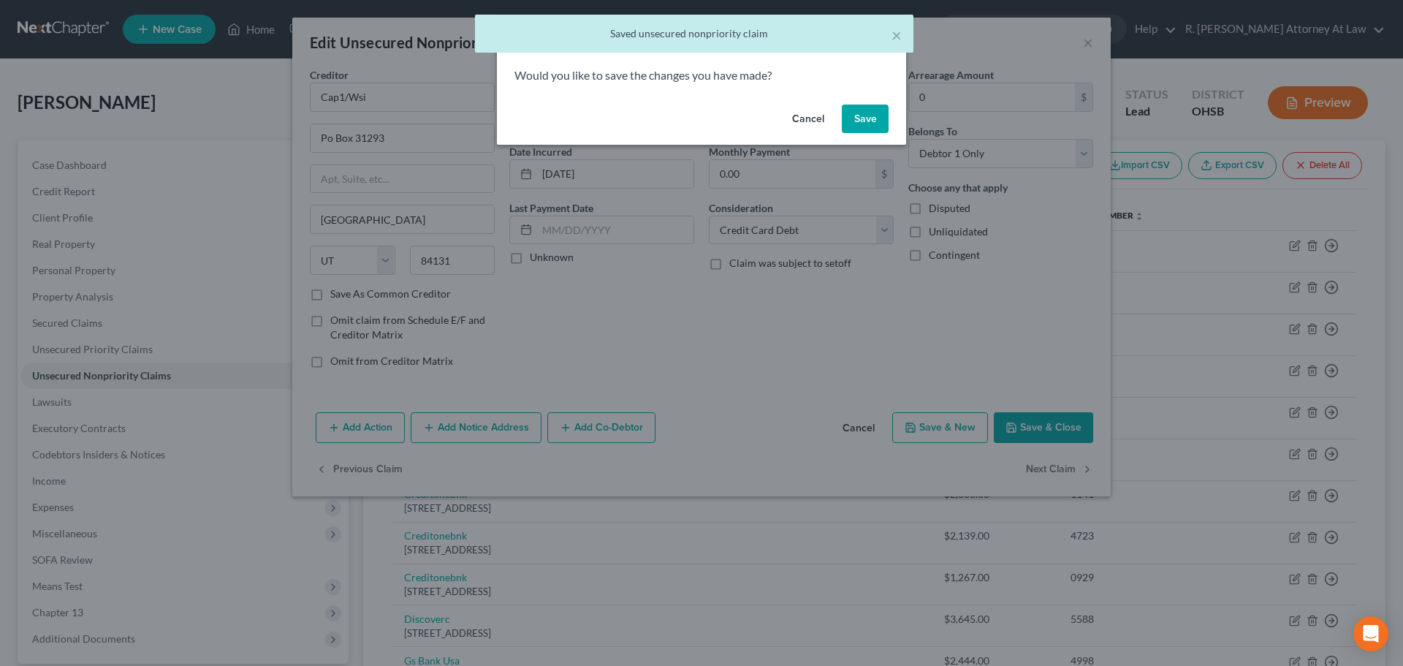
click at [877, 118] on button "Save" at bounding box center [865, 118] width 47 height 29
select select "46"
select select "2"
select select "0"
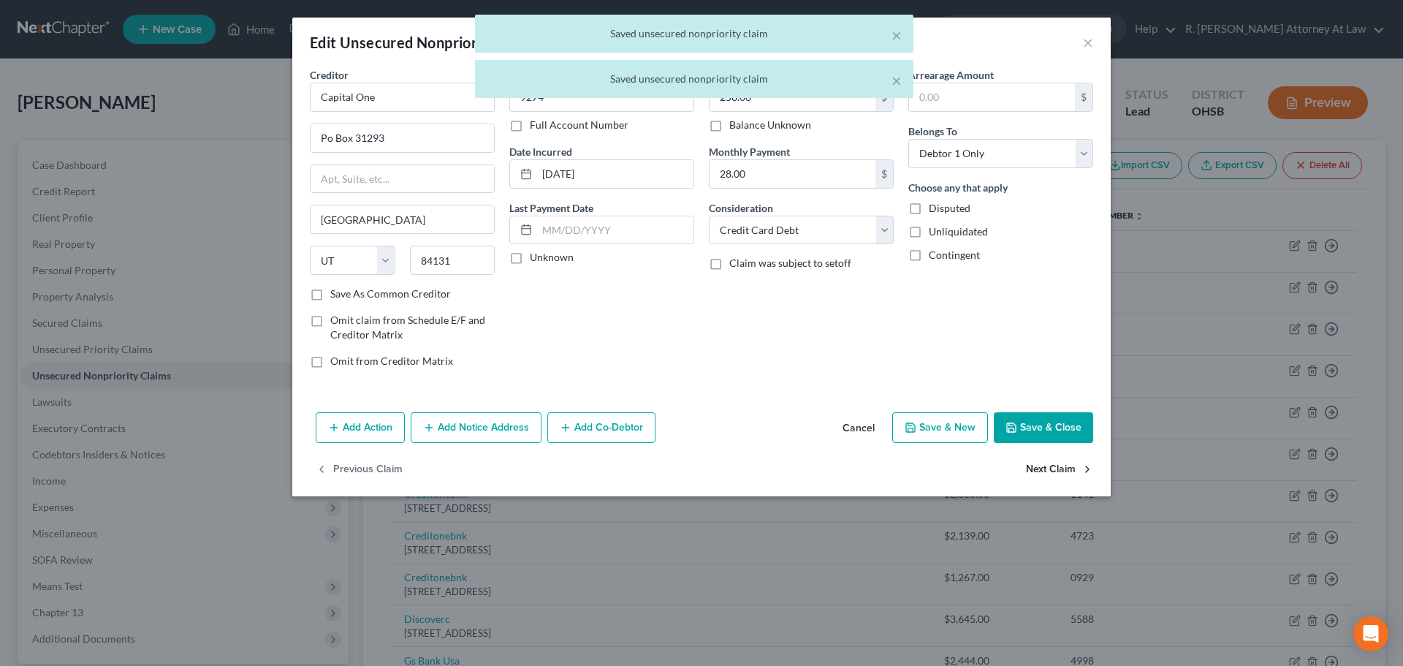
click at [1040, 472] on button "Next Claim" at bounding box center [1059, 469] width 67 height 31
select select "36"
select select "2"
select select "0"
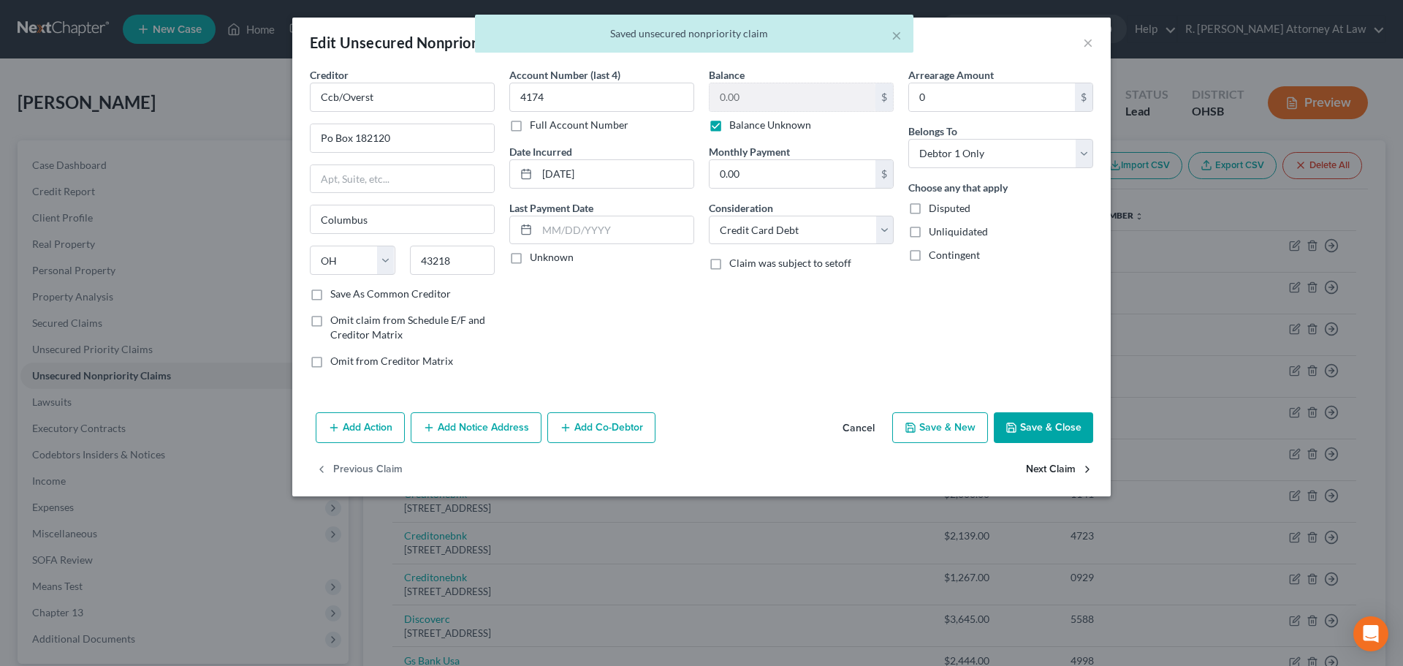
click at [1040, 463] on button "Next Claim" at bounding box center [1059, 469] width 67 height 31
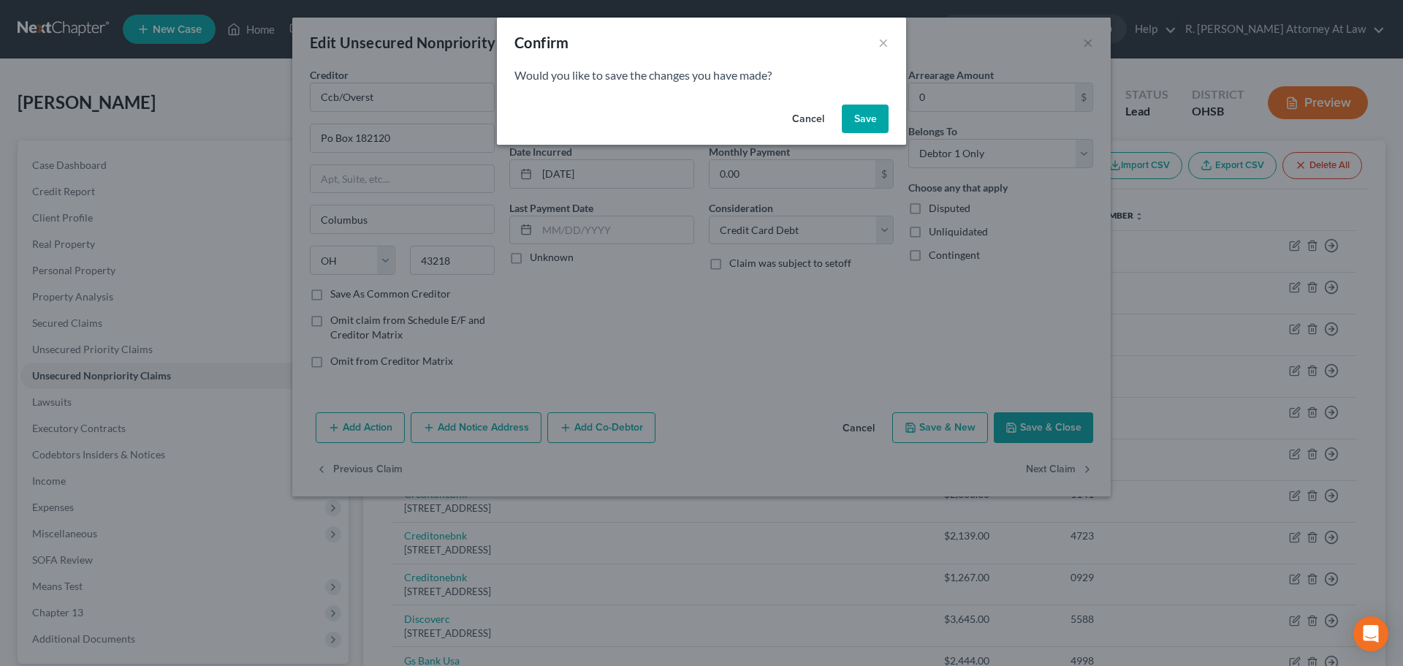
click at [855, 110] on button "Save" at bounding box center [865, 118] width 47 height 29
select select "36"
select select "2"
select select "0"
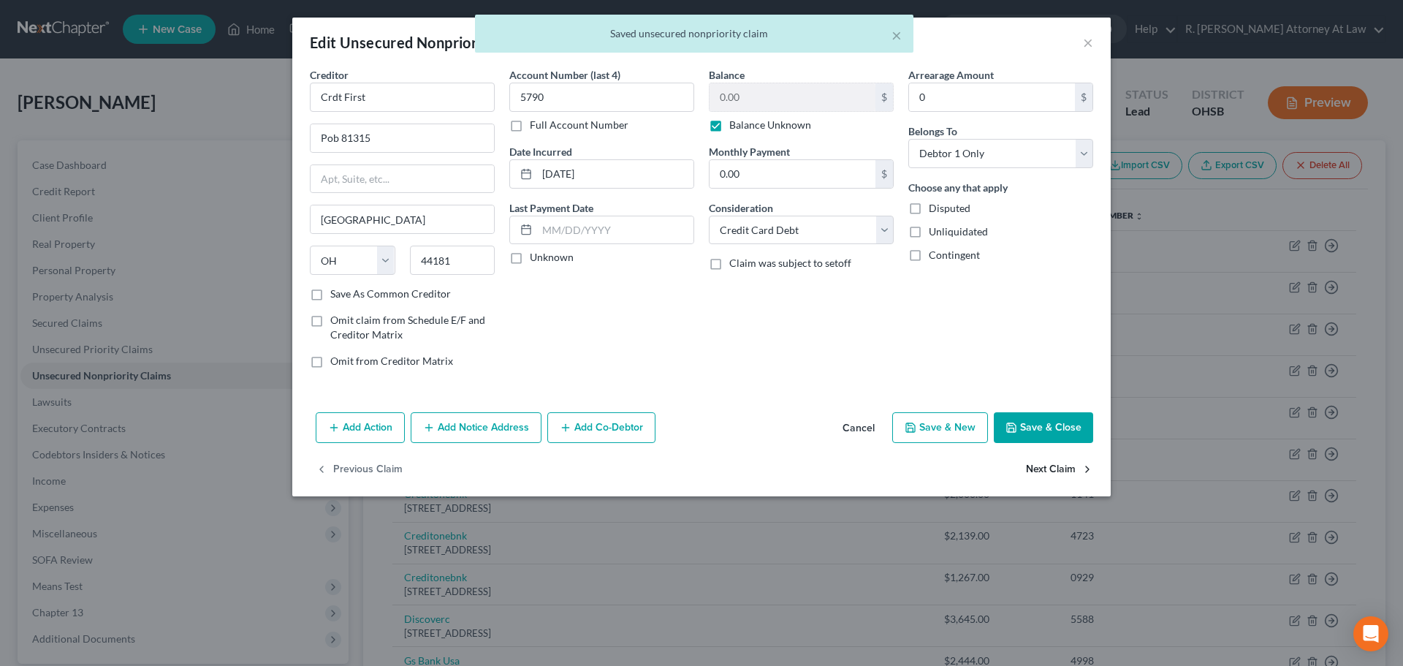
click at [1048, 470] on button "Next Claim" at bounding box center [1059, 469] width 67 height 31
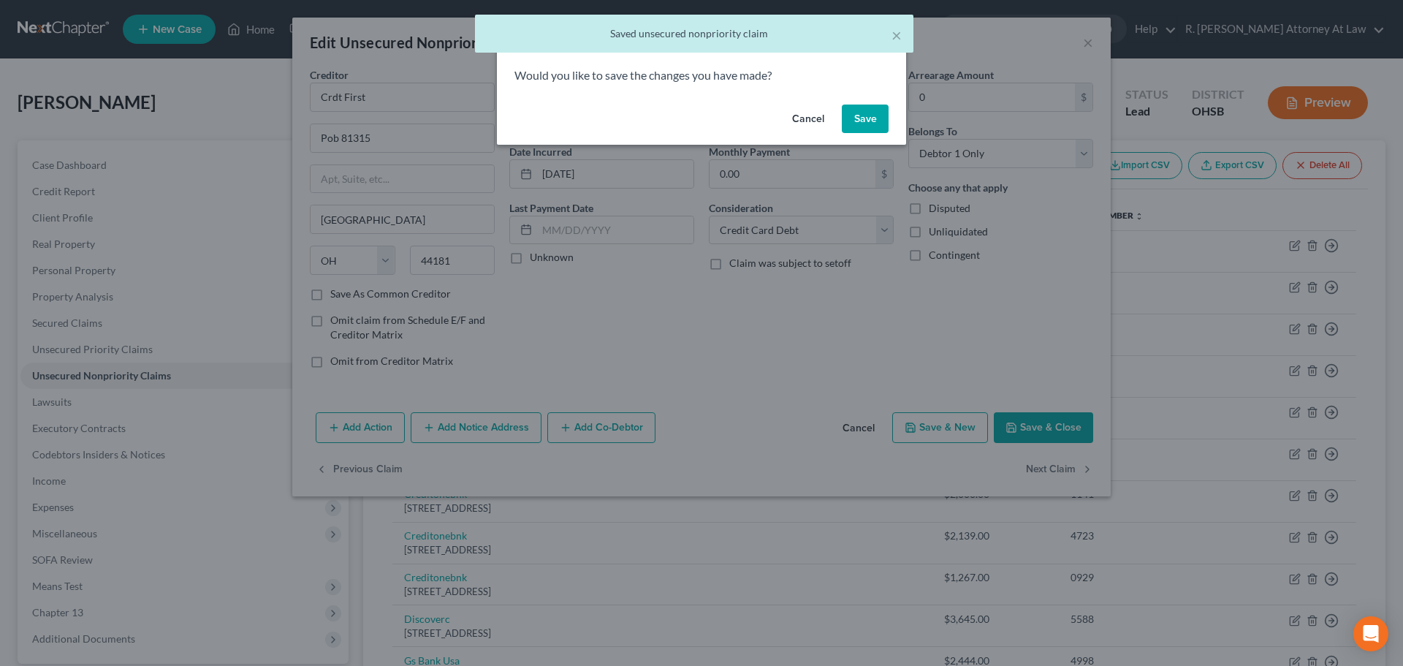
click at [858, 120] on button "Save" at bounding box center [865, 118] width 47 height 29
select select "31"
select select "2"
select select "0"
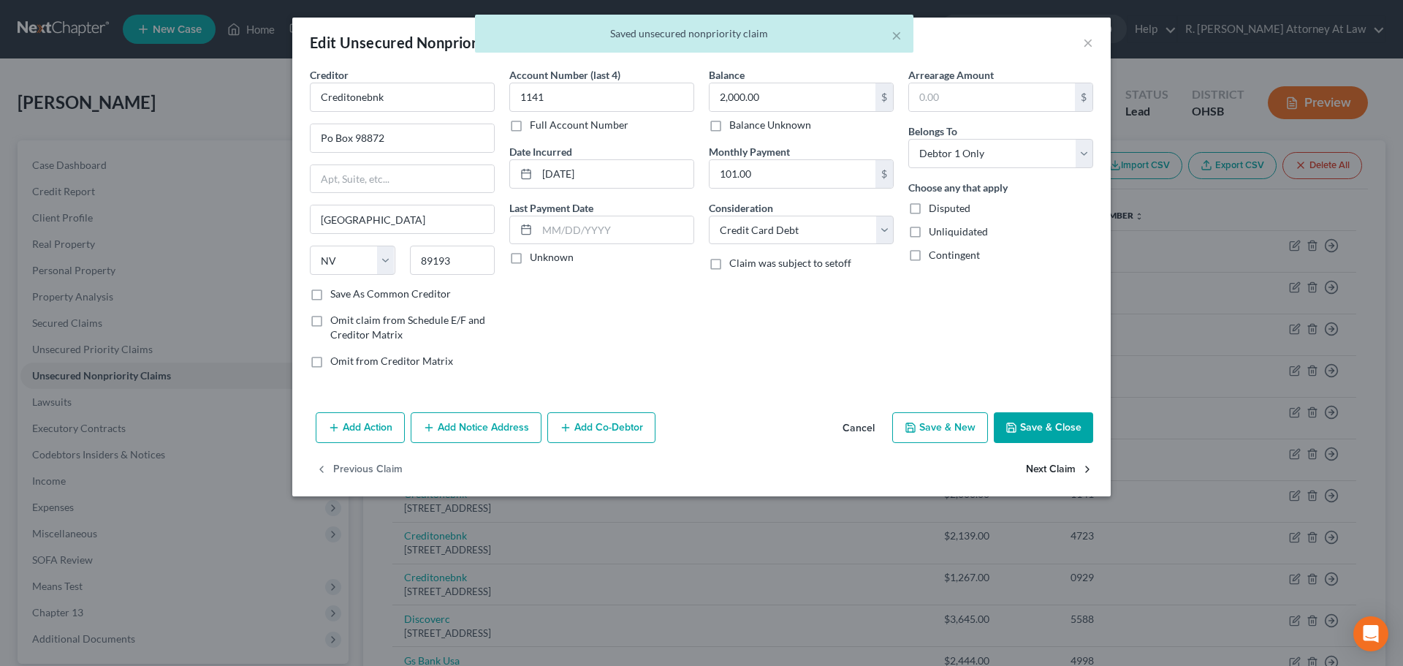
click at [1043, 470] on button "Next Claim" at bounding box center [1059, 469] width 67 height 31
select select "31"
select select "2"
select select "0"
click at [1043, 470] on button "Next Claim" at bounding box center [1059, 469] width 67 height 31
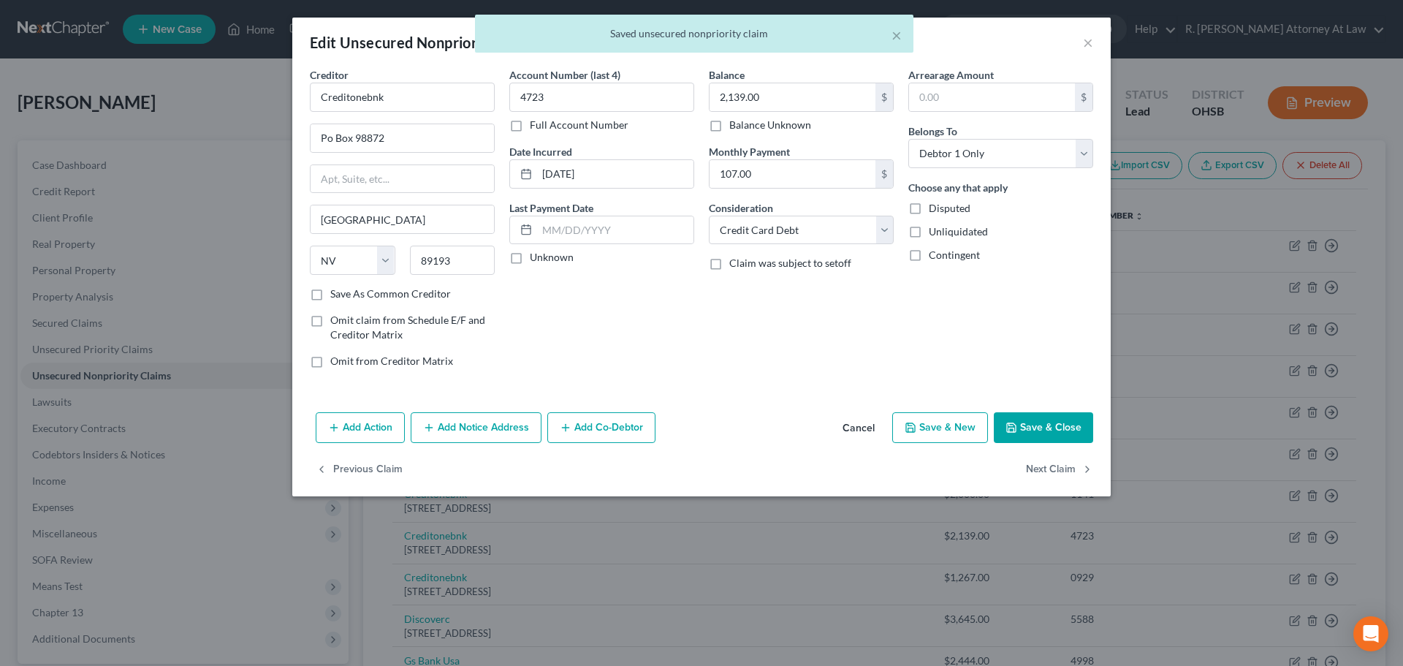
select select "31"
select select "2"
select select "0"
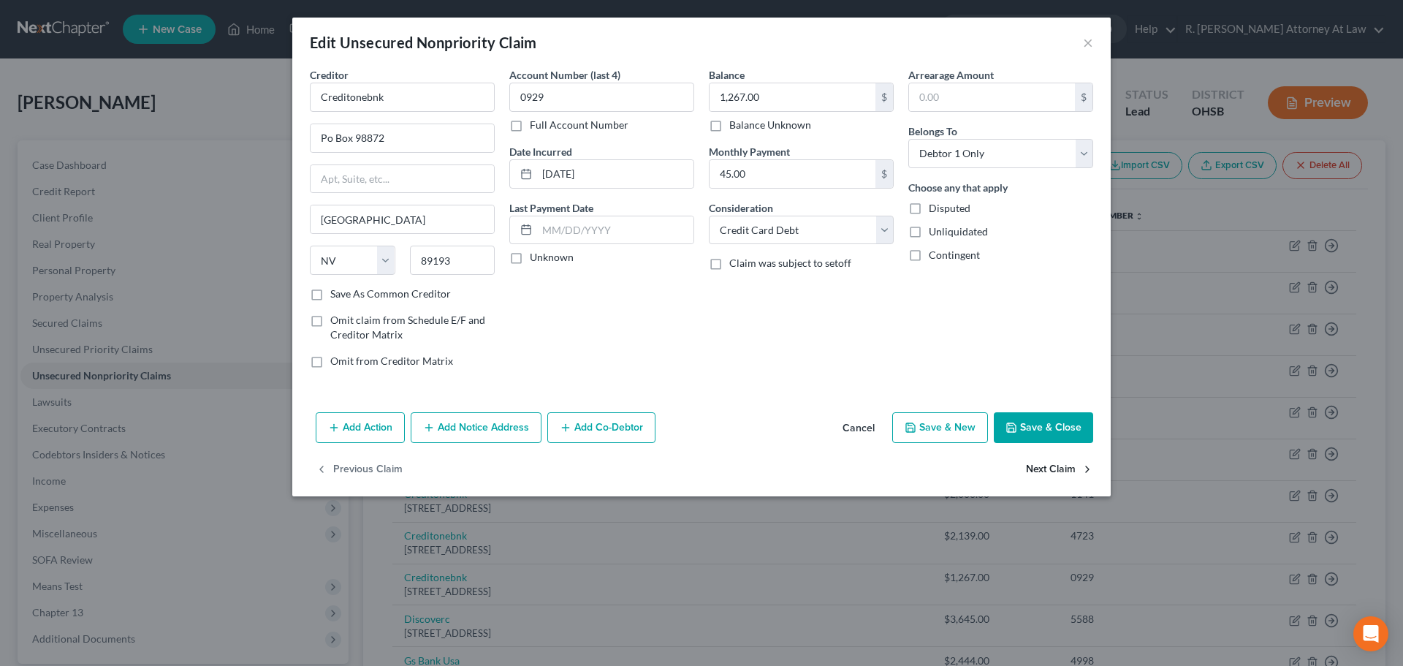
click at [1043, 470] on button "Next Claim" at bounding box center [1059, 469] width 67 height 31
select select "46"
select select "2"
select select "0"
click at [1043, 470] on button "Next Claim" at bounding box center [1059, 469] width 67 height 31
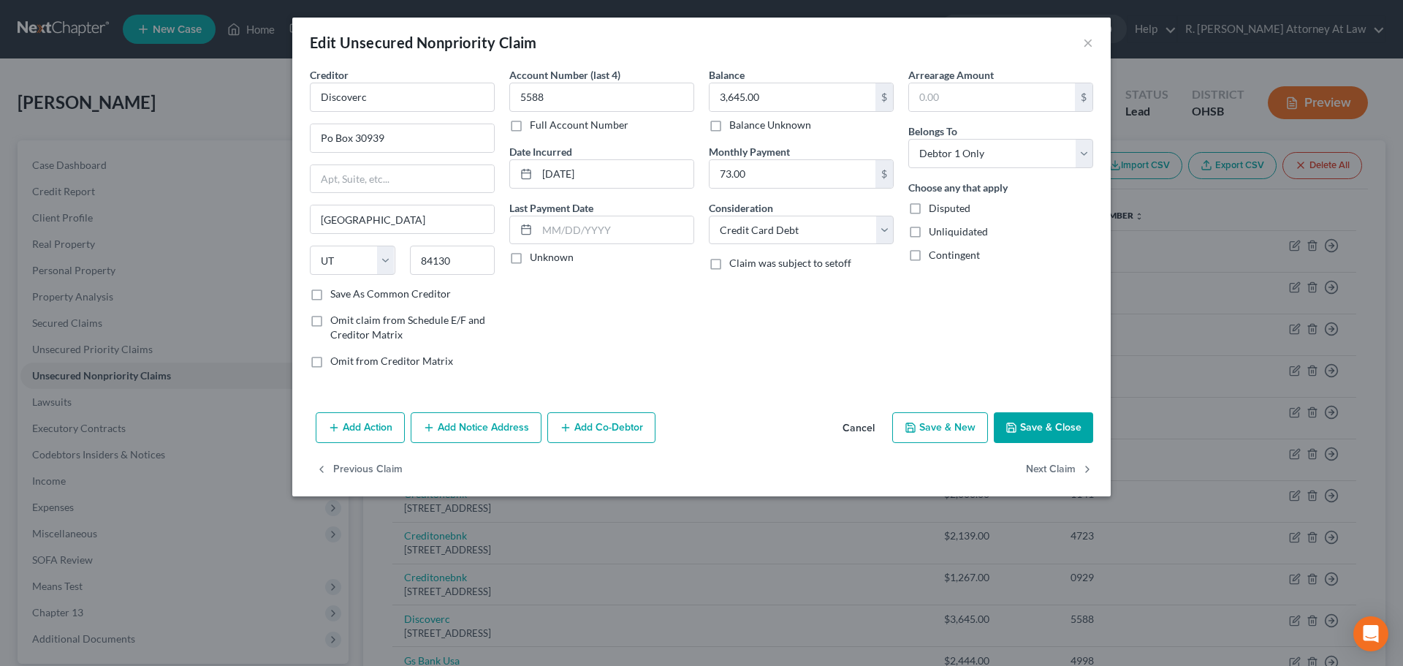
select select "39"
select select "2"
select select "0"
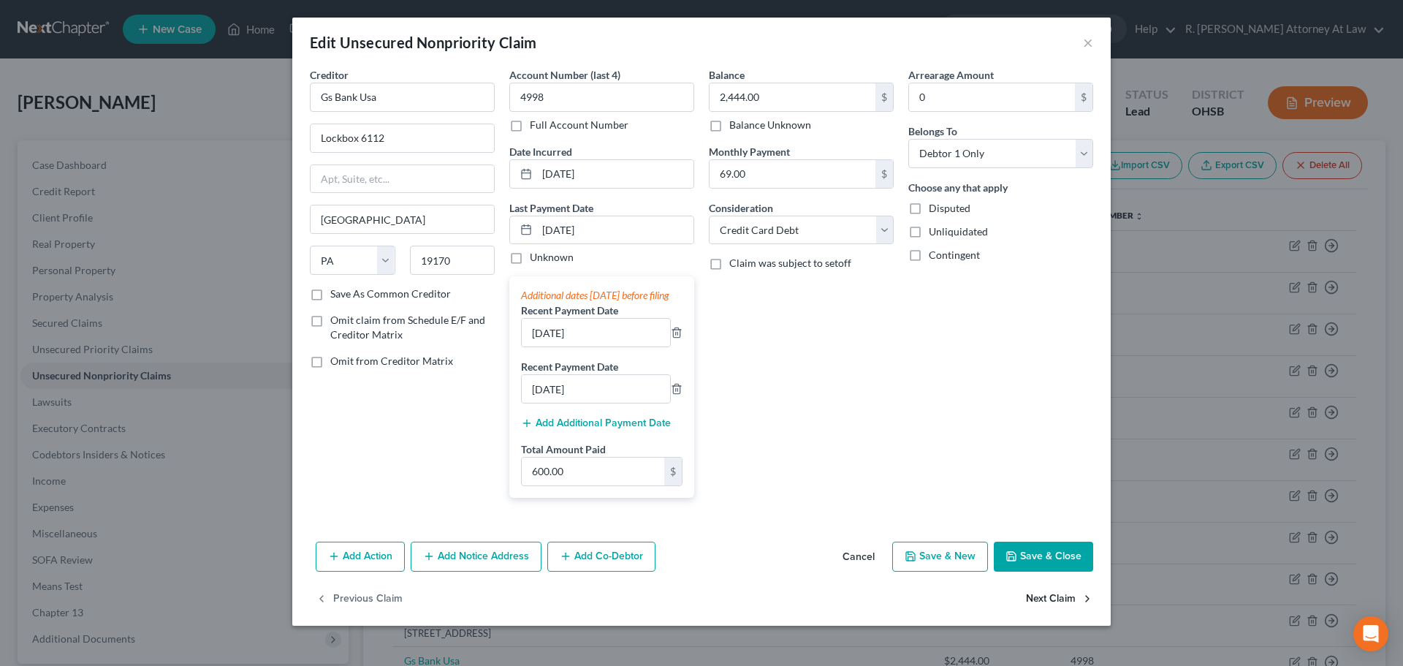
click at [1035, 609] on button "Next Claim" at bounding box center [1059, 598] width 67 height 31
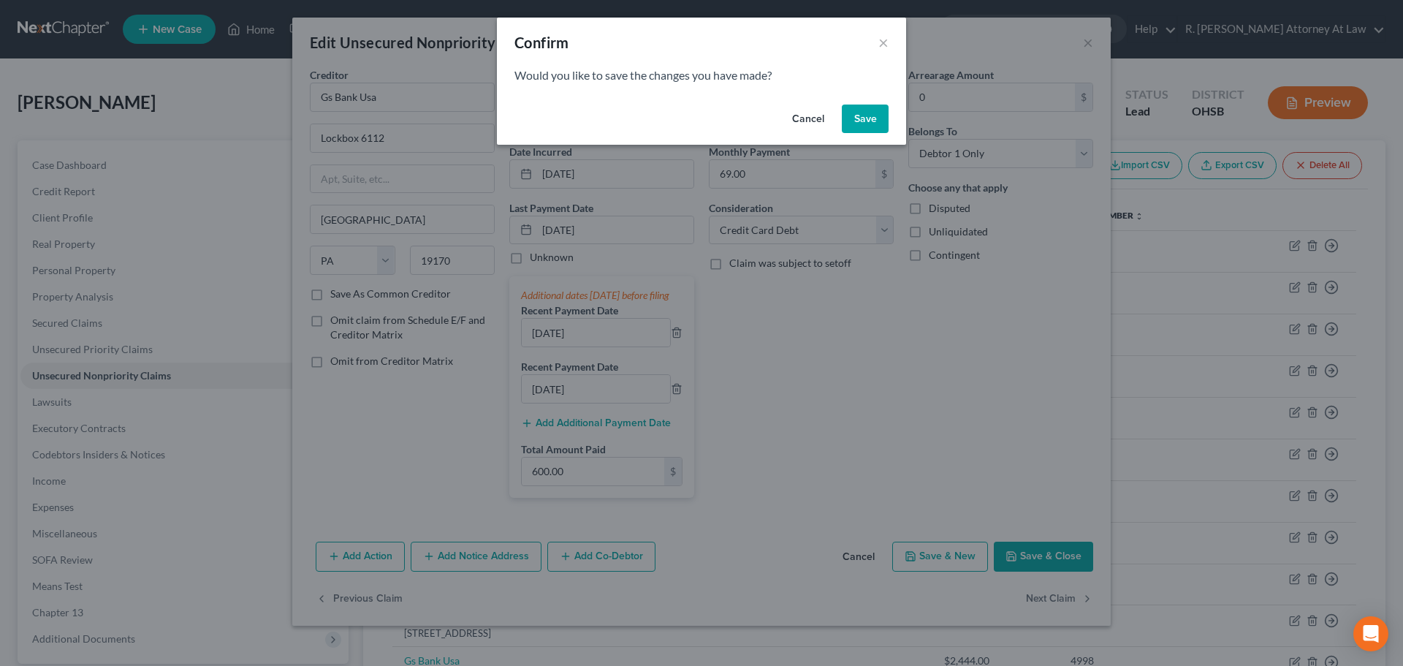
click at [857, 121] on button "Save" at bounding box center [865, 118] width 47 height 29
select select "10"
select select "0"
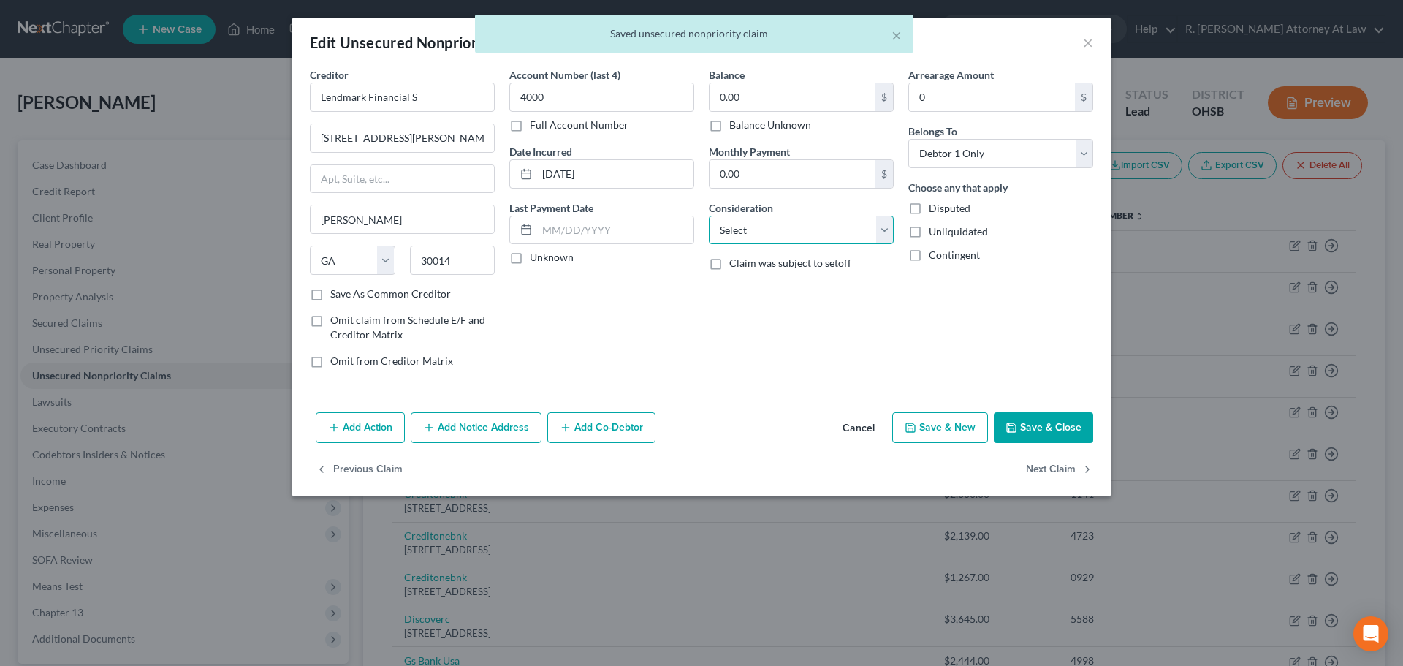
click at [771, 221] on select "Select Cable / Satellite Services Collection Agency Credit Card Debt Debt Couns…" at bounding box center [801, 230] width 185 height 29
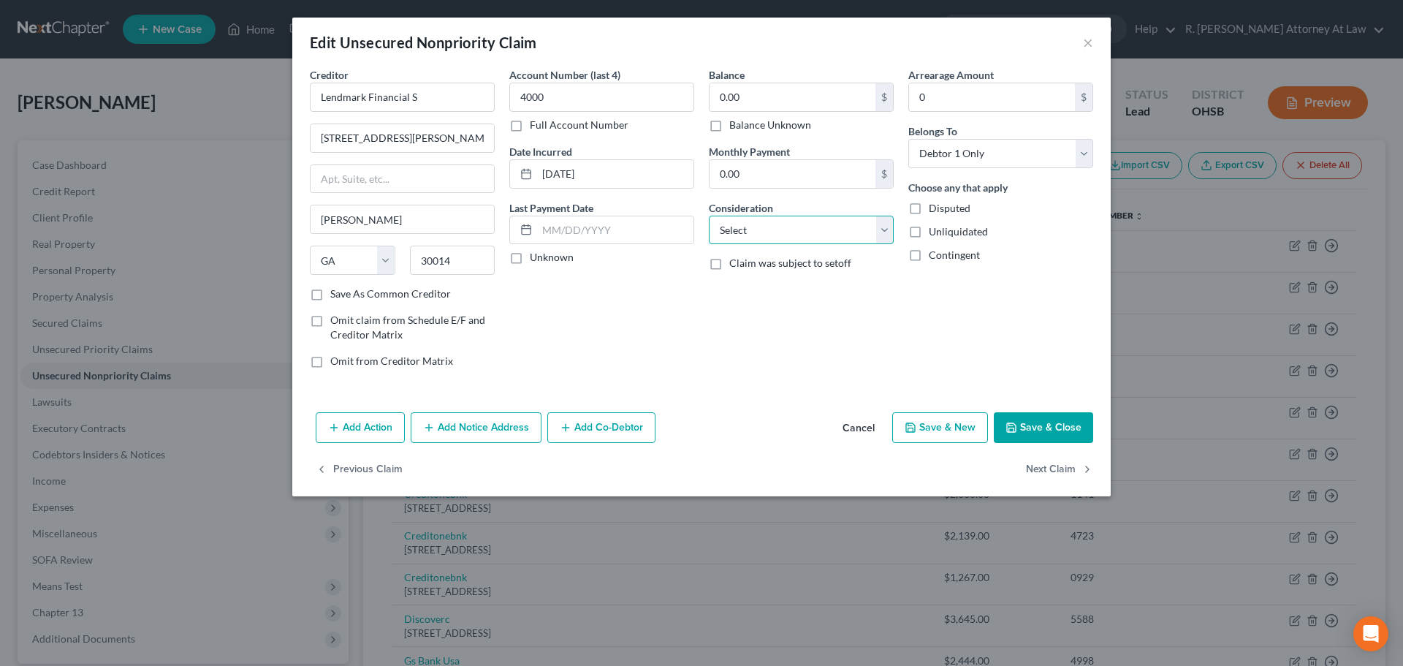
select select "10"
click at [709, 216] on select "Select Cable / Satellite Services Collection Agency Credit Card Debt Debt Couns…" at bounding box center [801, 230] width 185 height 29
click at [1037, 466] on button "Next Claim" at bounding box center [1059, 469] width 67 height 31
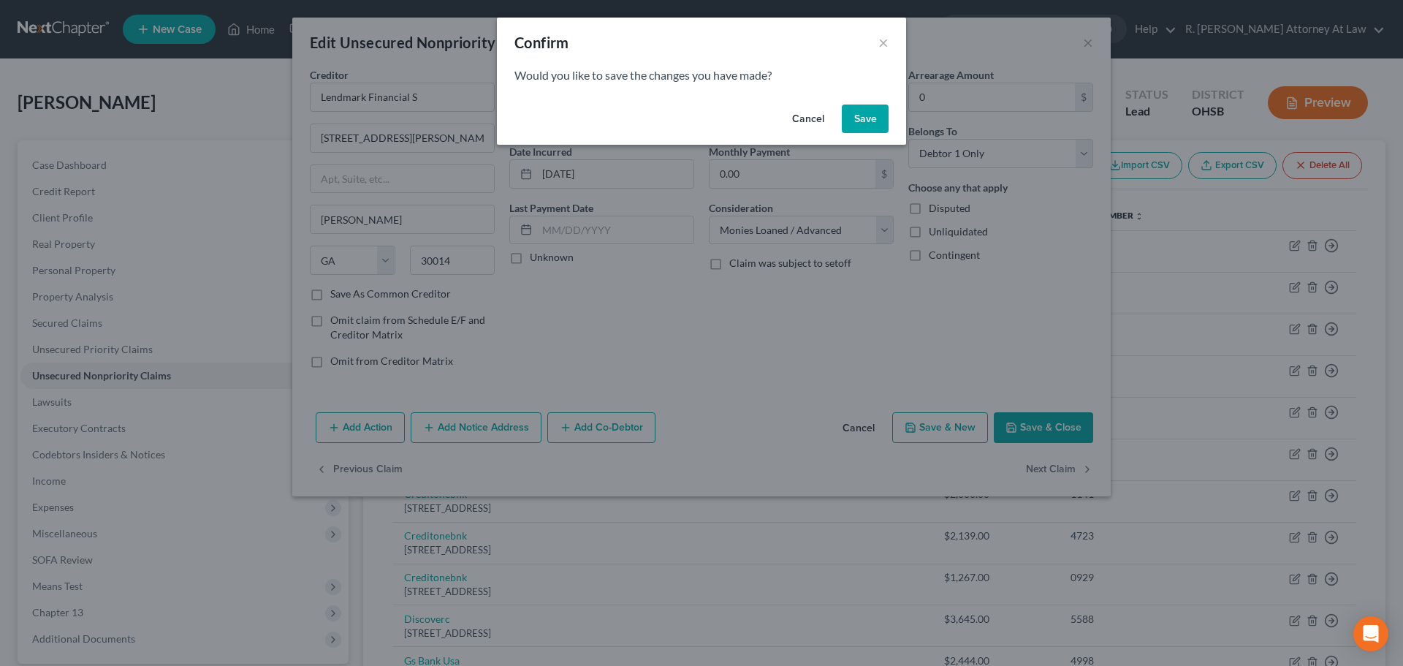
click at [861, 121] on button "Save" at bounding box center [865, 118] width 47 height 29
select select "21"
select select "0"
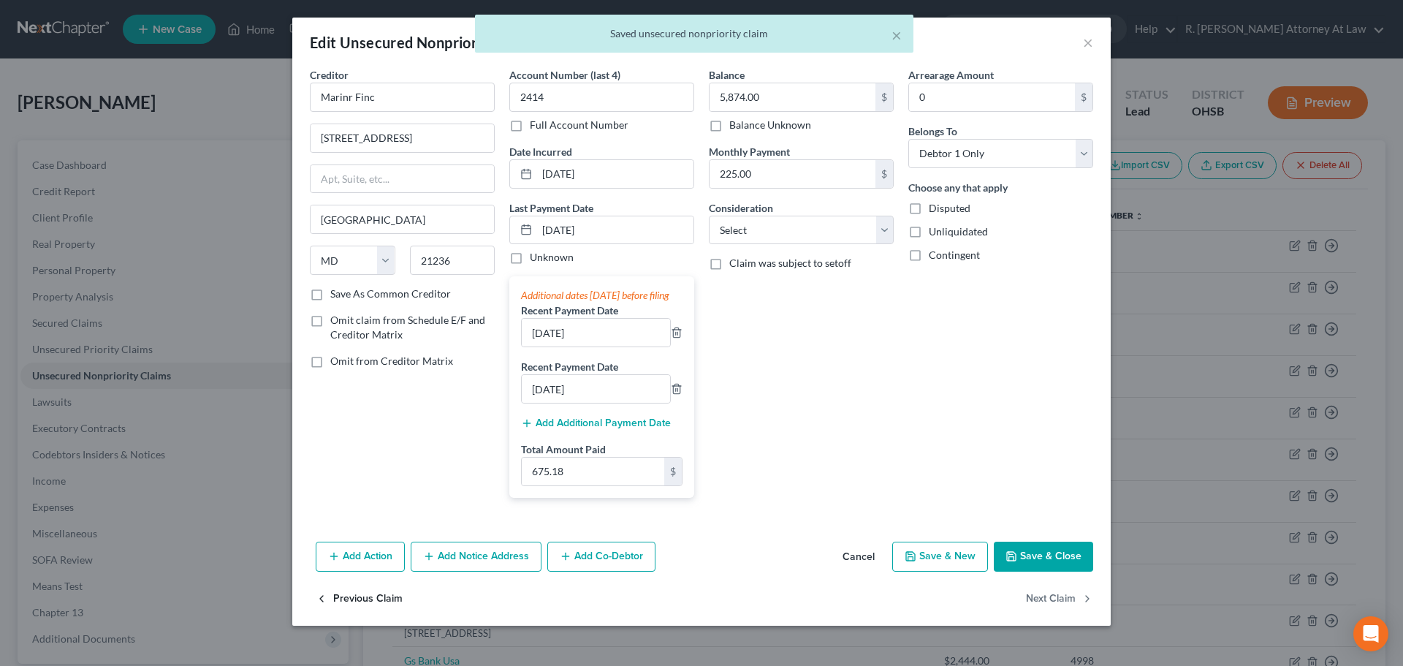
click at [359, 614] on button "Previous Claim" at bounding box center [359, 598] width 87 height 31
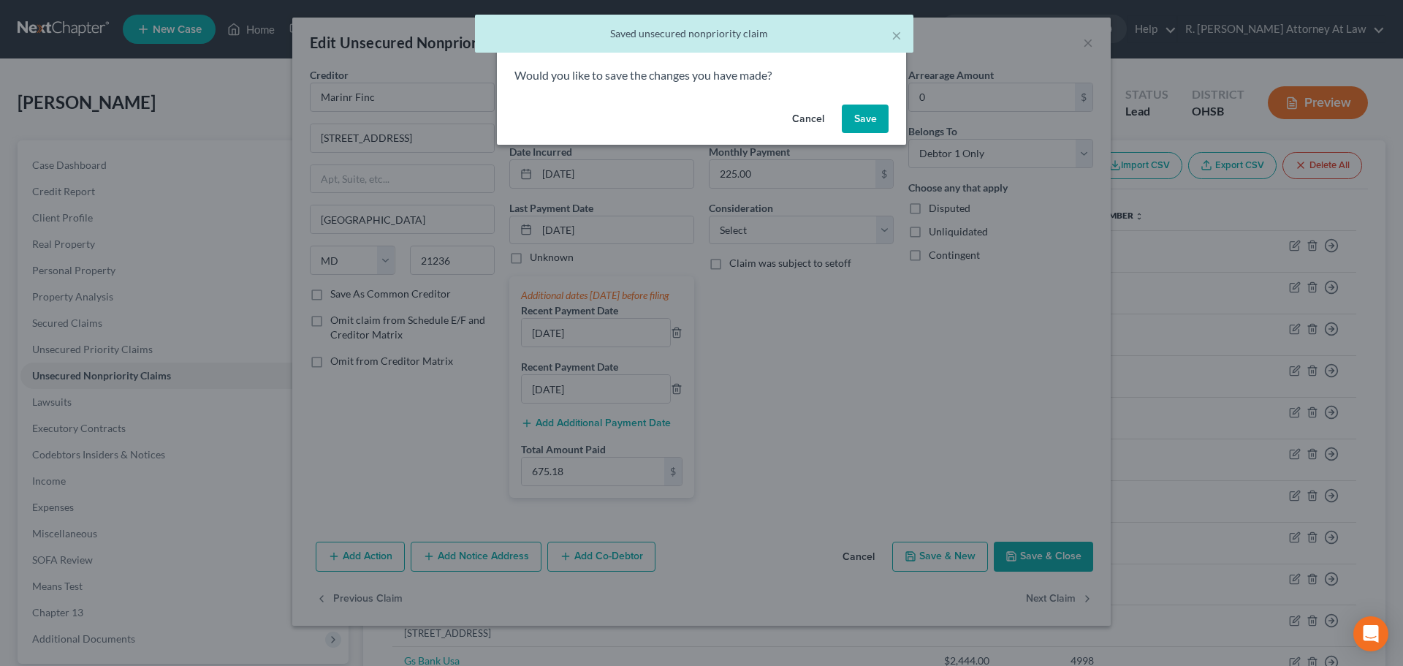
click at [856, 115] on button "Save" at bounding box center [865, 118] width 47 height 29
select select "10"
select select "0"
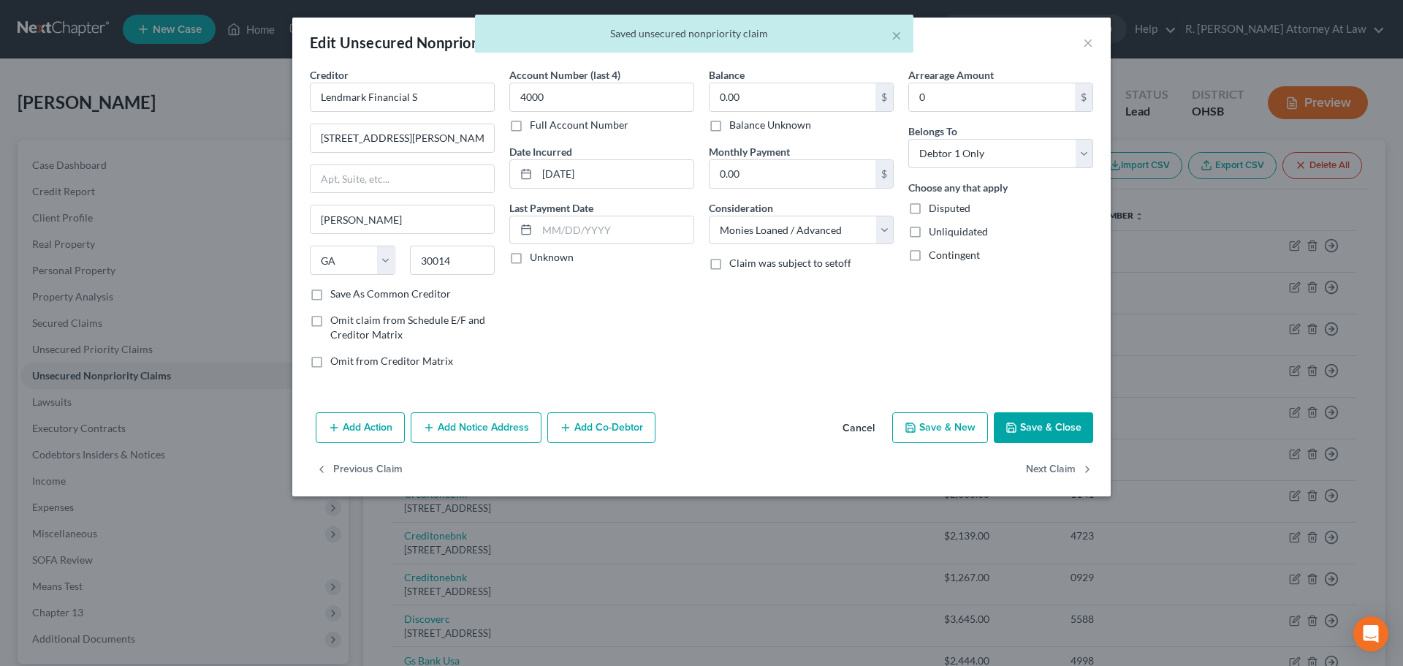
click at [729, 128] on label "Balance Unknown" at bounding box center [770, 125] width 82 height 15
click at [735, 127] on input "Balance Unknown" at bounding box center [739, 122] width 9 height 9
checkbox input "true"
click at [1048, 462] on button "Next Claim" at bounding box center [1059, 469] width 67 height 31
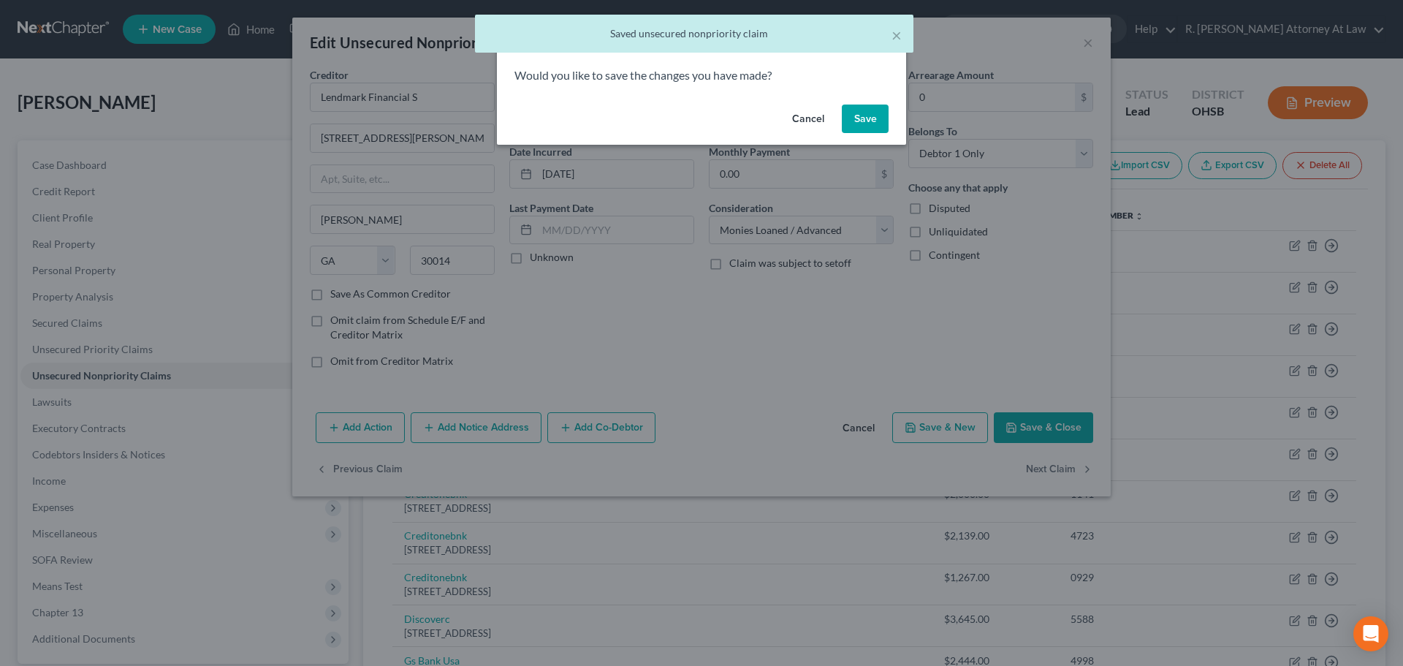
click at [872, 114] on button "Save" at bounding box center [865, 118] width 47 height 29
select select "21"
select select "0"
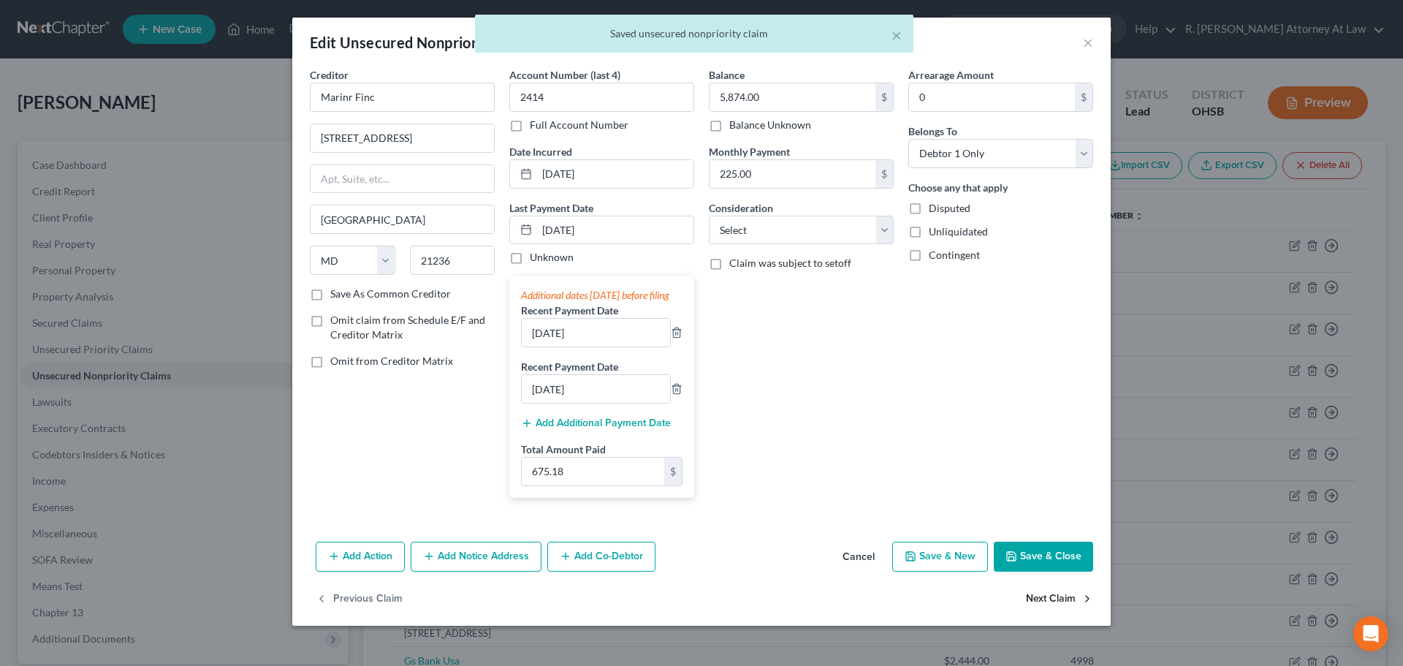
click at [1077, 610] on button "Next Claim" at bounding box center [1059, 598] width 67 height 31
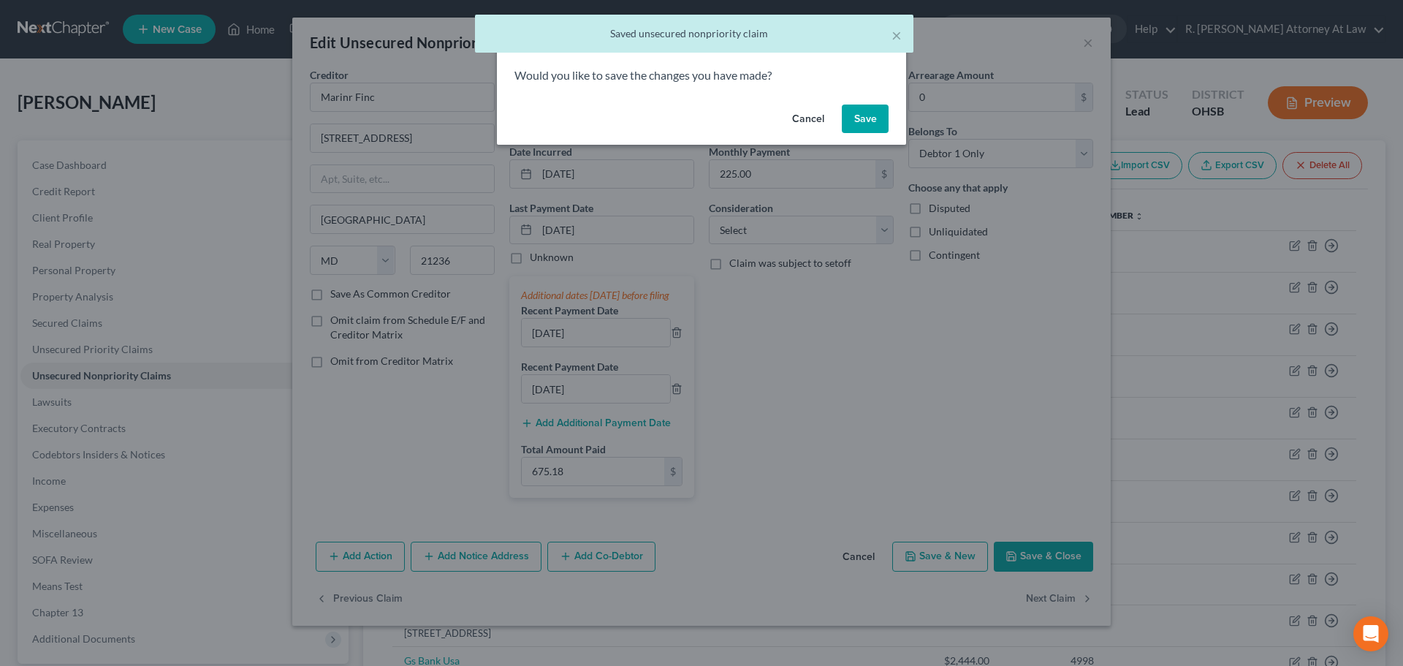
click at [858, 110] on button "Save" at bounding box center [865, 118] width 47 height 29
select select "39"
select select "2"
select select "0"
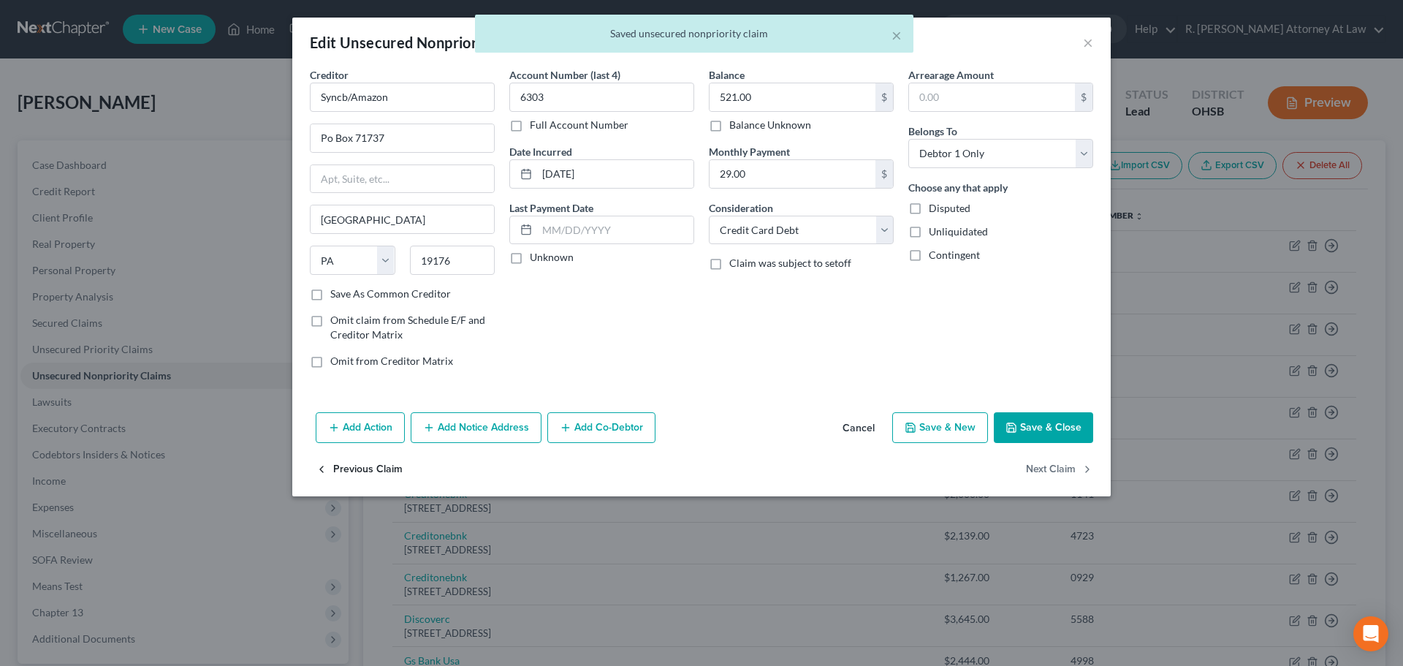
click at [367, 468] on button "Previous Claim" at bounding box center [359, 469] width 87 height 31
select select "21"
select select "0"
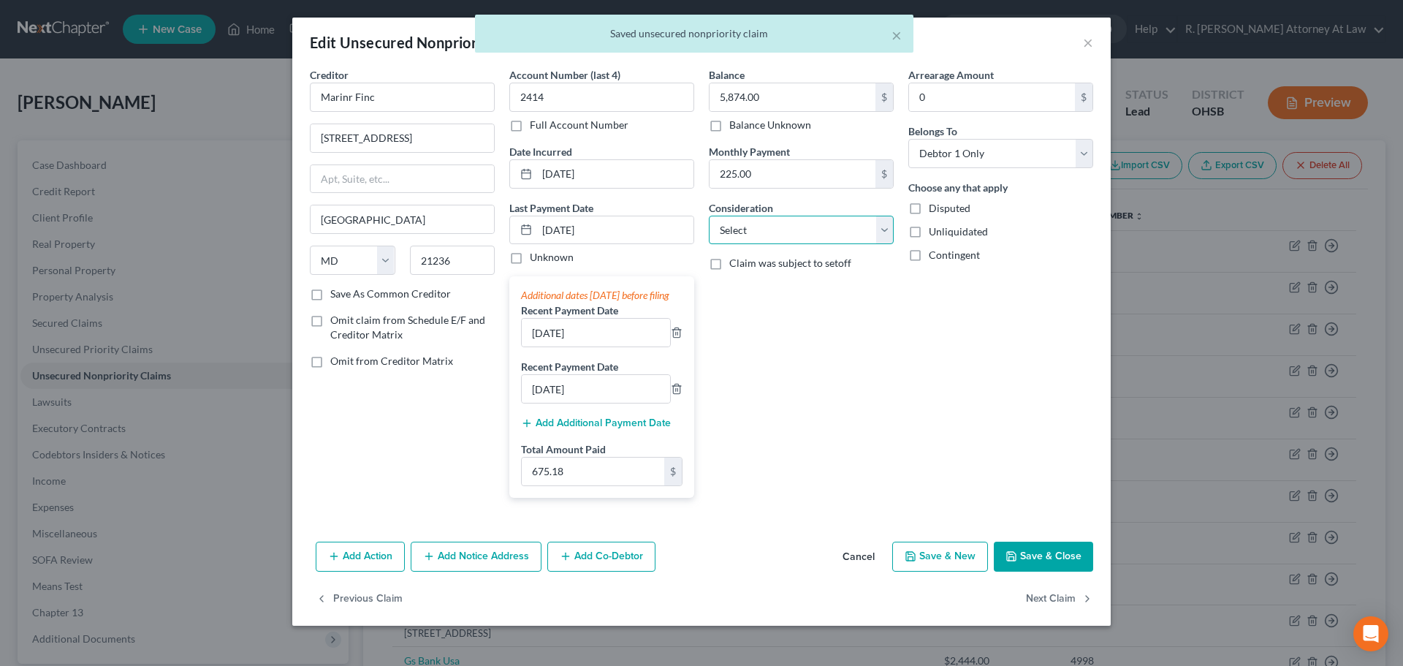
click at [736, 225] on select "Select Cable / Satellite Services Collection Agency Credit Card Debt Debt Couns…" at bounding box center [801, 230] width 185 height 29
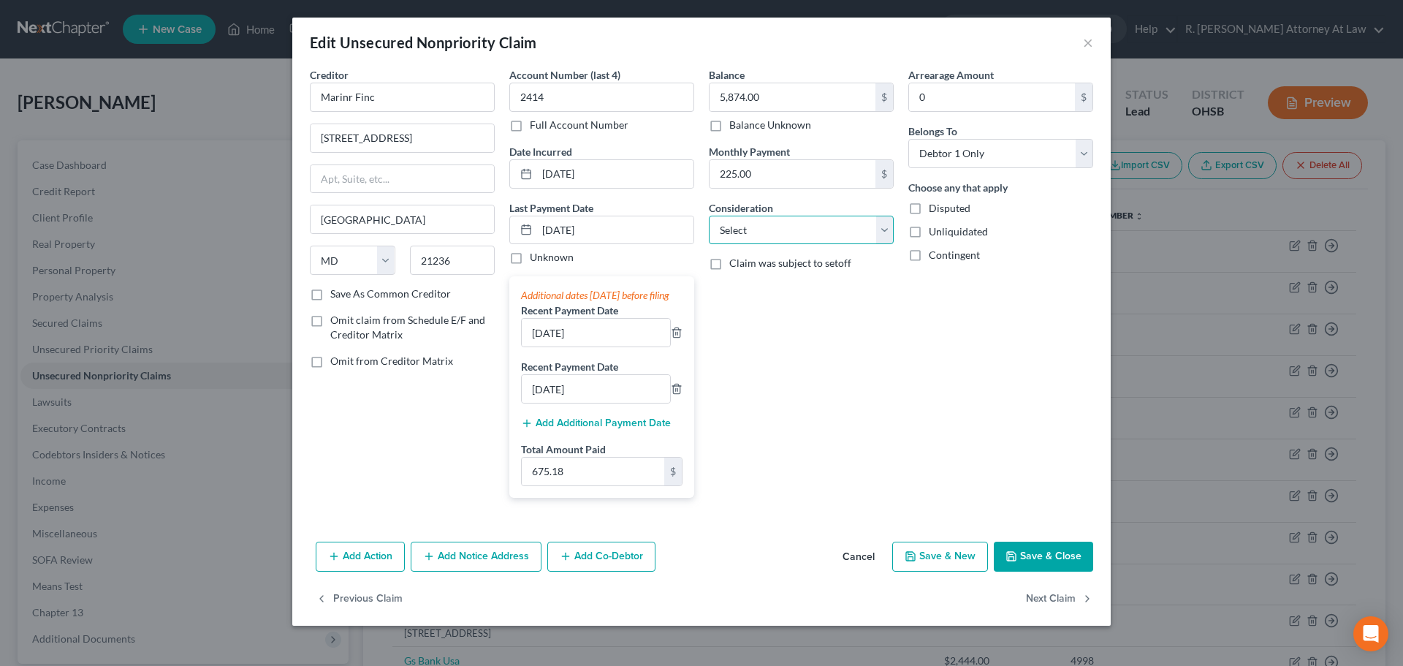
select select "10"
click at [709, 216] on select "Select Cable / Satellite Services Collection Agency Credit Card Debt Debt Couns…" at bounding box center [801, 230] width 185 height 29
click at [1048, 613] on button "Next Claim" at bounding box center [1059, 598] width 67 height 31
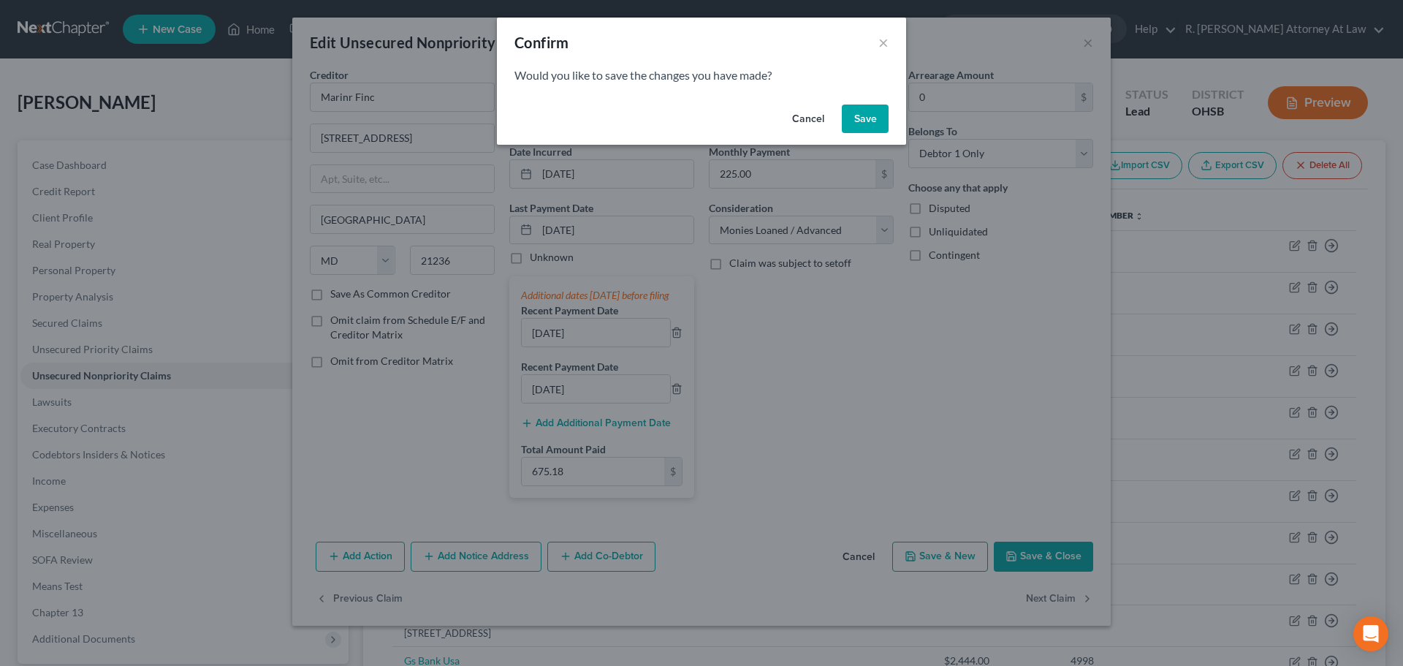
click at [853, 129] on button "Save" at bounding box center [865, 118] width 47 height 29
select select "39"
select select "2"
select select "0"
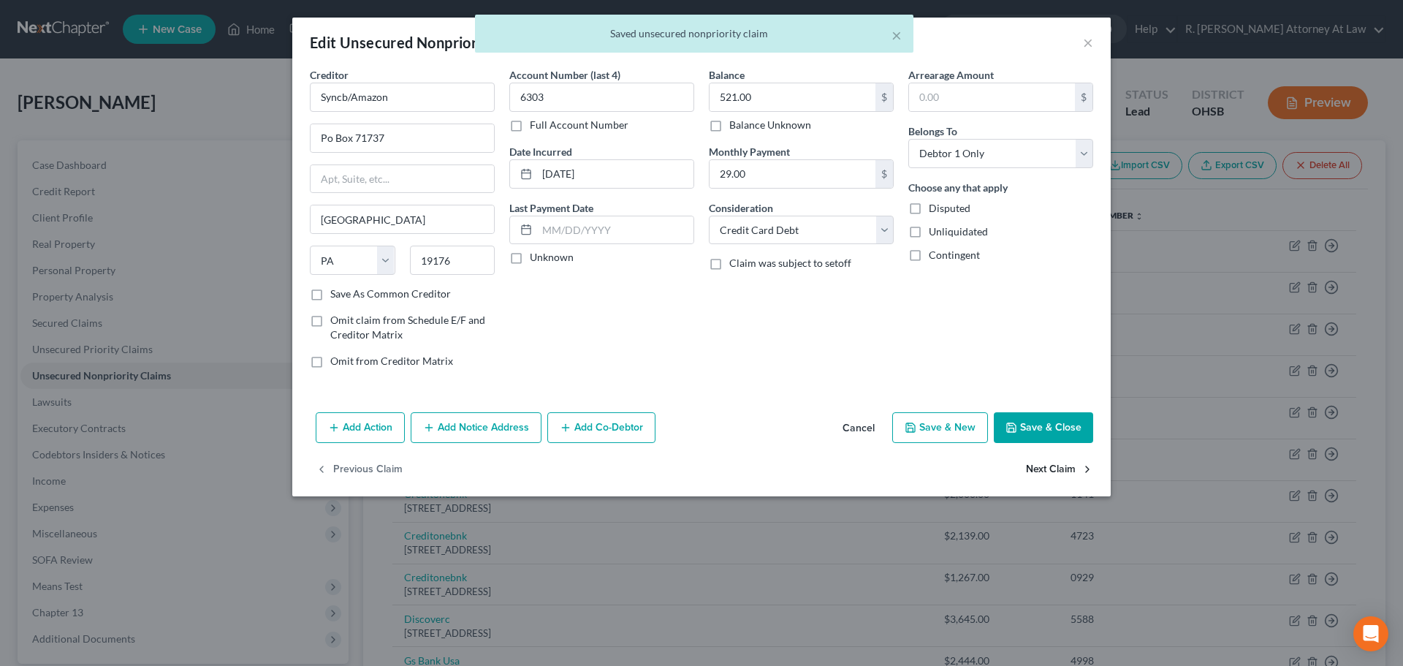
click at [1049, 468] on button "Next Claim" at bounding box center [1059, 469] width 67 height 31
select select "39"
select select "2"
select select "0"
click at [1039, 470] on button "Next Claim" at bounding box center [1059, 469] width 67 height 31
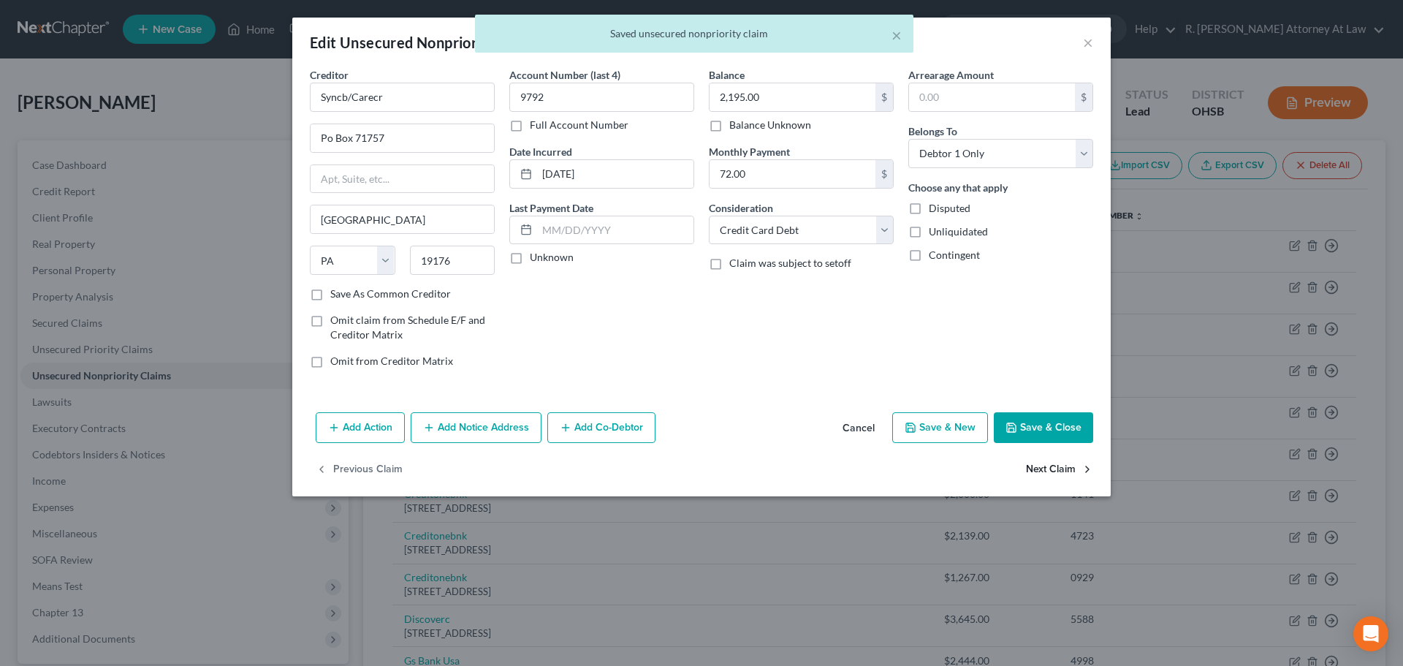
select select "39"
select select "2"
select select "0"
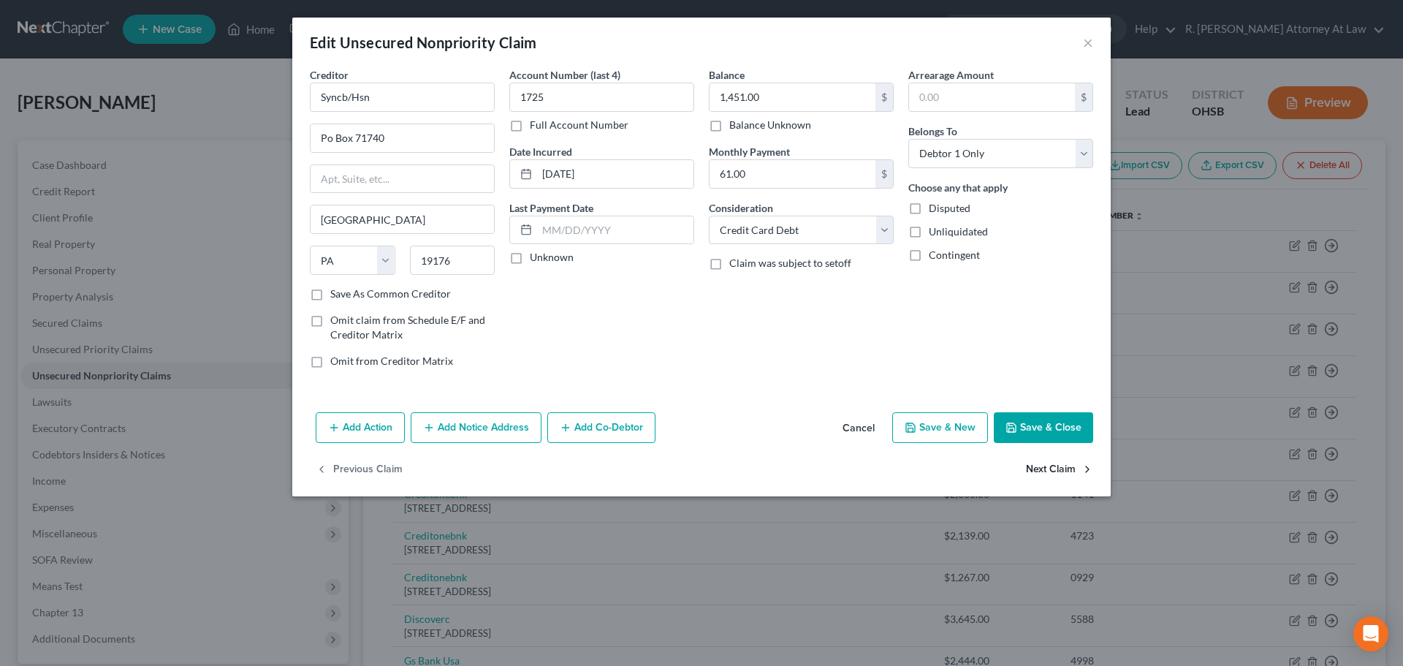
click at [1040, 473] on button "Next Claim" at bounding box center [1059, 469] width 67 height 31
select select "39"
select select "2"
select select "0"
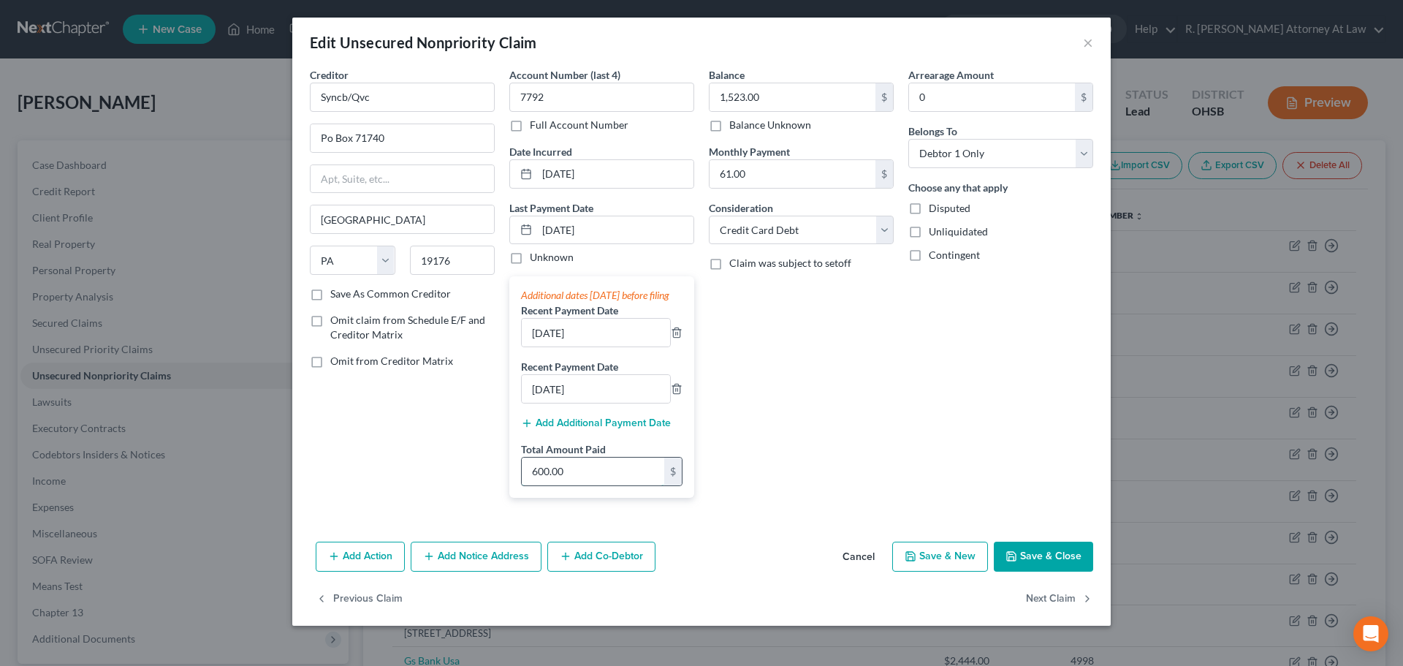
click at [589, 485] on input "600.00" at bounding box center [593, 471] width 142 height 28
click at [1029, 568] on button "Save & Close" at bounding box center [1043, 556] width 99 height 31
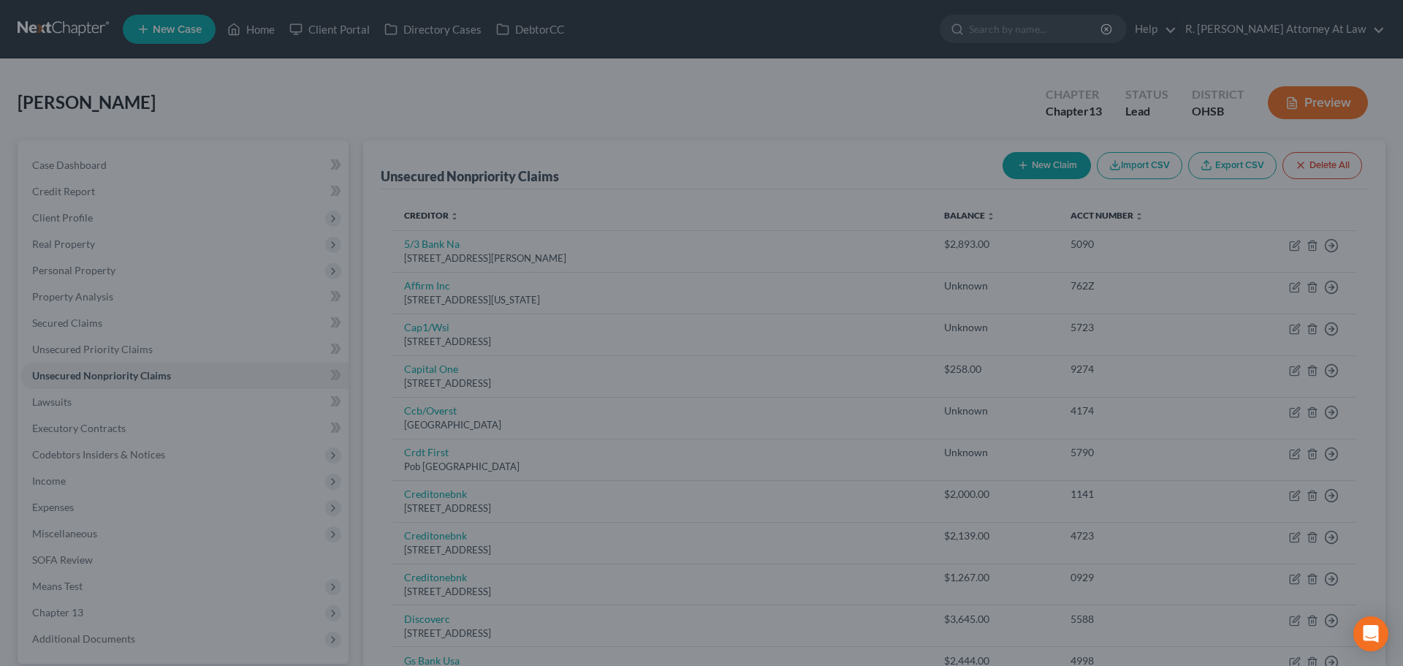
type input "601.00"
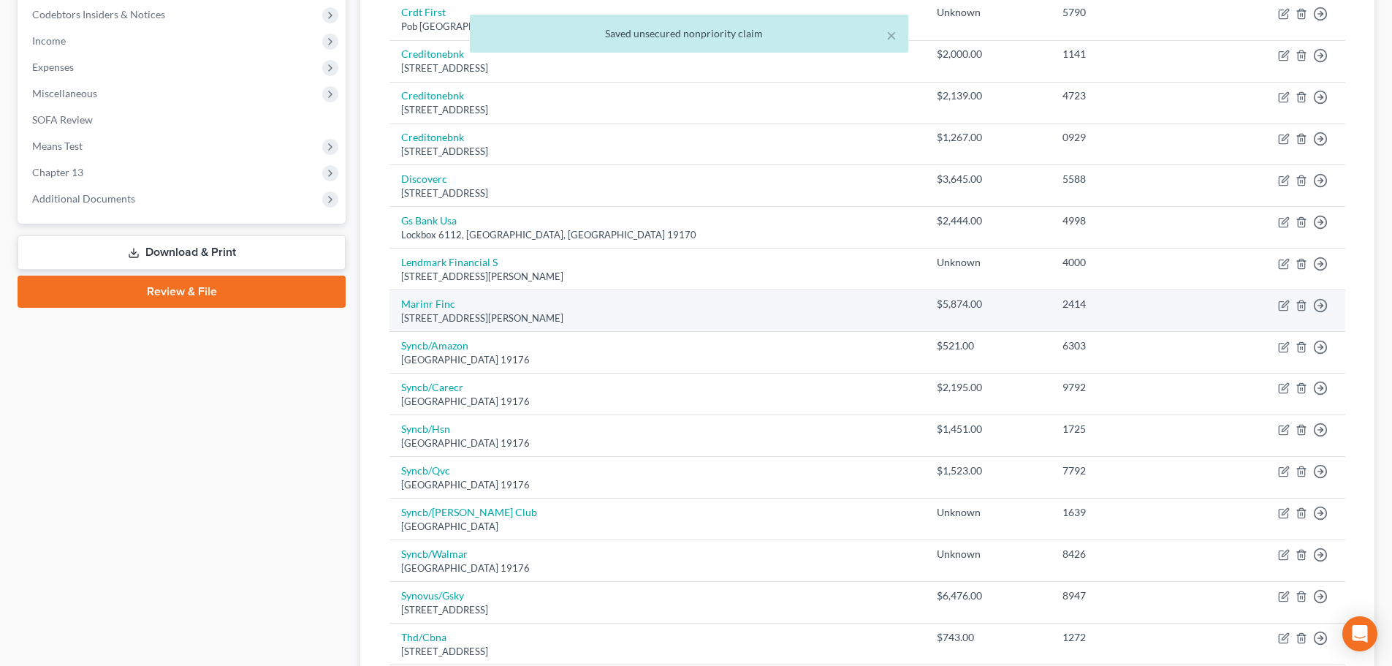
scroll to position [511, 0]
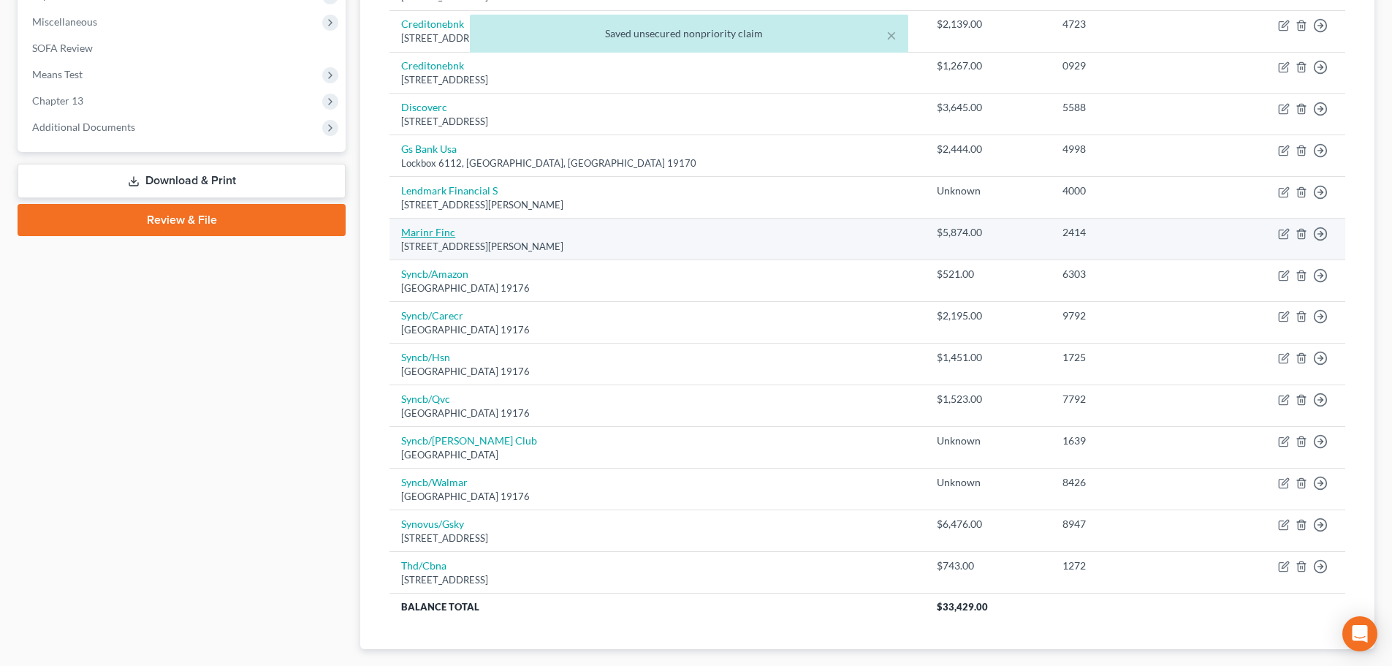
click at [418, 232] on link "Marinr Finc" at bounding box center [428, 232] width 54 height 12
select select "21"
select select "10"
select select "0"
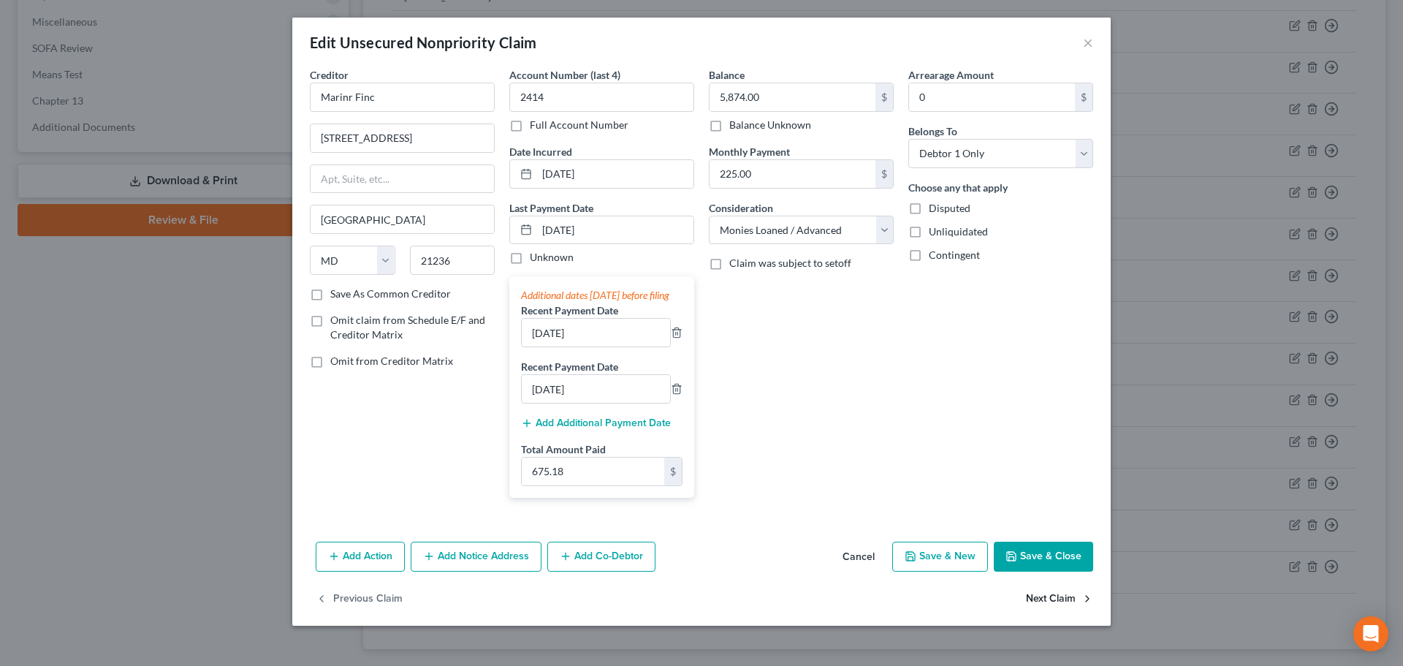
click at [1042, 608] on button "Next Claim" at bounding box center [1059, 598] width 67 height 31
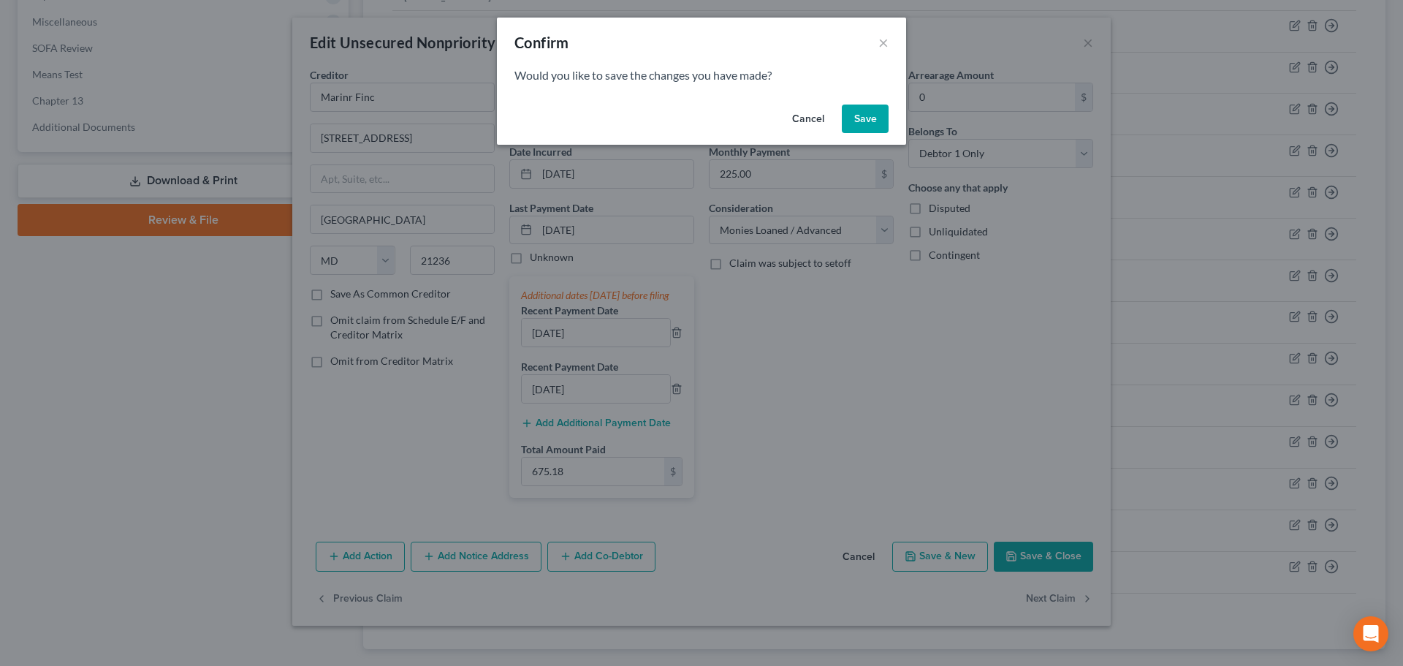
click at [851, 110] on button "Save" at bounding box center [865, 118] width 47 height 29
select select "39"
select select "2"
select select "0"
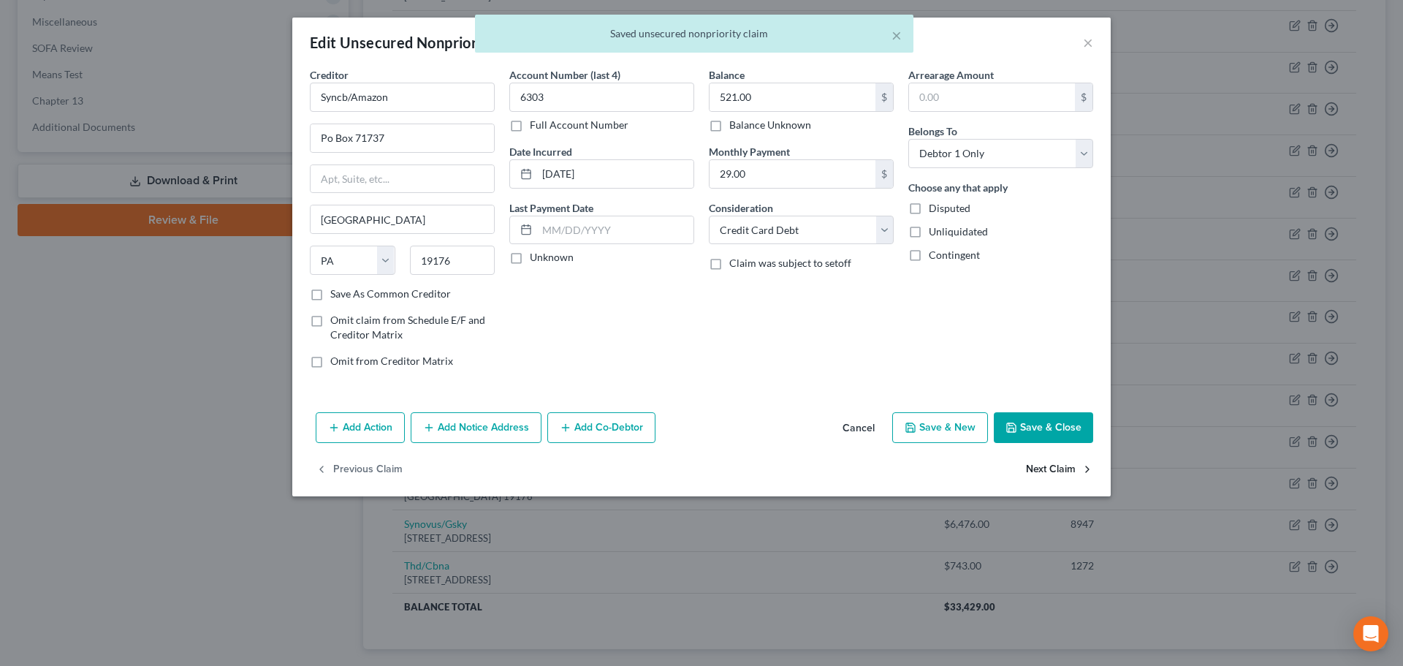
click at [1040, 463] on button "Next Claim" at bounding box center [1059, 469] width 67 height 31
select select "39"
select select "2"
select select "0"
click at [1033, 468] on button "Next Claim" at bounding box center [1059, 469] width 67 height 31
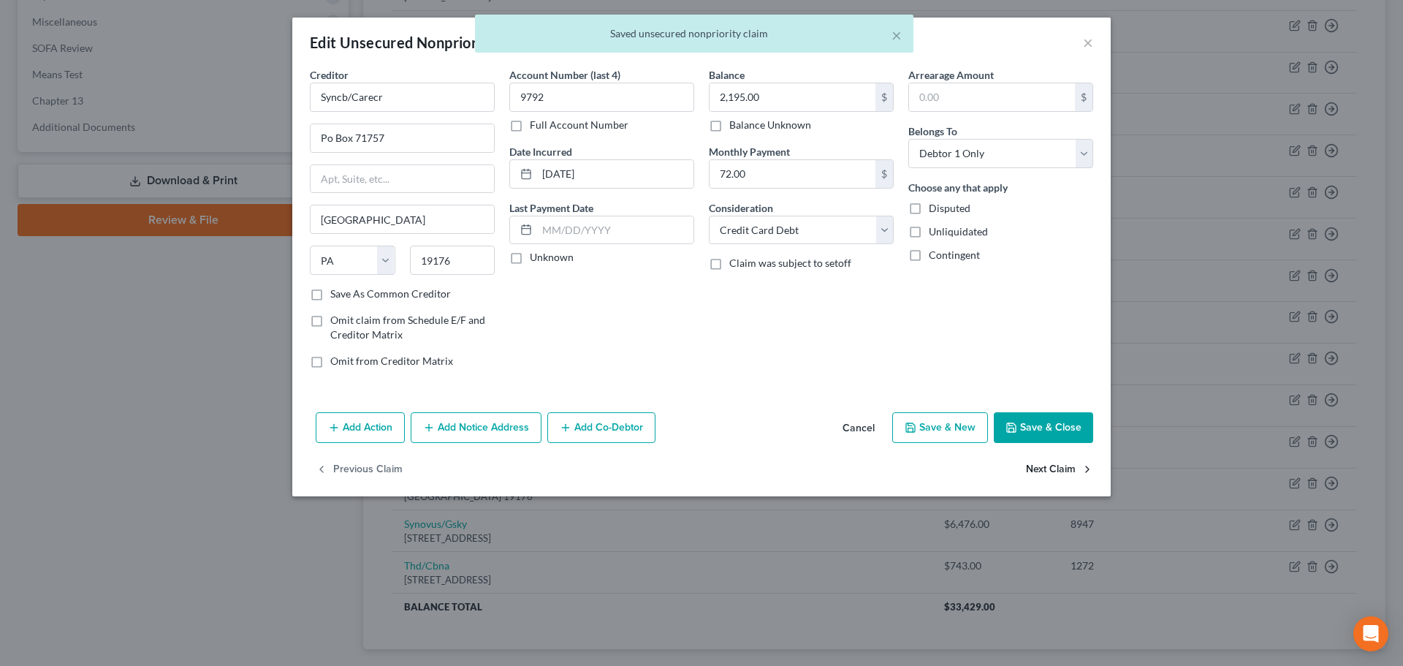
select select "39"
select select "2"
select select "0"
click at [1037, 473] on button "Next Claim" at bounding box center [1059, 469] width 67 height 31
select select "39"
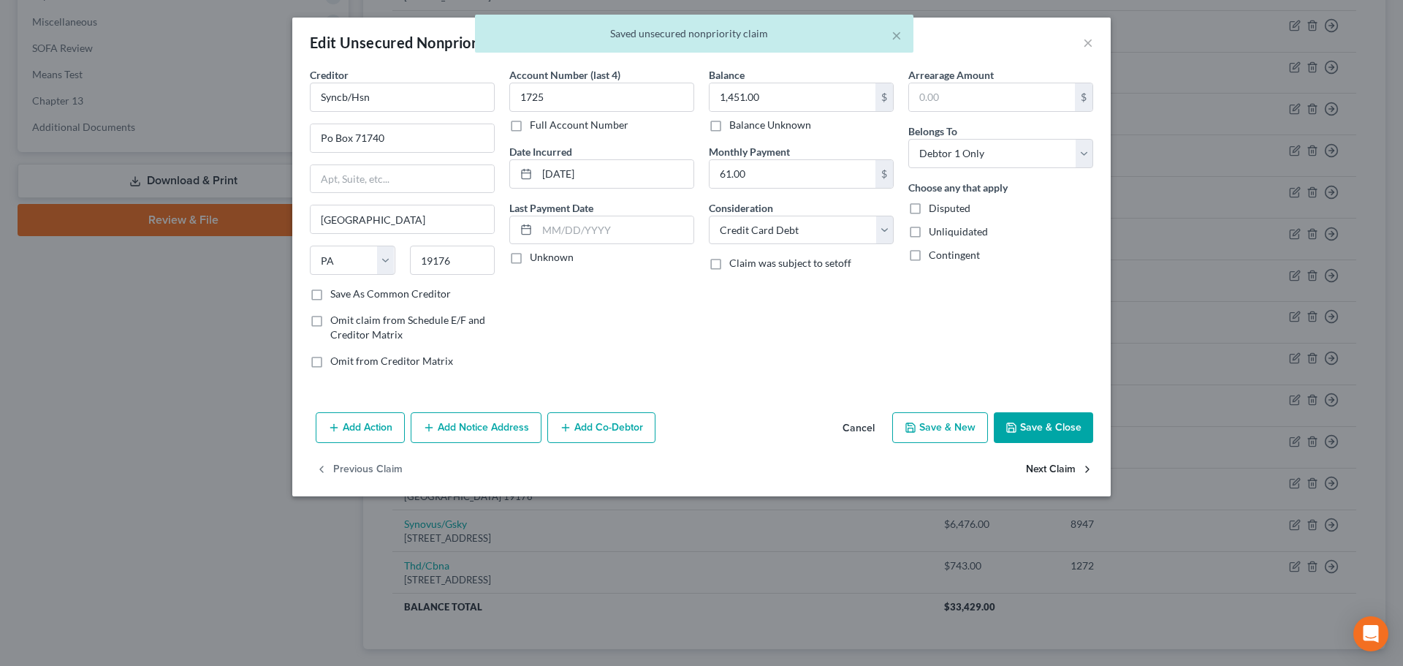
select select "2"
select select "0"
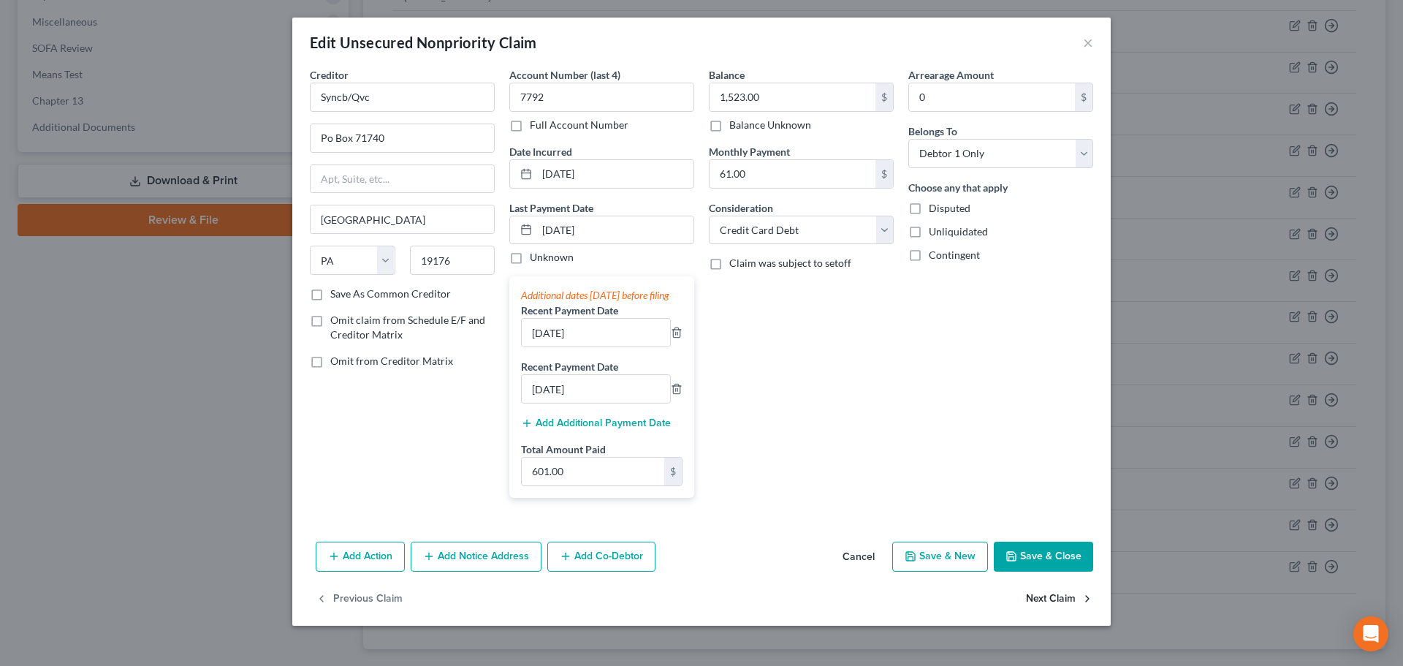
click at [1039, 614] on button "Next Claim" at bounding box center [1059, 598] width 67 height 31
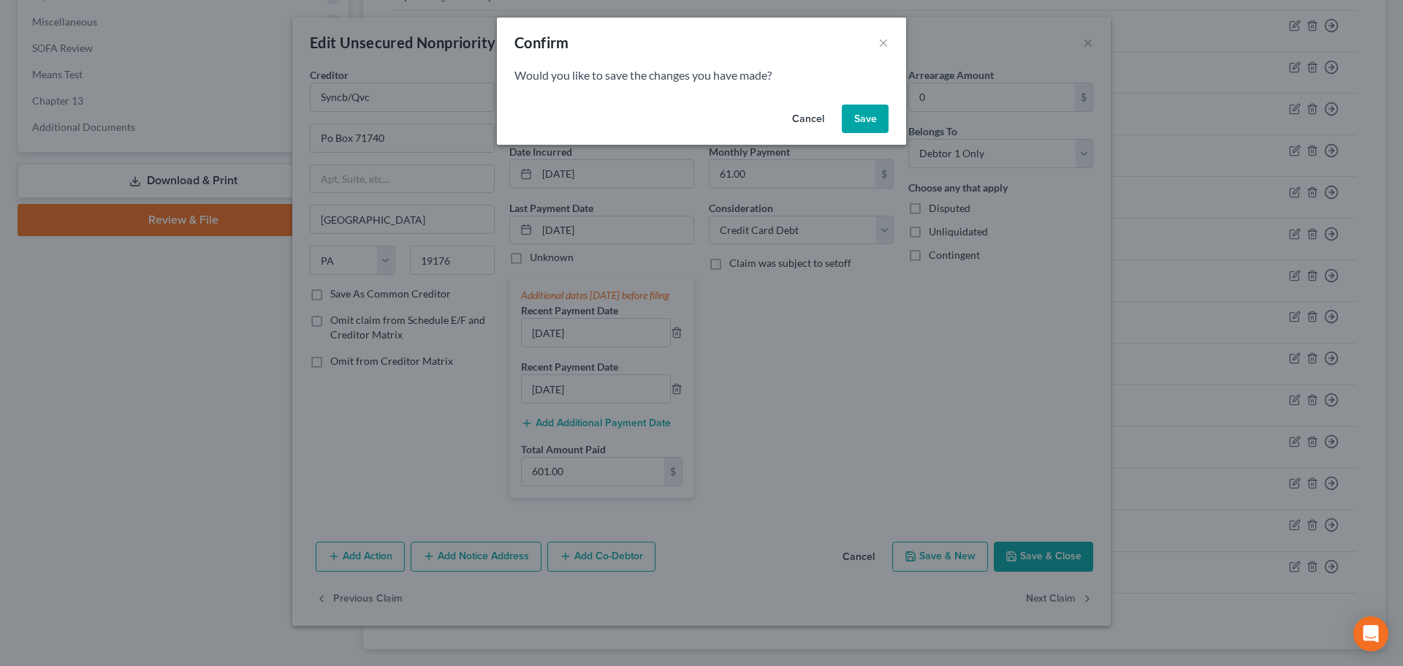
click at [869, 112] on button "Save" at bounding box center [865, 118] width 47 height 29
select select "39"
select select "2"
select select "0"
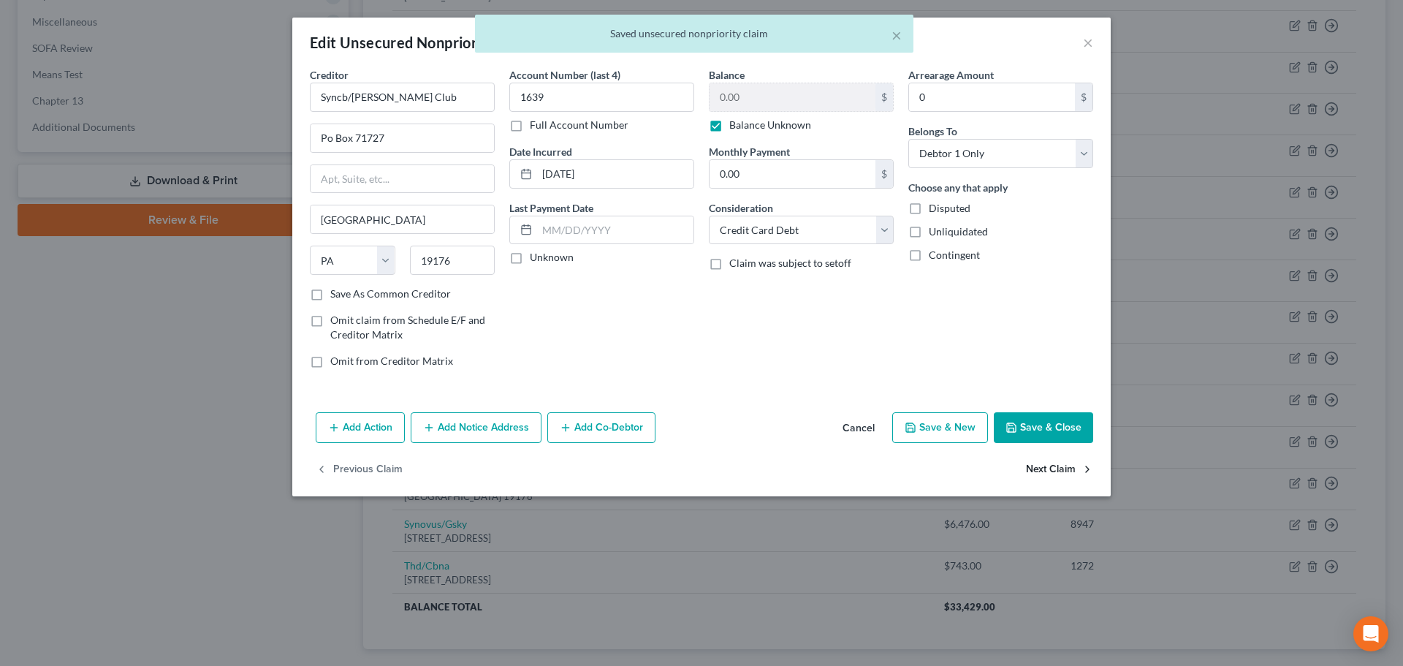
click at [1040, 465] on button "Next Claim" at bounding box center [1059, 469] width 67 height 31
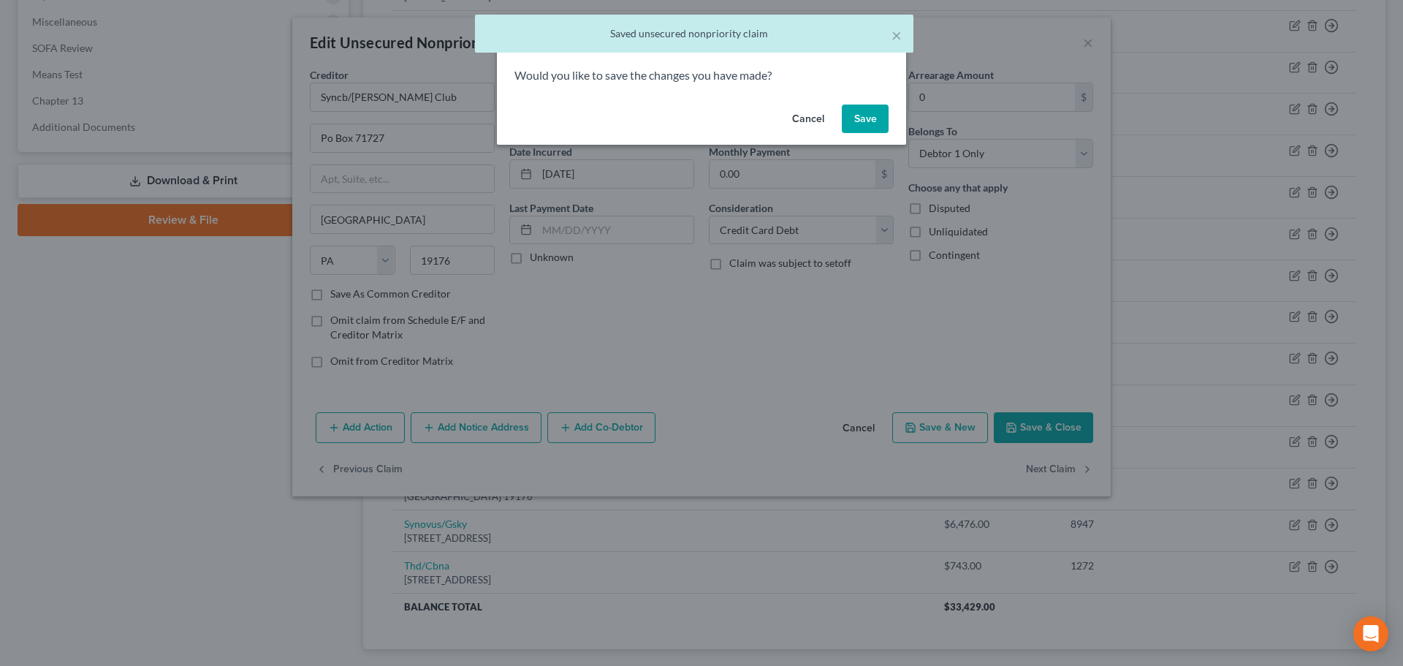
click at [860, 117] on button "Save" at bounding box center [865, 118] width 47 height 29
select select "39"
select select "2"
select select "0"
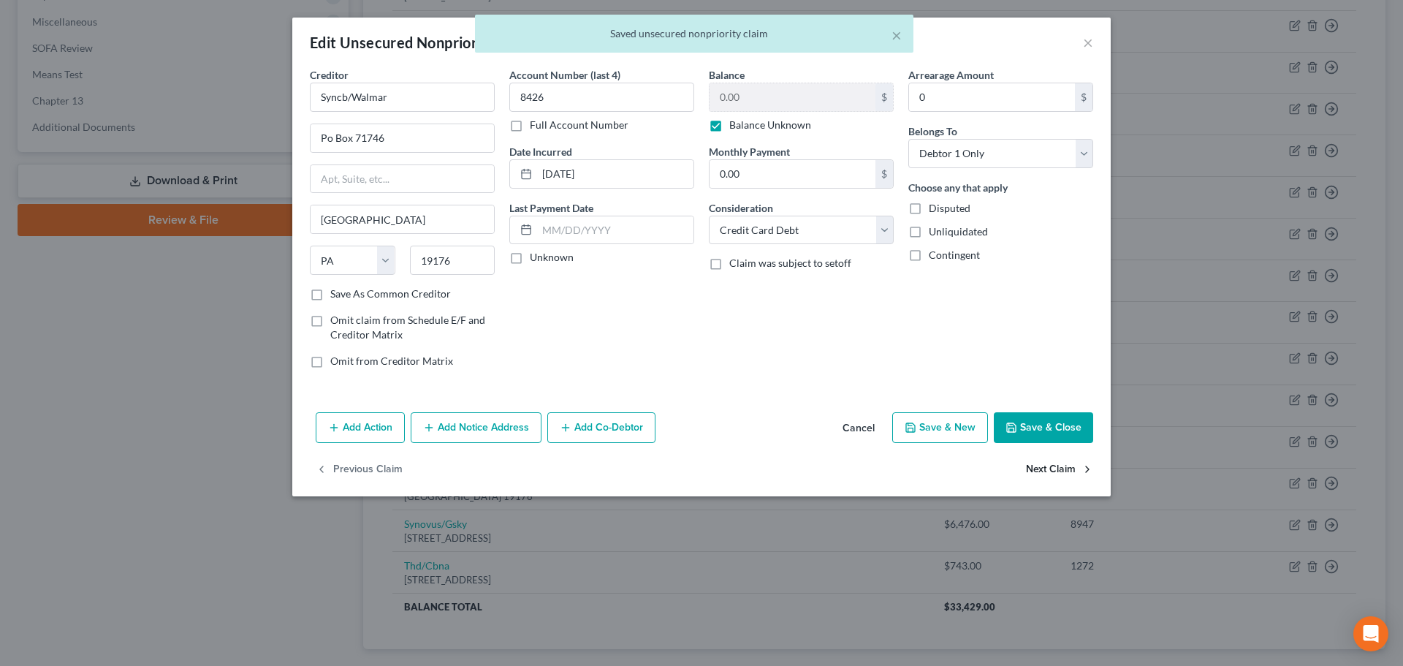
click at [1048, 470] on button "Next Claim" at bounding box center [1059, 469] width 67 height 31
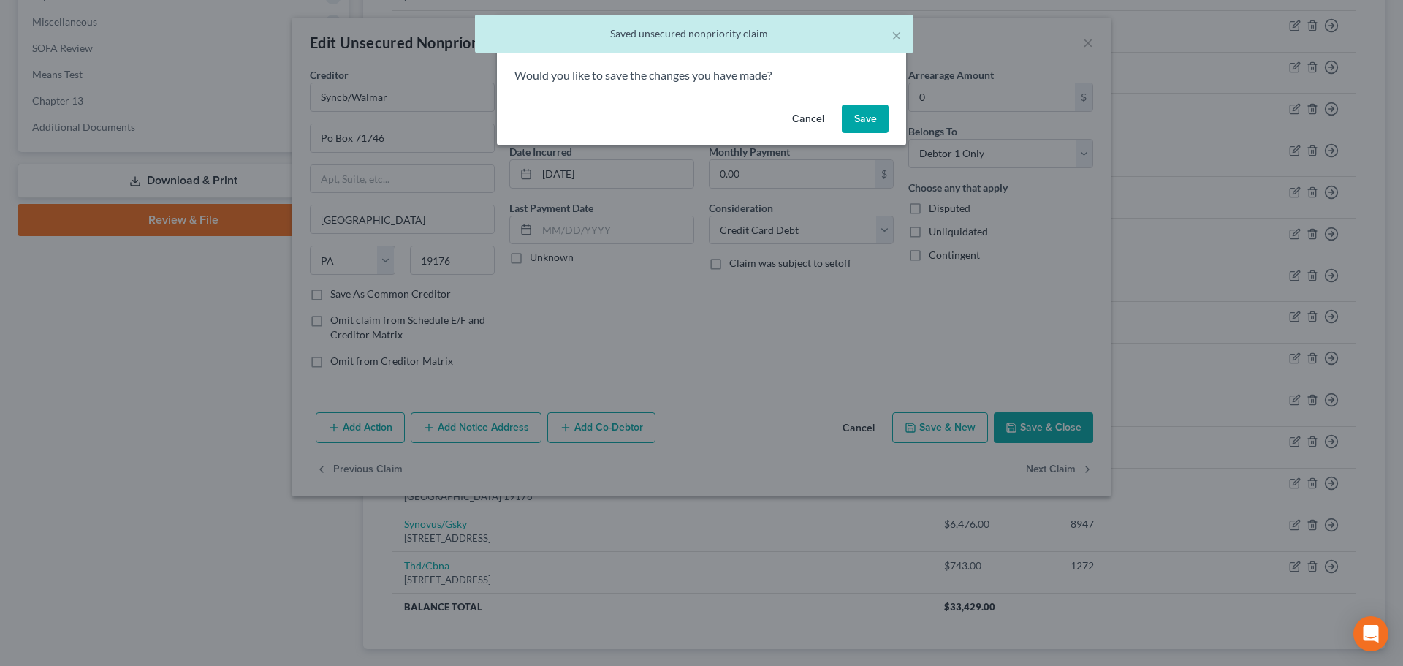
drag, startPoint x: 856, startPoint y: 113, endPoint x: 879, endPoint y: 122, distance: 24.6
click at [868, 124] on button "Save" at bounding box center [865, 118] width 47 height 29
select select "10"
select select "0"
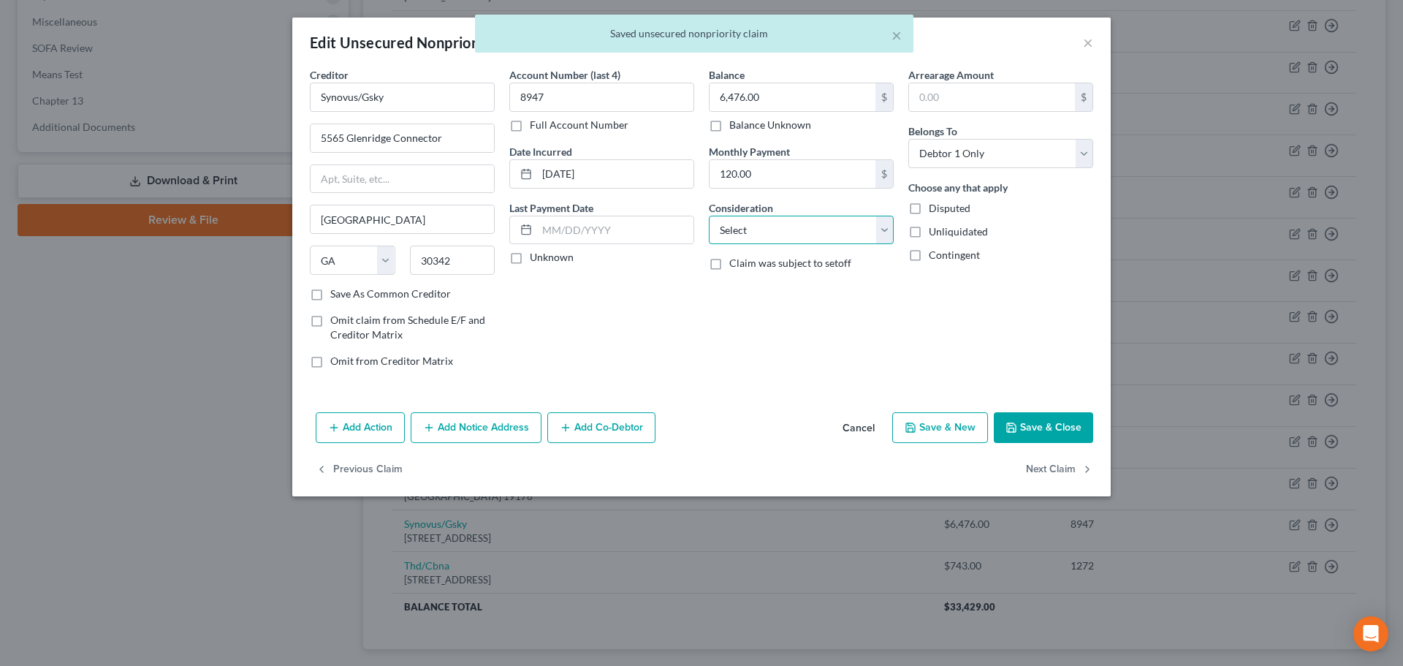
click at [742, 226] on select "Select Cable / Satellite Services Collection Agency Credit Card Debt Debt Couns…" at bounding box center [801, 230] width 185 height 29
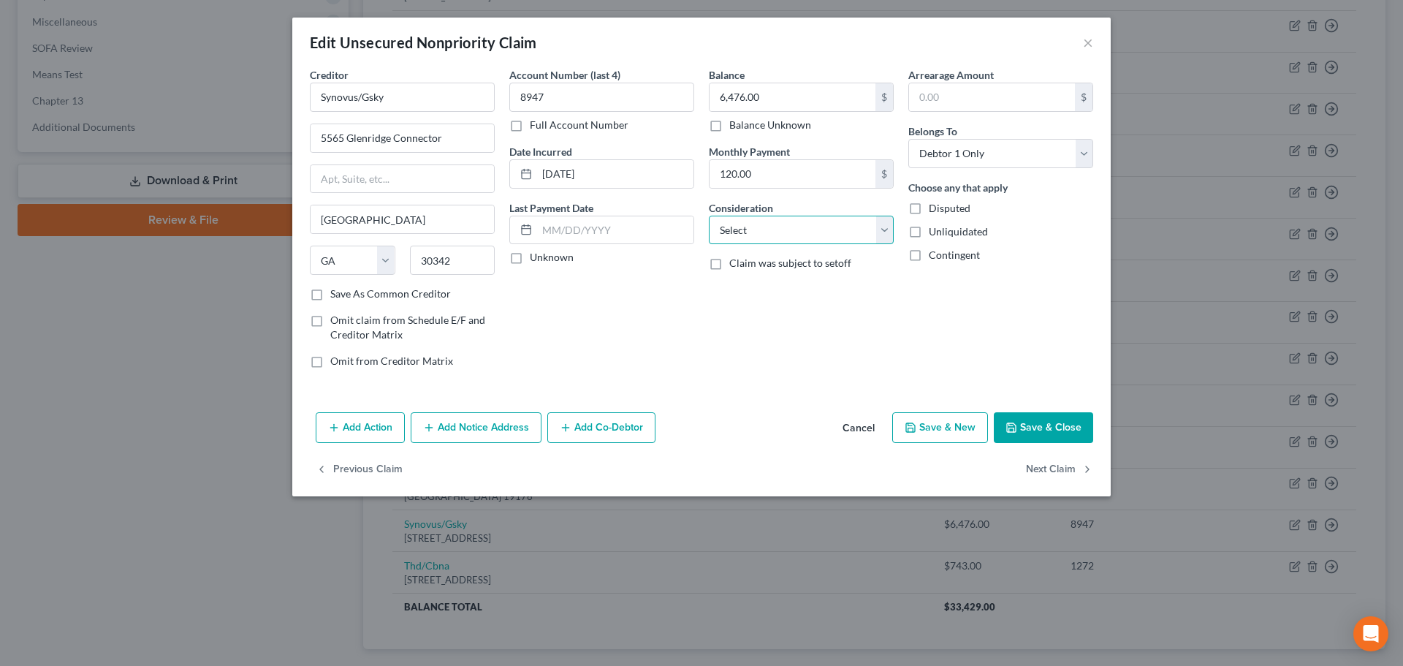
select select "2"
click at [709, 216] on select "Select Cable / Satellite Services Collection Agency Credit Card Debt Debt Couns…" at bounding box center [801, 230] width 185 height 29
click at [1045, 471] on button "Next Claim" at bounding box center [1059, 469] width 67 height 31
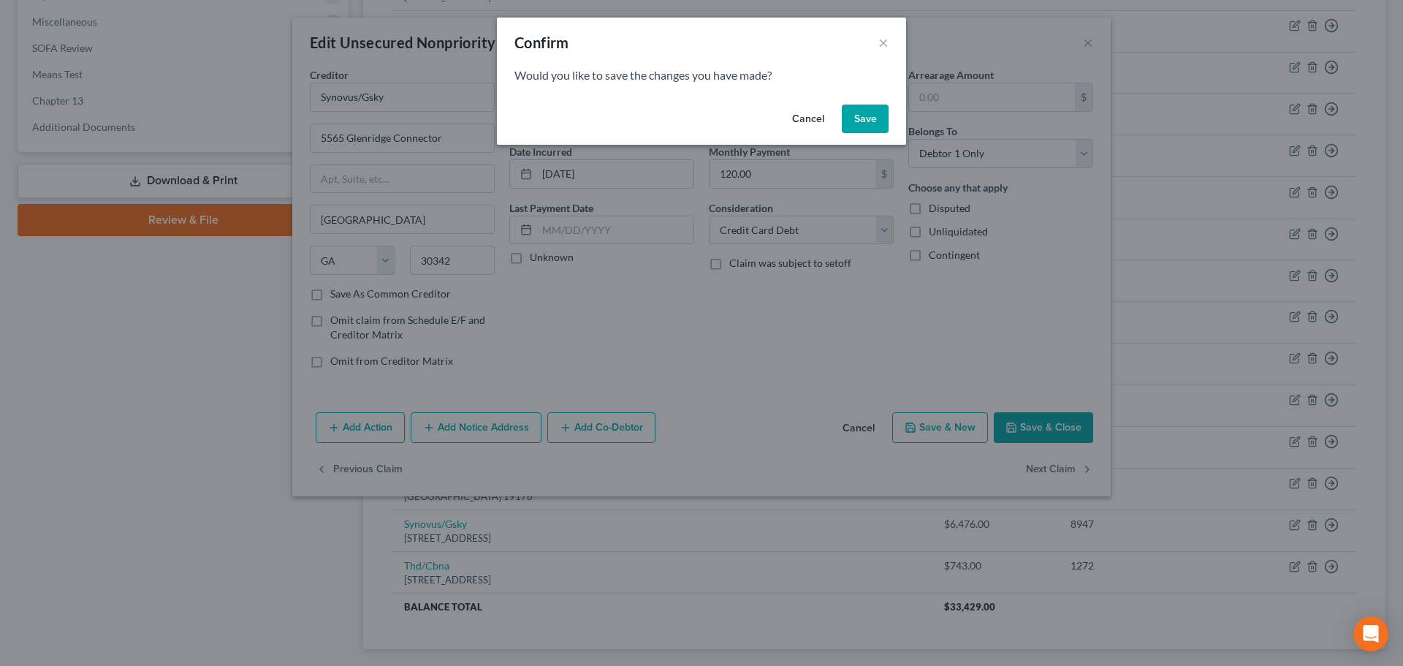
click at [869, 117] on button "Save" at bounding box center [865, 118] width 47 height 29
select select "43"
select select "2"
select select "0"
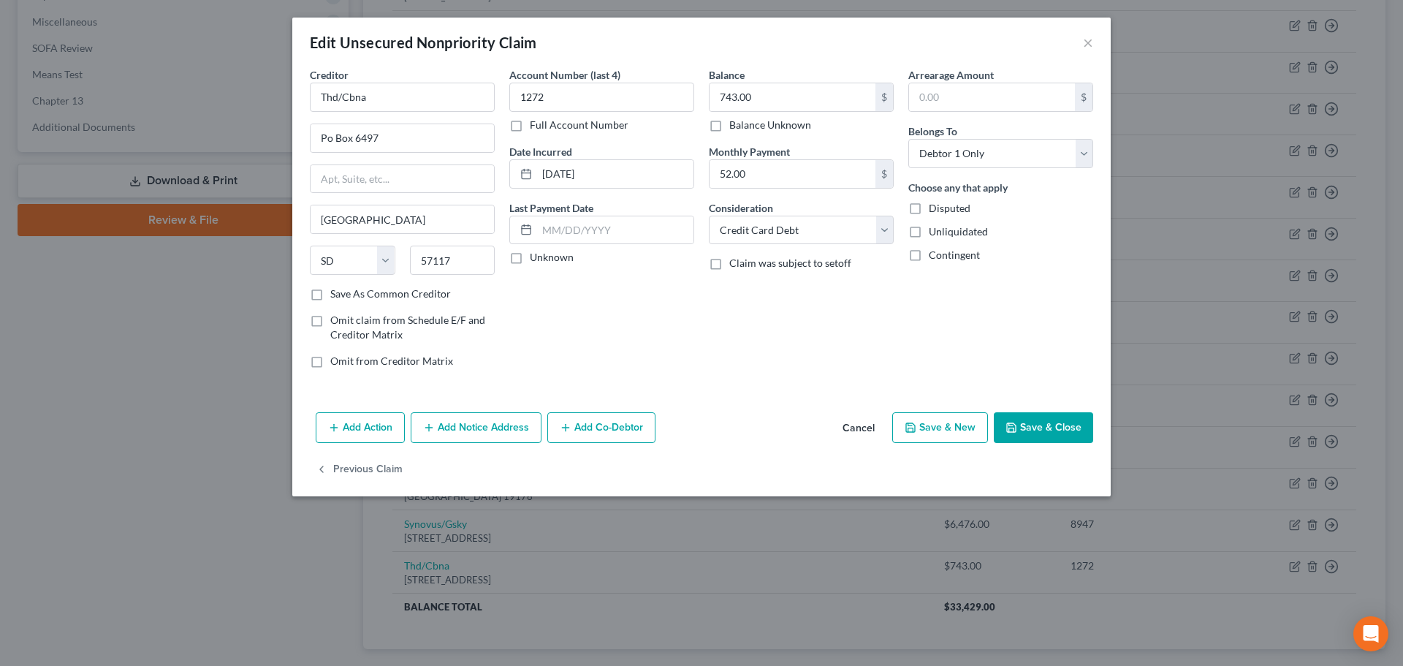
type input "0"
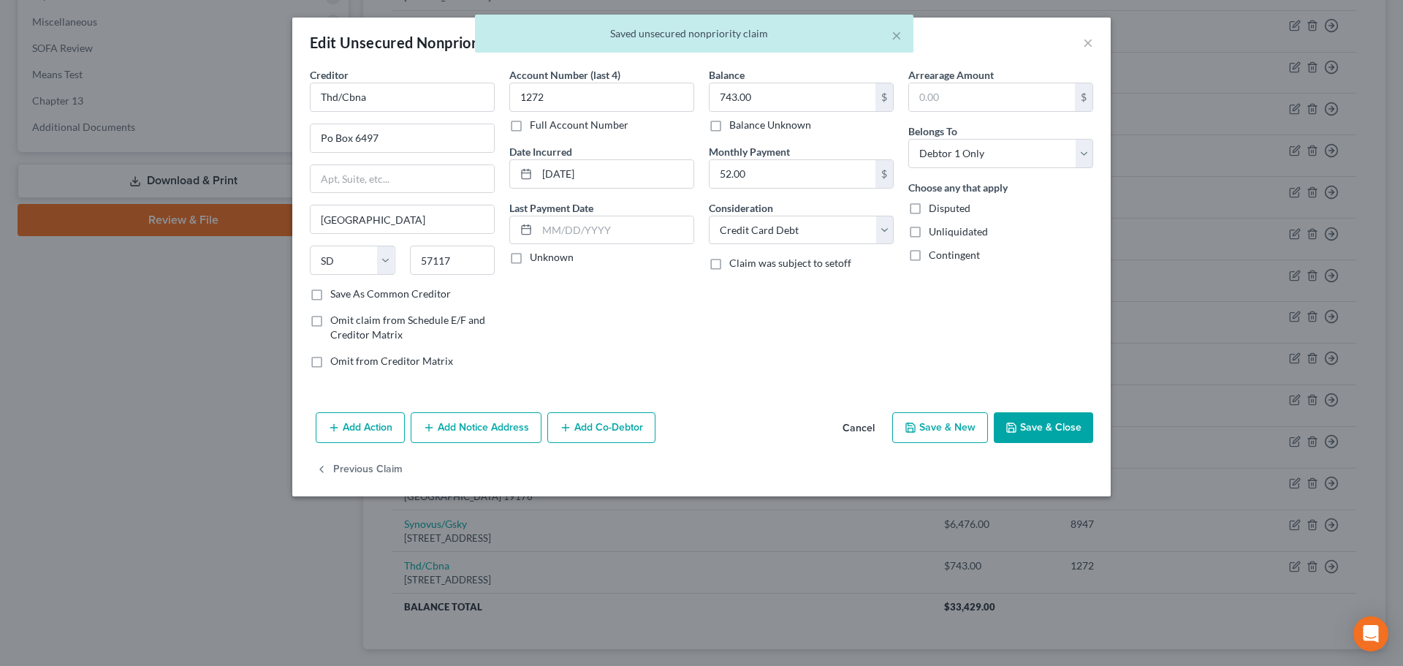
click at [1023, 429] on button "Save & Close" at bounding box center [1043, 427] width 99 height 31
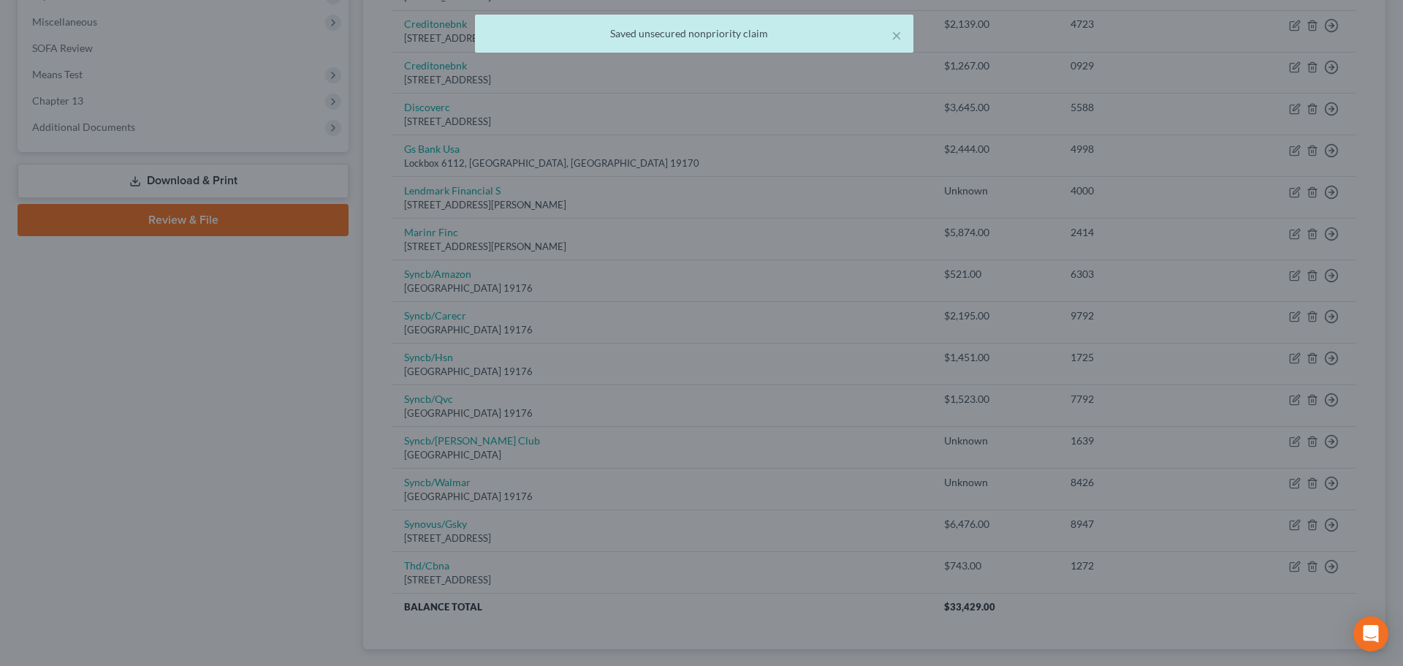
type input "0"
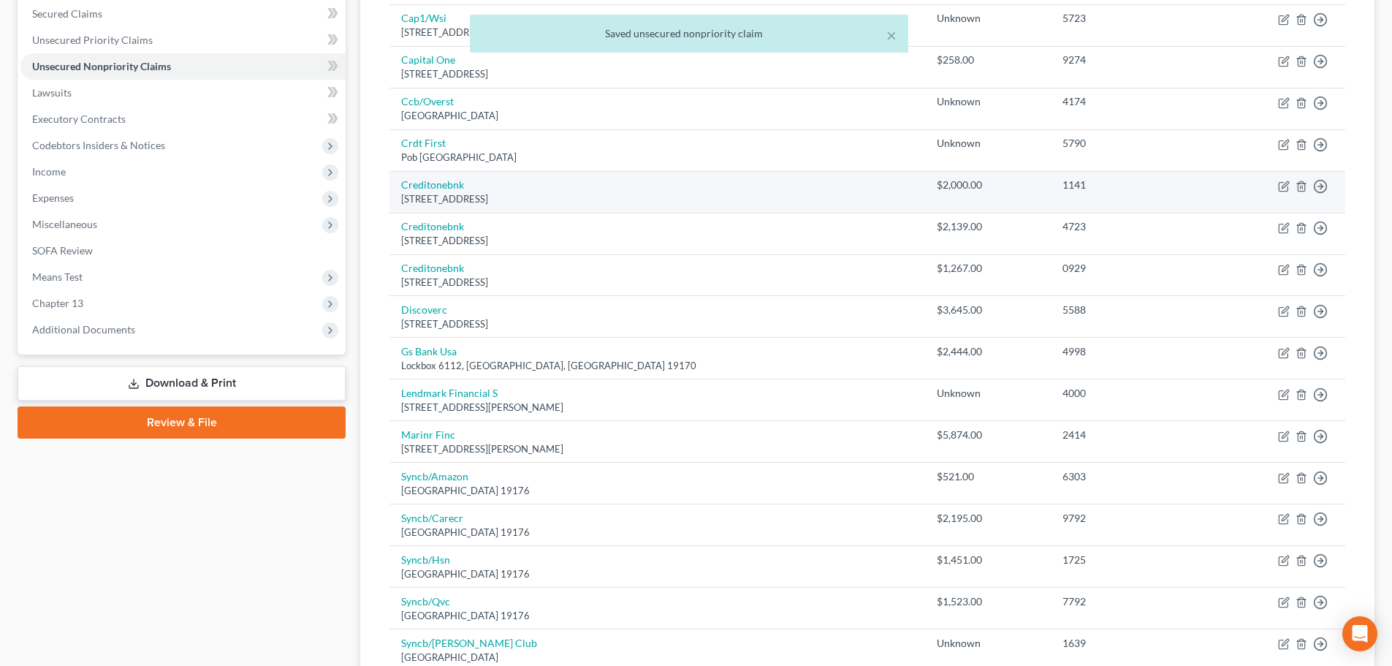
scroll to position [85, 0]
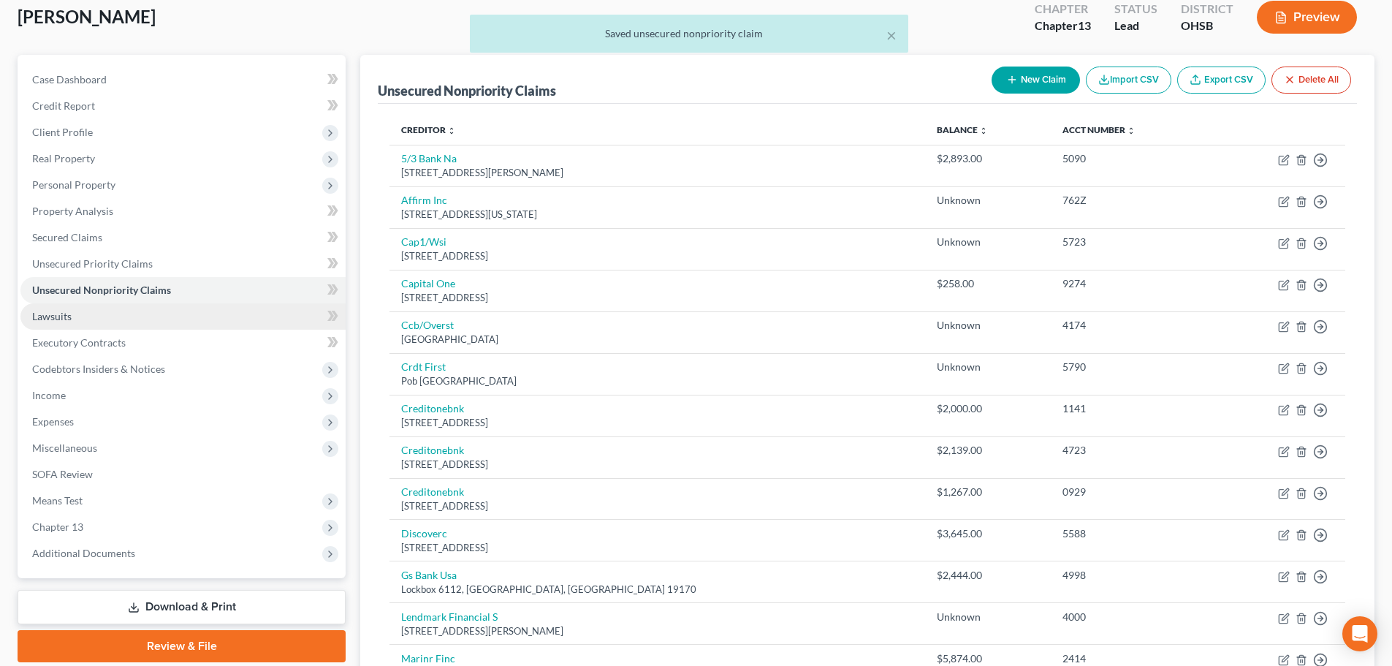
click at [42, 315] on span "Lawsuits" at bounding box center [51, 316] width 39 height 12
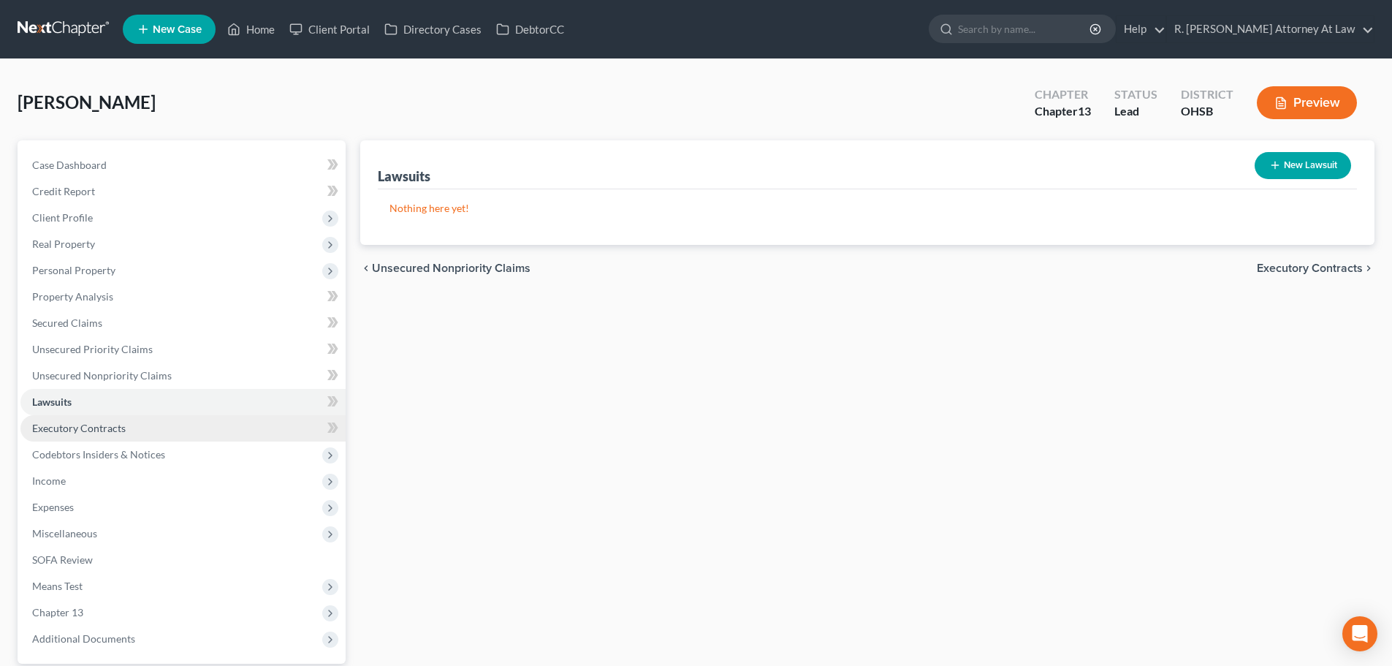
click at [60, 428] on span "Executory Contracts" at bounding box center [79, 428] width 94 height 12
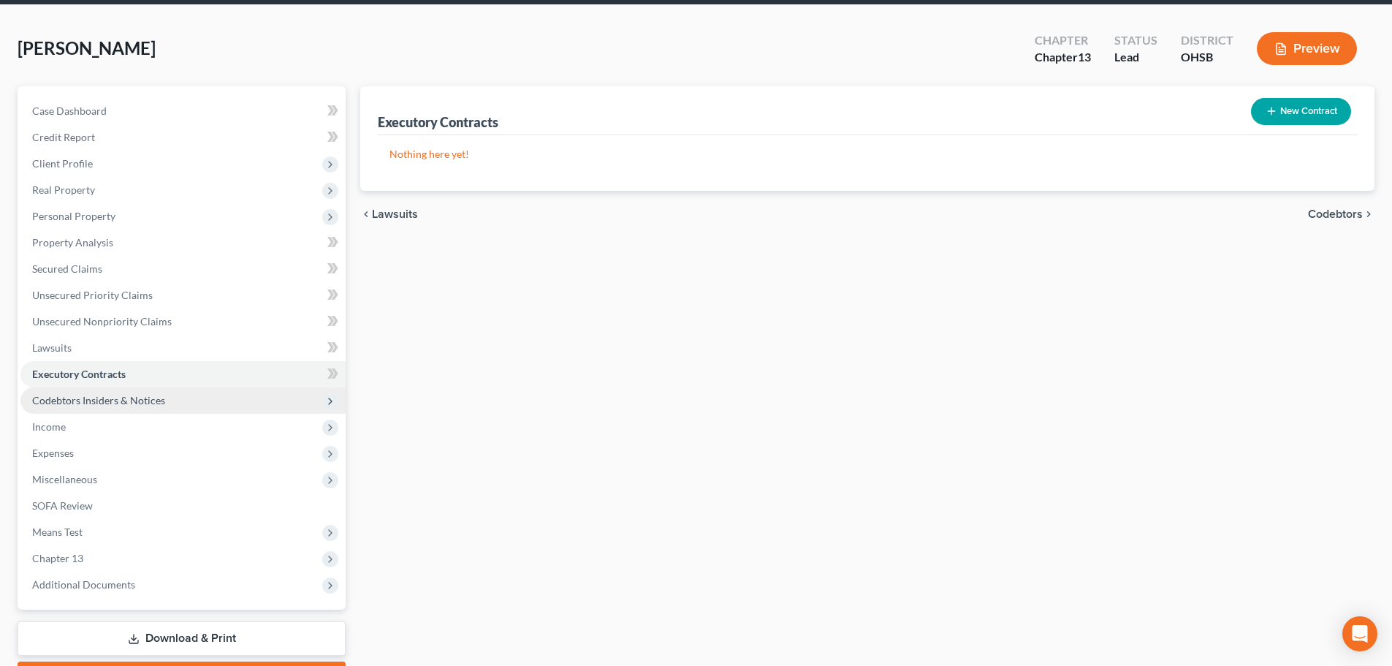
scroll to position [137, 0]
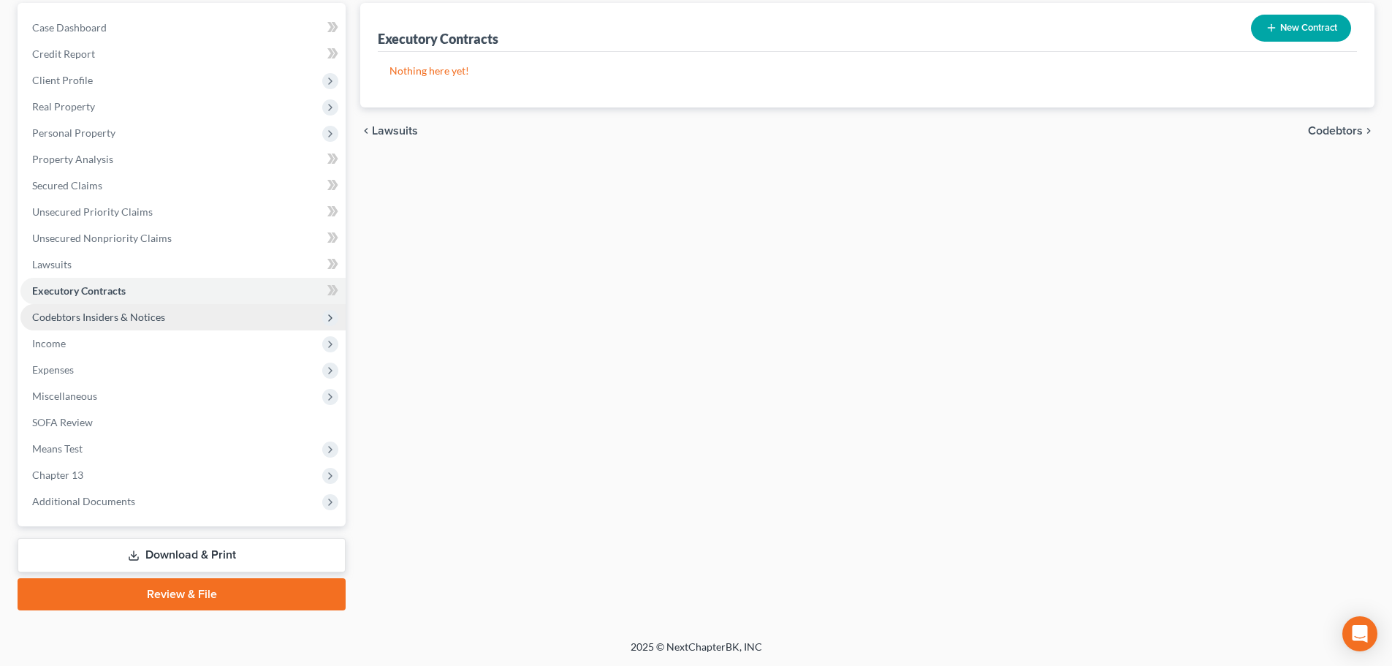
click at [57, 310] on span "Codebtors Insiders & Notices" at bounding box center [98, 316] width 133 height 12
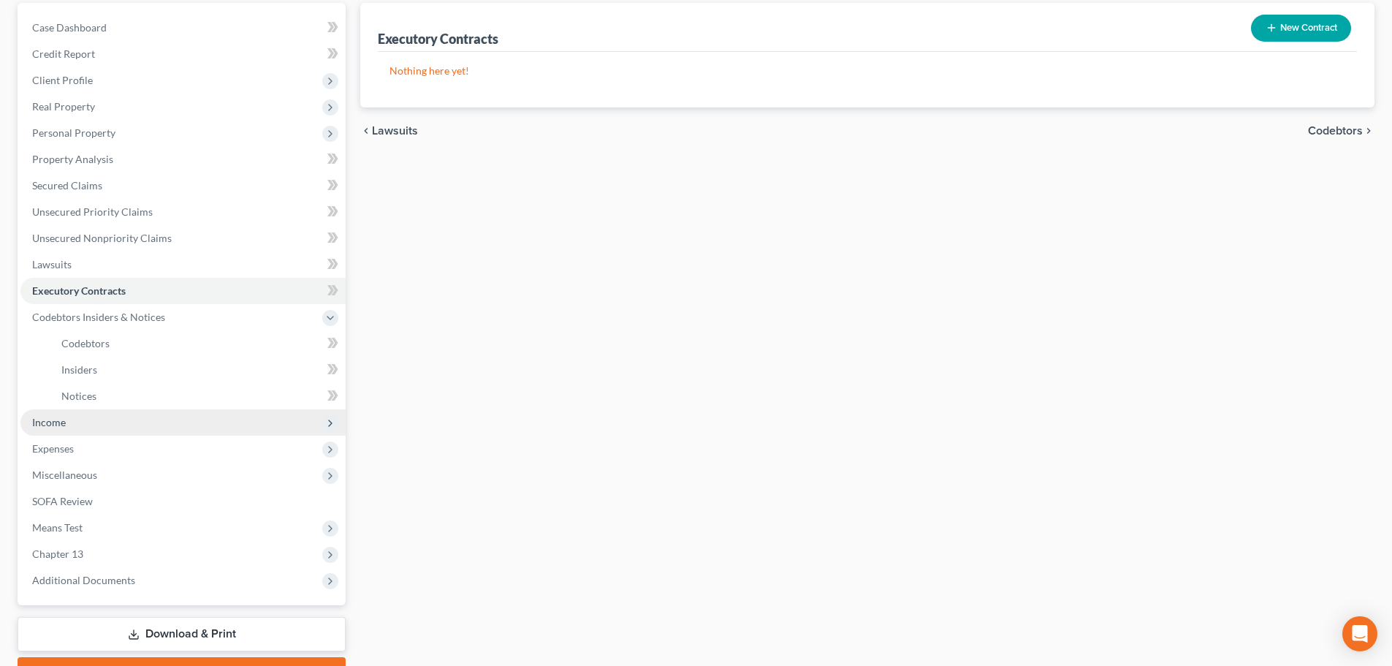
click at [59, 427] on span "Income" at bounding box center [49, 422] width 34 height 12
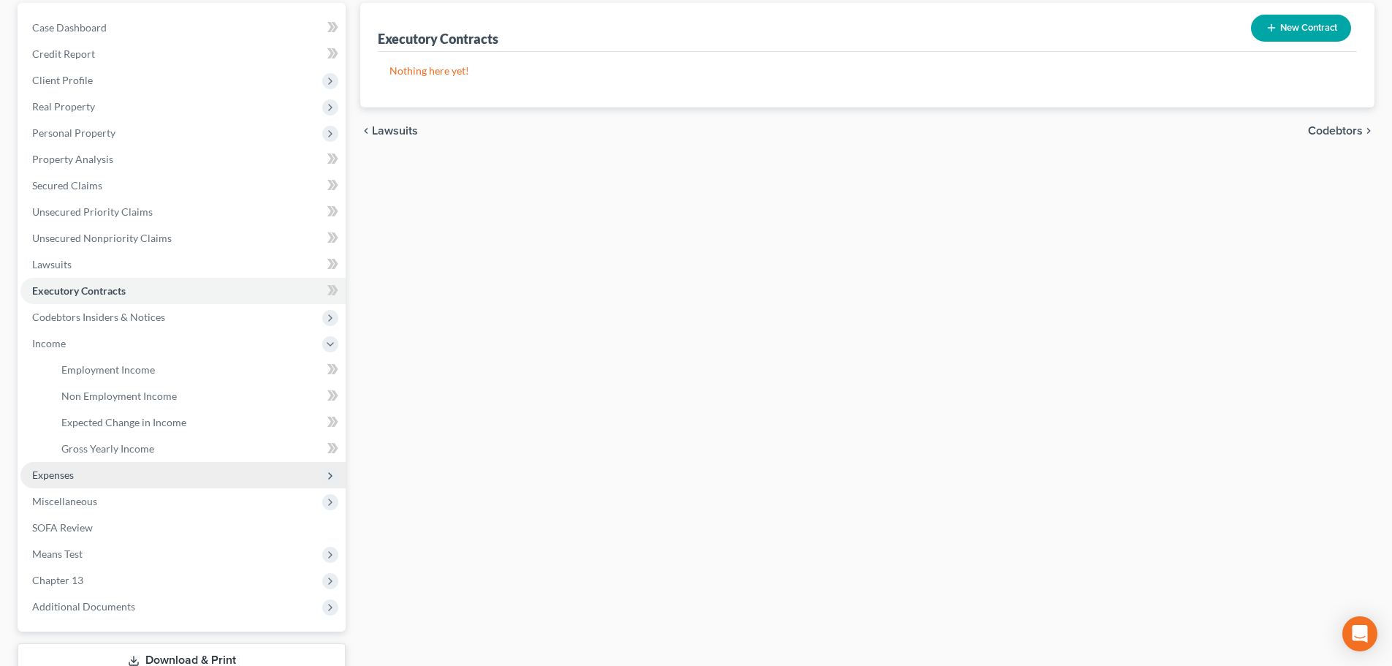
click at [71, 473] on span "Expenses" at bounding box center [53, 474] width 42 height 12
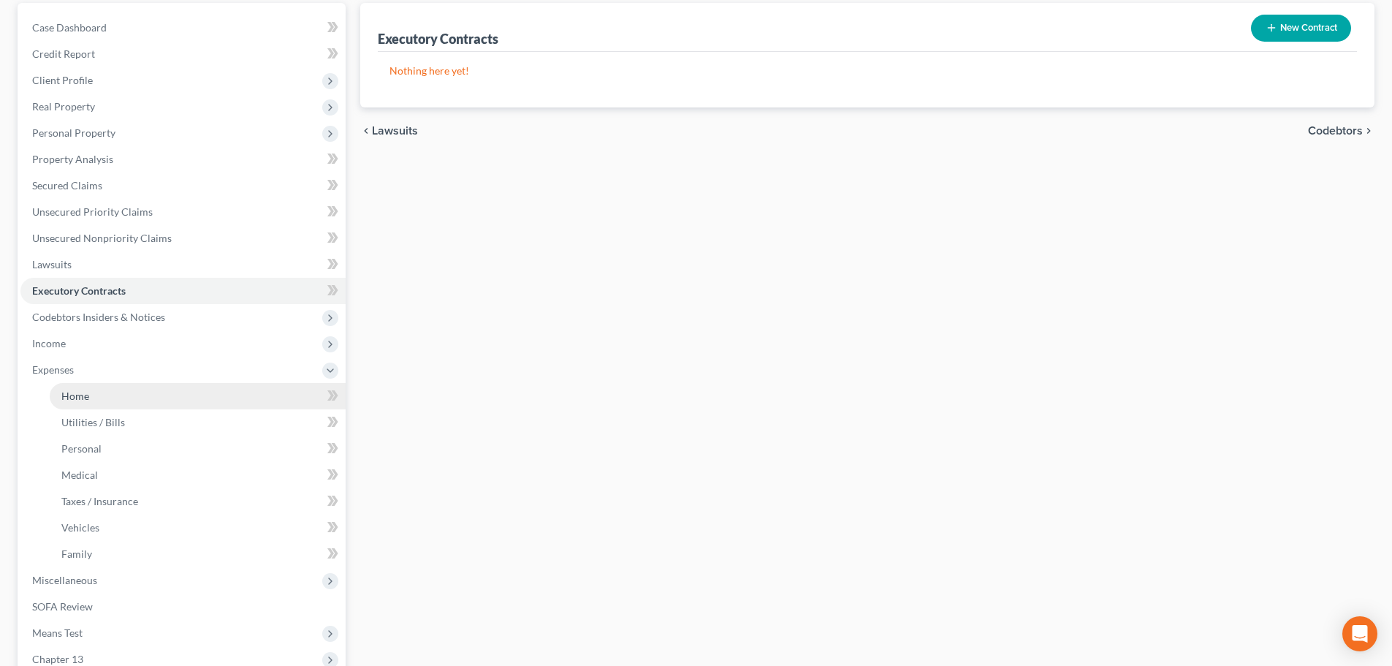
click at [81, 397] on span "Home" at bounding box center [75, 395] width 28 height 12
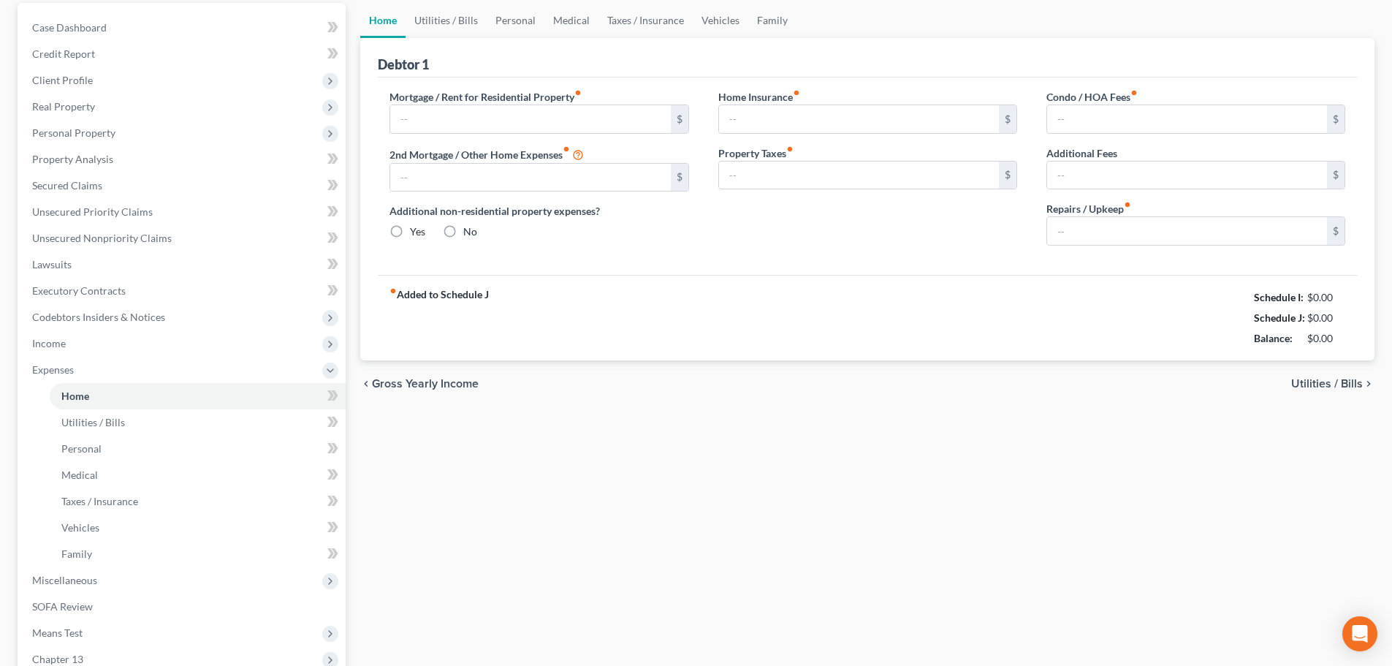
type input "0.00"
radio input "true"
type input "0.00"
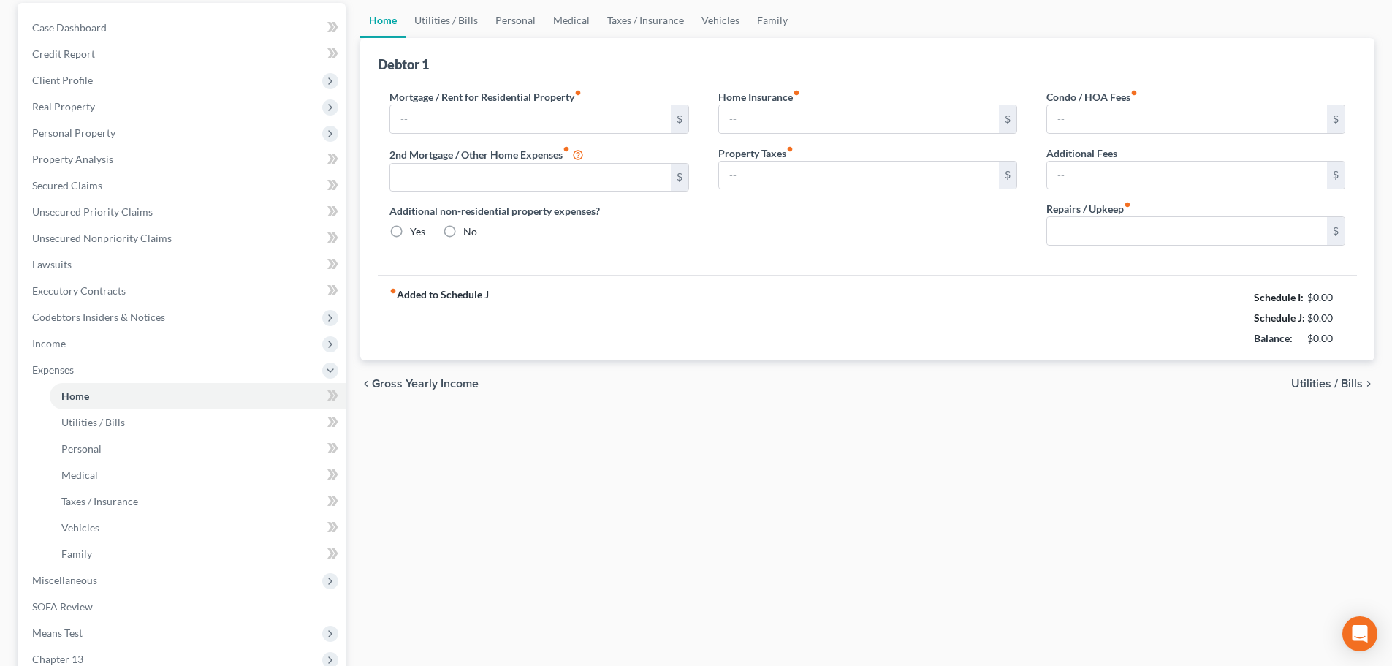
type input "0.00"
type input "150.00"
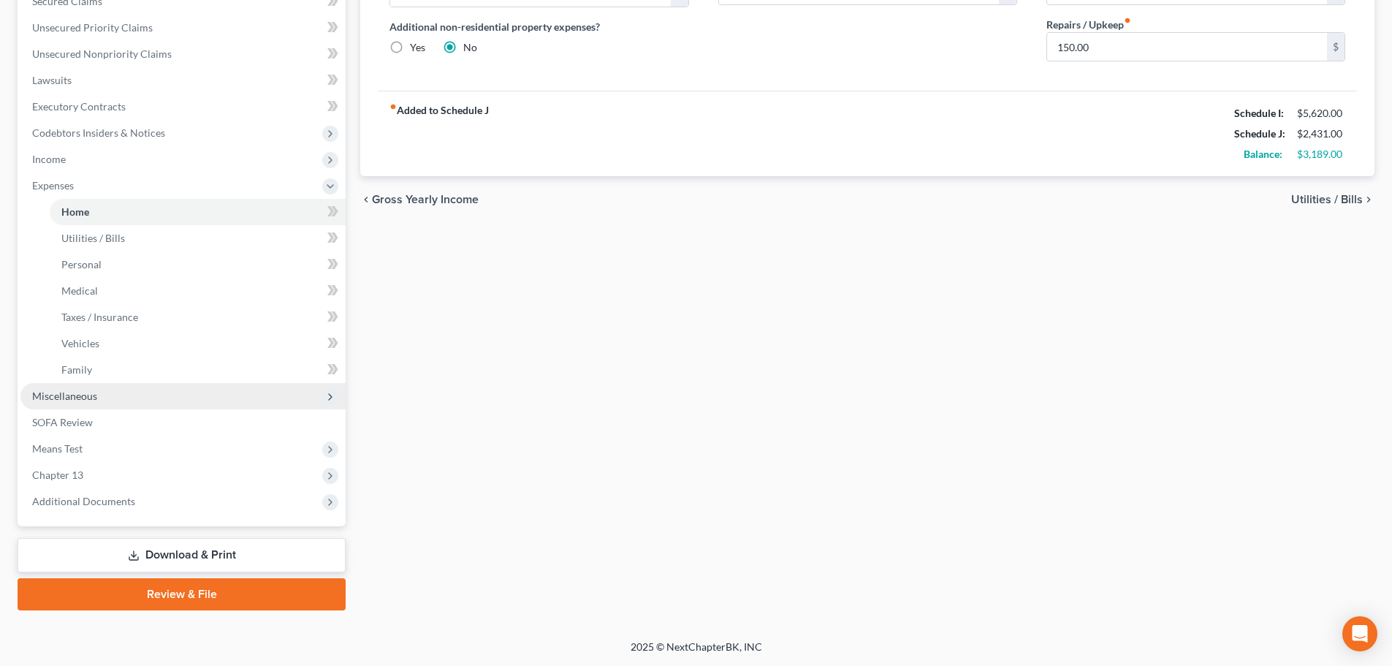
click at [102, 392] on span "Miscellaneous" at bounding box center [182, 396] width 325 height 26
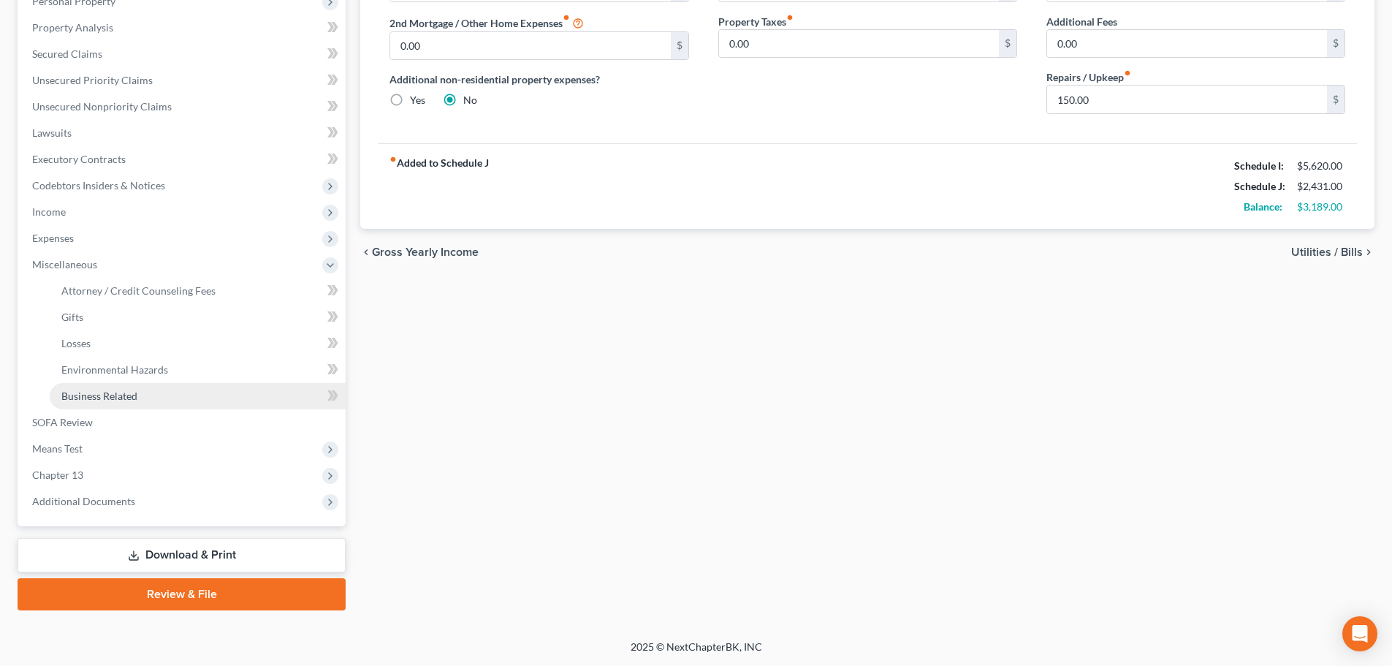
scroll to position [269, 0]
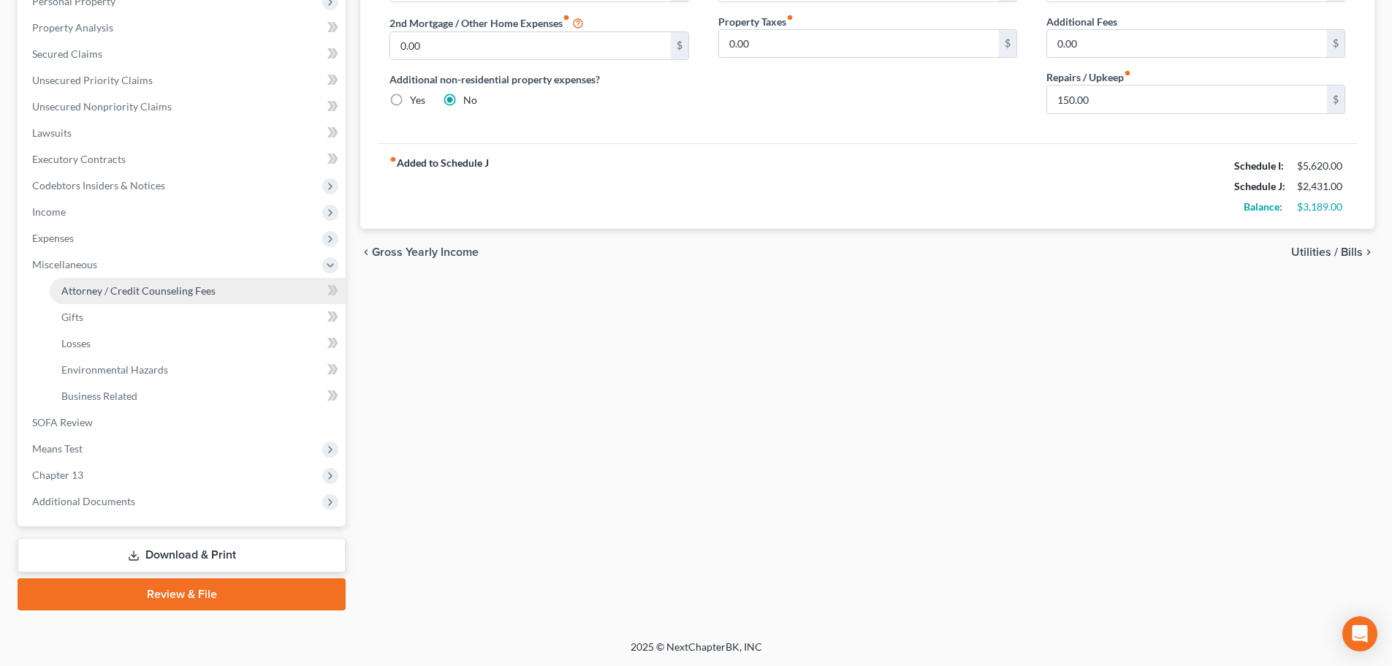
click at [107, 293] on span "Attorney / Credit Counseling Fees" at bounding box center [138, 290] width 154 height 12
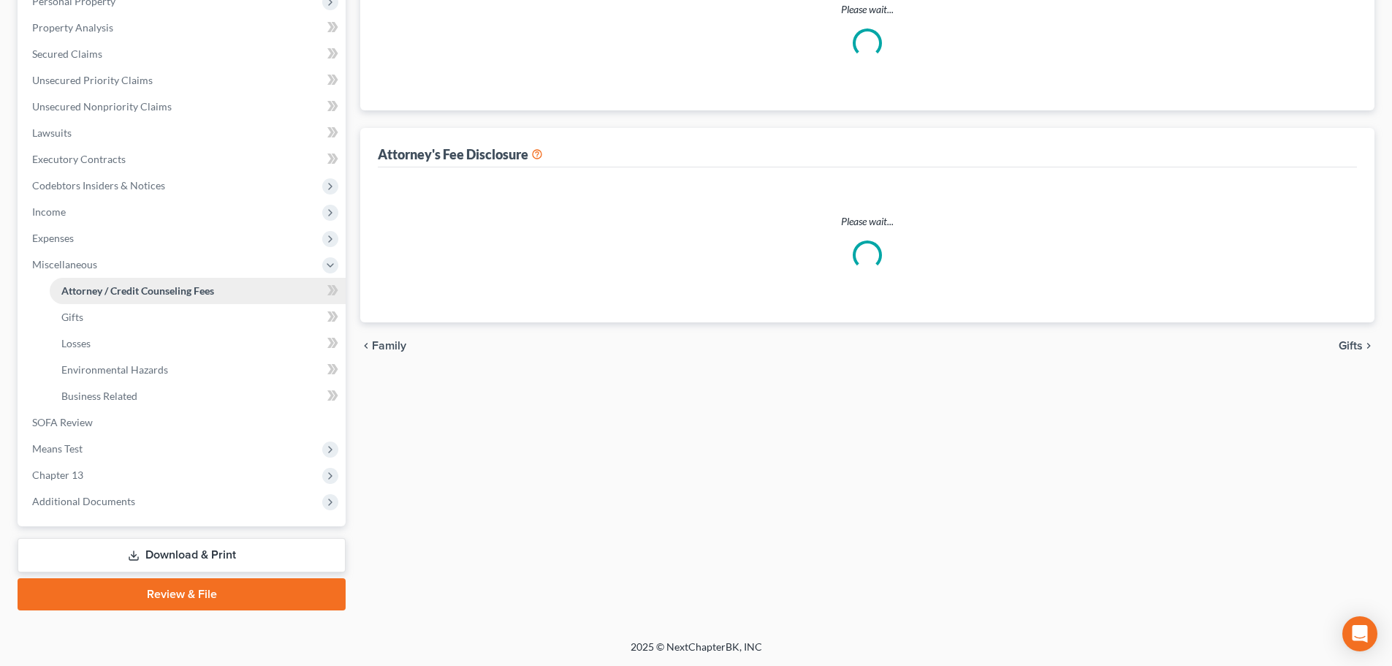
scroll to position [8, 0]
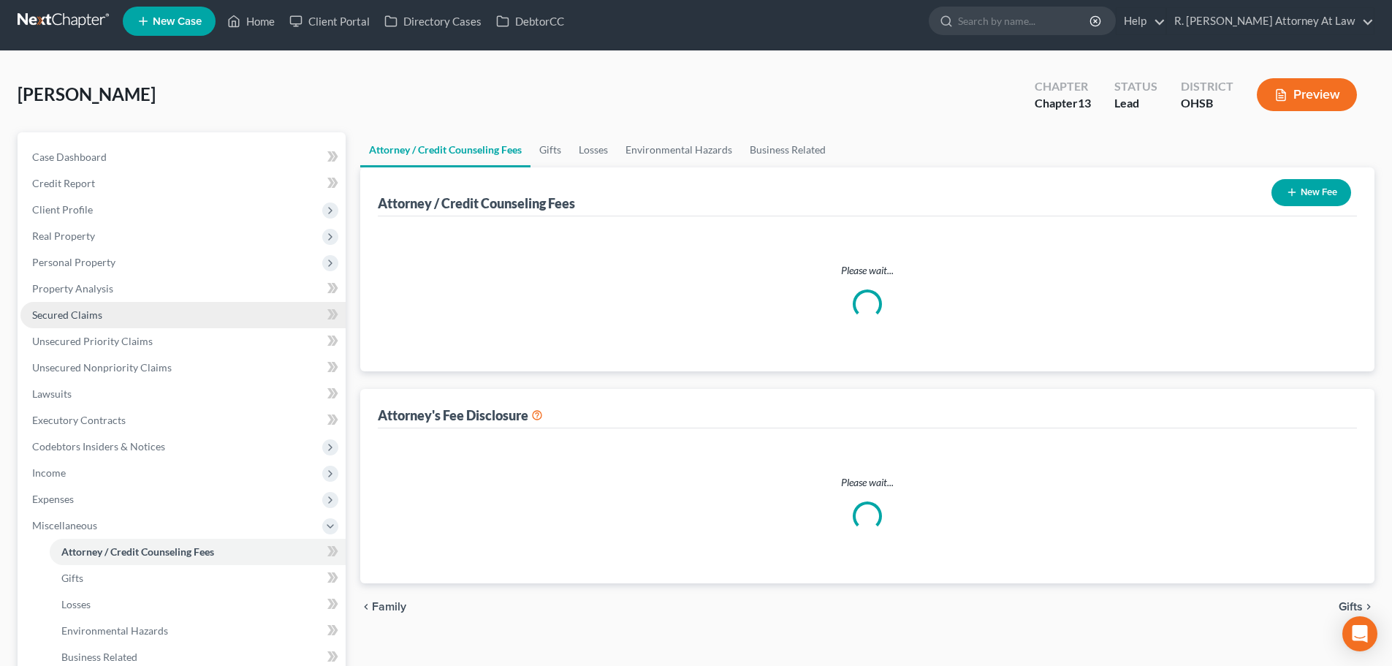
select select "1"
select select "0"
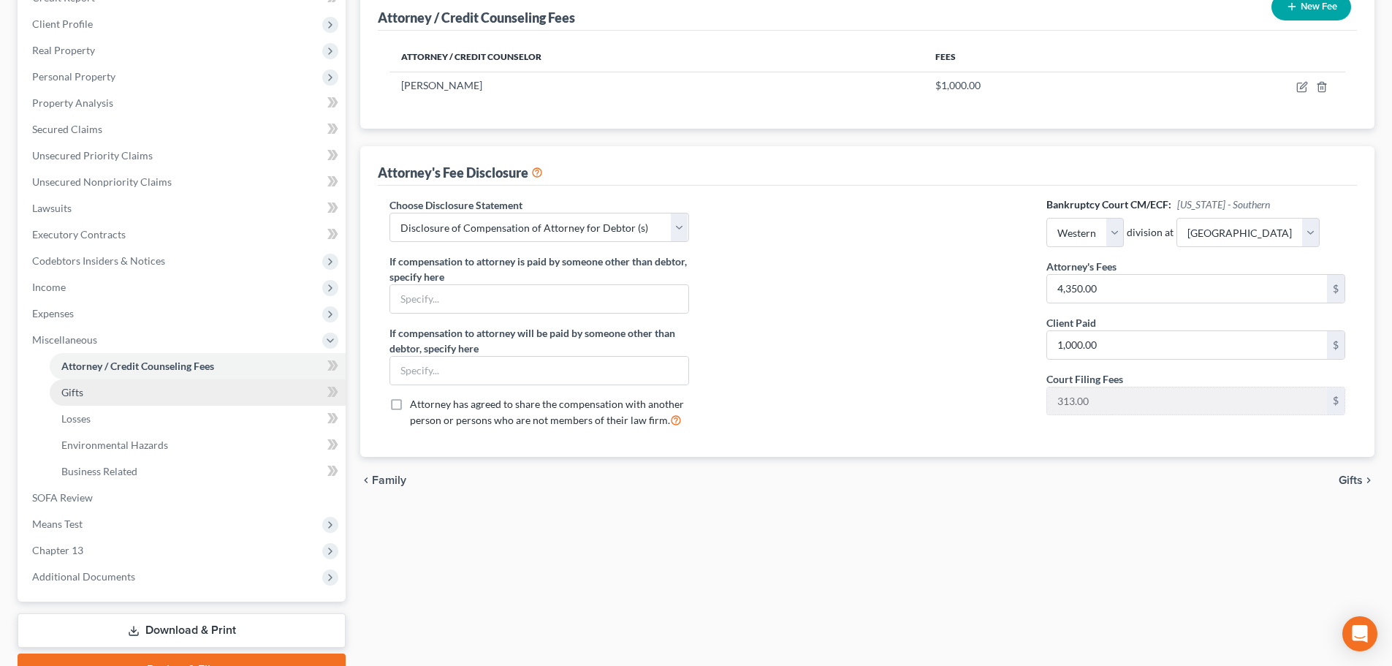
scroll to position [219, 0]
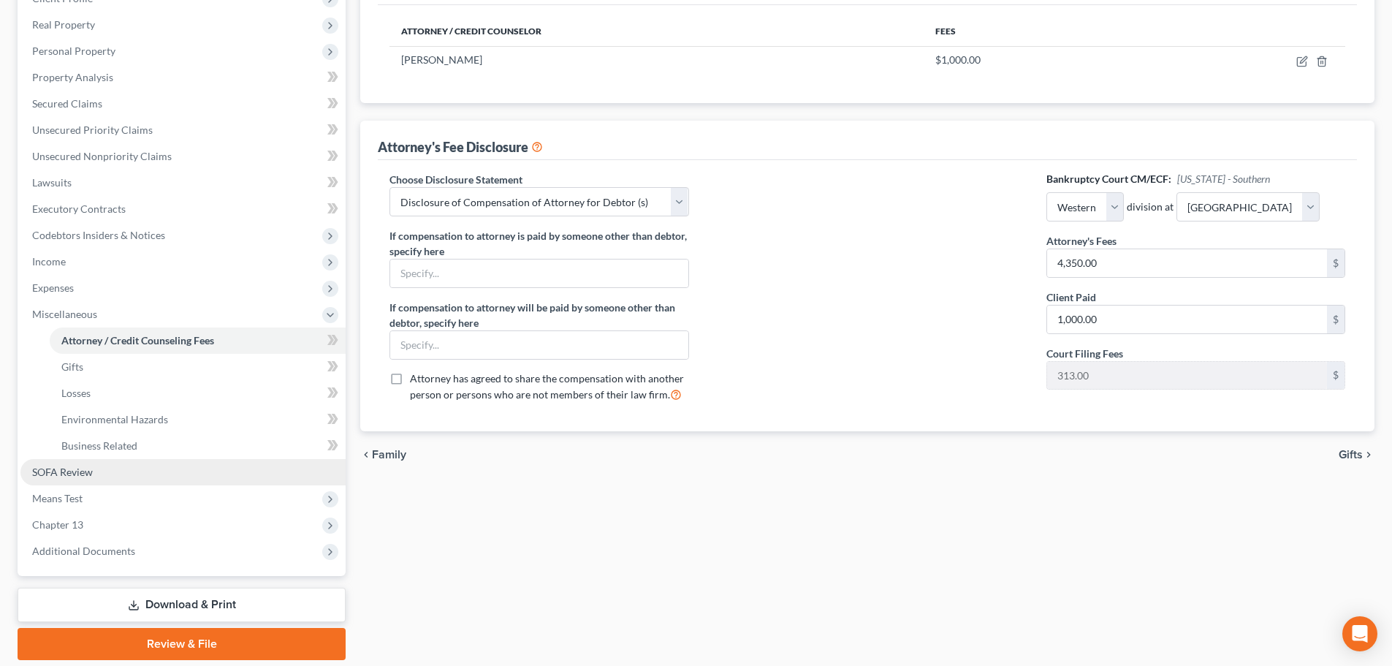
click at [31, 465] on link "SOFA Review" at bounding box center [182, 472] width 325 height 26
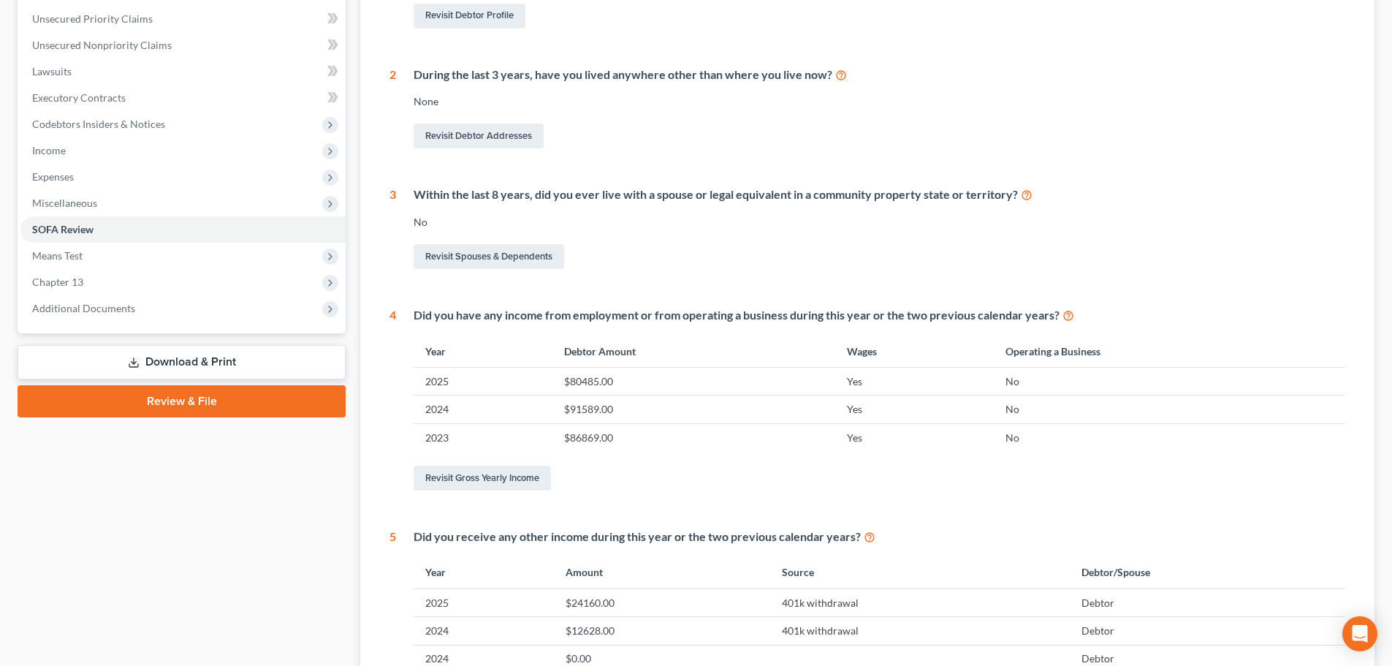
scroll to position [365, 0]
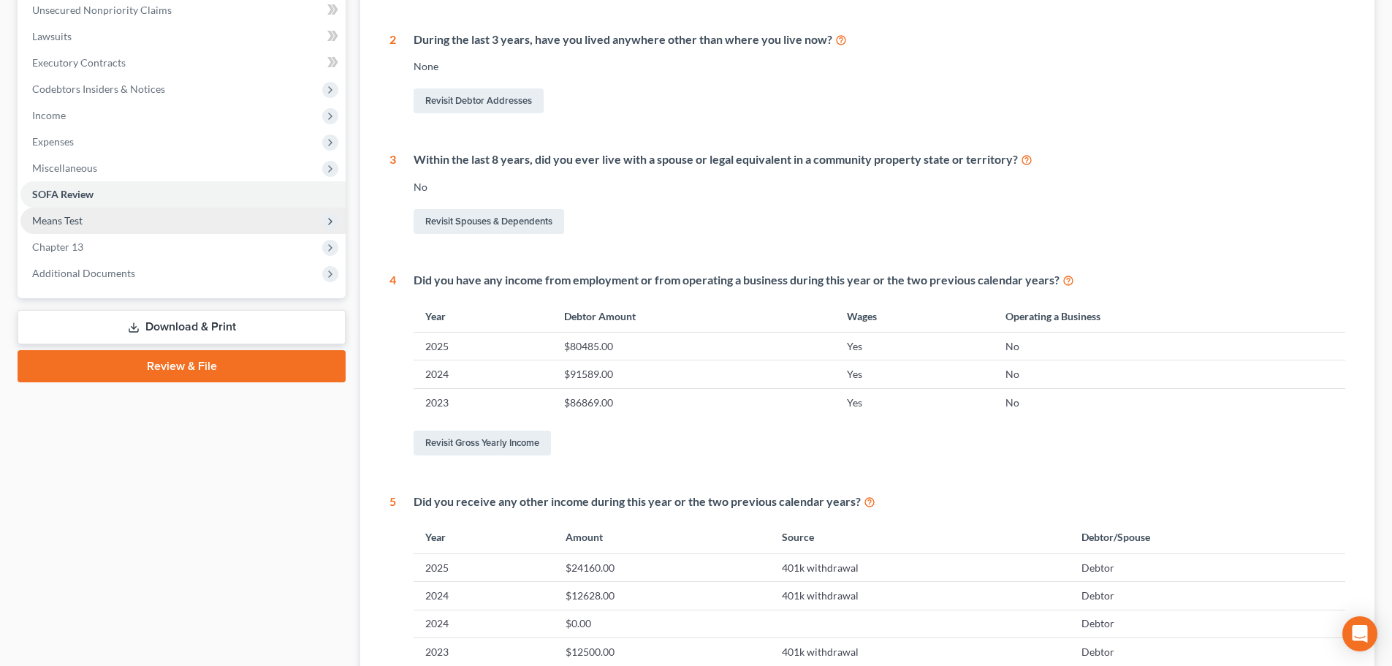
click at [76, 220] on span "Means Test" at bounding box center [57, 220] width 50 height 12
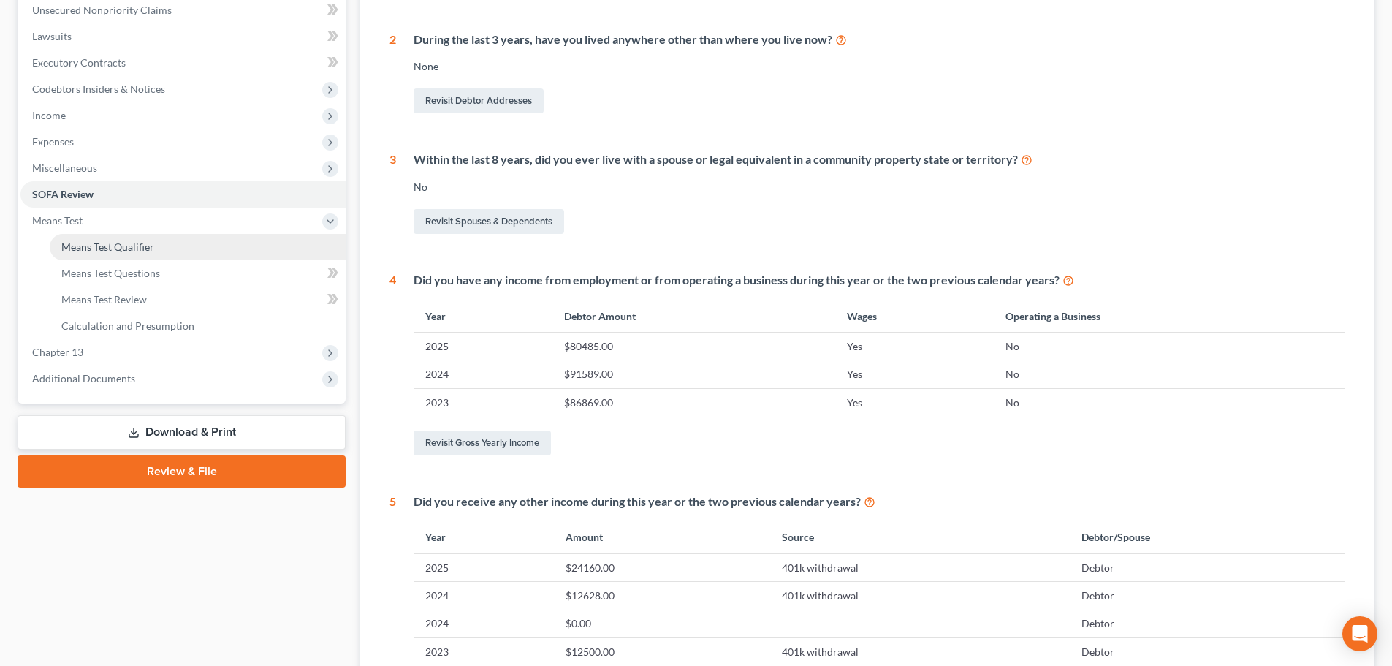
click at [96, 249] on span "Means Test Qualifier" at bounding box center [107, 246] width 93 height 12
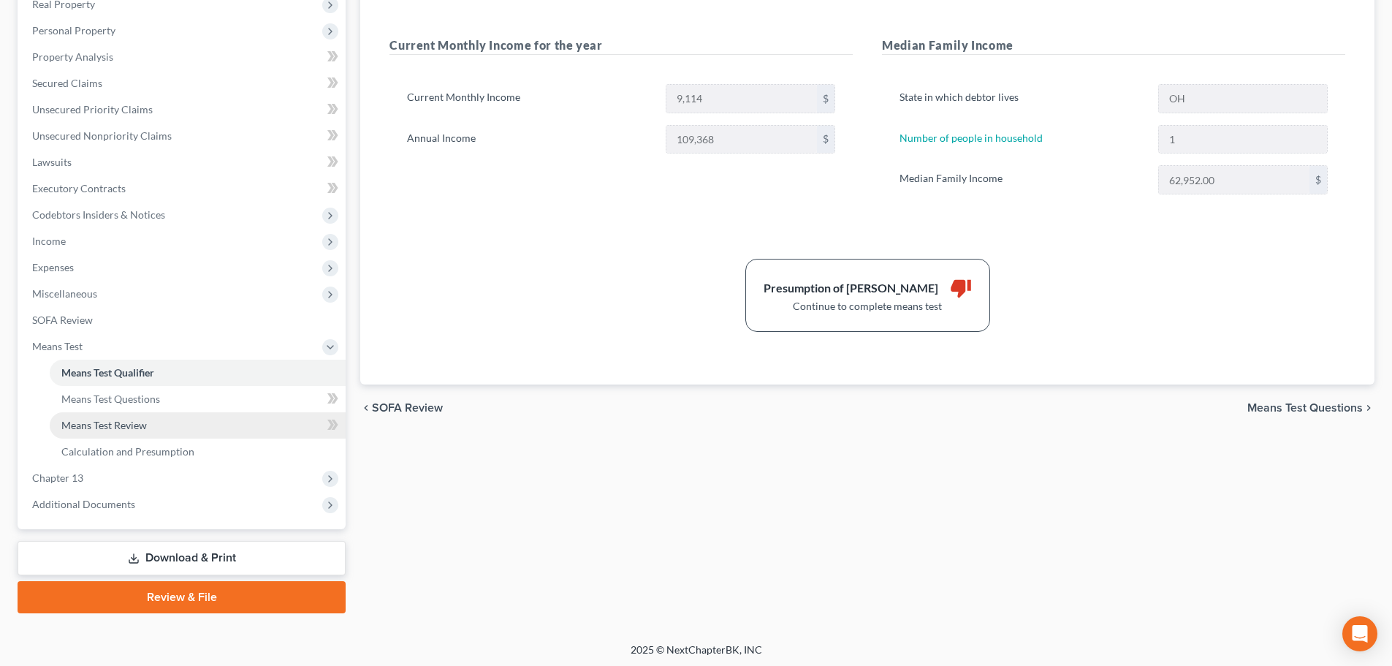
scroll to position [243, 0]
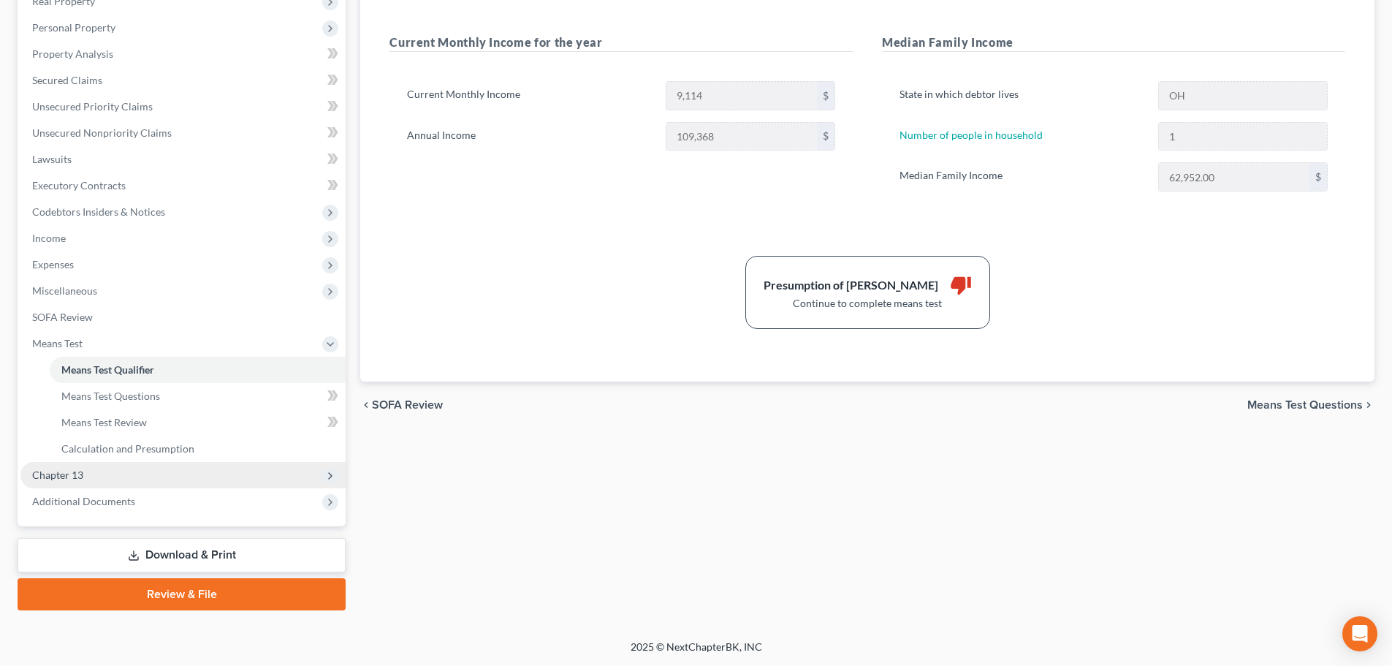
click at [76, 467] on span "Chapter 13" at bounding box center [182, 475] width 325 height 26
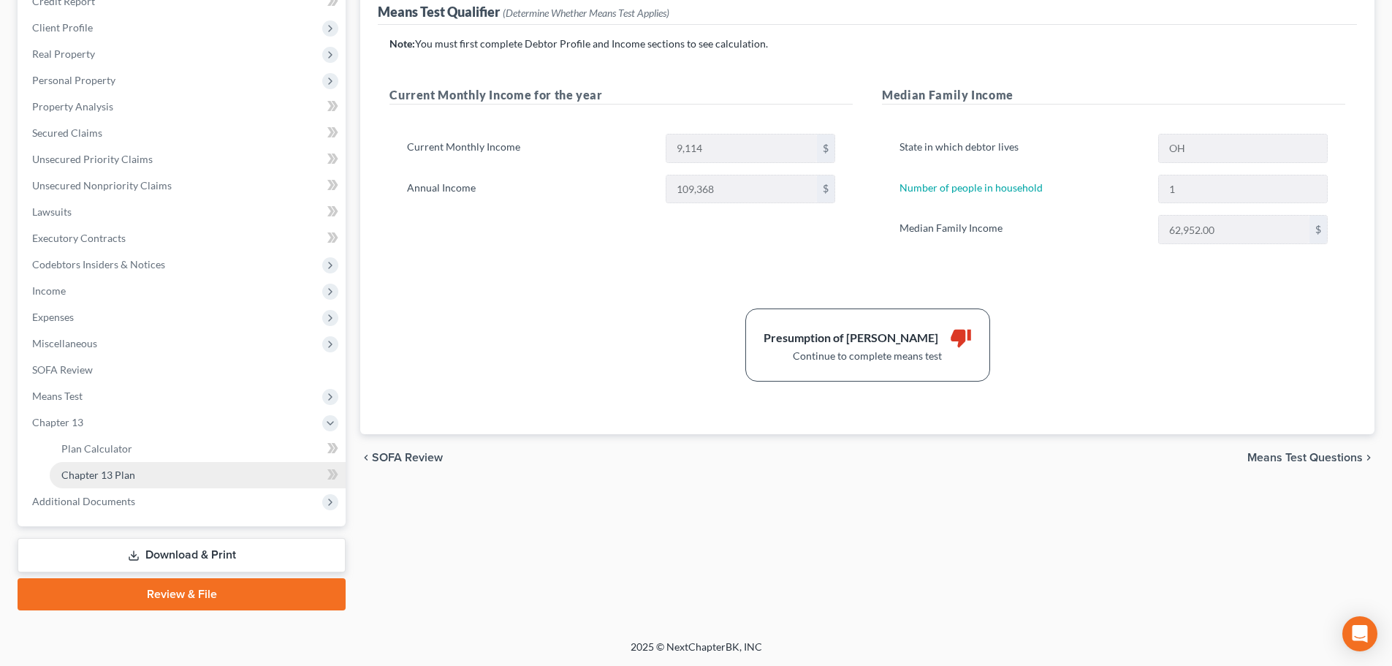
scroll to position [190, 0]
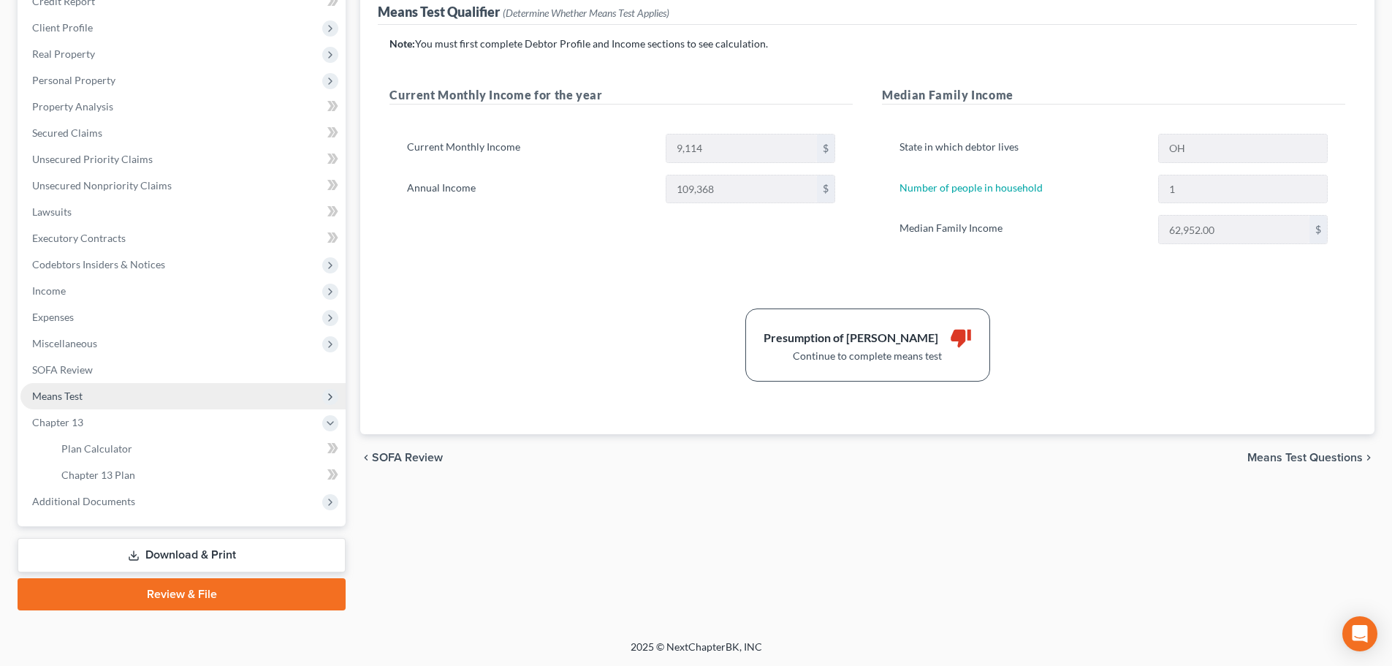
click at [62, 397] on span "Means Test" at bounding box center [57, 395] width 50 height 12
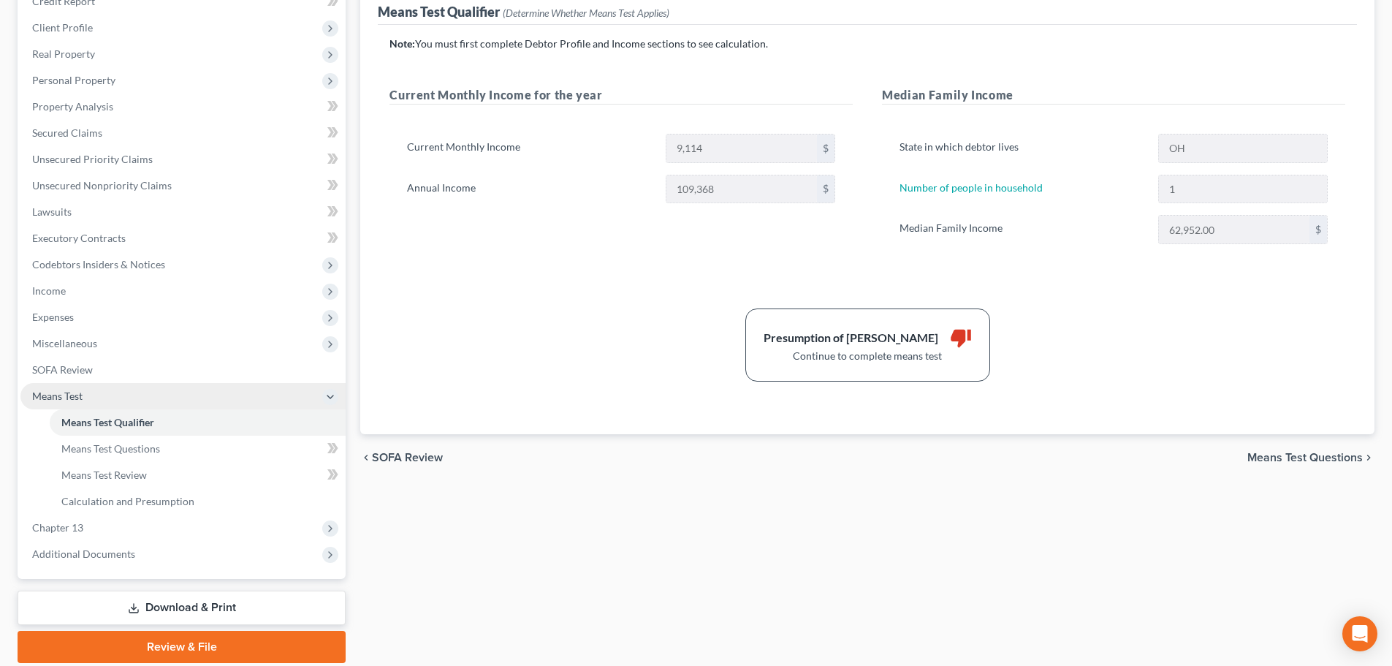
scroll to position [243, 0]
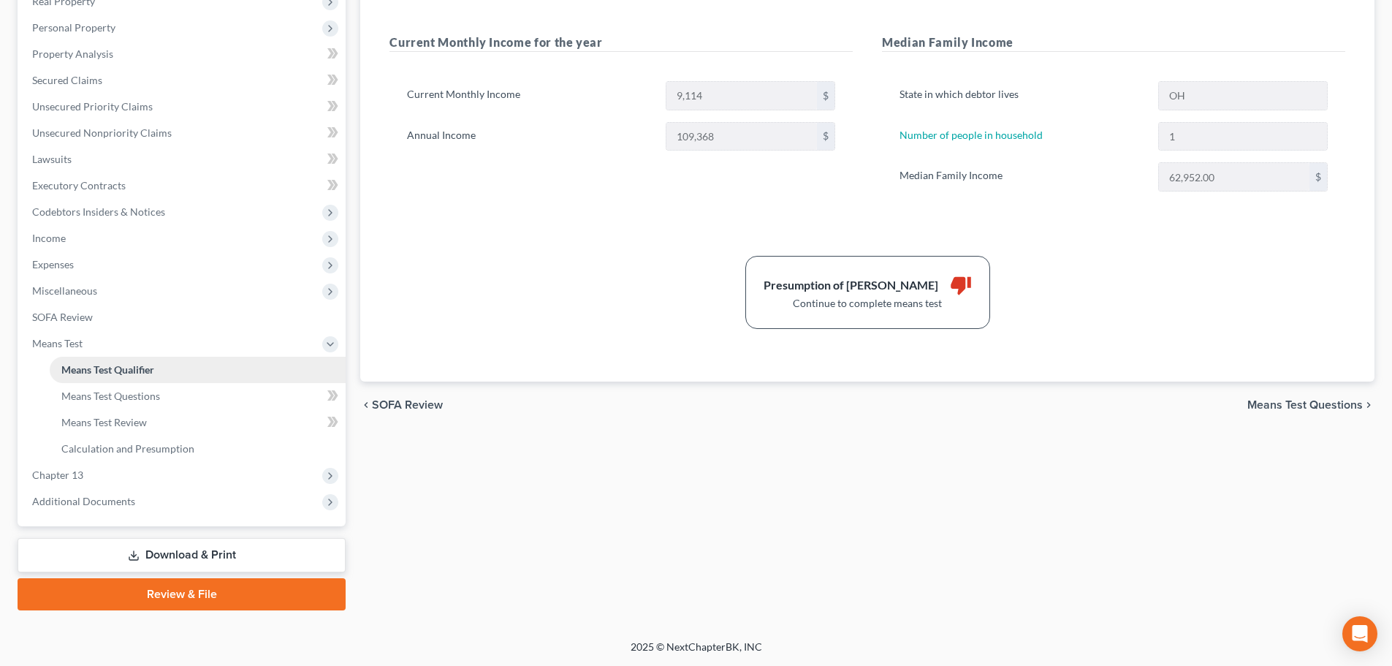
click at [80, 364] on span "Means Test Qualifier" at bounding box center [107, 369] width 93 height 12
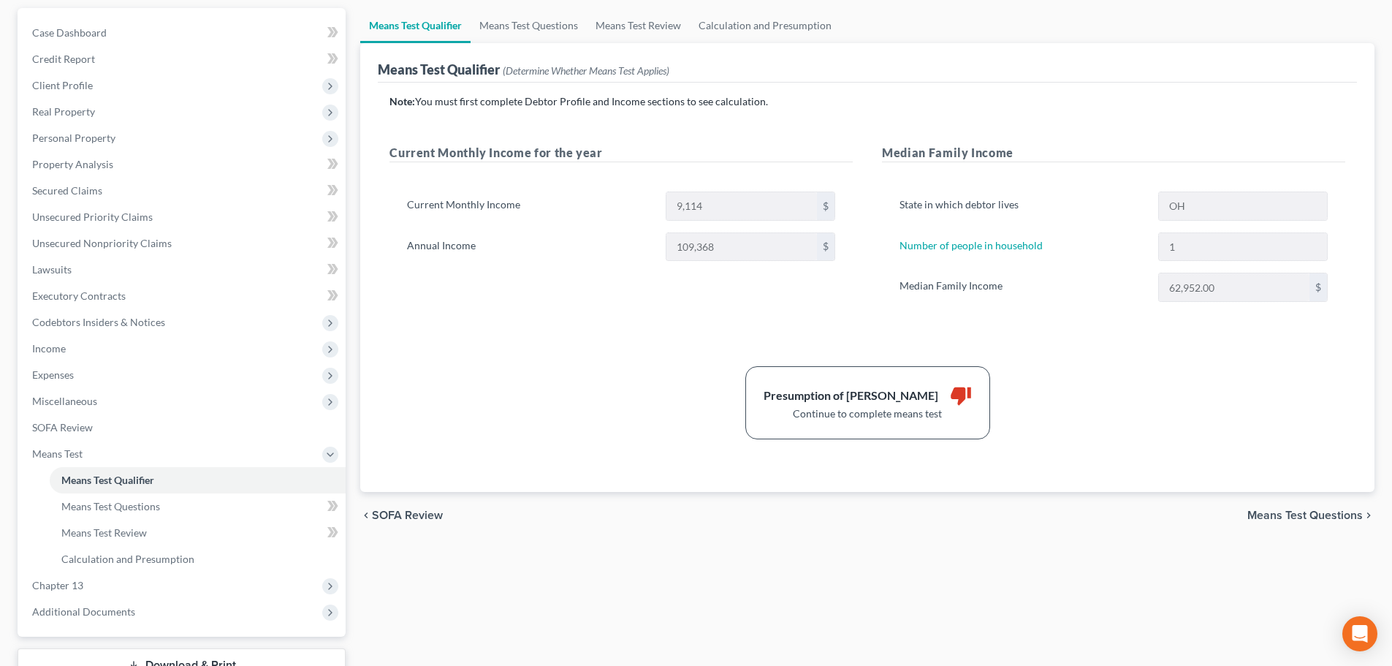
scroll to position [0, 0]
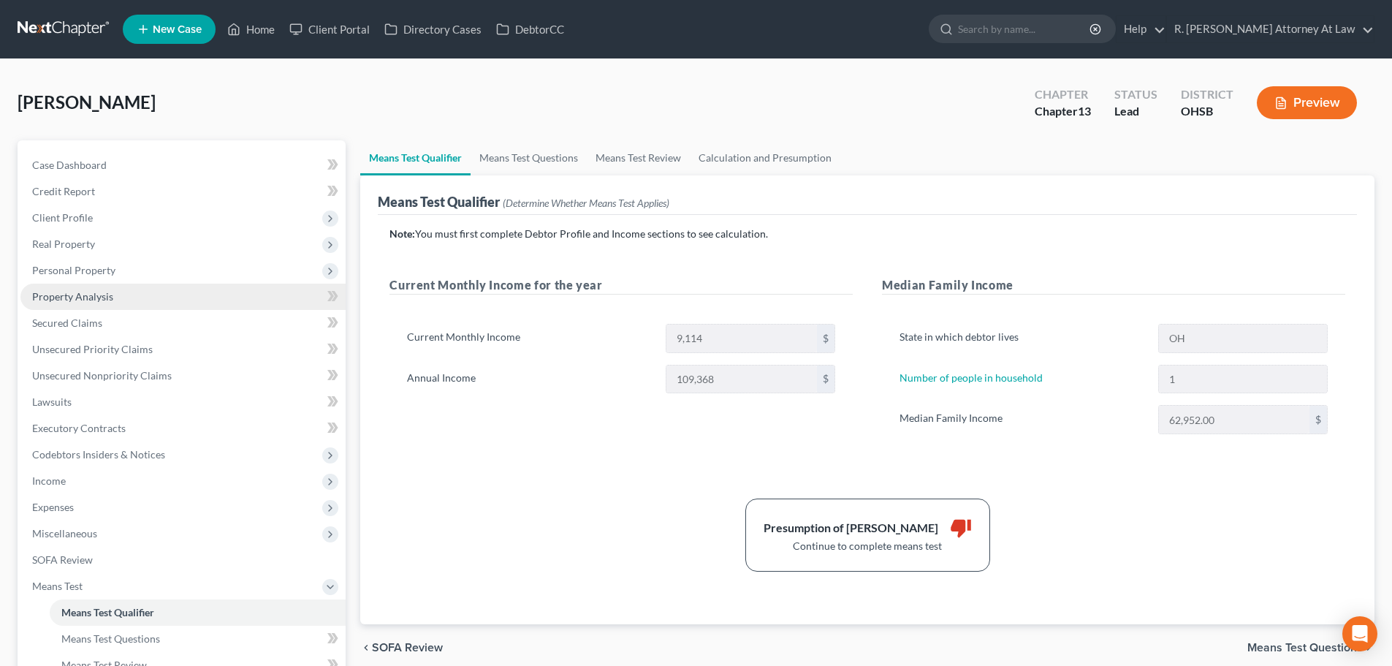
click at [74, 291] on span "Property Analysis" at bounding box center [72, 296] width 81 height 12
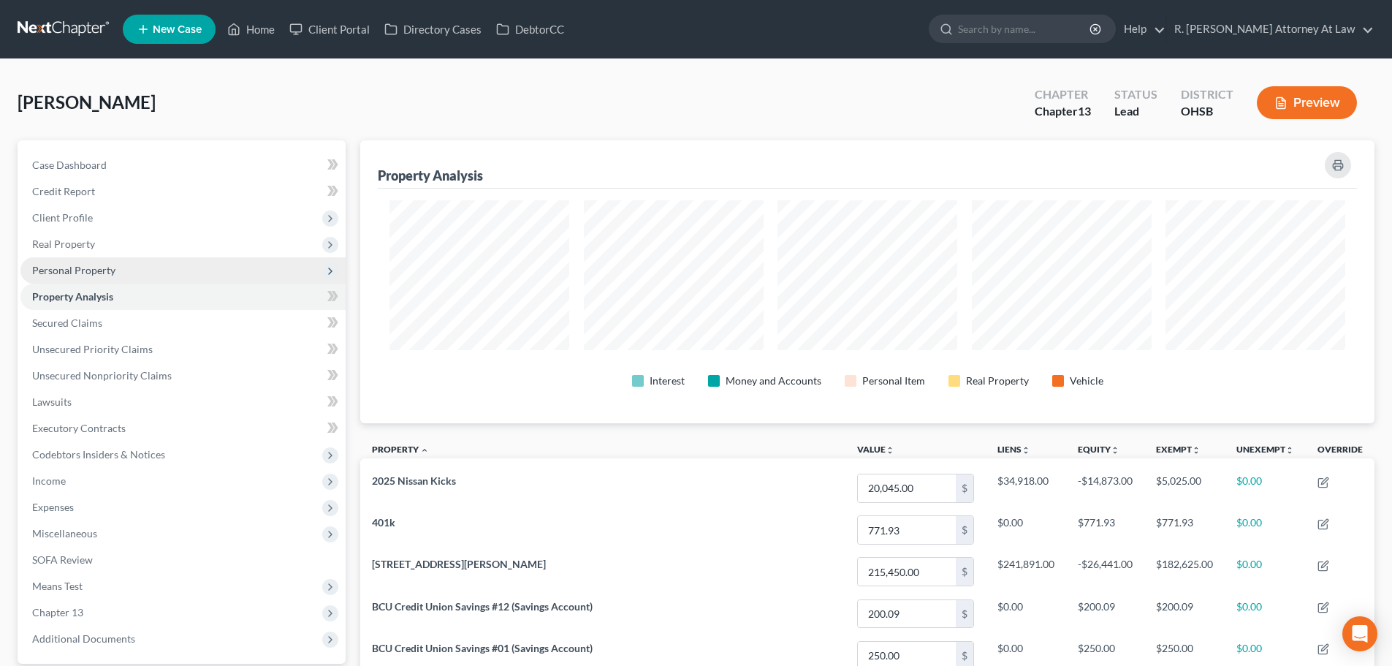
click at [84, 267] on span "Personal Property" at bounding box center [73, 270] width 83 height 12
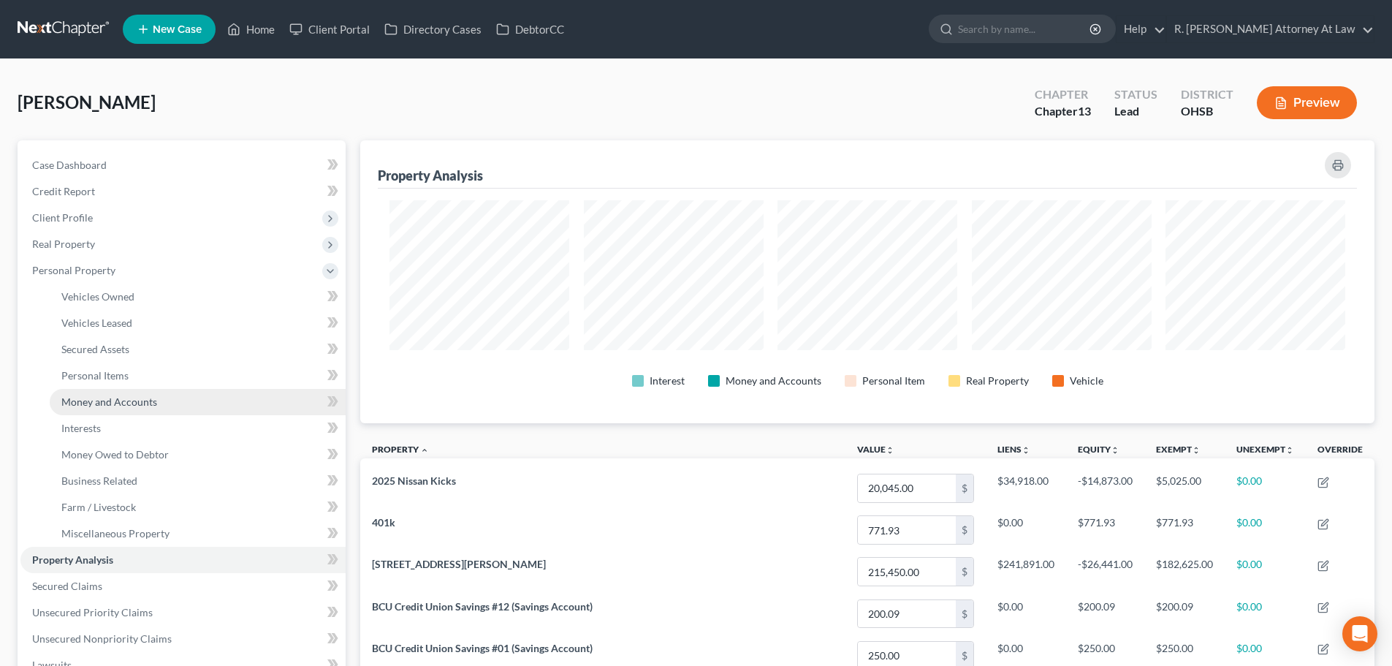
click at [96, 404] on span "Money and Accounts" at bounding box center [109, 401] width 96 height 12
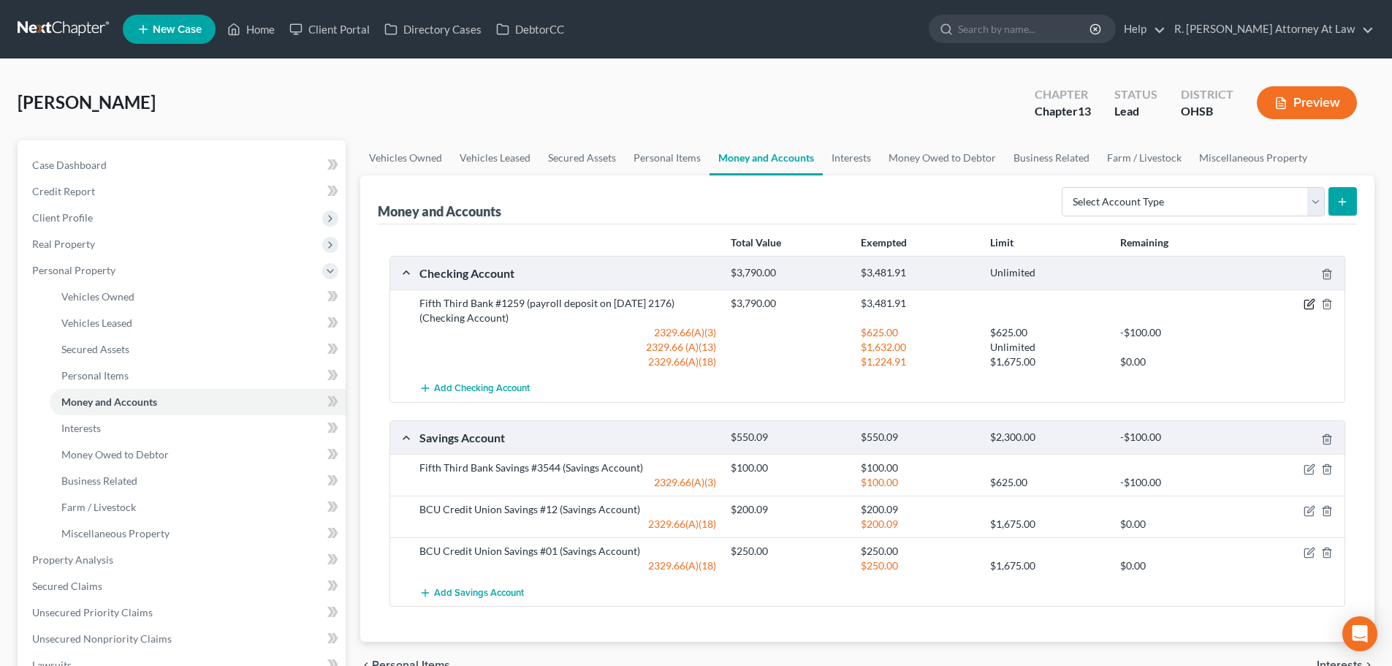
click at [1311, 305] on icon "button" at bounding box center [1309, 304] width 12 height 12
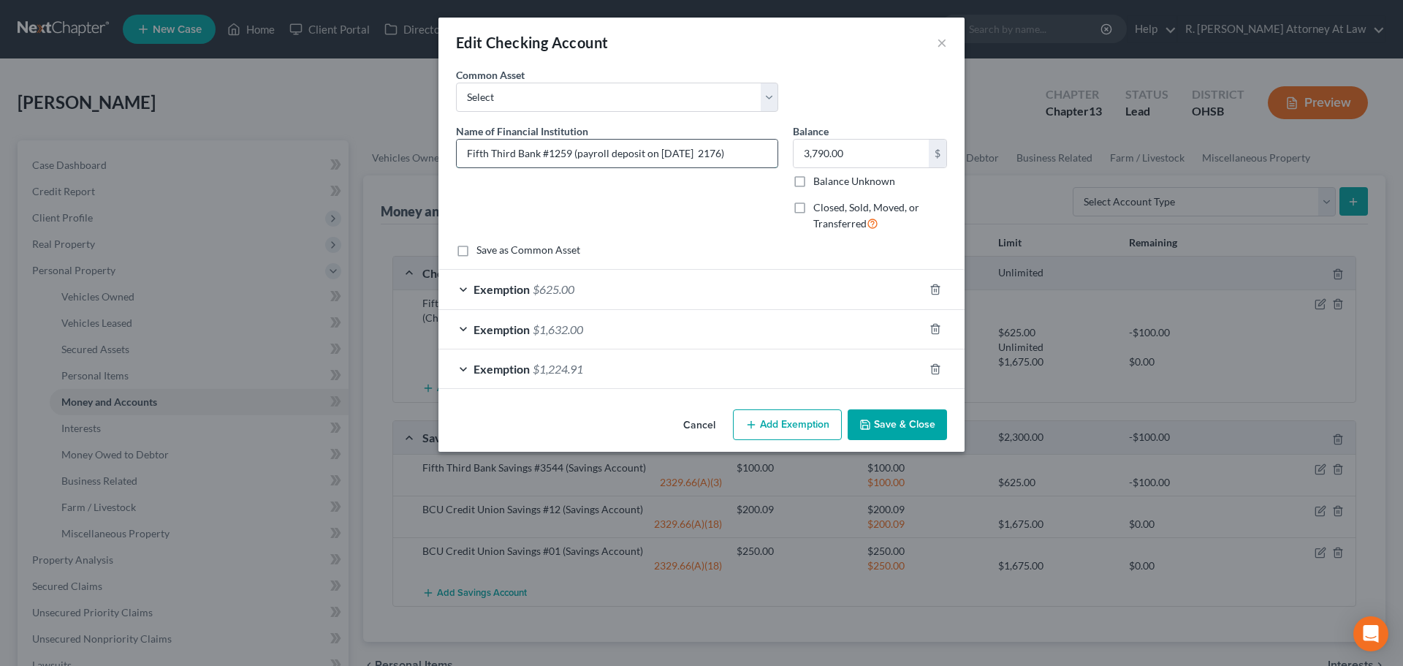
click at [733, 153] on input "Fifth Third Bank #1259 (payroll deposit on [DATE] 2176)" at bounding box center [617, 154] width 321 height 28
click at [742, 154] on input "Fifth Third Bank #1259 (payroll deposit on [DATE] 2176/ 2353)" at bounding box center [617, 154] width 321 height 28
click at [760, 156] on input "Fifth Third Bank #1259 (payroll deposit on [DATE] 2176/ payroll deposit on 9/10…" at bounding box center [617, 154] width 321 height 28
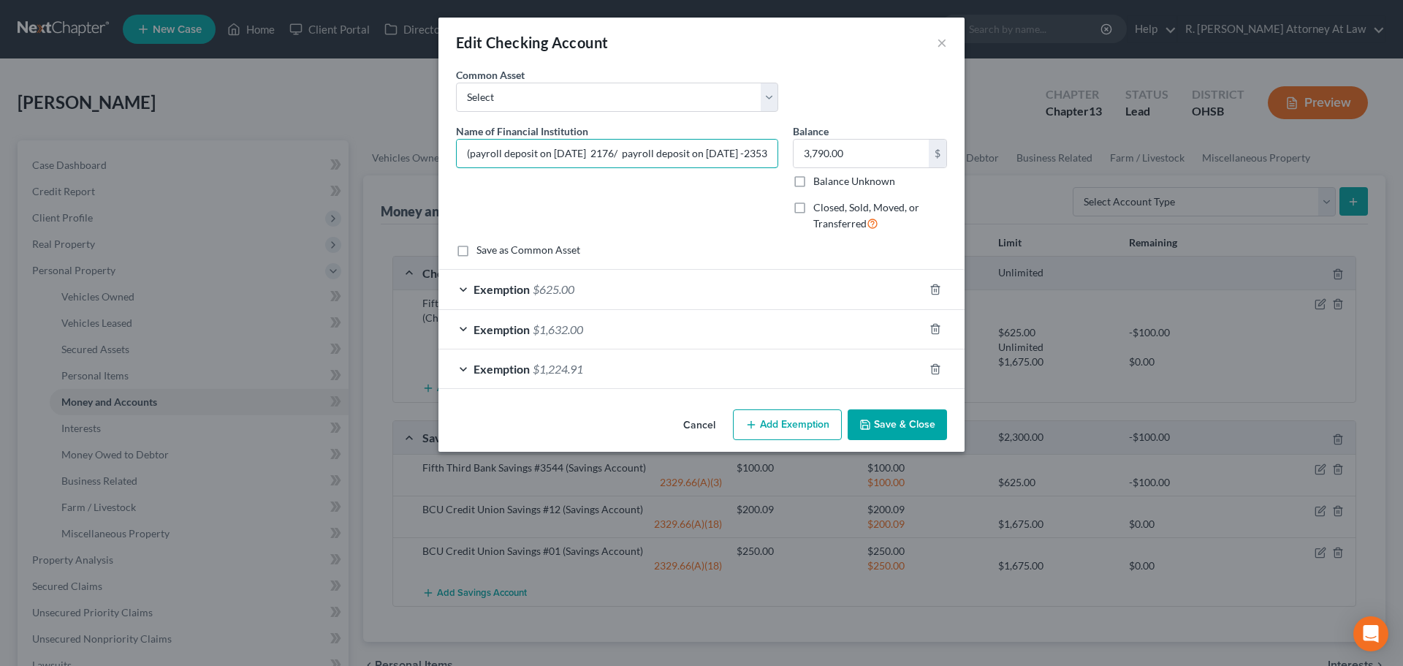
type input "Fifth Third Bank #1259 (payroll deposit on [DATE] 2176/ payroll deposit on [DAT…"
click at [778, 424] on button "Add Exemption" at bounding box center [787, 424] width 109 height 31
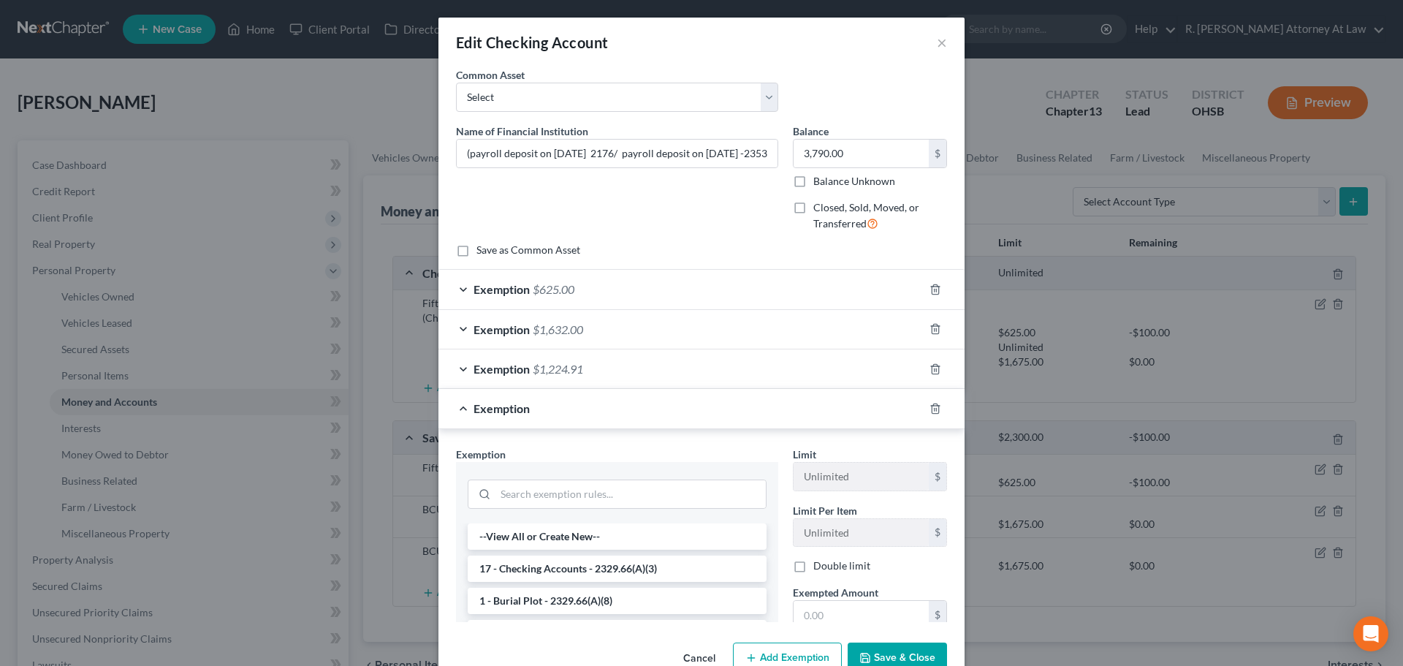
scroll to position [0, 0]
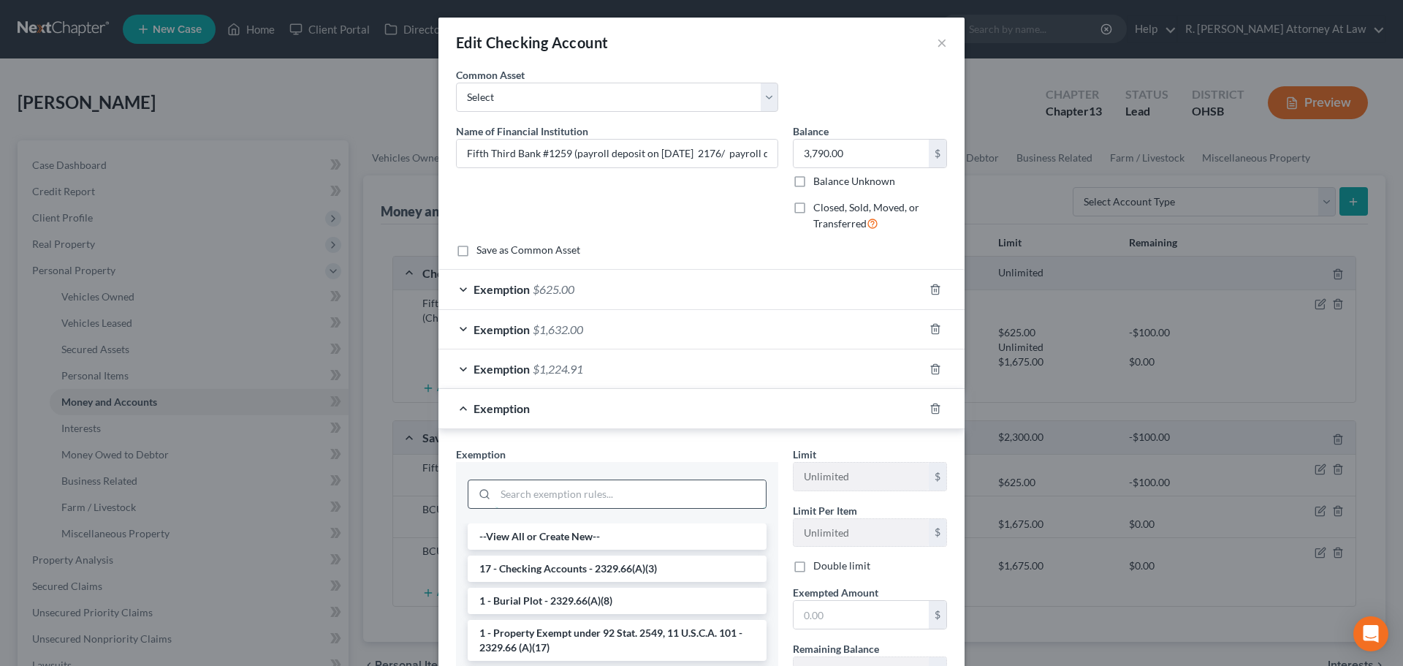
click at [535, 496] on input "search" at bounding box center [630, 494] width 270 height 28
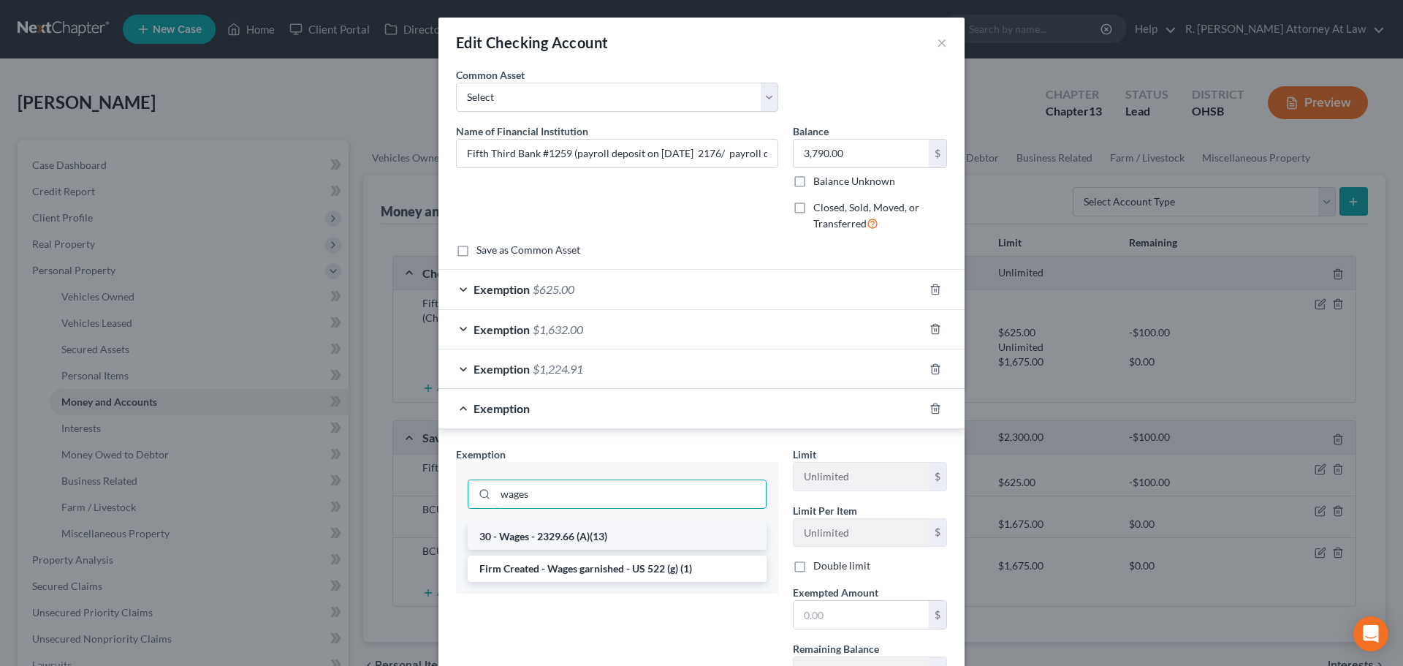
type input "wages"
click at [541, 534] on li "30 - Wages - 2329.66 (A)(13)" at bounding box center [617, 536] width 299 height 26
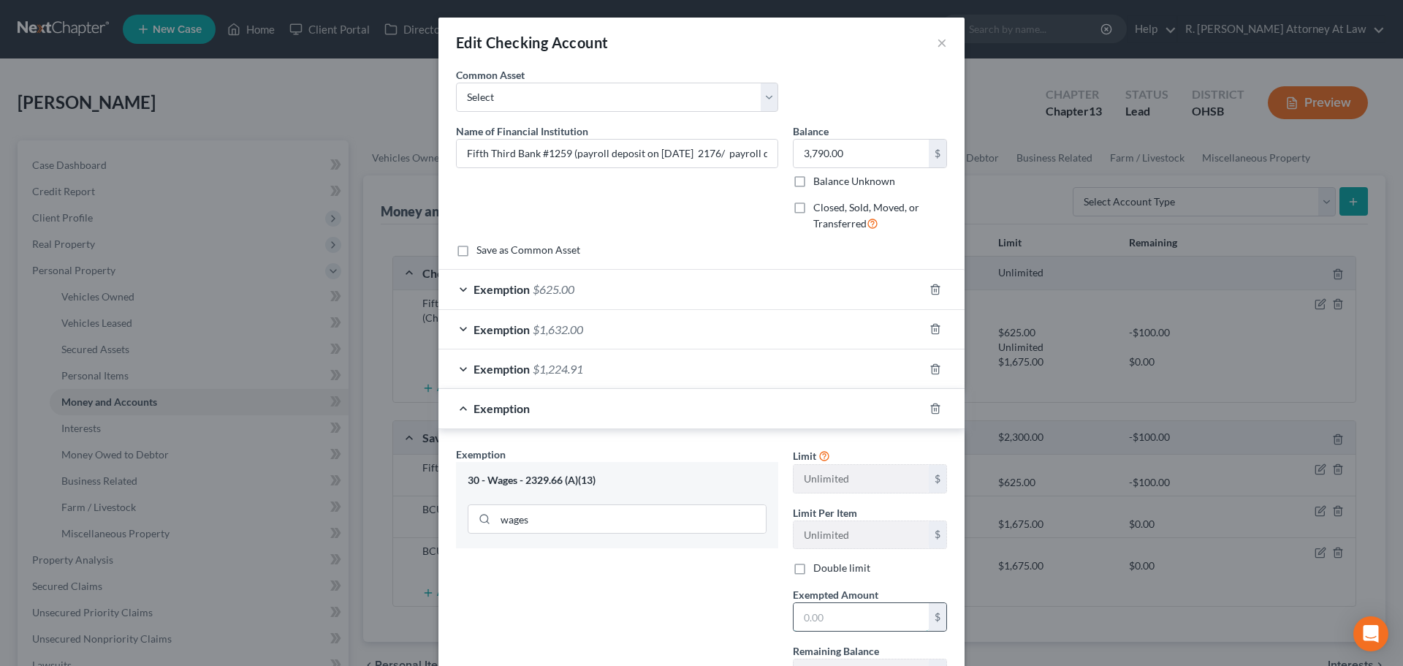
click at [826, 611] on input "text" at bounding box center [860, 617] width 135 height 28
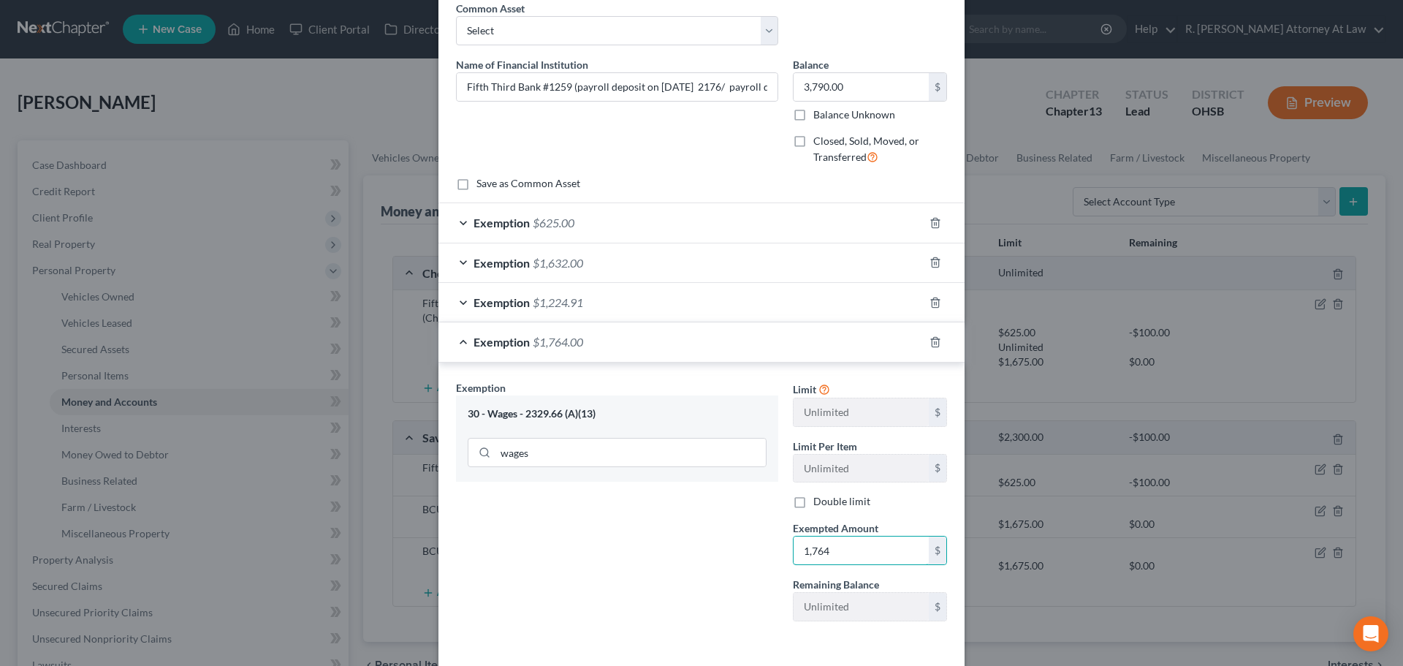
scroll to position [126, 0]
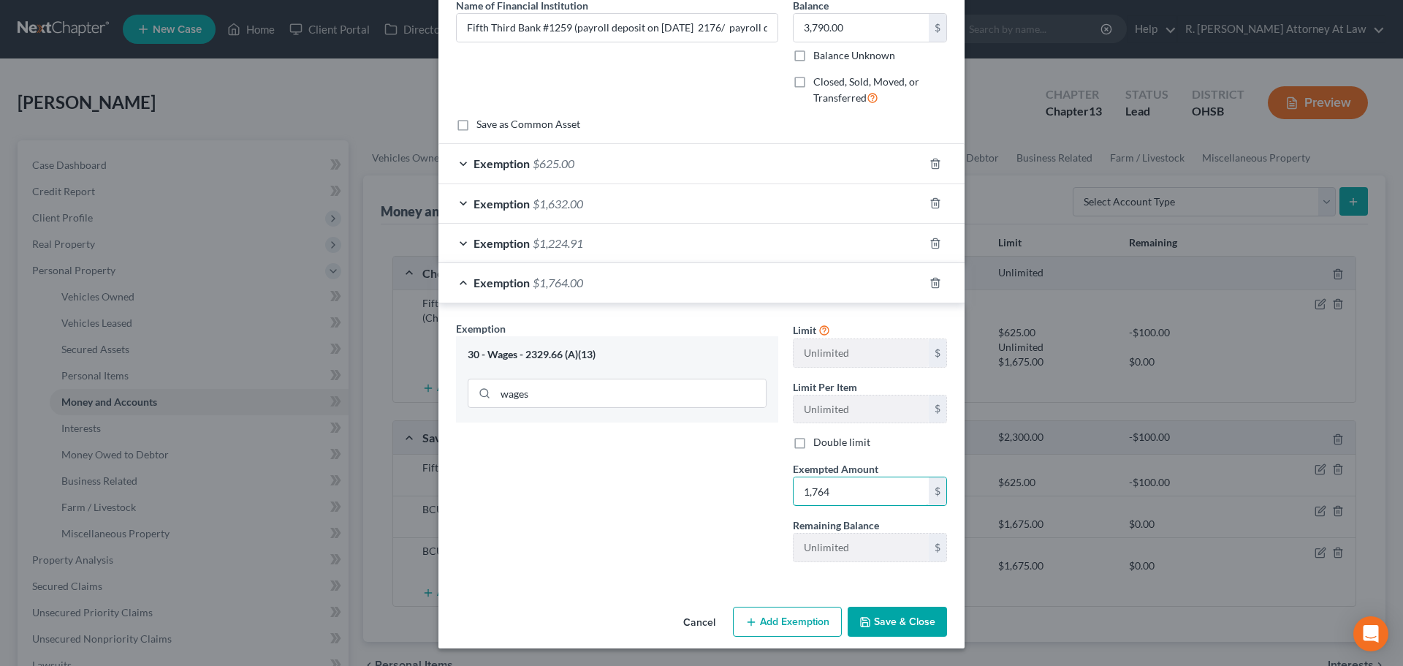
type input "1,764"
click at [865, 623] on icon "button" at bounding box center [865, 621] width 9 height 9
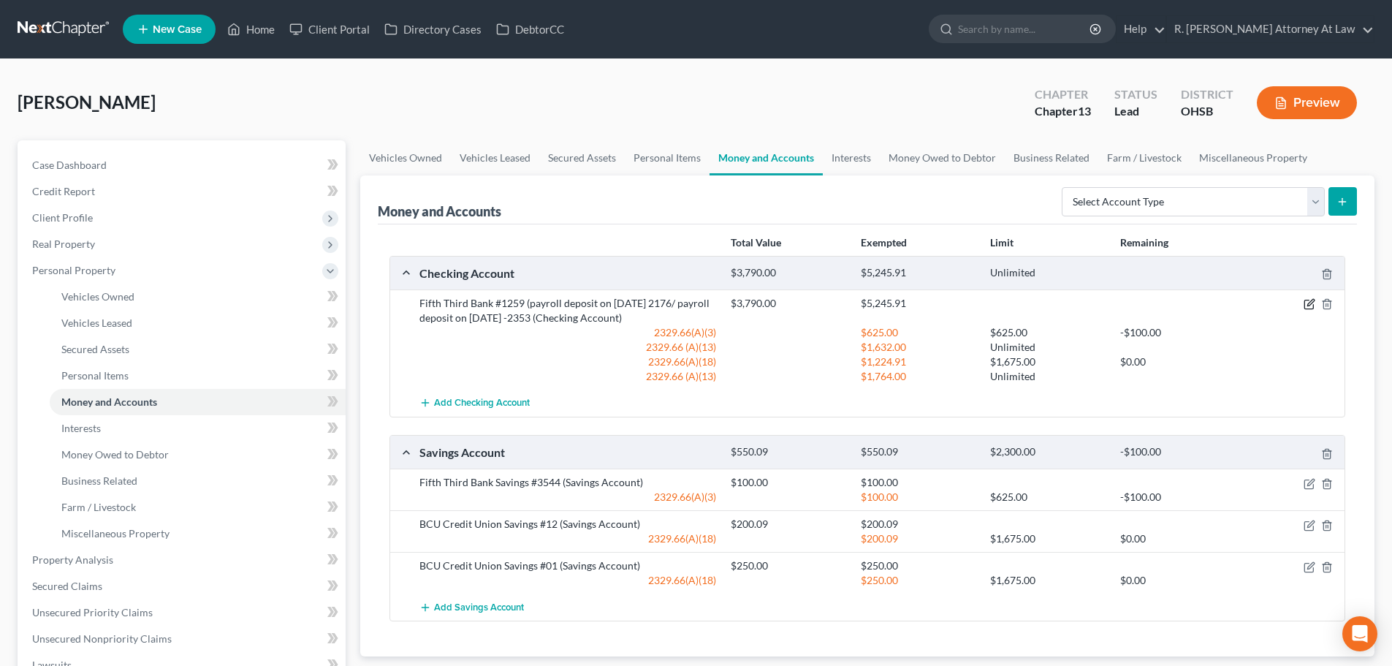
click at [1311, 302] on icon "button" at bounding box center [1309, 304] width 12 height 12
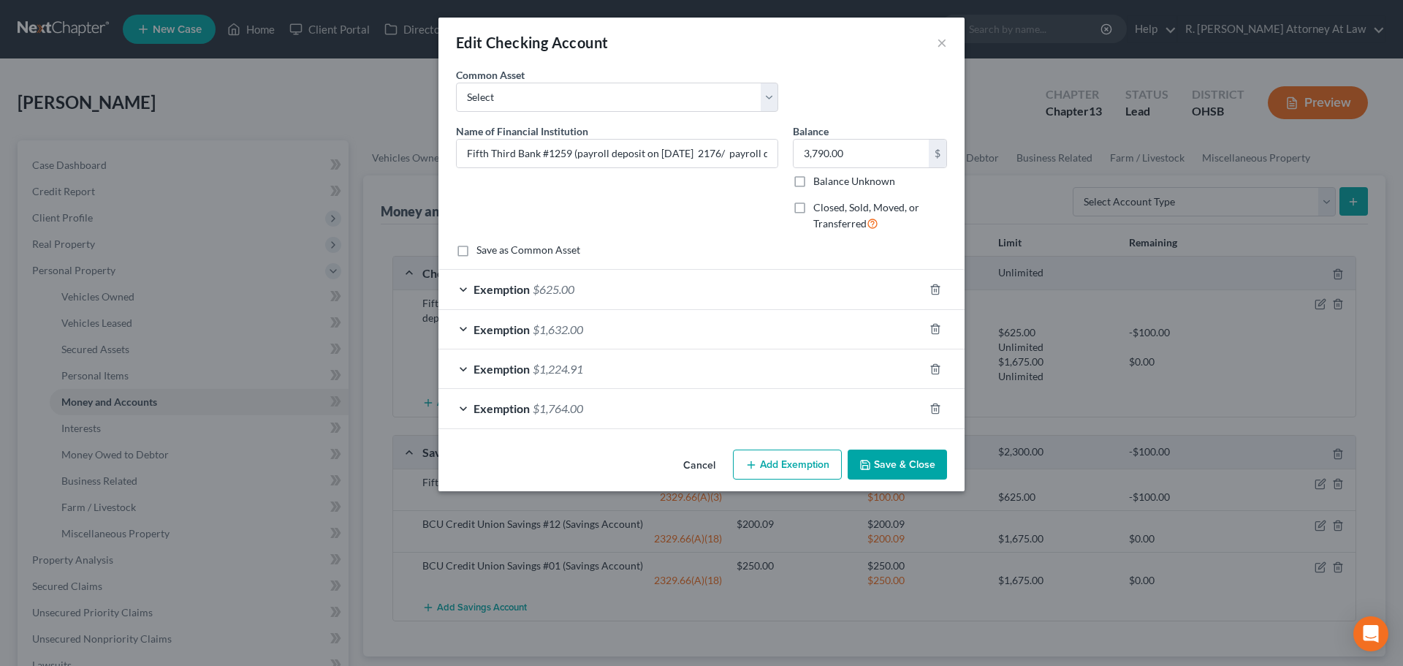
click at [568, 367] on span "$1,224.91" at bounding box center [558, 369] width 50 height 14
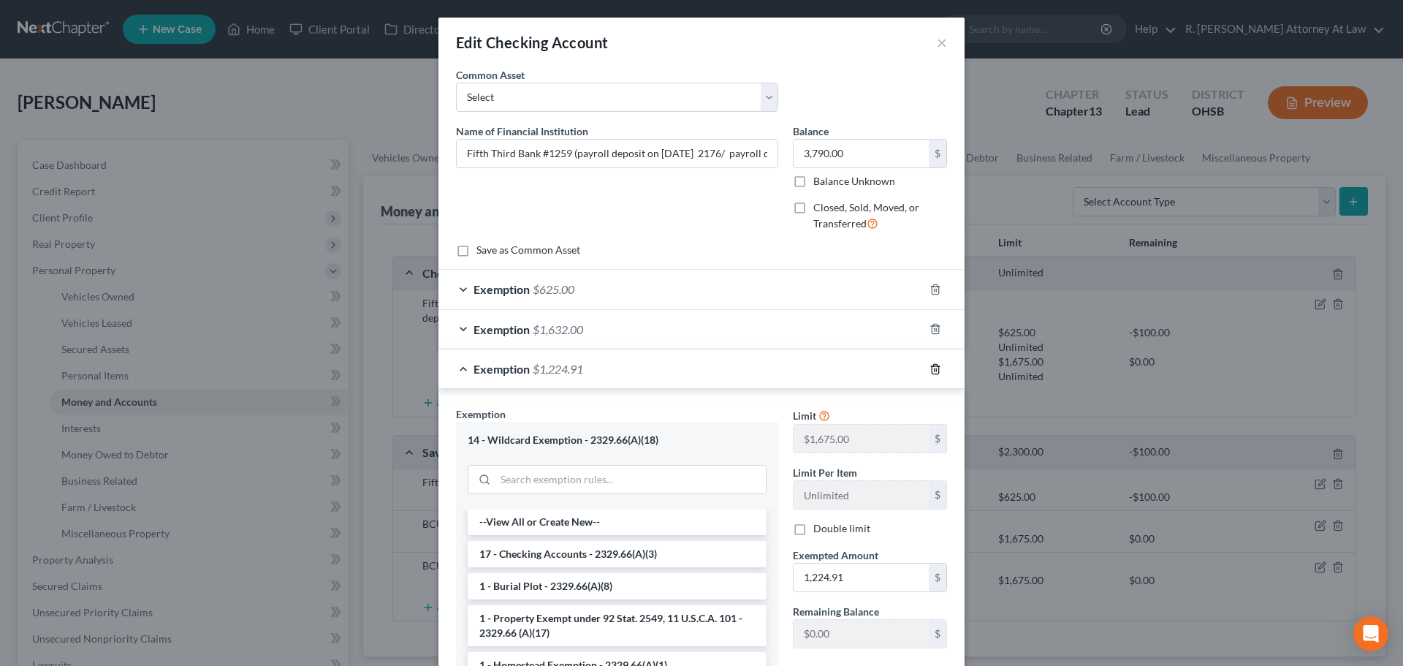
click at [929, 370] on icon "button" at bounding box center [935, 369] width 12 height 12
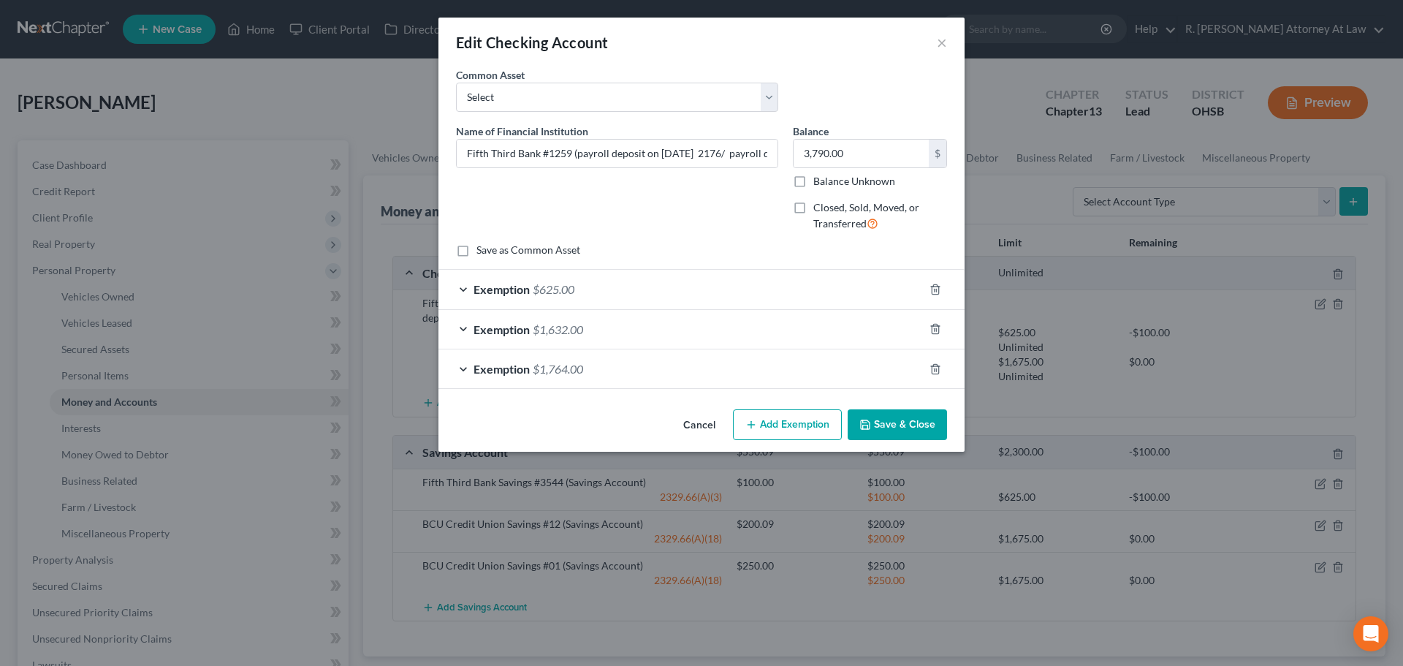
click at [896, 421] on button "Save & Close" at bounding box center [896, 424] width 99 height 31
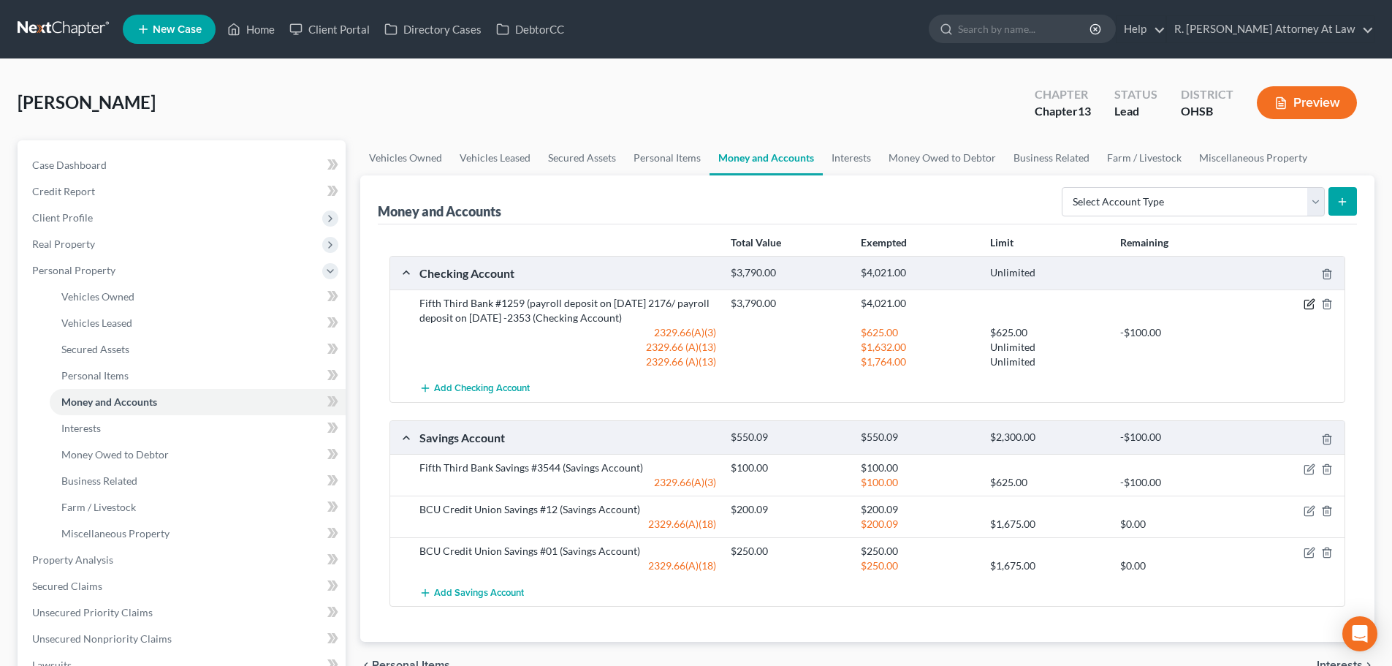
click at [1309, 305] on icon "button" at bounding box center [1309, 304] width 12 height 12
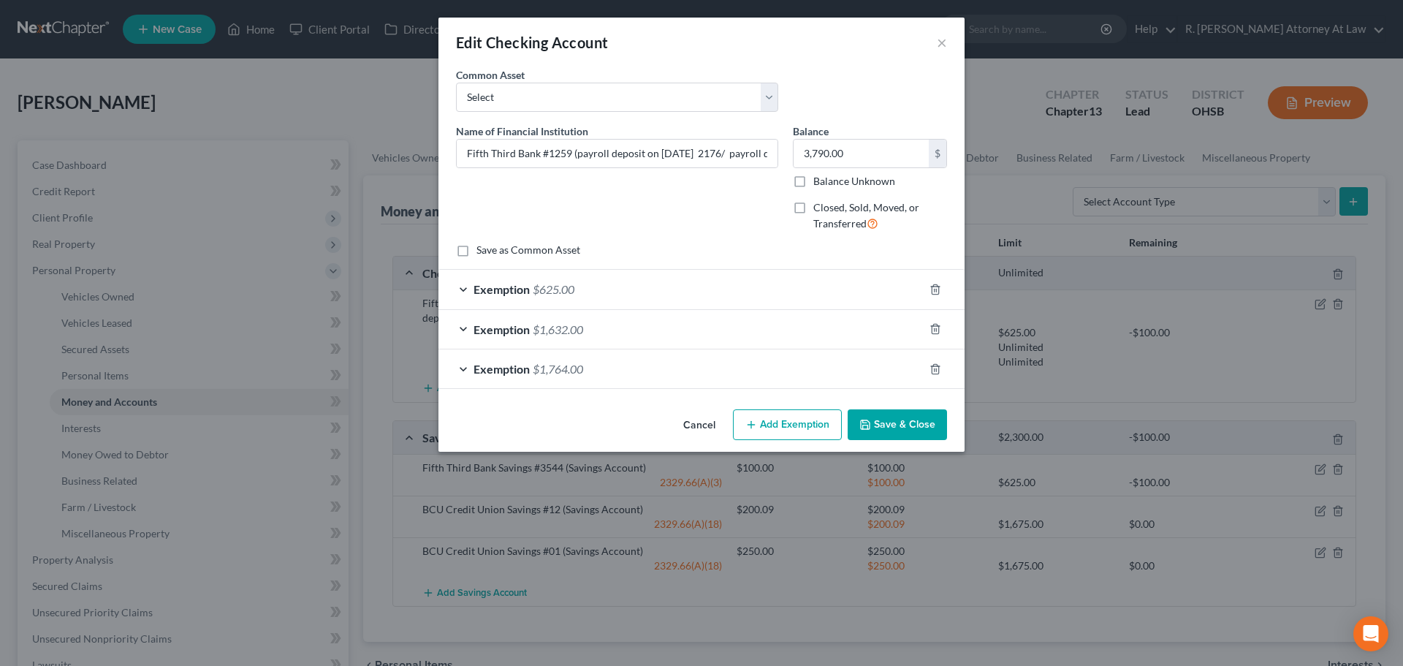
click at [721, 289] on div "Exemption $625.00" at bounding box center [680, 289] width 485 height 39
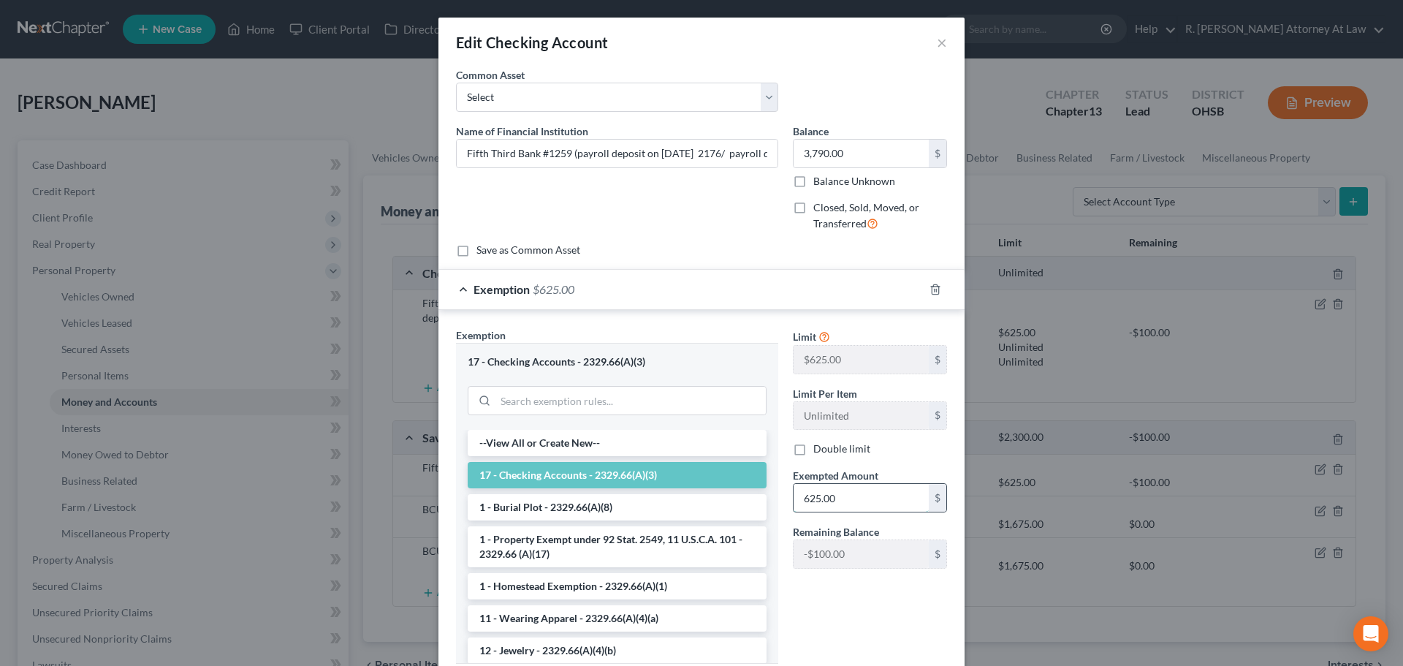
click at [837, 500] on input "625.00" at bounding box center [860, 498] width 135 height 28
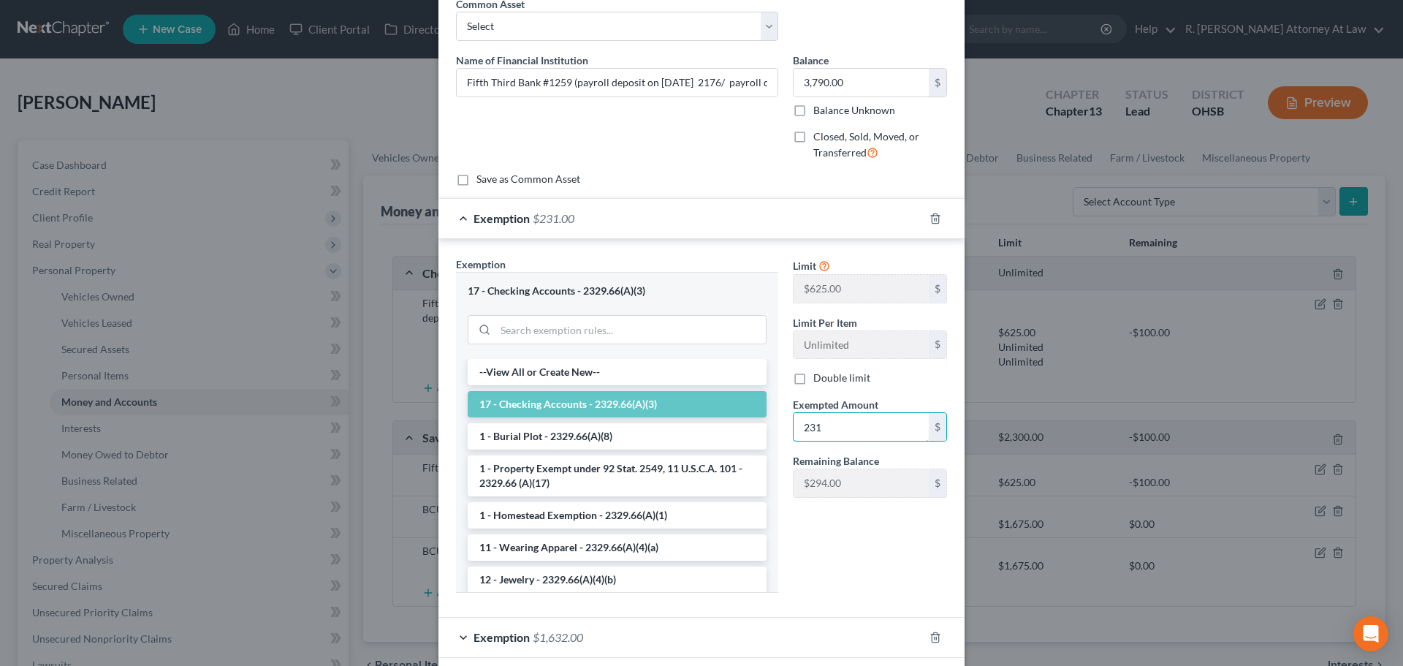
scroll to position [182, 0]
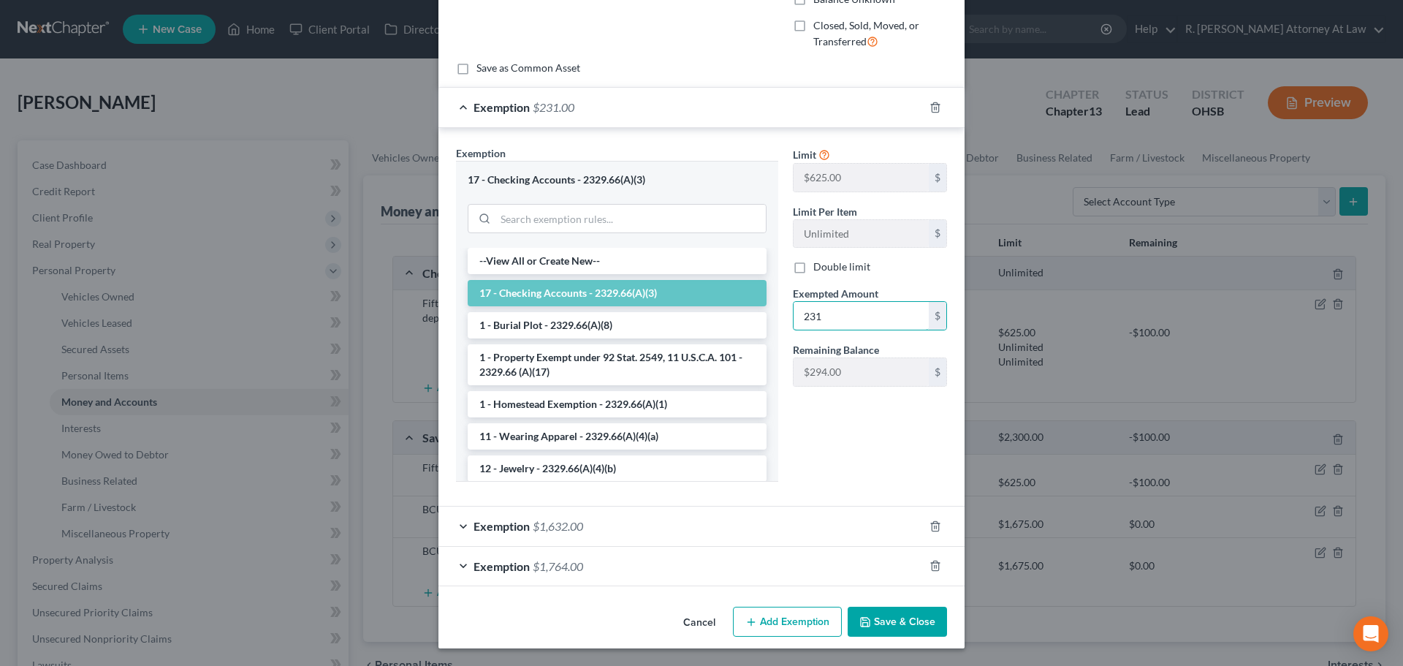
type input "231"
click at [915, 617] on button "Save & Close" at bounding box center [896, 621] width 99 height 31
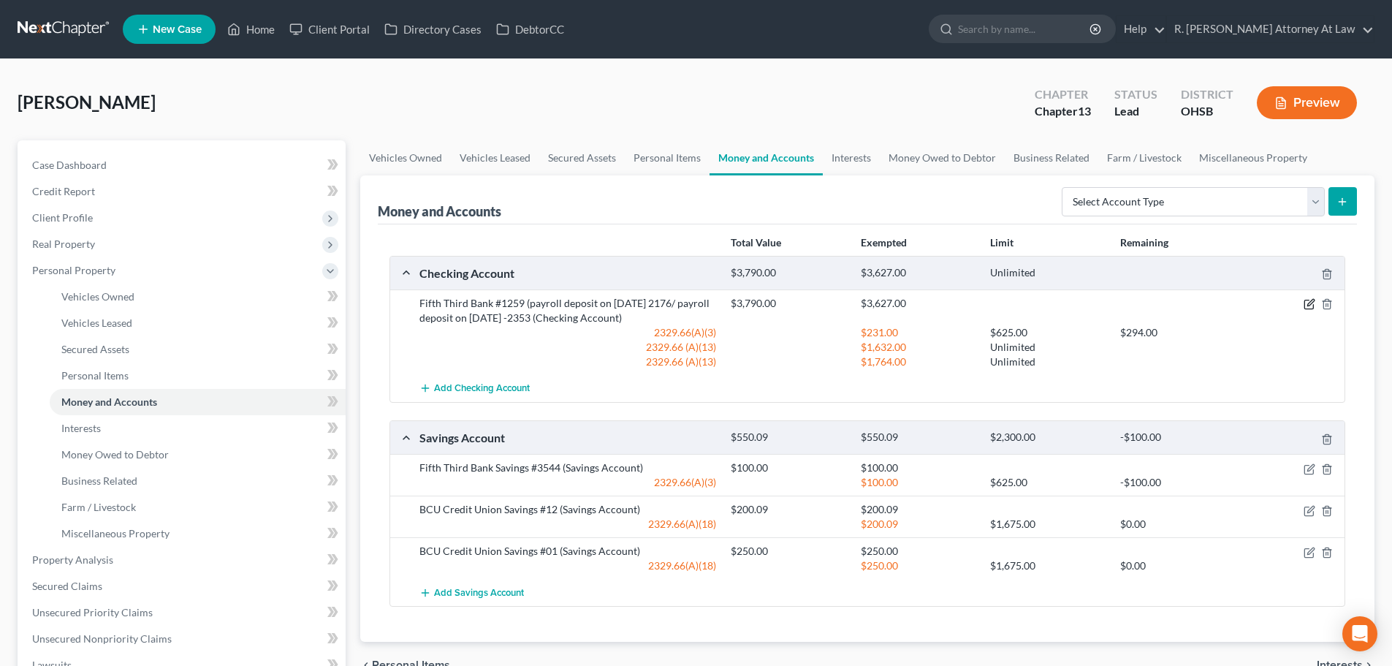
click at [1308, 304] on icon "button" at bounding box center [1310, 303] width 7 height 7
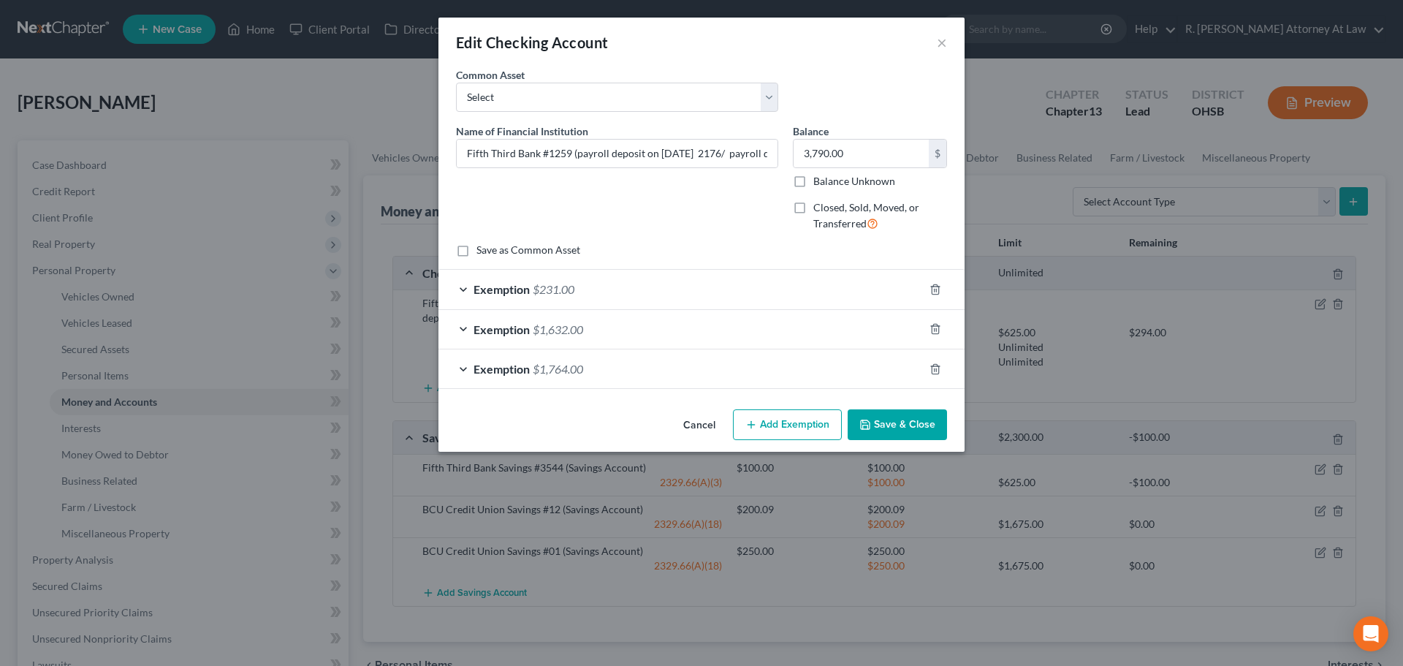
click at [662, 287] on div "Exemption $231.00" at bounding box center [680, 289] width 485 height 39
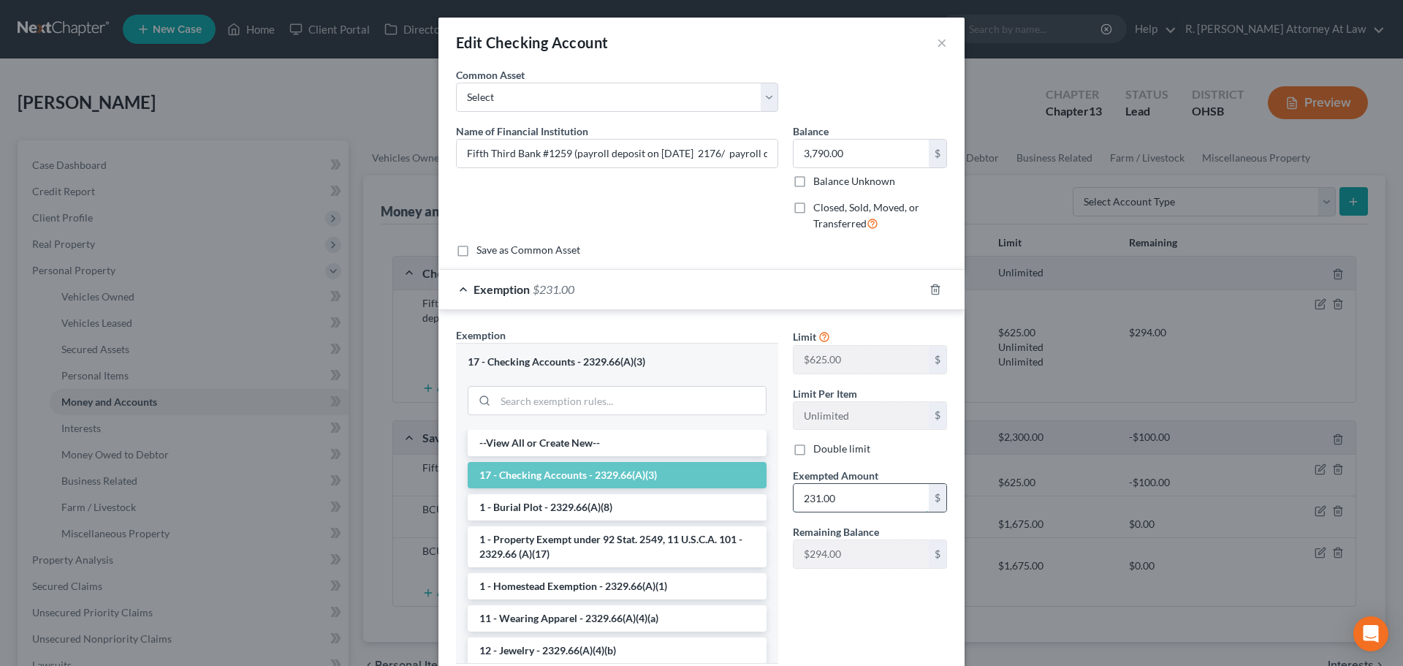
click at [865, 506] on input "231.00" at bounding box center [860, 498] width 135 height 28
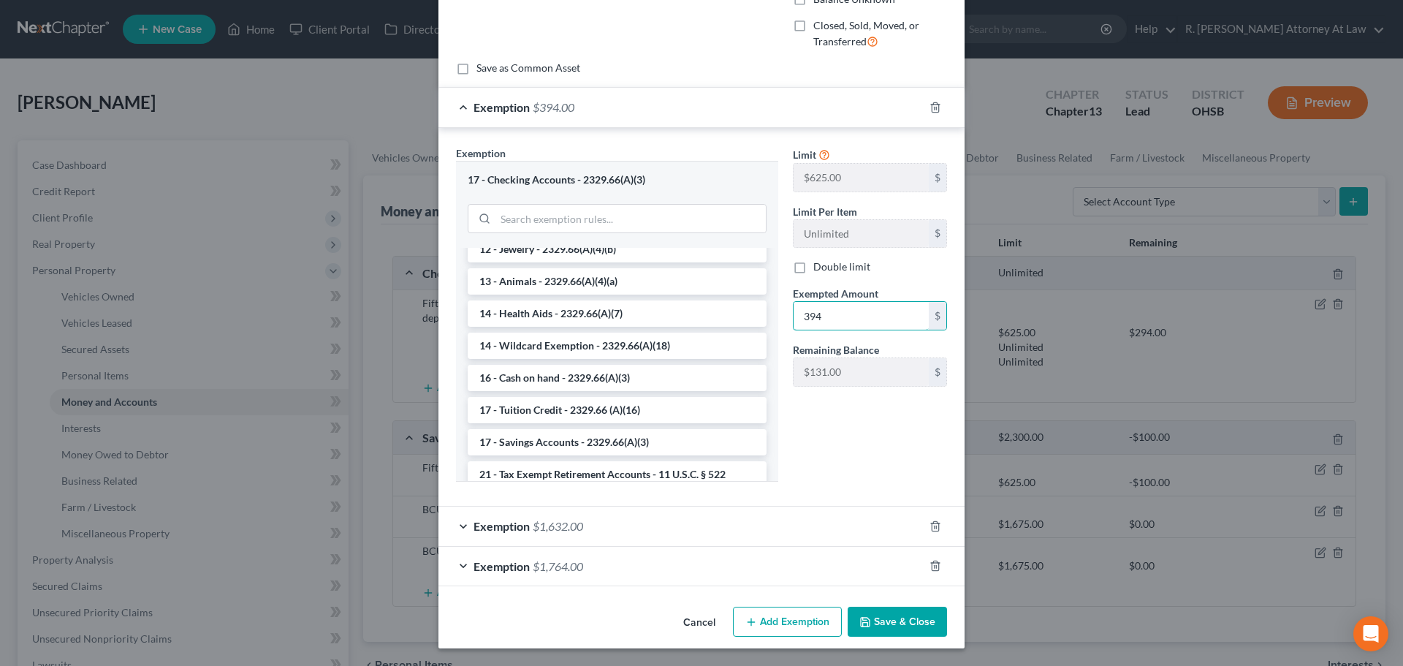
type input "394"
click at [872, 619] on button "Save & Close" at bounding box center [896, 621] width 99 height 31
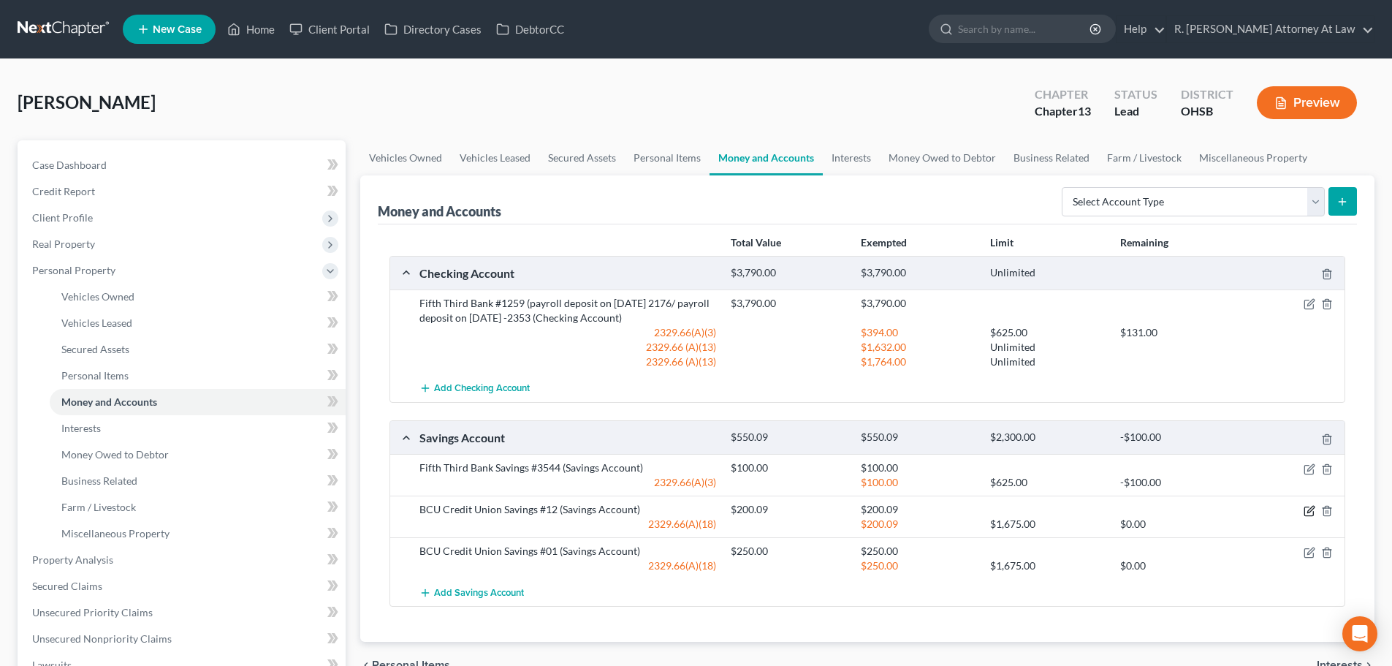
click at [1306, 508] on icon "button" at bounding box center [1309, 511] width 12 height 12
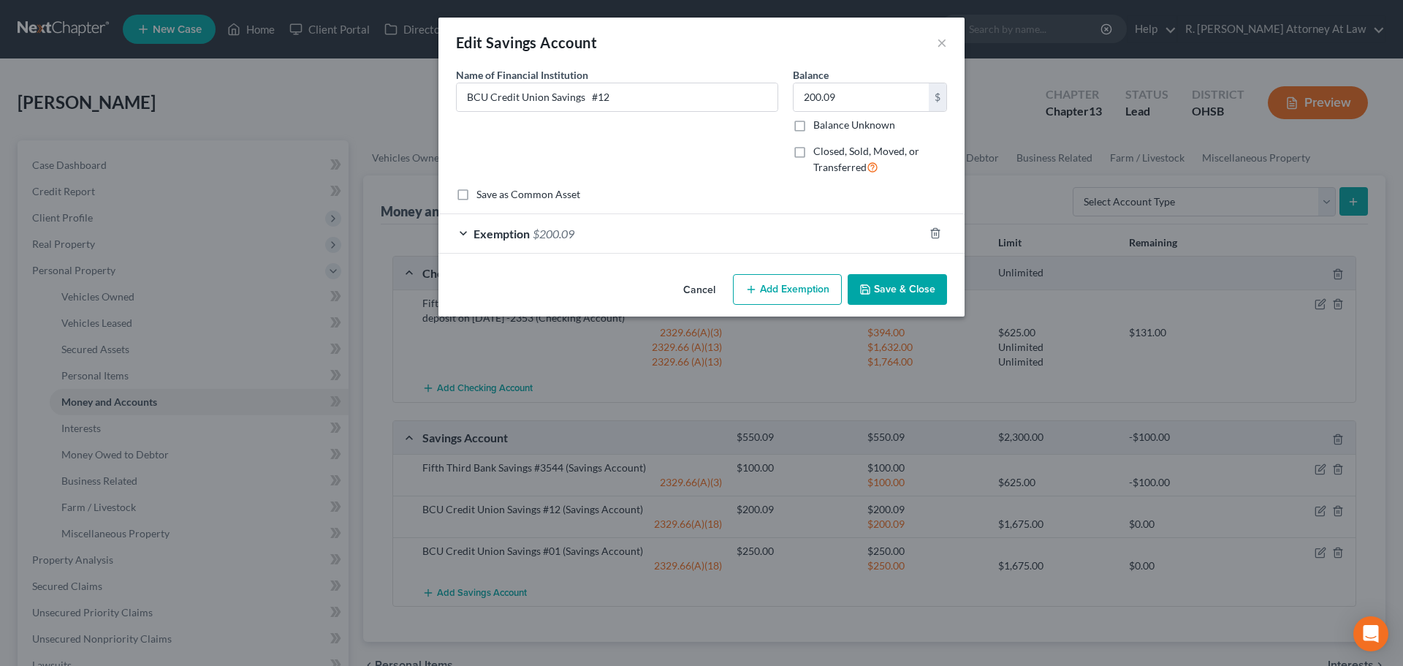
click at [755, 295] on button "Add Exemption" at bounding box center [787, 289] width 109 height 31
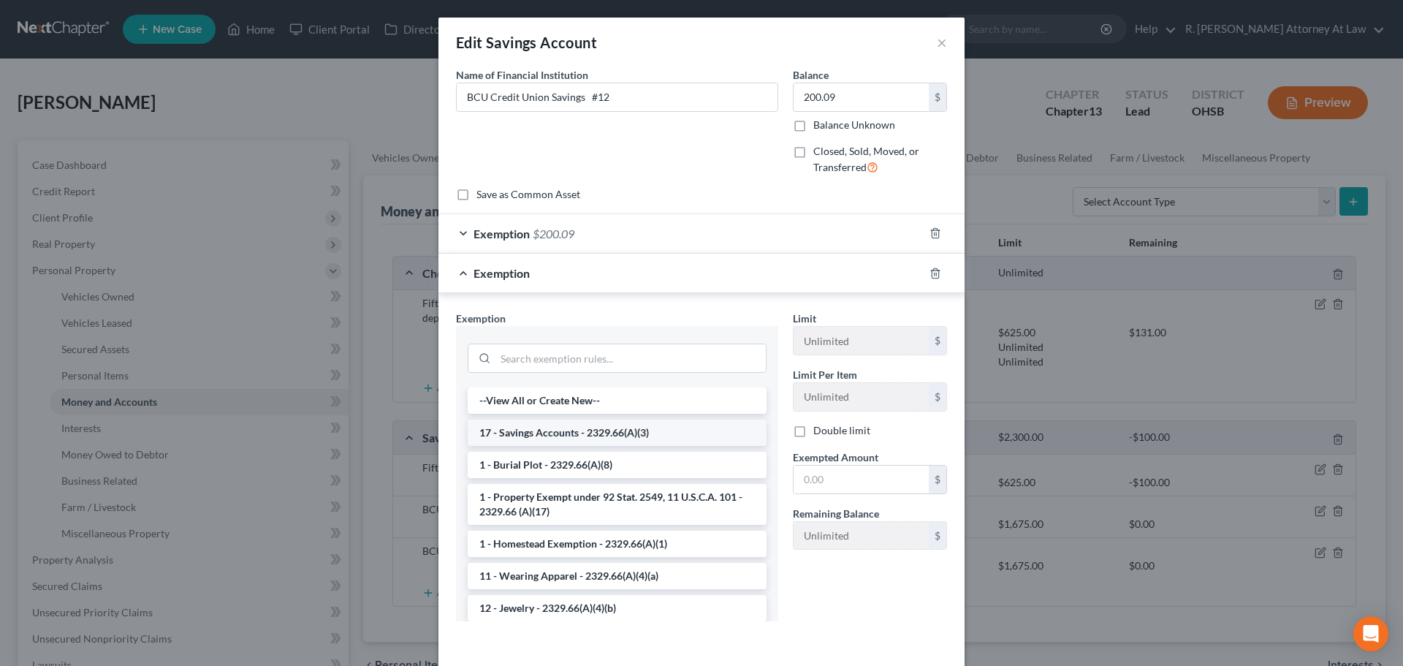
drag, startPoint x: 527, startPoint y: 431, endPoint x: 538, endPoint y: 434, distance: 10.6
click at [527, 430] on li "17 - Savings Accounts - 2329.66(A)(3)" at bounding box center [617, 432] width 299 height 26
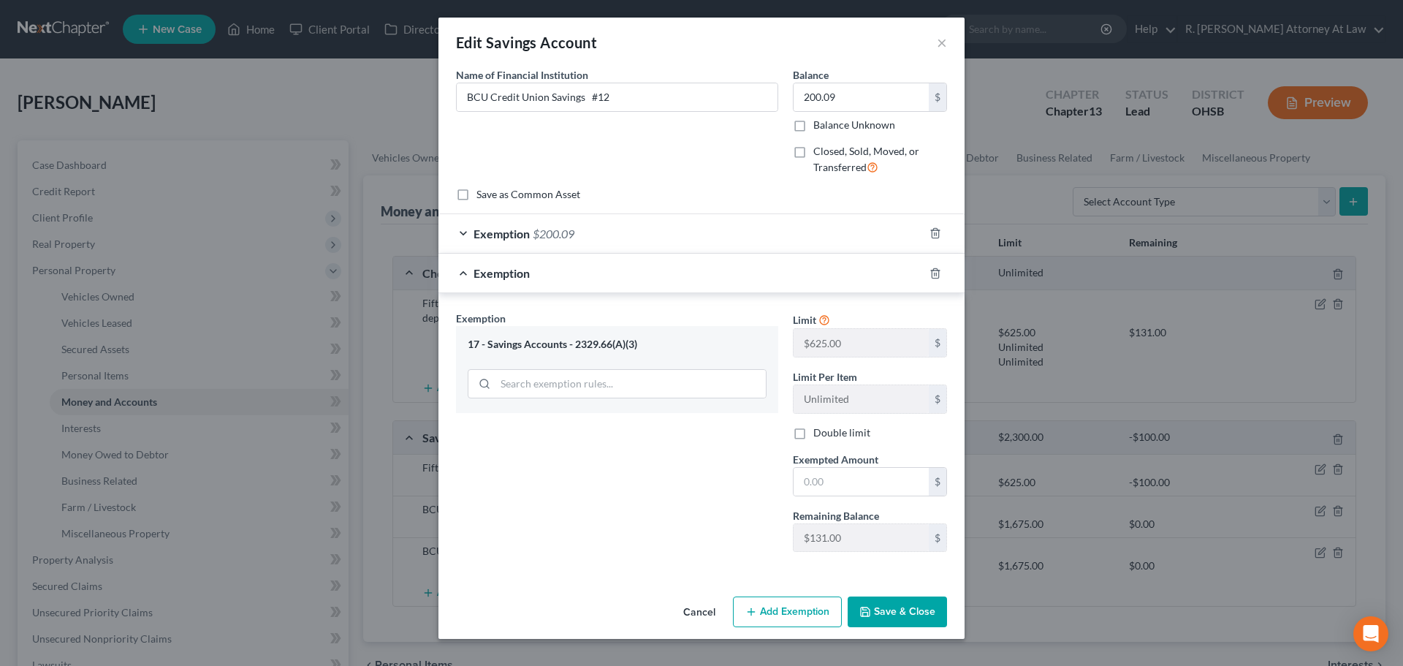
click at [698, 609] on button "Cancel" at bounding box center [699, 612] width 56 height 29
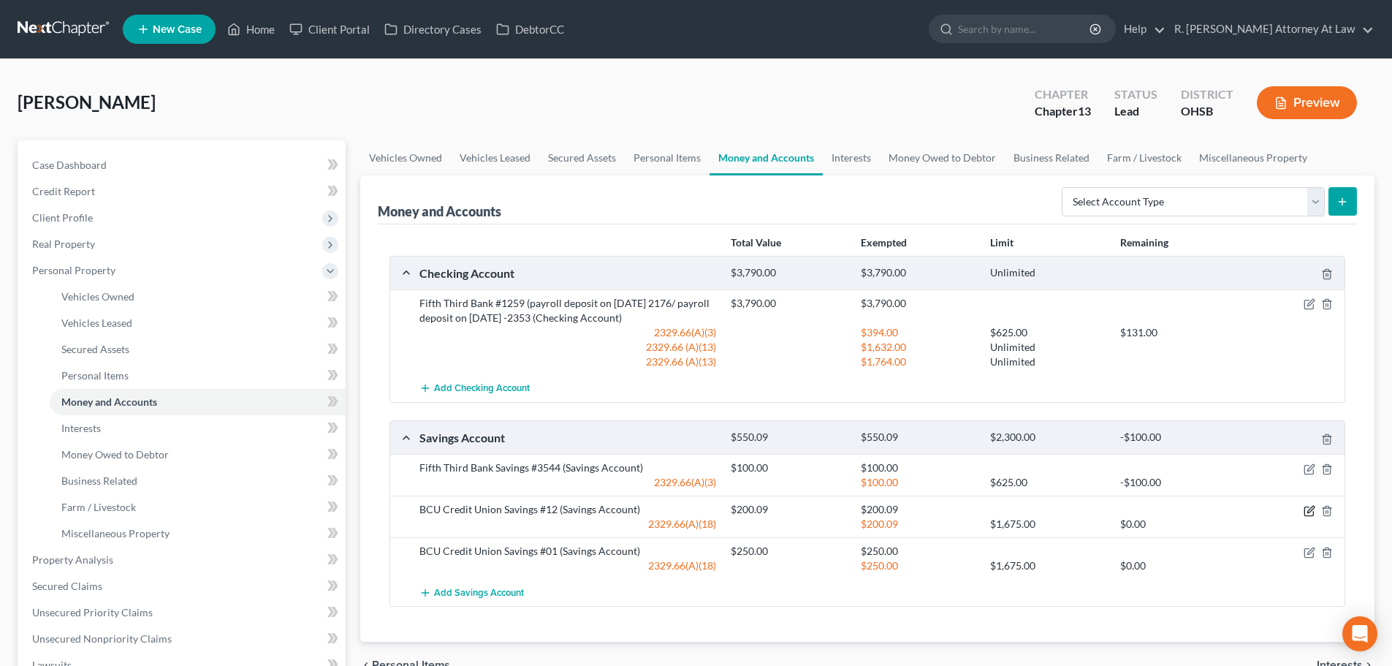
click at [1311, 510] on icon "button" at bounding box center [1310, 509] width 7 height 7
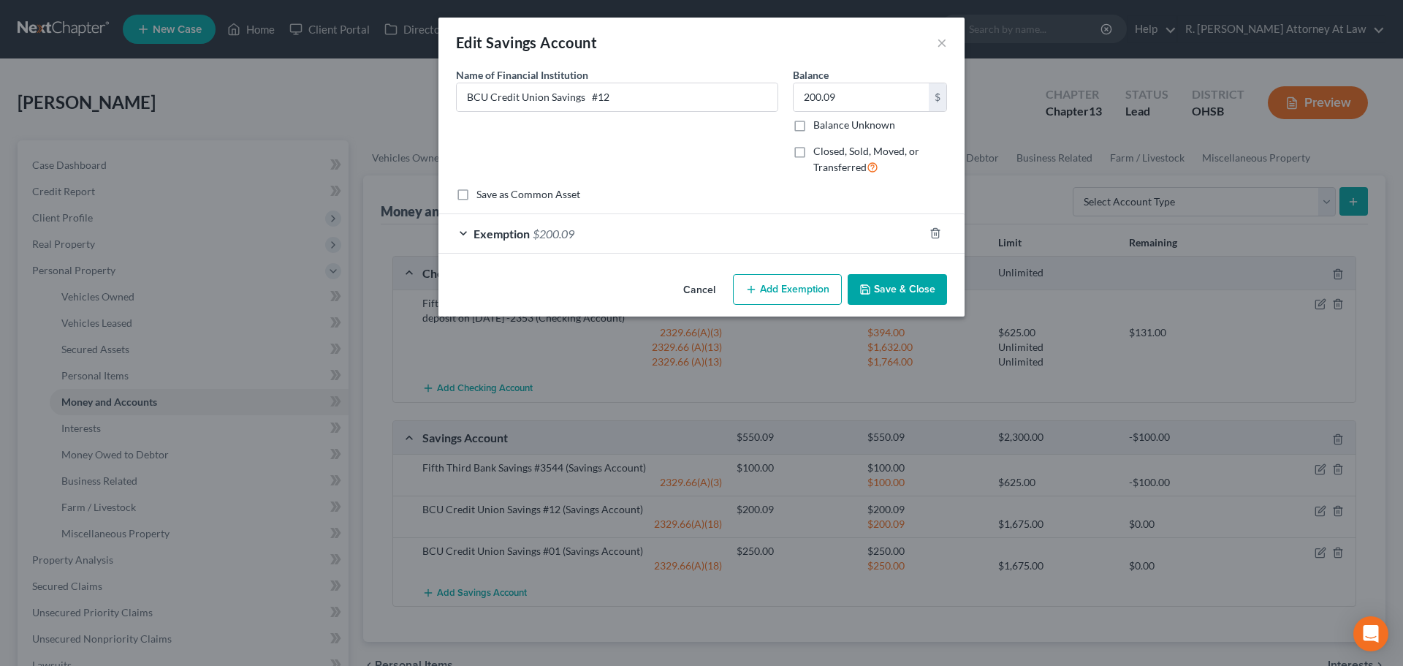
click at [766, 289] on button "Add Exemption" at bounding box center [787, 289] width 109 height 31
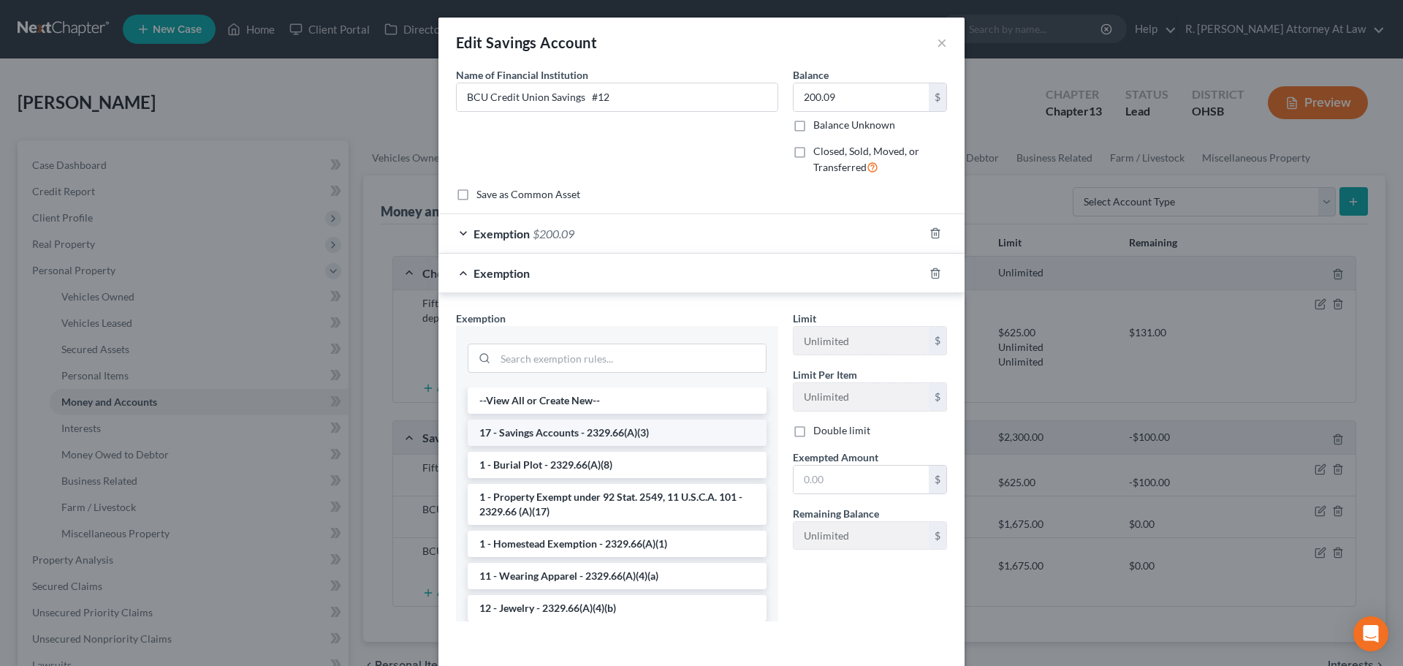
click at [542, 438] on li "17 - Savings Accounts - 2329.66(A)(3)" at bounding box center [617, 432] width 299 height 26
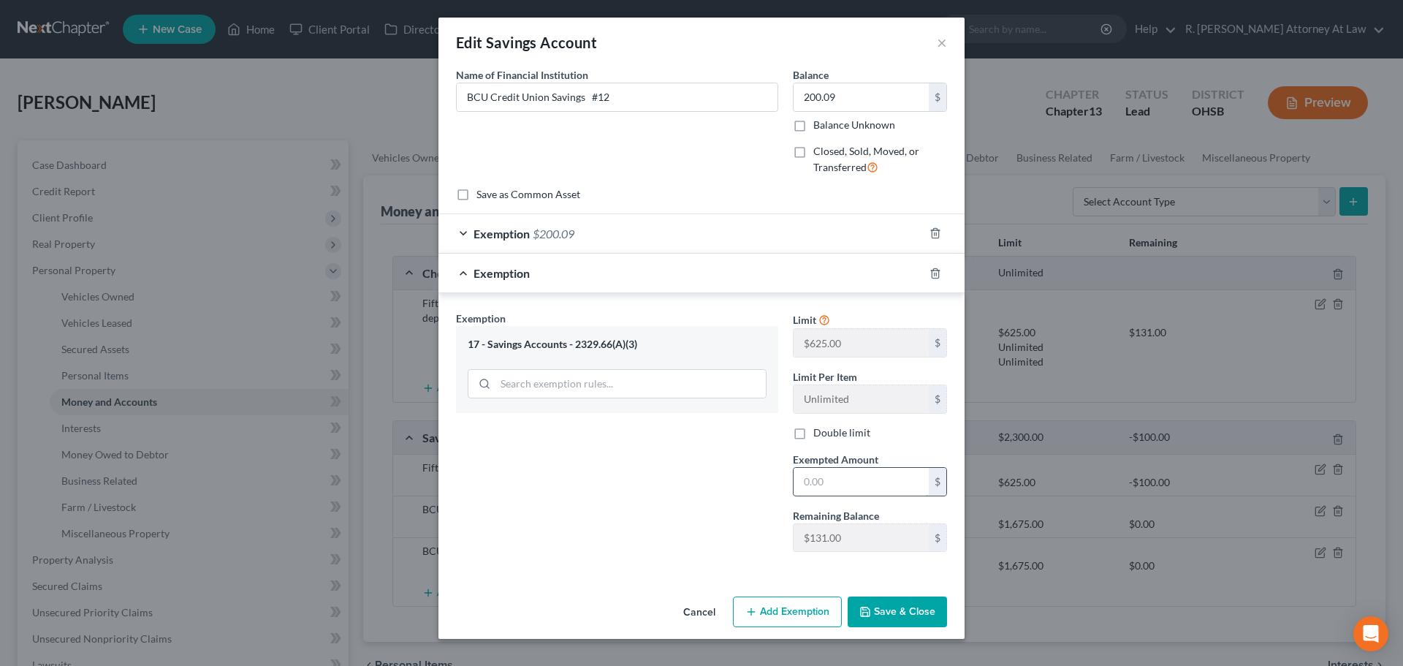
click at [835, 486] on input "text" at bounding box center [860, 482] width 135 height 28
type input "1"
click at [894, 606] on button "Save & Close" at bounding box center [896, 611] width 99 height 31
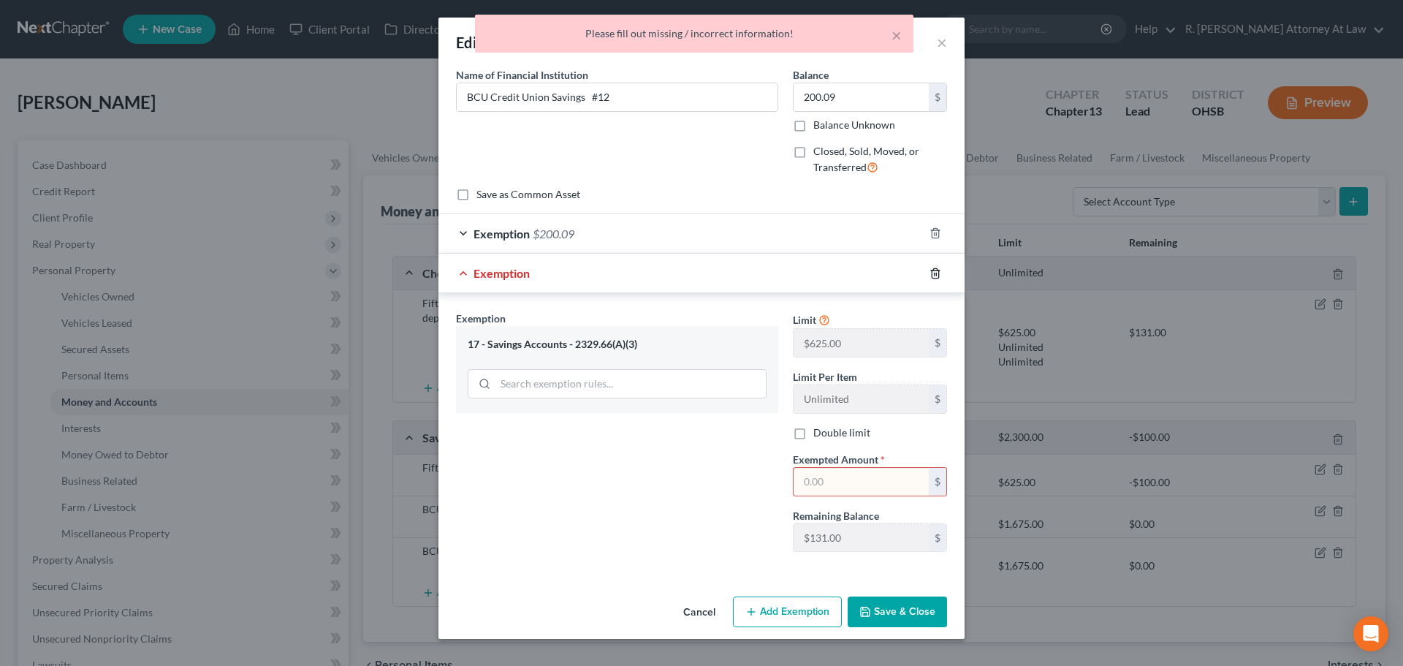
click at [938, 274] on icon "button" at bounding box center [934, 272] width 7 height 9
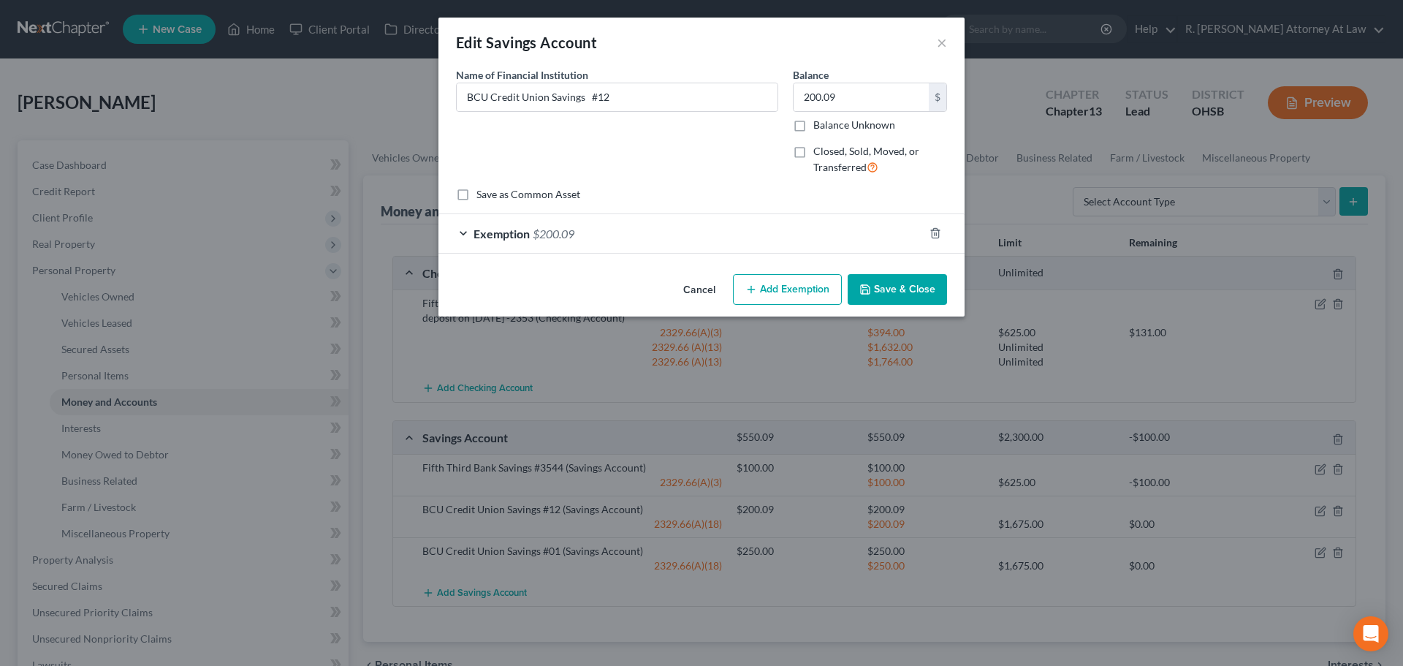
click at [820, 348] on div "Edit Savings Account × An exemption set must first be selected from the Filing …" at bounding box center [701, 333] width 1403 height 666
click at [875, 286] on button "Save & Close" at bounding box center [896, 289] width 99 height 31
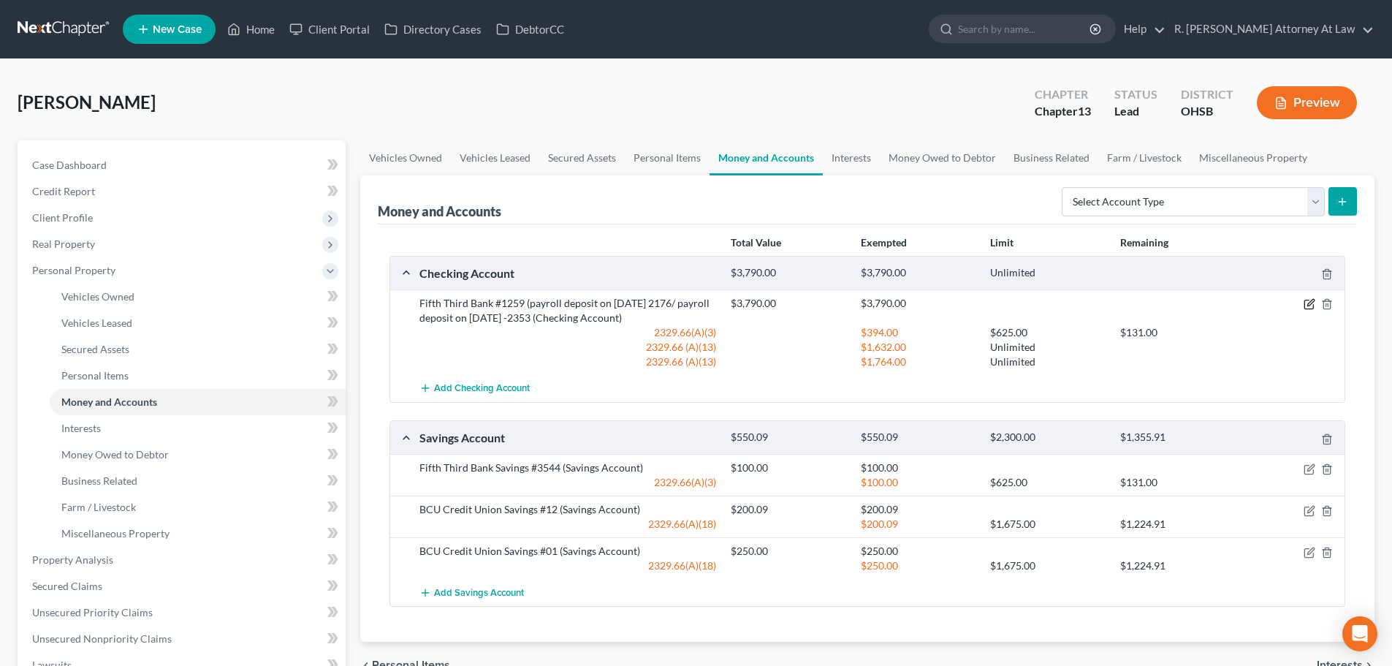
click at [1308, 305] on icon "button" at bounding box center [1309, 304] width 12 height 12
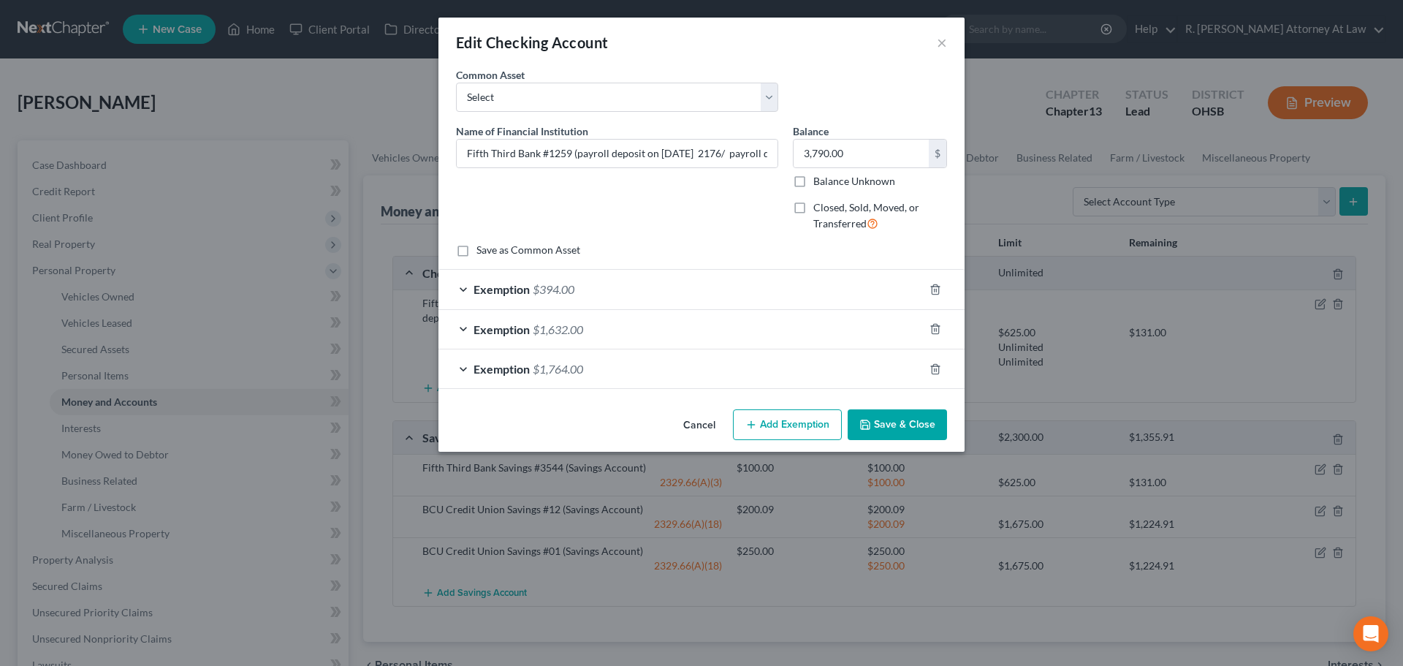
click at [896, 295] on div "Exemption $394.00" at bounding box center [680, 289] width 485 height 39
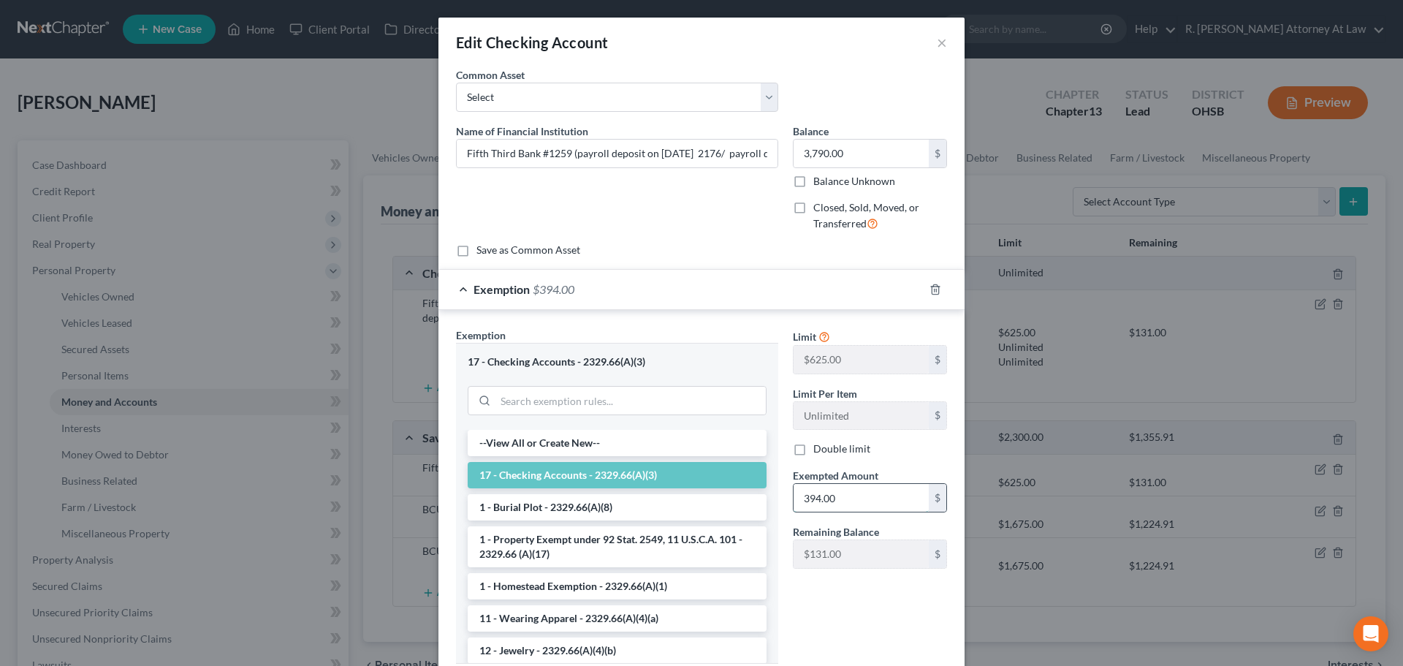
click at [858, 503] on input "394.00" at bounding box center [860, 498] width 135 height 28
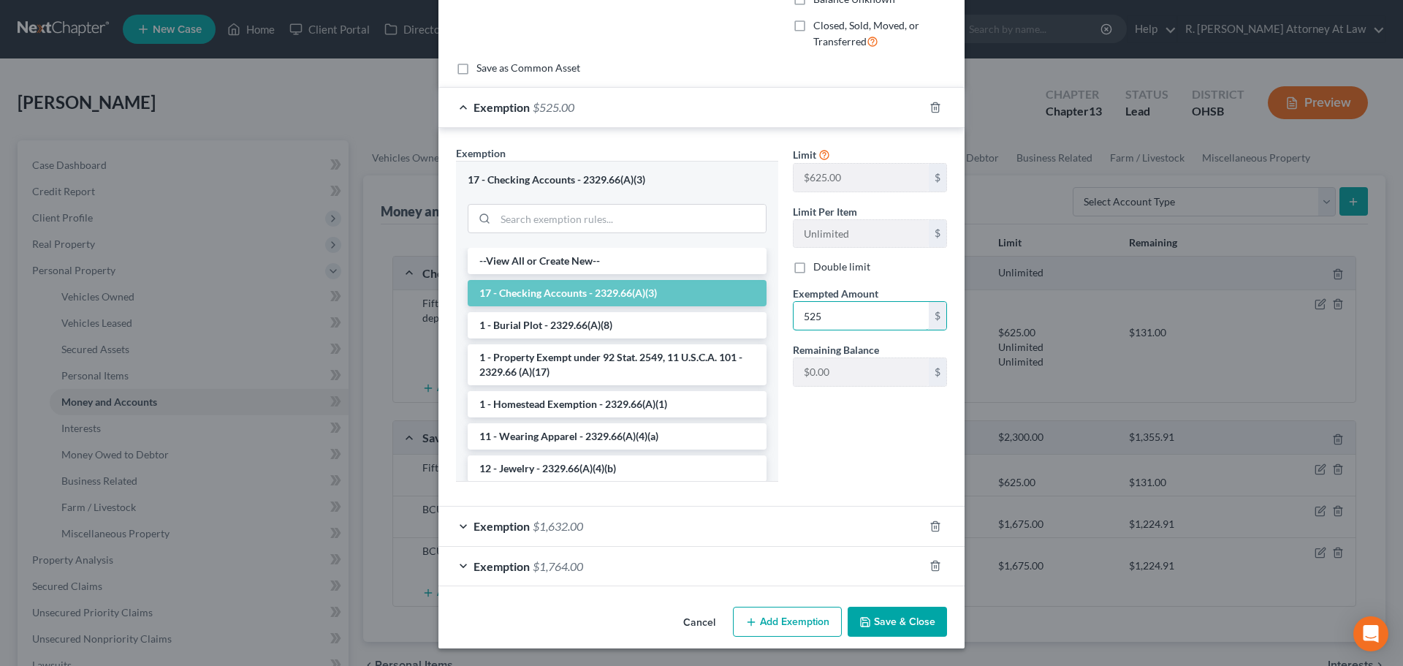
type input "525"
click at [926, 622] on button "Save & Close" at bounding box center [896, 621] width 99 height 31
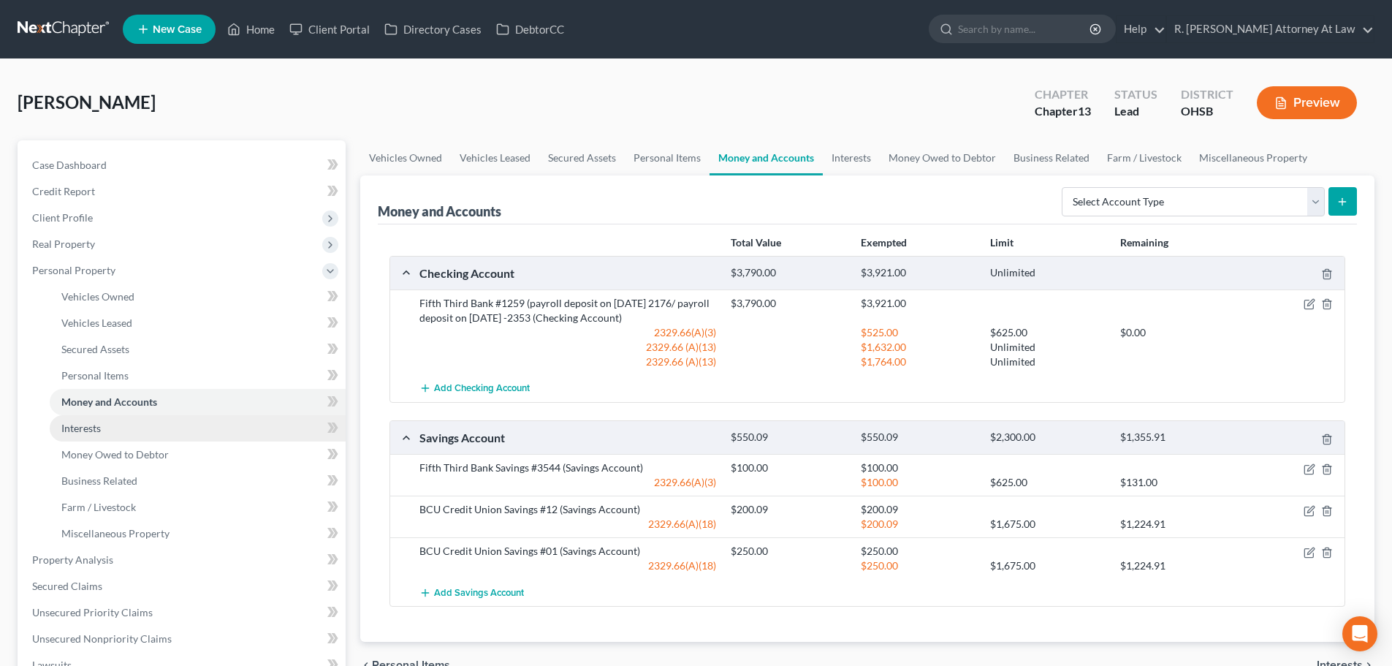
click at [77, 430] on span "Interests" at bounding box center [80, 428] width 39 height 12
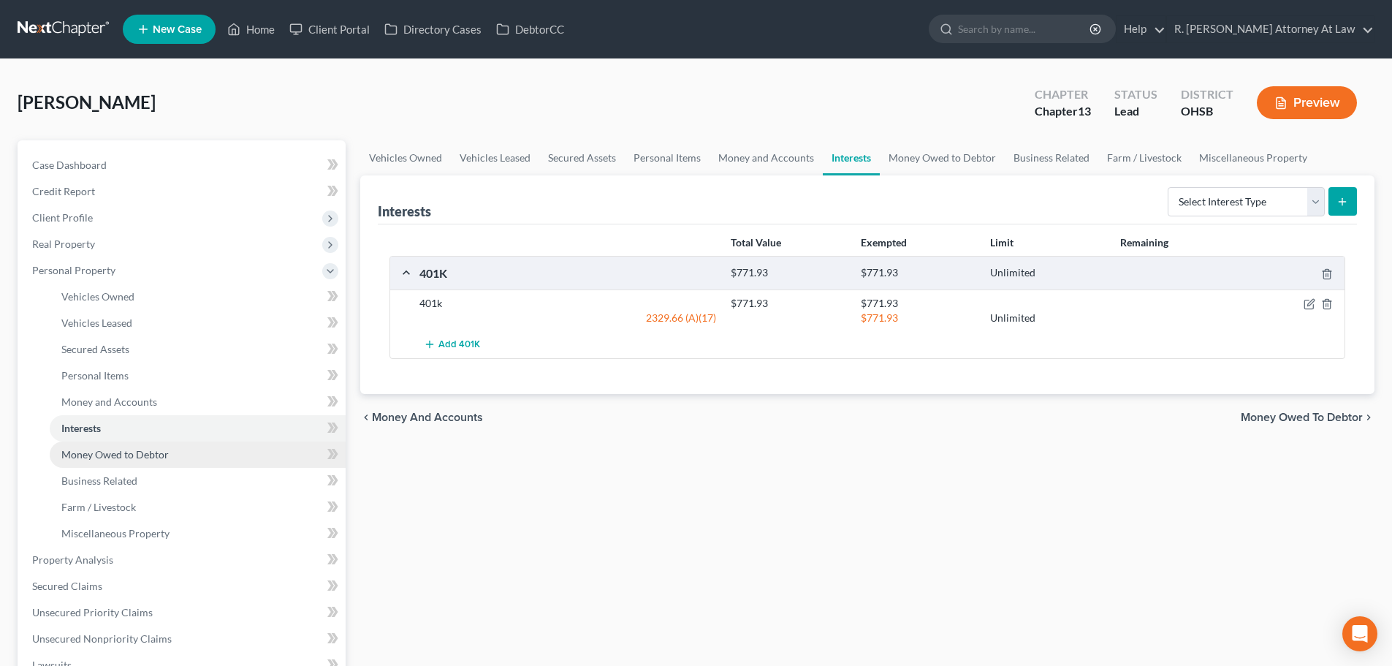
click at [89, 451] on span "Money Owed to Debtor" at bounding box center [114, 454] width 107 height 12
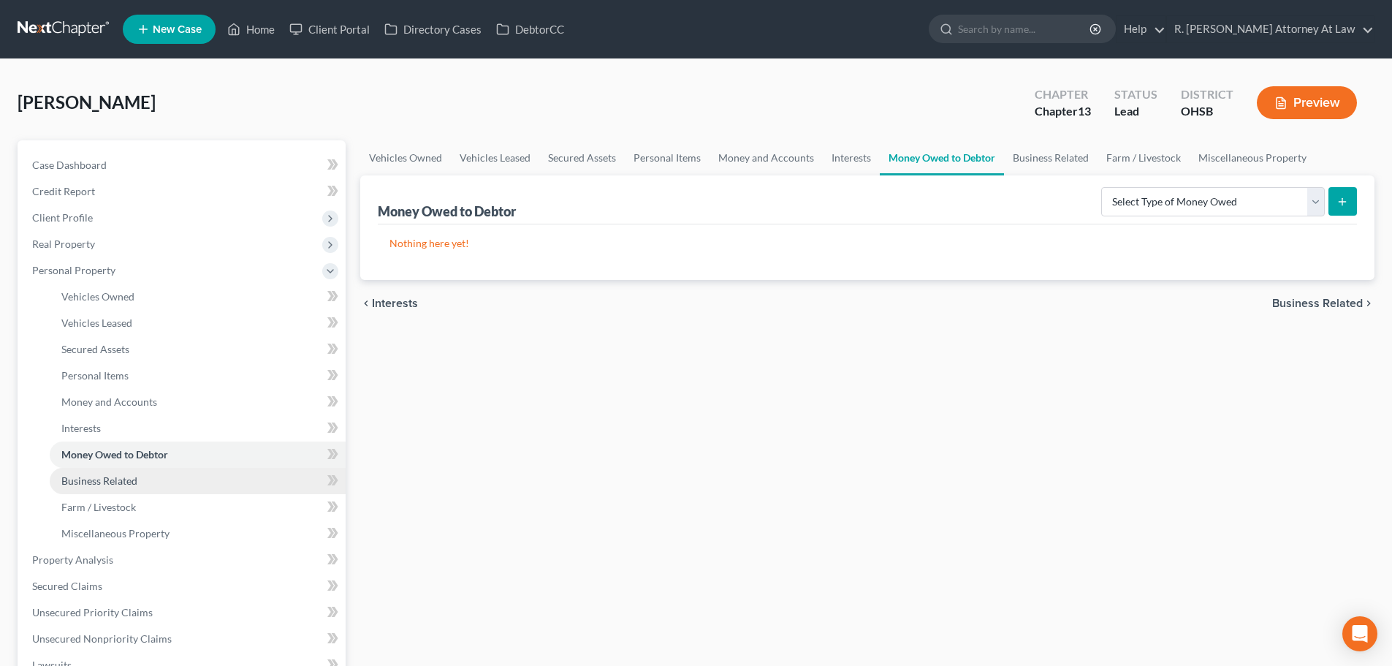
click at [89, 479] on span "Business Related" at bounding box center [99, 480] width 76 height 12
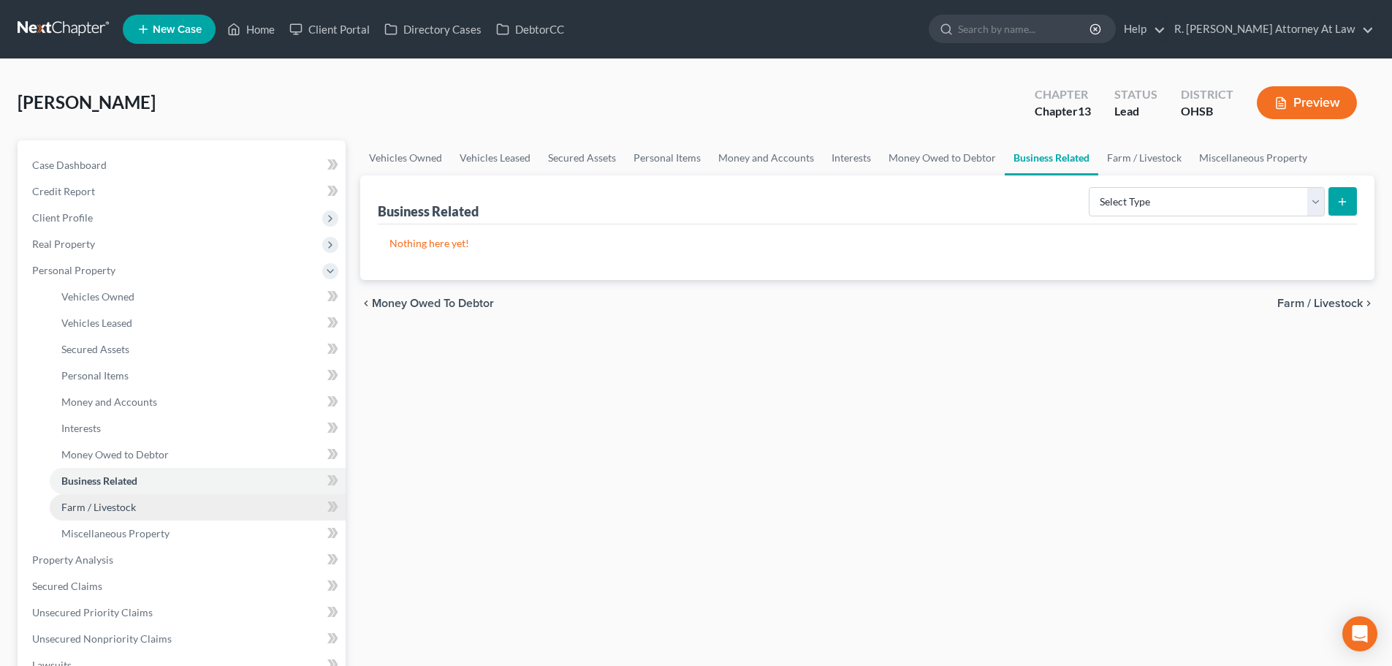
click at [89, 497] on link "Farm / Livestock" at bounding box center [198, 507] width 296 height 26
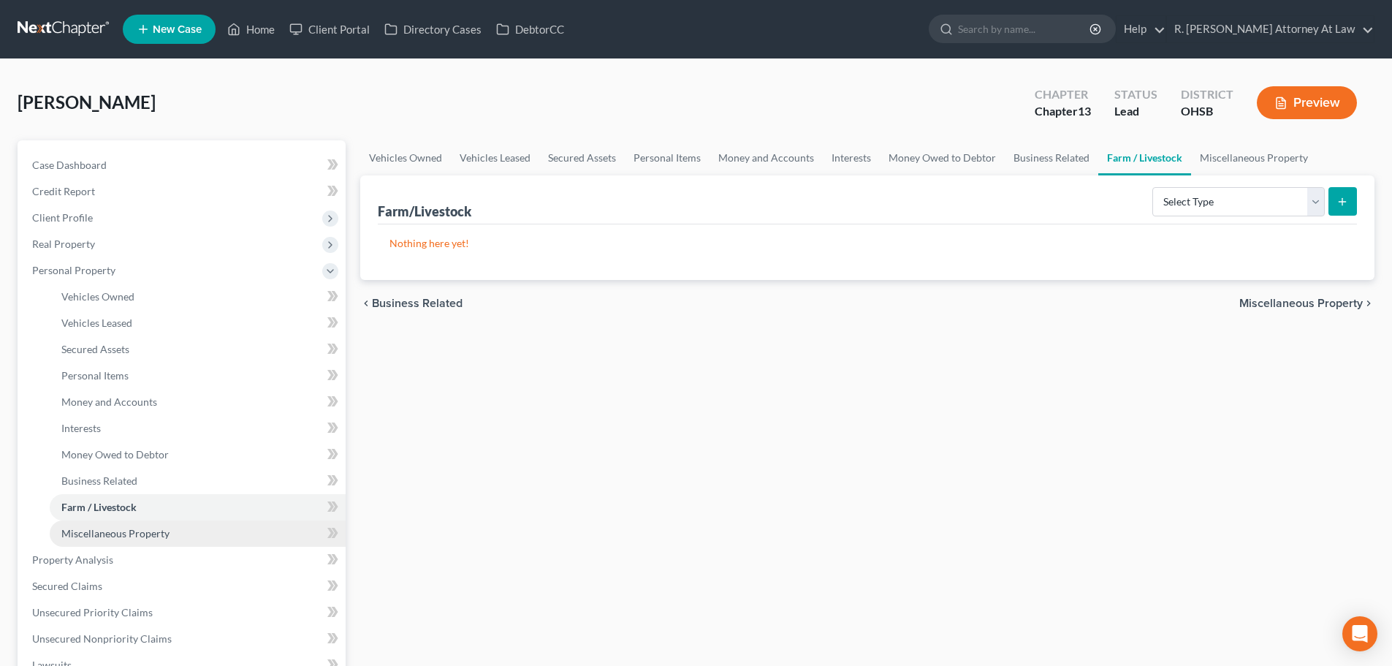
click at [89, 531] on span "Miscellaneous Property" at bounding box center [115, 533] width 108 height 12
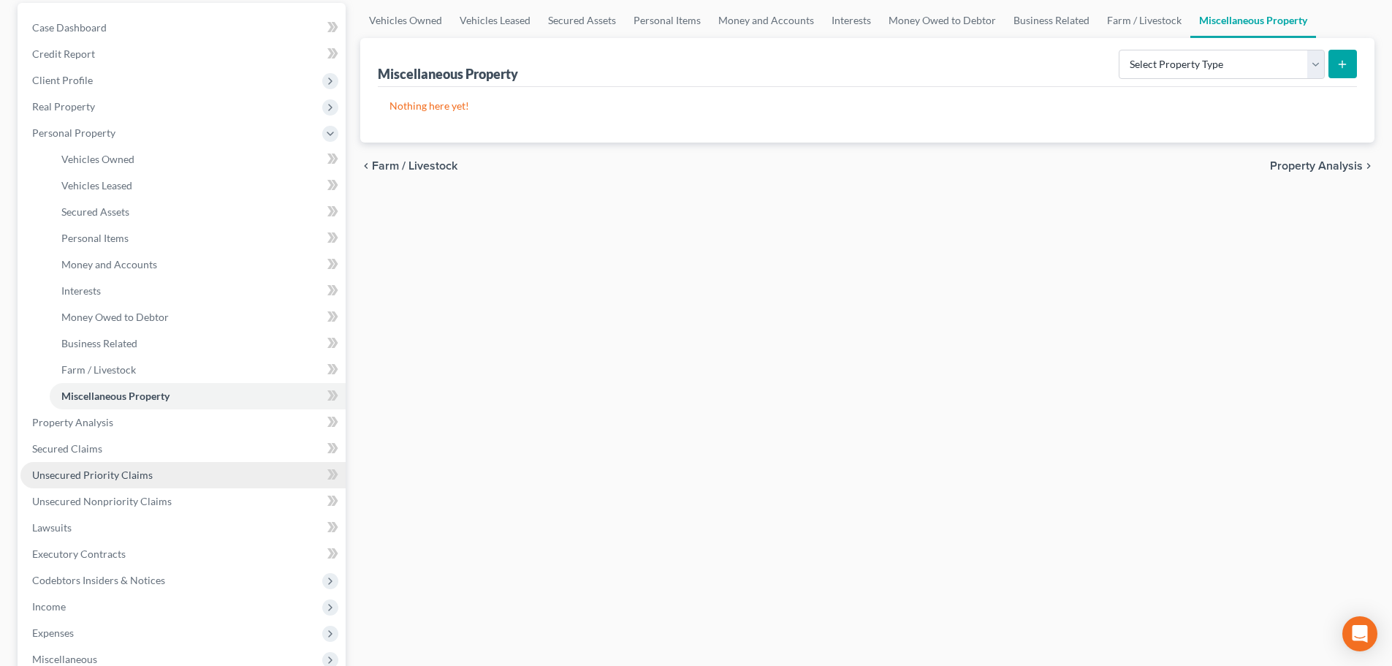
scroll to position [146, 0]
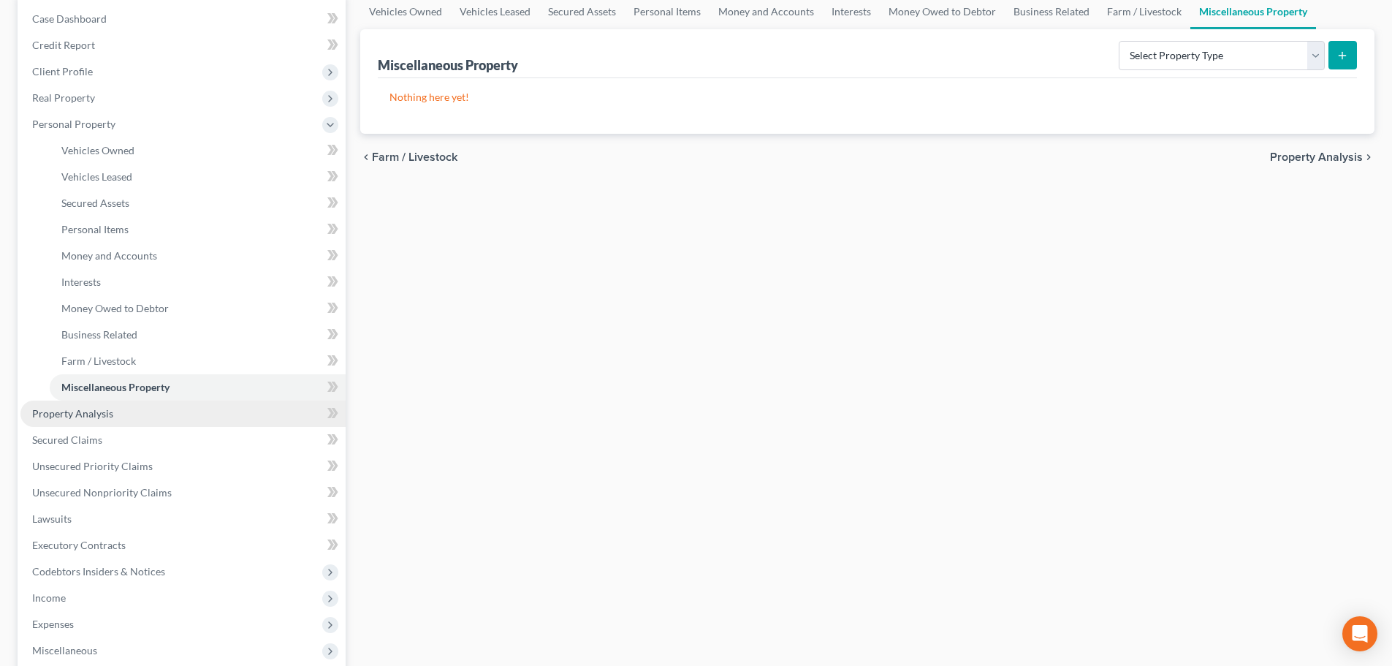
click at [70, 414] on span "Property Analysis" at bounding box center [72, 413] width 81 height 12
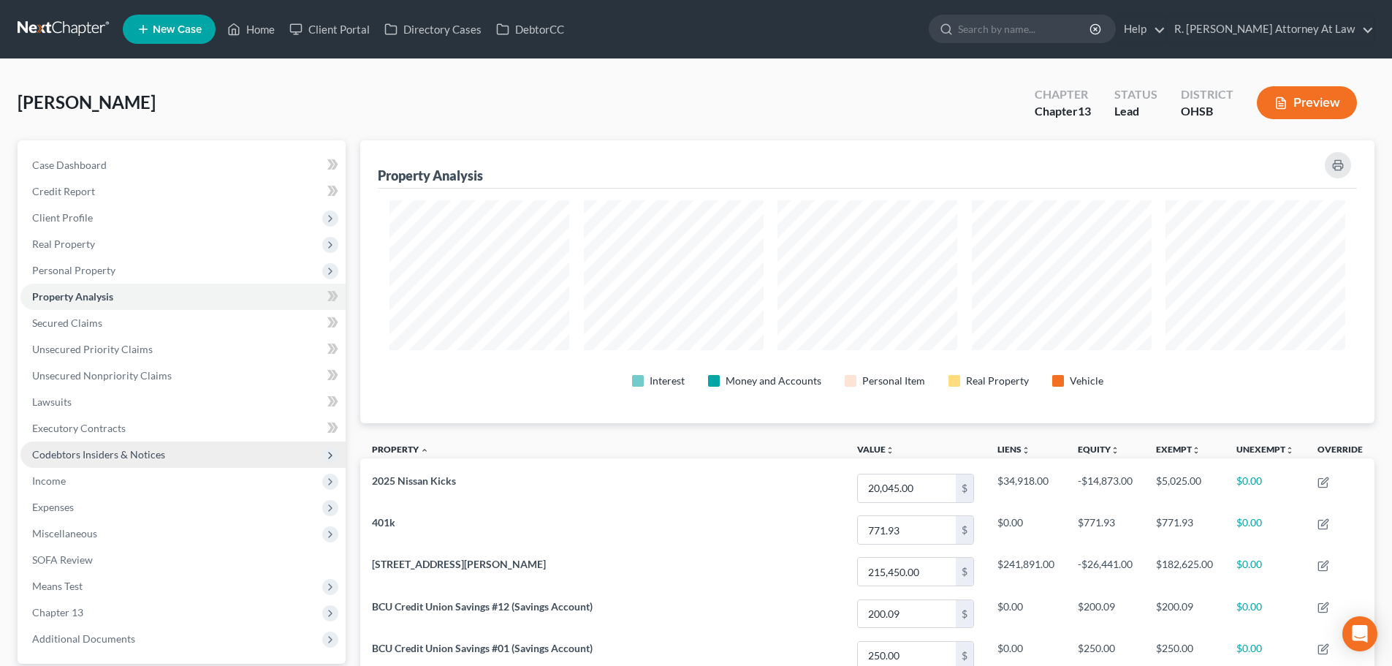
scroll to position [730297, 729565]
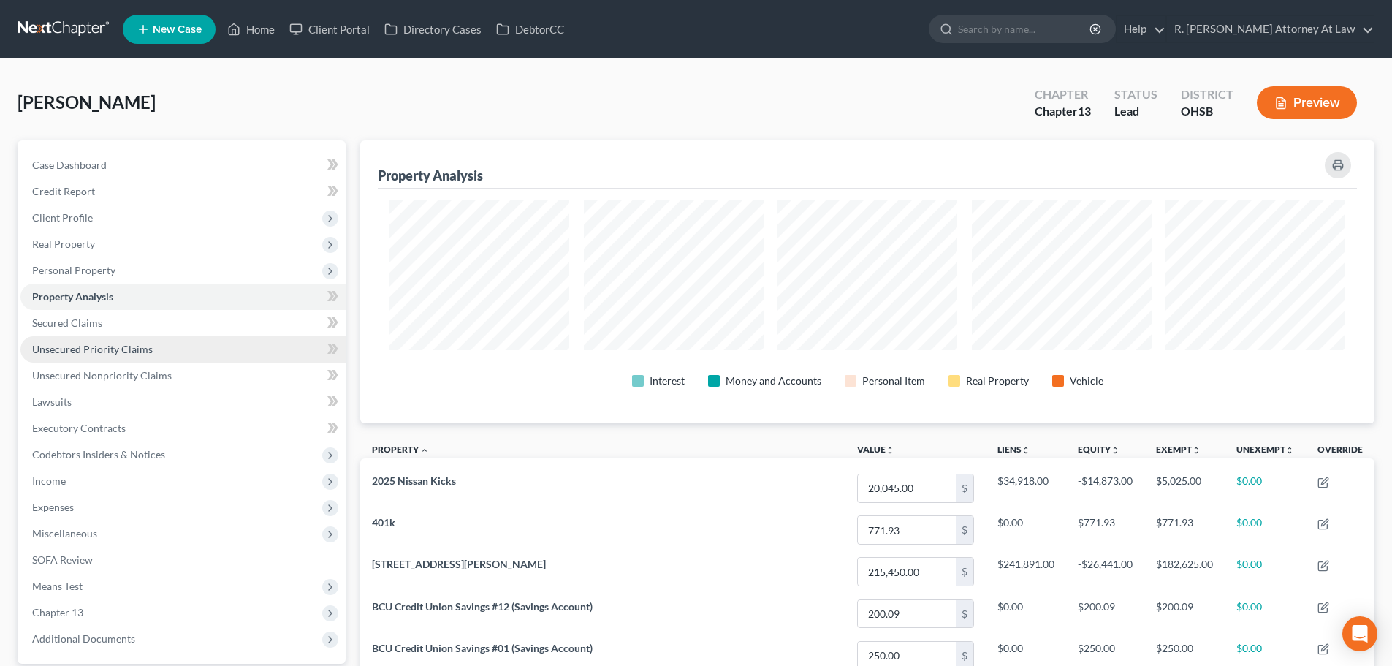
click at [57, 346] on span "Unsecured Priority Claims" at bounding box center [92, 349] width 121 height 12
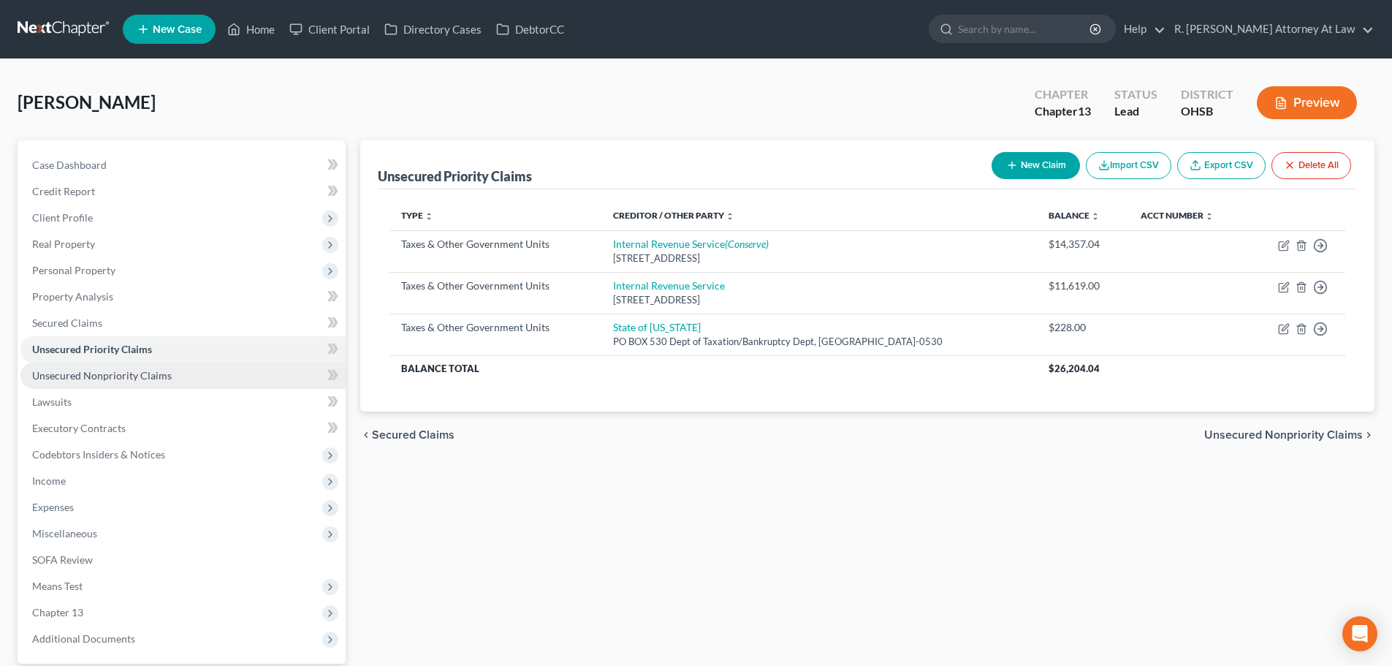
click at [63, 374] on span "Unsecured Nonpriority Claims" at bounding box center [102, 375] width 140 height 12
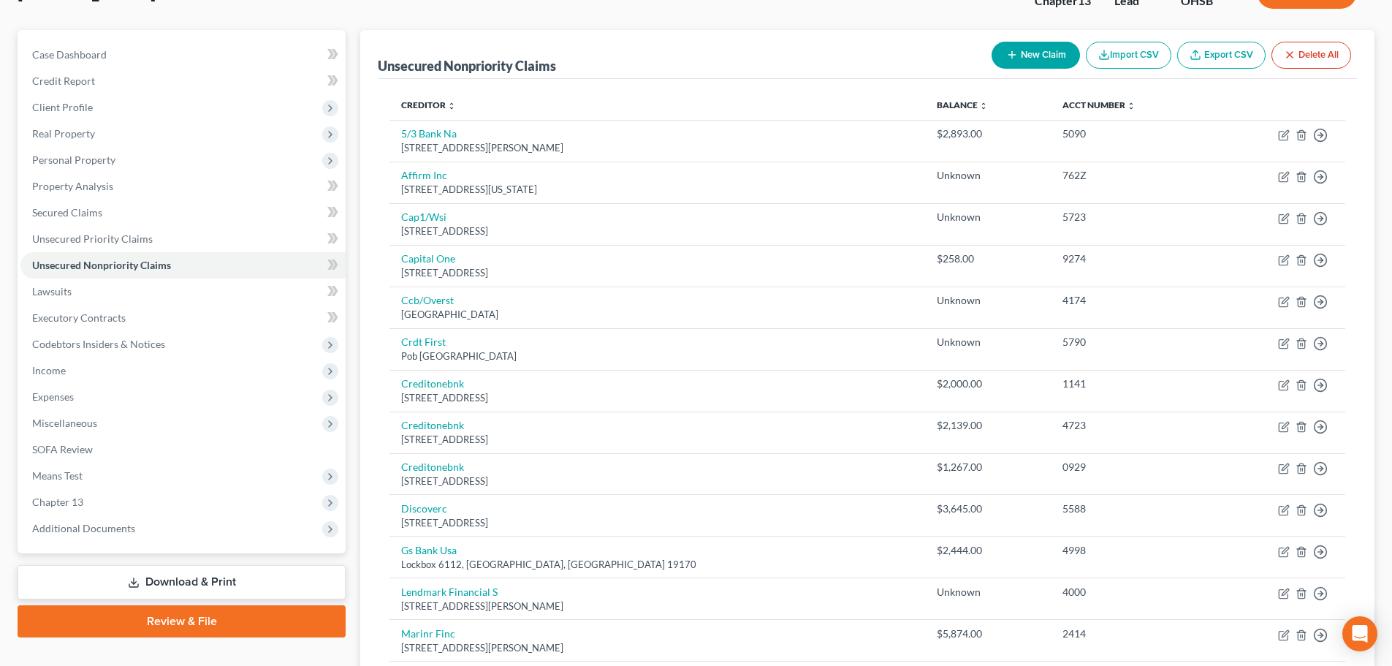
scroll to position [365, 0]
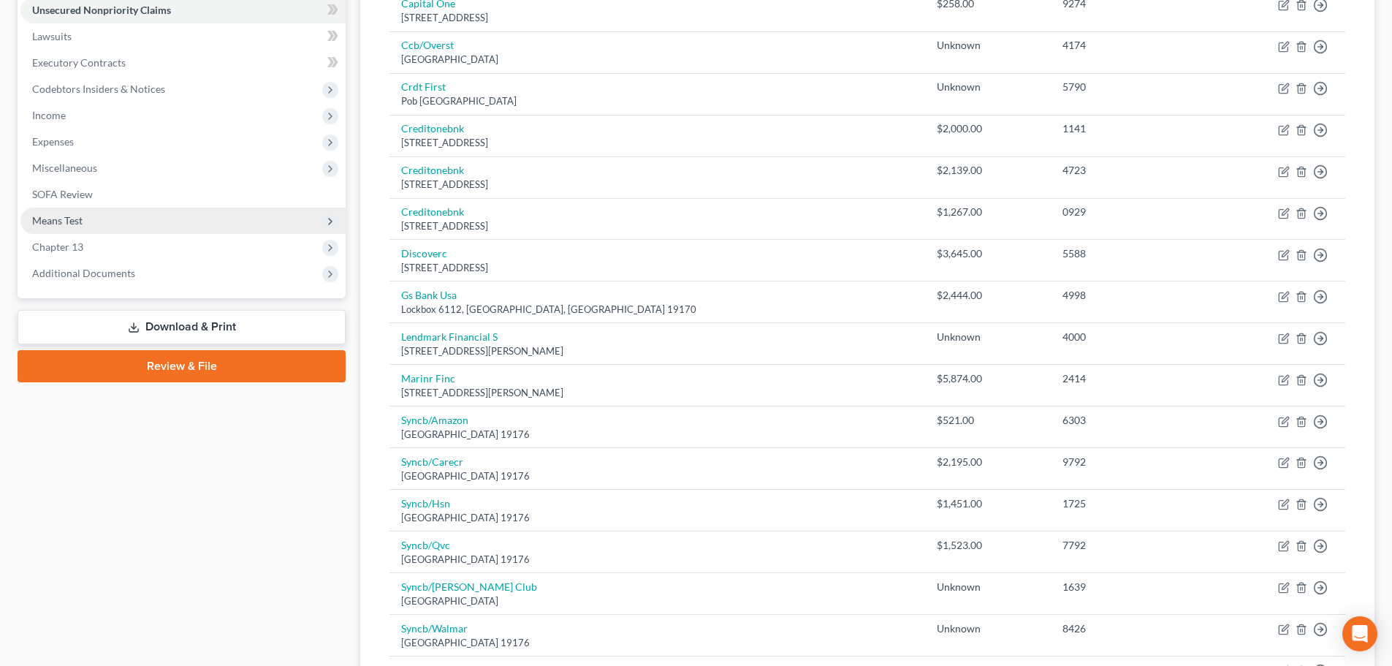
click at [55, 220] on span "Means Test" at bounding box center [57, 220] width 50 height 12
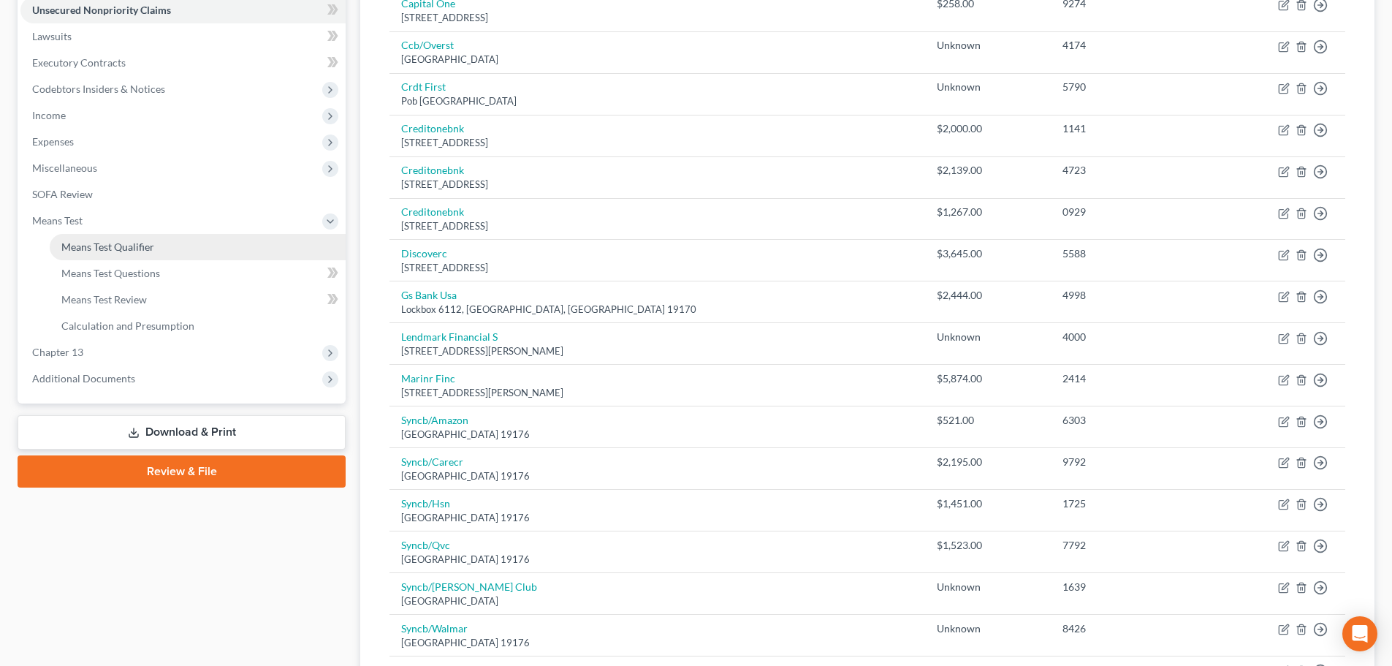
click at [69, 248] on span "Means Test Qualifier" at bounding box center [107, 246] width 93 height 12
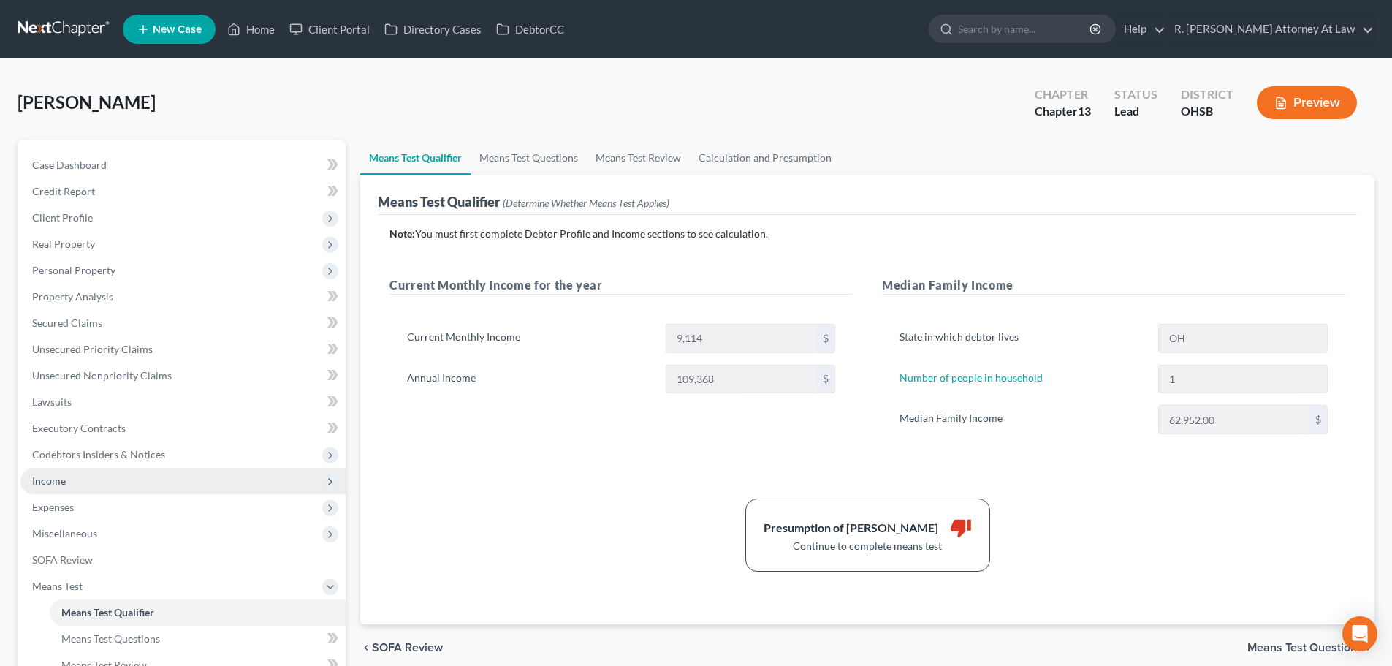
click at [60, 476] on span "Income" at bounding box center [49, 480] width 34 height 12
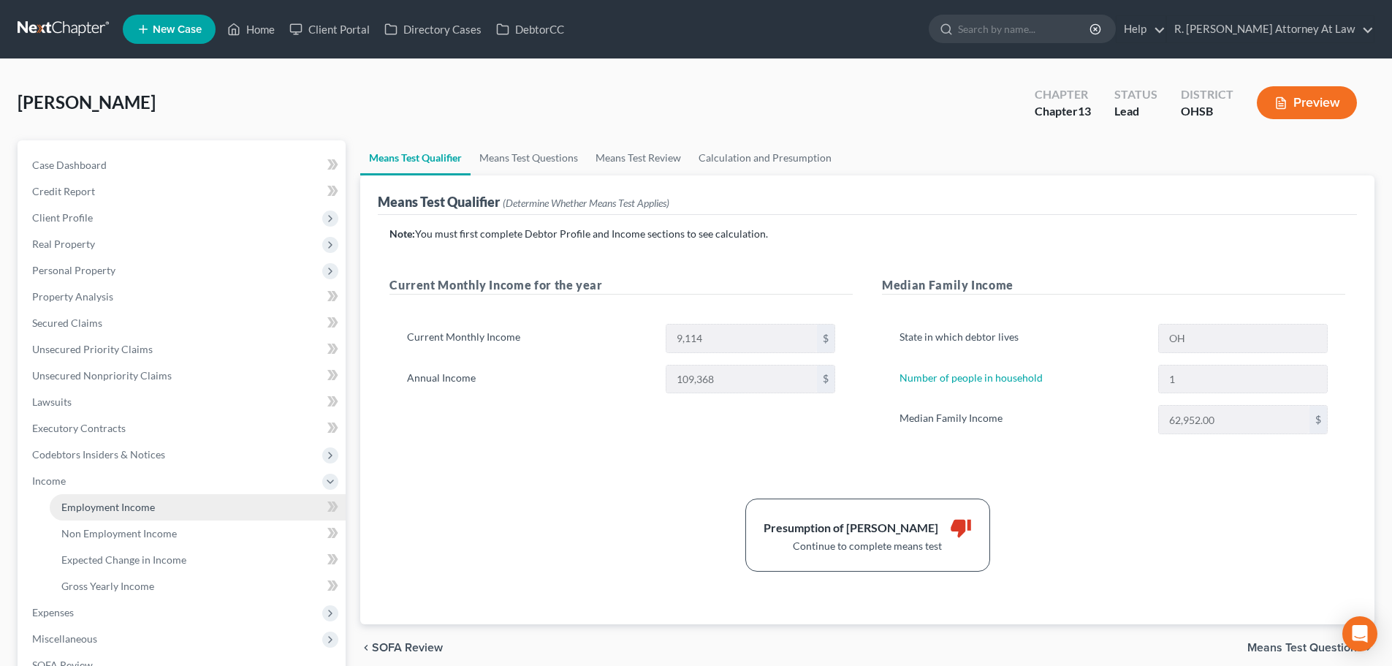
click at [86, 500] on span "Employment Income" at bounding box center [108, 506] width 94 height 12
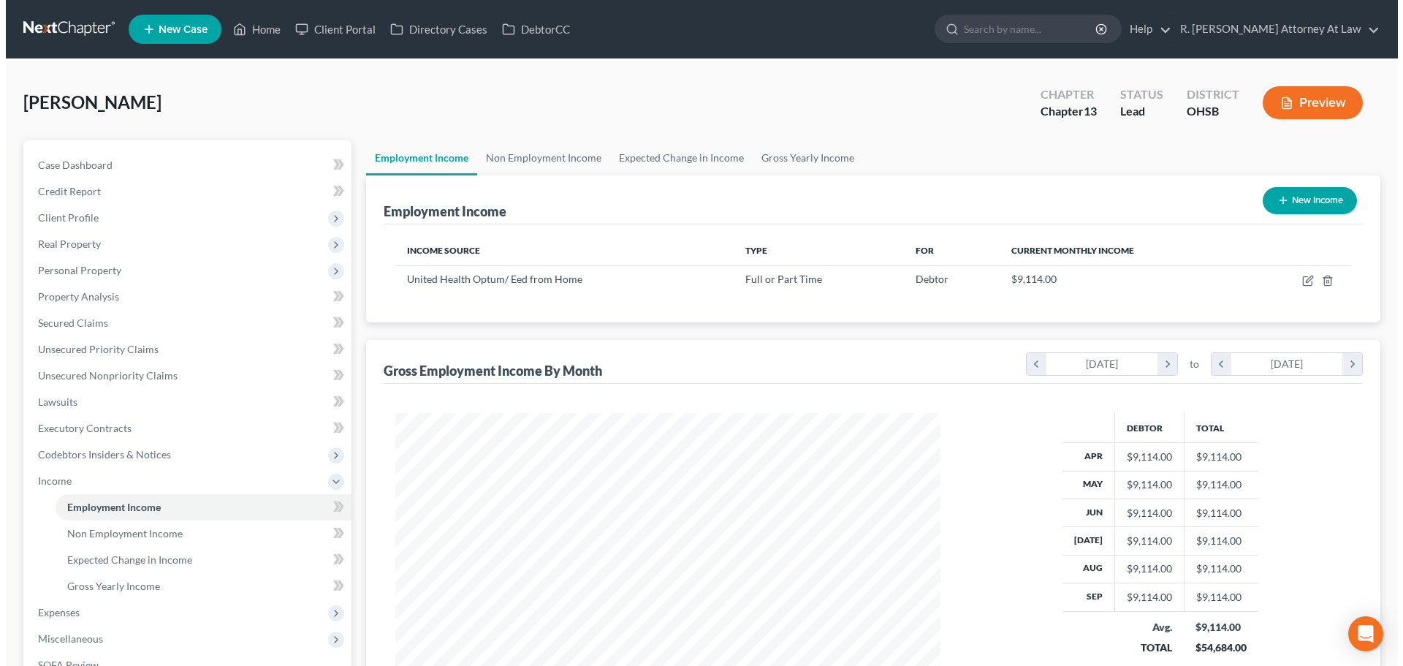
scroll to position [273, 574]
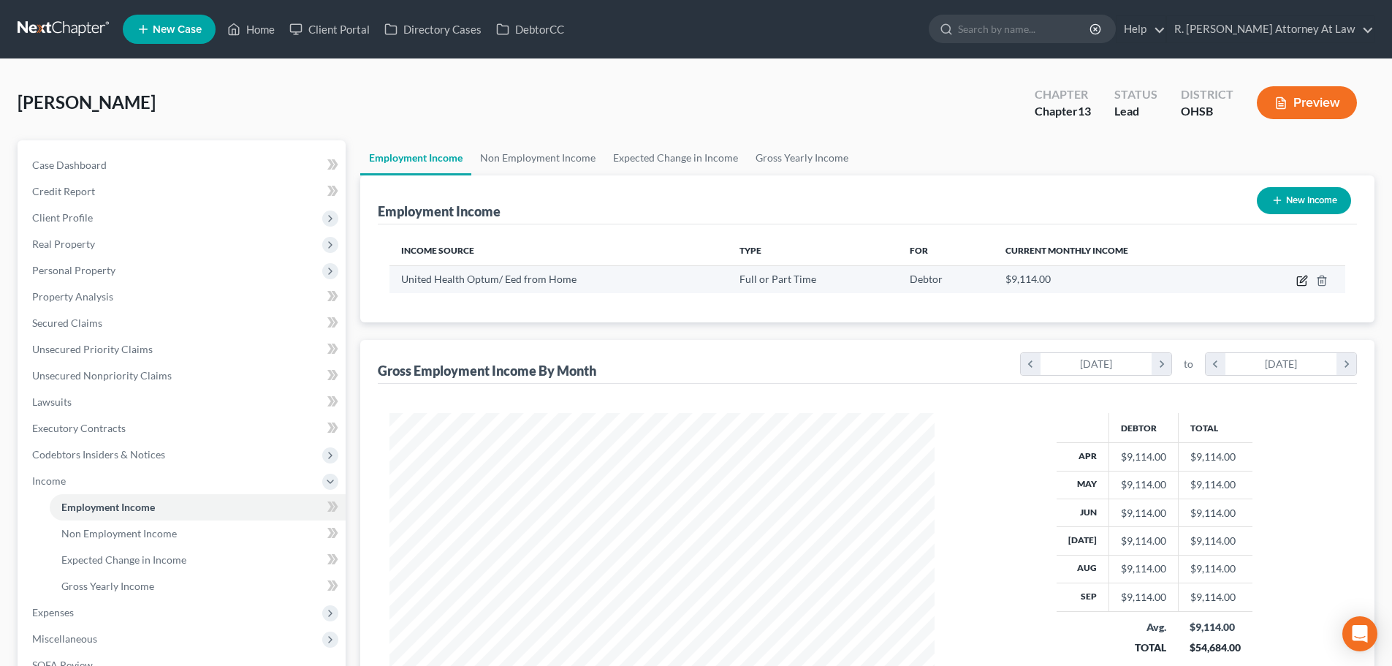
click at [1301, 279] on icon "button" at bounding box center [1302, 281] width 12 height 12
select select "0"
select select "24"
select select "0"
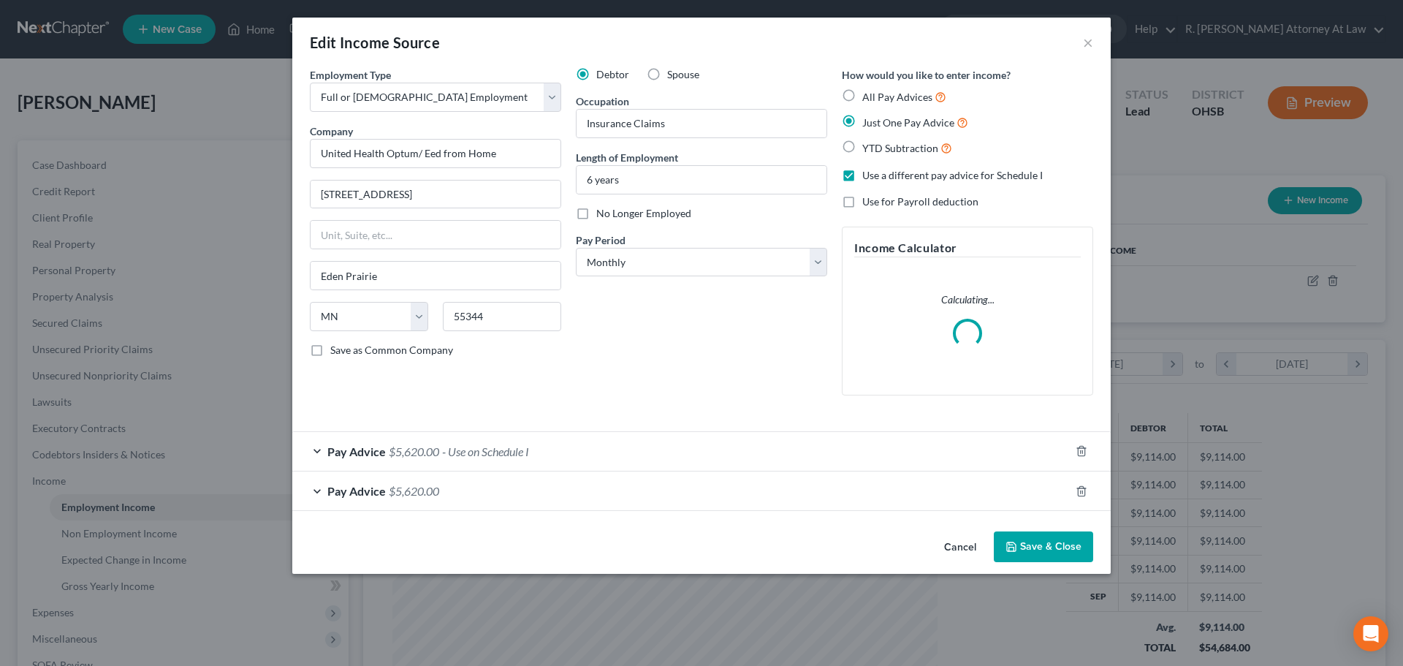
scroll to position [275, 579]
click at [621, 445] on div "Pay Advice $5,620.00 - Use on Schedule I" at bounding box center [680, 451] width 777 height 39
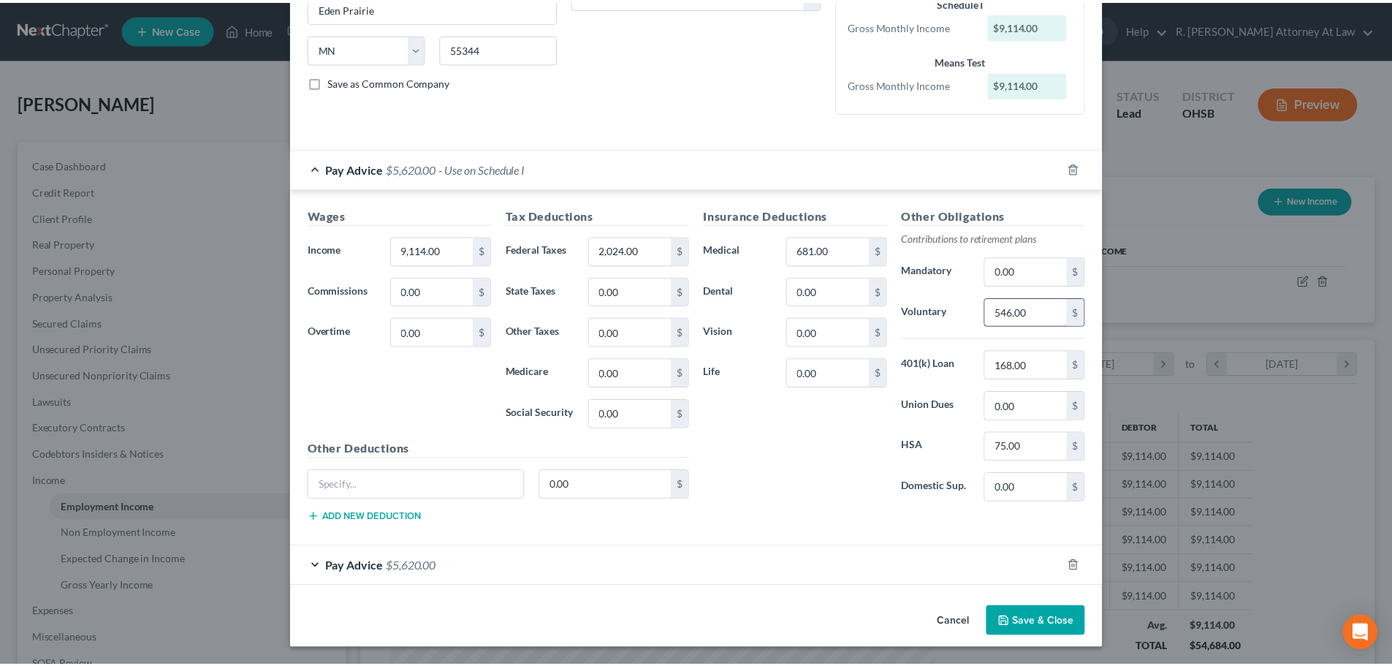
scroll to position [268, 0]
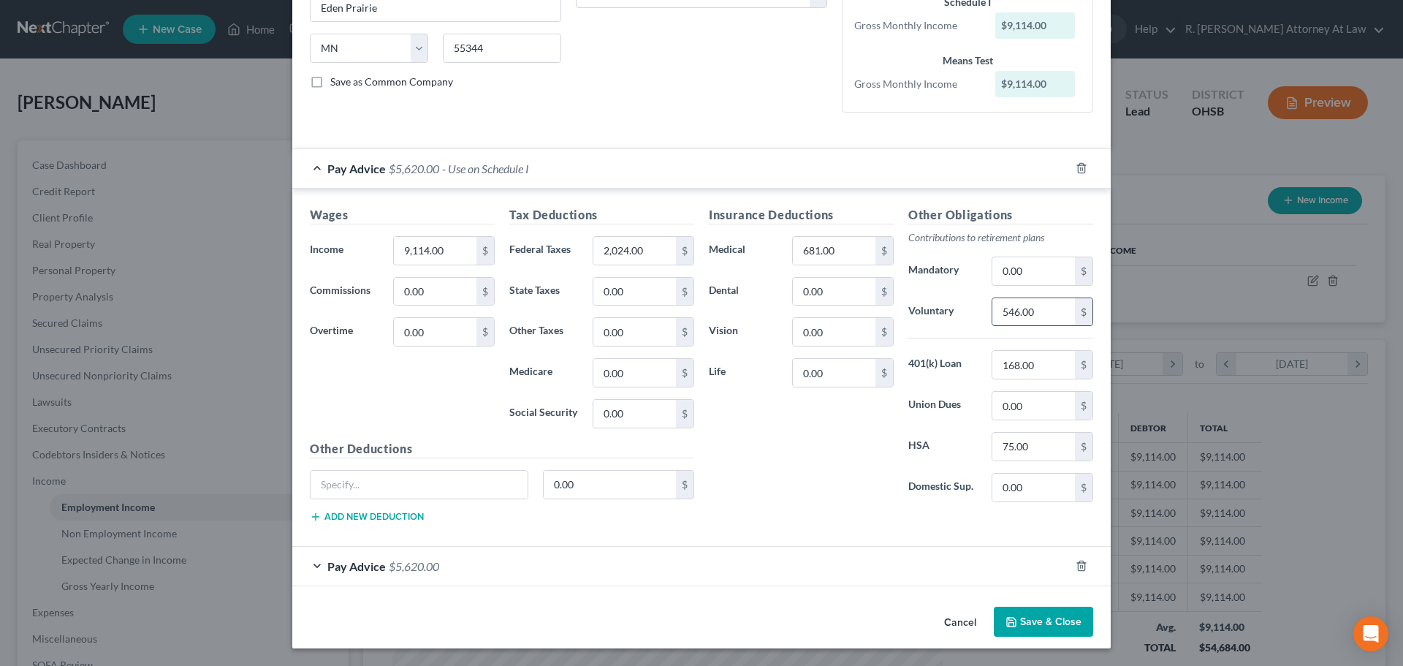
click at [1034, 321] on input "546.00" at bounding box center [1033, 312] width 83 height 28
type input "976.08"
click at [809, 451] on div "Insurance Deductions Medical 681.00 $ Dental 0.00 $ Vision 0.00 $ Life 0.00 $" at bounding box center [800, 360] width 199 height 308
click at [1040, 617] on button "Save & Close" at bounding box center [1043, 621] width 99 height 31
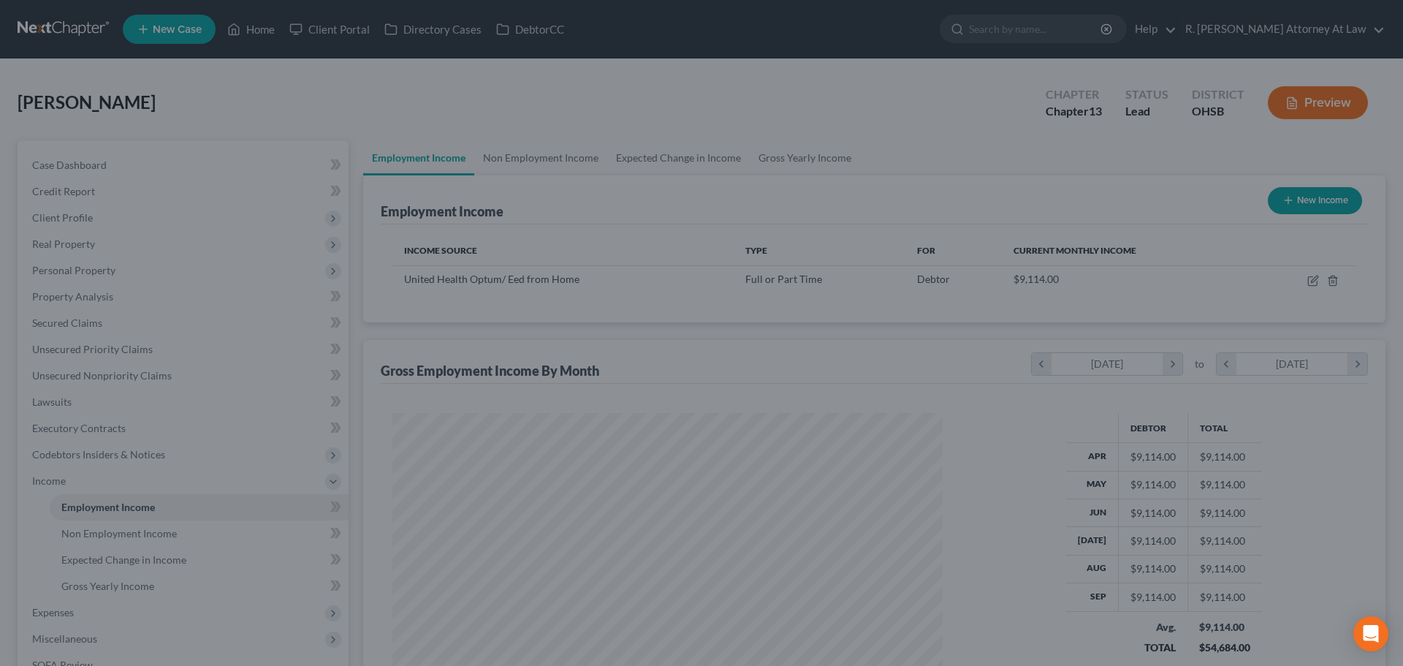
scroll to position [730307, 730005]
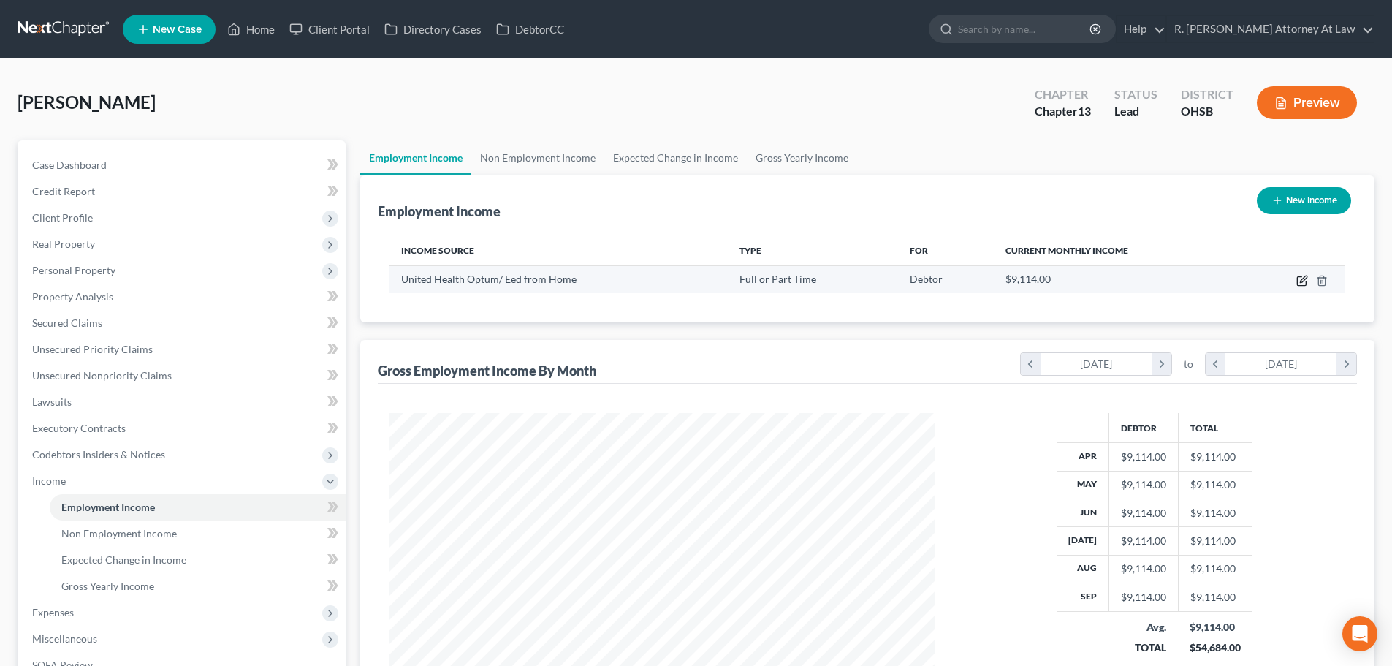
click at [1303, 279] on icon "button" at bounding box center [1302, 281] width 12 height 12
select select "0"
select select "24"
select select "0"
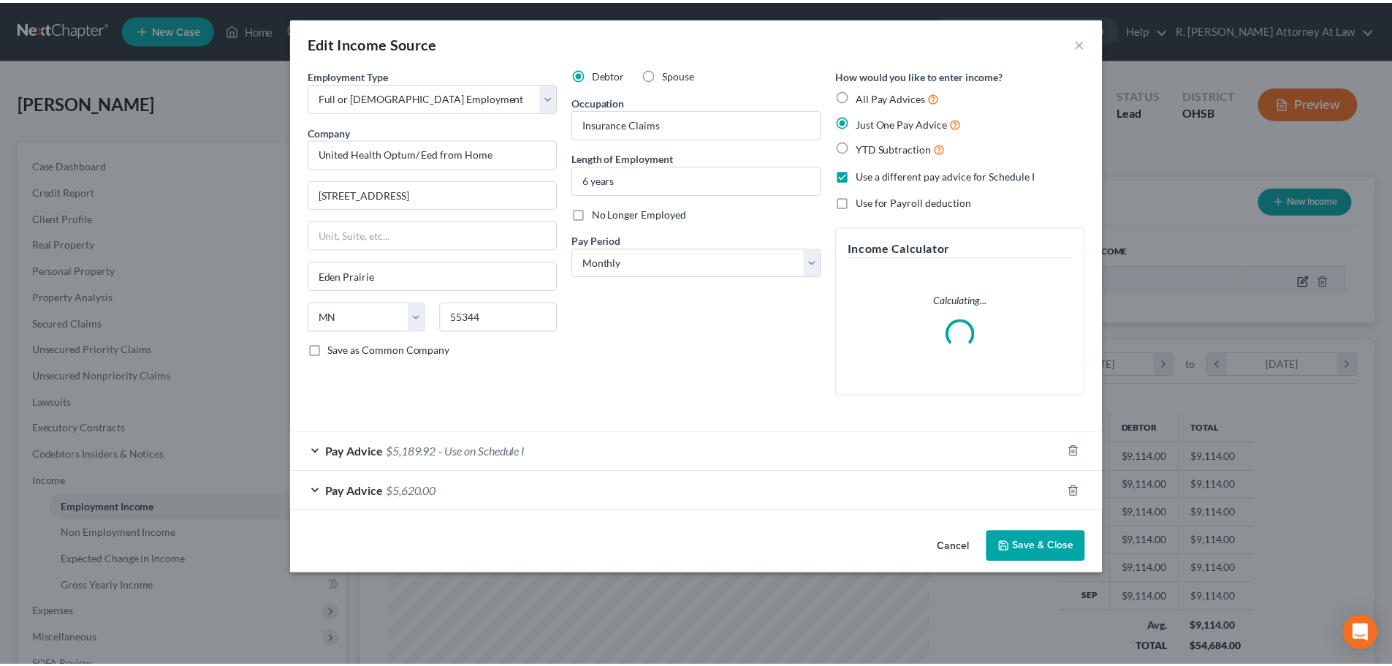
scroll to position [275, 579]
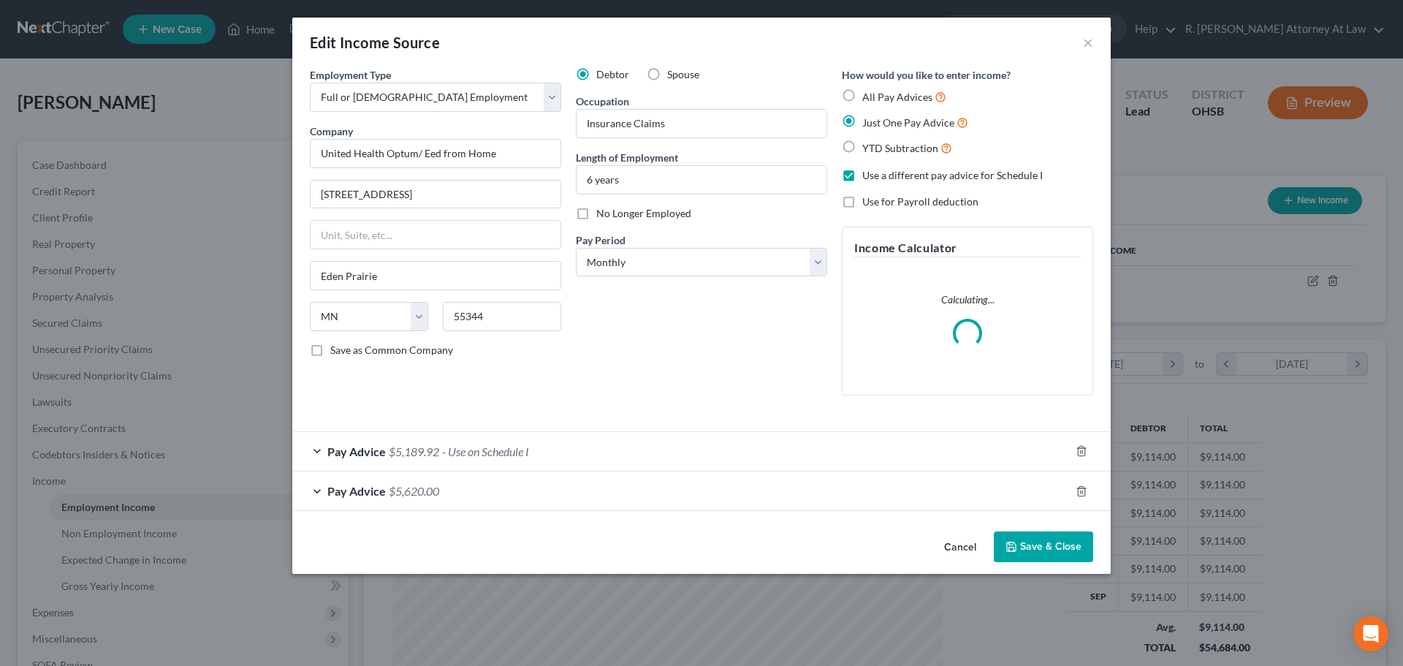
click at [1057, 546] on button "Save & Close" at bounding box center [1043, 546] width 99 height 31
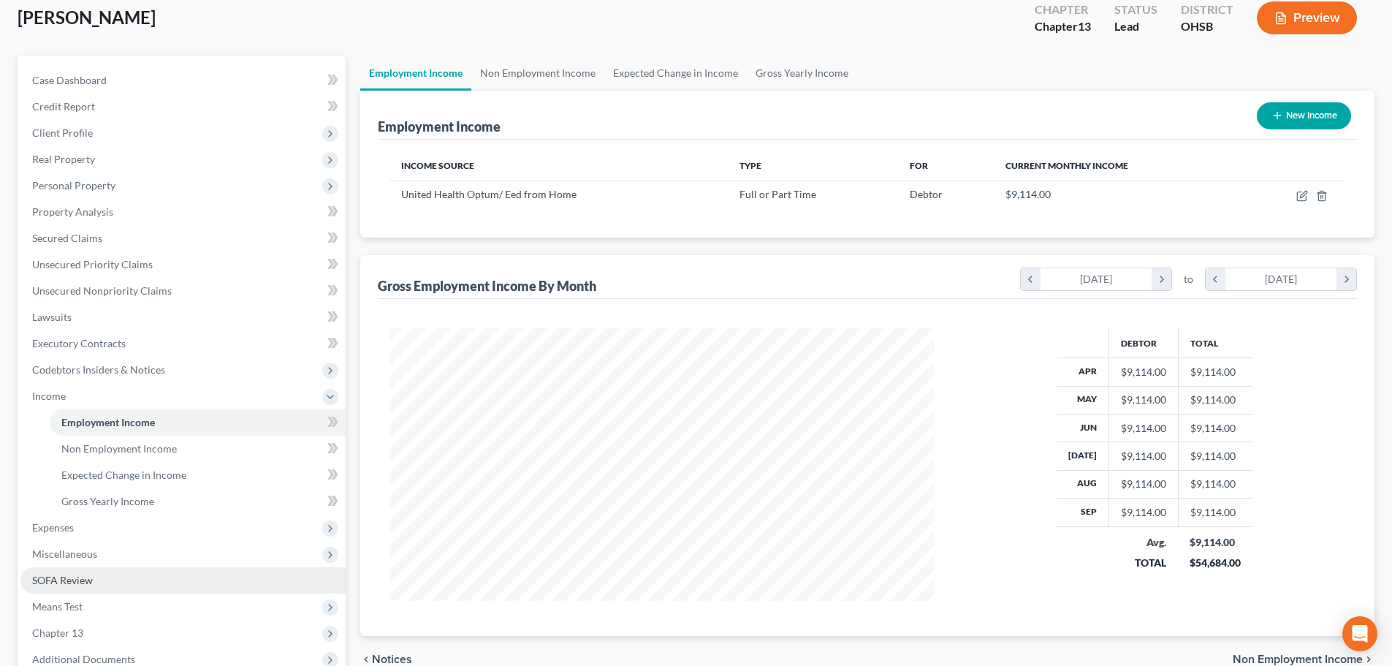
scroll to position [243, 0]
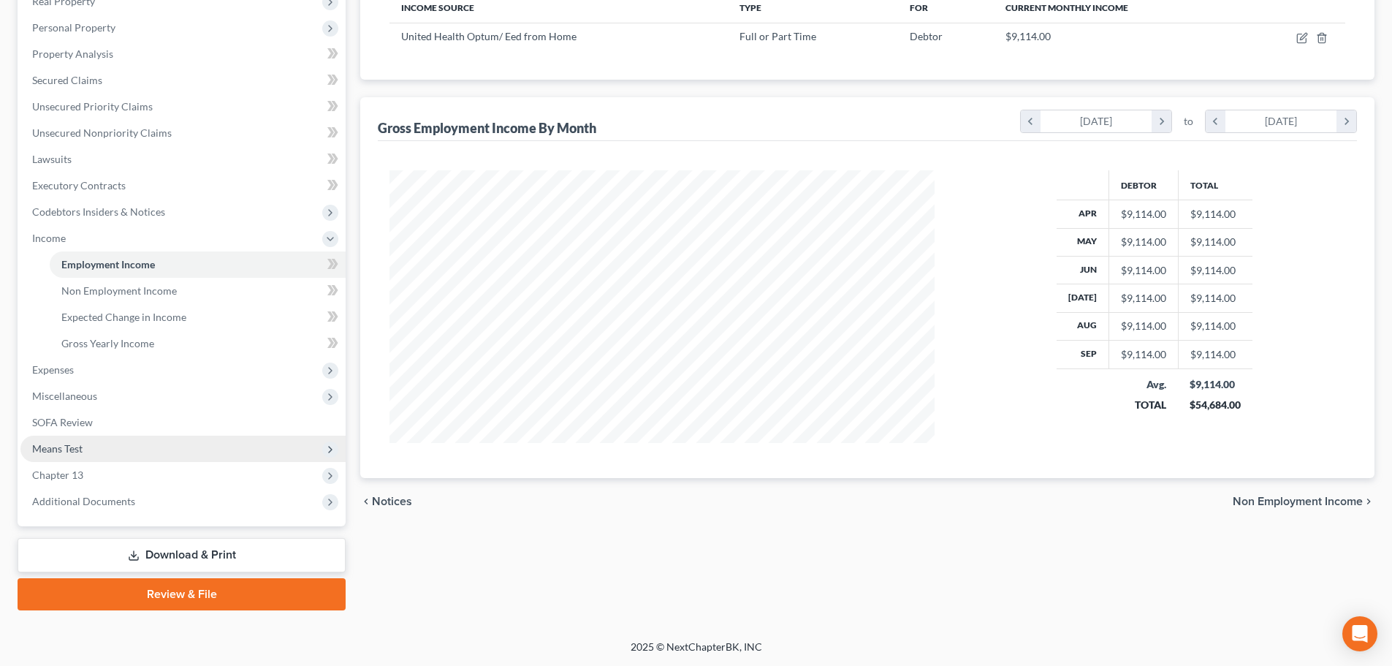
click at [48, 446] on span "Means Test" at bounding box center [57, 448] width 50 height 12
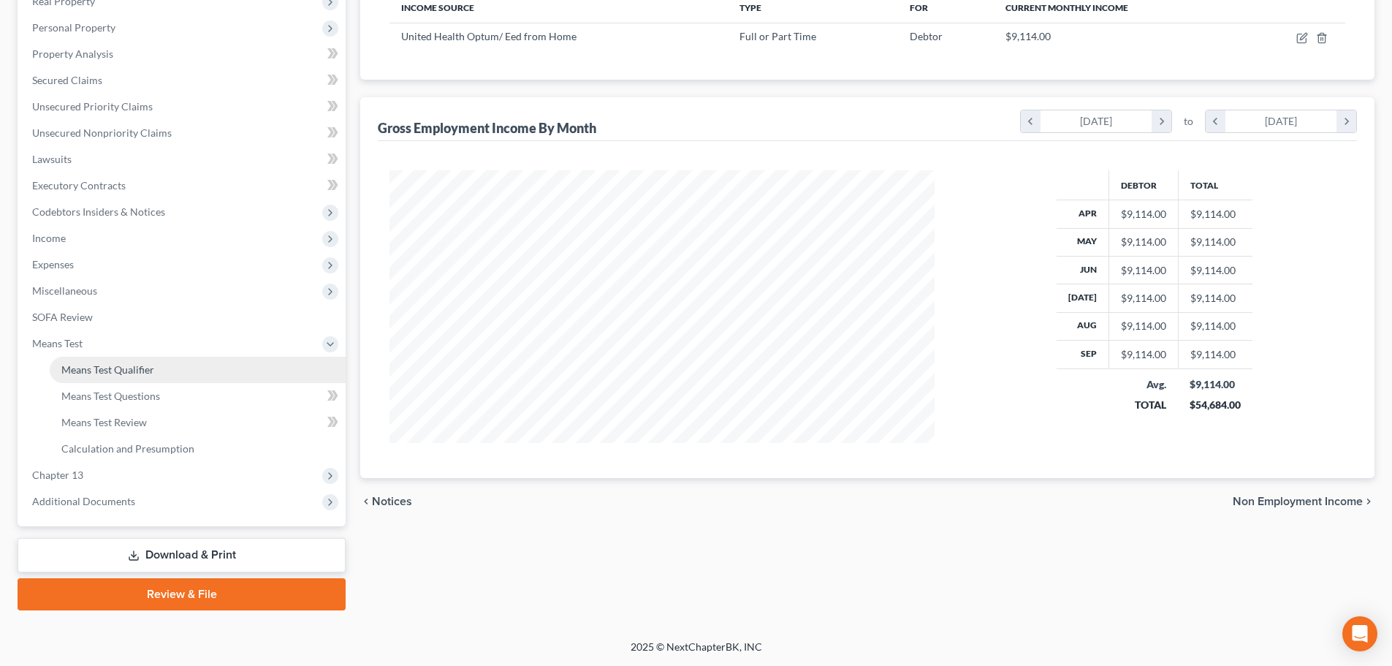
click at [97, 369] on span "Means Test Qualifier" at bounding box center [107, 369] width 93 height 12
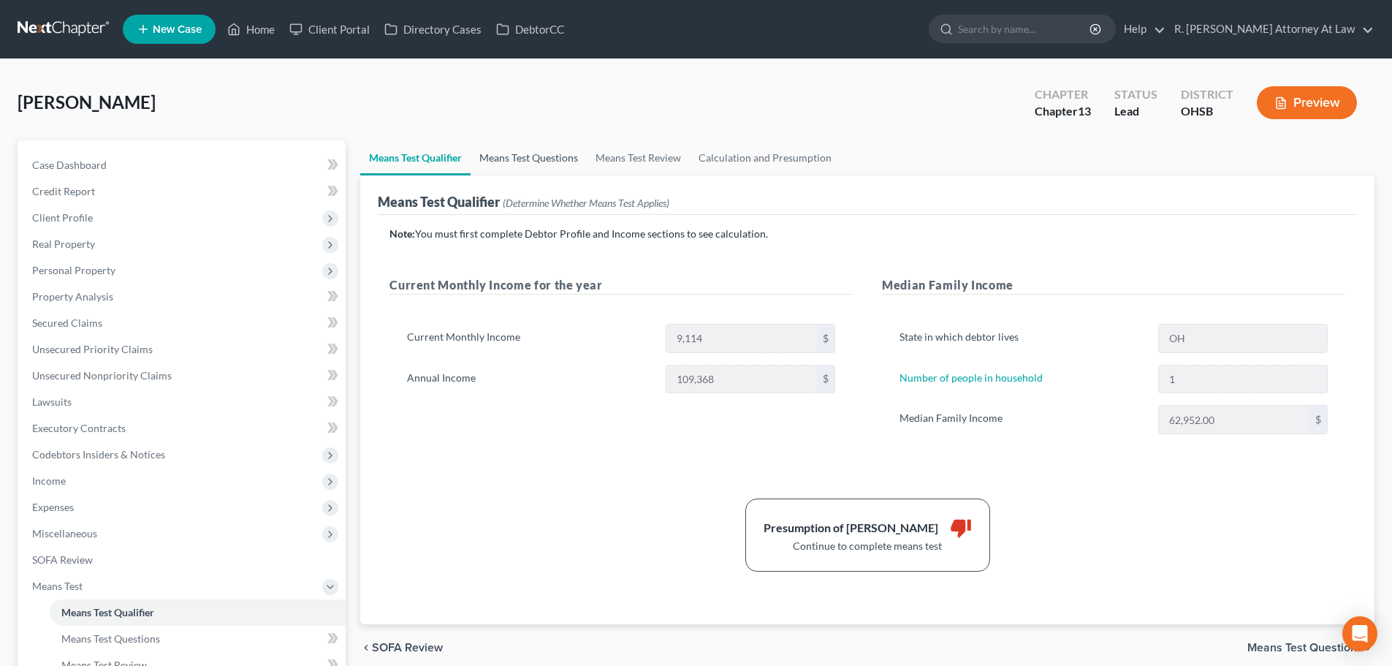
click at [532, 156] on link "Means Test Questions" at bounding box center [528, 157] width 116 height 35
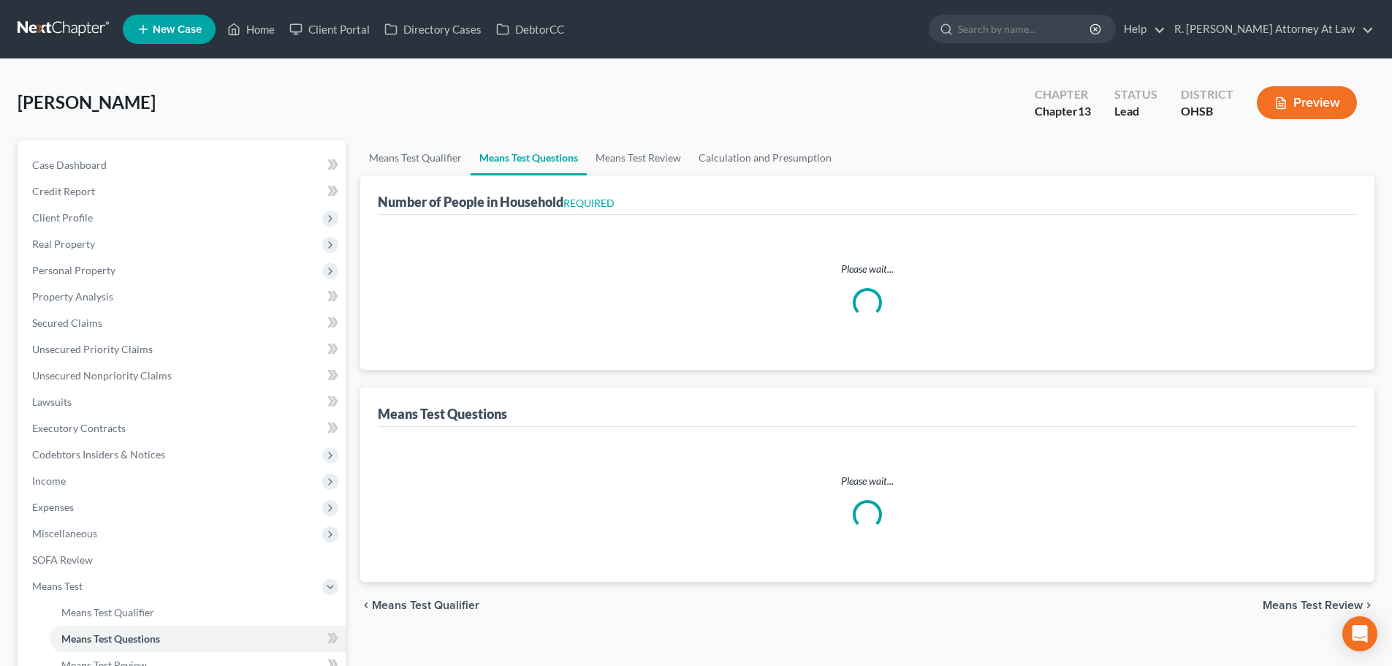
select select "0"
select select "60"
select select "1"
select select "60"
select select "1"
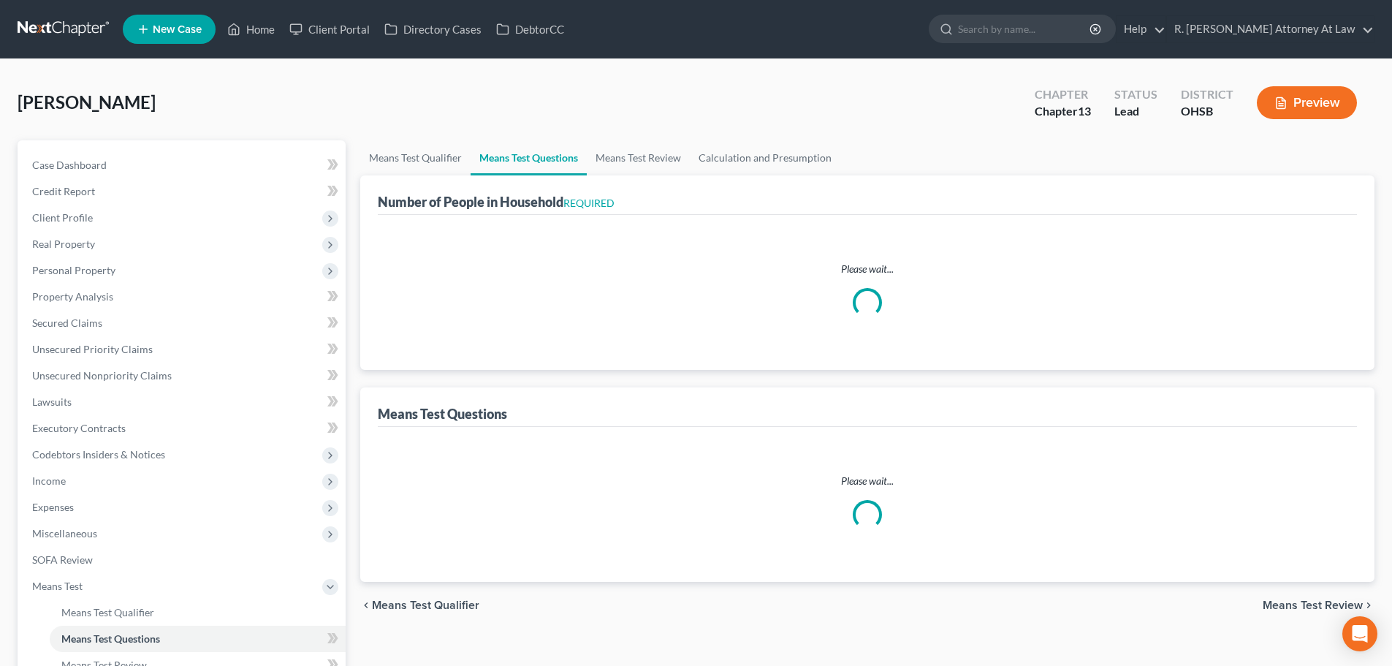
select select "0"
select select "1"
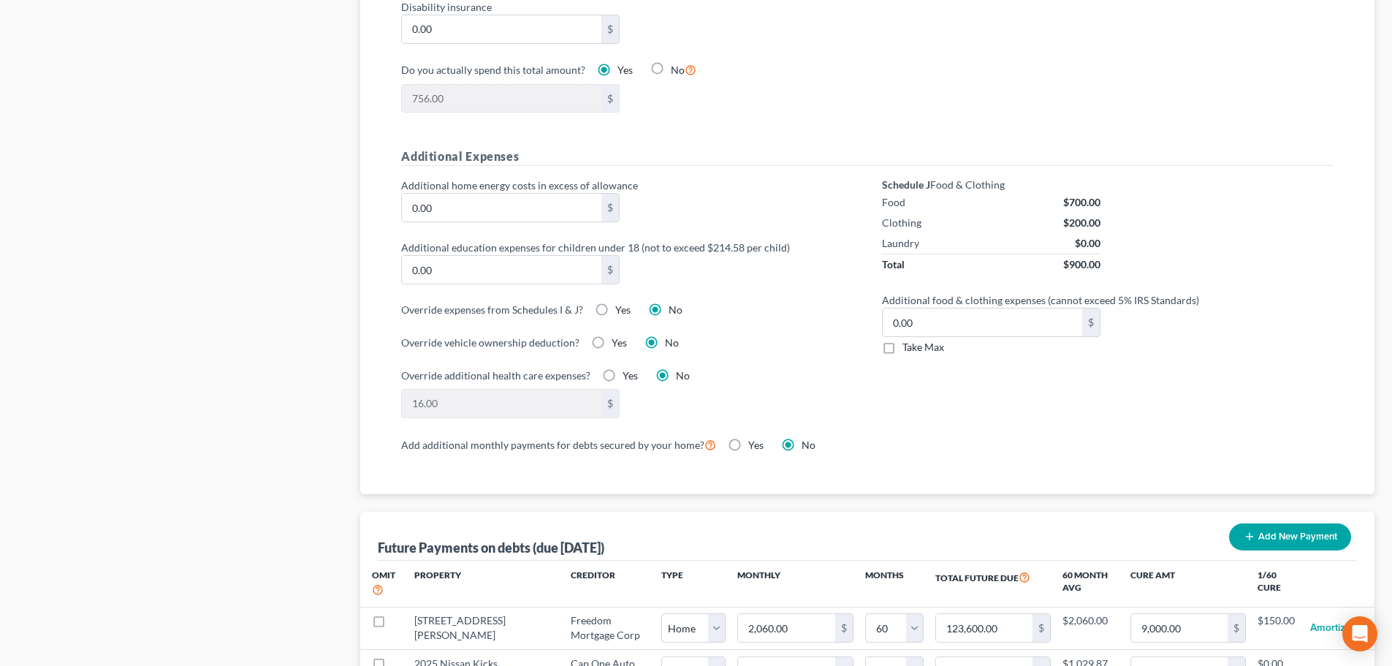
scroll to position [1023, 0]
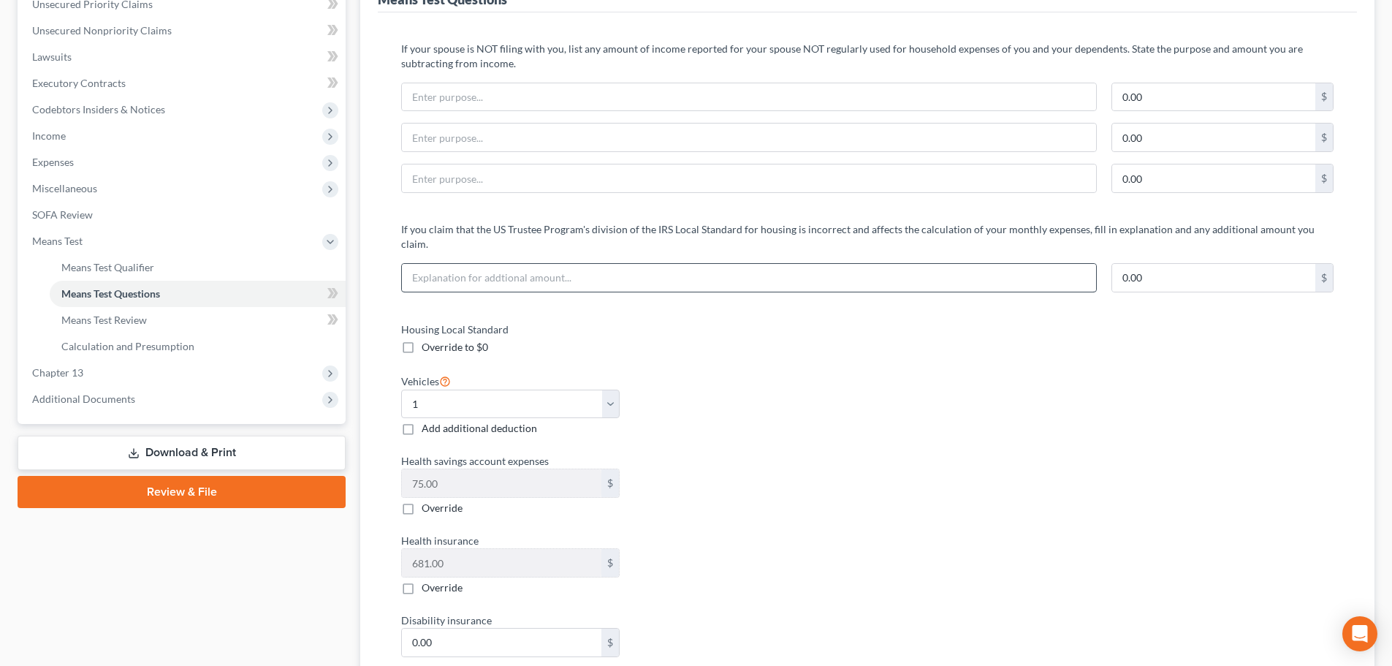
scroll to position [239, 0]
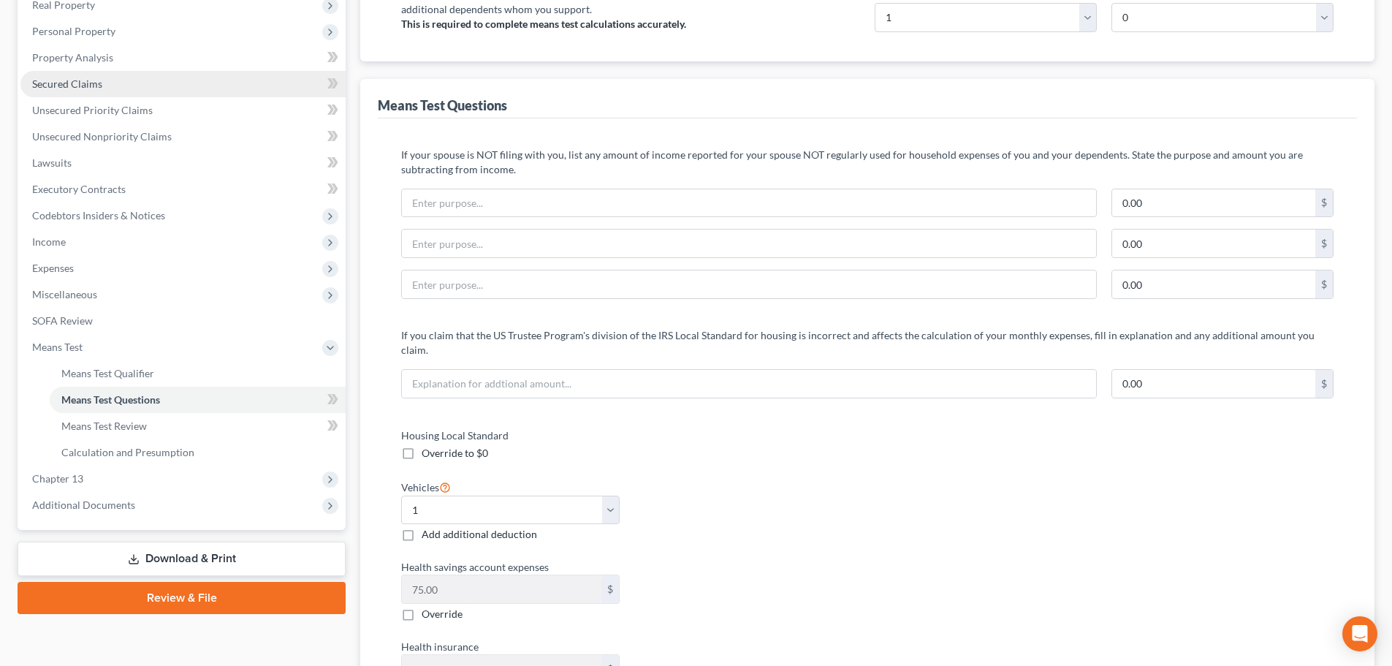
click at [58, 81] on span "Secured Claims" at bounding box center [67, 83] width 70 height 12
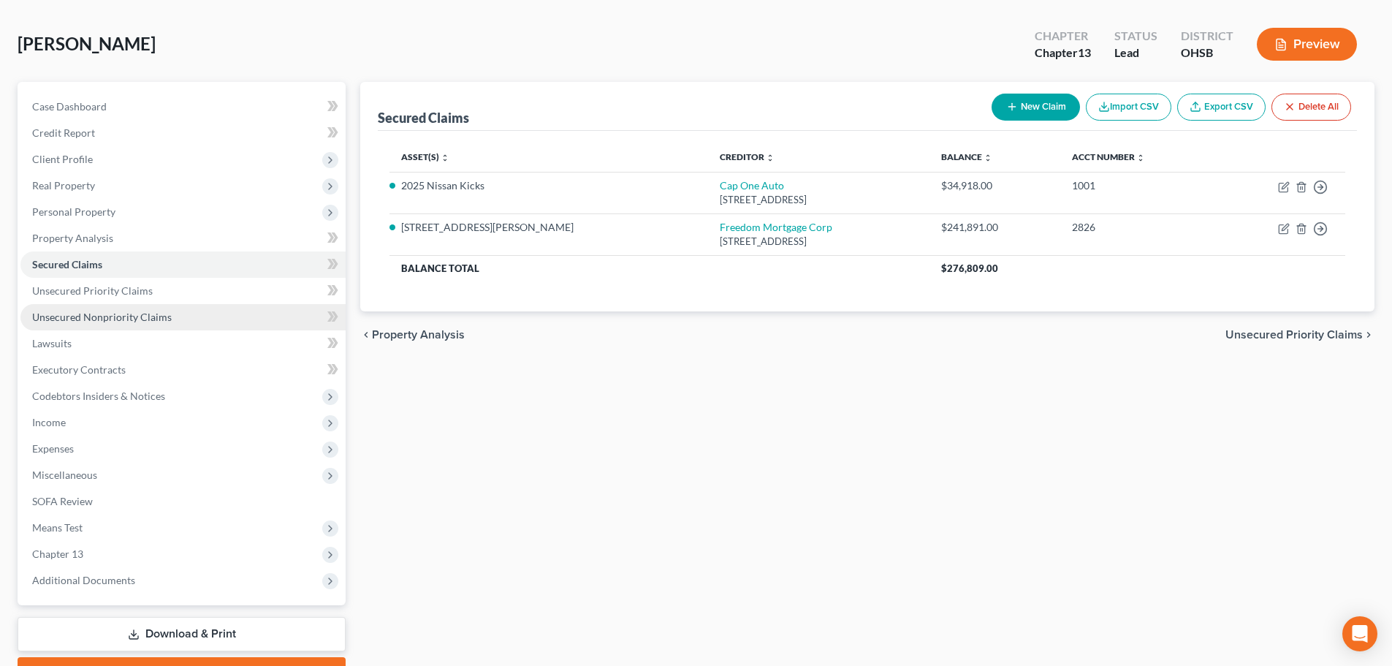
scroll to position [137, 0]
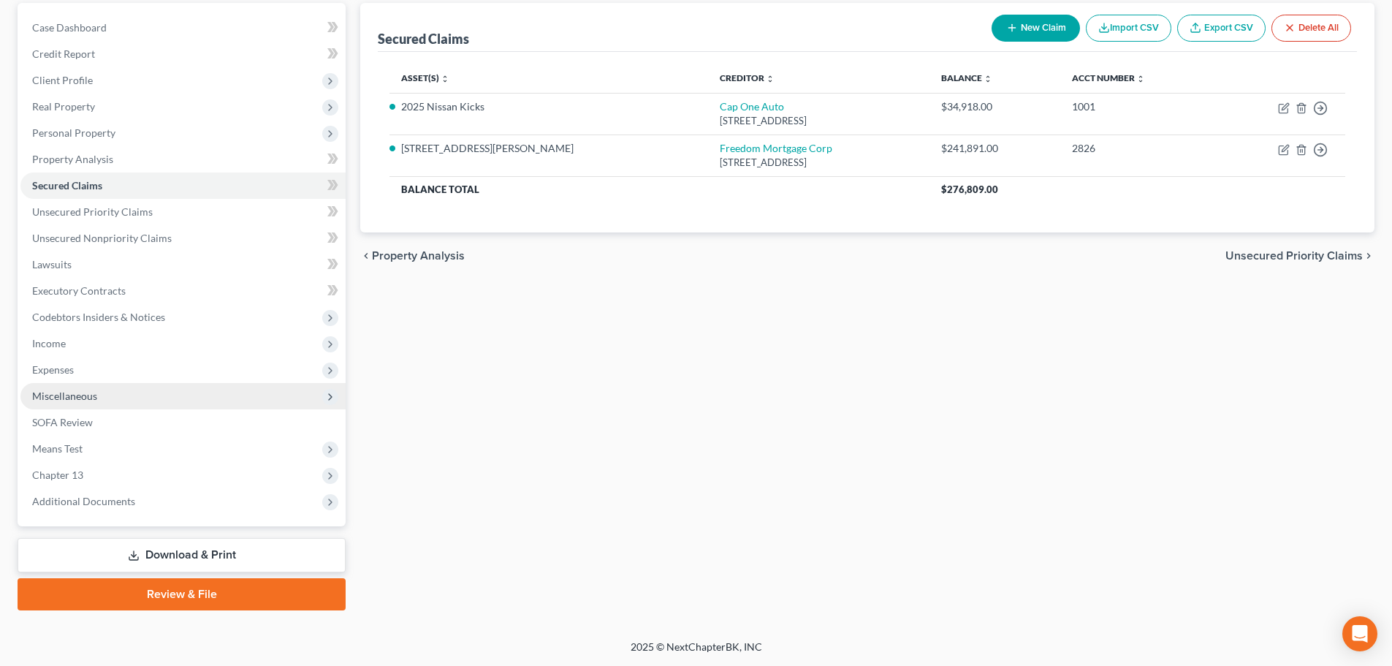
click at [66, 392] on span "Miscellaneous" at bounding box center [64, 395] width 65 height 12
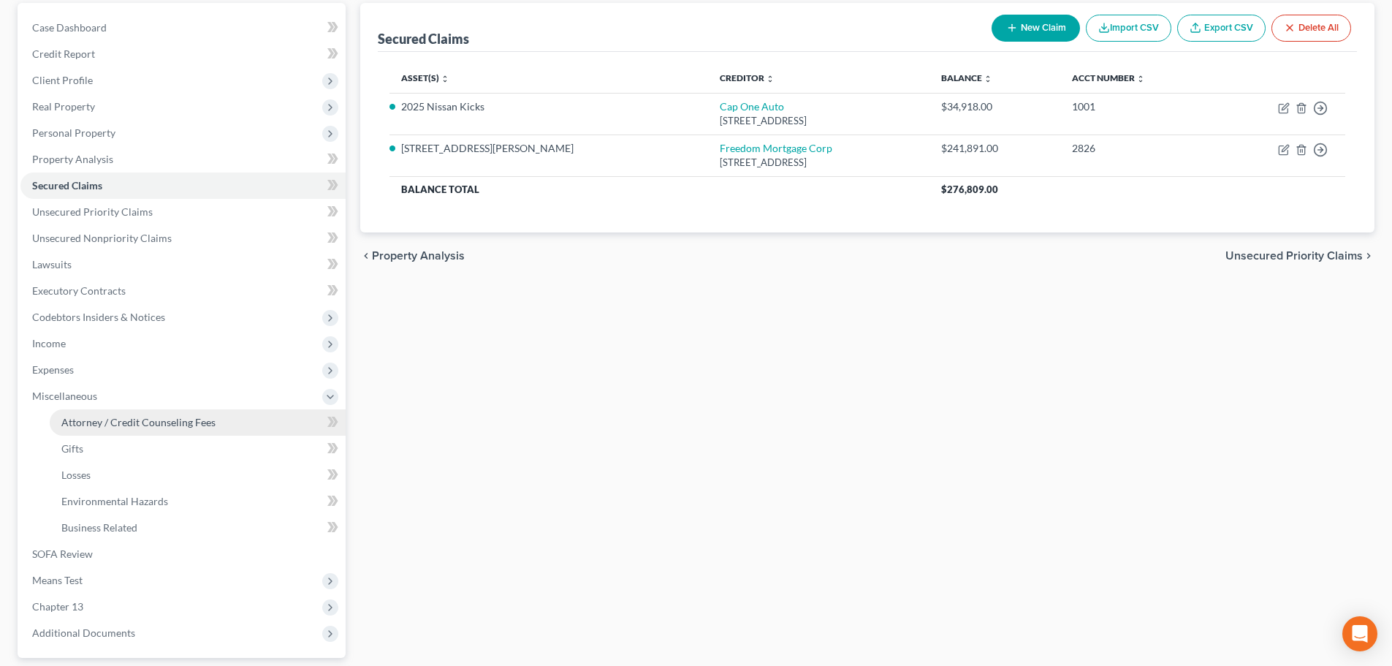
click at [81, 423] on span "Attorney / Credit Counseling Fees" at bounding box center [138, 422] width 154 height 12
select select "1"
select select "0"
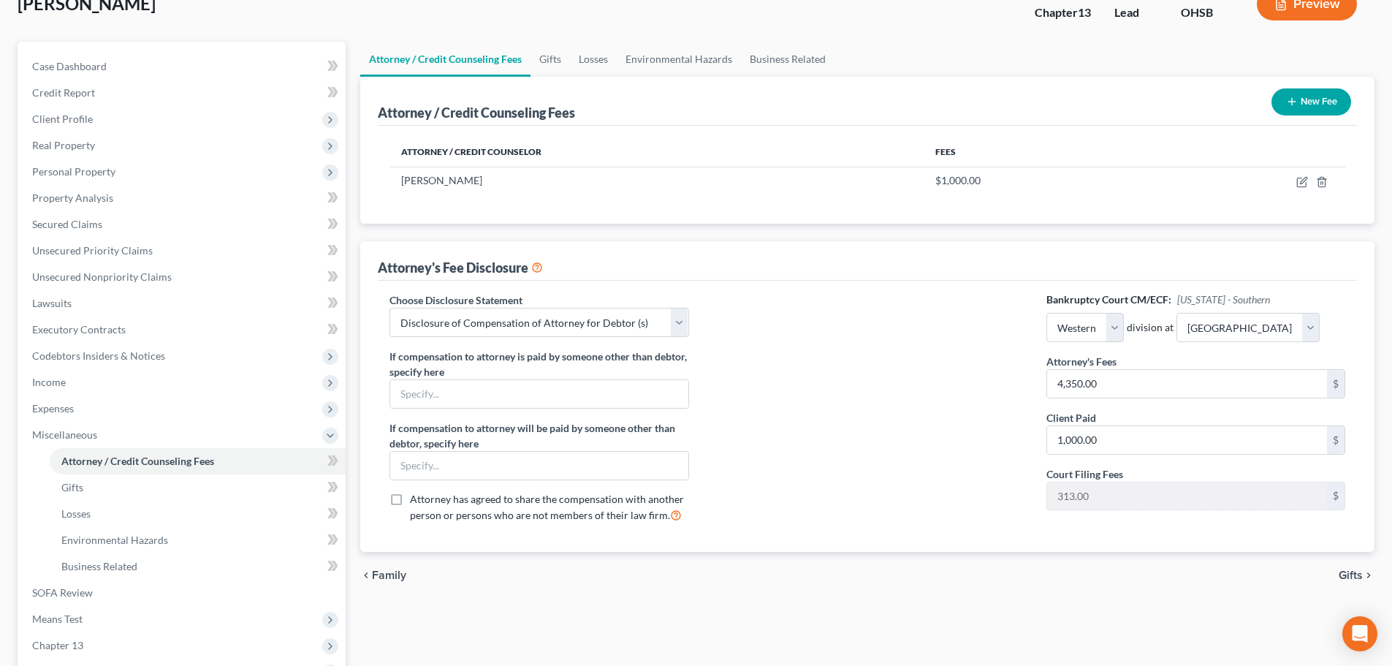
scroll to position [73, 0]
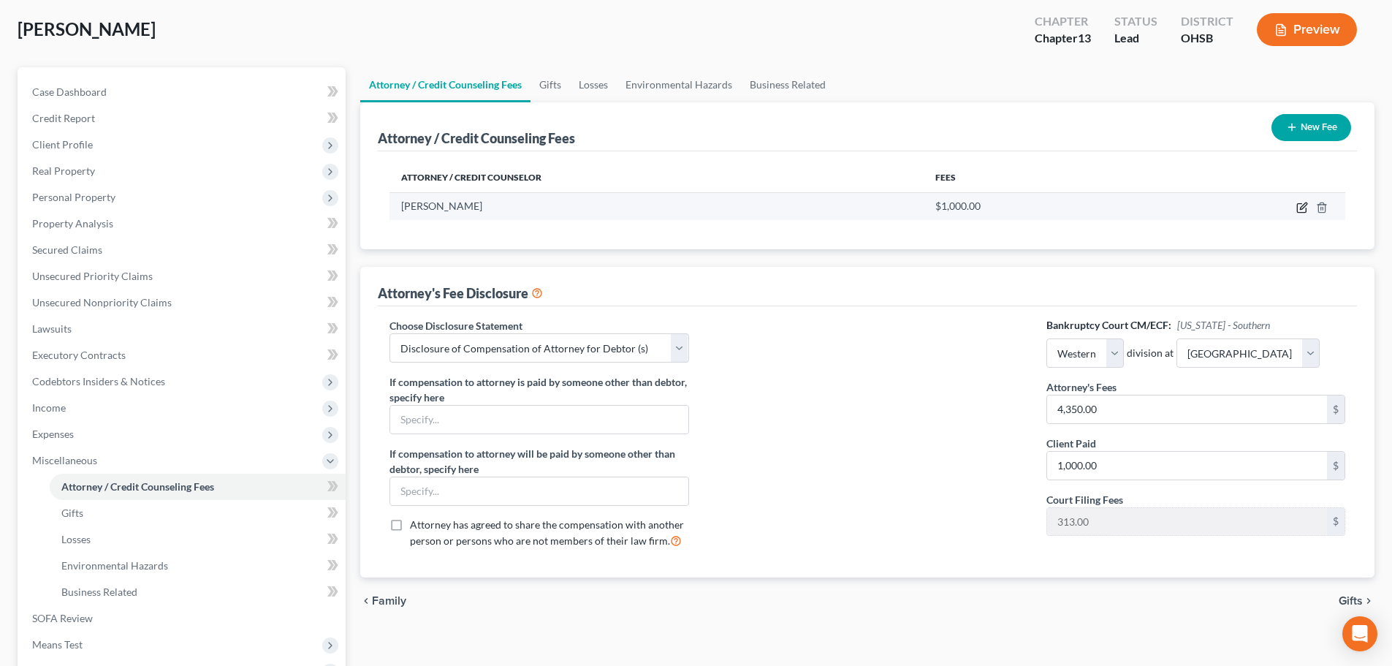
click at [1305, 205] on icon "button" at bounding box center [1302, 208] width 12 height 12
select select "36"
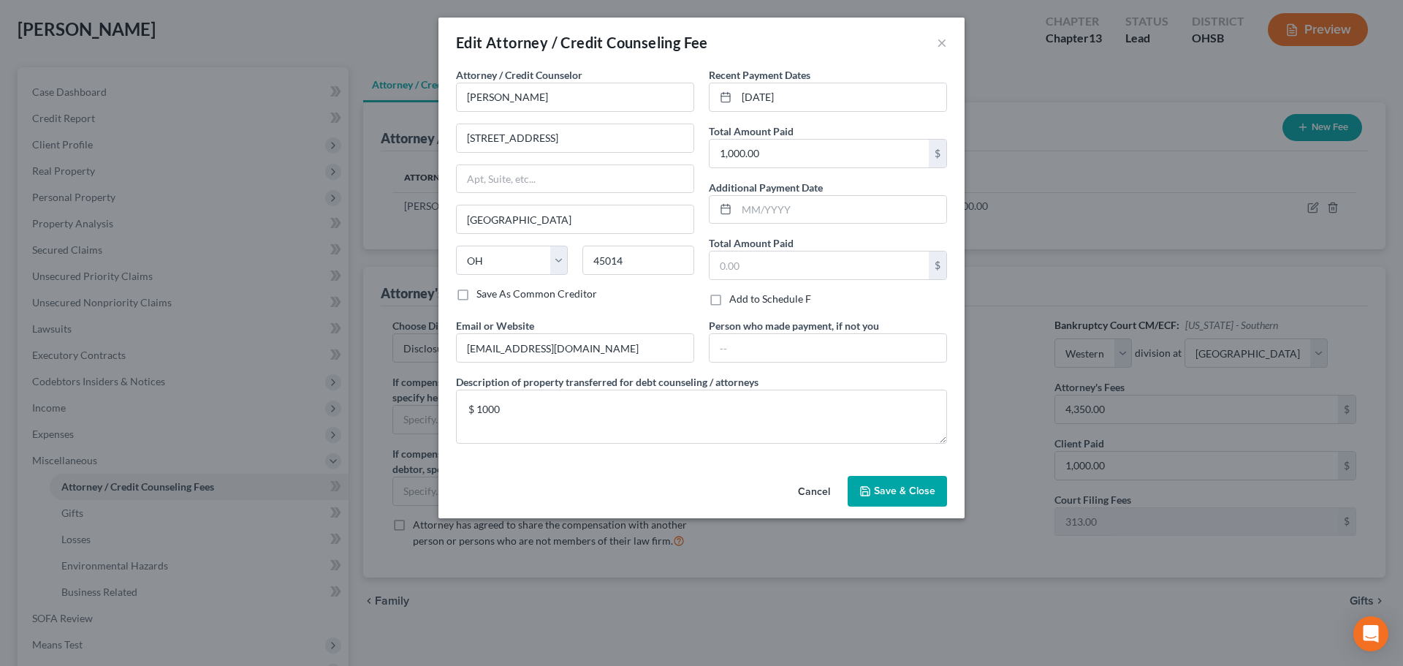
click at [886, 481] on button "Save & Close" at bounding box center [896, 491] width 99 height 31
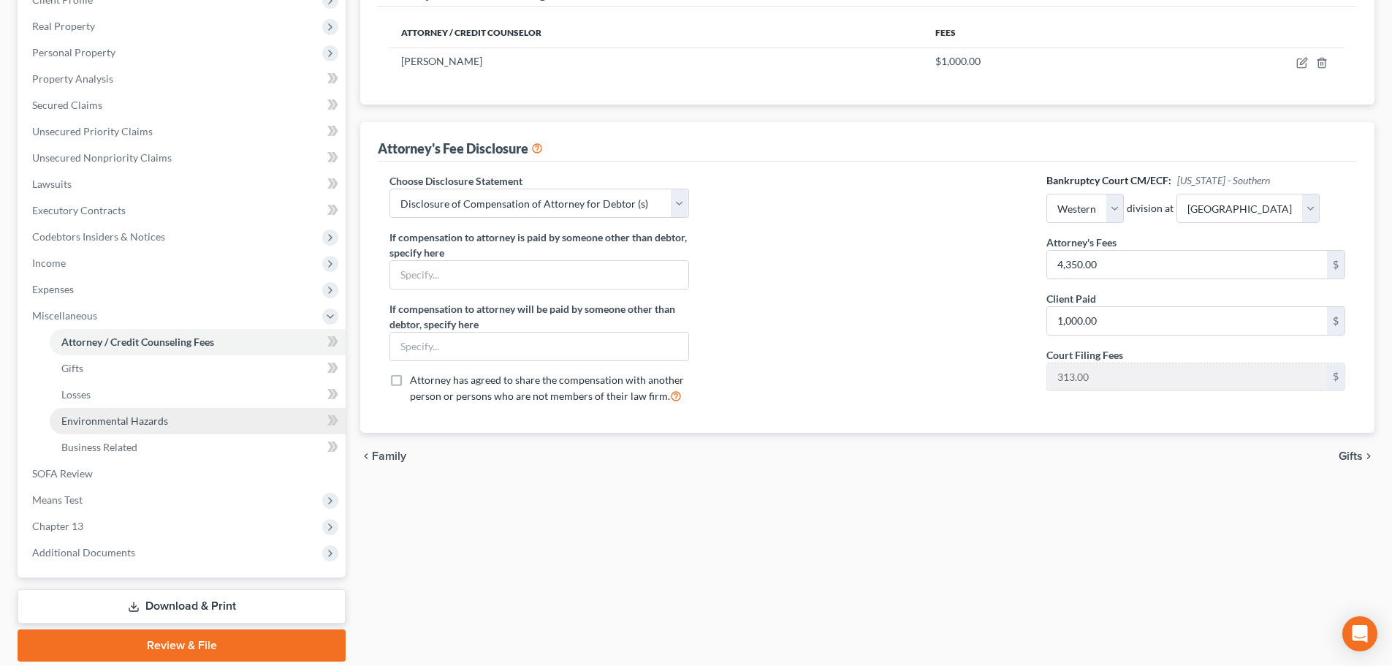
scroll to position [219, 0]
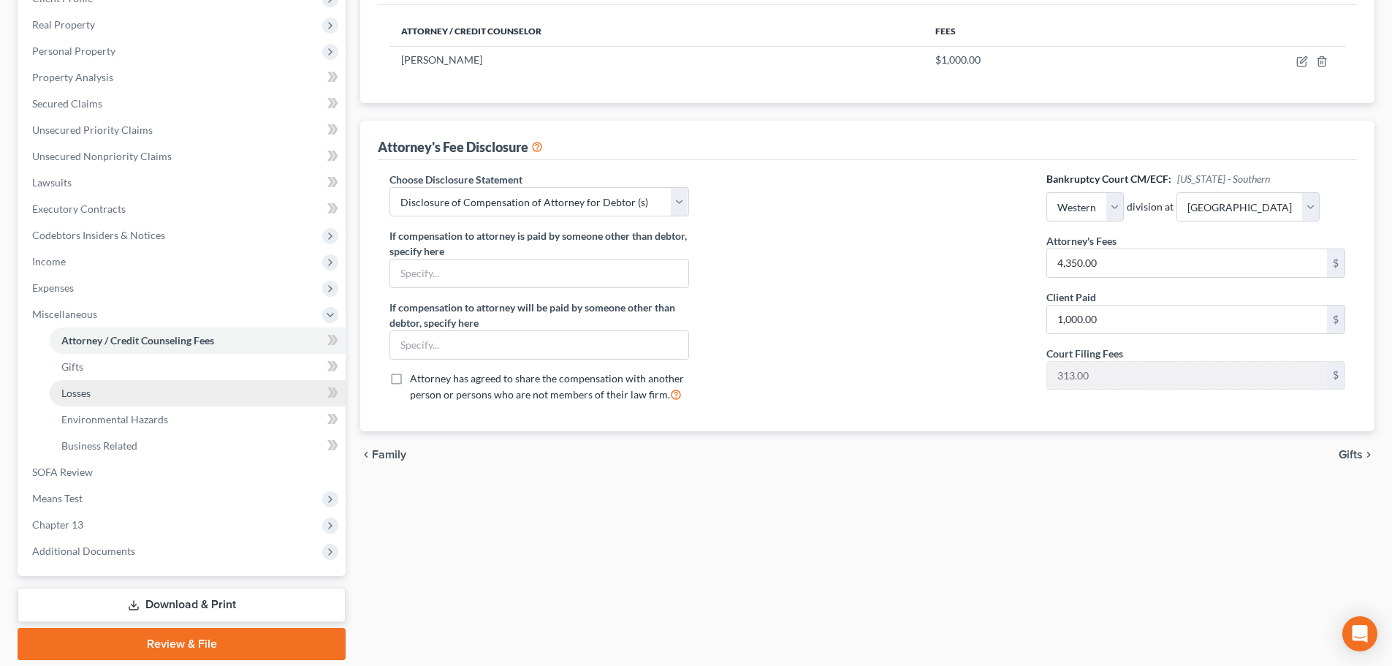
click at [61, 387] on link "Losses" at bounding box center [198, 393] width 296 height 26
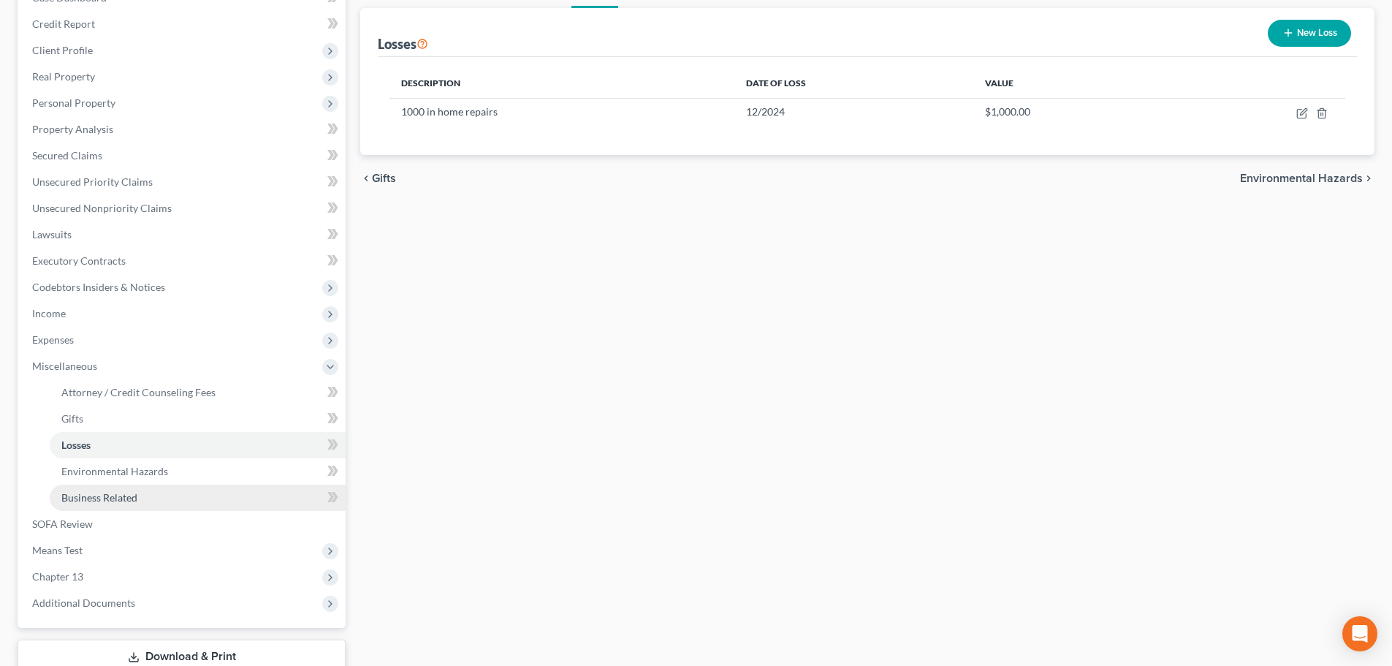
scroll to position [269, 0]
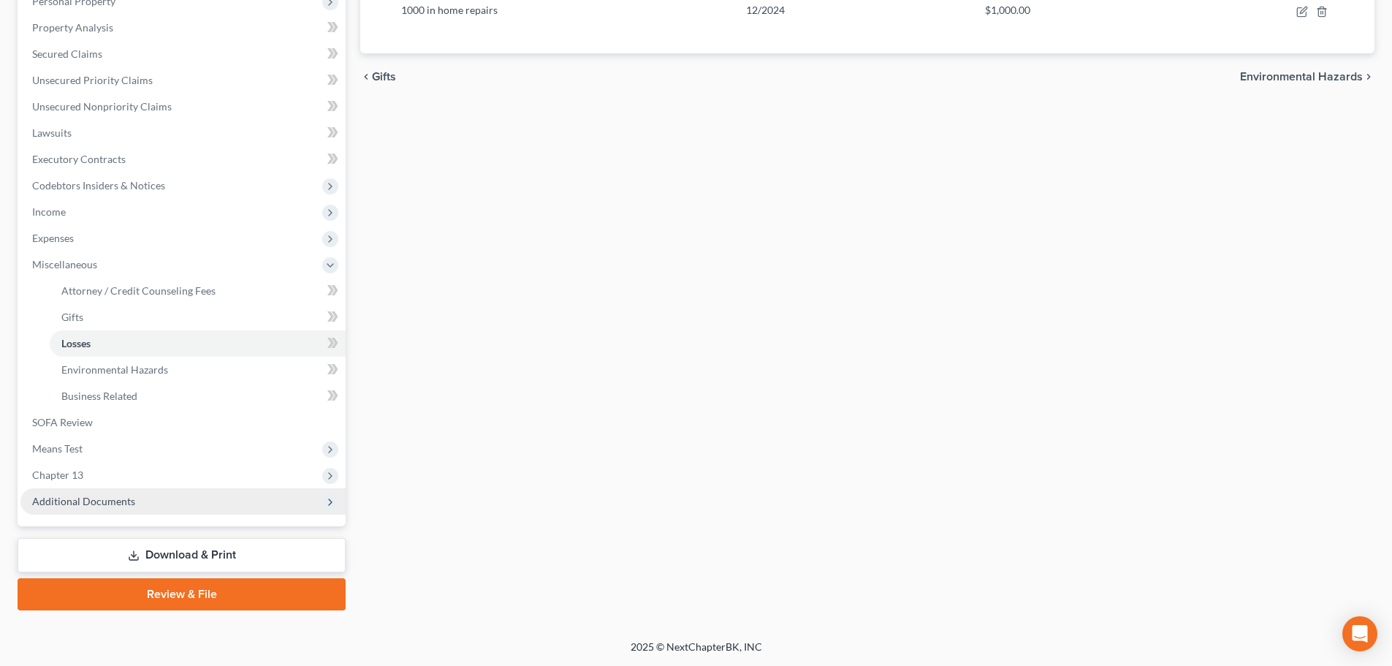
click at [67, 497] on span "Additional Documents" at bounding box center [83, 501] width 103 height 12
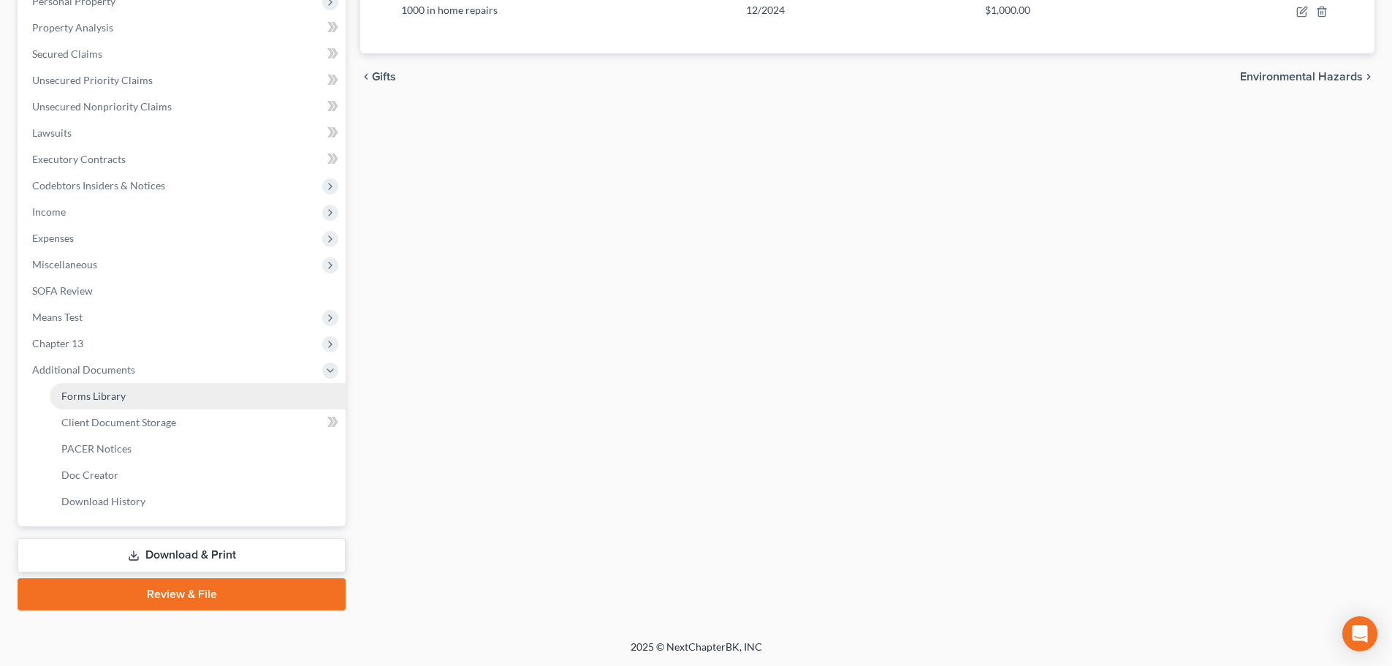
click at [85, 393] on span "Forms Library" at bounding box center [93, 395] width 64 height 12
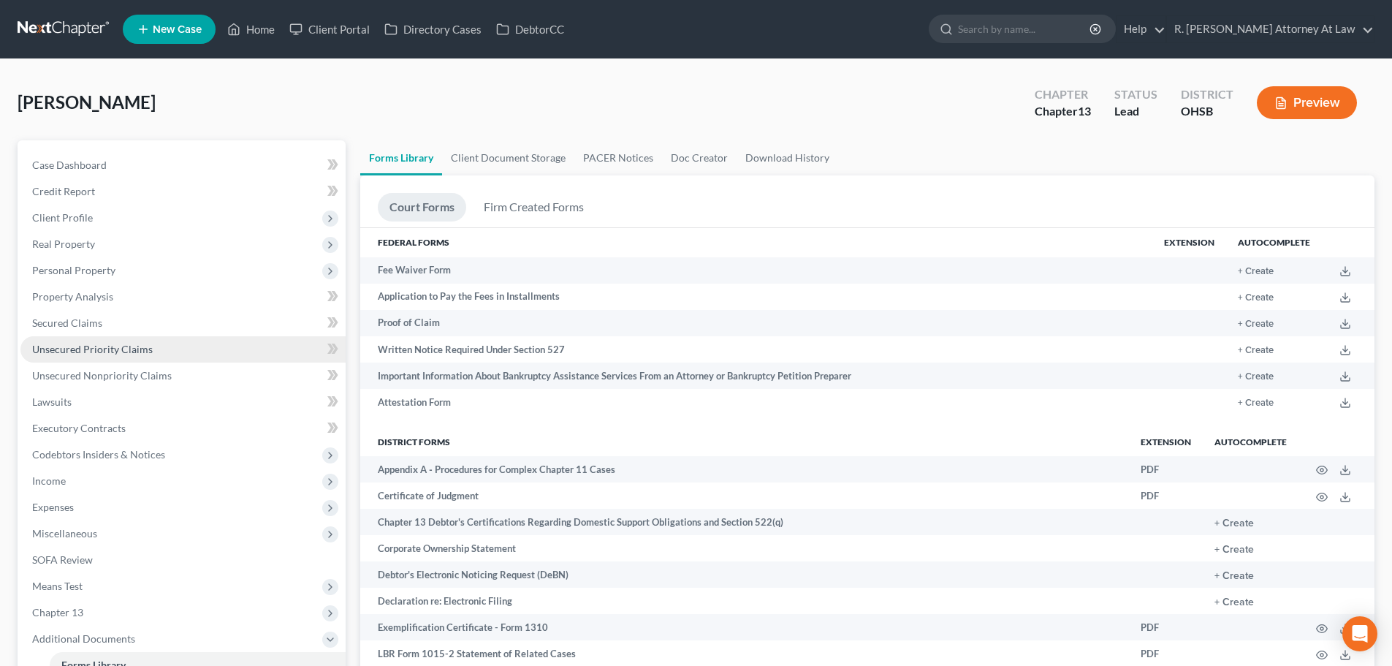
click at [104, 346] on span "Unsecured Priority Claims" at bounding box center [92, 349] width 121 height 12
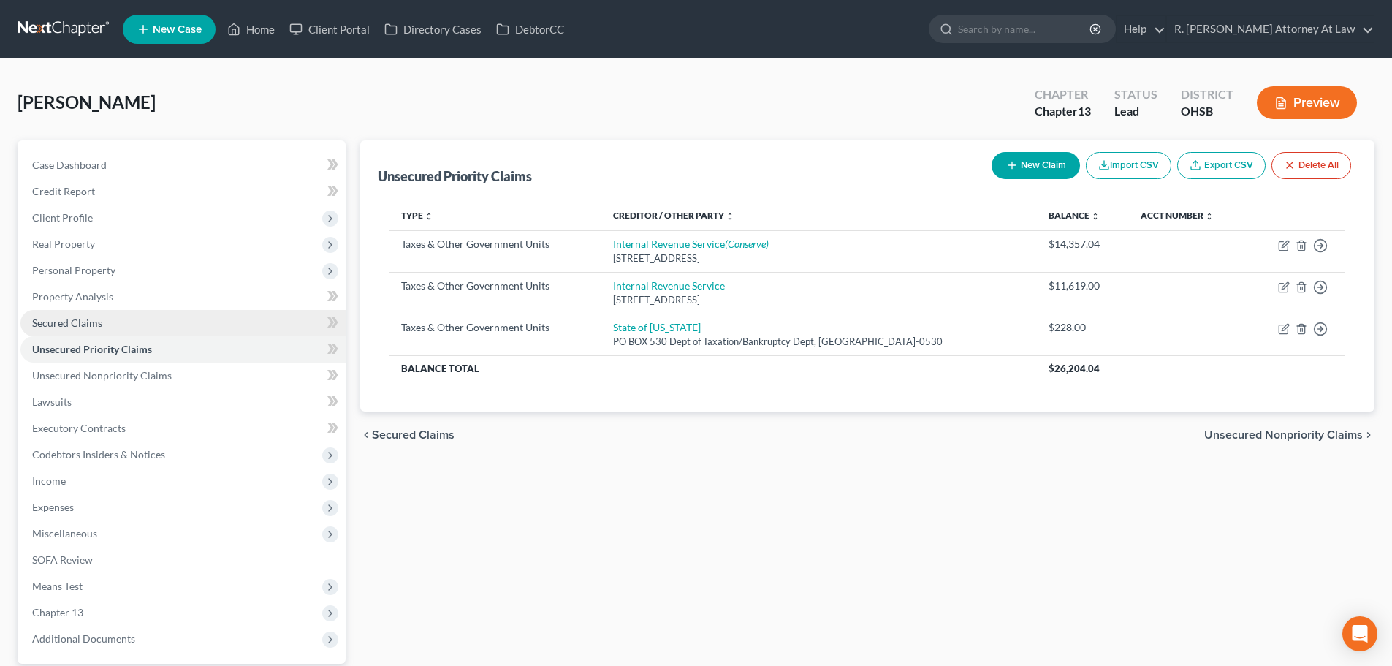
click at [34, 319] on span "Secured Claims" at bounding box center [67, 322] width 70 height 12
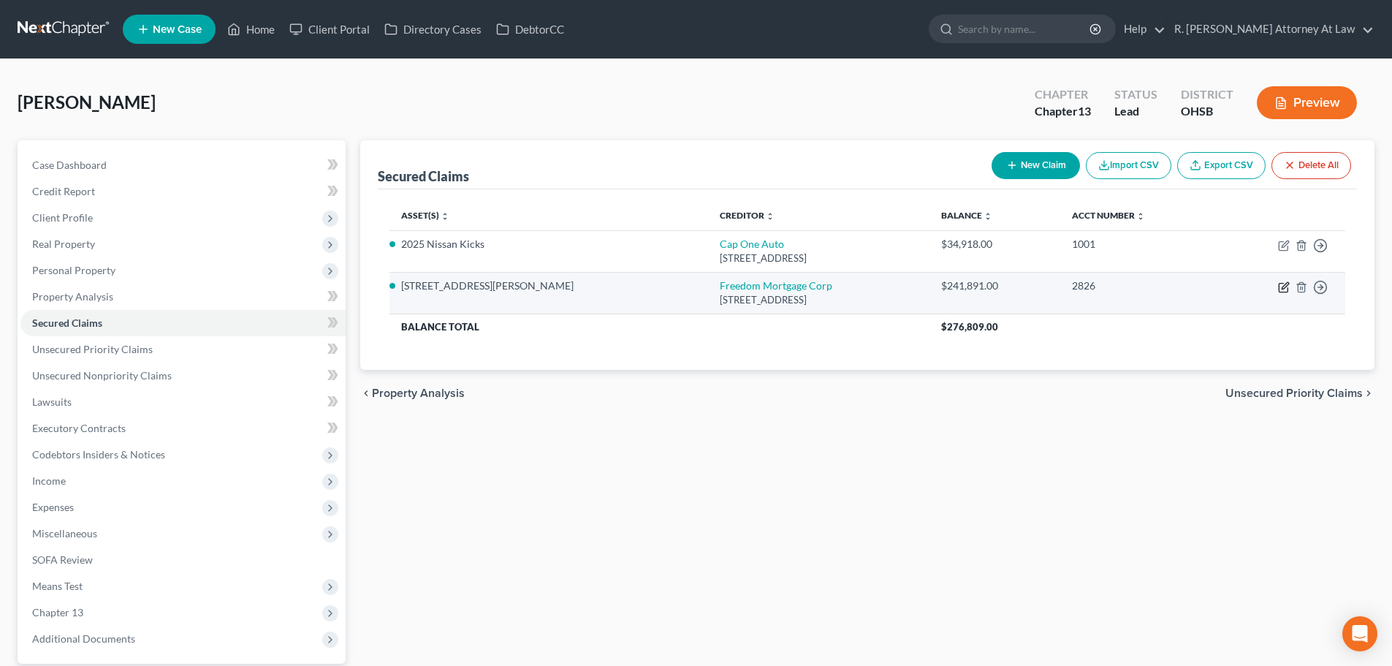
click at [1283, 288] on icon "button" at bounding box center [1284, 287] width 12 height 12
select select "9"
select select "2"
select select "0"
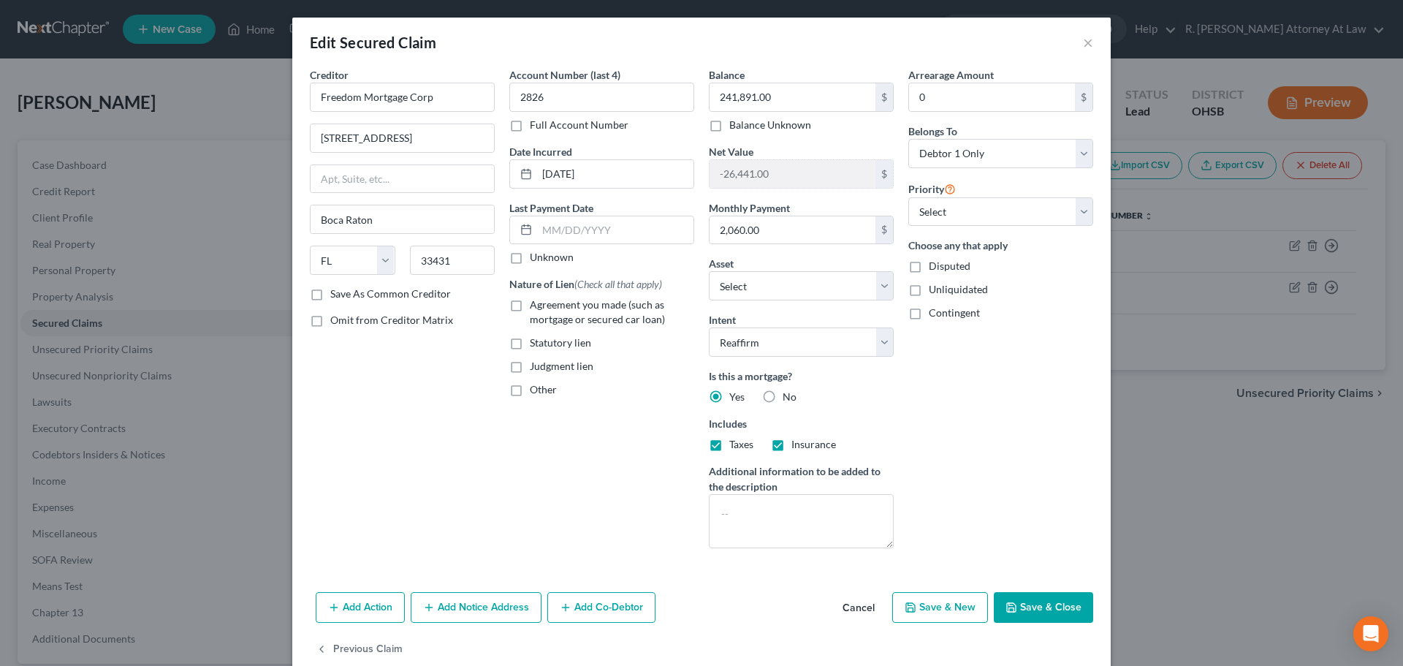
click at [530, 302] on label "Agreement you made (such as mortgage or secured car loan)" at bounding box center [612, 311] width 164 height 29
click at [536, 302] on input "Agreement you made (such as mortgage or secured car loan)" at bounding box center [540, 301] width 9 height 9
checkbox input "true"
click at [1020, 611] on button "Save & Close" at bounding box center [1043, 607] width 99 height 31
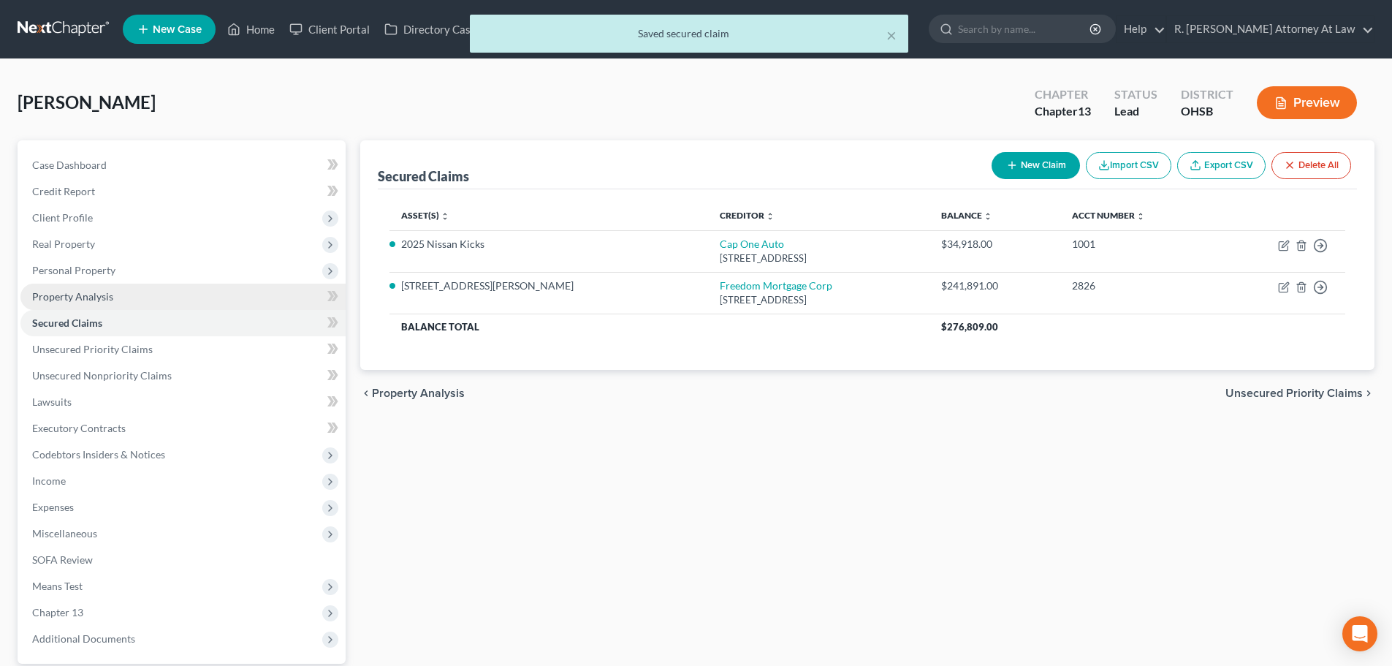
click at [57, 292] on span "Property Analysis" at bounding box center [72, 296] width 81 height 12
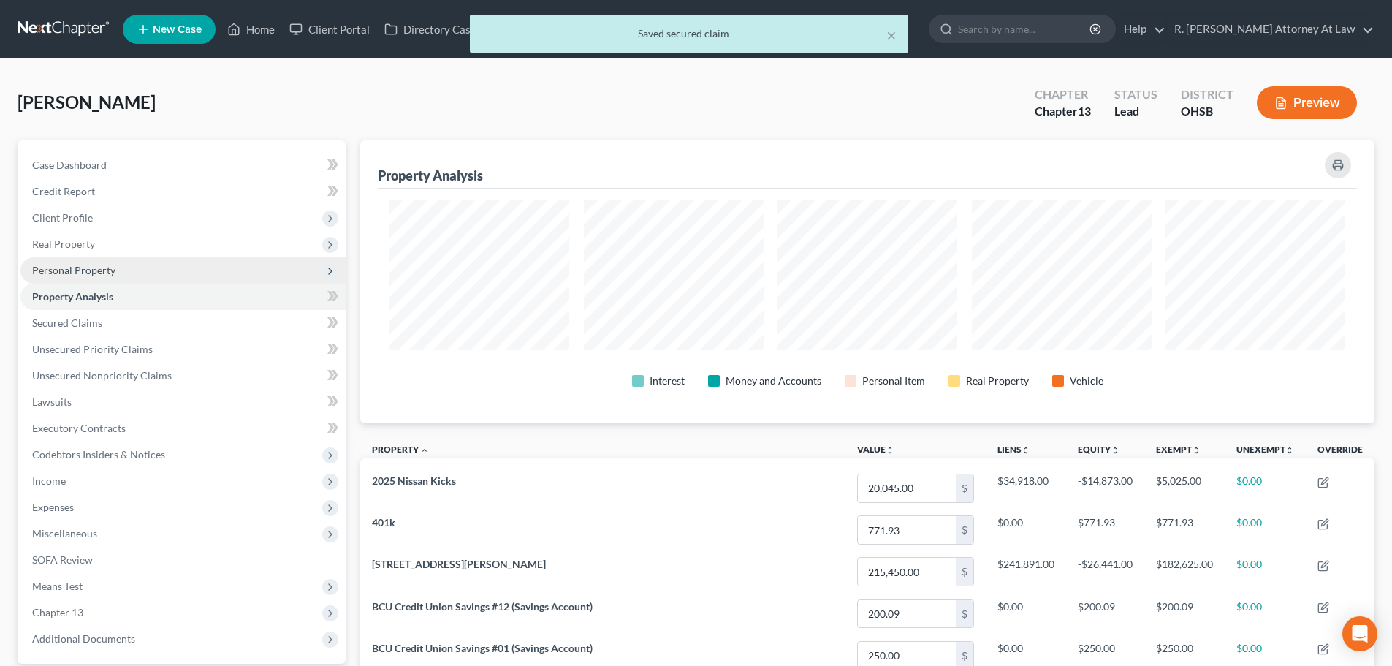
scroll to position [283, 1014]
click at [52, 262] on span "Personal Property" at bounding box center [182, 270] width 325 height 26
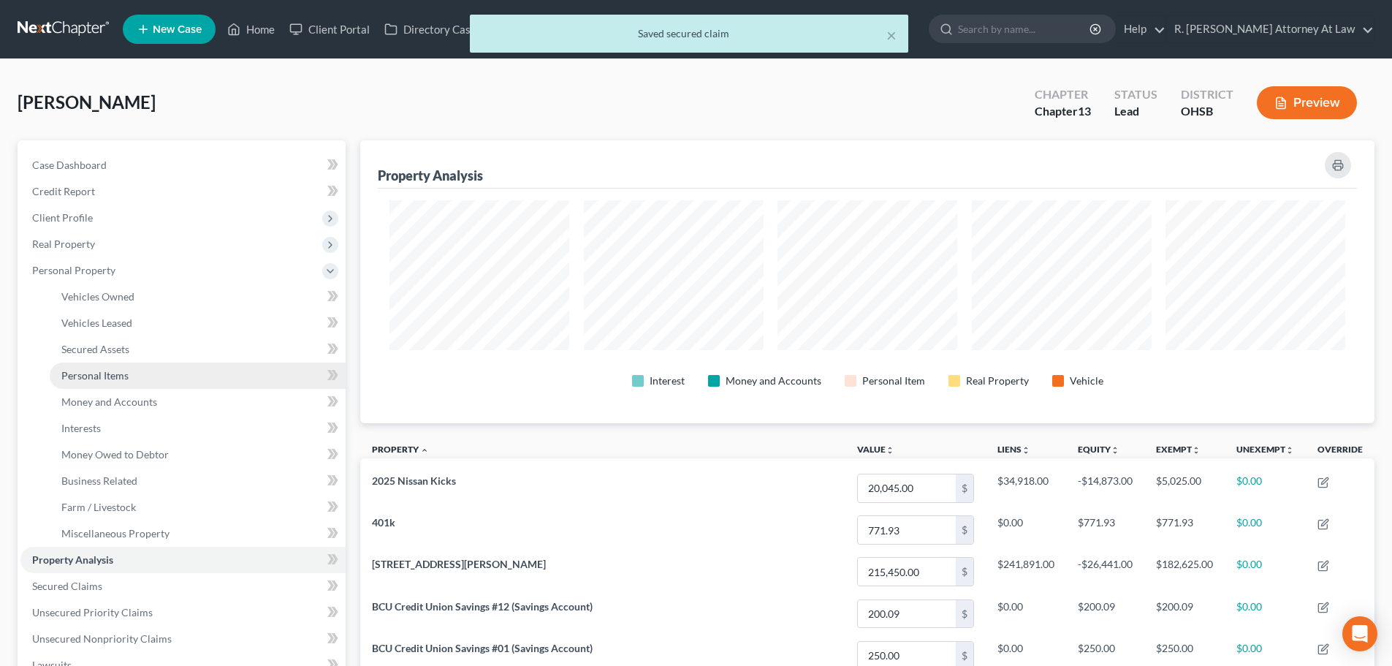
click at [79, 370] on span "Personal Items" at bounding box center [94, 375] width 67 height 12
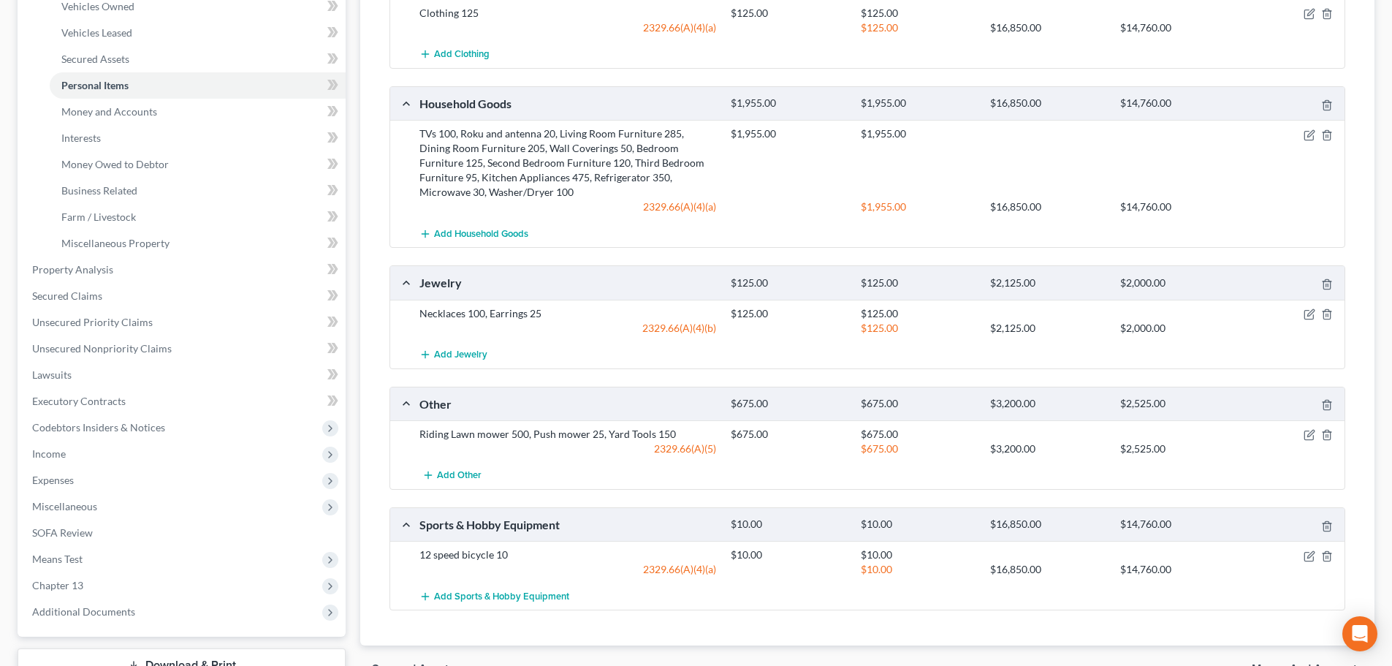
scroll to position [35, 0]
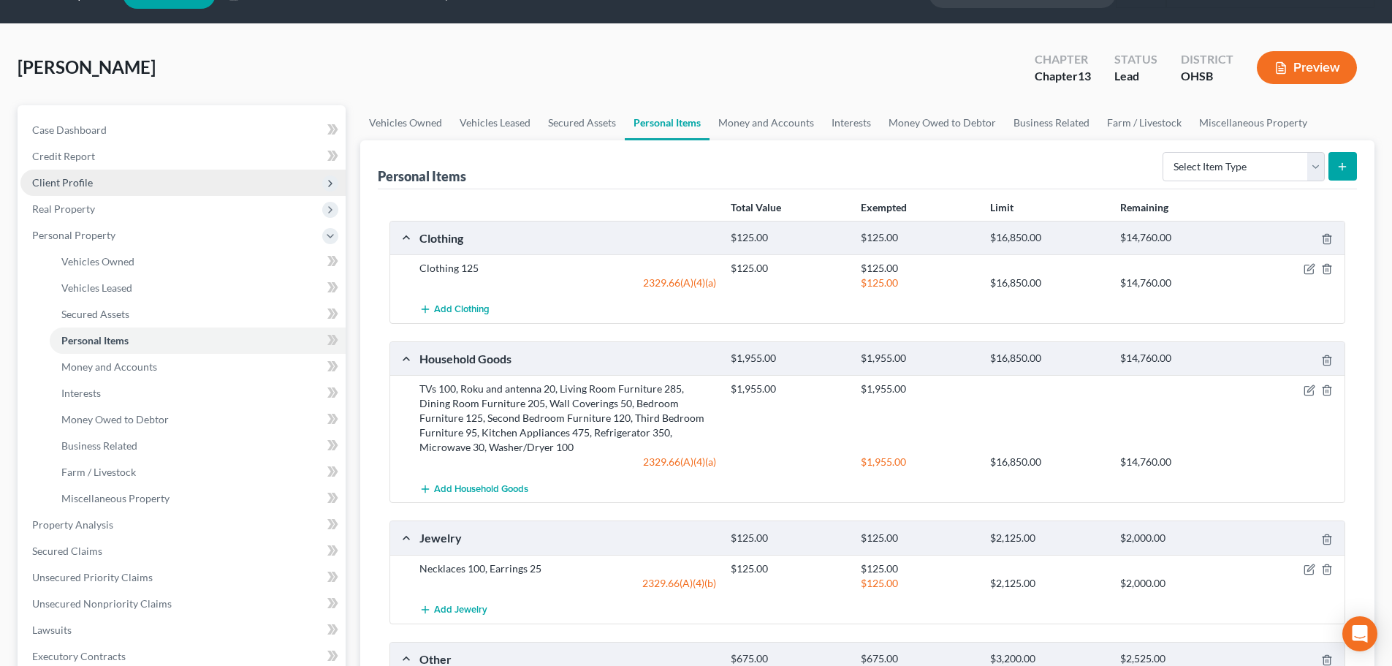
click at [55, 179] on span "Client Profile" at bounding box center [62, 182] width 61 height 12
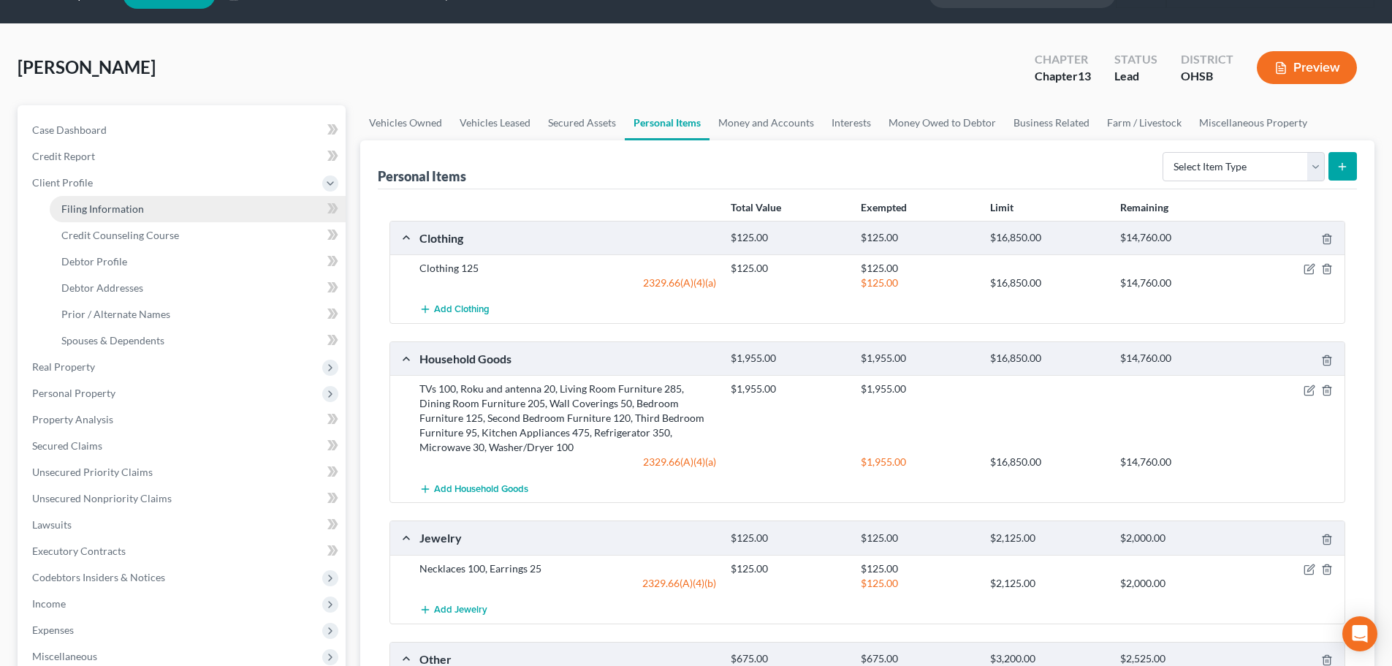
click at [80, 206] on span "Filing Information" at bounding box center [102, 208] width 83 height 12
select select "1"
select select "0"
select select "3"
select select "62"
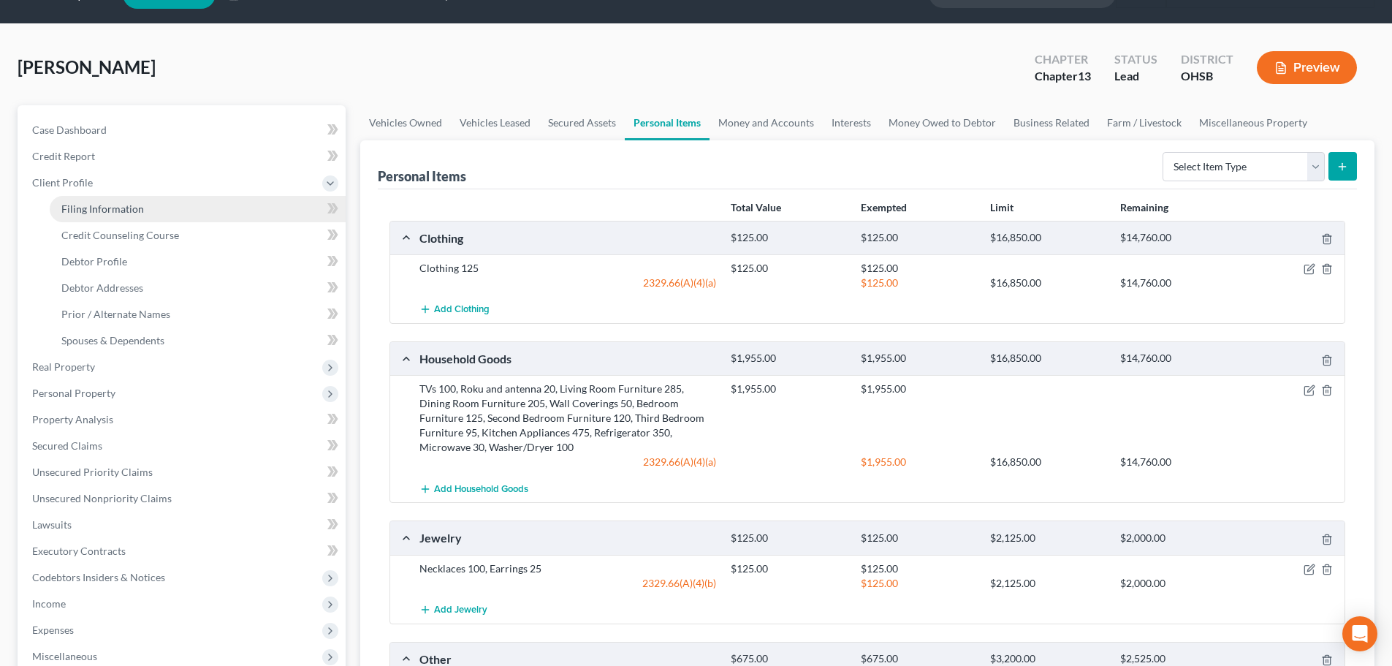
select select "0"
select select "36"
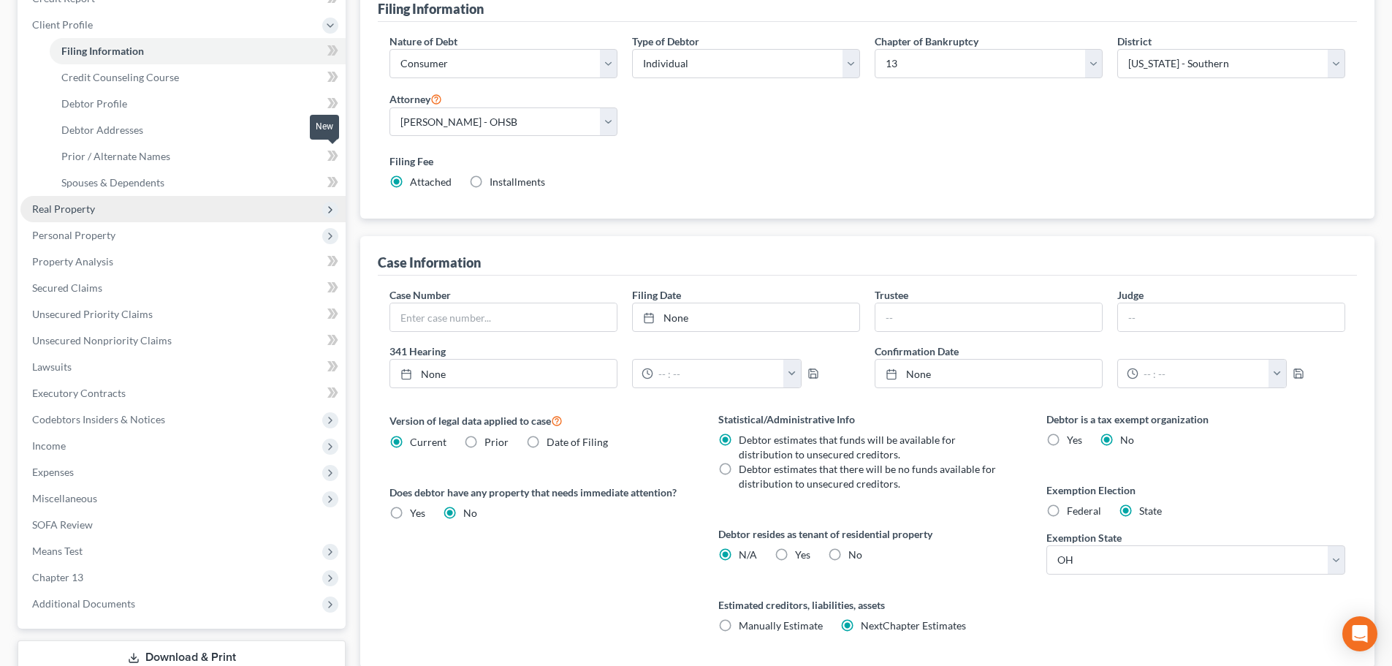
scroll to position [219, 0]
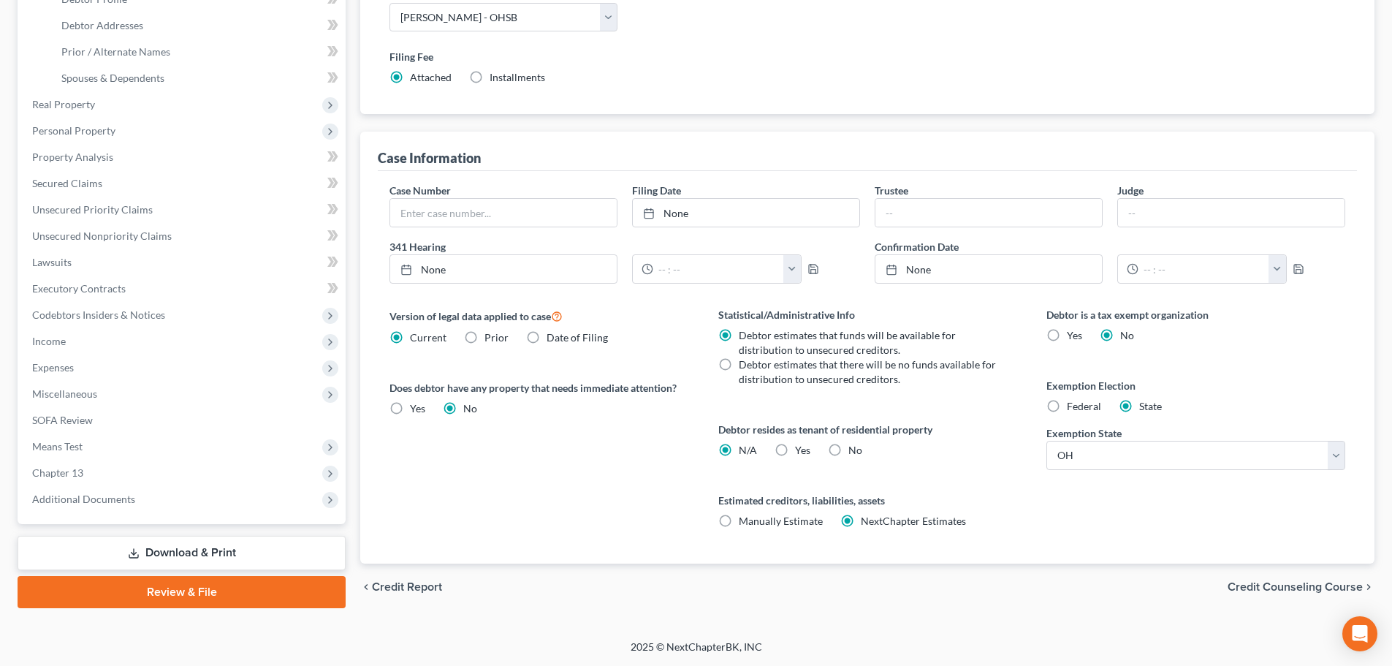
click at [172, 586] on link "Review & File" at bounding box center [182, 592] width 328 height 32
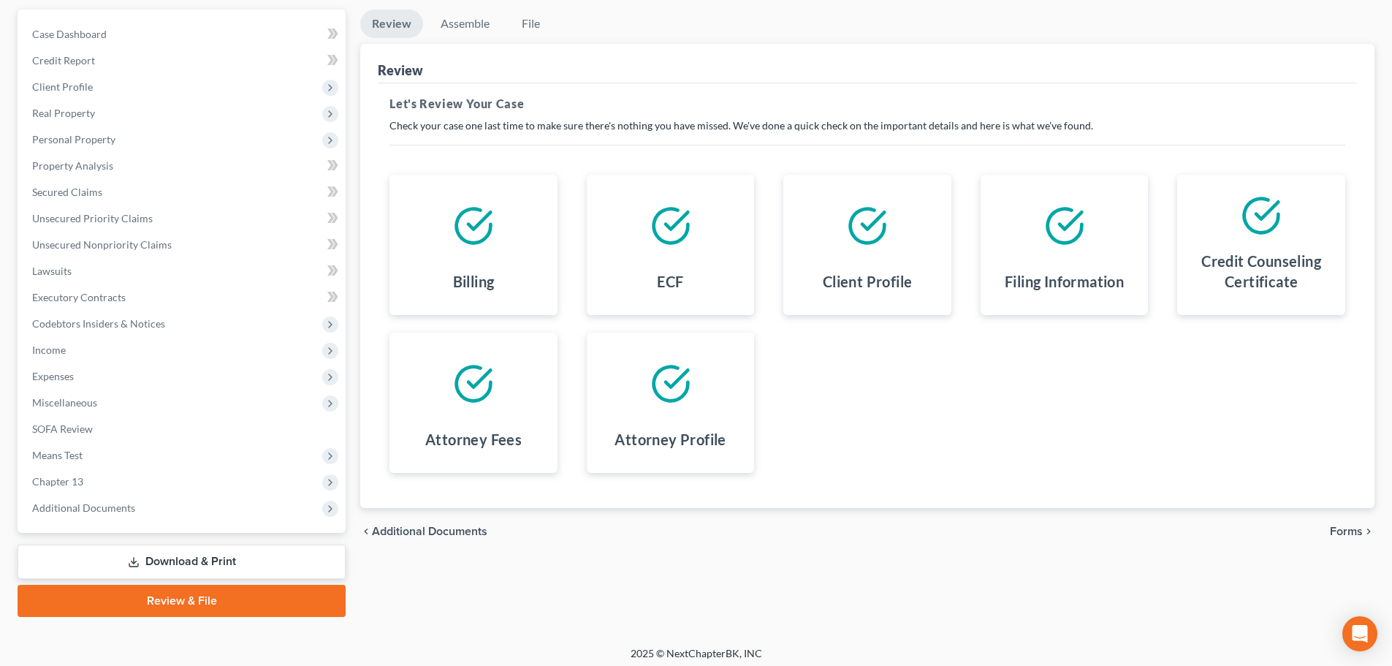
scroll to position [137, 0]
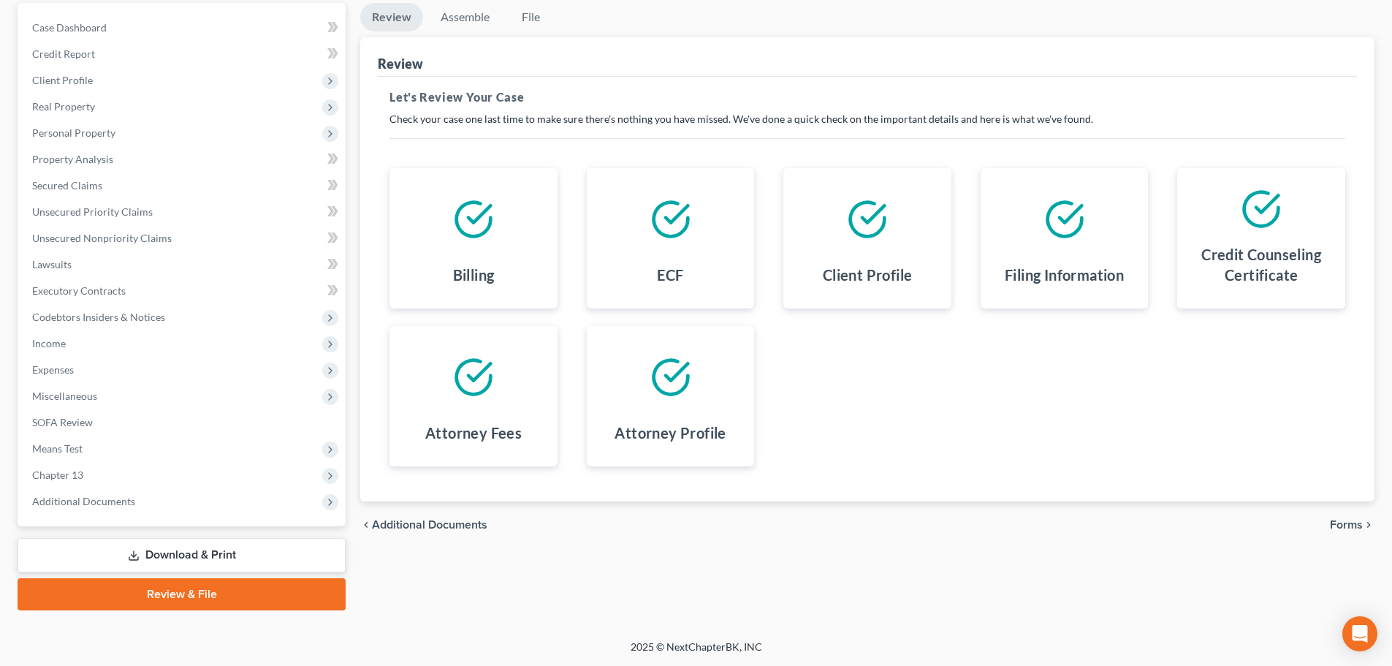
click at [1339, 521] on span "Forms" at bounding box center [1346, 525] width 33 height 12
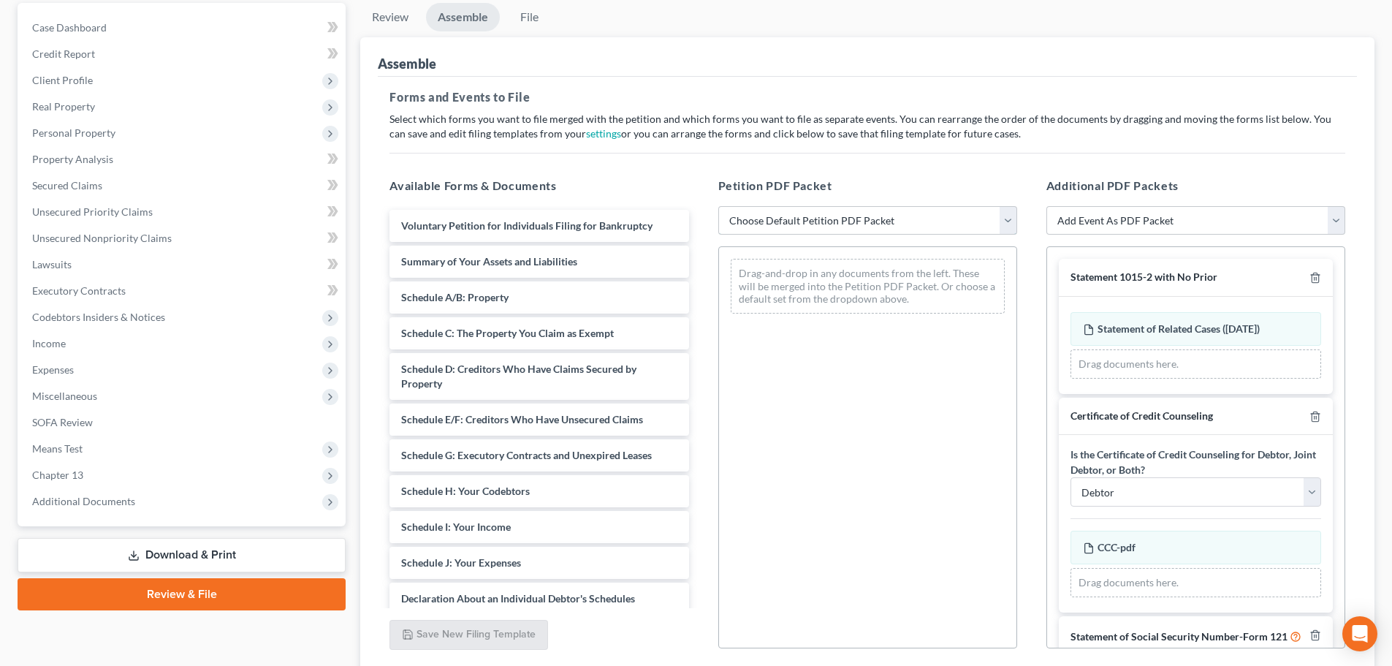
click at [742, 223] on select "Choose Default Petition PDF Packet Complete Bankruptcy Petition (all forms and …" at bounding box center [867, 220] width 299 height 29
select select "2"
click at [718, 206] on select "Choose Default Petition PDF Packet Complete Bankruptcy Petition (all forms and …" at bounding box center [867, 220] width 299 height 29
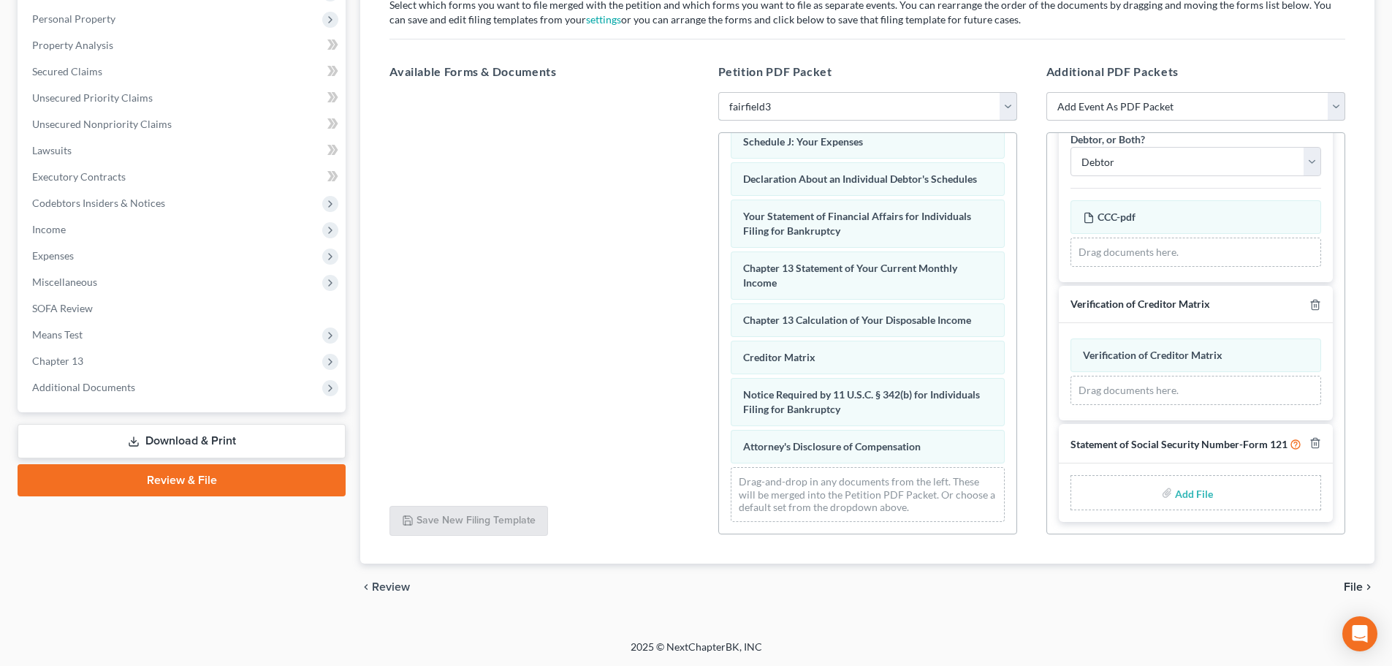
scroll to position [230, 0]
click at [1175, 492] on input "file" at bounding box center [1192, 492] width 35 height 26
type input "C:\fakepath\SSN.pdf"
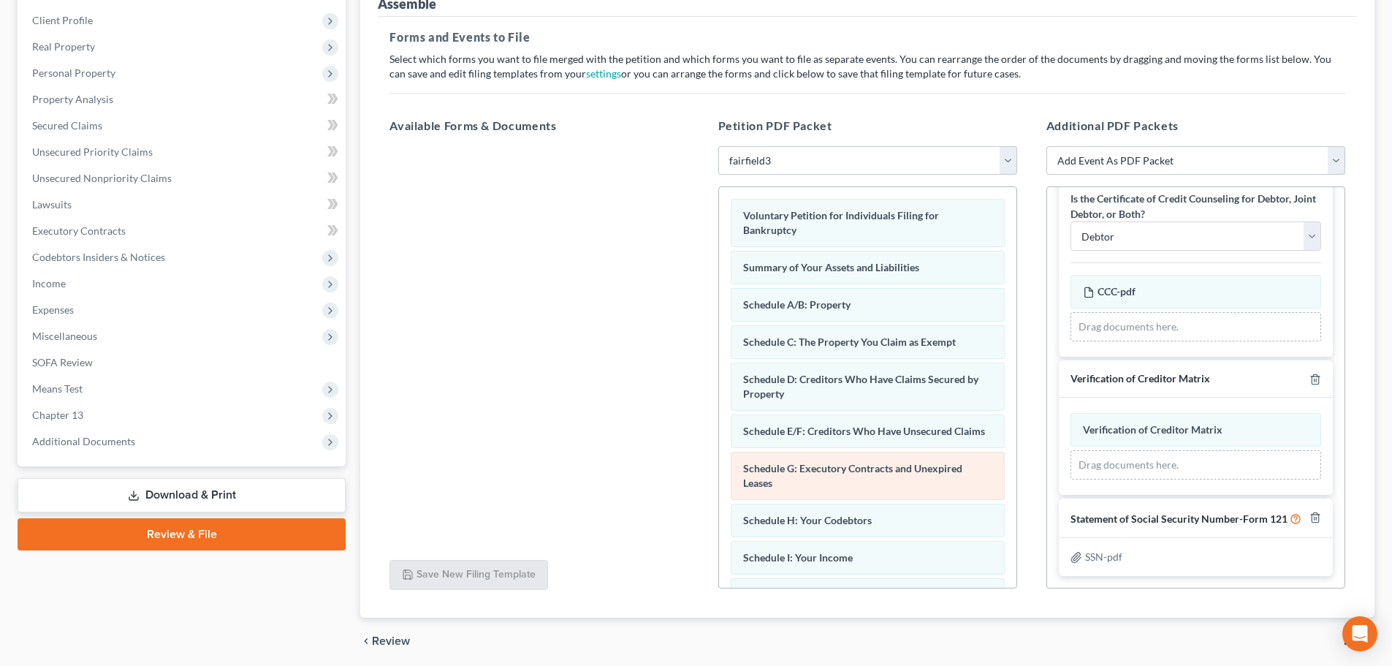
scroll to position [251, 0]
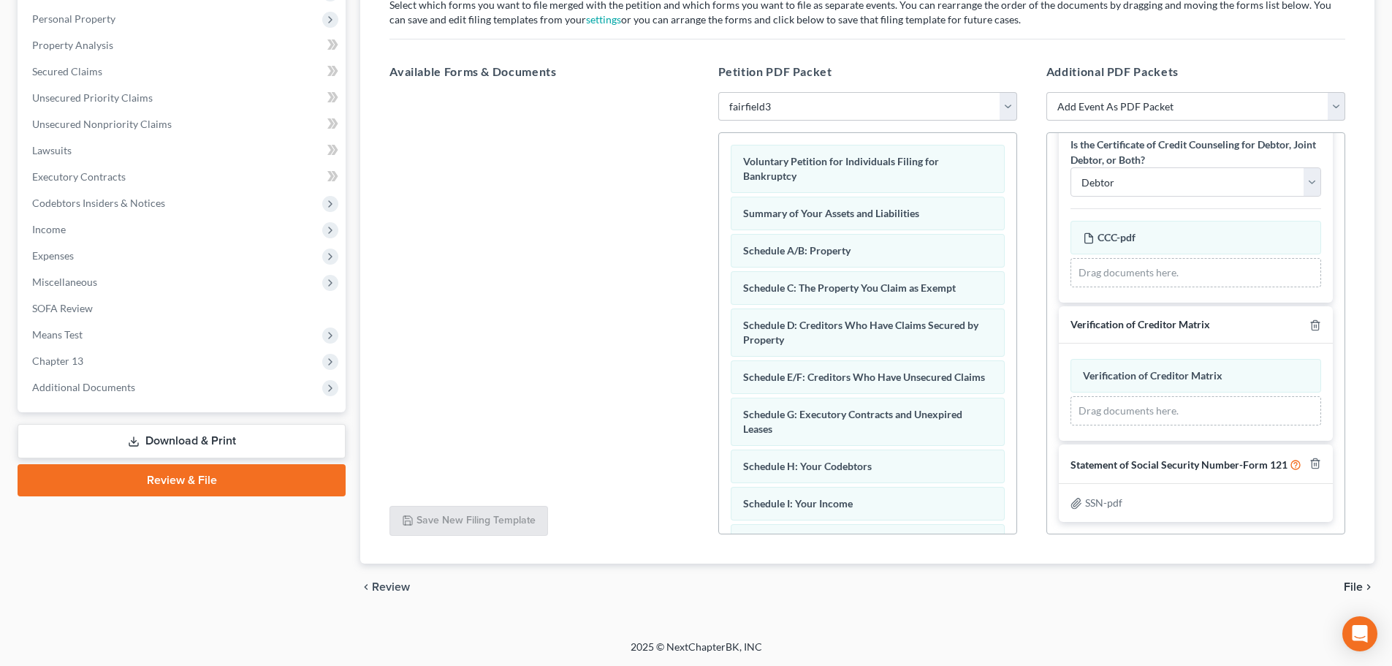
click at [1347, 585] on span "File" at bounding box center [1353, 587] width 19 height 12
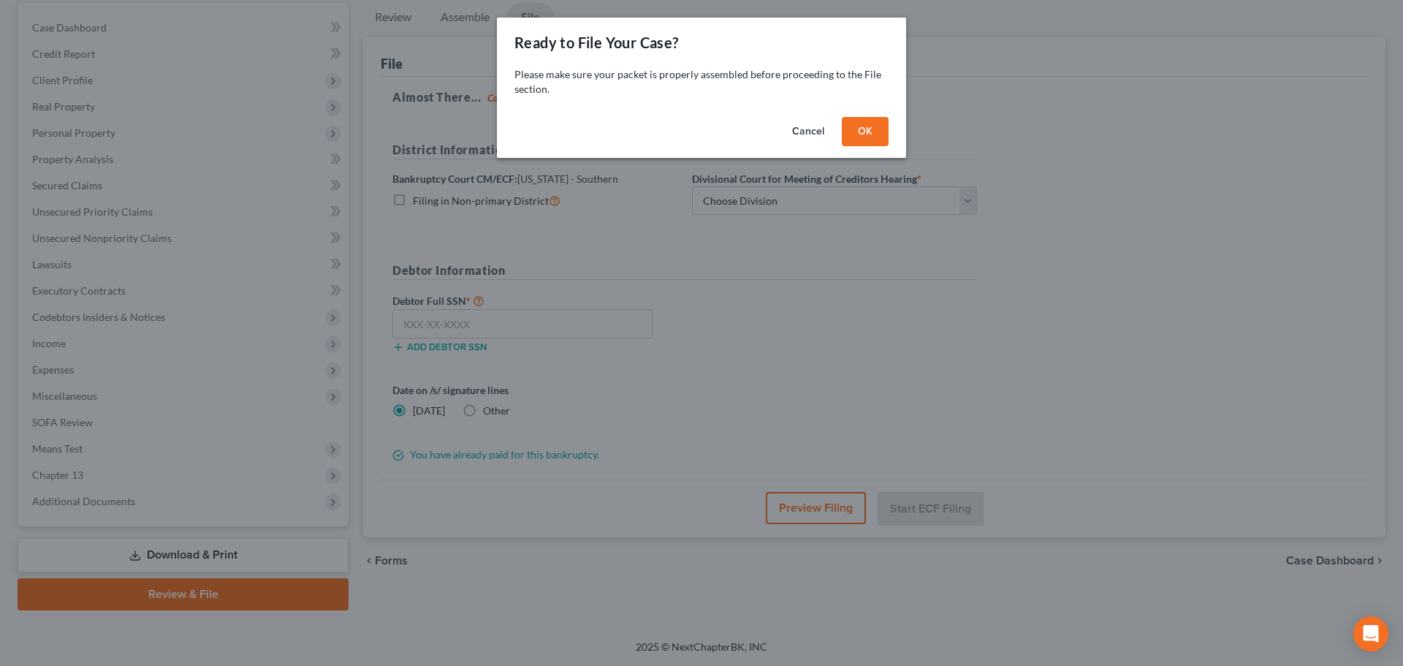
click at [863, 132] on button "OK" at bounding box center [865, 131] width 47 height 29
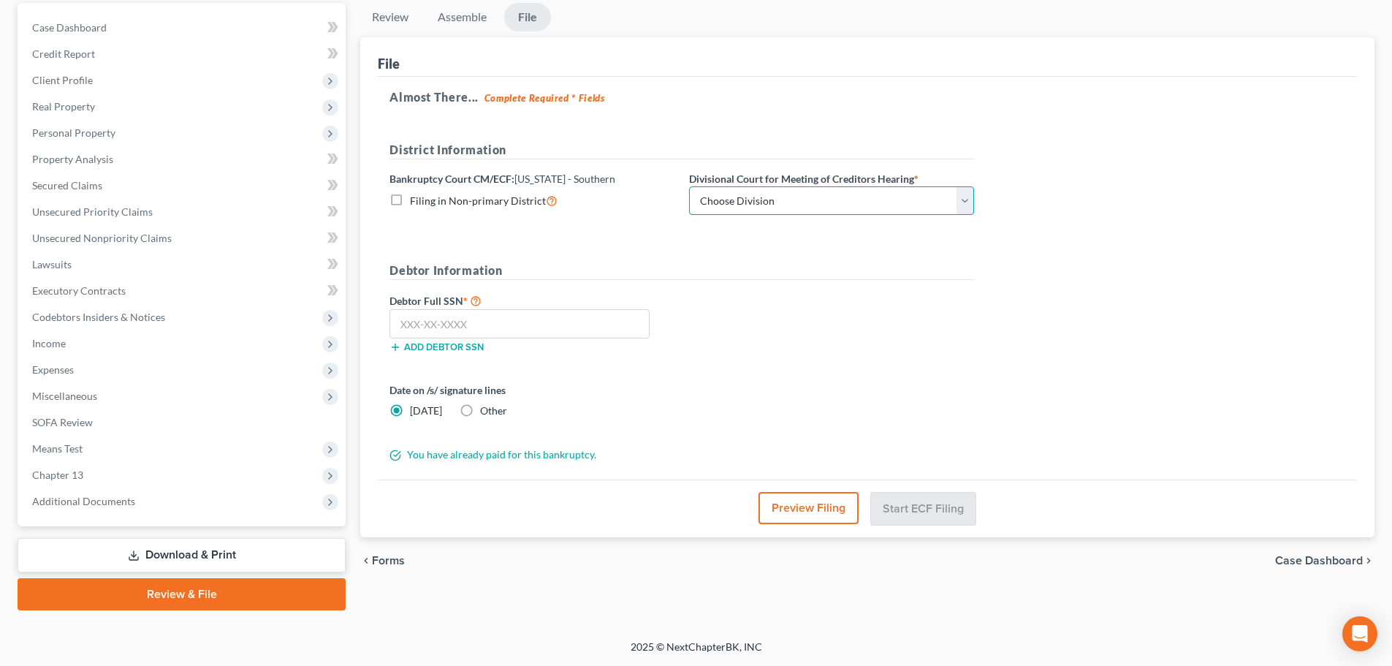
click at [826, 191] on select "Choose Division Cincinnati Columbus [GEOGRAPHIC_DATA]" at bounding box center [831, 200] width 285 height 29
select select "0"
click at [689, 186] on select "Choose Division Cincinnati Columbus [GEOGRAPHIC_DATA]" at bounding box center [831, 200] width 285 height 29
drag, startPoint x: 417, startPoint y: 323, endPoint x: 431, endPoint y: 319, distance: 14.4
click at [416, 320] on input "text" at bounding box center [519, 323] width 260 height 29
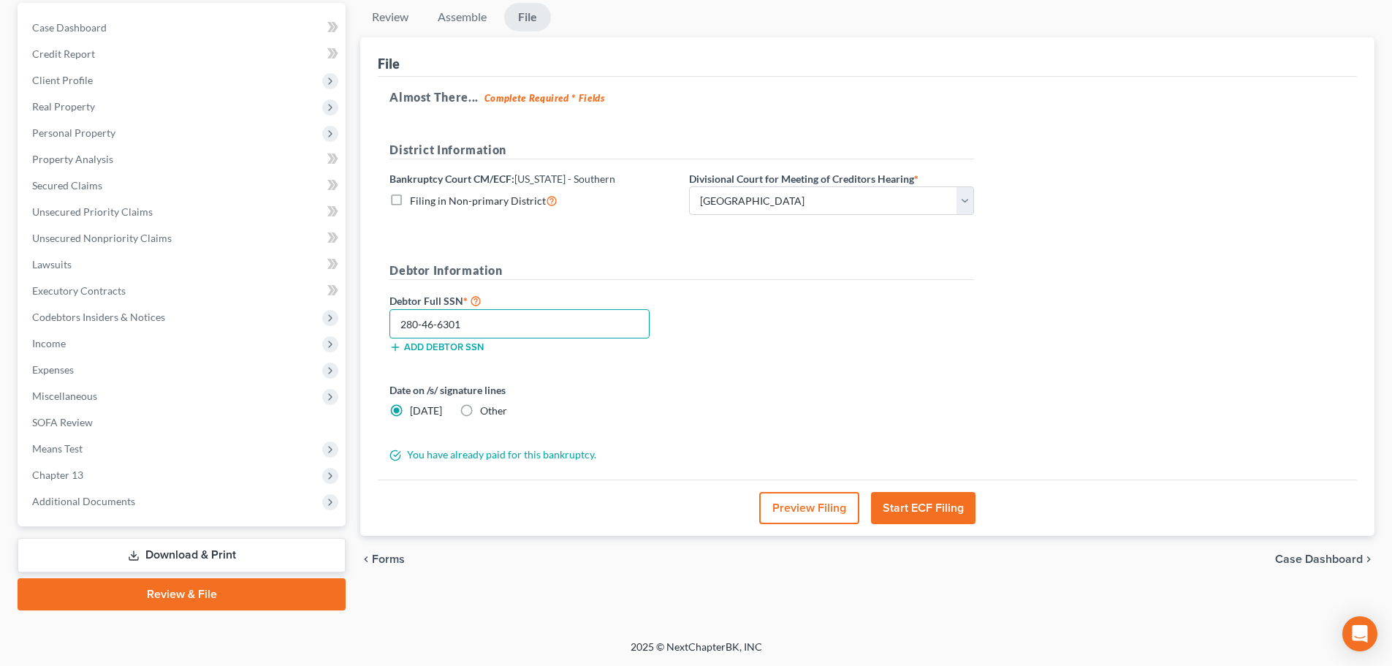
type input "280-46-6301"
click at [480, 408] on label "Other" at bounding box center [493, 410] width 27 height 15
click at [486, 408] on input "Other" at bounding box center [490, 407] width 9 height 9
radio input "true"
radio input "false"
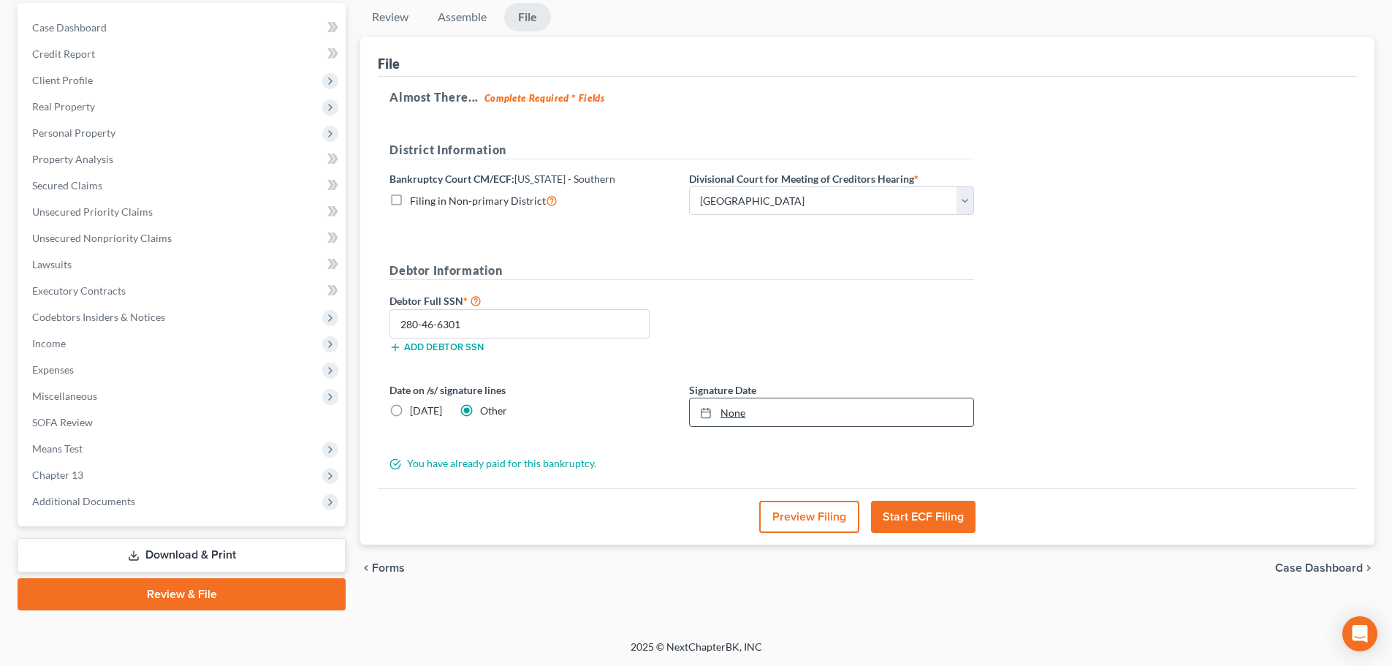
click at [719, 411] on div at bounding box center [710, 412] width 20 height 12
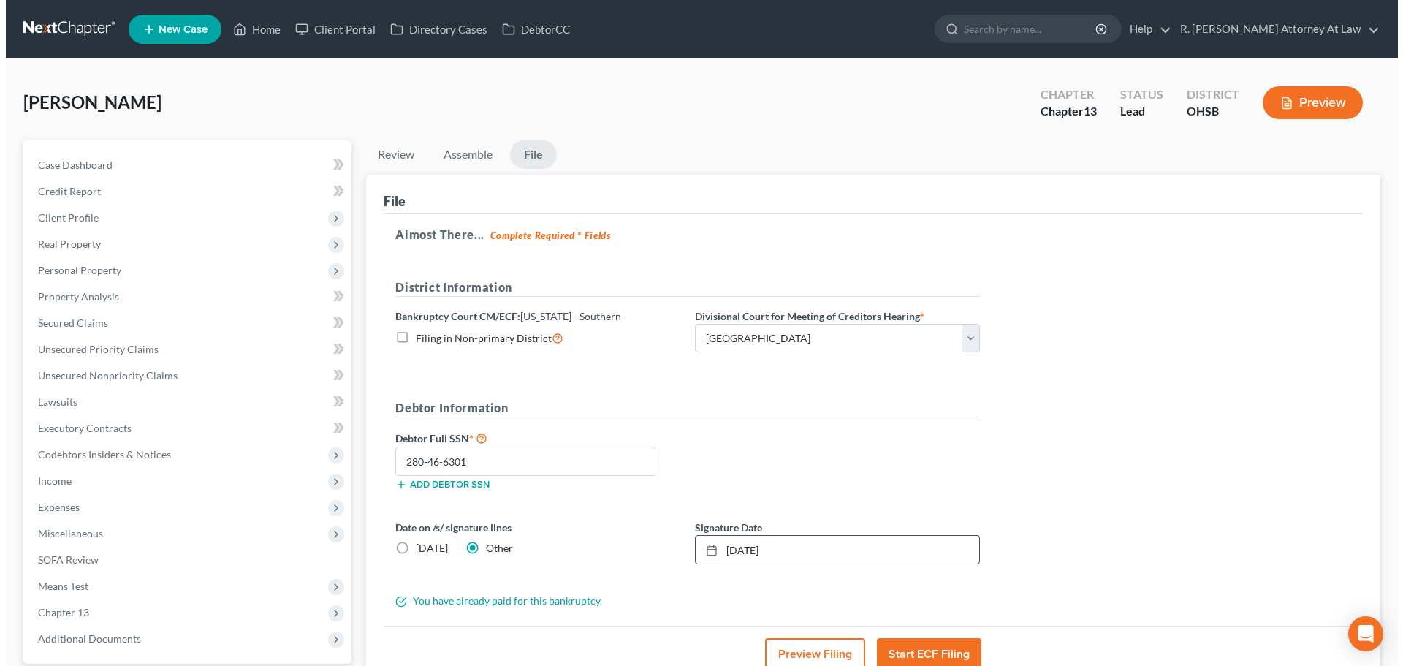
scroll to position [73, 0]
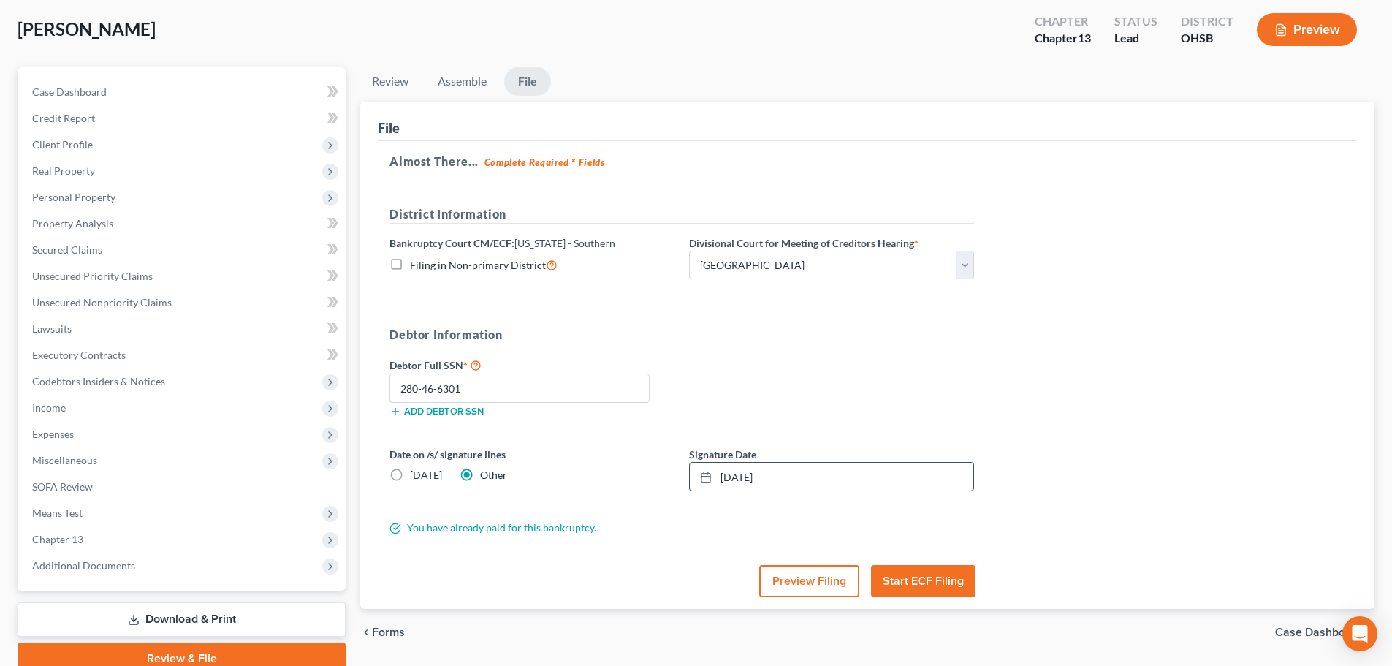
click at [931, 582] on button "Start ECF Filing" at bounding box center [923, 581] width 104 height 32
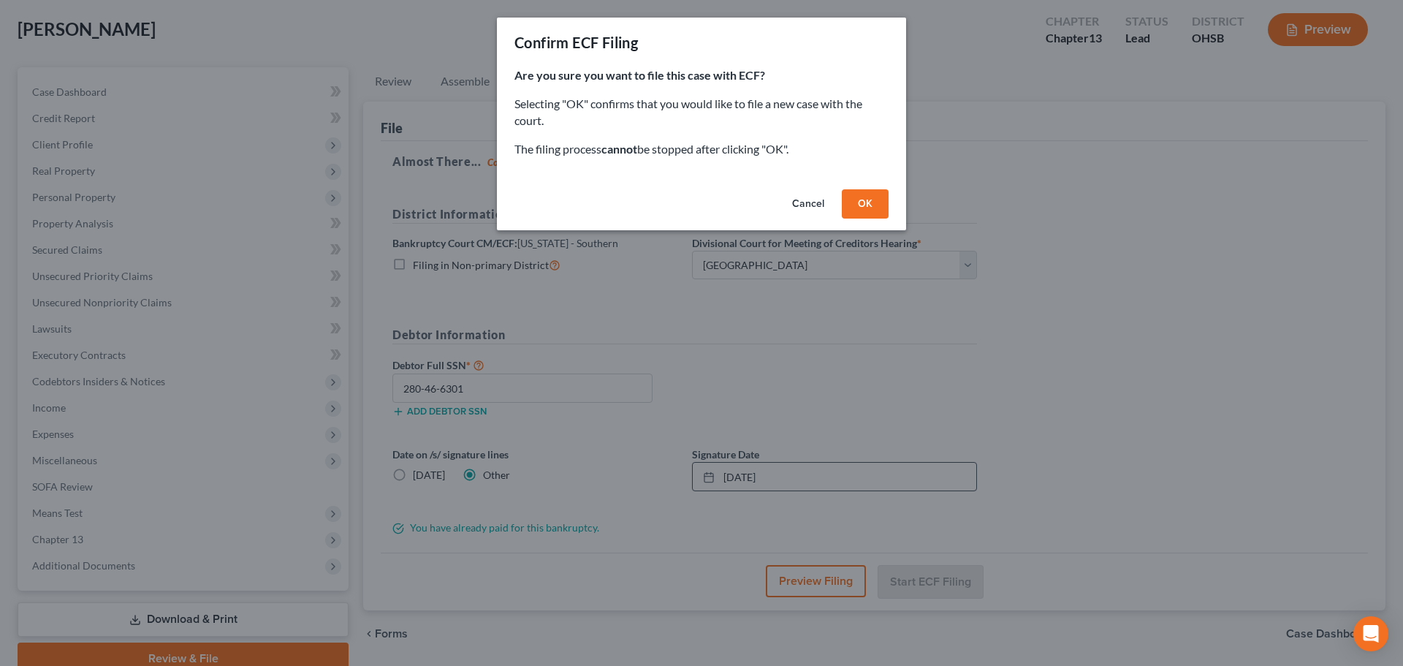
click at [864, 201] on button "OK" at bounding box center [865, 203] width 47 height 29
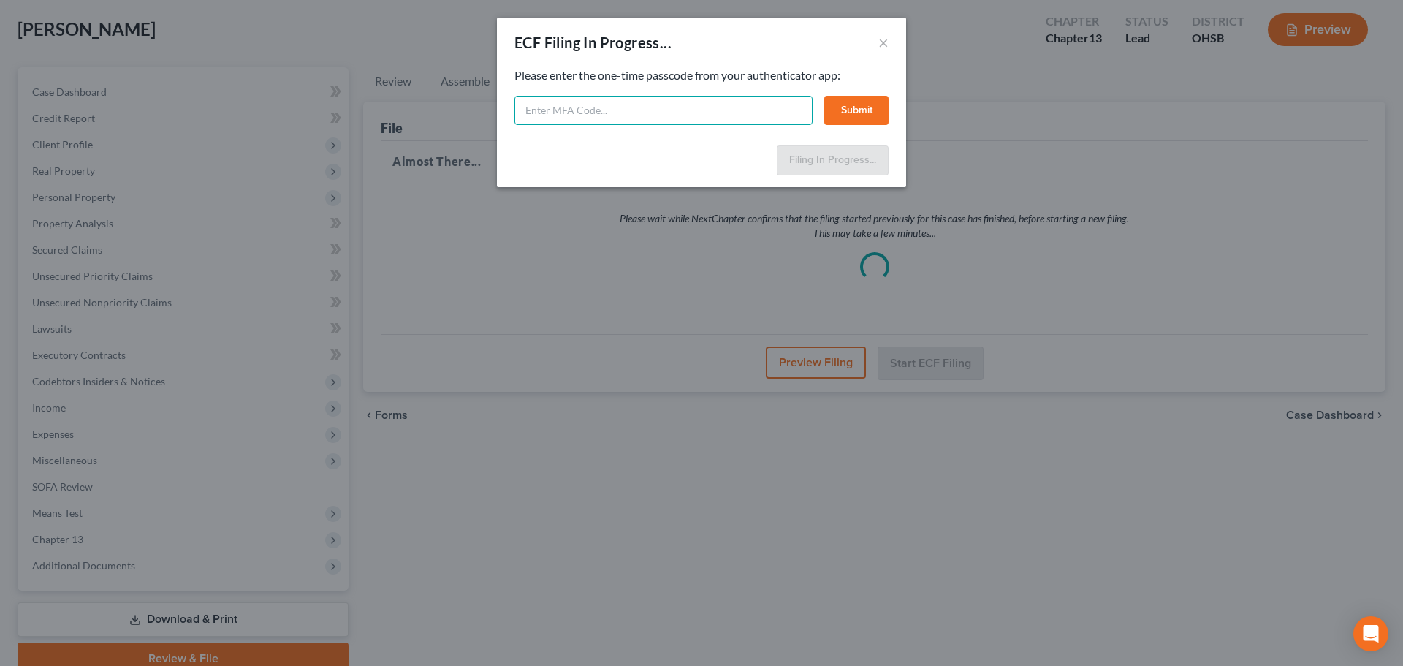
click at [598, 117] on input "text" at bounding box center [663, 110] width 298 height 29
type input "560093"
click at [850, 113] on button "Submit" at bounding box center [856, 110] width 64 height 29
